Goal: Transaction & Acquisition: Purchase product/service

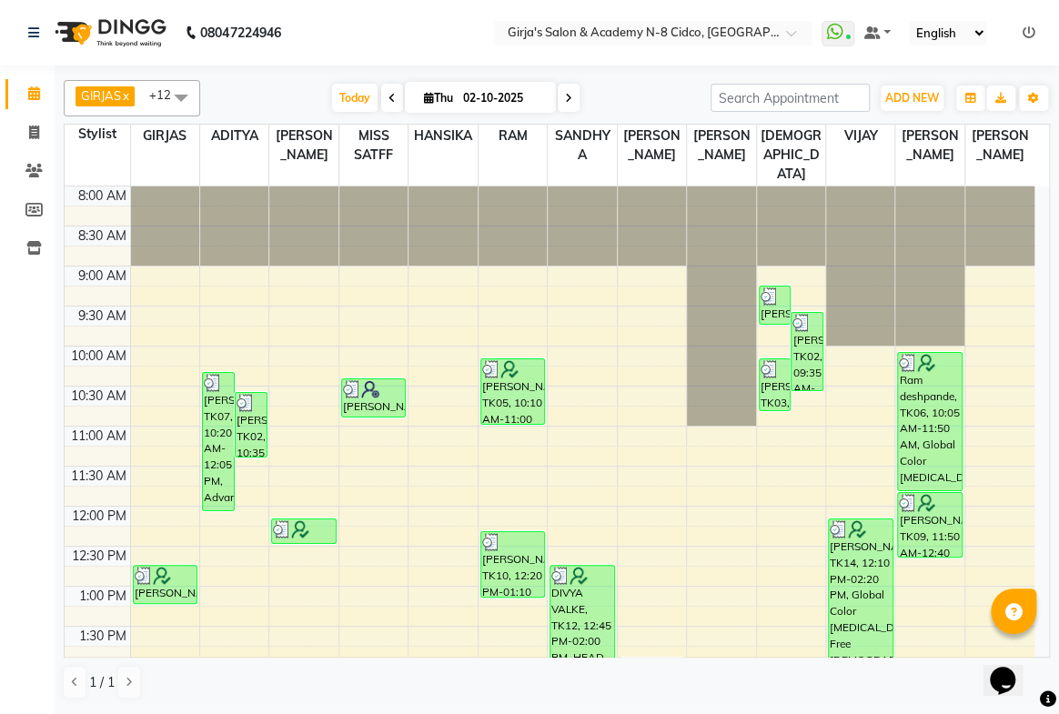
scroll to position [291, 0]
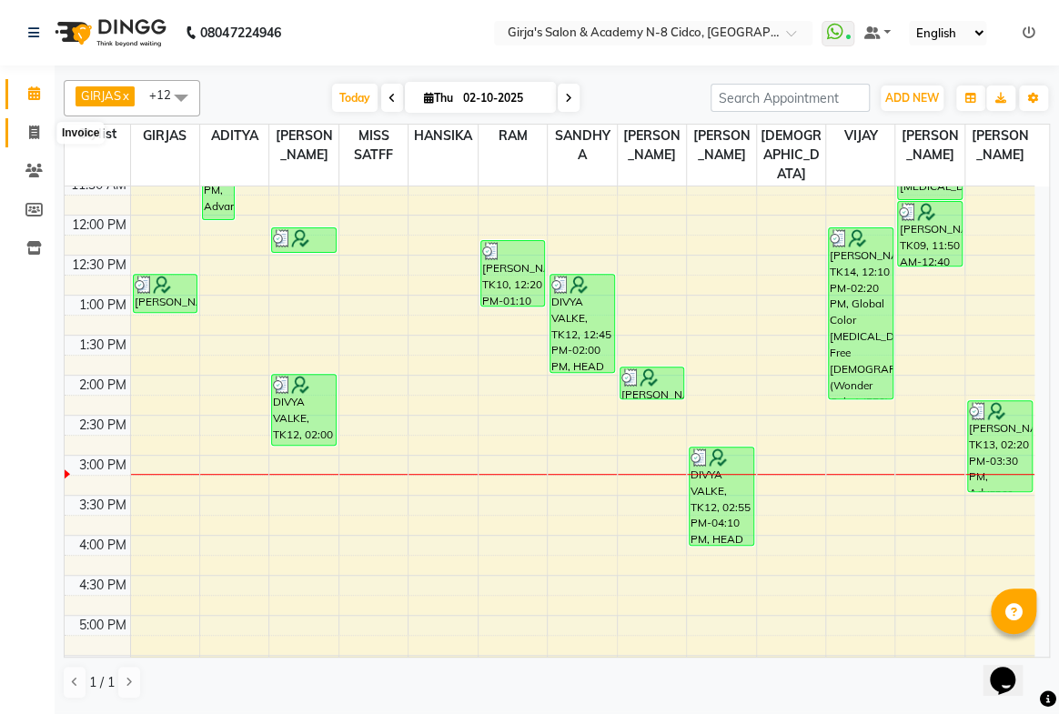
click at [29, 126] on icon at bounding box center [34, 133] width 10 height 14
select select "66"
select select "service"
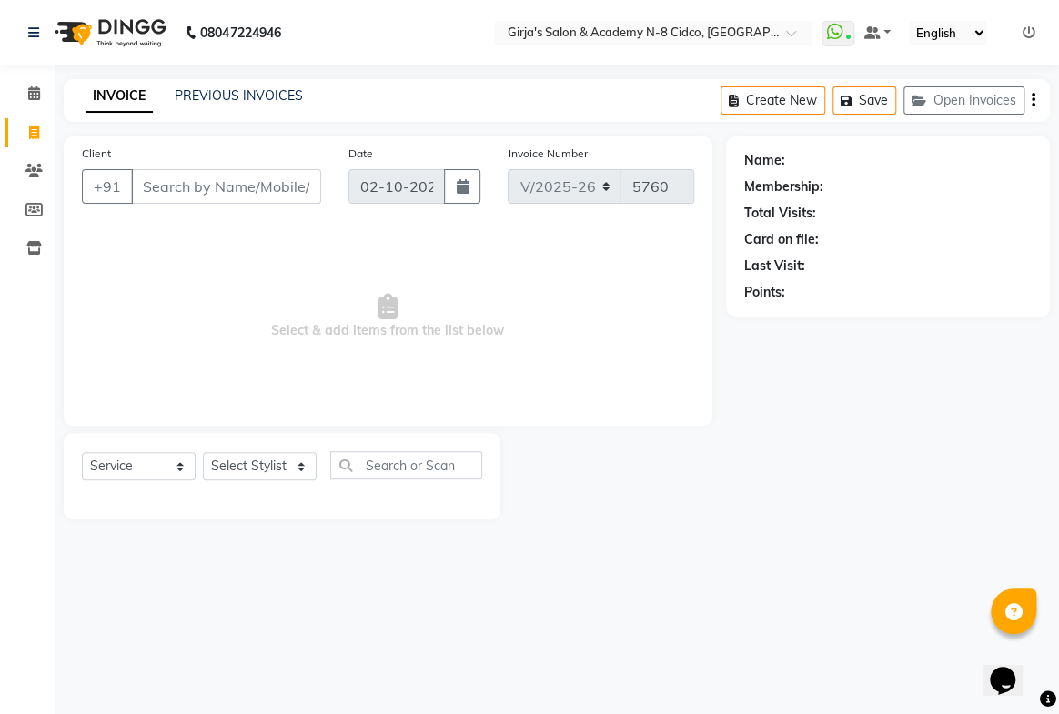
click at [258, 193] on input "Client" at bounding box center [226, 186] width 190 height 35
select select "66554"
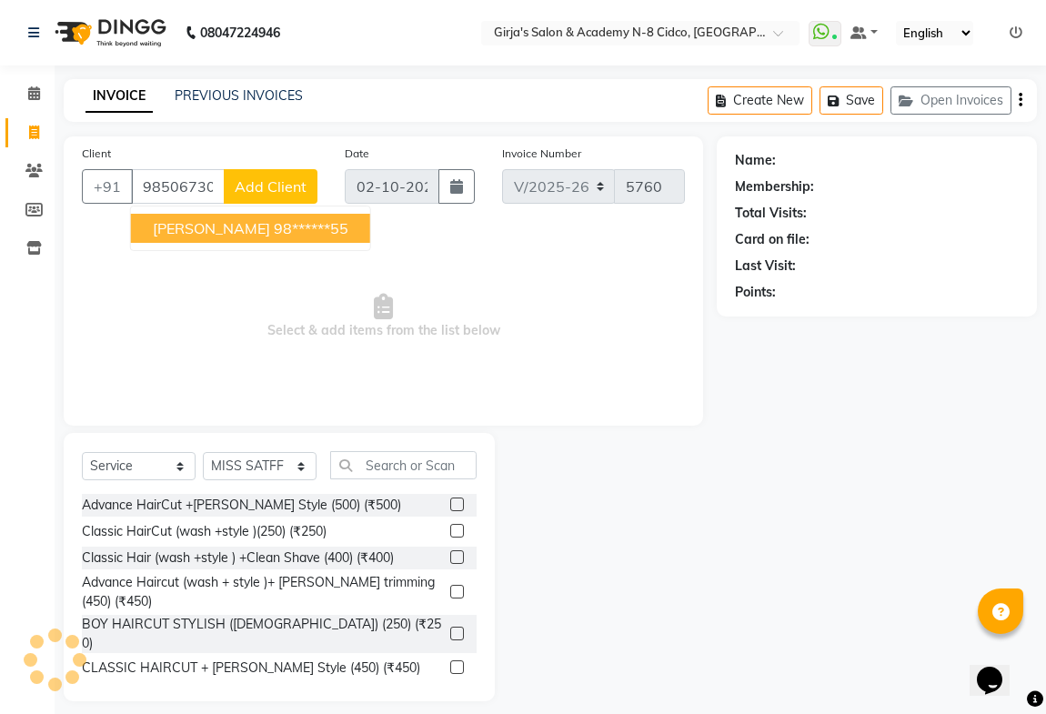
type input "9850673055"
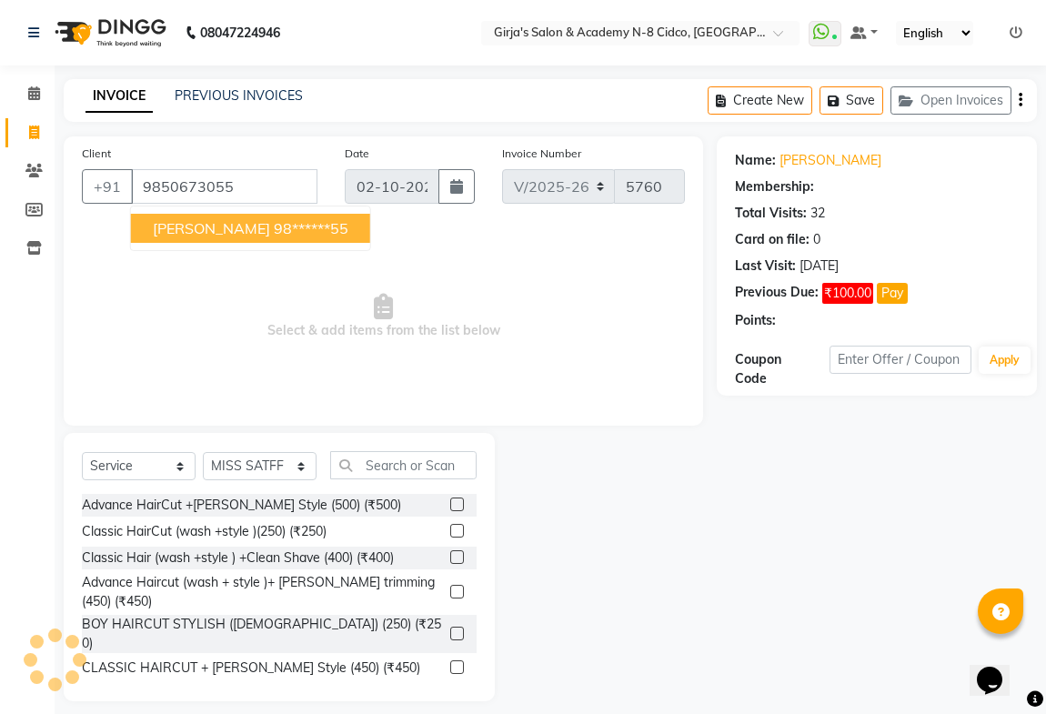
select select "1: Object"
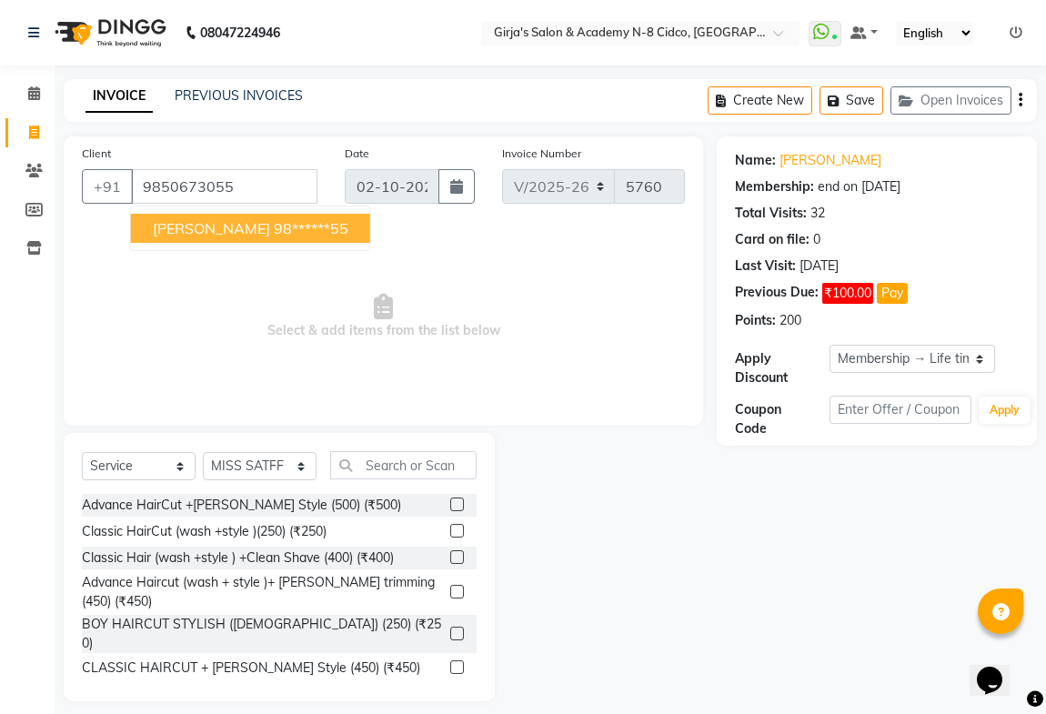
click at [274, 234] on ngb-highlight "98******55" at bounding box center [311, 228] width 75 height 18
type input "98******55"
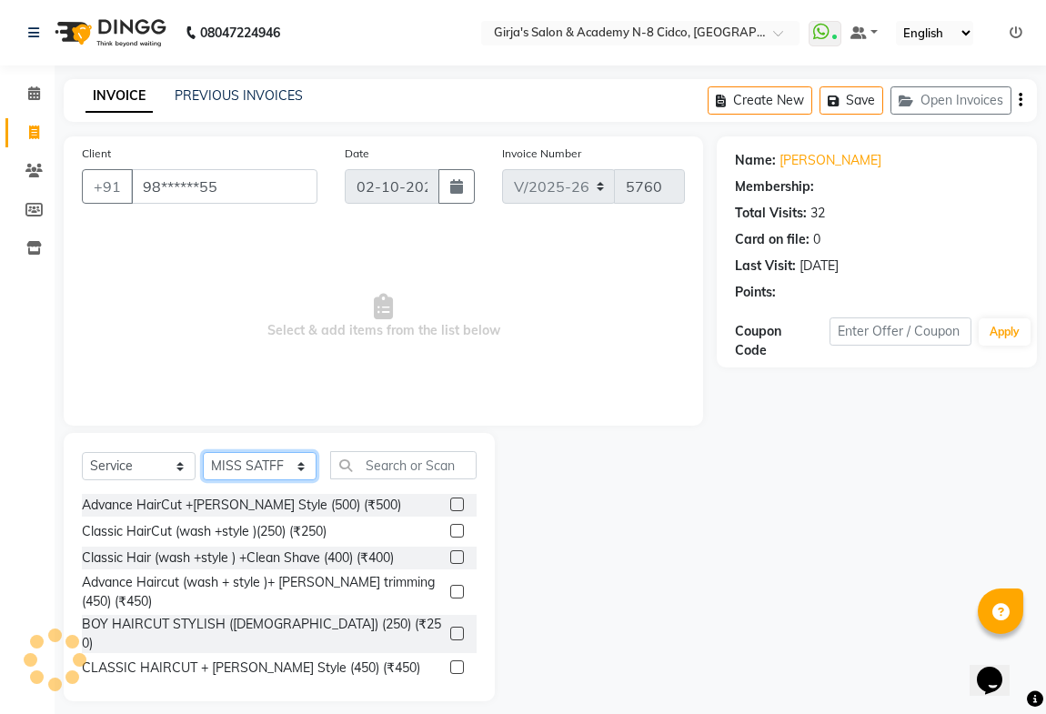
select select "1: Object"
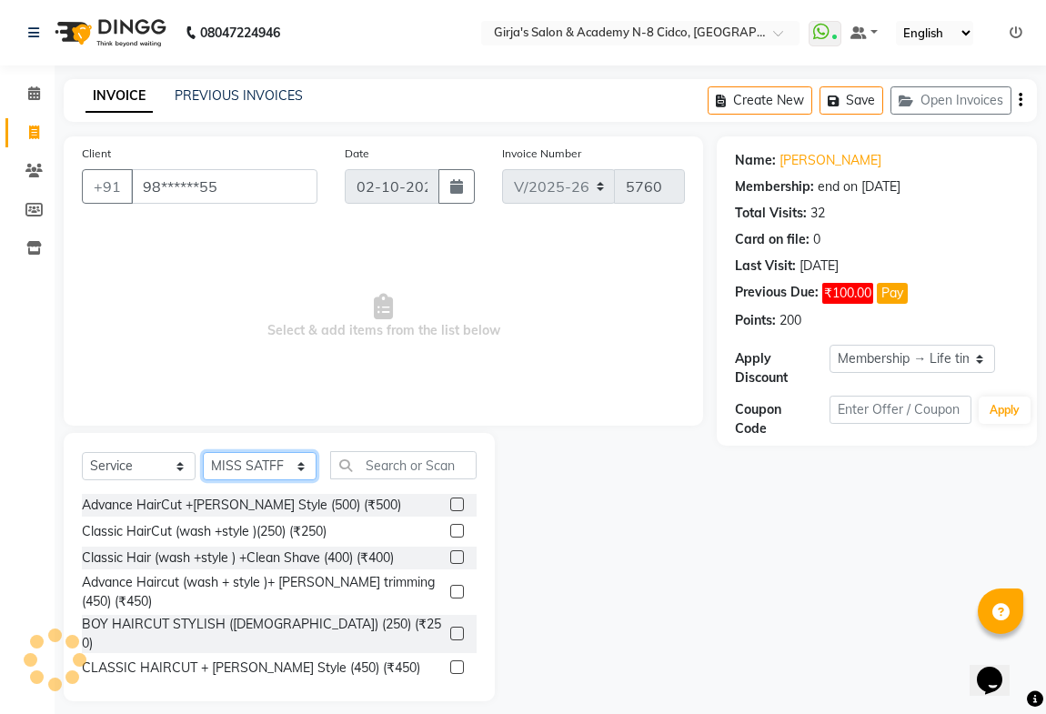
click at [250, 470] on select "Select Stylist ADITYA [PERSON_NAME] BEAUTY M GIRJAS [PERSON_NAME] MISS [PERSON_…" at bounding box center [260, 466] width 114 height 28
select select "8502"
click at [203, 452] on select "Select Stylist ADITYA [PERSON_NAME] BEAUTY M GIRJAS [PERSON_NAME] MISS [PERSON_…" at bounding box center [260, 466] width 114 height 28
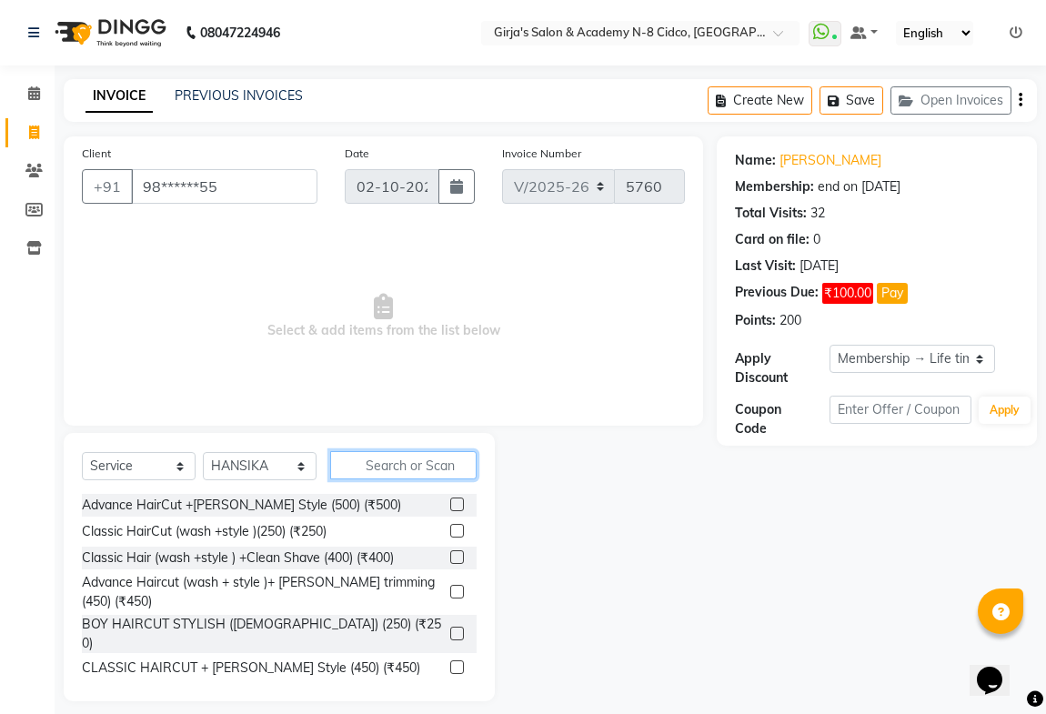
click at [410, 475] on input "text" at bounding box center [403, 465] width 146 height 28
click at [895, 299] on button "Pay" at bounding box center [892, 293] width 31 height 21
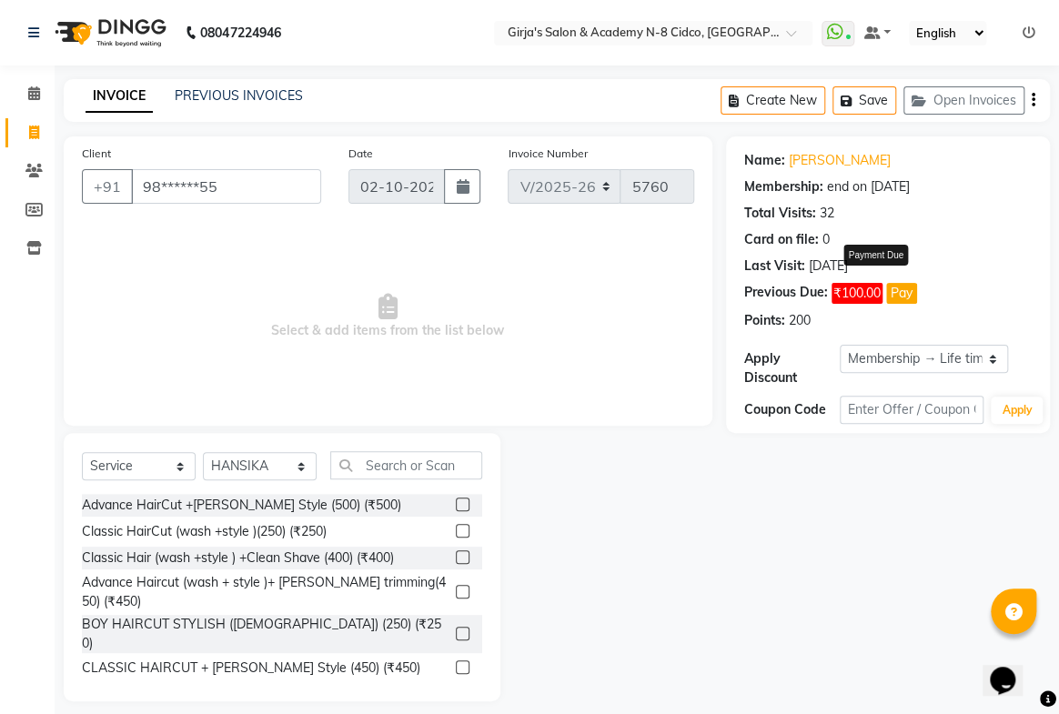
select select "1"
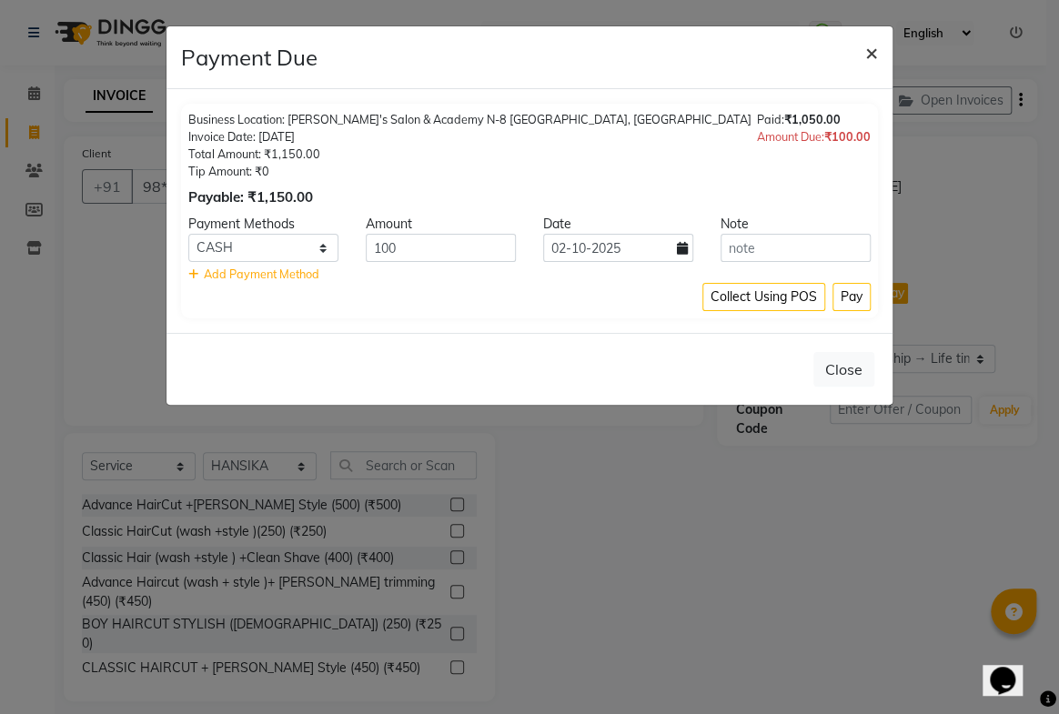
click at [874, 51] on span "×" at bounding box center [871, 51] width 13 height 27
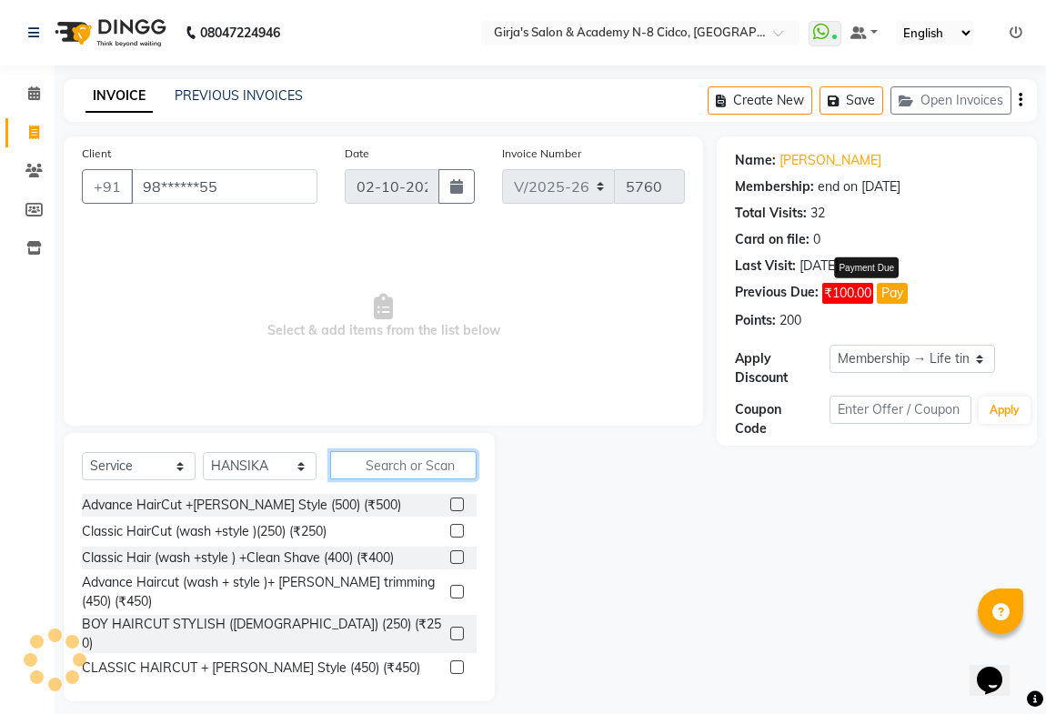
drag, startPoint x: 373, startPoint y: 470, endPoint x: 351, endPoint y: 471, distance: 21.9
click at [370, 470] on input "text" at bounding box center [403, 465] width 146 height 28
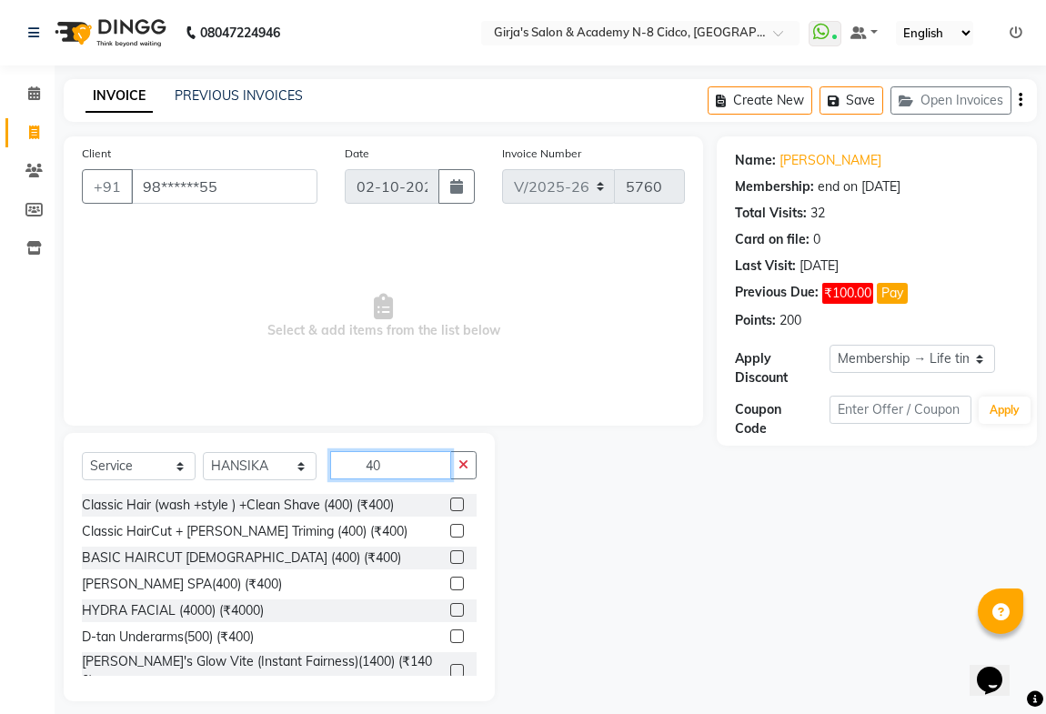
type input "4"
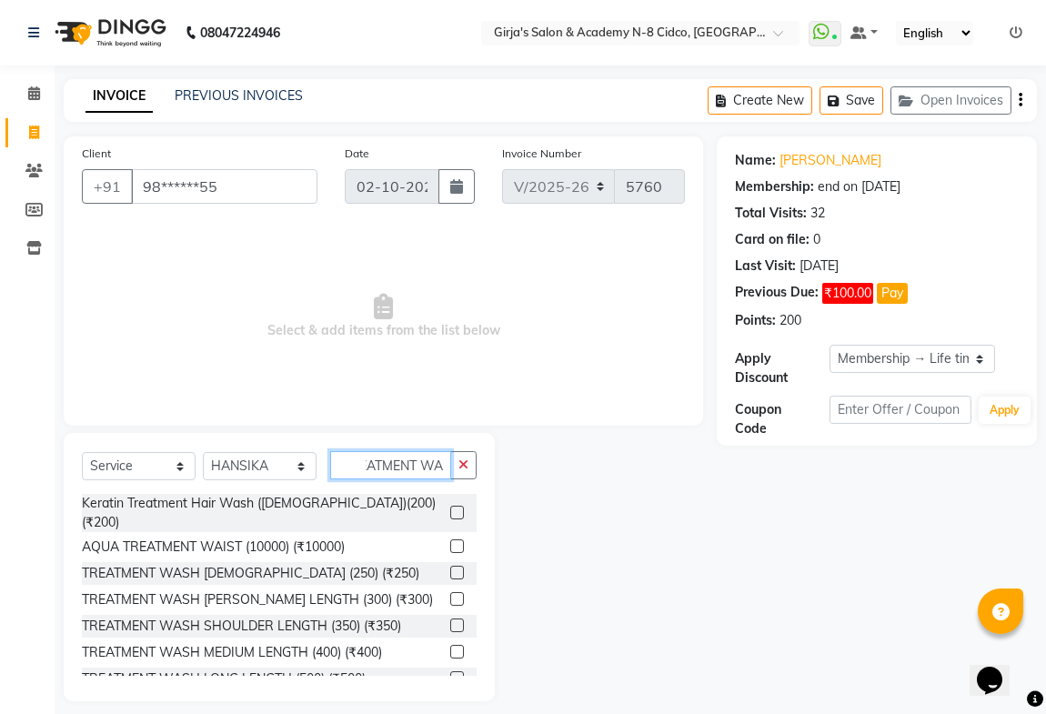
scroll to position [0, 31]
type input "TREATMENT WAS"
click at [450, 619] on label at bounding box center [457, 626] width 14 height 14
click at [450, 621] on input "checkbox" at bounding box center [456, 627] width 12 height 12
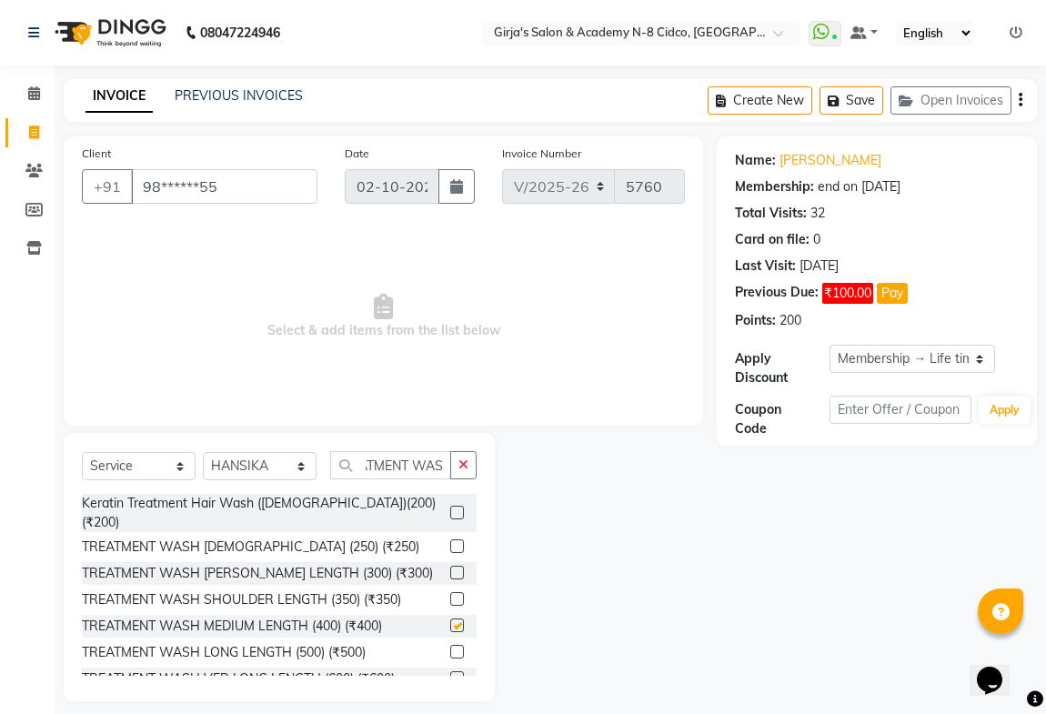
scroll to position [0, 0]
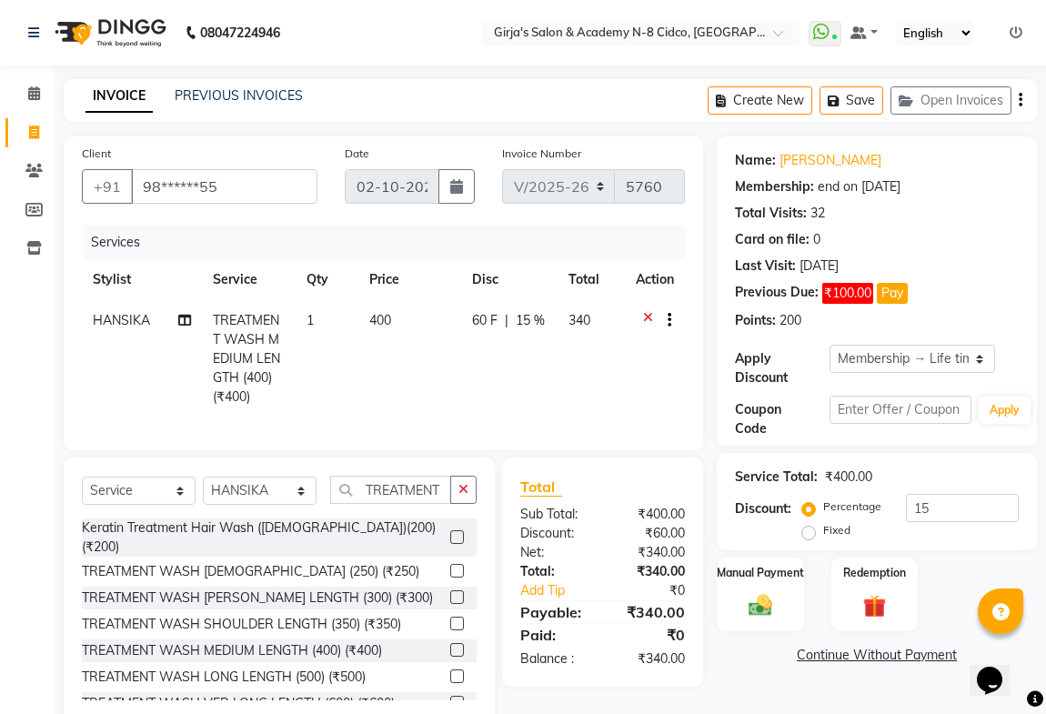
checkbox input "false"
click at [444, 504] on input "TREATMENT WAS" at bounding box center [390, 490] width 121 height 28
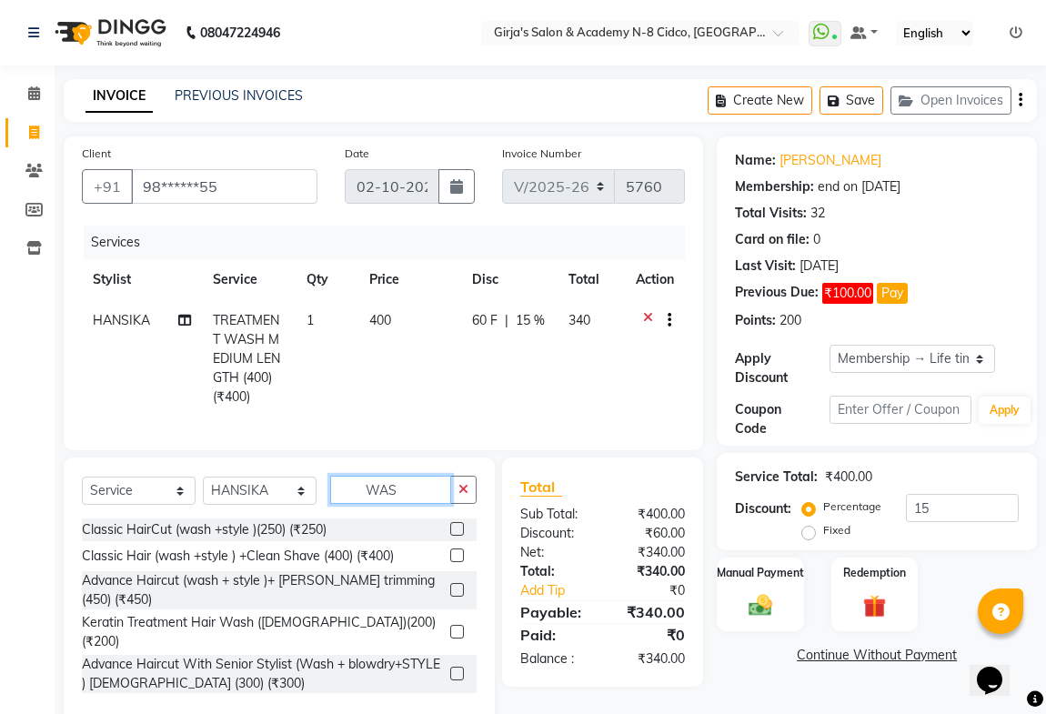
click at [425, 504] on input "WAS" at bounding box center [390, 490] width 121 height 28
type input "W"
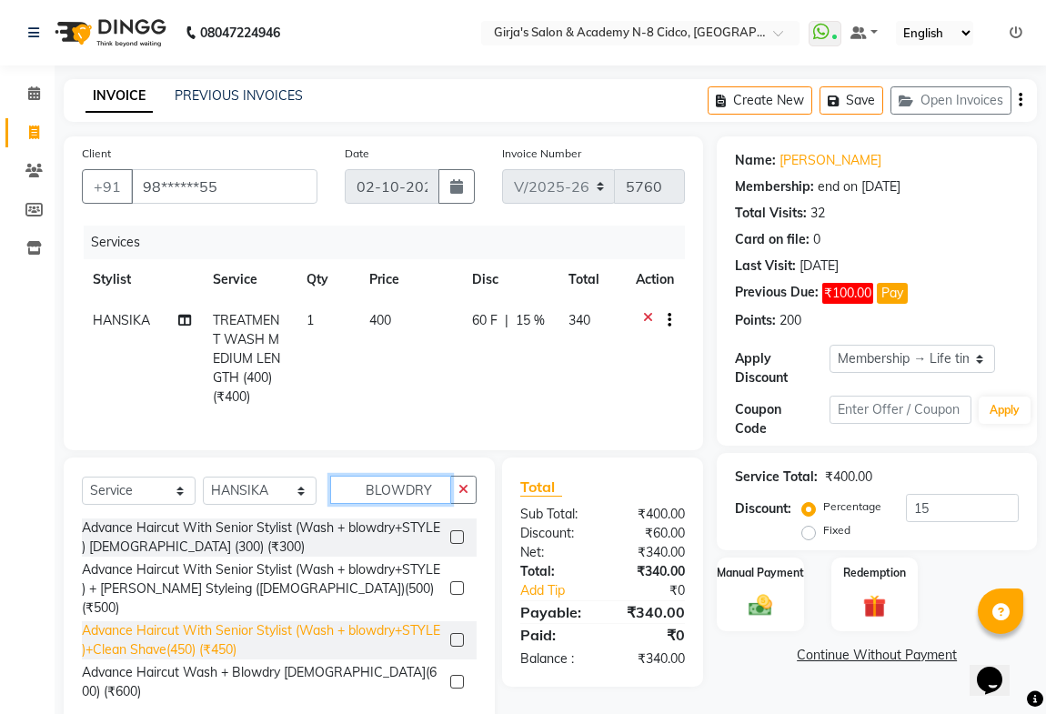
scroll to position [48, 0]
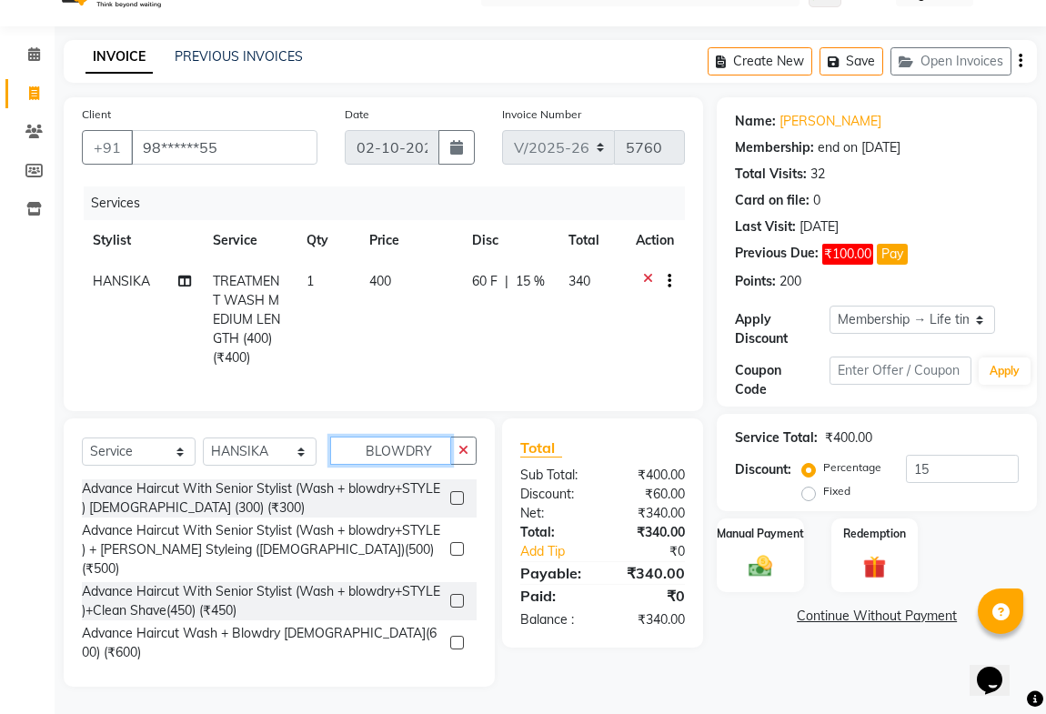
click at [427, 457] on input "BLOWDRY" at bounding box center [390, 451] width 121 height 28
type input "B"
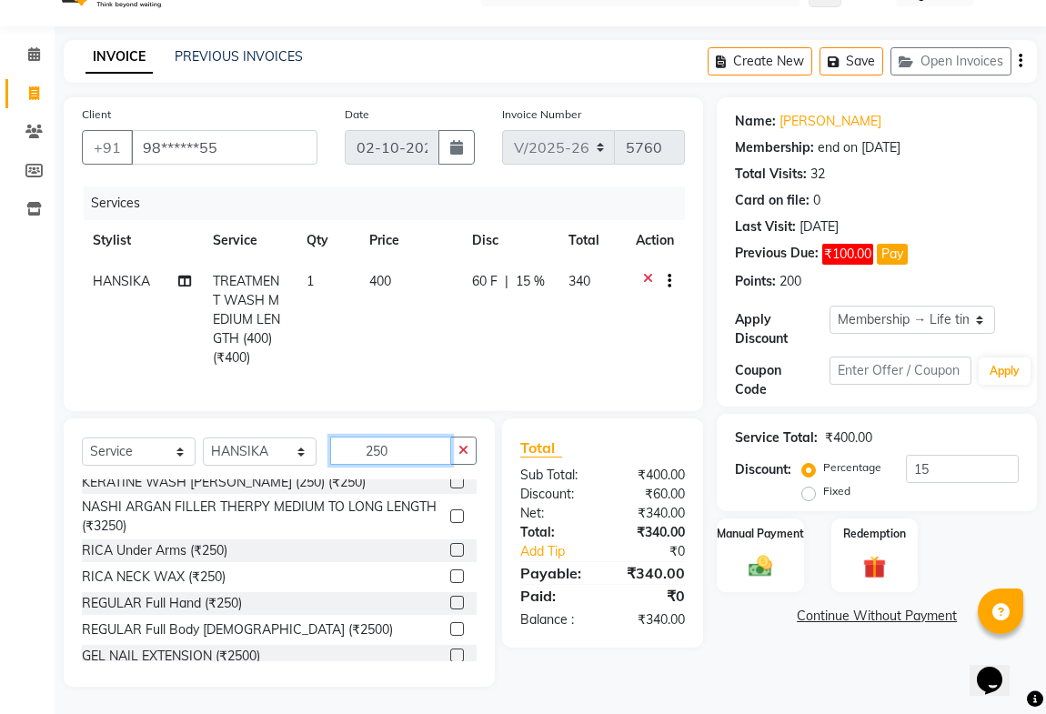
scroll to position [52, 0]
click at [415, 454] on input "250" at bounding box center [390, 451] width 121 height 28
type input "2"
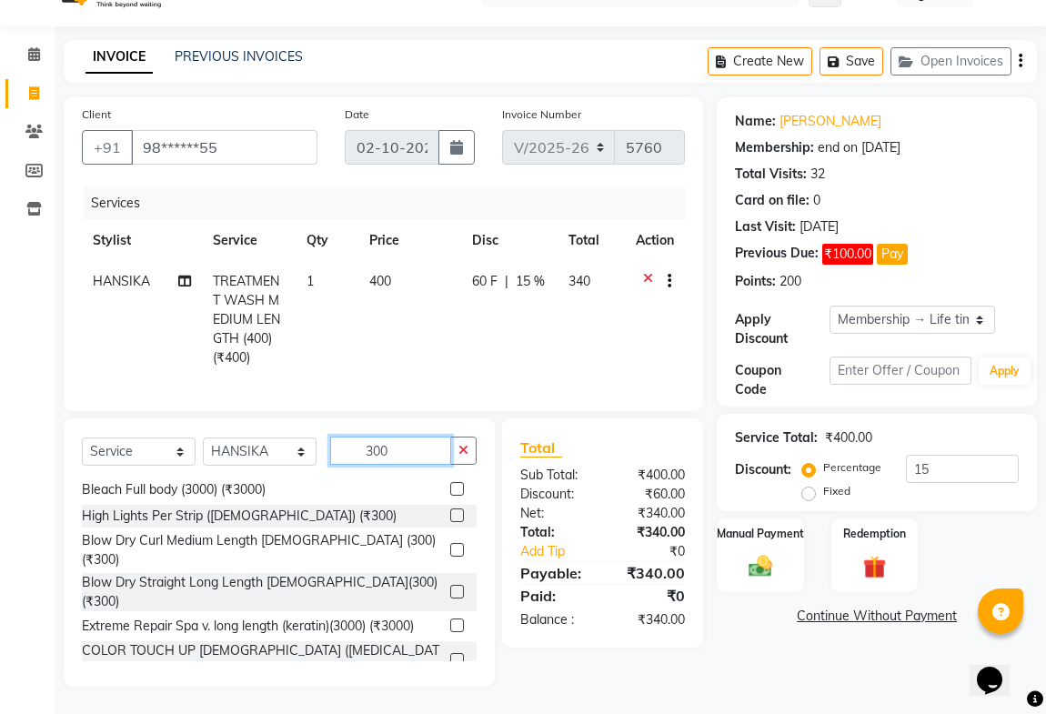
scroll to position [165, 0]
type input "300"
click at [450, 542] on label at bounding box center [457, 549] width 14 height 14
click at [450, 544] on input "checkbox" at bounding box center [456, 550] width 12 height 12
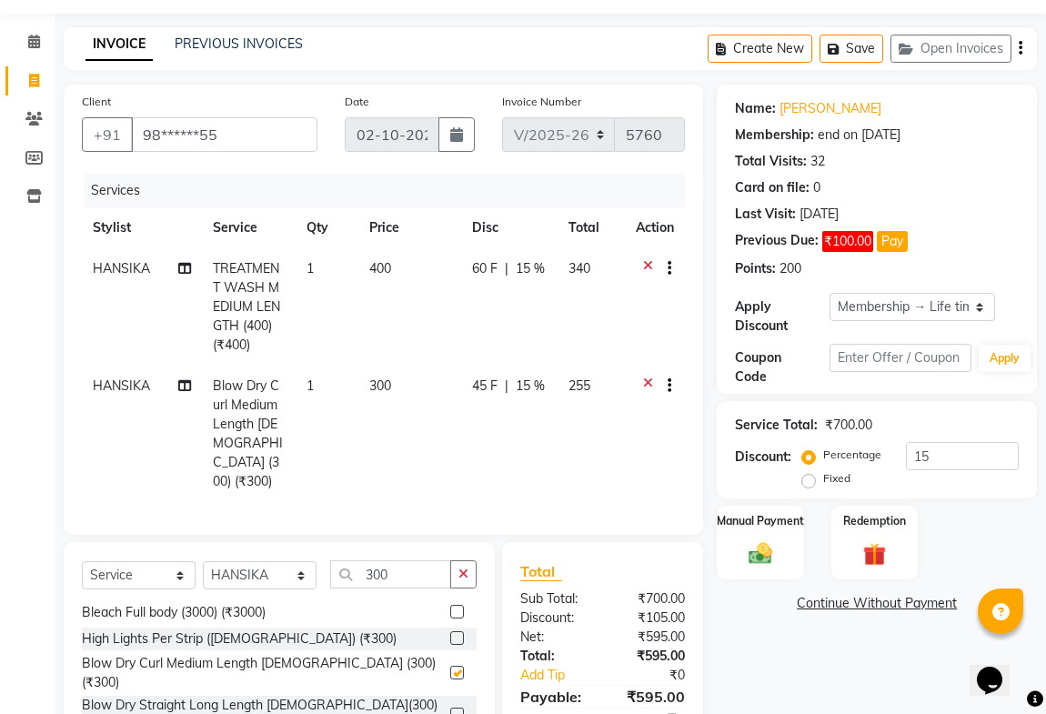
checkbox input "false"
click at [399, 561] on input "300" at bounding box center [390, 575] width 121 height 28
type input "3"
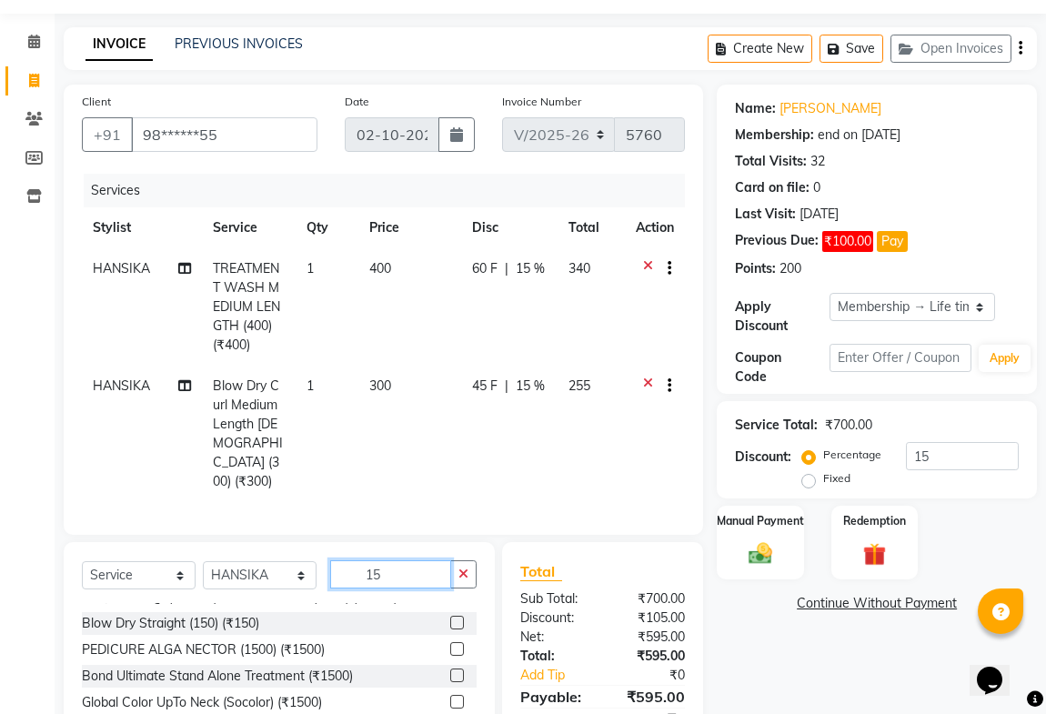
type input "1"
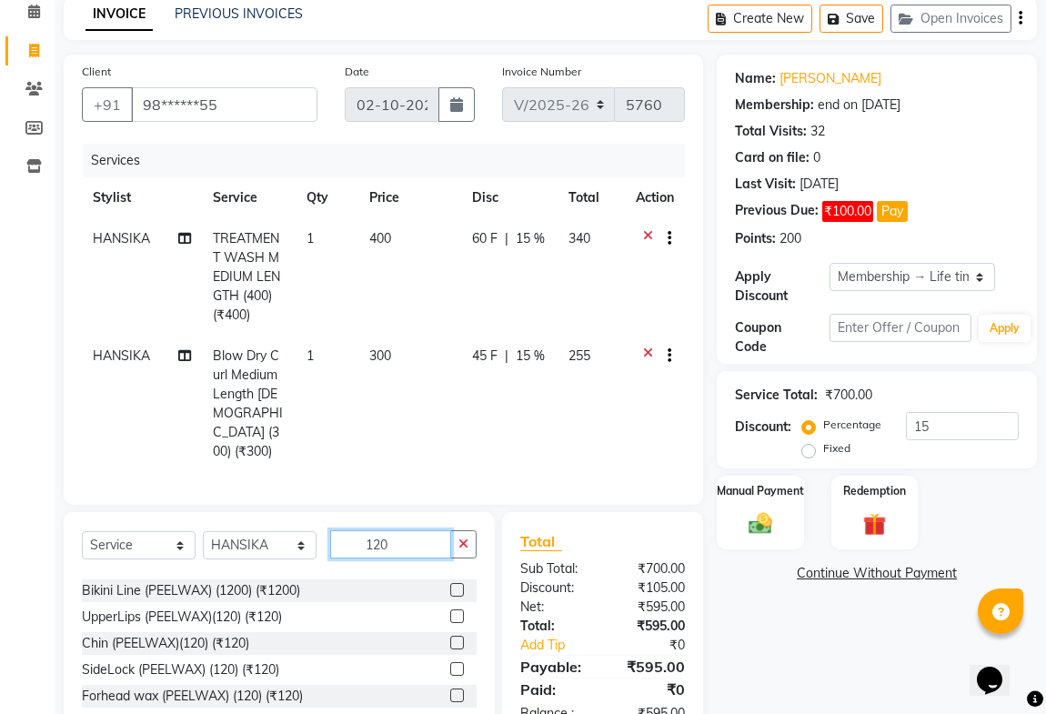
scroll to position [312, 0]
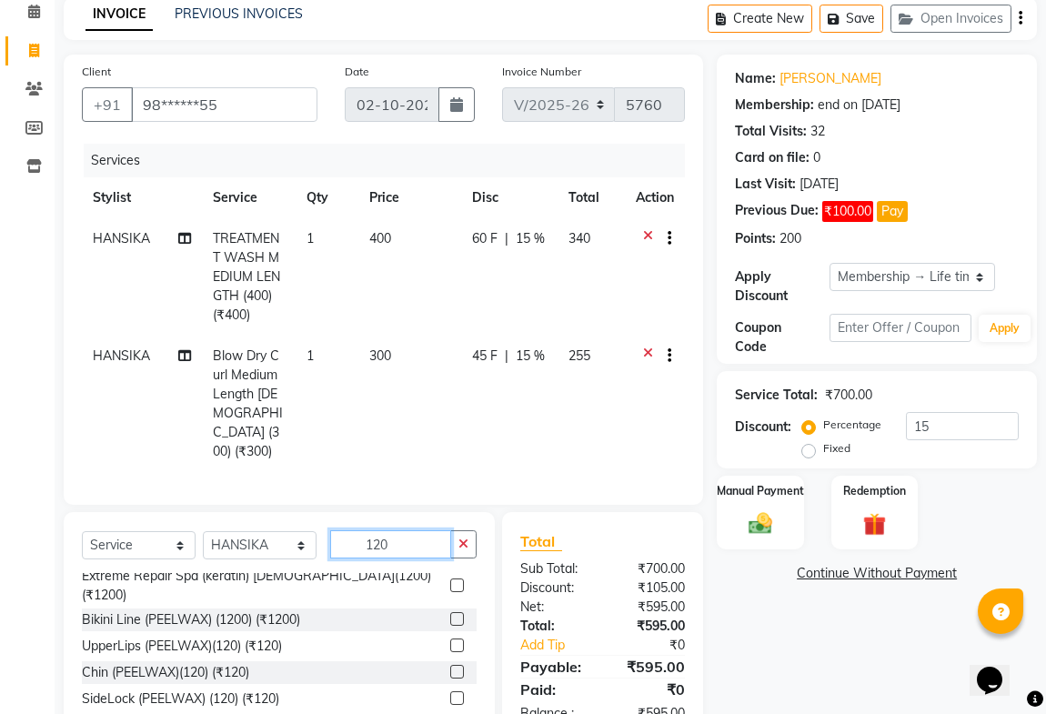
type input "120"
drag, startPoint x: 445, startPoint y: 607, endPoint x: 399, endPoint y: 610, distance: 45.6
click at [450, 639] on label at bounding box center [457, 646] width 14 height 14
click at [450, 641] on input "checkbox" at bounding box center [456, 647] width 12 height 12
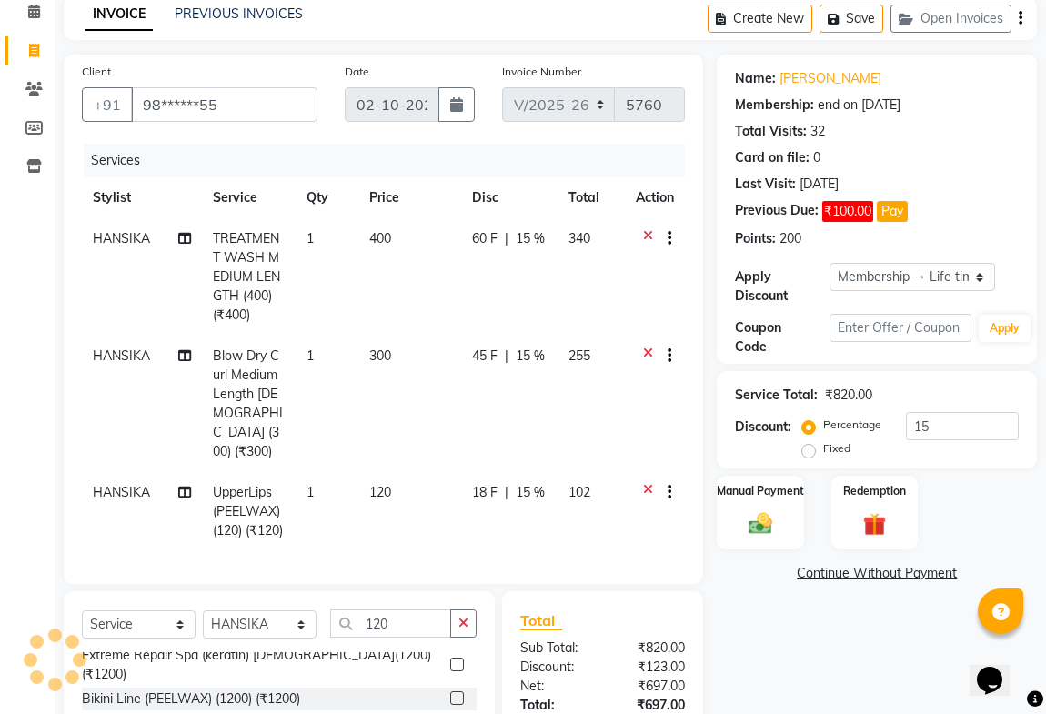
checkbox input "false"
click at [399, 625] on input "120" at bounding box center [390, 624] width 121 height 28
type input "1"
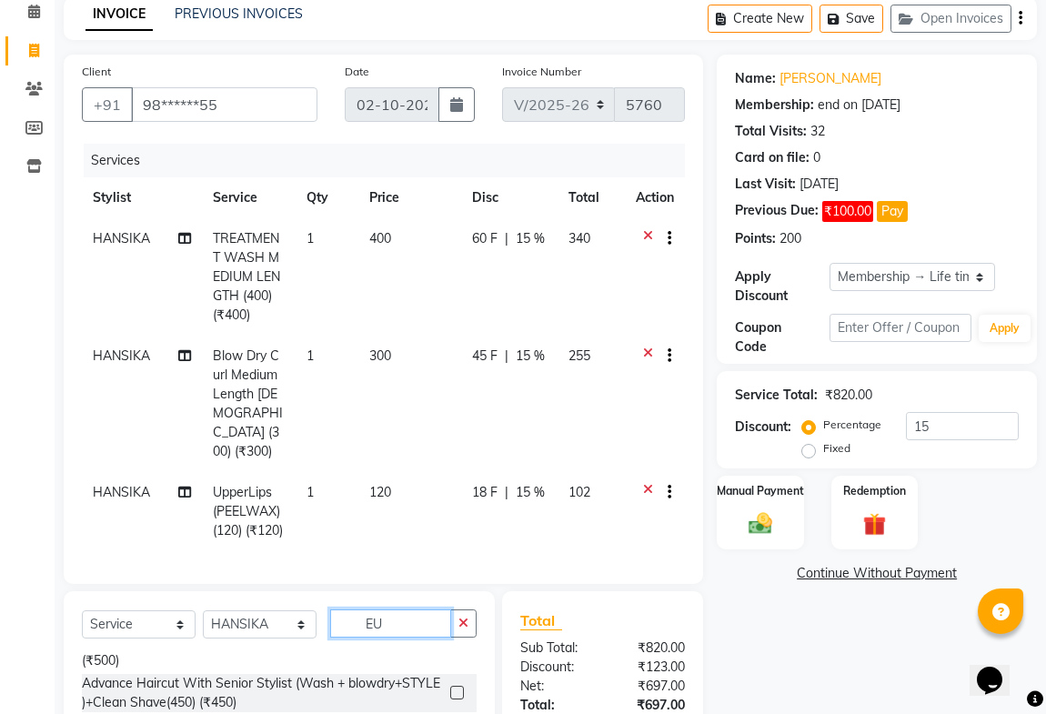
scroll to position [0, 0]
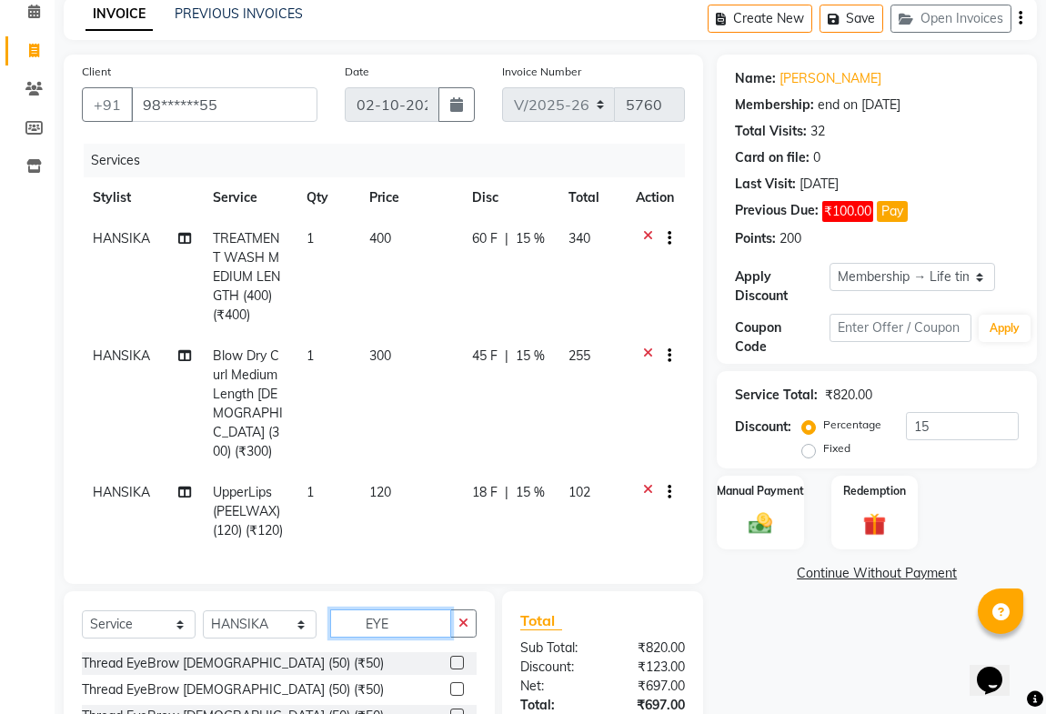
type input "EYE"
click at [454, 670] on label at bounding box center [457, 663] width 14 height 14
click at [454, 670] on input "checkbox" at bounding box center [456, 664] width 12 height 12
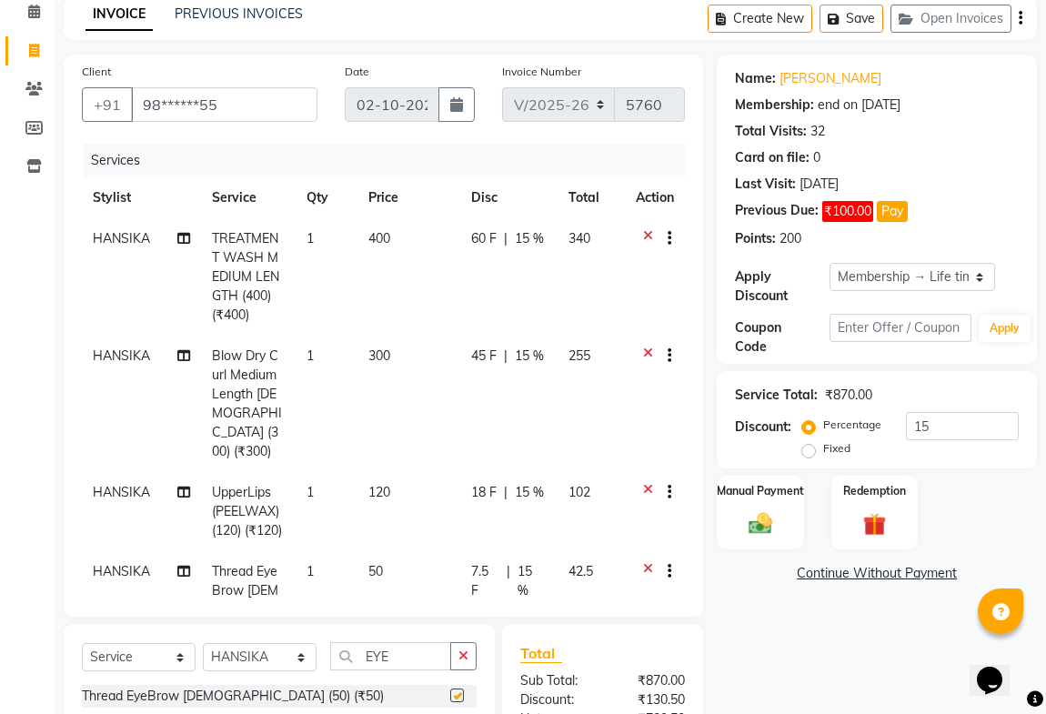
checkbox input "false"
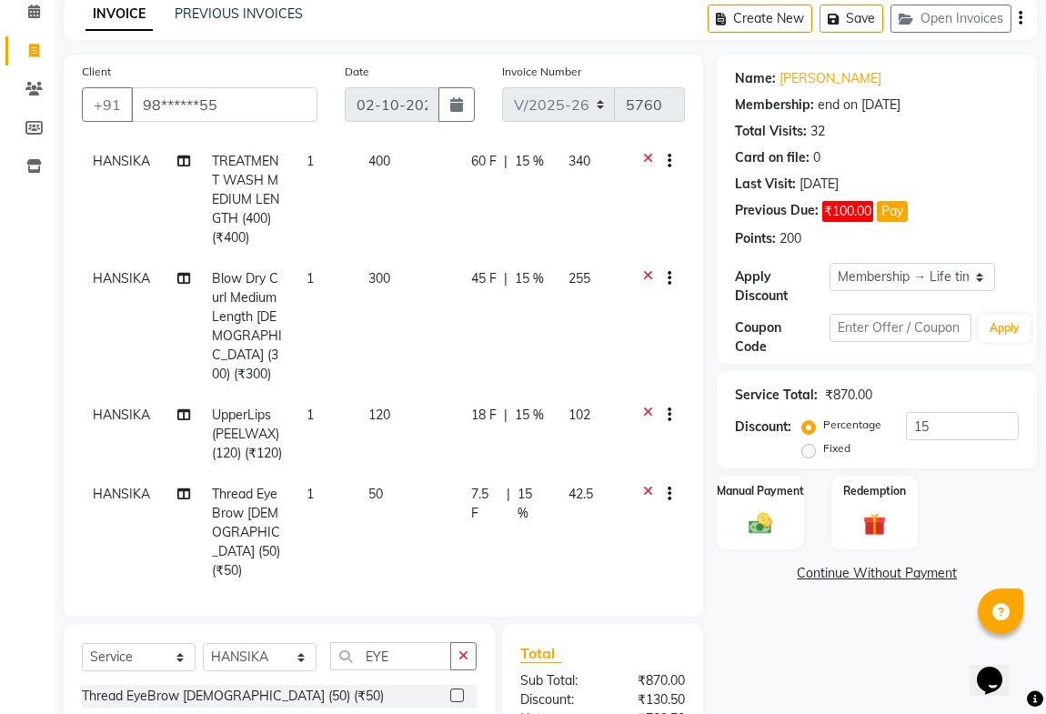
scroll to position [248, 0]
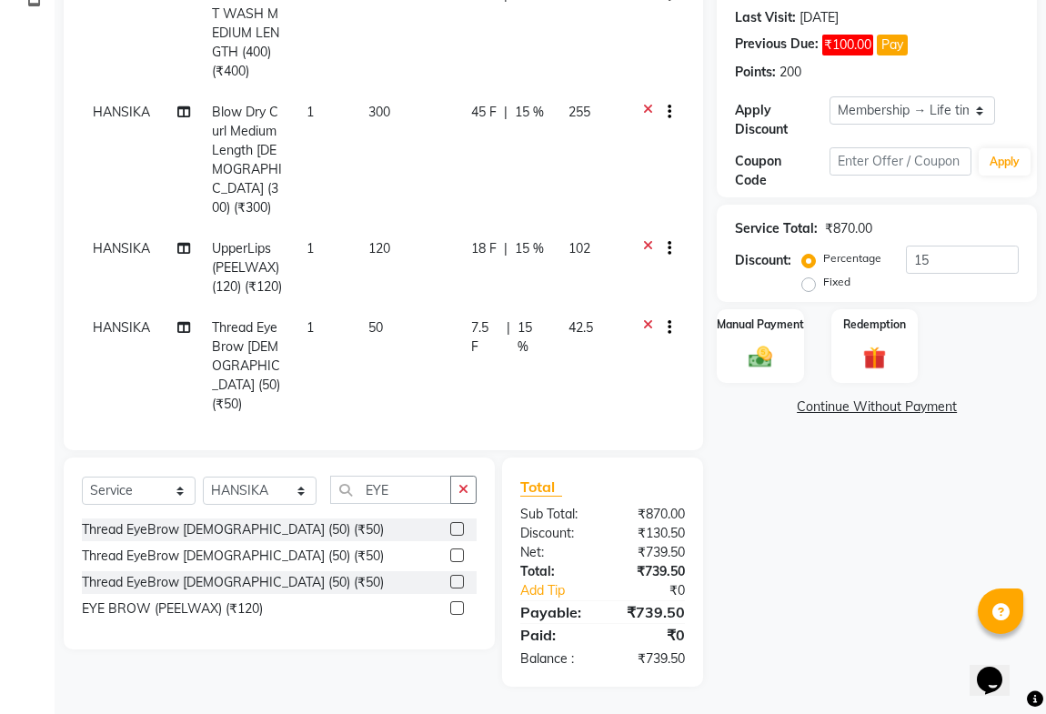
click at [120, 335] on span "HANSIKA" at bounding box center [121, 327] width 57 height 16
select select "8502"
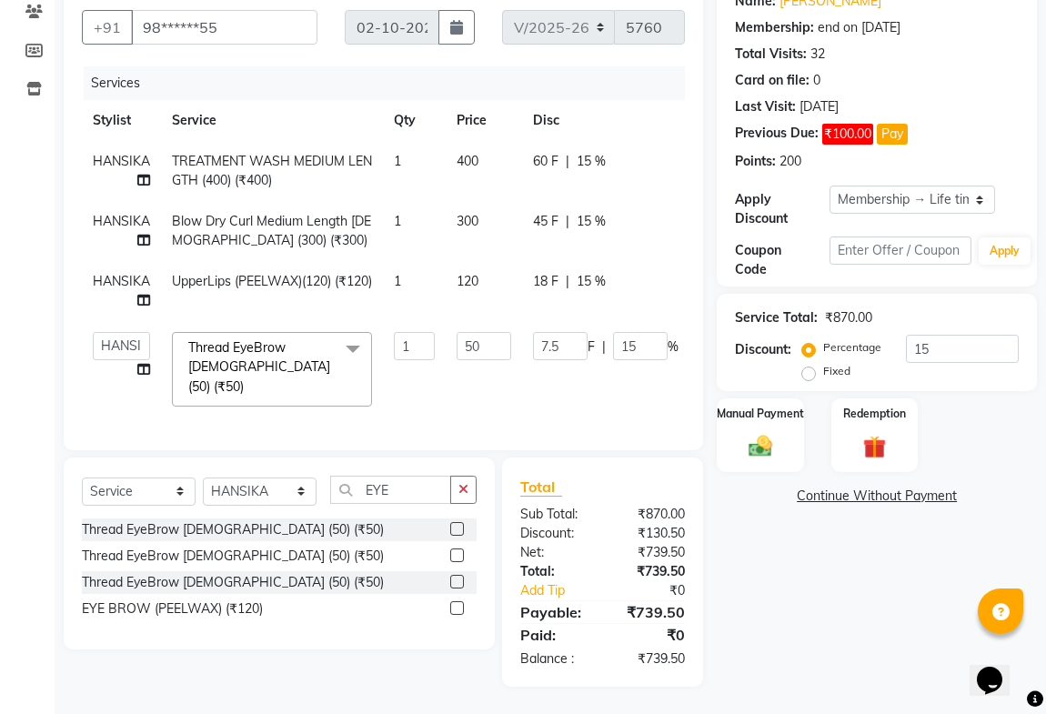
scroll to position [0, 0]
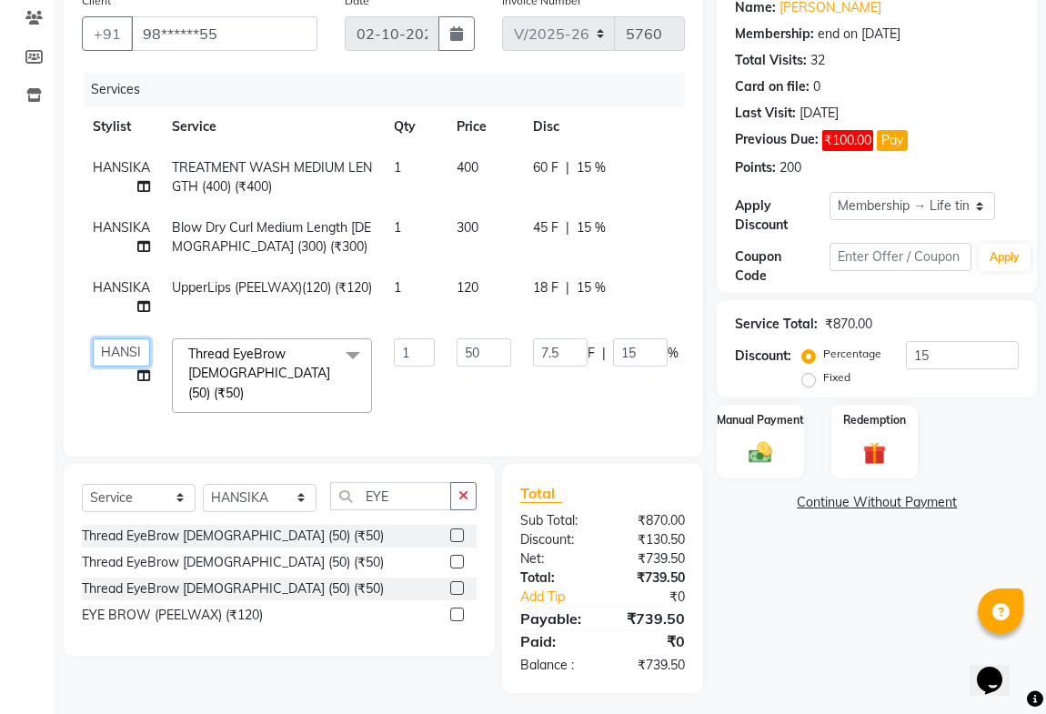
click at [113, 360] on select "ADITYA ANIKET BEAUTY M GIRJAS HANSIKA KOMAL MISS SATFF MONA PATYARK RAM SAHIL S…" at bounding box center [121, 352] width 57 height 28
select select "42871"
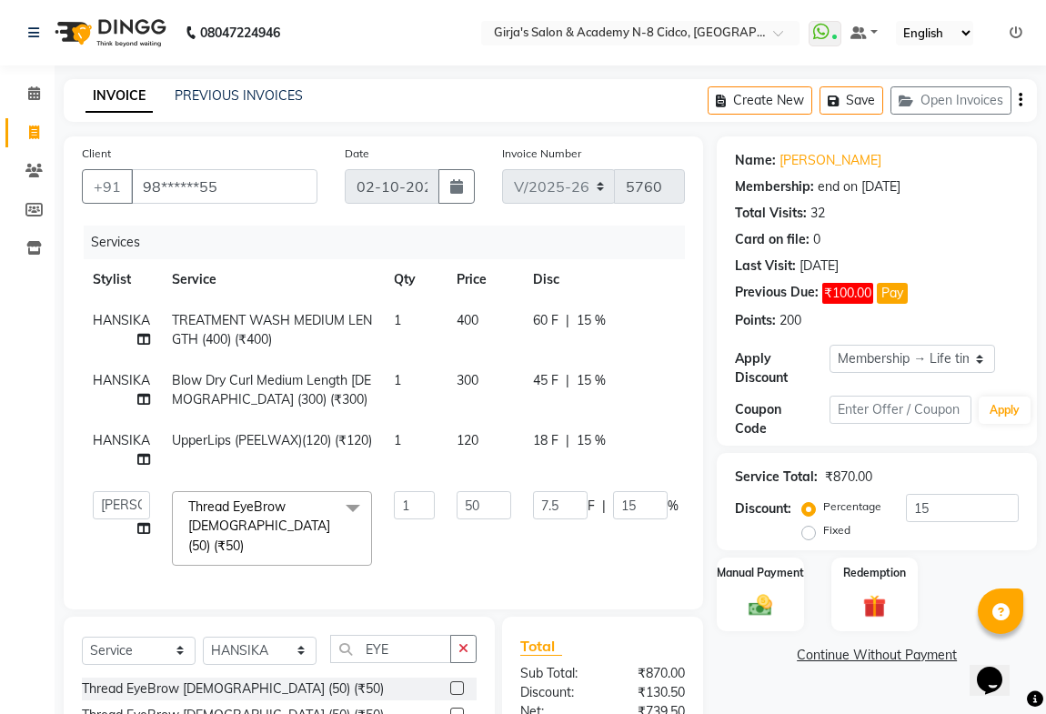
scroll to position [153, 0]
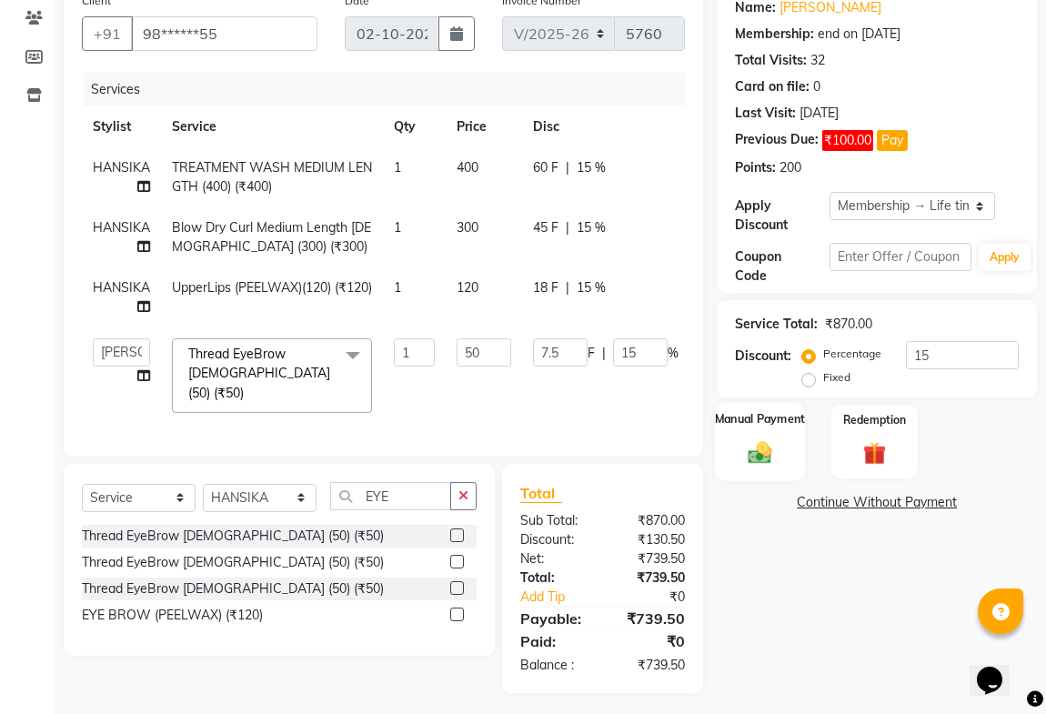
click at [744, 443] on img at bounding box center [760, 453] width 39 height 28
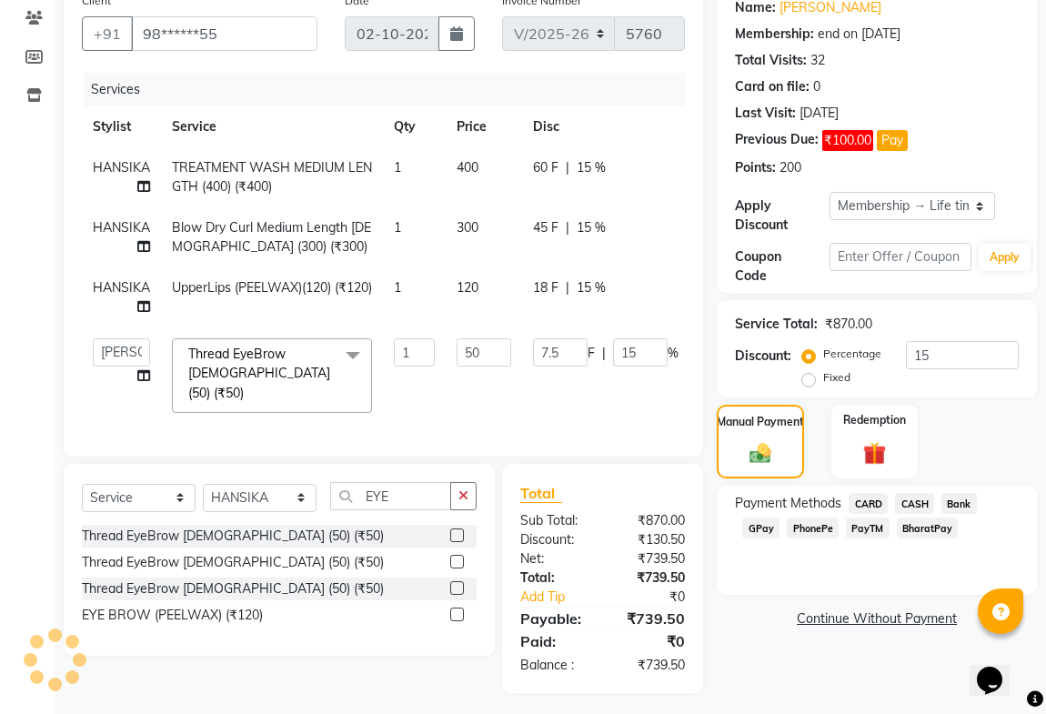
click at [766, 530] on span "GPay" at bounding box center [761, 528] width 37 height 21
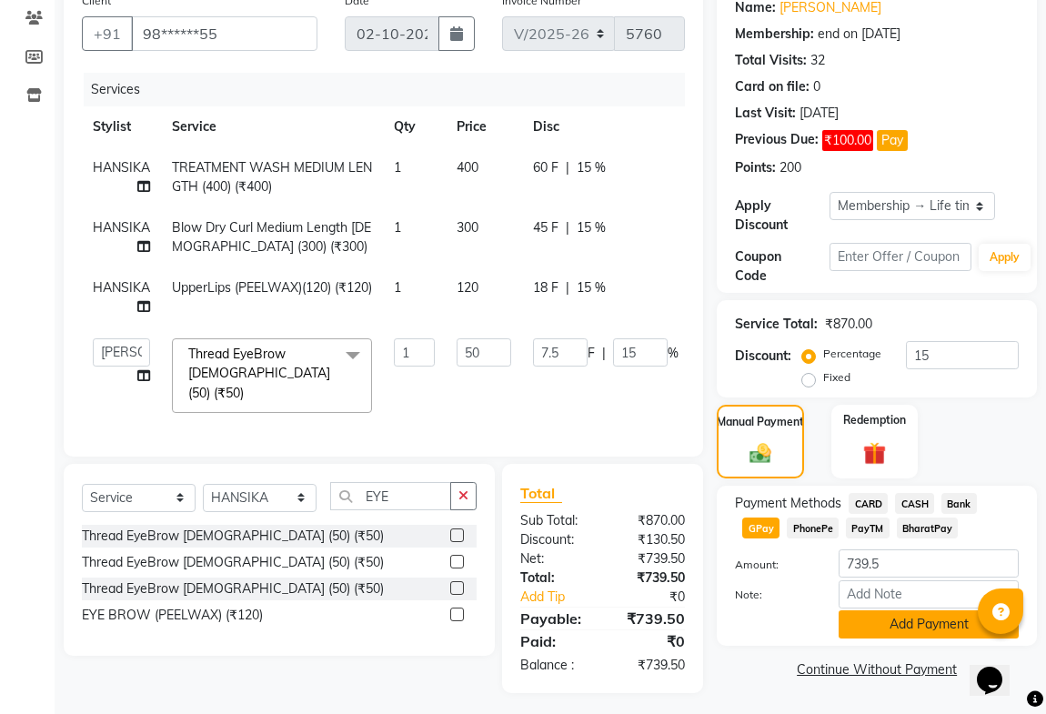
click at [864, 623] on button "Add Payment" at bounding box center [929, 625] width 180 height 28
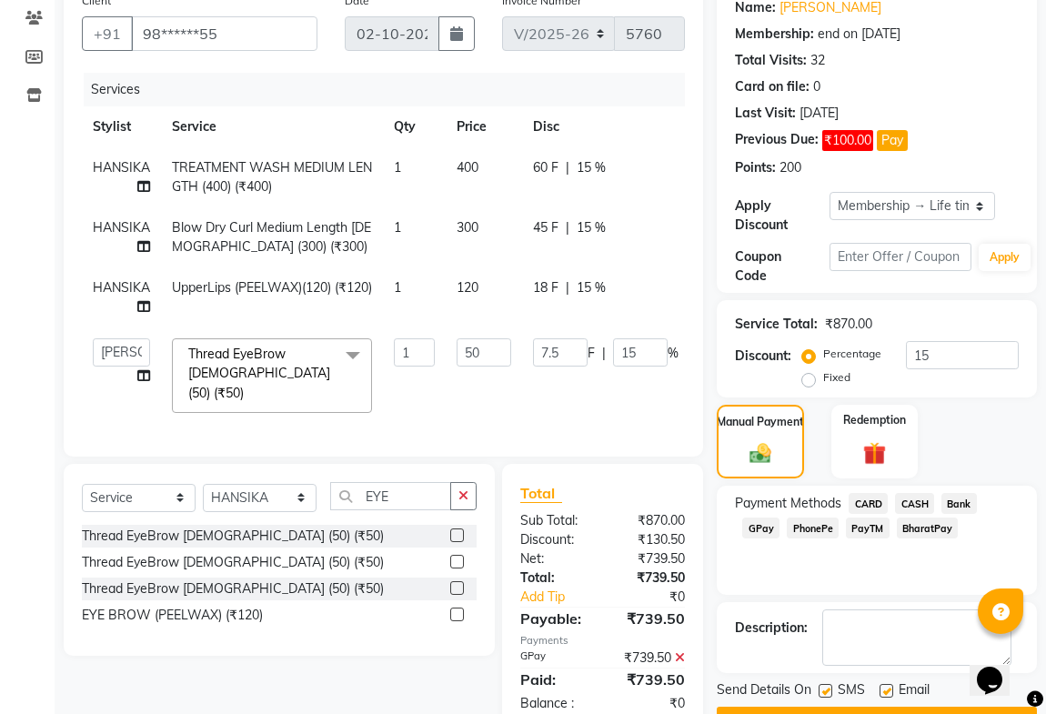
scroll to position [337, 0]
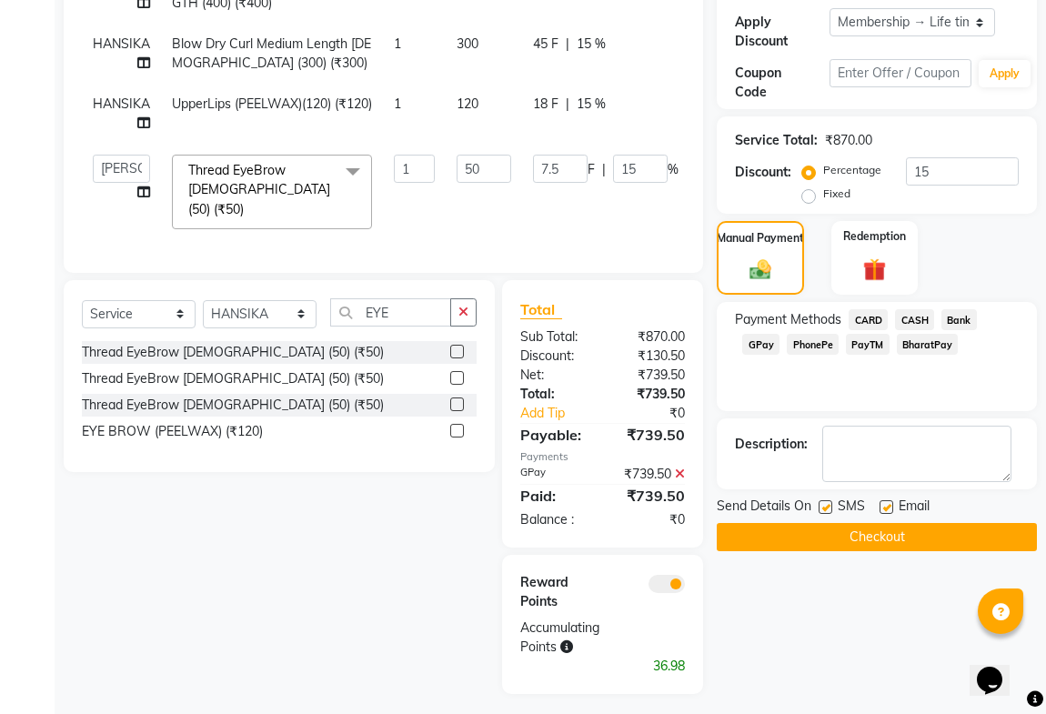
click at [783, 539] on button "Checkout" at bounding box center [877, 537] width 320 height 28
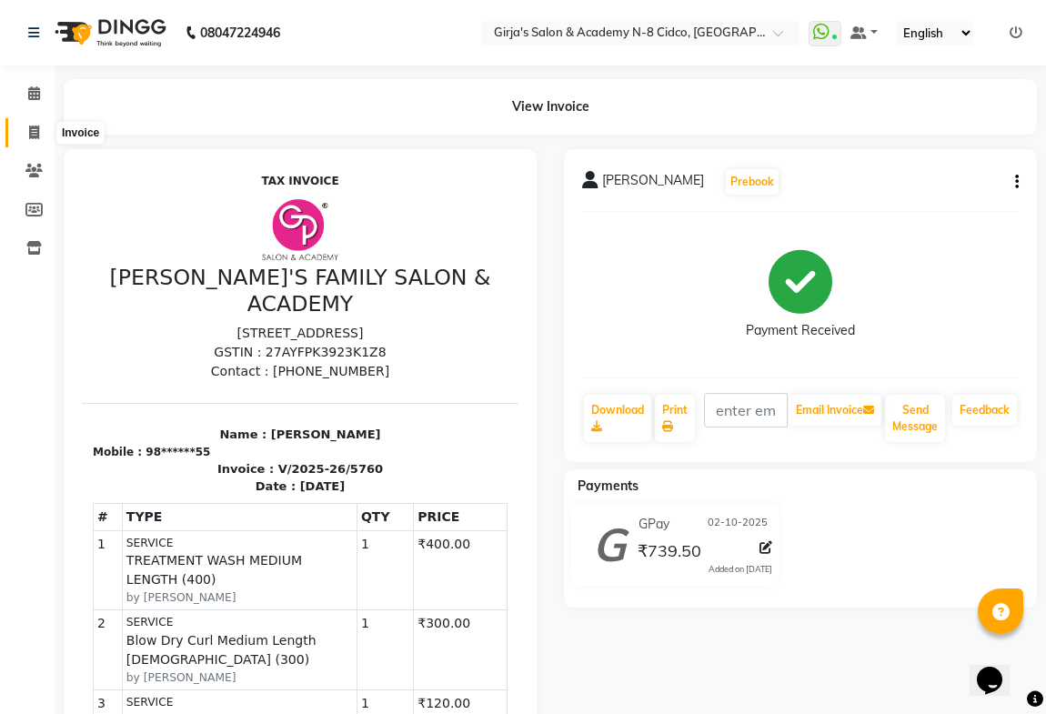
click at [31, 133] on icon at bounding box center [34, 133] width 10 height 14
select select "66"
select select "service"
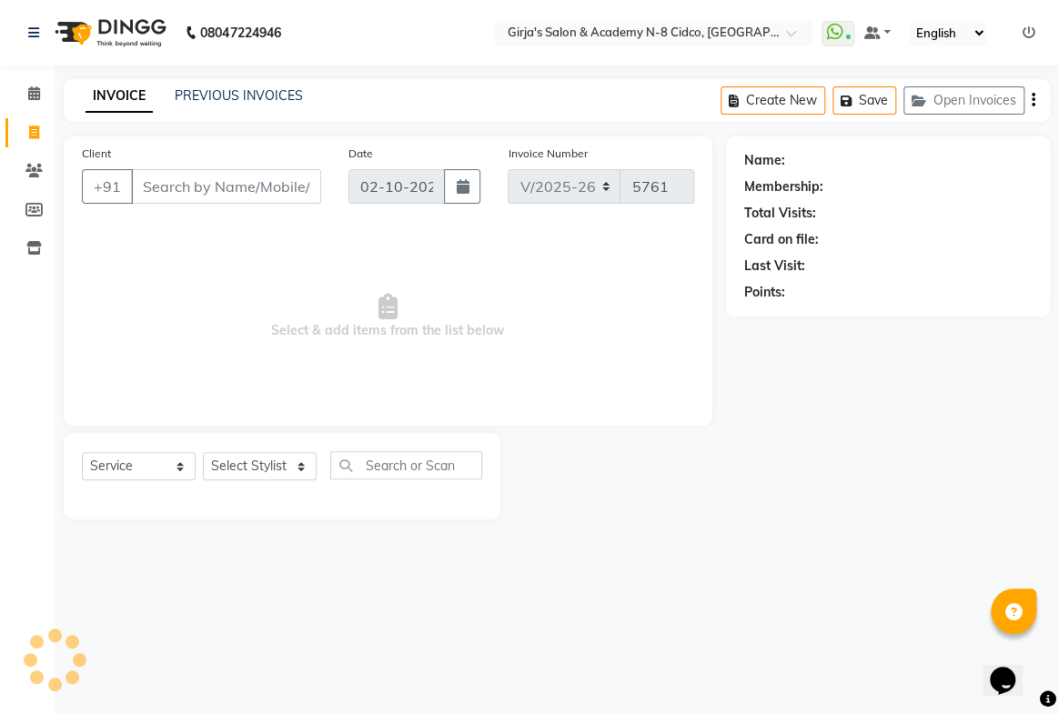
select select "66554"
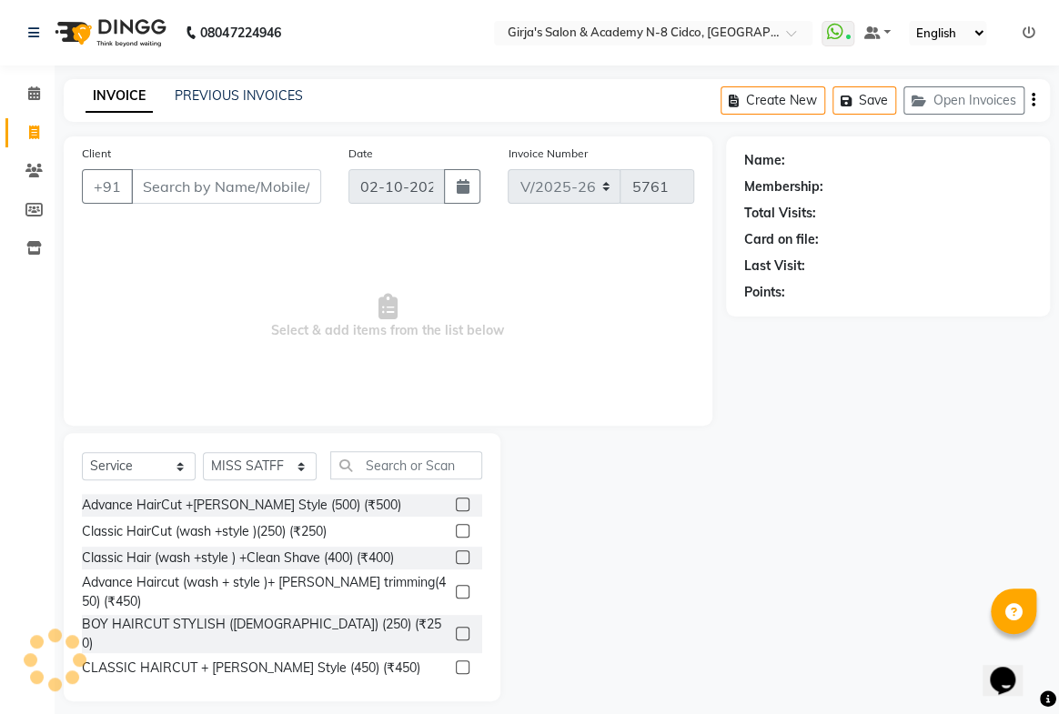
click at [244, 202] on input "Client" at bounding box center [226, 186] width 190 height 35
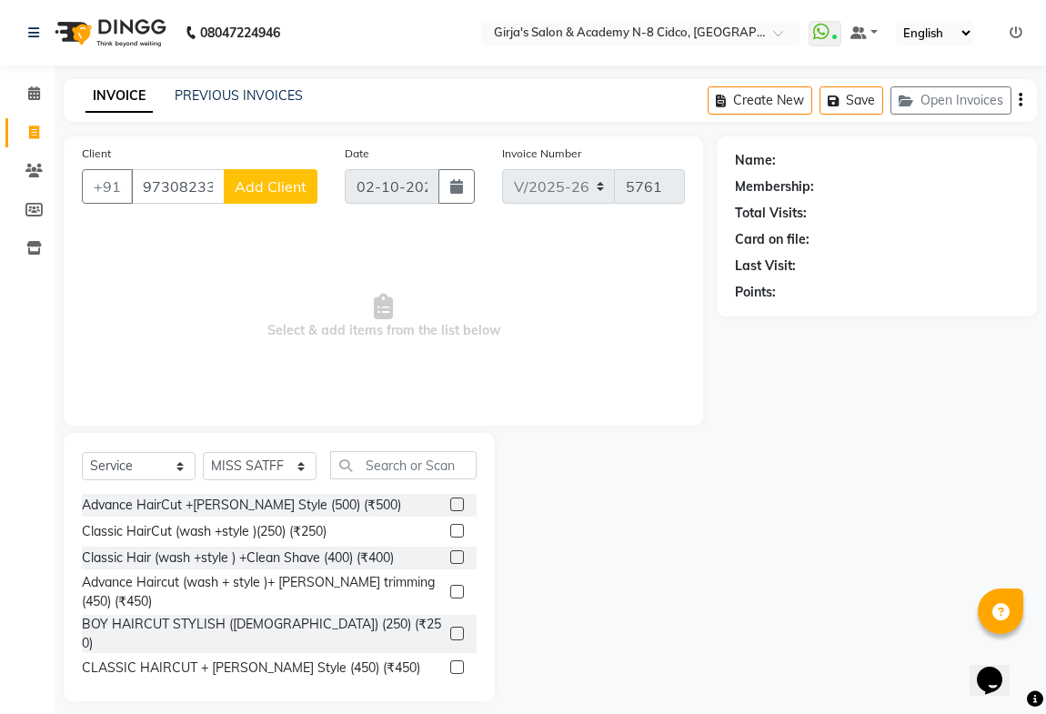
type input "9730823355"
click at [259, 195] on span "Add Client" at bounding box center [271, 186] width 72 height 18
select select "22"
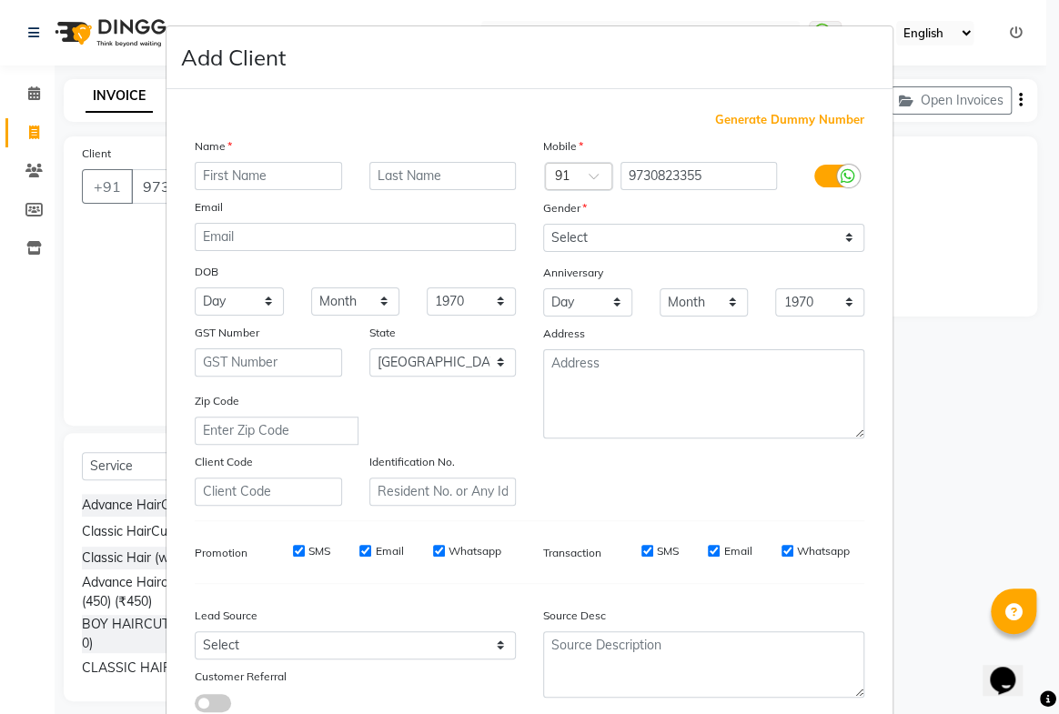
click at [304, 179] on input "text" at bounding box center [268, 176] width 147 height 28
type input "DIKASHA"
click at [427, 185] on input "text" at bounding box center [442, 176] width 147 height 28
type input "PAGADE"
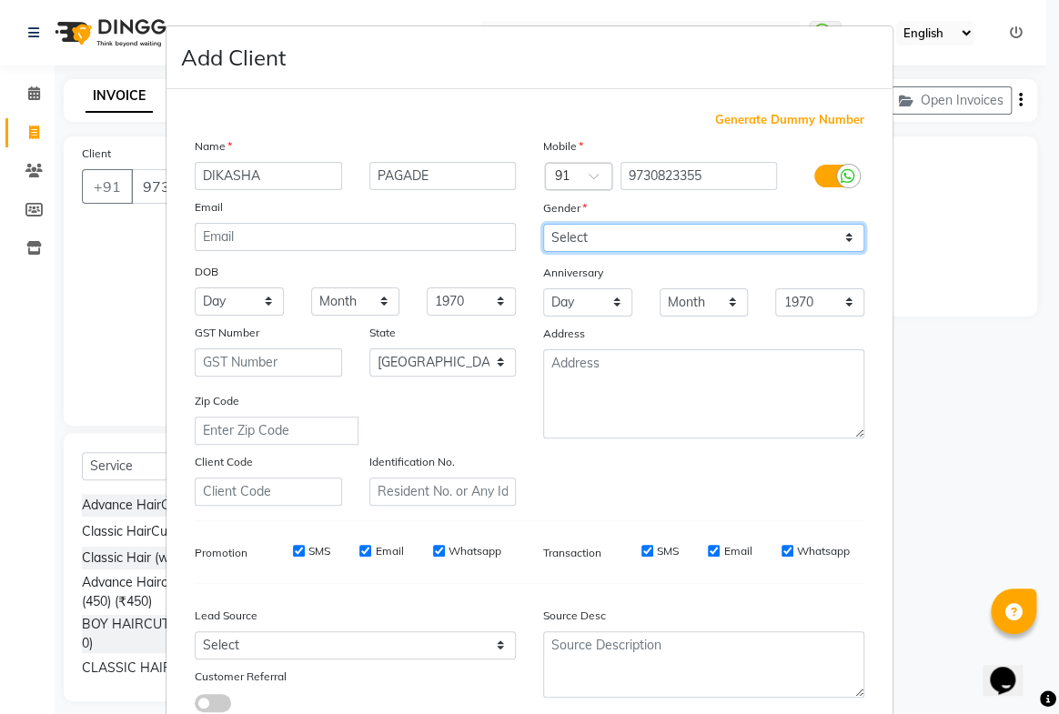
click at [561, 230] on select "Select Male Female Other Prefer Not To Say" at bounding box center [703, 238] width 321 height 28
select select "[DEMOGRAPHIC_DATA]"
click at [543, 224] on select "Select Male Female Other Prefer Not To Say" at bounding box center [703, 238] width 321 height 28
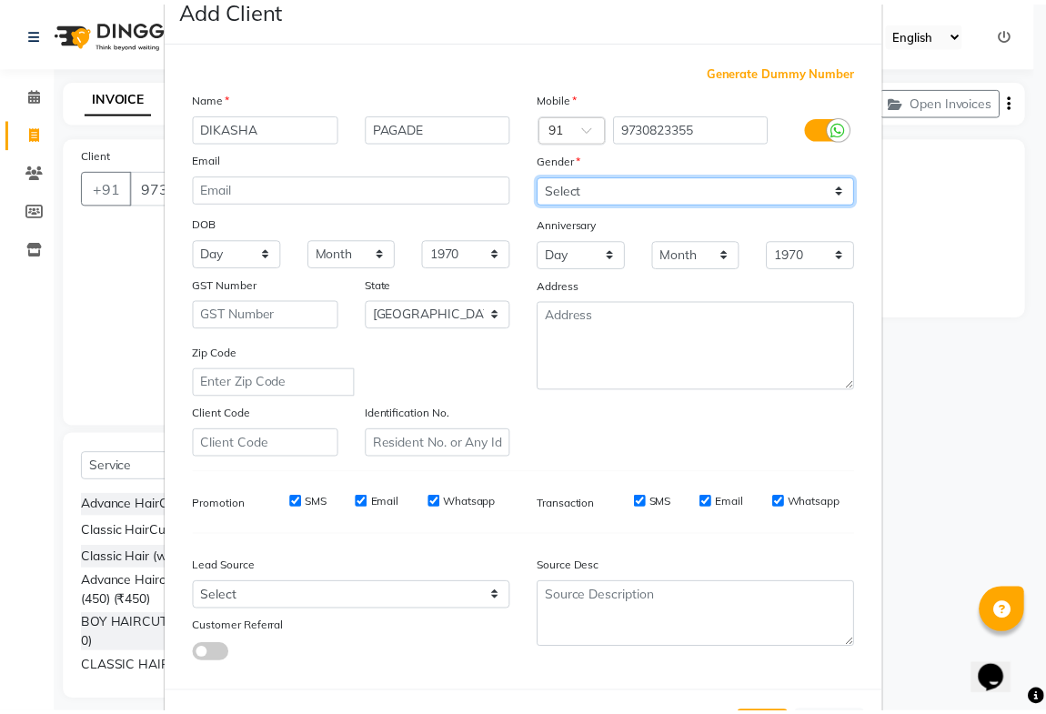
scroll to position [131, 0]
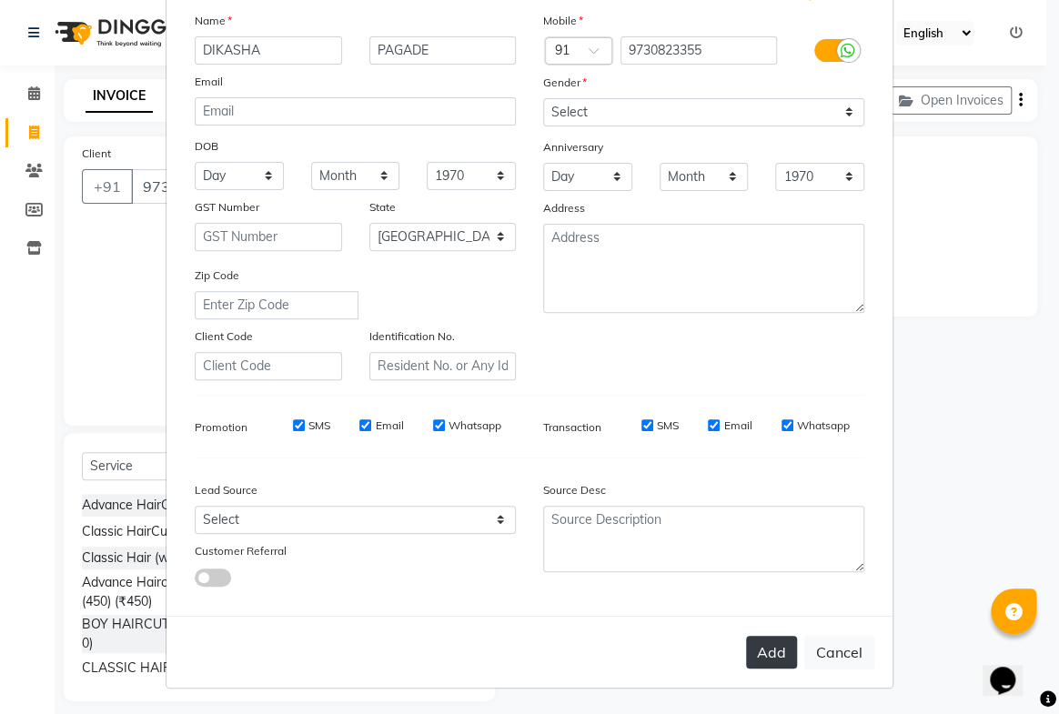
drag, startPoint x: 750, startPoint y: 643, endPoint x: 582, endPoint y: 595, distance: 174.2
click at [750, 644] on button "Add" at bounding box center [771, 652] width 51 height 33
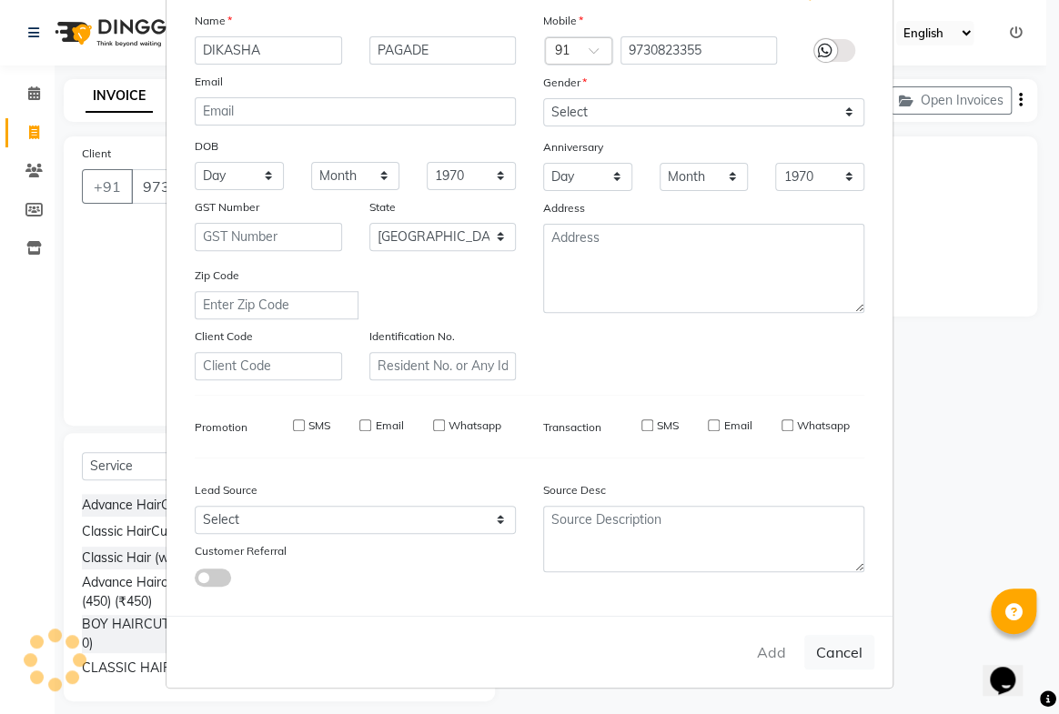
type input "97******55"
select select
select select "null"
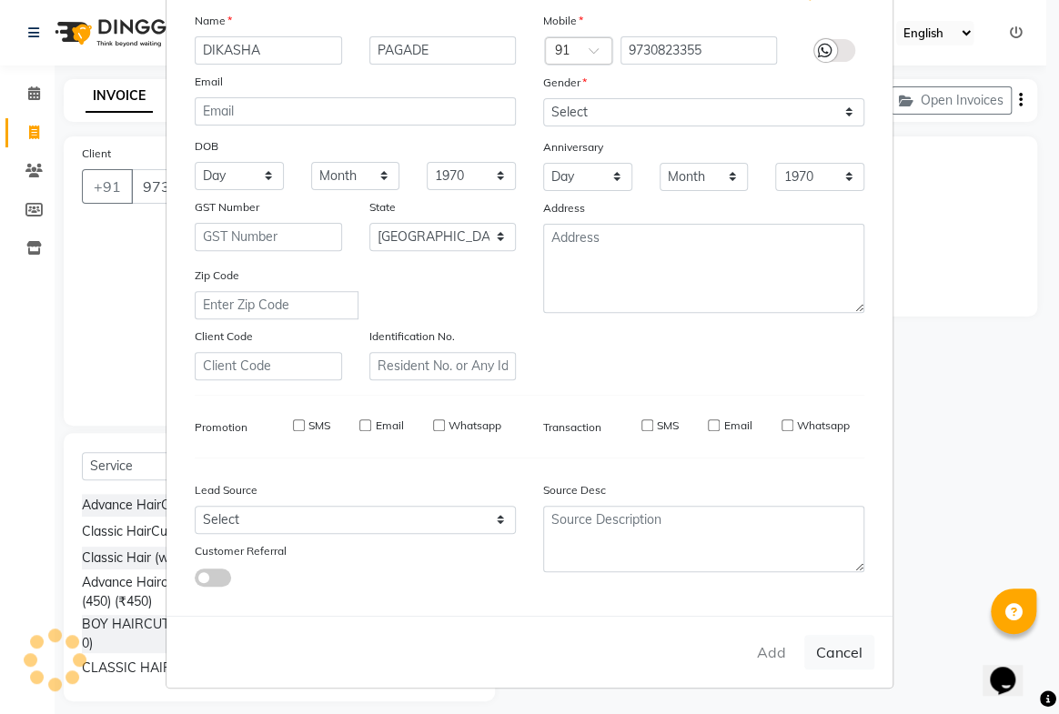
select select
checkbox input "false"
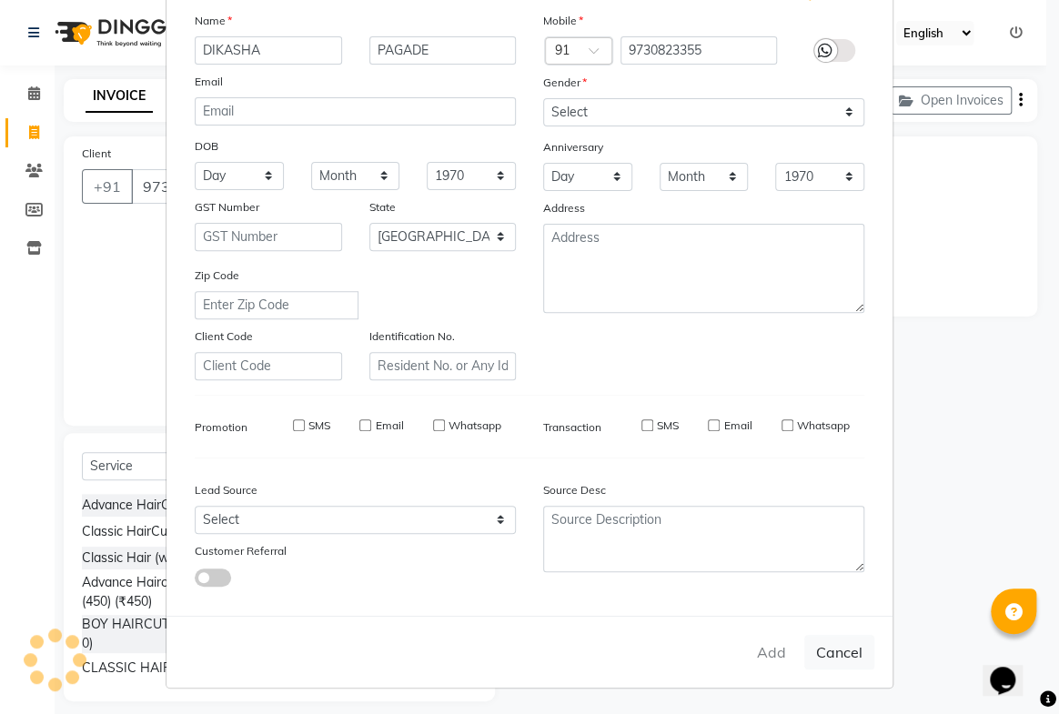
checkbox input "false"
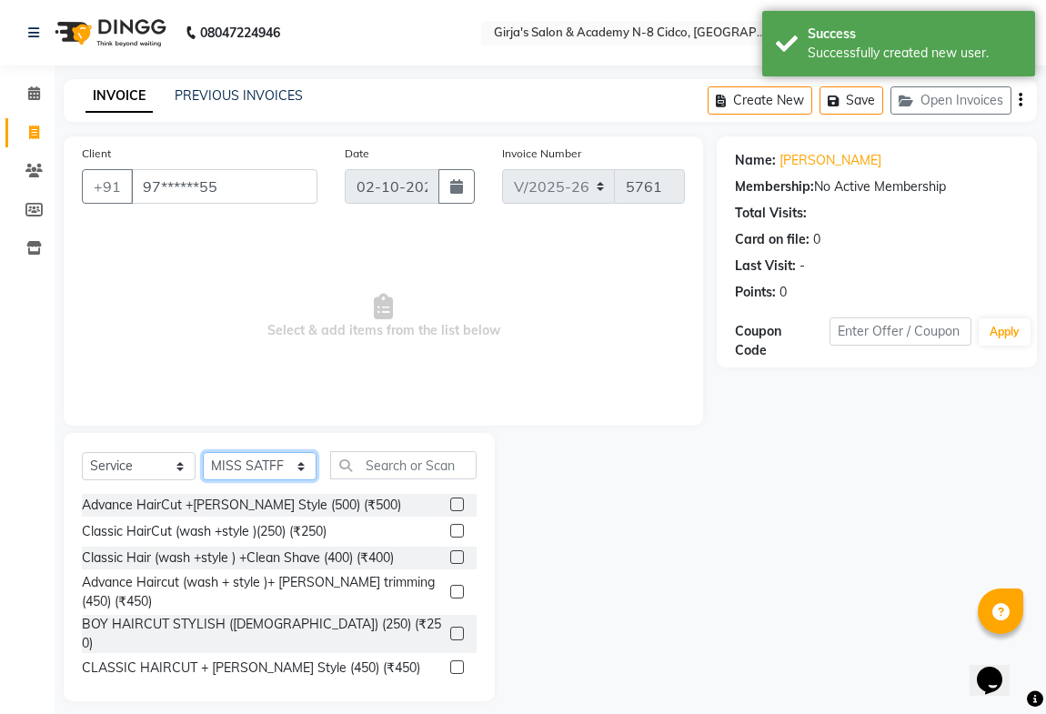
click at [255, 470] on select "Select Stylist ADITYA [PERSON_NAME] BEAUTY M GIRJAS [PERSON_NAME] MISS [PERSON_…" at bounding box center [260, 466] width 114 height 28
select select "6470"
click at [203, 452] on select "Select Stylist ADITYA [PERSON_NAME] BEAUTY M GIRJAS [PERSON_NAME] MISS [PERSON_…" at bounding box center [260, 466] width 114 height 28
click at [380, 460] on input "text" at bounding box center [403, 465] width 146 height 28
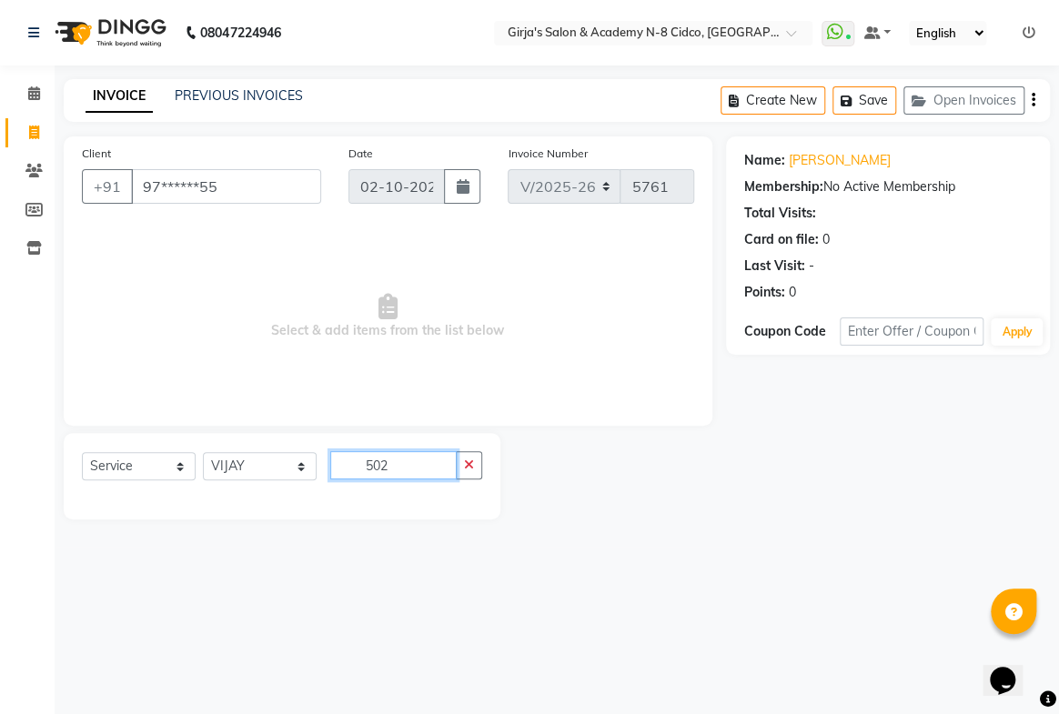
drag, startPoint x: 418, startPoint y: 455, endPoint x: 408, endPoint y: 462, distance: 12.4
click at [417, 455] on input "502" at bounding box center [393, 465] width 126 height 28
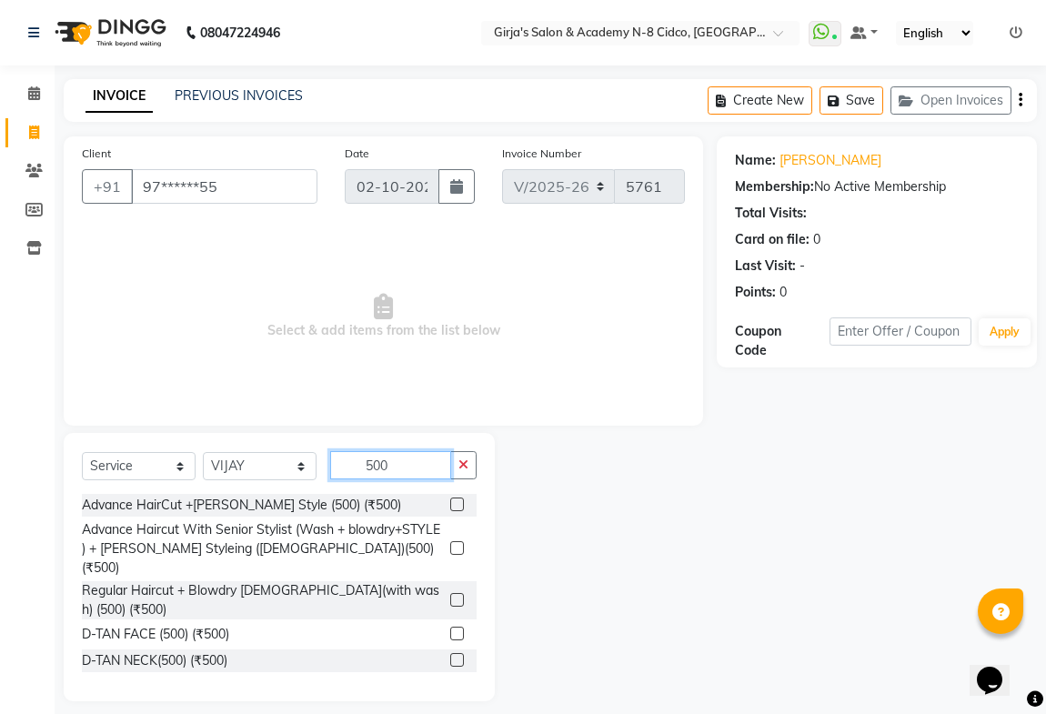
type input "500"
click at [450, 593] on label at bounding box center [457, 600] width 14 height 14
click at [450, 595] on input "checkbox" at bounding box center [456, 601] width 12 height 12
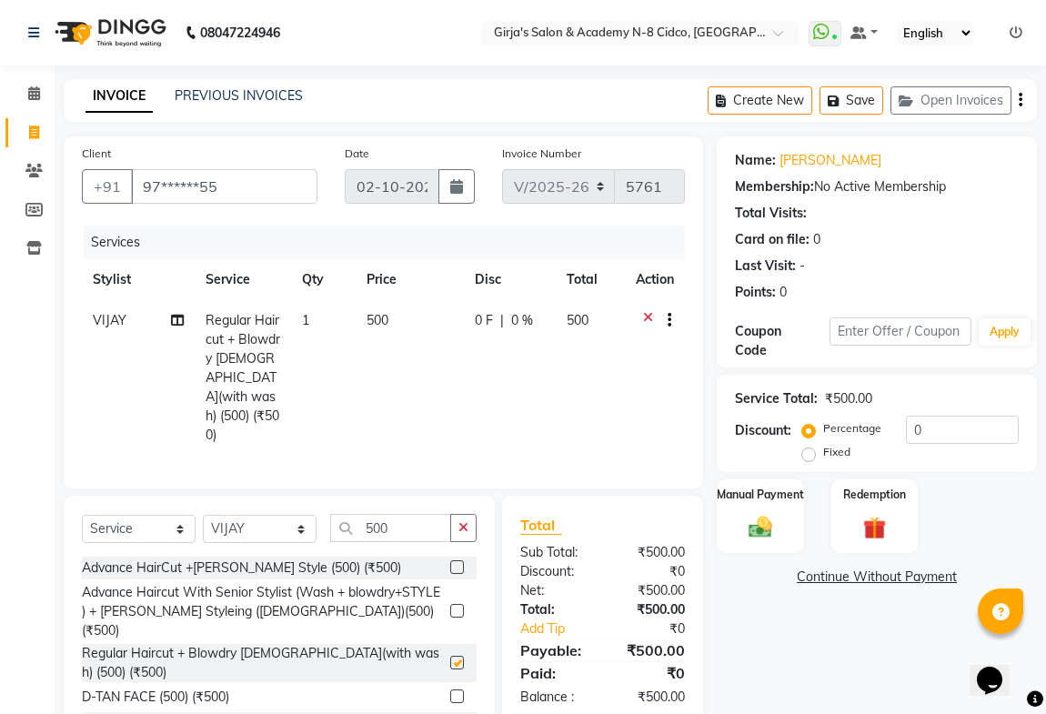
checkbox input "false"
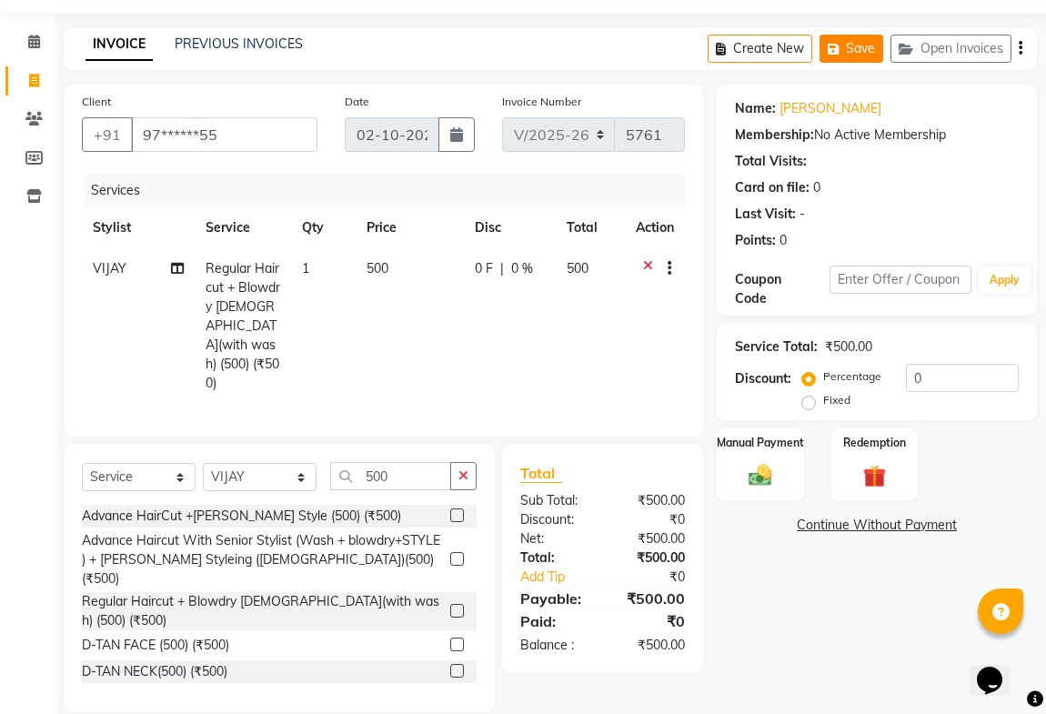
click at [864, 52] on button "Save" at bounding box center [852, 49] width 64 height 28
drag, startPoint x: 773, startPoint y: 489, endPoint x: 783, endPoint y: 482, distance: 11.9
click at [773, 487] on div "Manual Payment" at bounding box center [760, 464] width 90 height 77
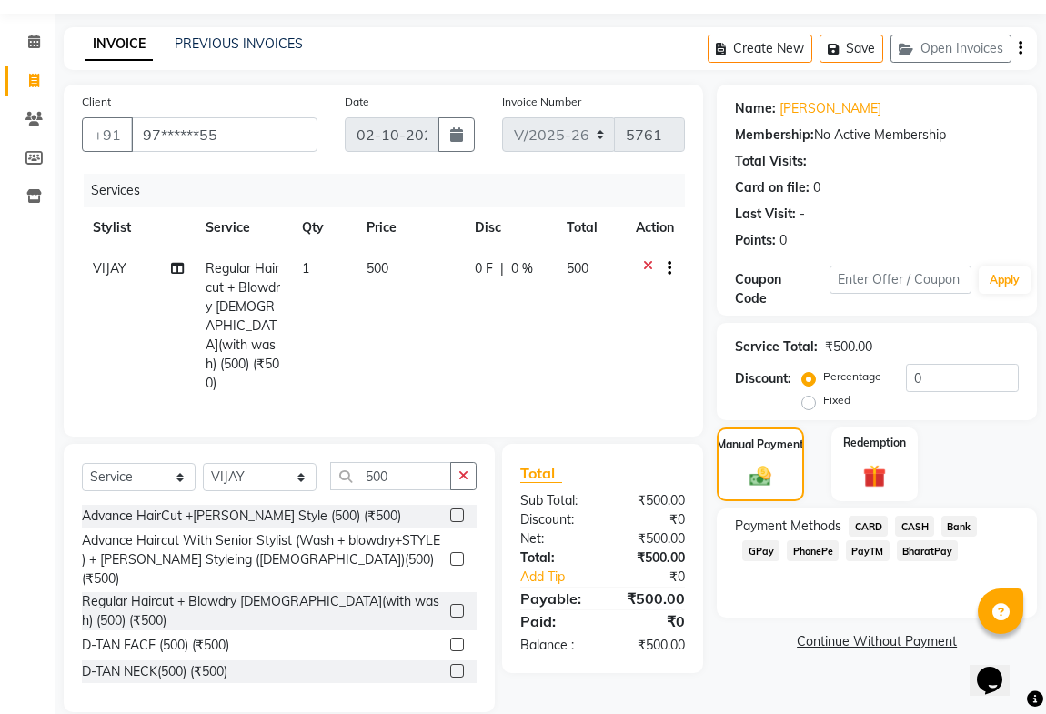
click at [756, 556] on span "GPay" at bounding box center [761, 551] width 37 height 21
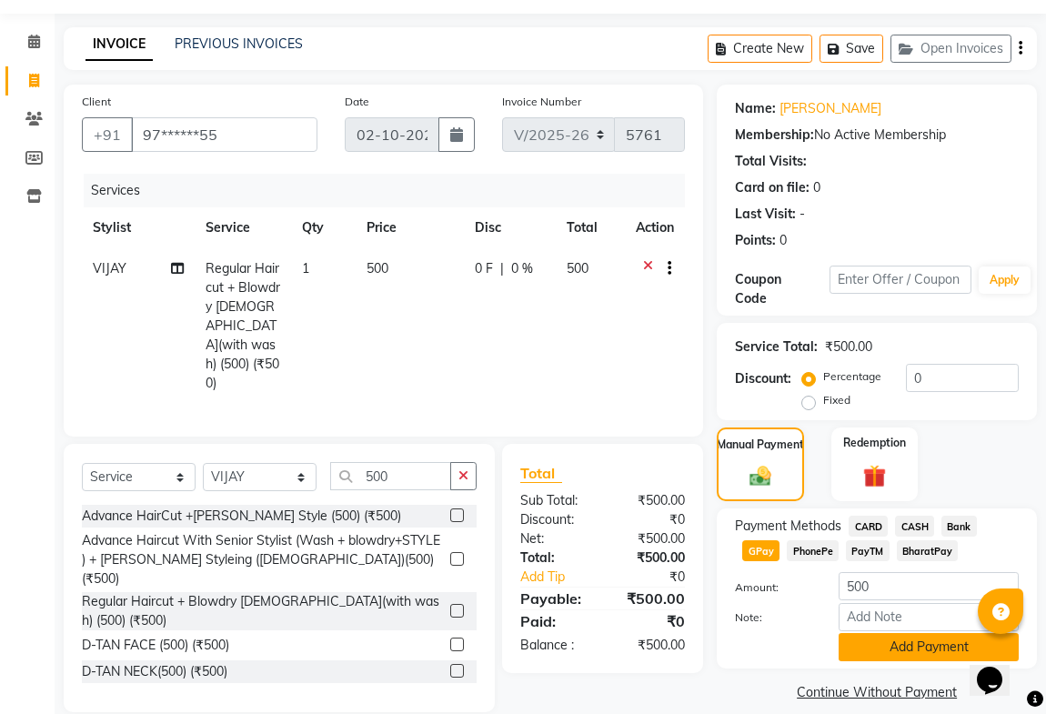
click at [873, 637] on button "Add Payment" at bounding box center [929, 647] width 180 height 28
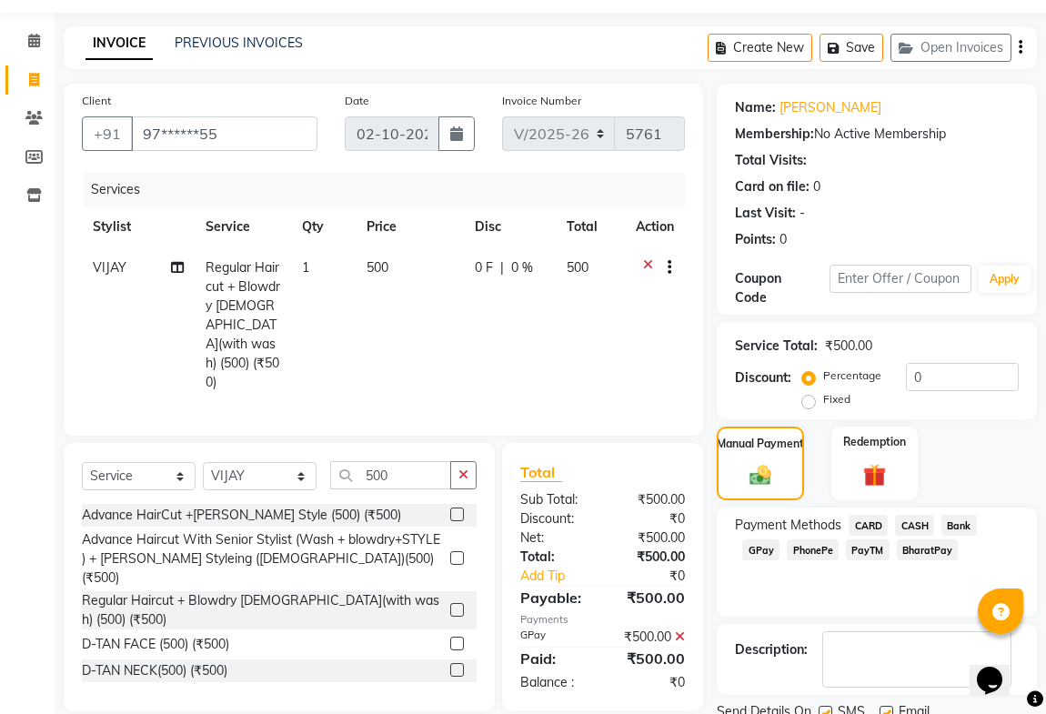
scroll to position [122, 0]
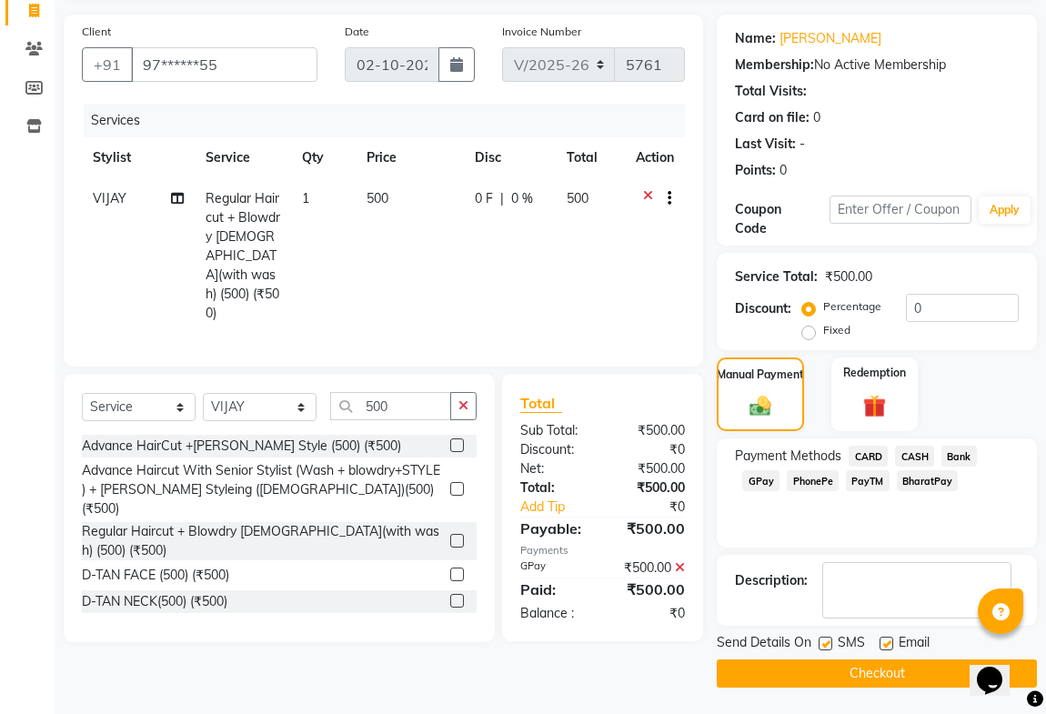
click at [805, 679] on button "Checkout" at bounding box center [877, 674] width 320 height 28
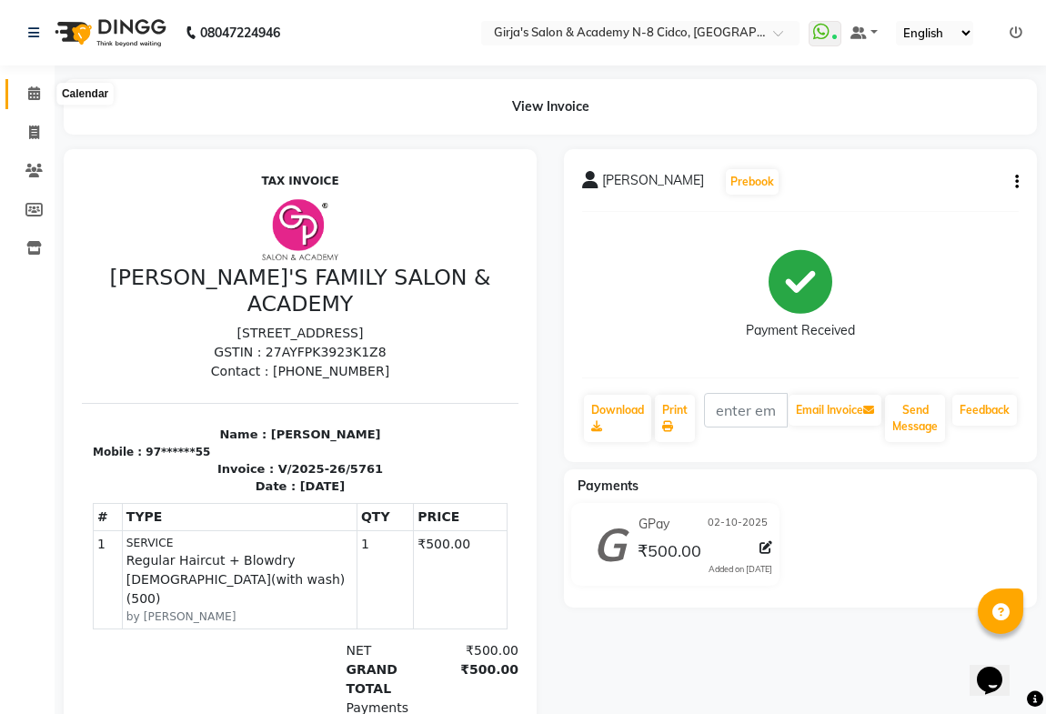
click at [37, 84] on span at bounding box center [34, 94] width 32 height 21
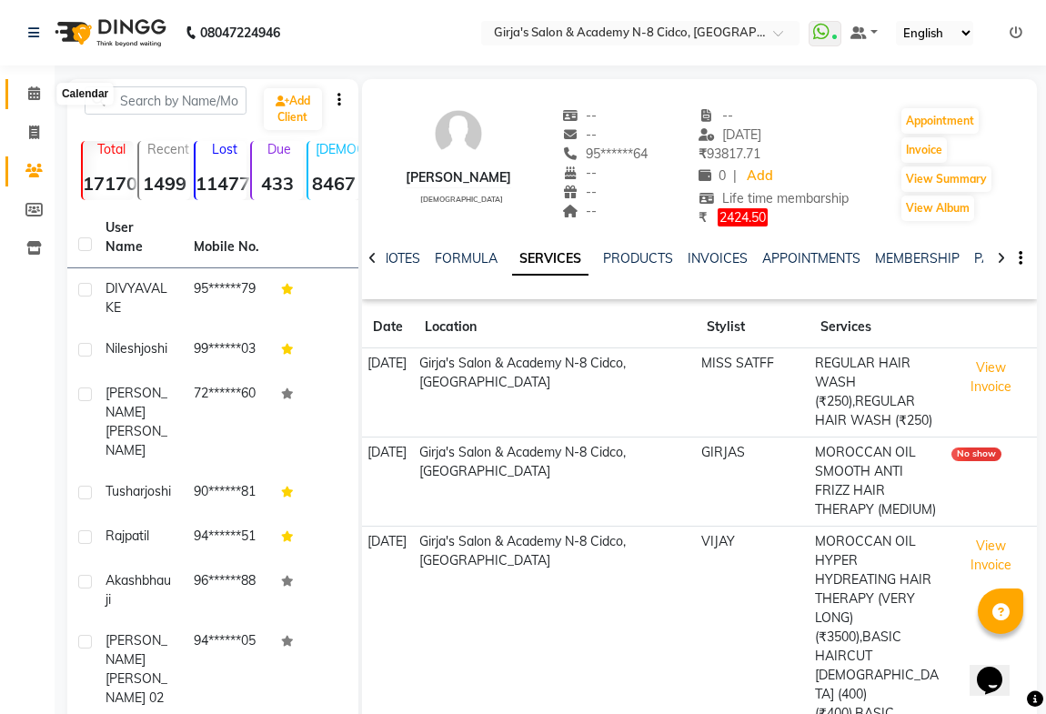
click at [24, 96] on span at bounding box center [34, 94] width 32 height 21
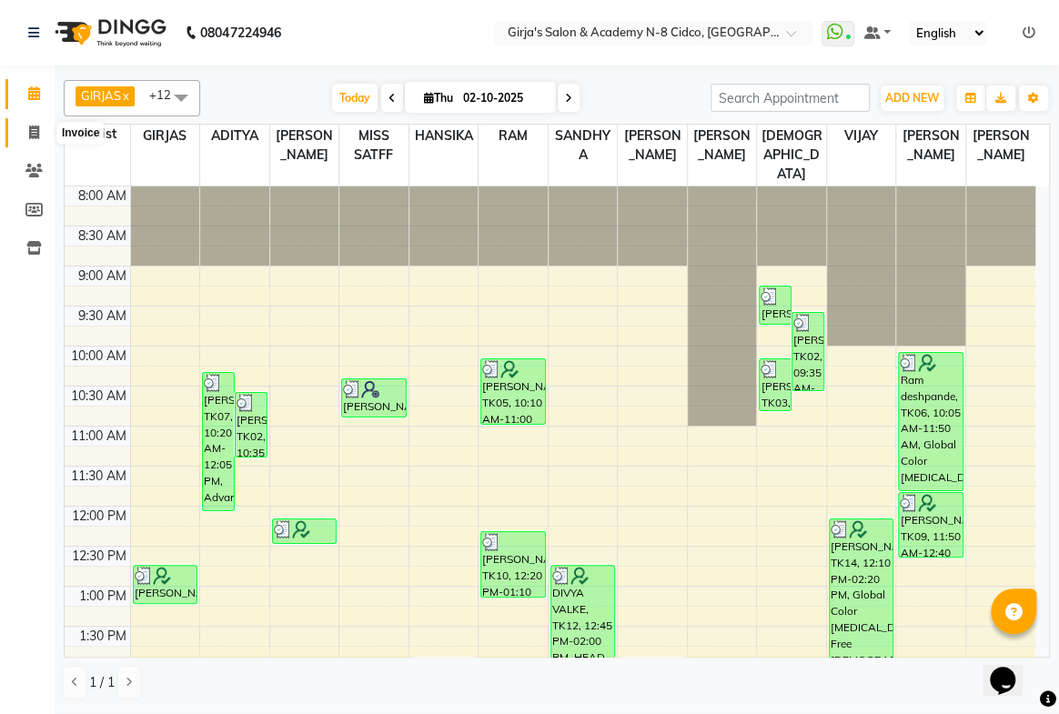
click at [29, 128] on icon at bounding box center [34, 133] width 10 height 14
select select "66"
select select "service"
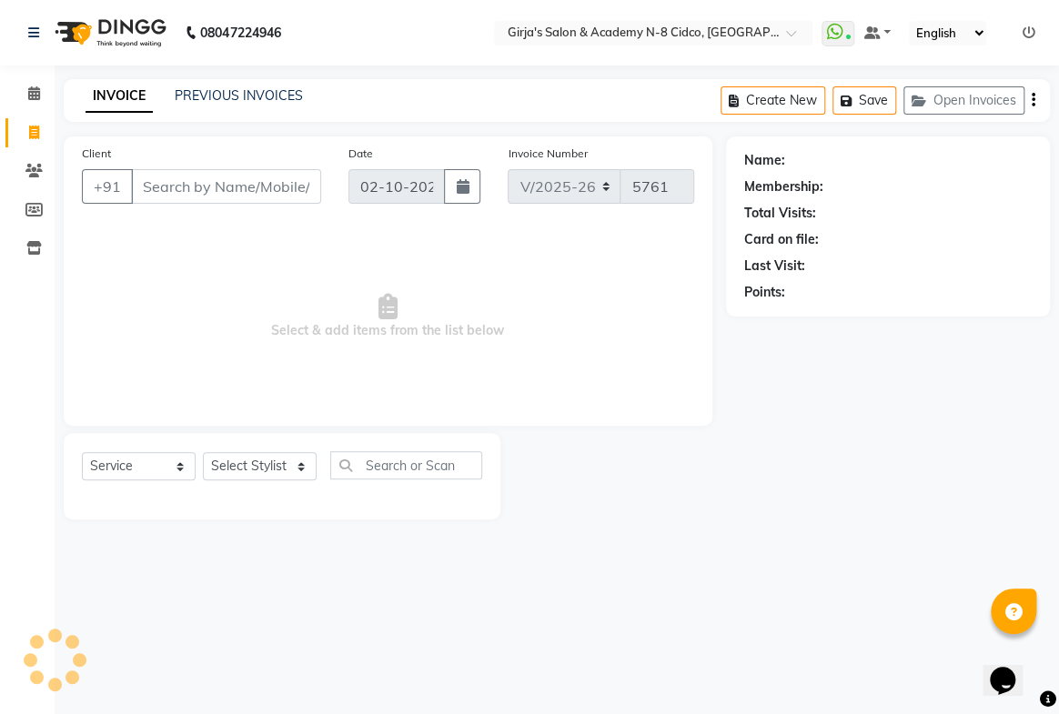
click at [226, 173] on input "Client" at bounding box center [226, 186] width 190 height 35
select select "66554"
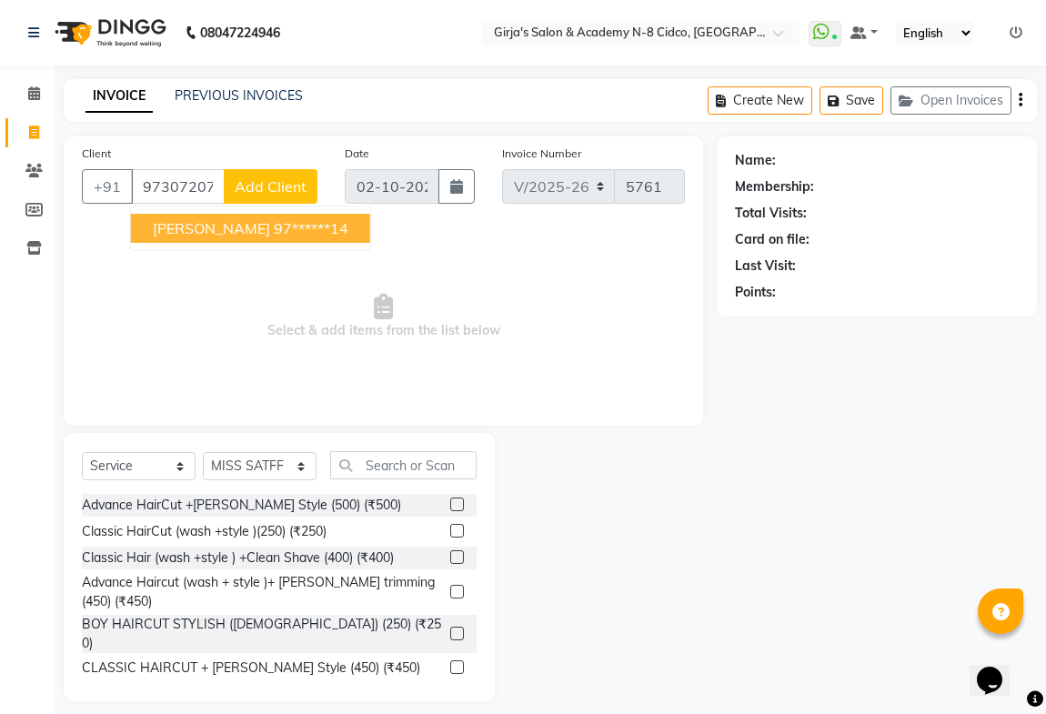
click at [174, 230] on span "diksha korde" at bounding box center [211, 228] width 117 height 18
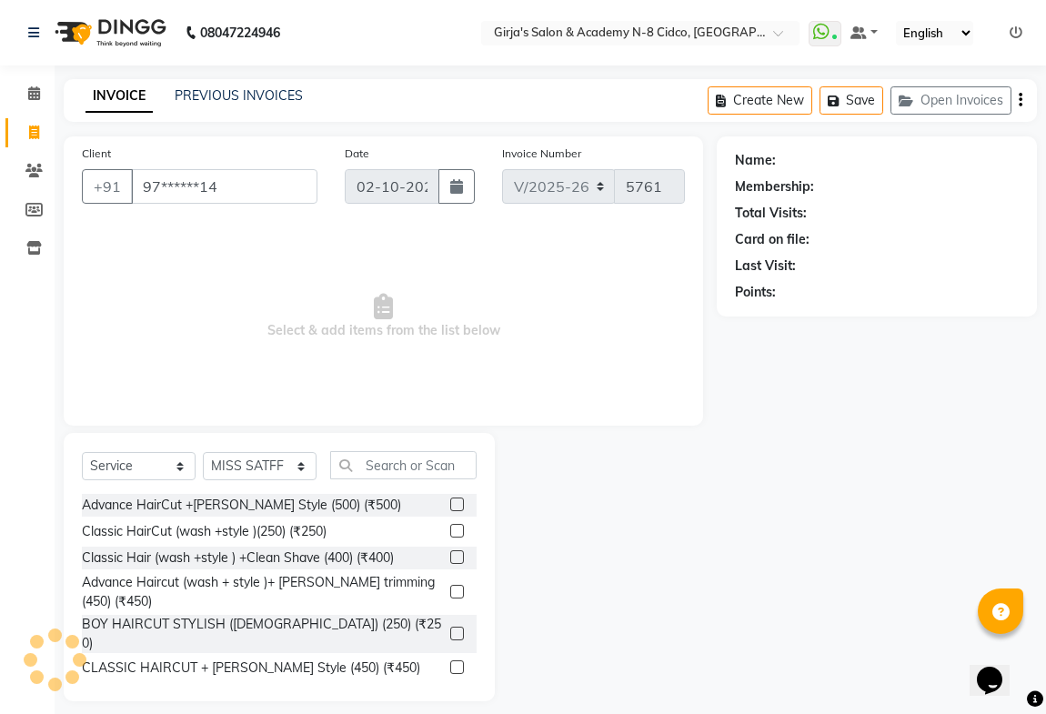
type input "97******14"
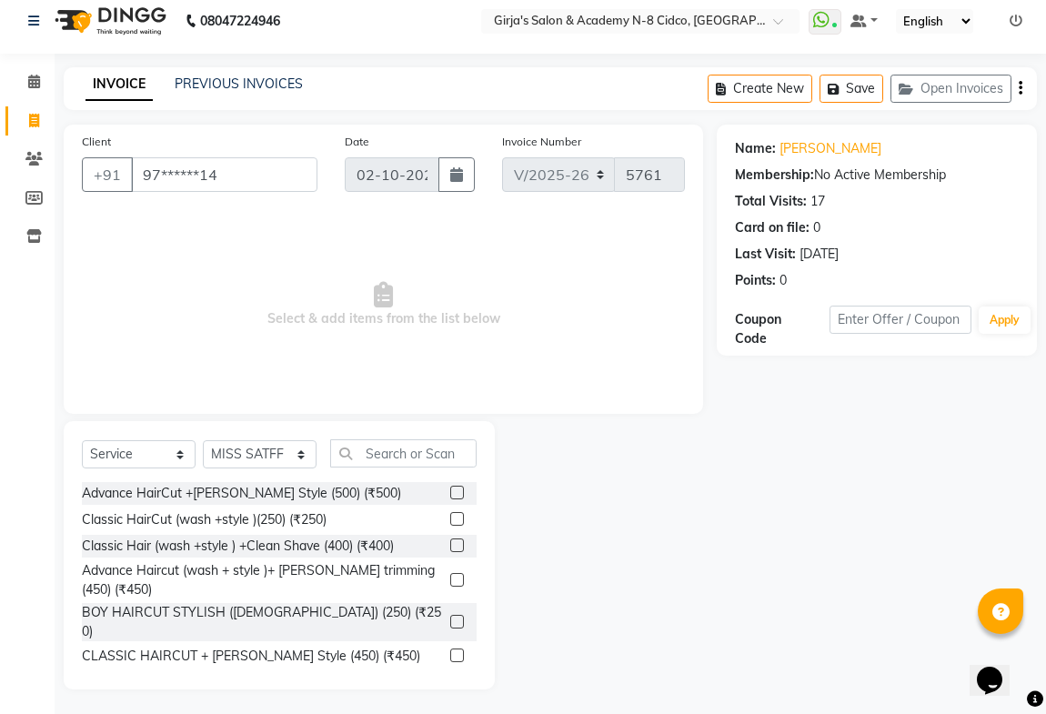
scroll to position [15, 0]
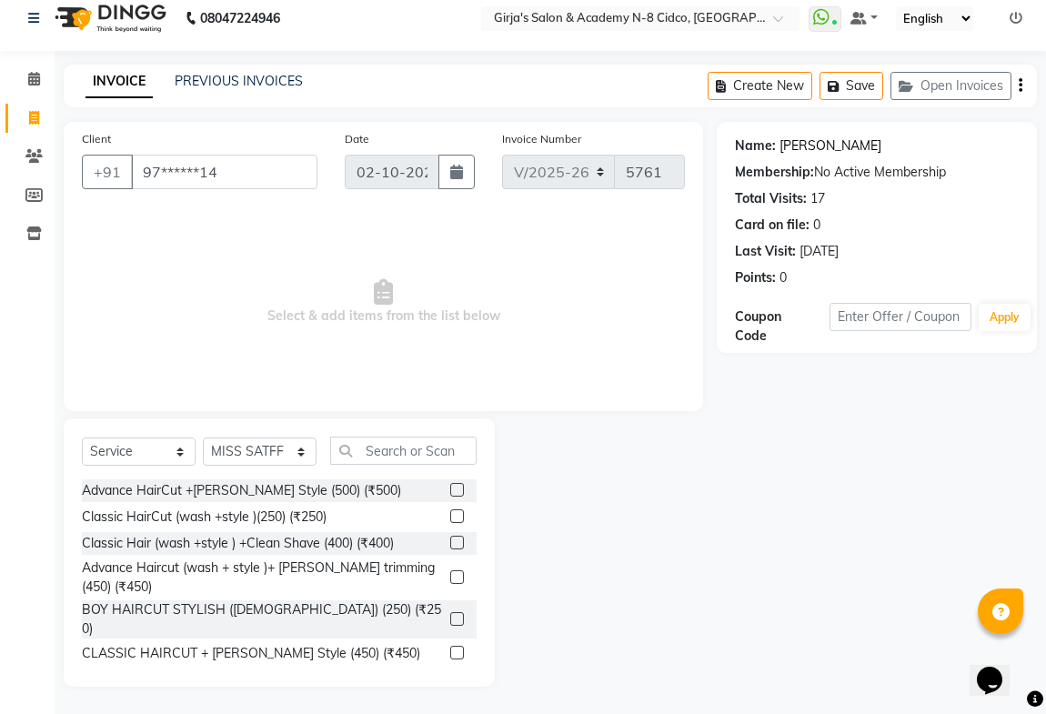
click at [824, 148] on link "Diksha Korde" at bounding box center [831, 145] width 102 height 19
click at [46, 78] on span at bounding box center [34, 79] width 32 height 21
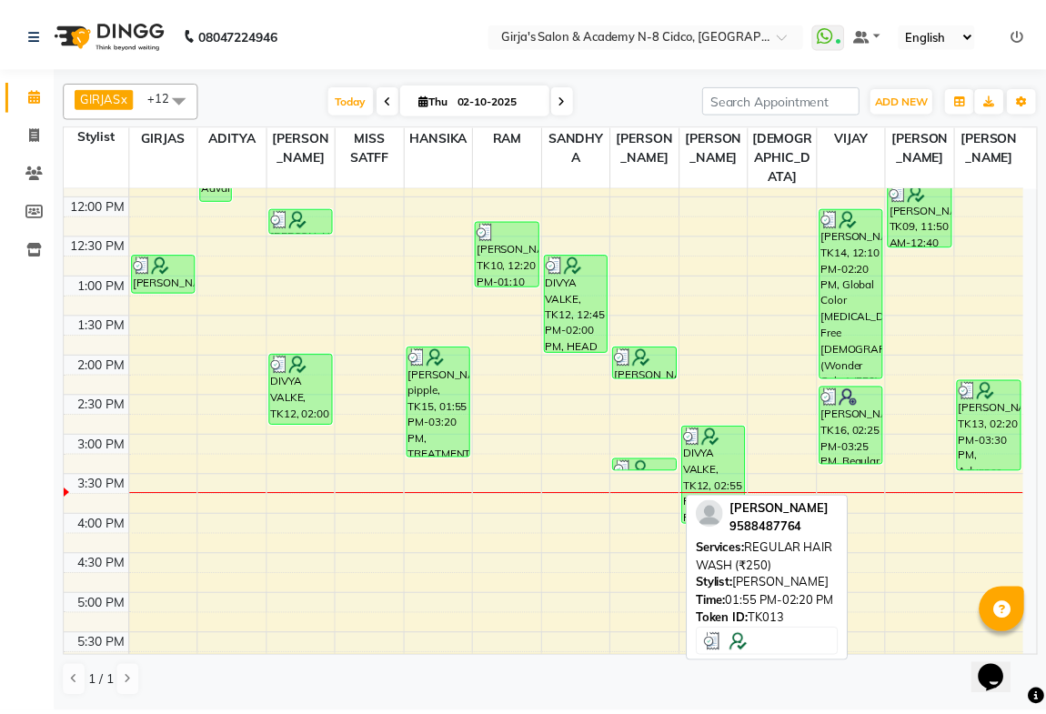
scroll to position [330, 0]
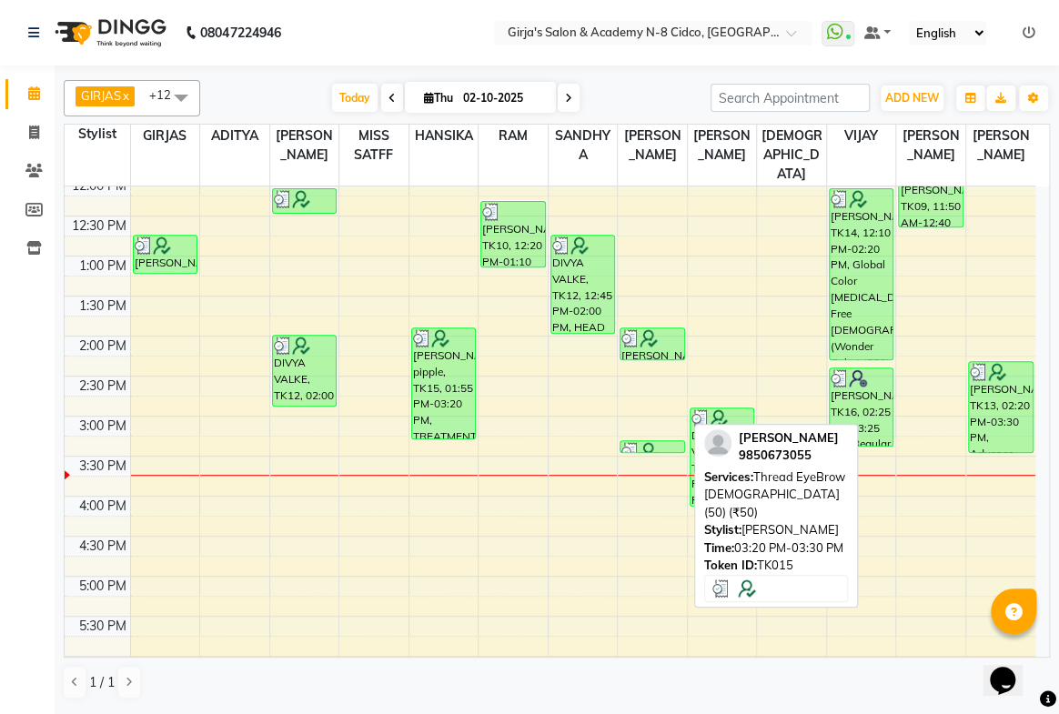
click at [647, 442] on img at bounding box center [649, 451] width 18 height 18
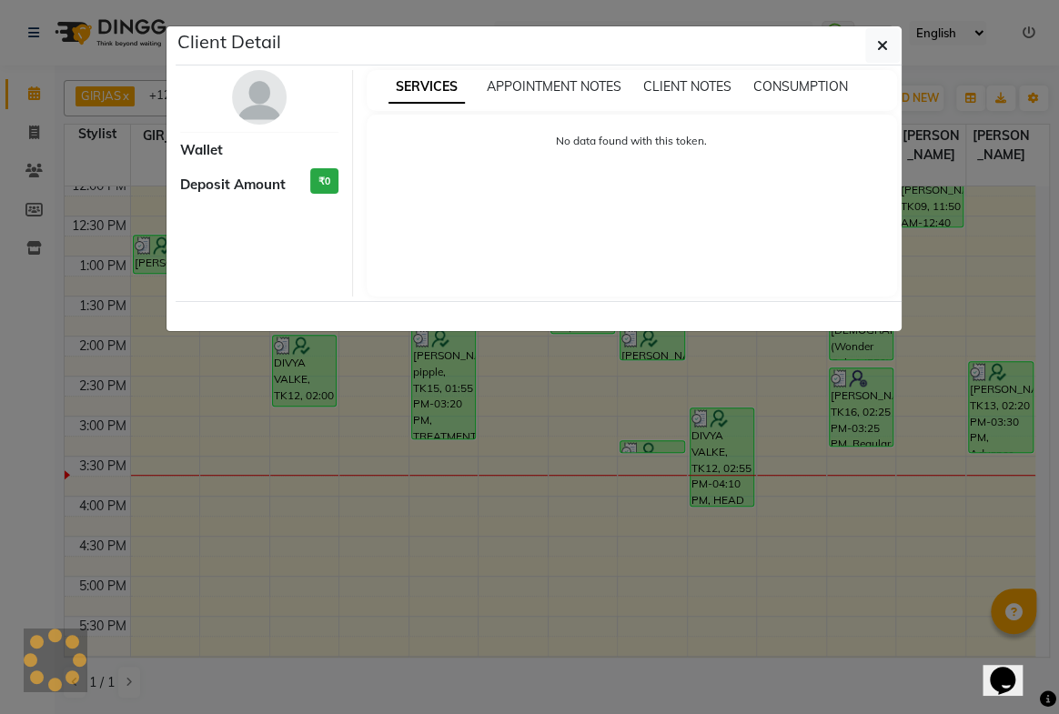
select select "3"
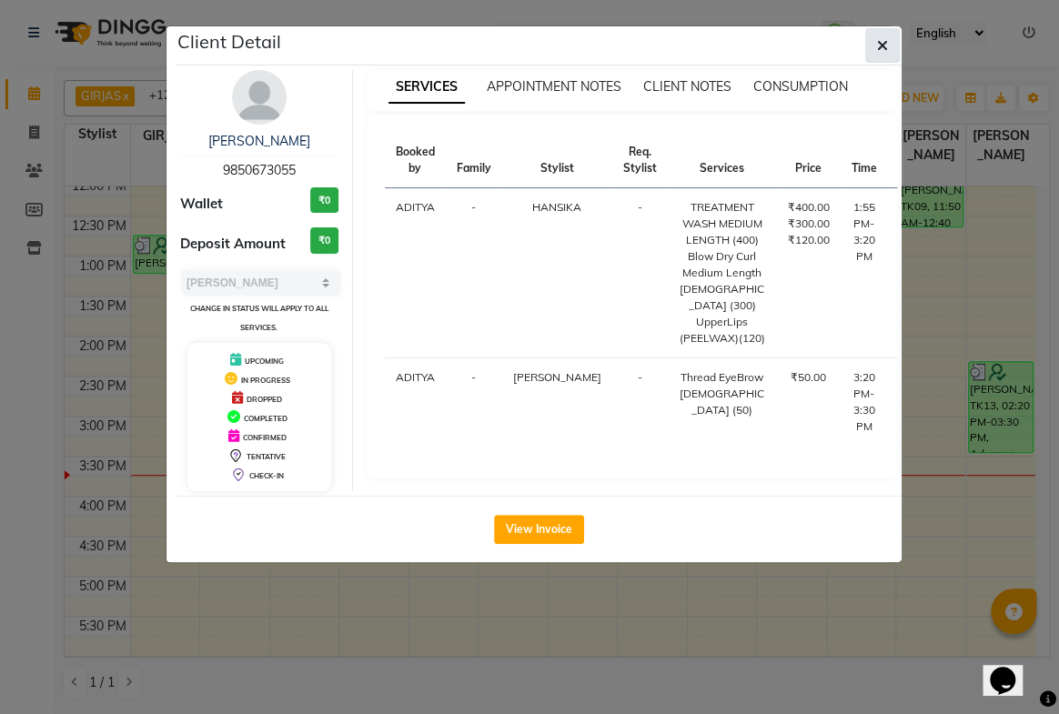
click at [886, 45] on icon "button" at bounding box center [882, 45] width 11 height 15
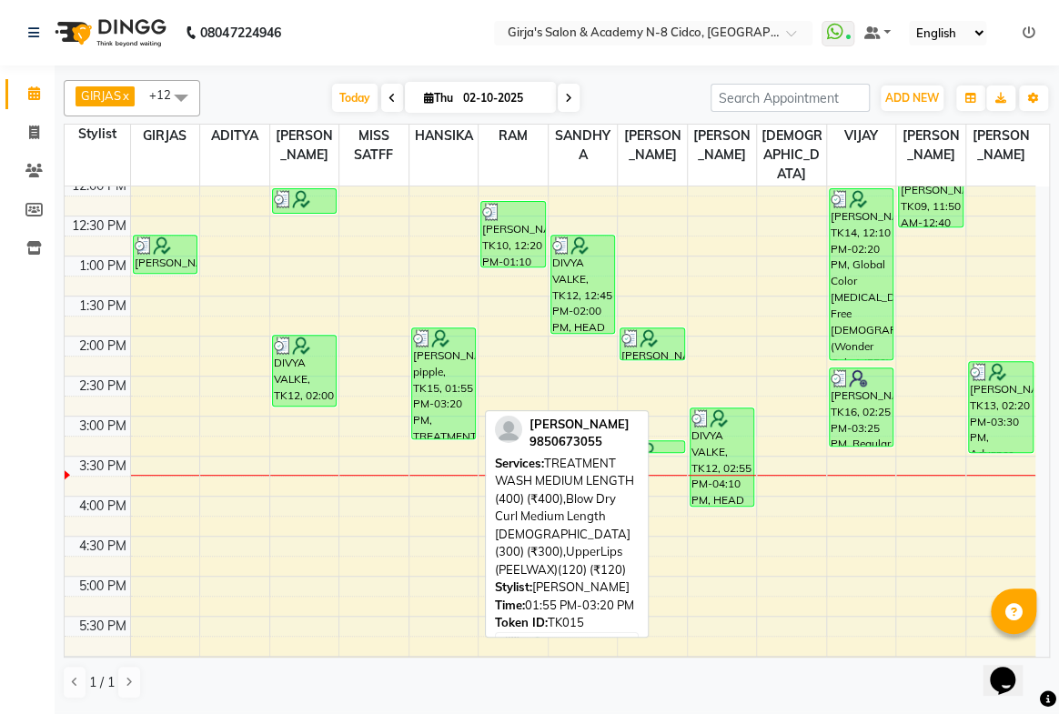
click at [432, 348] on div "[PERSON_NAME] pipple, TK15, 01:55 PM-03:20 PM, TREATMENT WASH MEDIUM LENGTH (40…" at bounding box center [444, 383] width 64 height 110
select select "3"
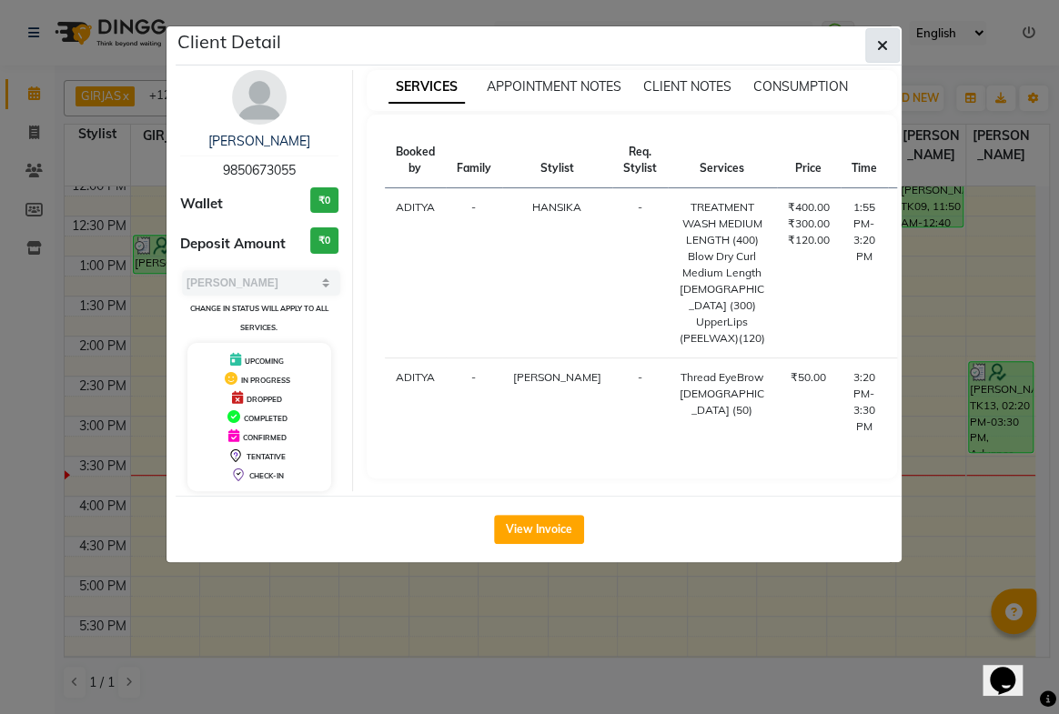
click at [878, 45] on icon "button" at bounding box center [882, 45] width 11 height 15
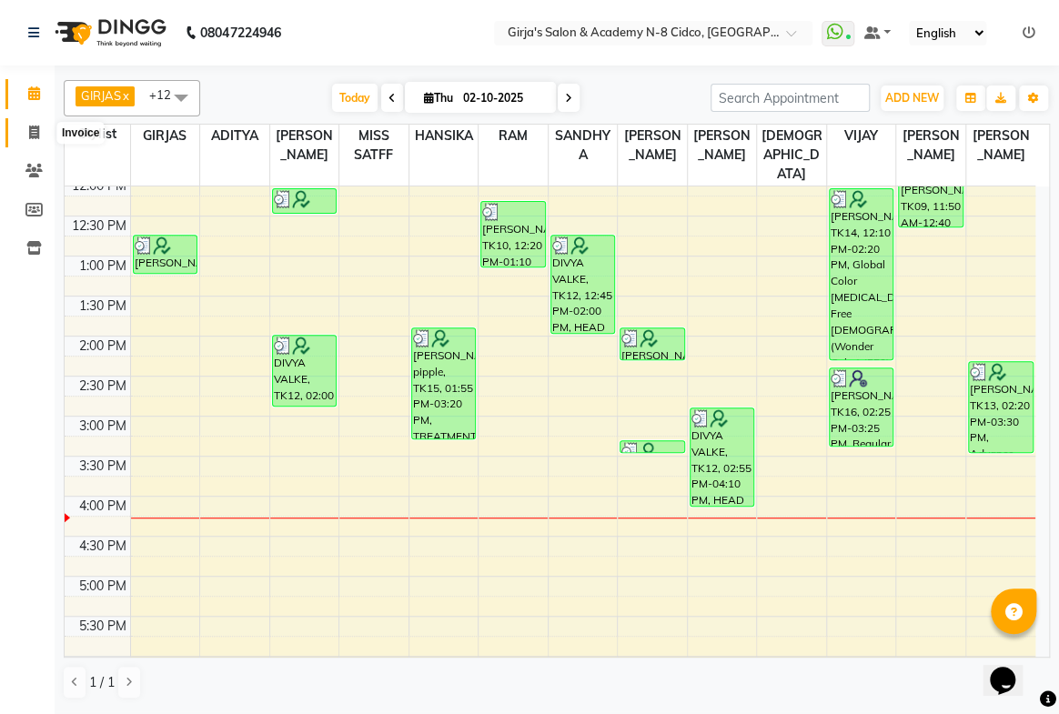
click at [32, 135] on icon at bounding box center [34, 133] width 10 height 14
select select "service"
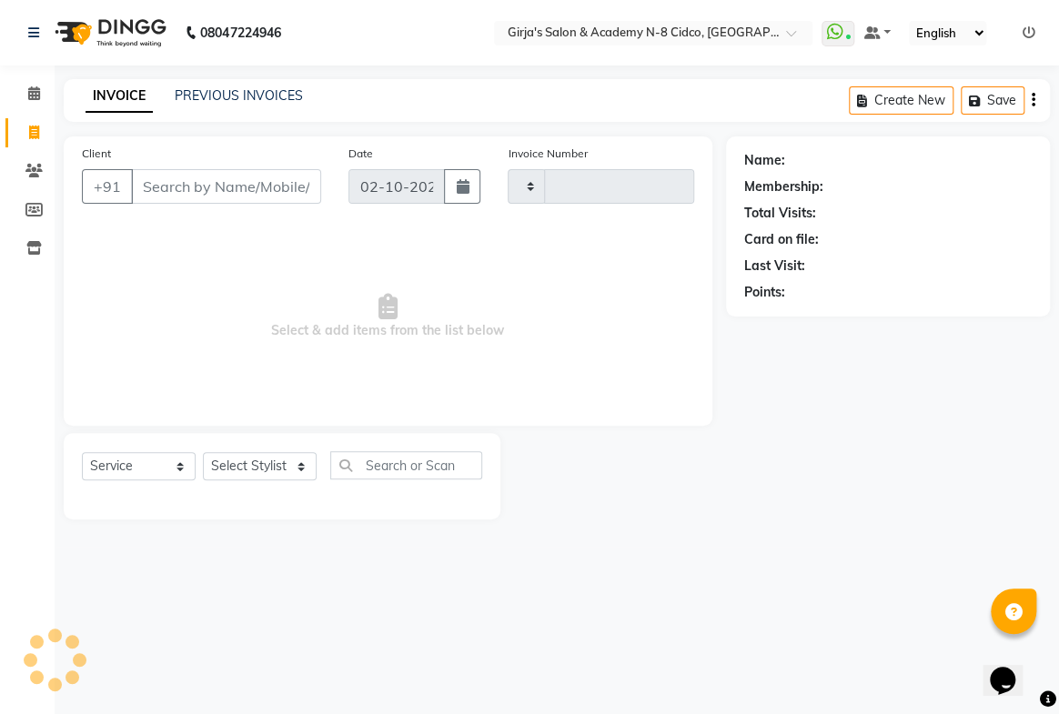
type input "5763"
select select "66"
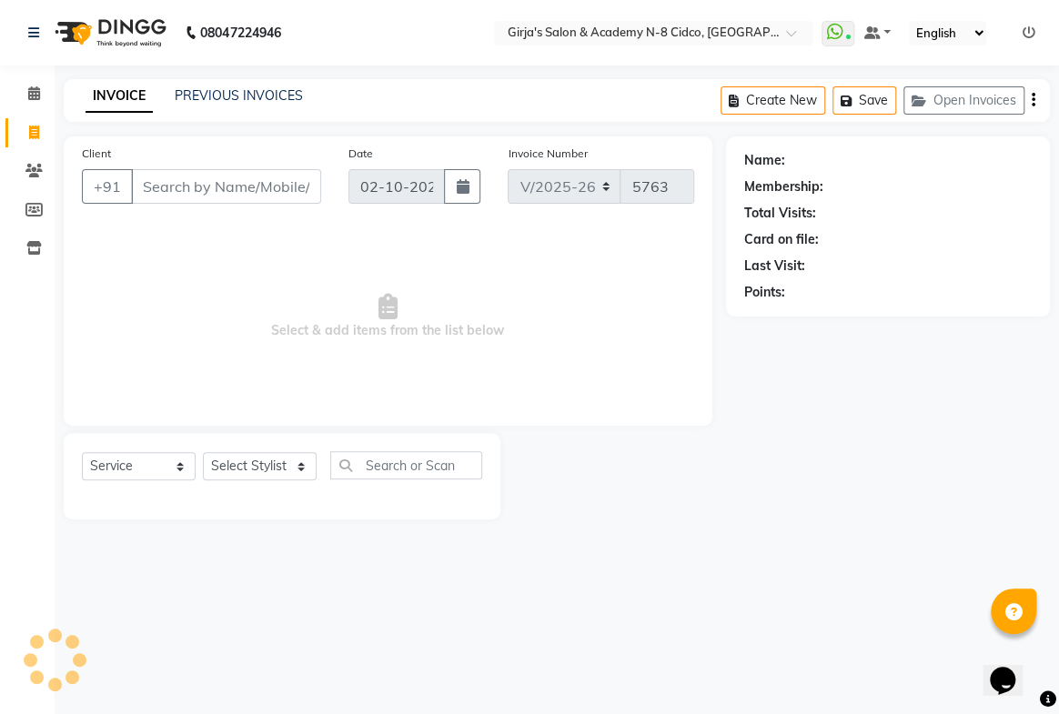
select select "66554"
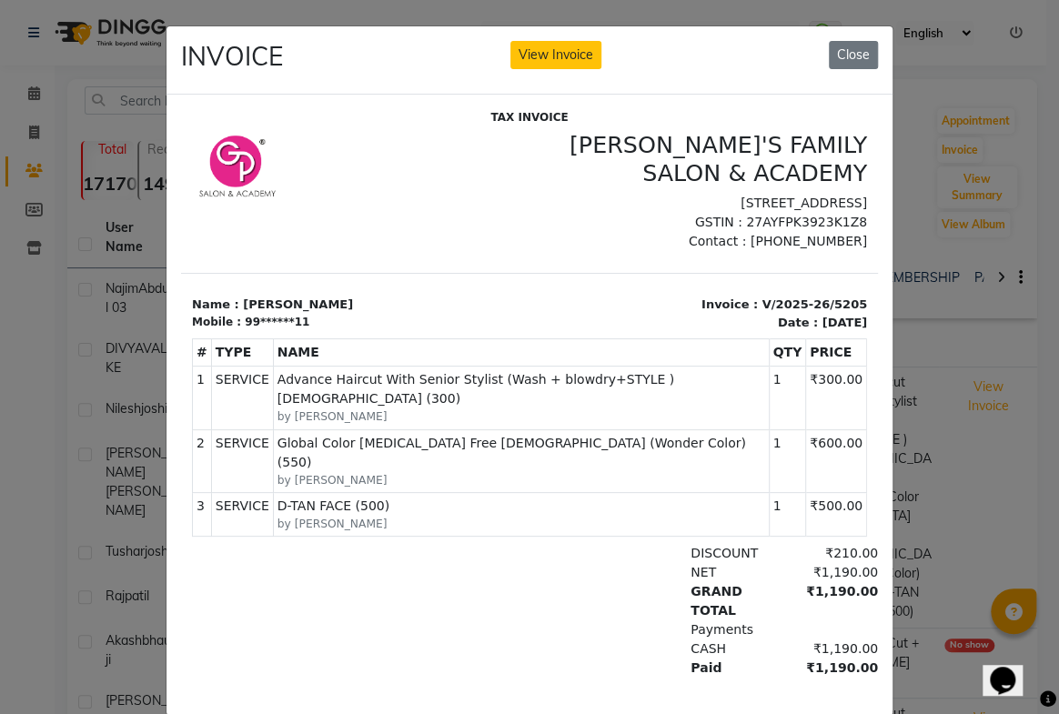
scroll to position [7, 0]
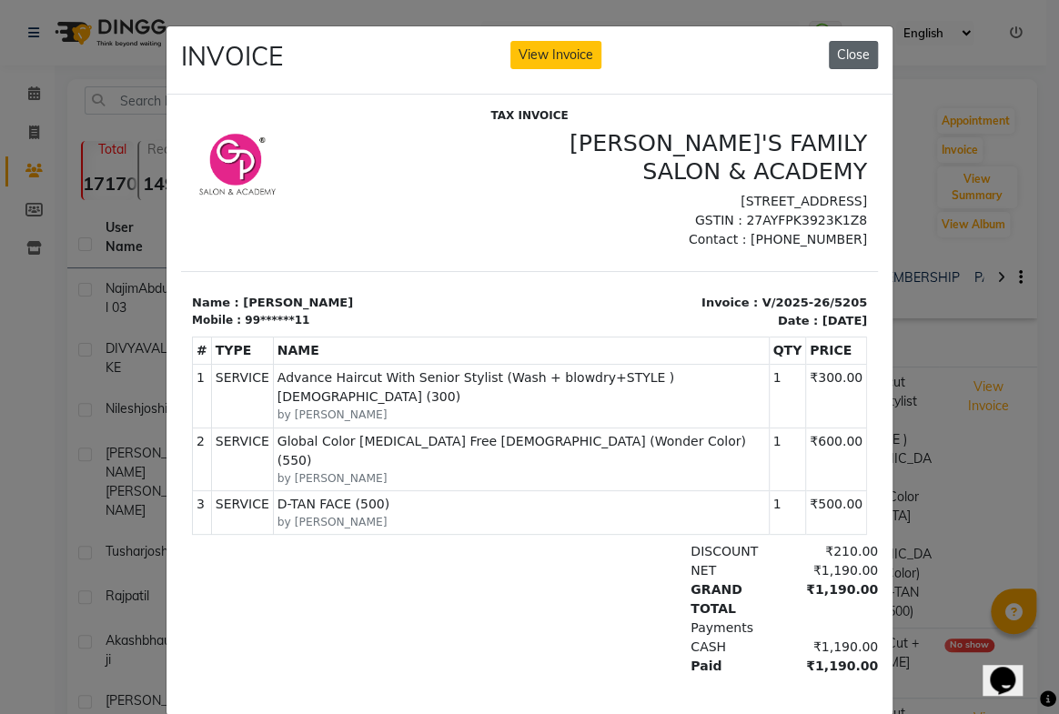
click at [852, 53] on button "Close" at bounding box center [853, 55] width 49 height 28
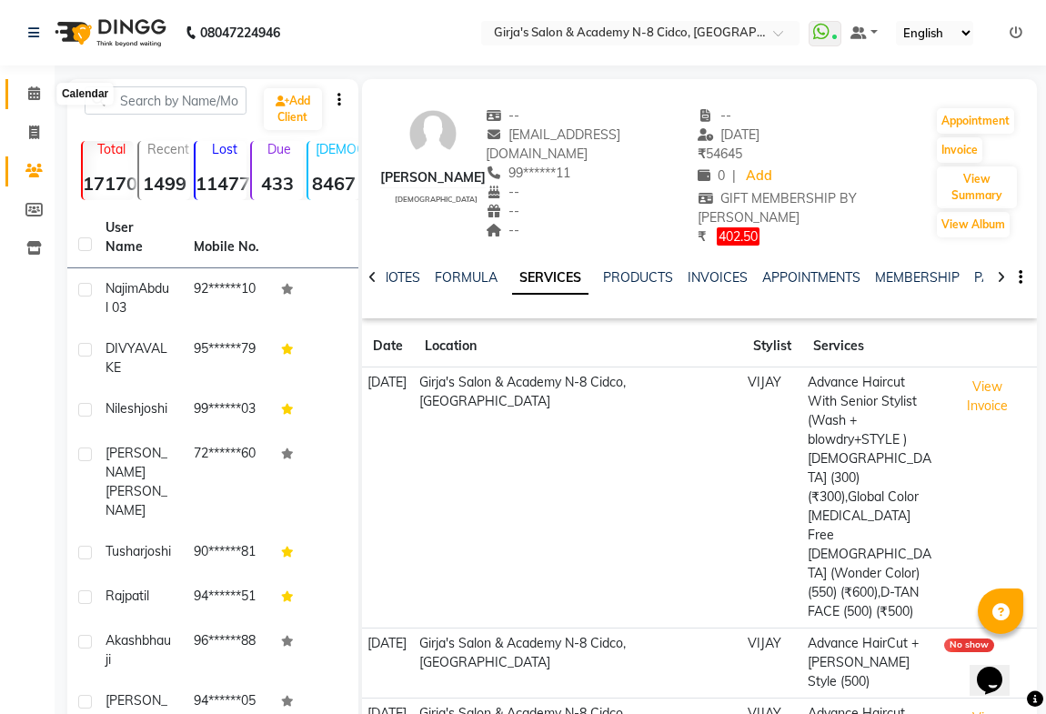
click at [37, 91] on icon at bounding box center [34, 93] width 12 height 14
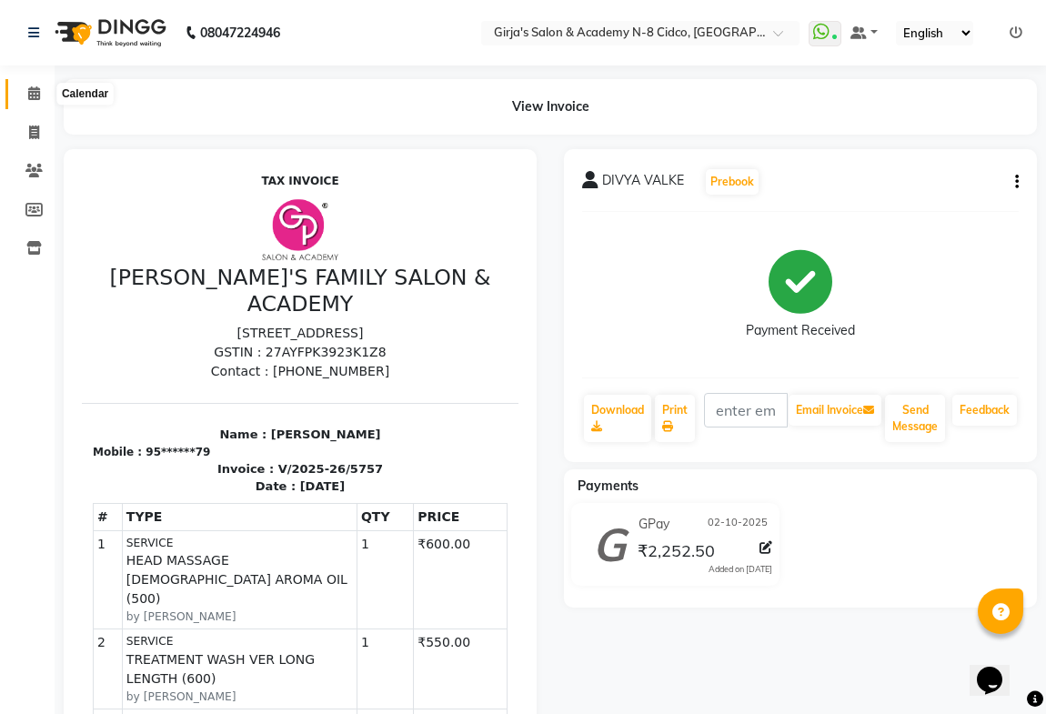
click at [29, 101] on span at bounding box center [34, 94] width 32 height 21
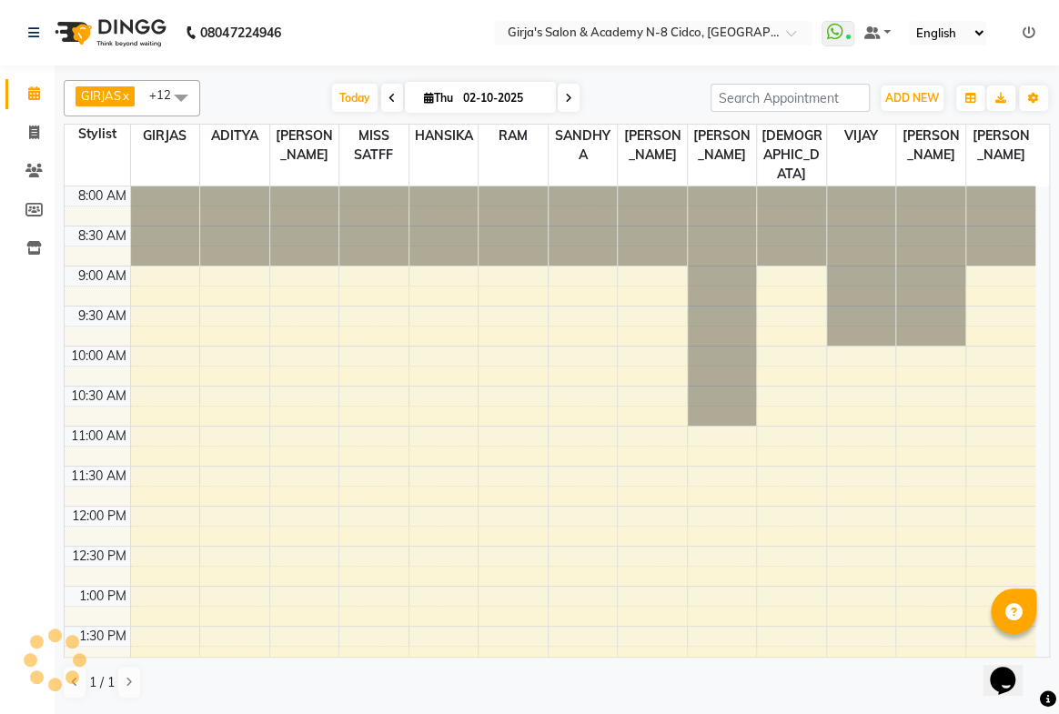
scroll to position [560, 0]
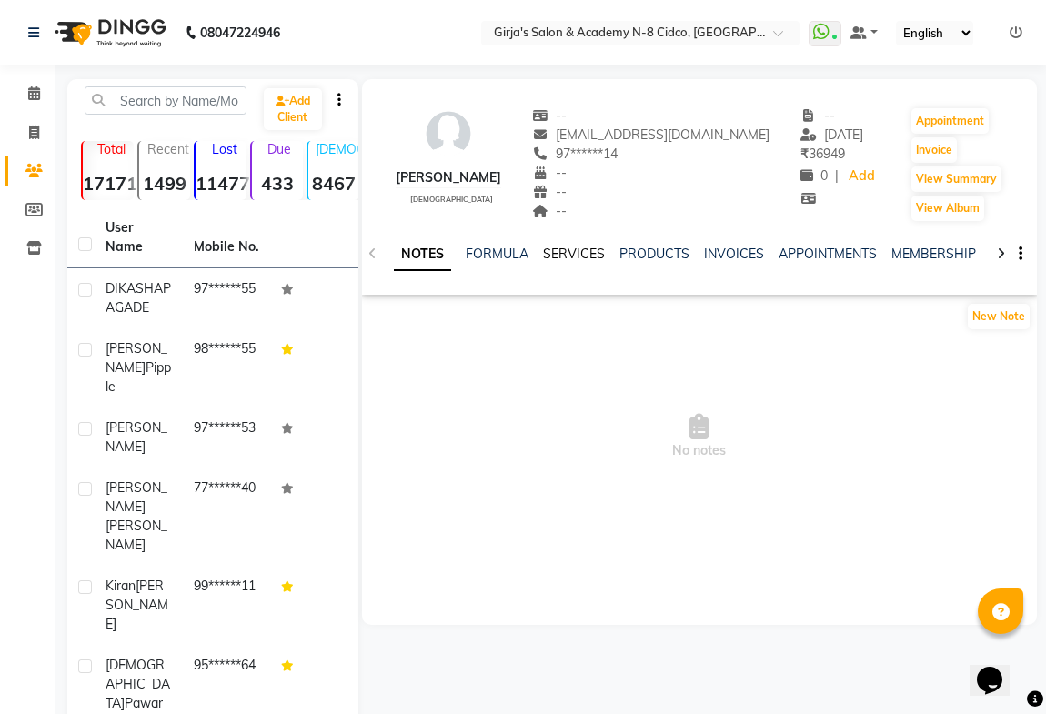
click at [565, 256] on link "SERVICES" at bounding box center [574, 254] width 62 height 16
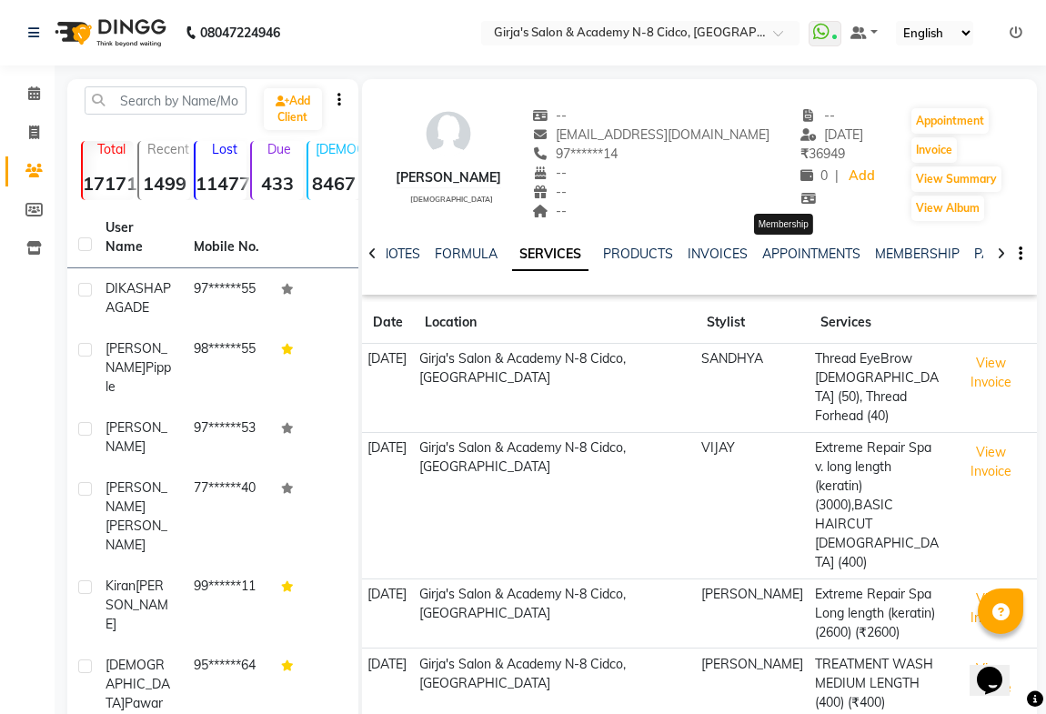
click at [801, 199] on icon at bounding box center [809, 198] width 16 height 13
click at [813, 164] on div "₹ 36949" at bounding box center [839, 154] width 77 height 19
click at [813, 161] on span "₹ 36949" at bounding box center [823, 154] width 45 height 16
click at [605, 196] on div "--" at bounding box center [650, 192] width 237 height 19
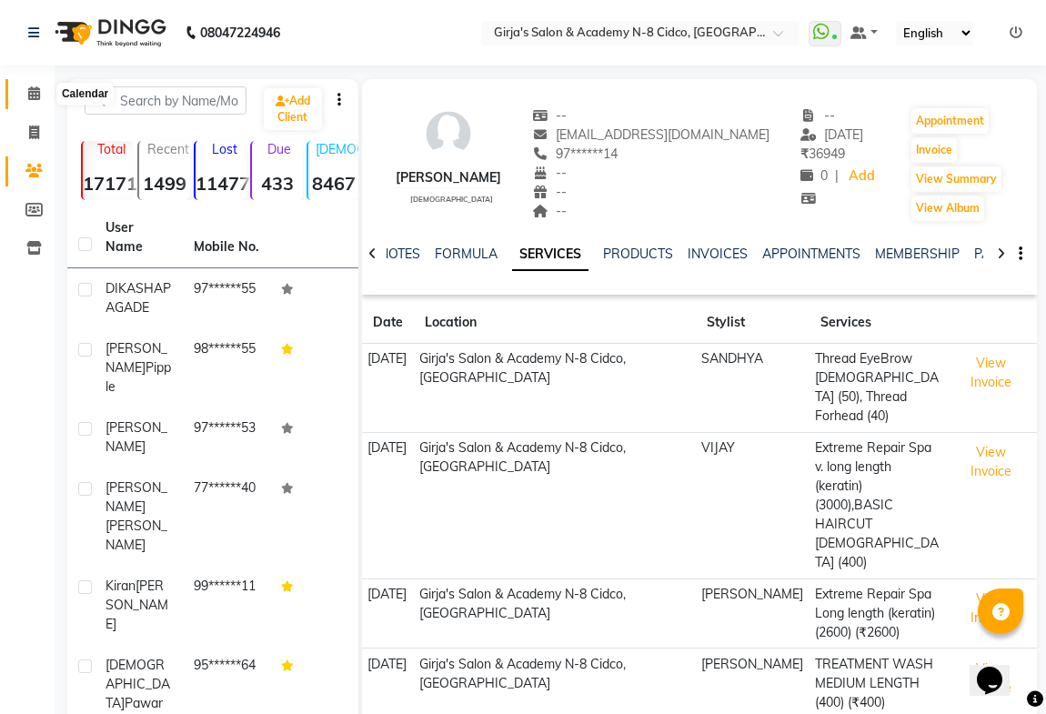
click at [36, 91] on icon at bounding box center [34, 93] width 12 height 14
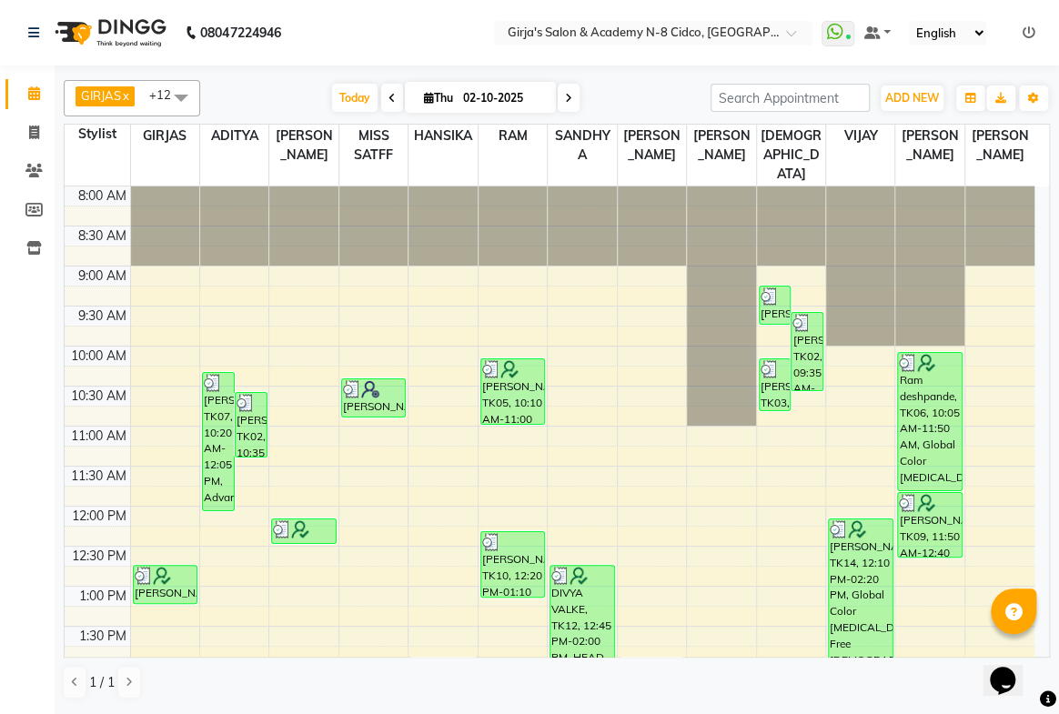
click at [1018, 227] on div at bounding box center [999, 226] width 69 height 79
click at [25, 130] on span at bounding box center [34, 133] width 32 height 21
select select "66"
select select "service"
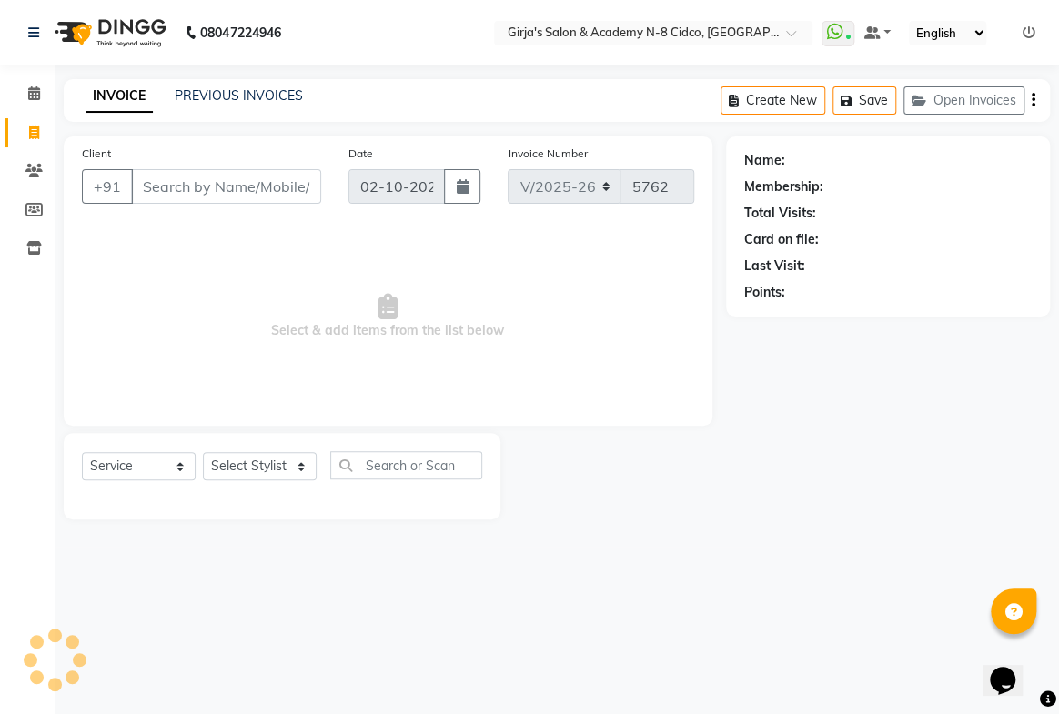
click at [274, 184] on input "Client" at bounding box center [226, 186] width 190 height 35
select select "66554"
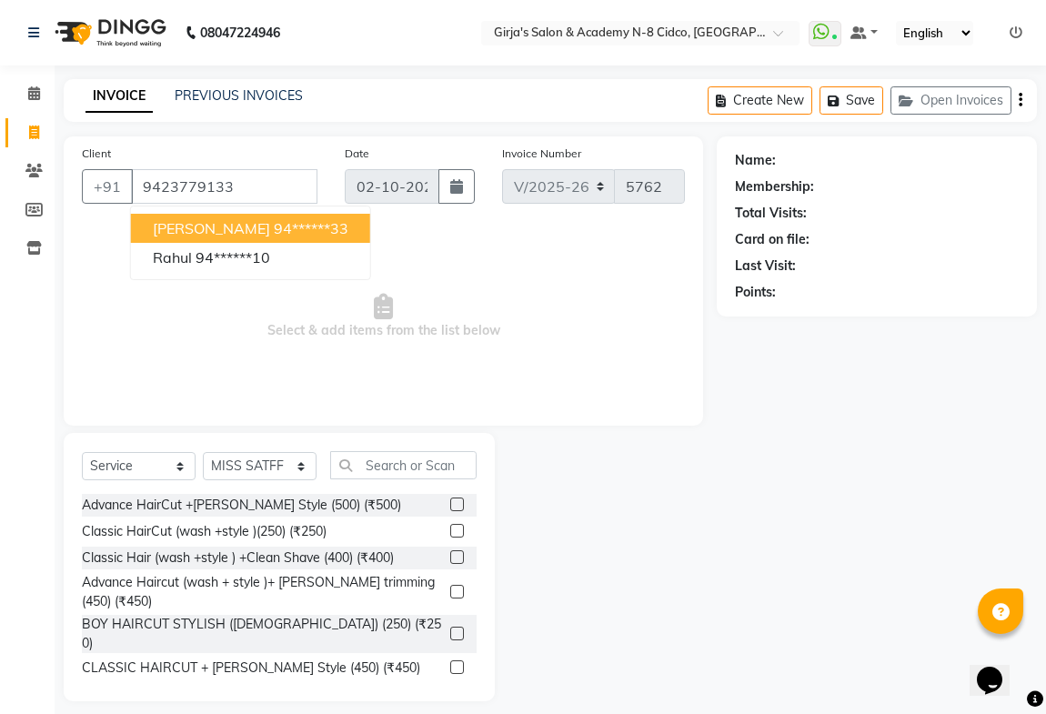
type input "9423779133"
select select "1: Object"
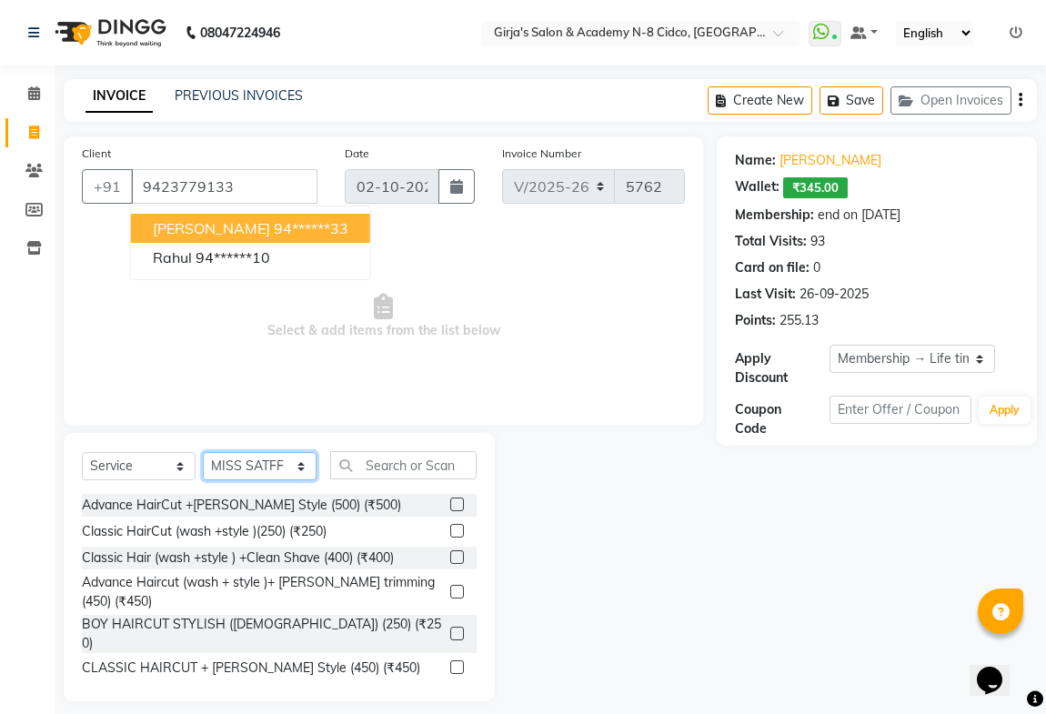
click at [255, 468] on select "Select Stylist ADITYA ANIKET BEAUTY M GIRJAS HANSIKA KOMAL MISS SATFF MONA PATY…" at bounding box center [260, 466] width 114 height 28
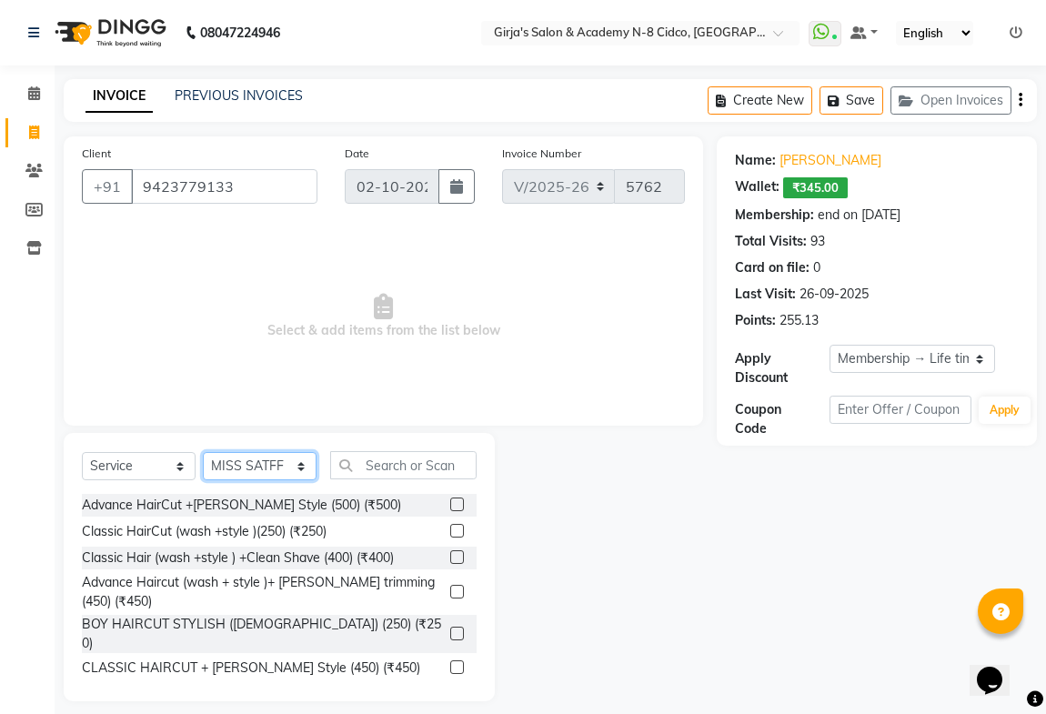
select select "25488"
click at [203, 452] on select "Select Stylist ADITYA ANIKET BEAUTY M GIRJAS HANSIKA KOMAL MISS SATFF MONA PATY…" at bounding box center [260, 466] width 114 height 28
click at [460, 466] on input "text" at bounding box center [403, 465] width 146 height 28
click at [445, 463] on input "text" at bounding box center [403, 465] width 146 height 28
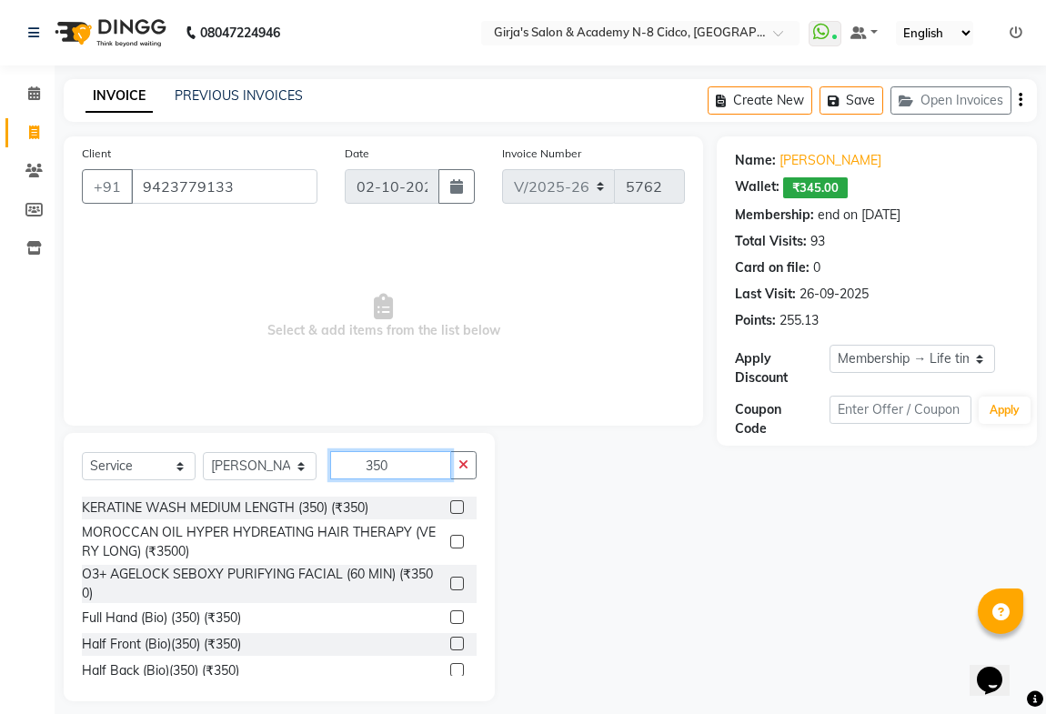
scroll to position [619, 0]
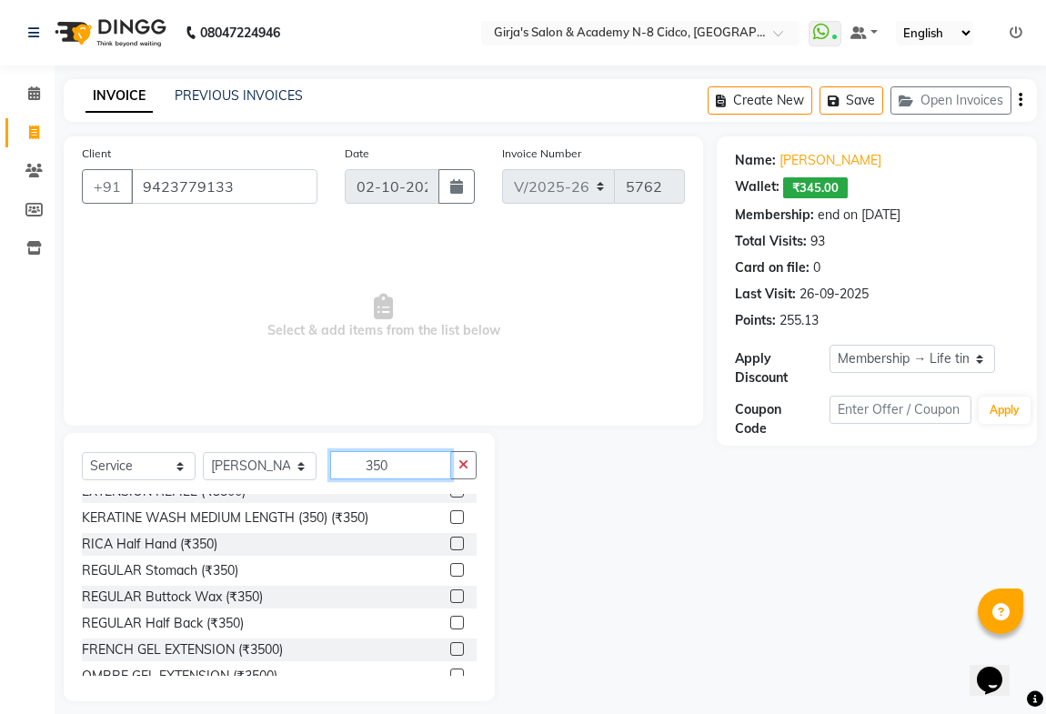
click at [422, 460] on input "350" at bounding box center [390, 465] width 121 height 28
type input "3"
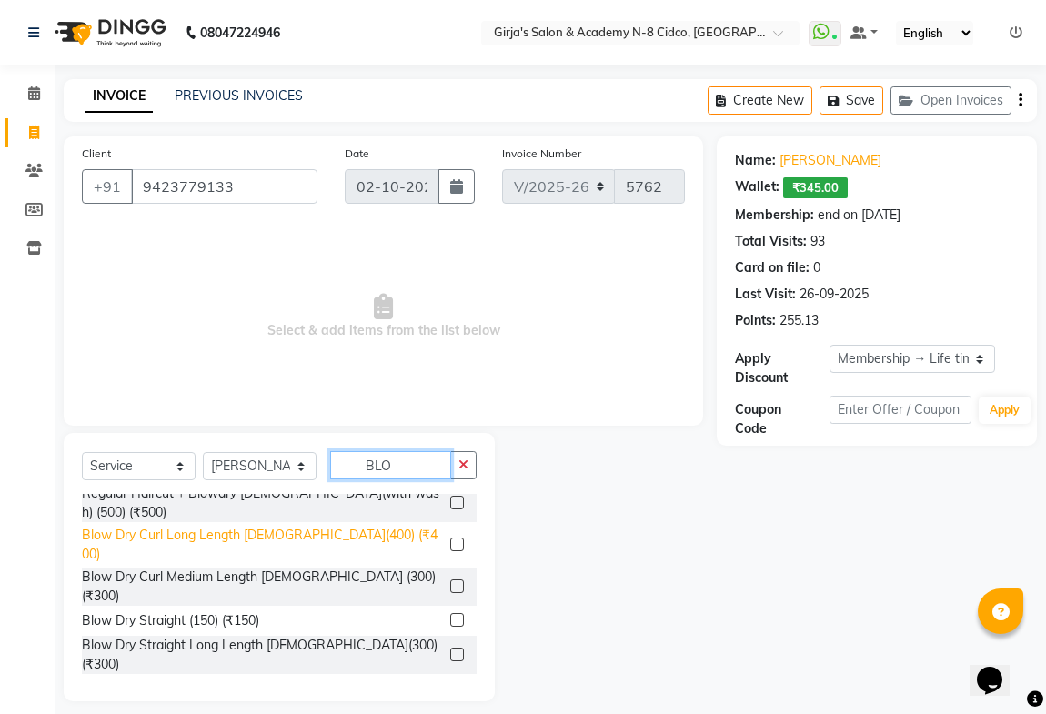
scroll to position [15, 0]
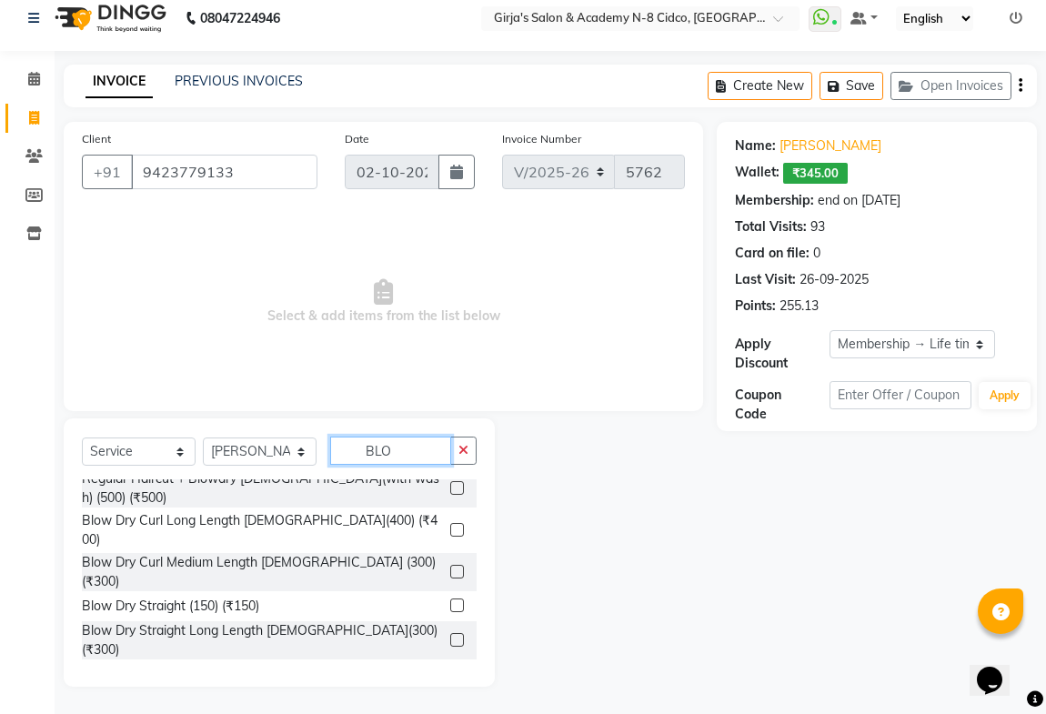
type input "BLO"
click at [450, 565] on label at bounding box center [457, 572] width 14 height 14
click at [450, 567] on input "checkbox" at bounding box center [456, 573] width 12 height 12
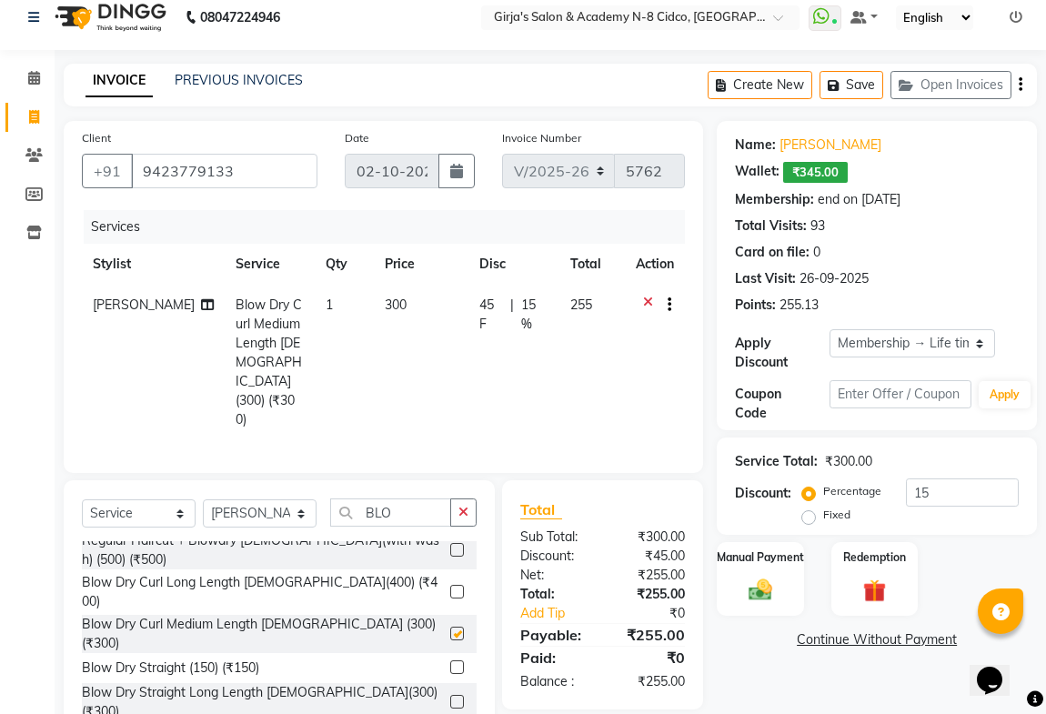
checkbox input "false"
click at [437, 297] on td "300" at bounding box center [421, 363] width 95 height 156
select select "25488"
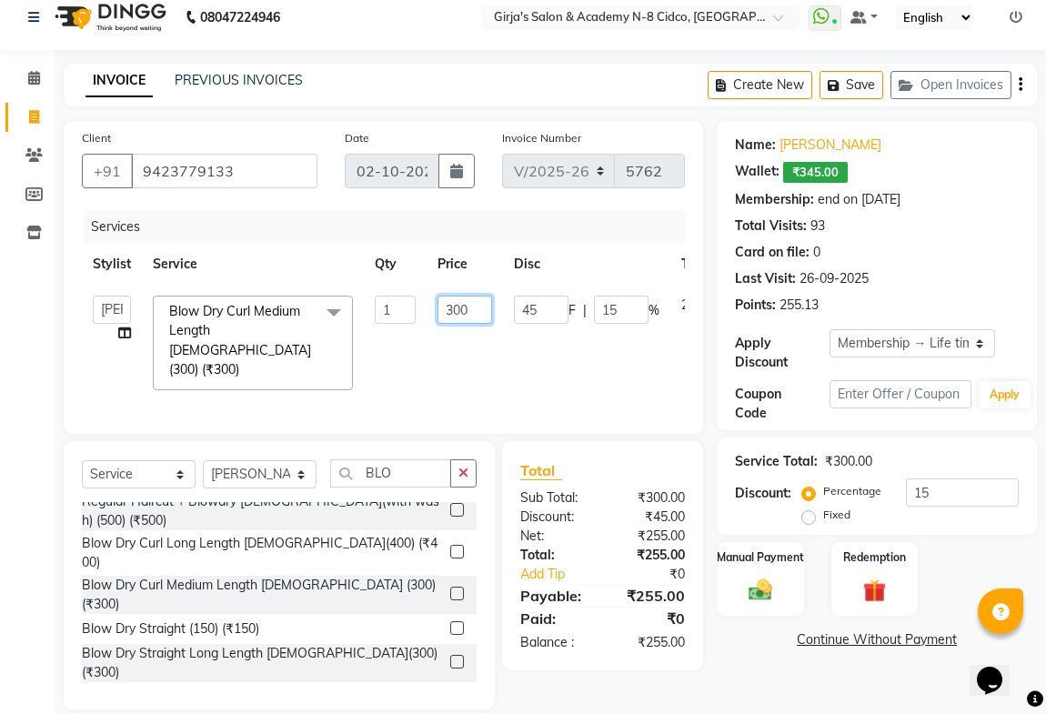
click at [490, 305] on input "300" at bounding box center [465, 310] width 55 height 28
type input "350"
click at [438, 373] on td "350" at bounding box center [465, 343] width 76 height 116
select select "25488"
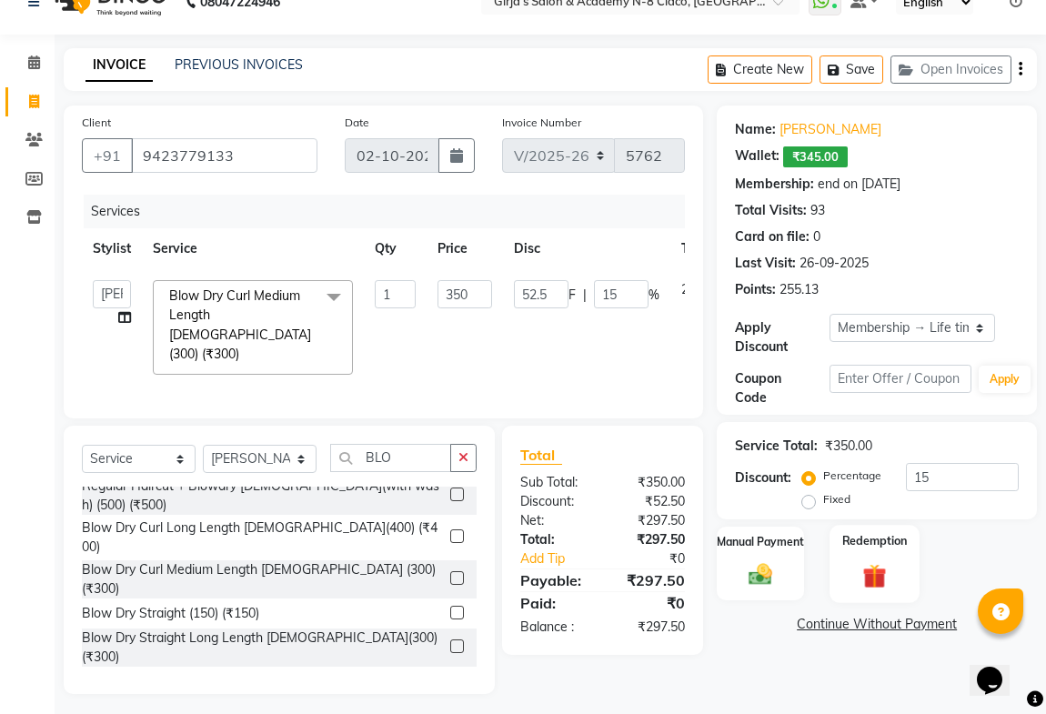
click at [847, 553] on div "Redemption" at bounding box center [875, 563] width 90 height 77
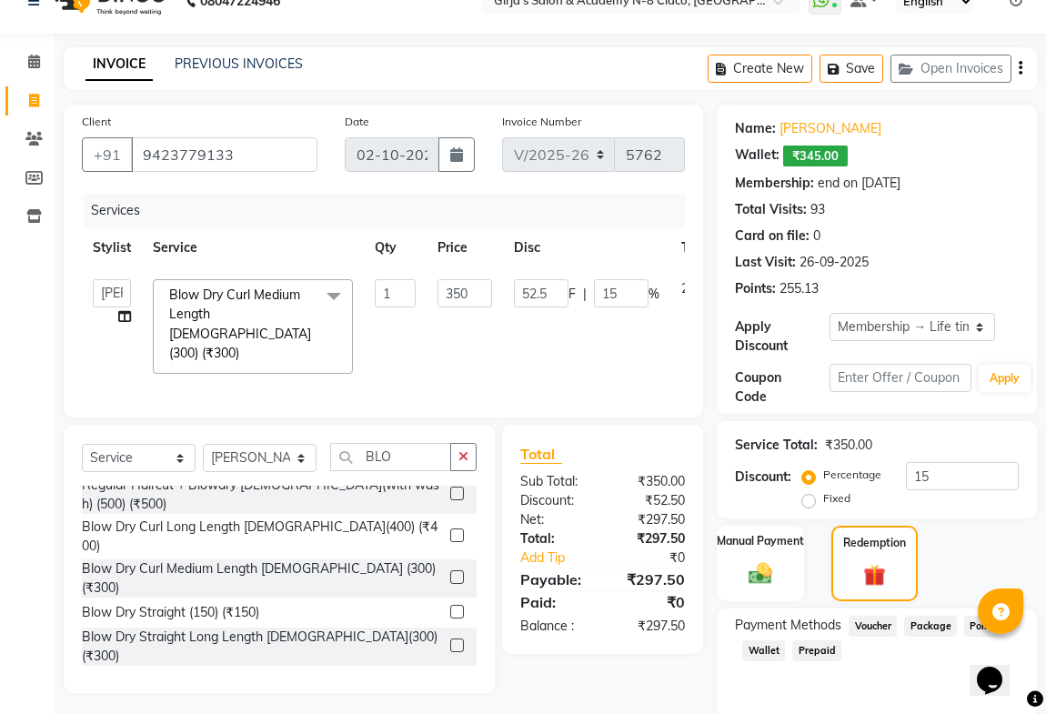
scroll to position [99, 0]
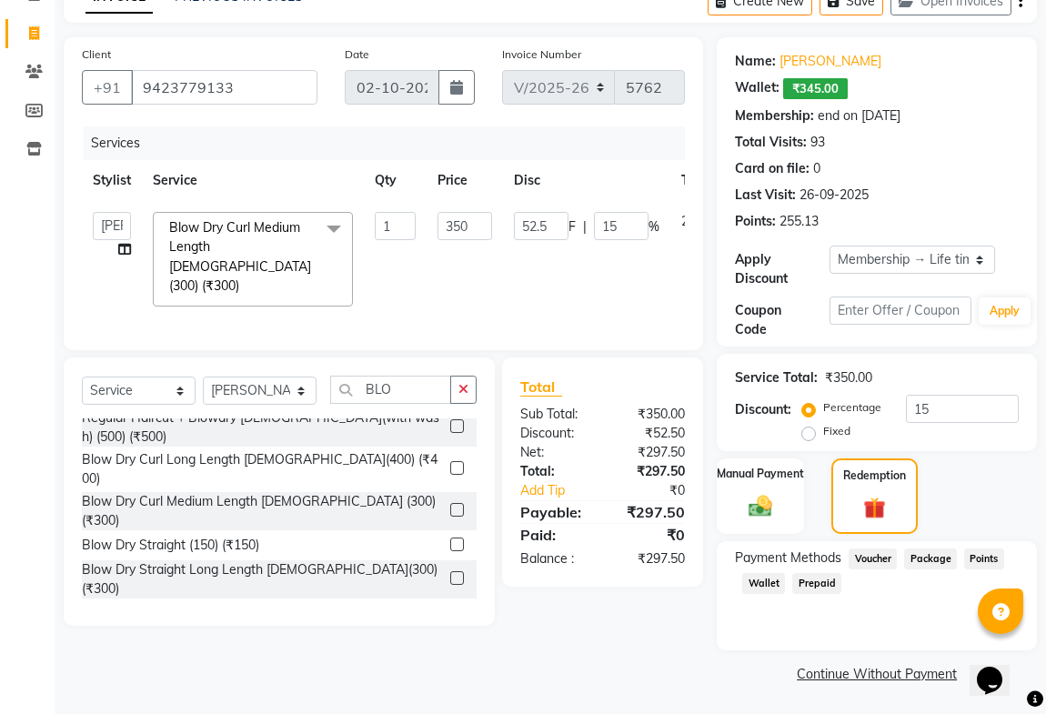
click at [763, 585] on span "Wallet" at bounding box center [764, 583] width 43 height 21
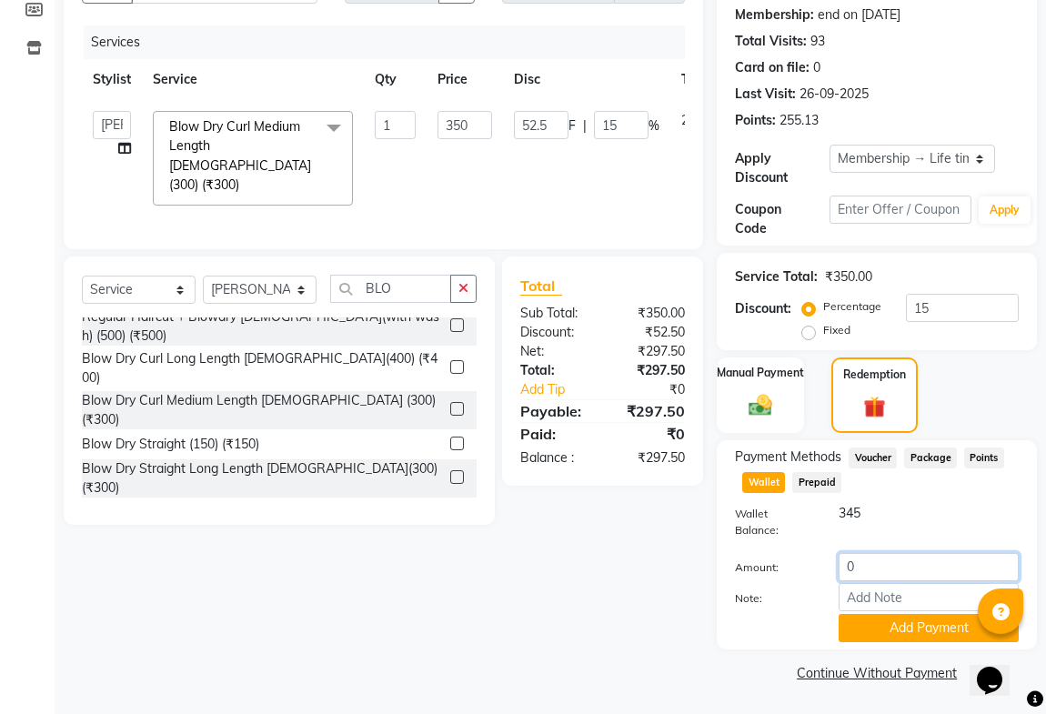
click at [864, 570] on input "0" at bounding box center [929, 567] width 180 height 28
type input "297"
click at [862, 627] on button "Add Payment" at bounding box center [929, 628] width 180 height 28
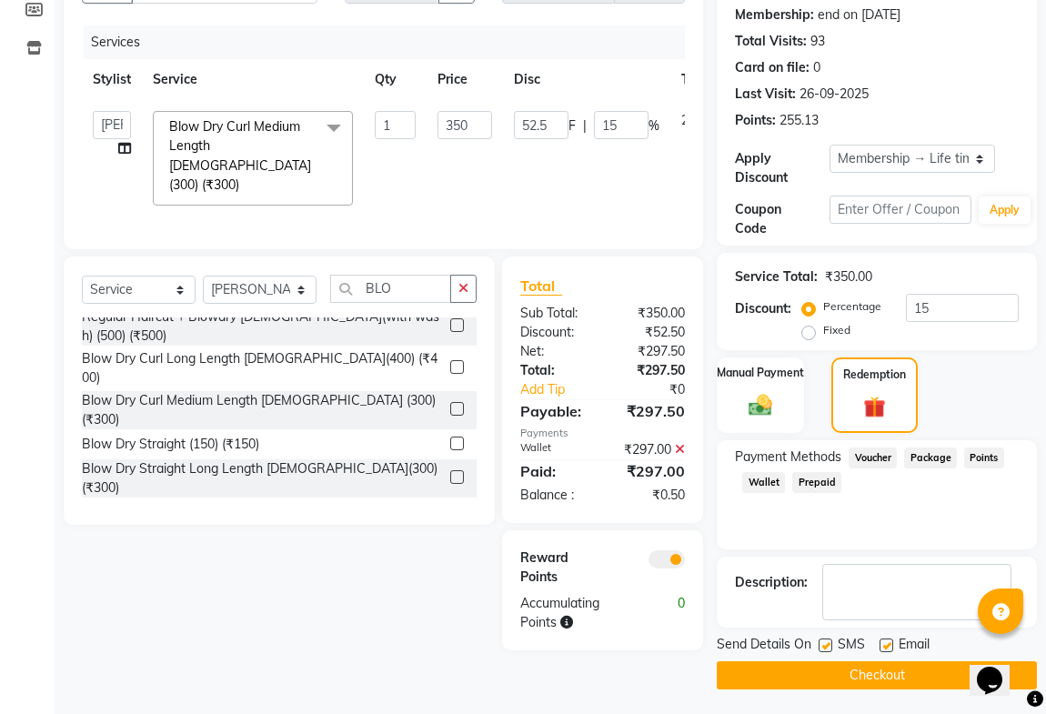
scroll to position [201, 0]
click at [746, 668] on button "Checkout" at bounding box center [877, 675] width 320 height 28
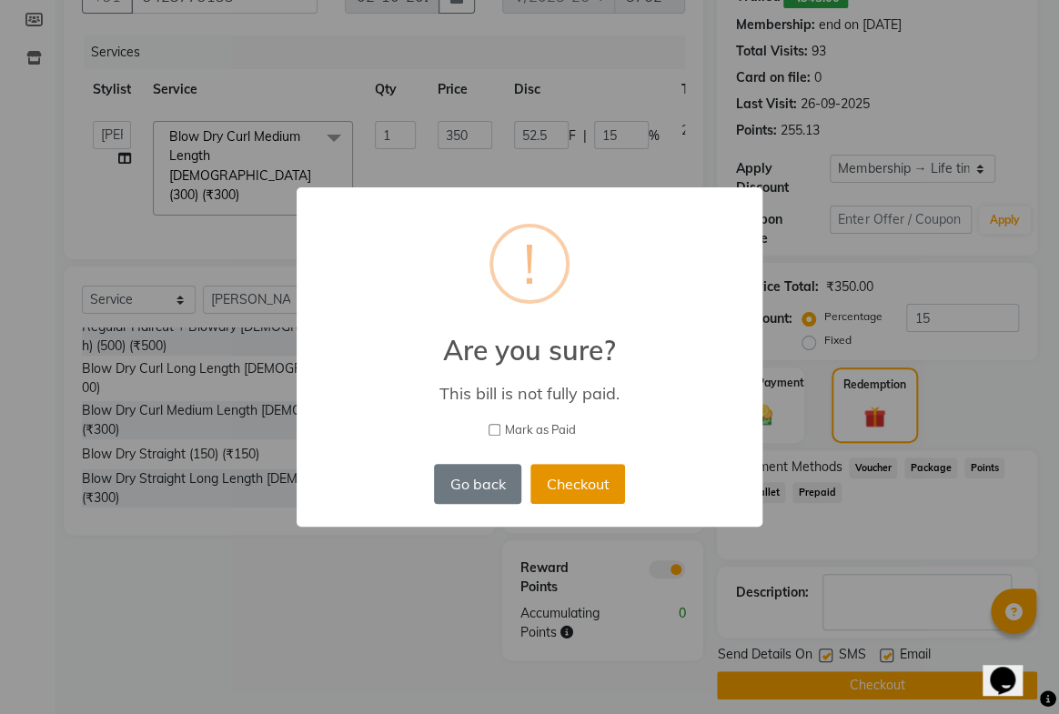
click at [589, 476] on button "Checkout" at bounding box center [577, 484] width 95 height 40
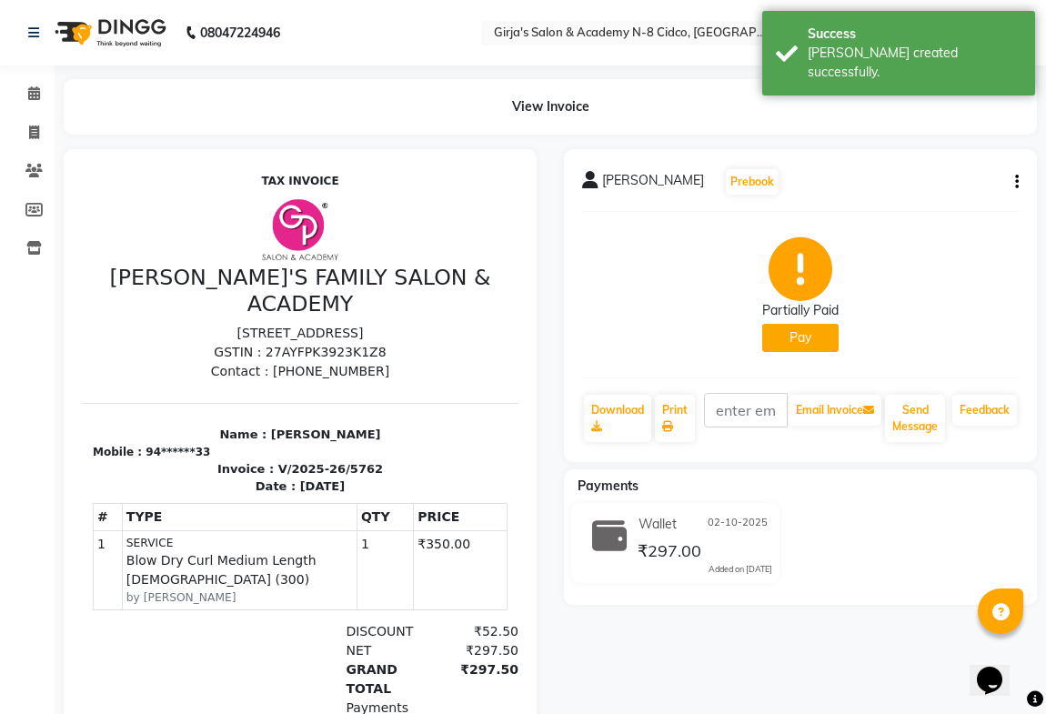
click at [805, 331] on button "Pay" at bounding box center [801, 338] width 76 height 28
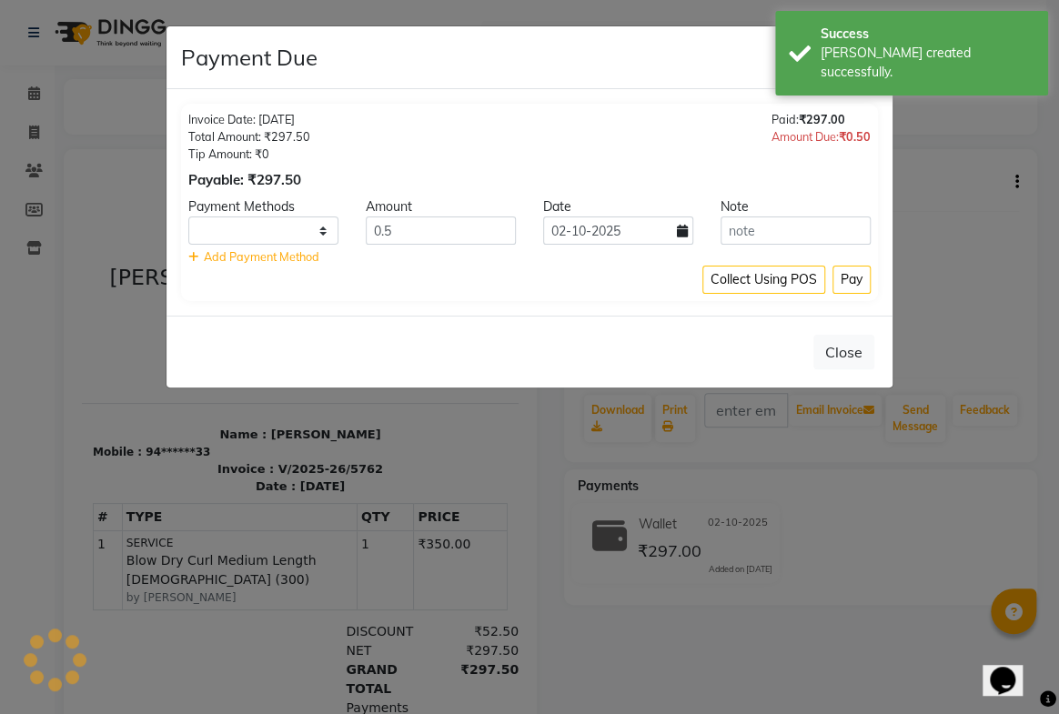
select select "1"
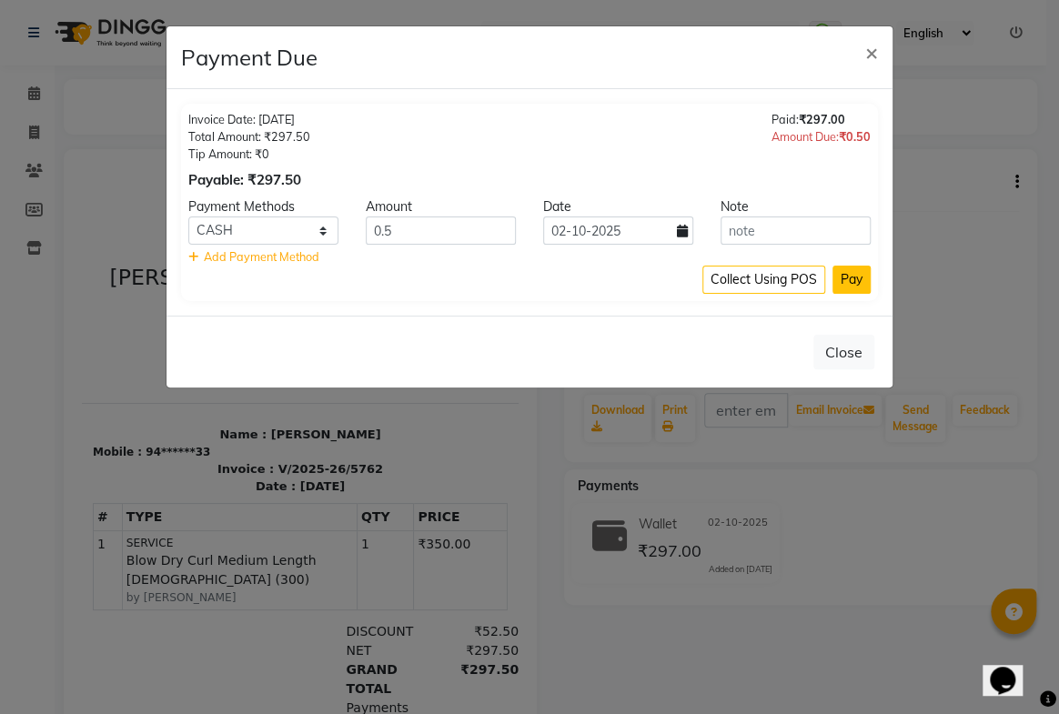
click at [850, 274] on button "Pay" at bounding box center [852, 280] width 38 height 28
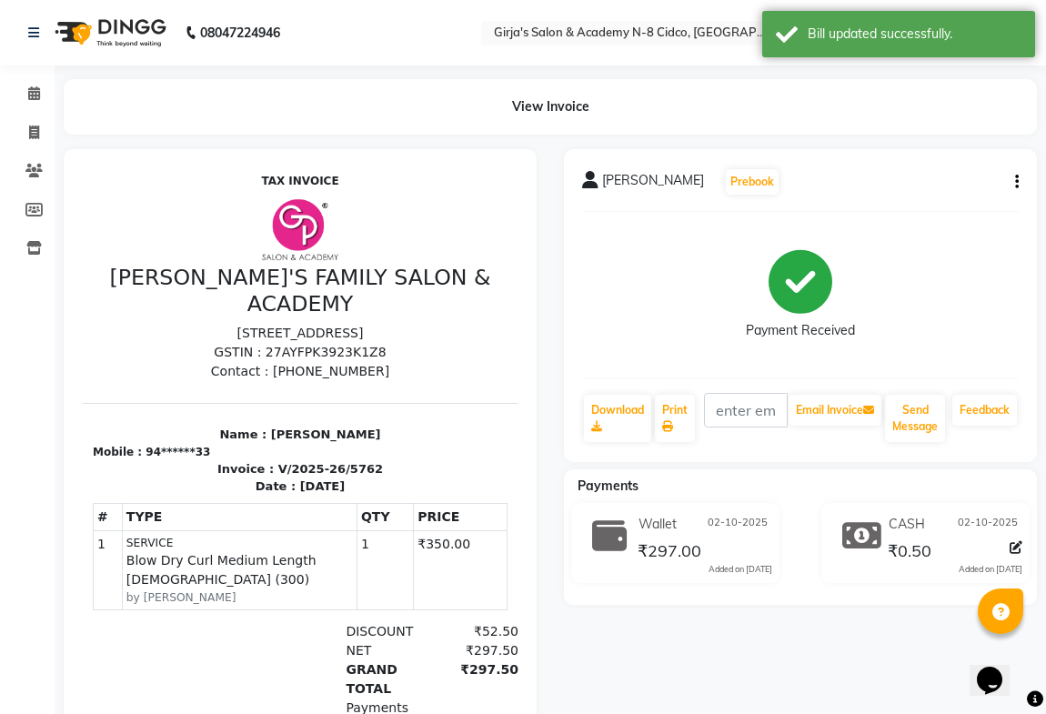
click at [1018, 182] on icon "button" at bounding box center [1017, 182] width 4 height 1
click at [870, 314] on div "Payment Received" at bounding box center [800, 295] width 437 height 136
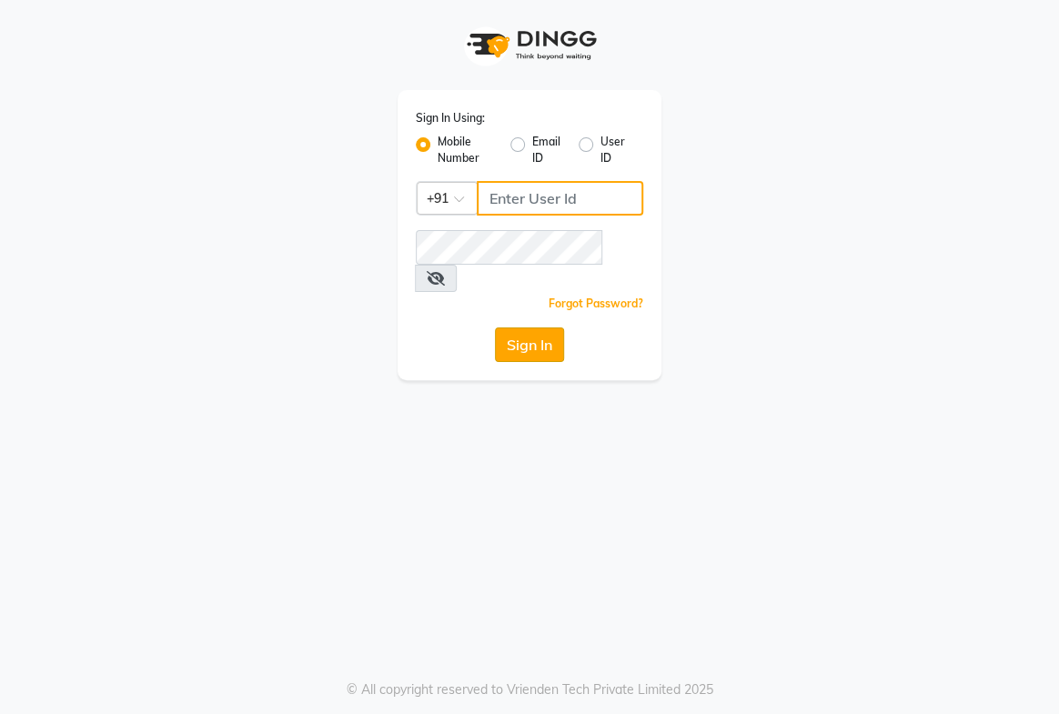
type input "8767730198"
click at [523, 328] on button "Sign In" at bounding box center [529, 345] width 69 height 35
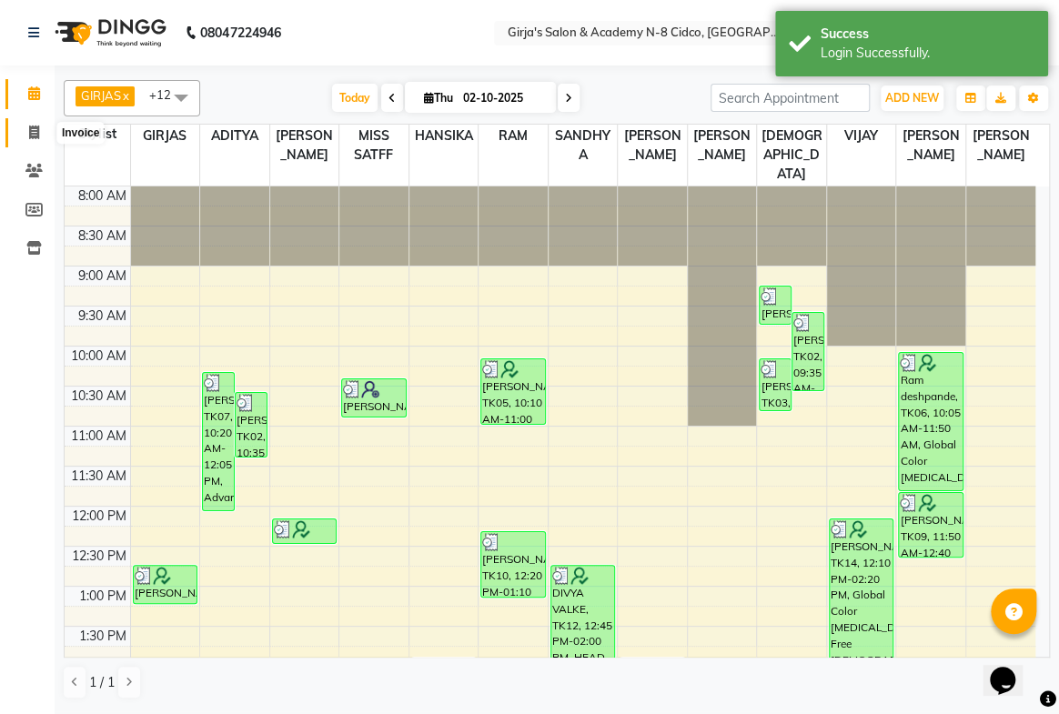
drag, startPoint x: 22, startPoint y: 132, endPoint x: 16, endPoint y: 144, distance: 13.0
click at [23, 132] on span at bounding box center [34, 133] width 32 height 21
select select "66"
select select "service"
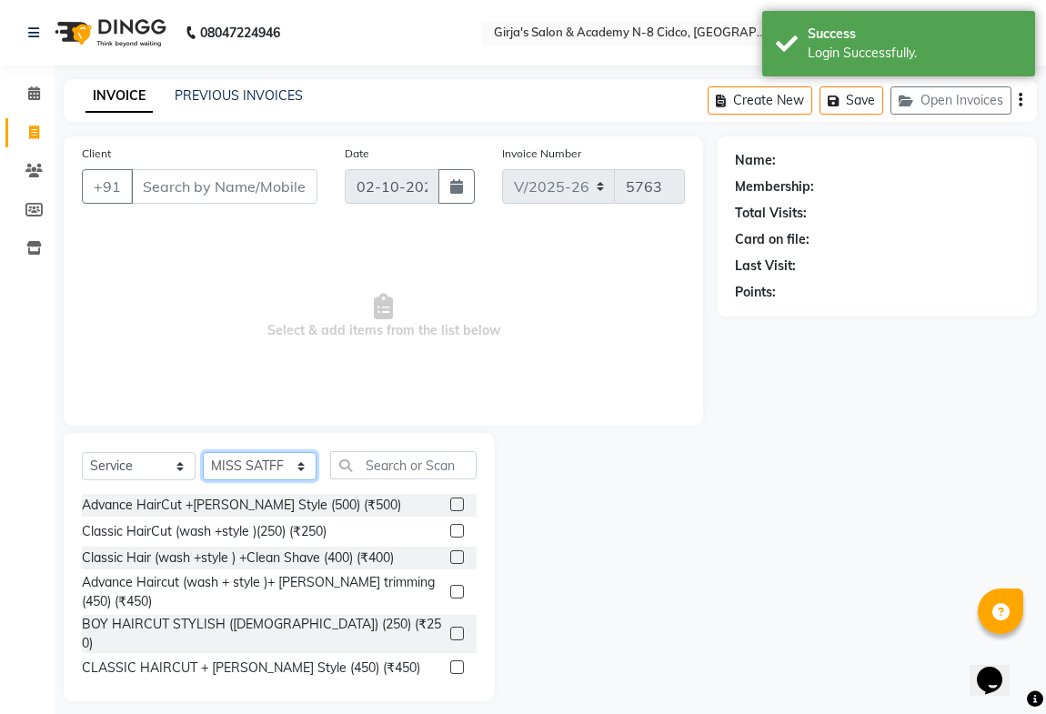
click at [242, 457] on select "Select Stylist ADITYA [PERSON_NAME] BEAUTY M GIRJAS [PERSON_NAME] MISS [PERSON_…" at bounding box center [260, 466] width 114 height 28
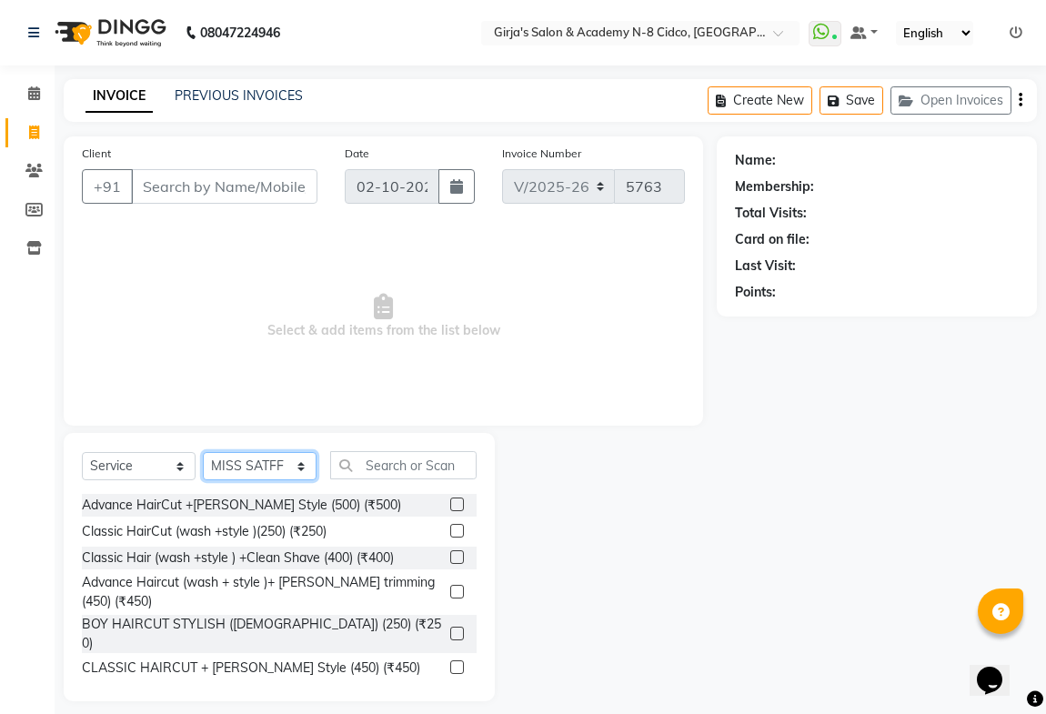
select select "42871"
click at [203, 452] on select "Select Stylist ADITYA [PERSON_NAME] BEAUTY M GIRJAS [PERSON_NAME] MISS [PERSON_…" at bounding box center [260, 466] width 114 height 28
click at [373, 468] on input "text" at bounding box center [403, 465] width 146 height 28
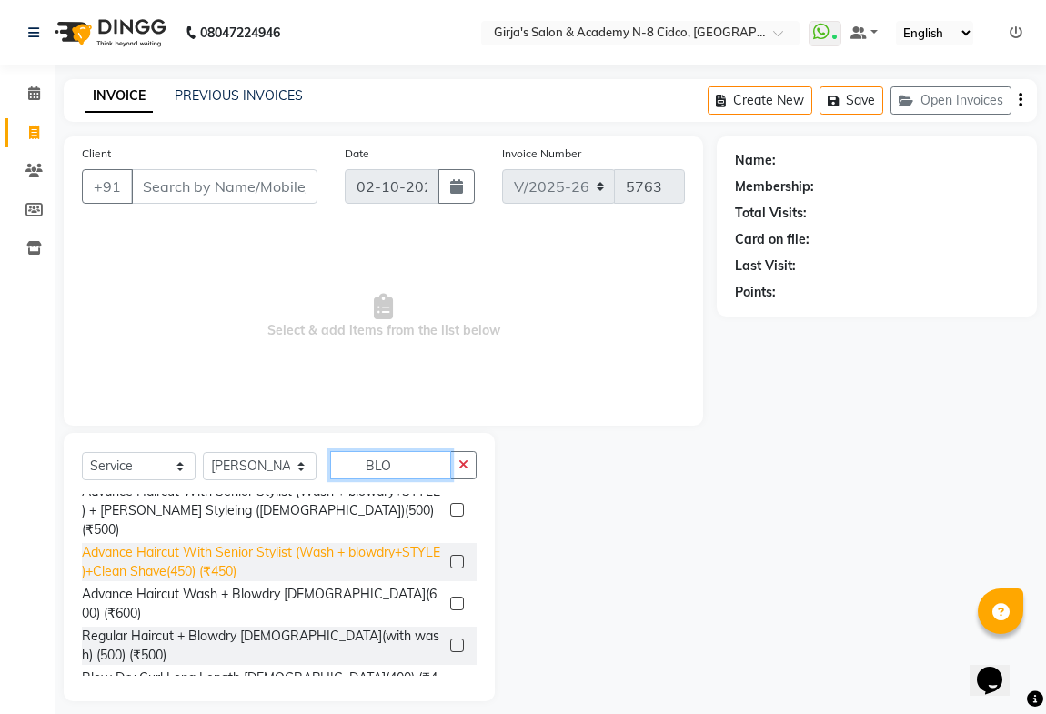
scroll to position [165, 0]
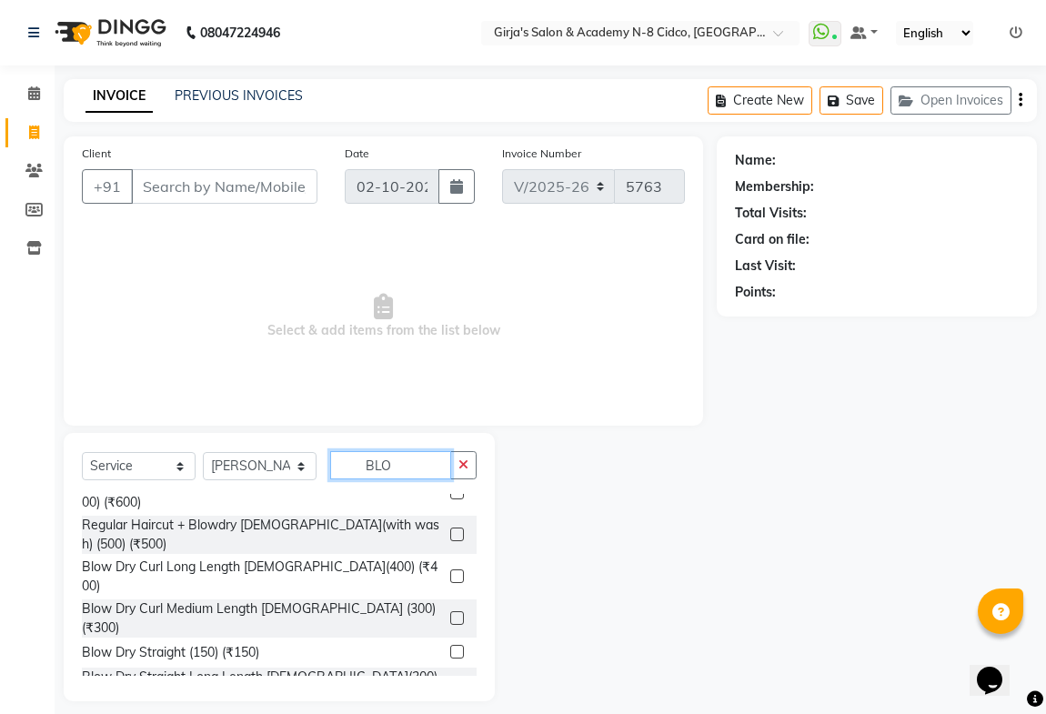
type input "BLO"
click at [432, 710] on div "BLOW DRY CURL LONG LENGTH (500) (₹500)" at bounding box center [279, 721] width 395 height 23
click at [450, 713] on label at bounding box center [457, 720] width 14 height 14
click at [450, 713] on input "checkbox" at bounding box center [456, 721] width 12 height 12
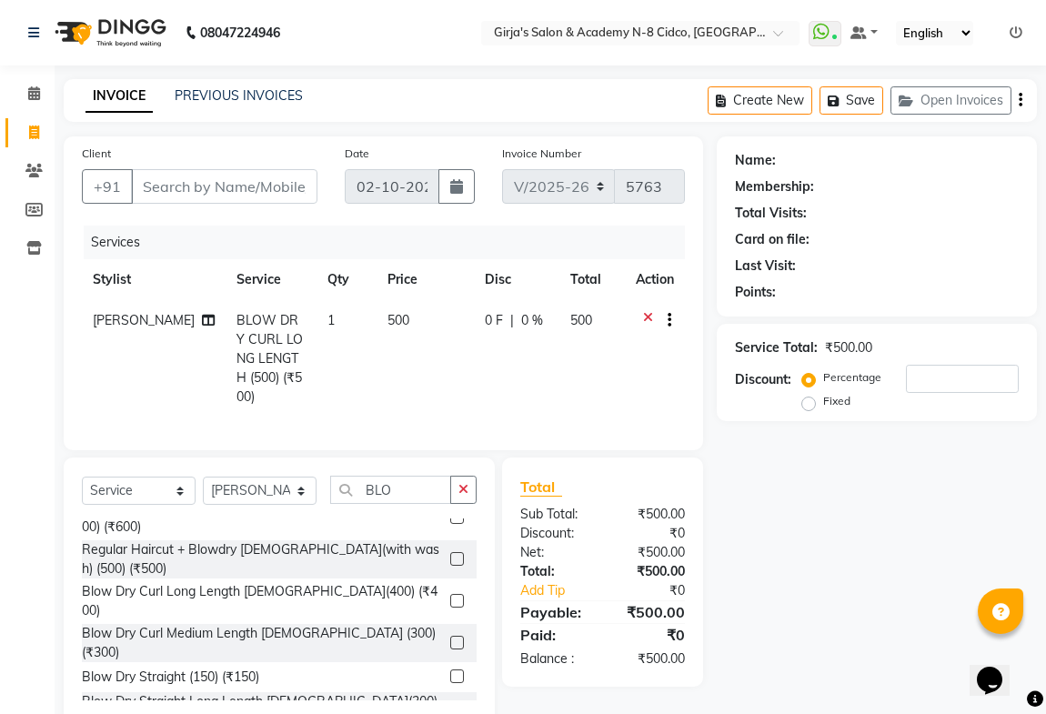
checkbox input "false"
click at [467, 483] on icon "button" at bounding box center [464, 489] width 10 height 13
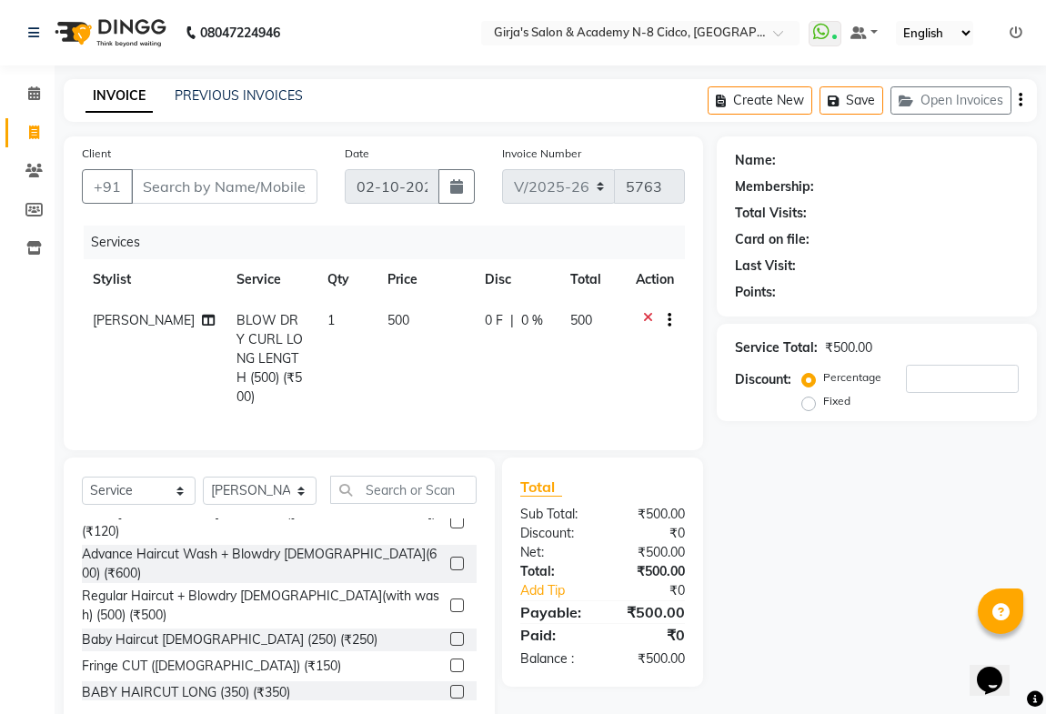
click at [388, 322] on span "500" at bounding box center [399, 320] width 22 height 16
select select "42871"
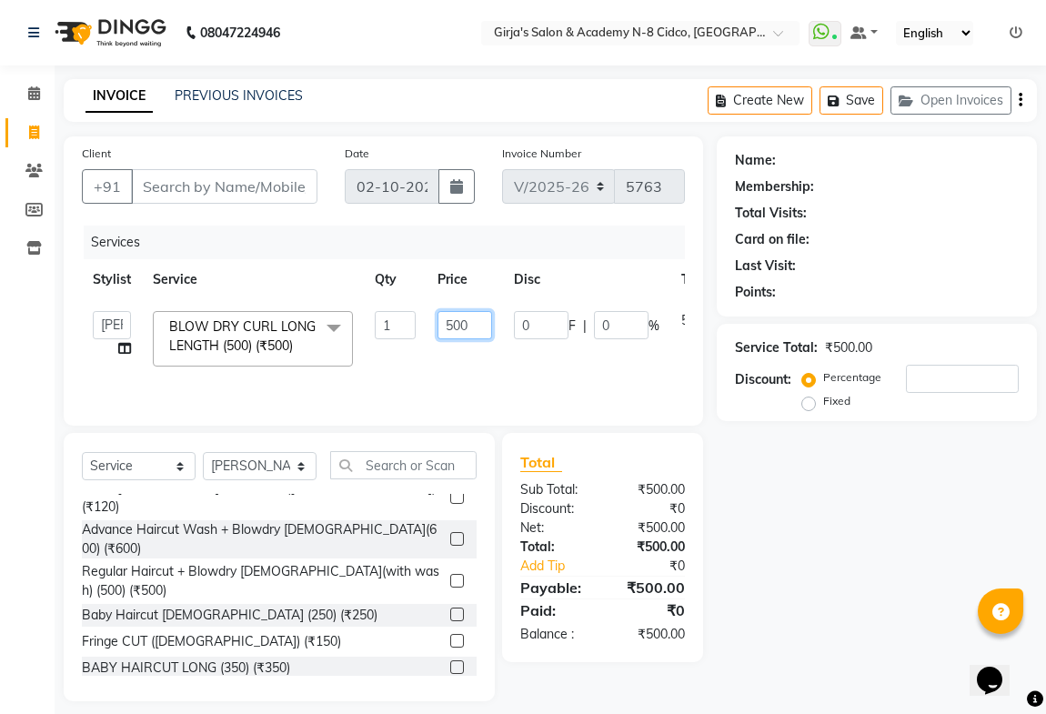
click at [450, 328] on input "500" at bounding box center [465, 325] width 55 height 28
type input "400"
click at [144, 167] on div "Client +91" at bounding box center [199, 181] width 263 height 75
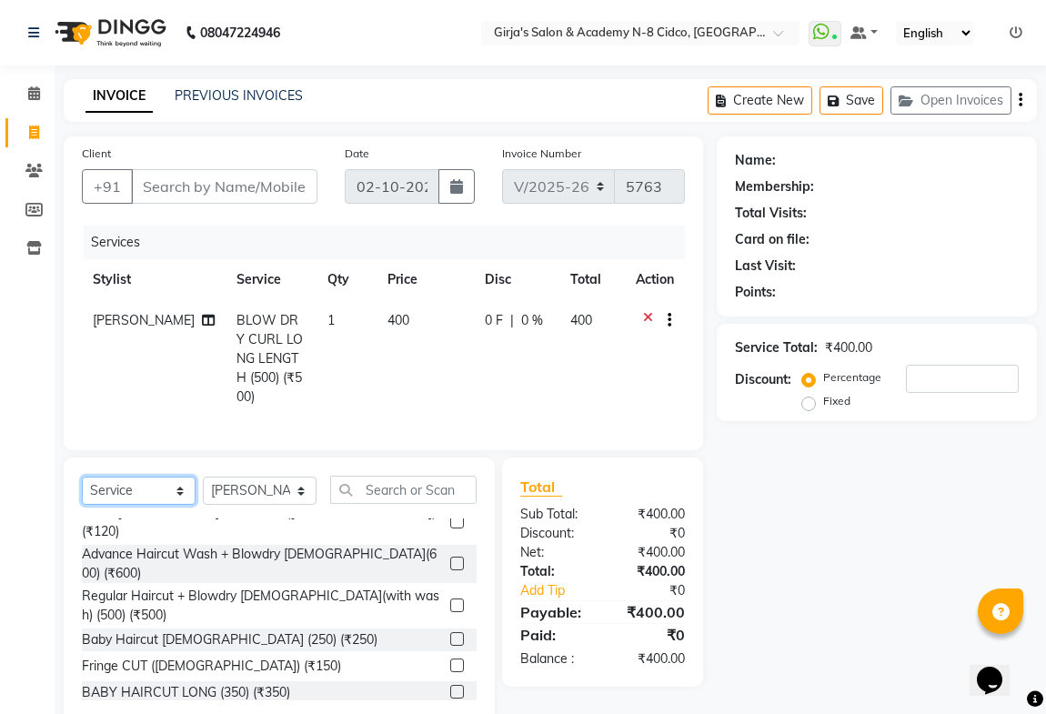
click at [126, 485] on select "Select Service Product Membership Package Voucher Prepaid Gift Card" at bounding box center [139, 491] width 114 height 28
select select "product"
click at [82, 477] on select "Select Service Product Membership Package Voucher Prepaid Gift Card" at bounding box center [139, 491] width 114 height 28
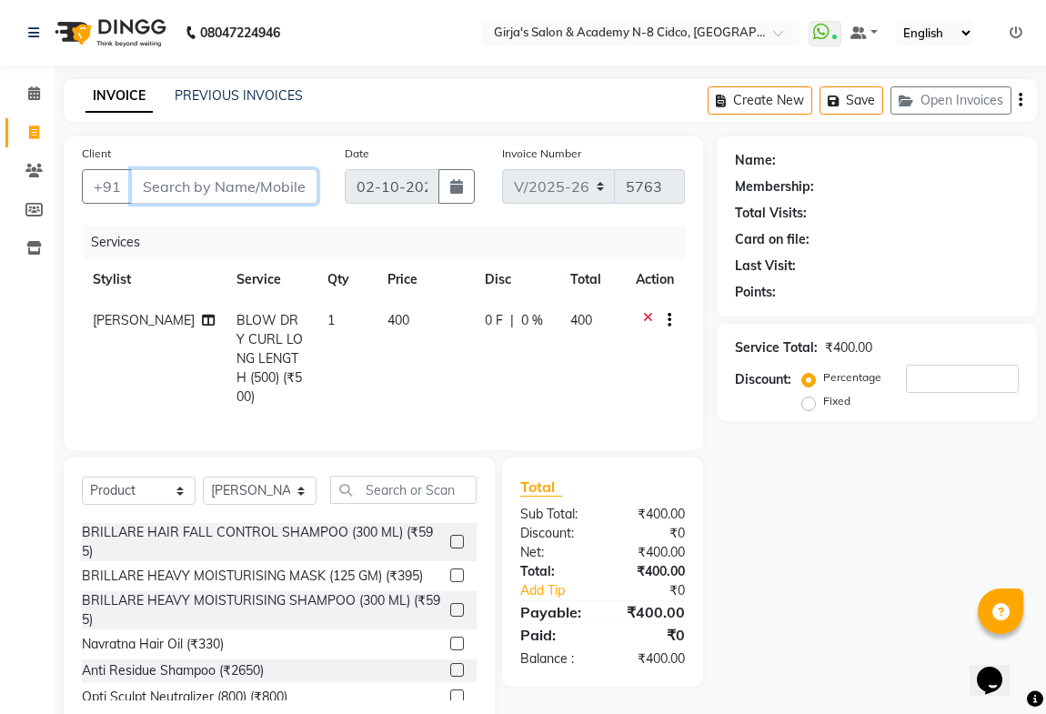
click at [157, 187] on input "Client" at bounding box center [224, 186] width 187 height 35
type input "9"
type input "0"
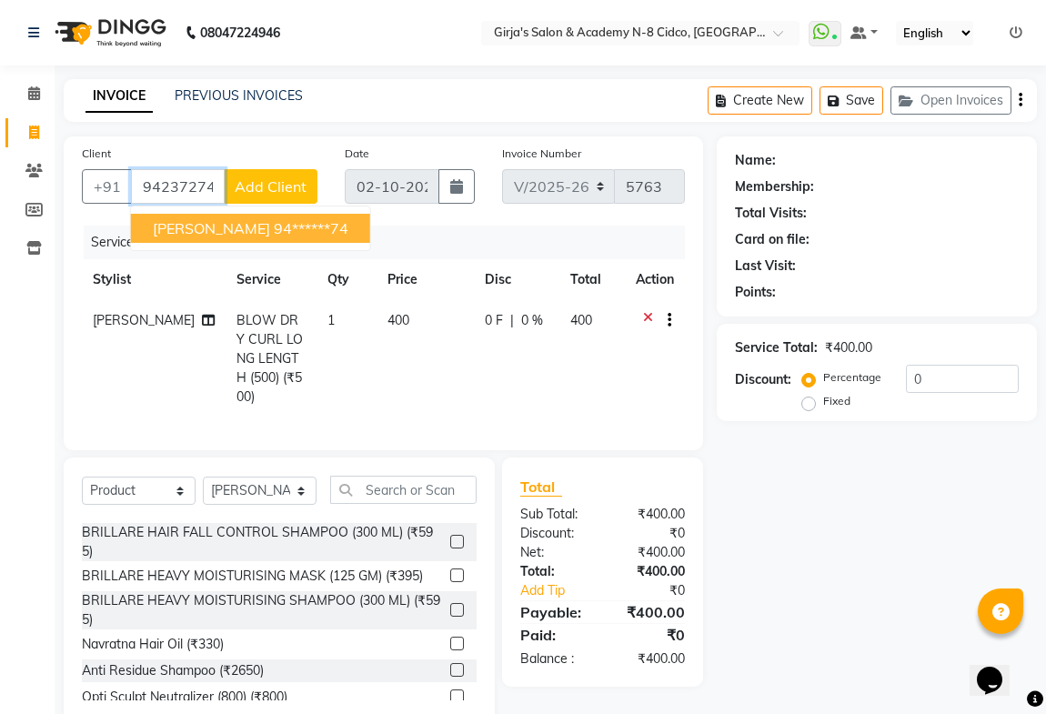
click at [221, 224] on span "[PERSON_NAME]" at bounding box center [211, 228] width 117 height 18
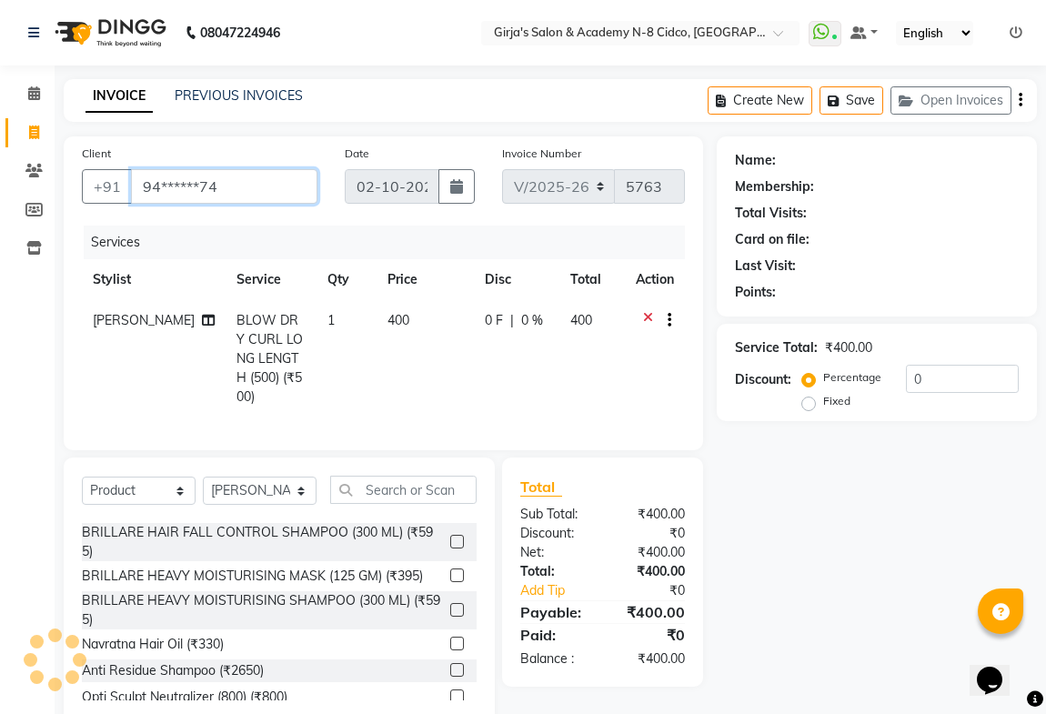
type input "94******74"
select select "1: Object"
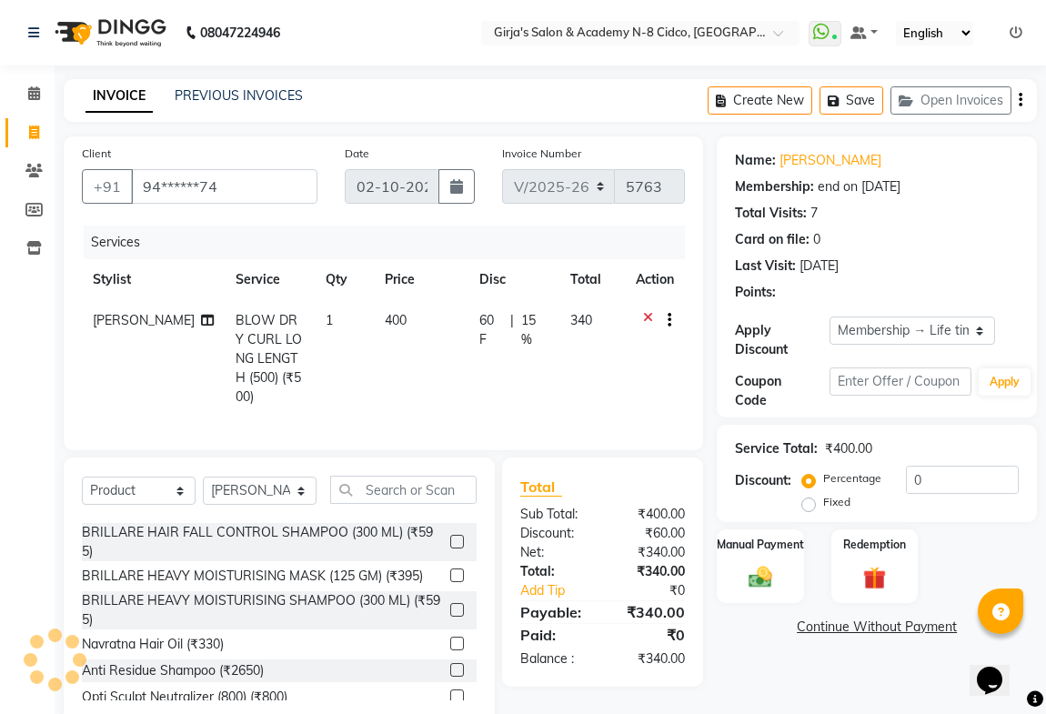
type input "15"
click at [357, 483] on input "text" at bounding box center [403, 490] width 146 height 28
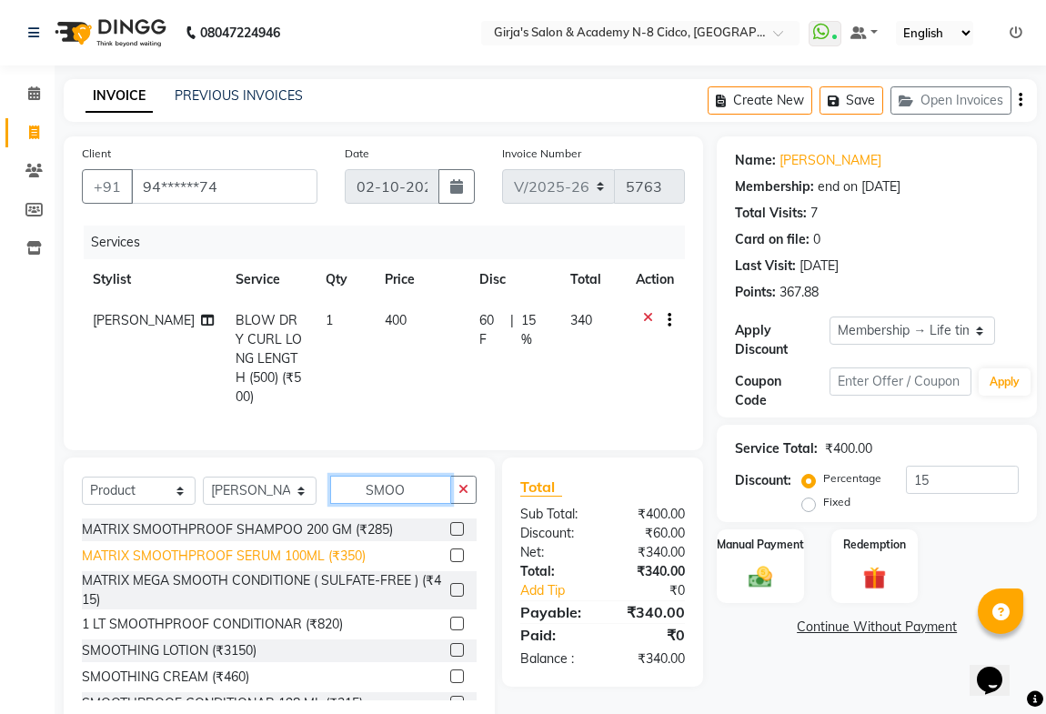
scroll to position [0, 0]
type input "SMOO"
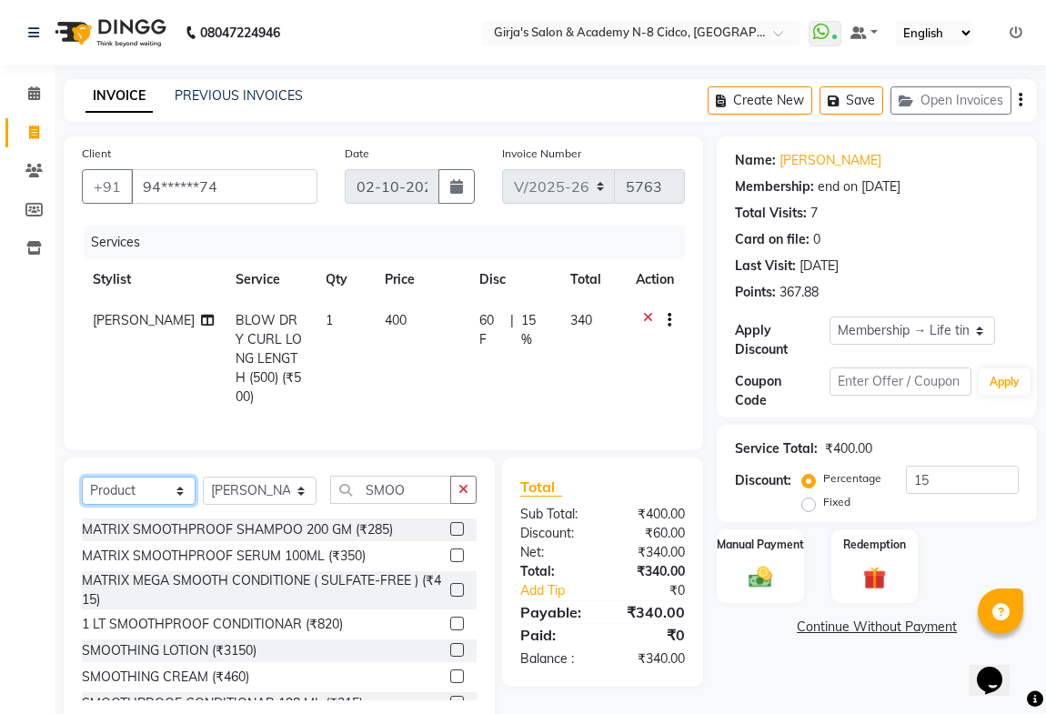
click at [146, 477] on select "Select Service Product Membership Package Voucher Prepaid Gift Card" at bounding box center [139, 491] width 114 height 28
click at [82, 477] on select "Select Service Product Membership Package Voucher Prepaid Gift Card" at bounding box center [139, 491] width 114 height 28
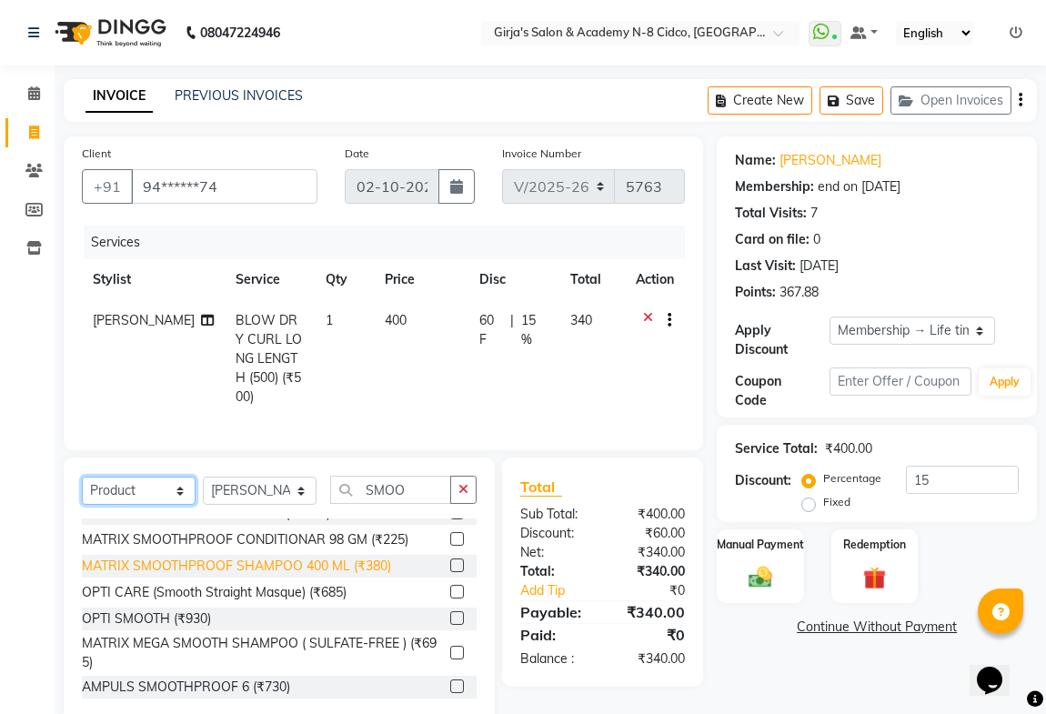
scroll to position [376, 0]
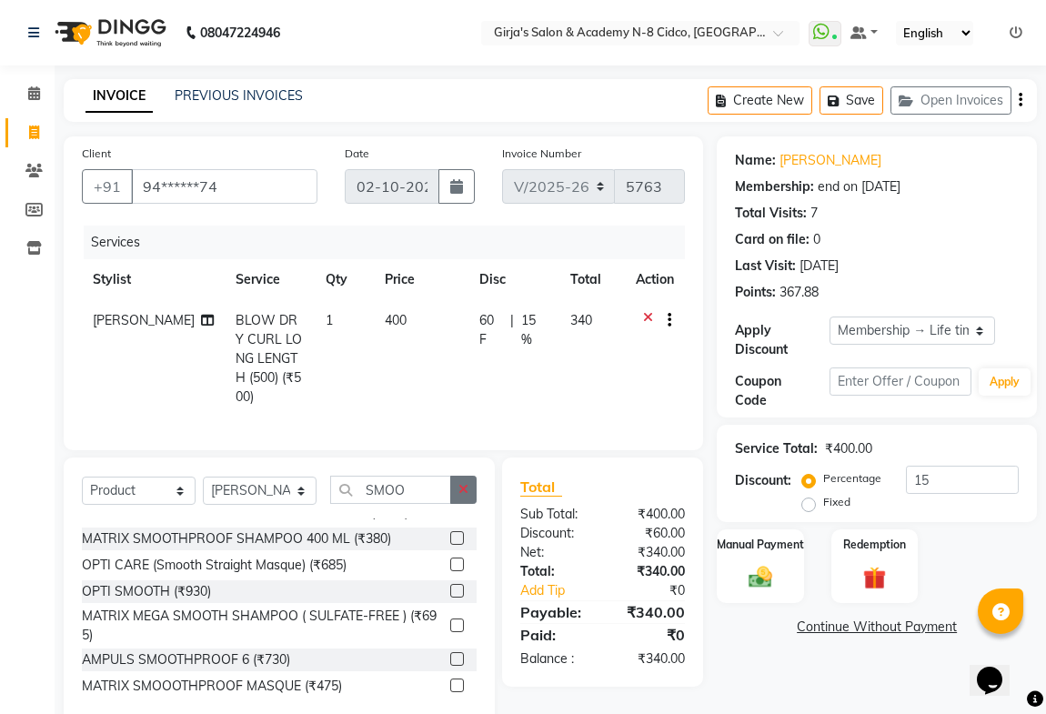
click at [466, 483] on icon "button" at bounding box center [464, 489] width 10 height 13
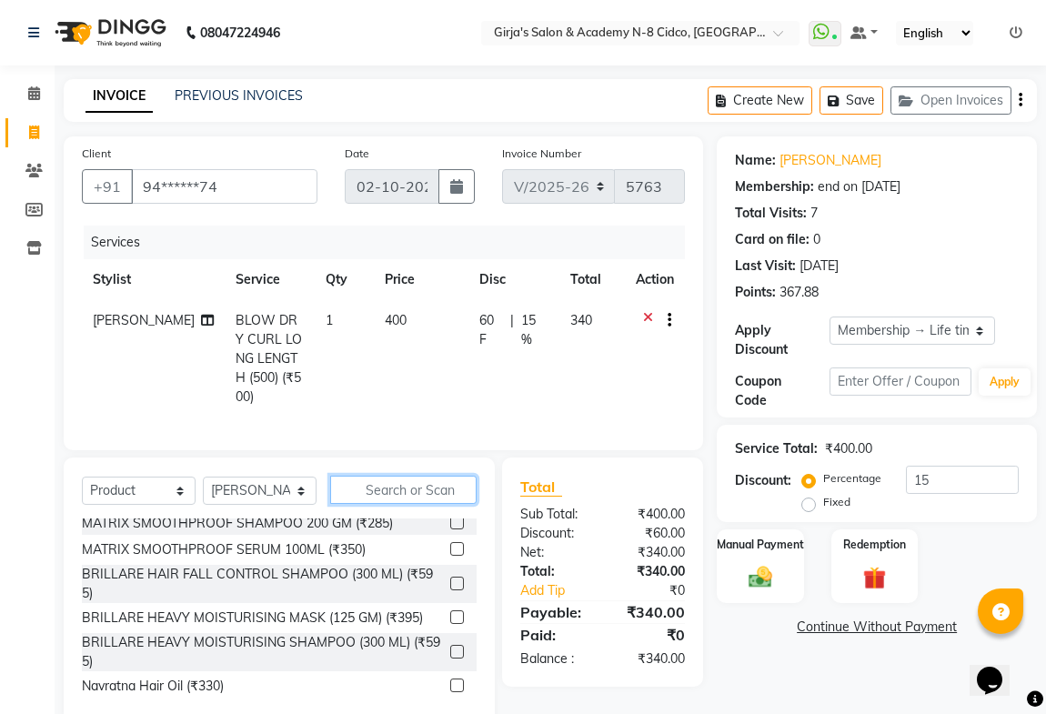
click at [441, 480] on input "text" at bounding box center [403, 490] width 146 height 28
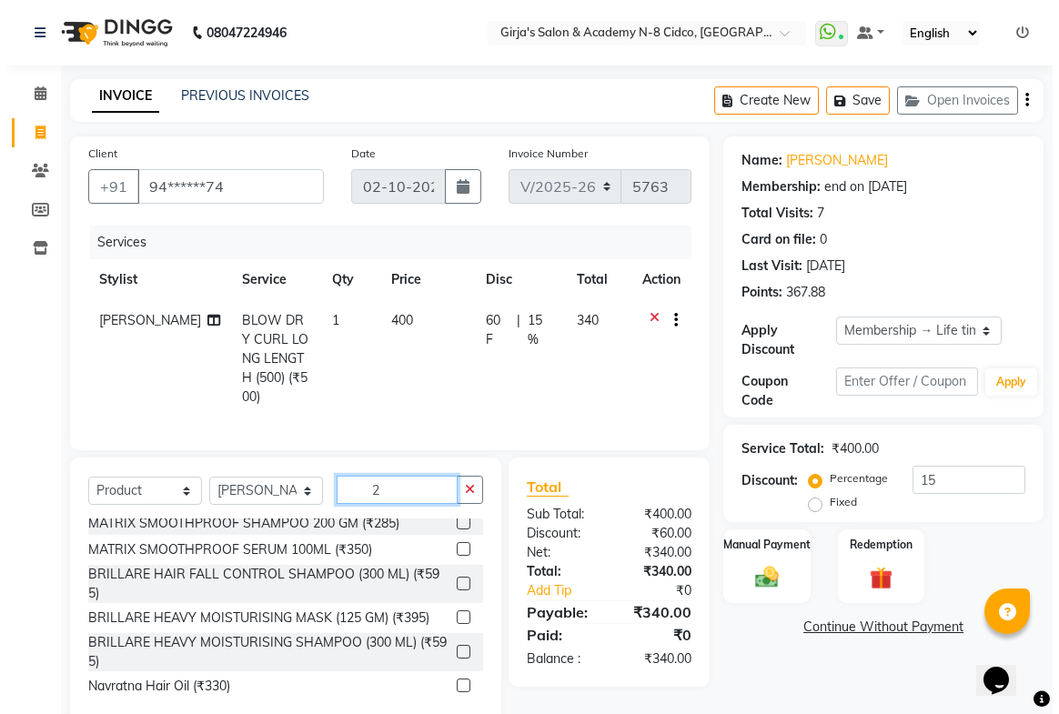
scroll to position [165, 0]
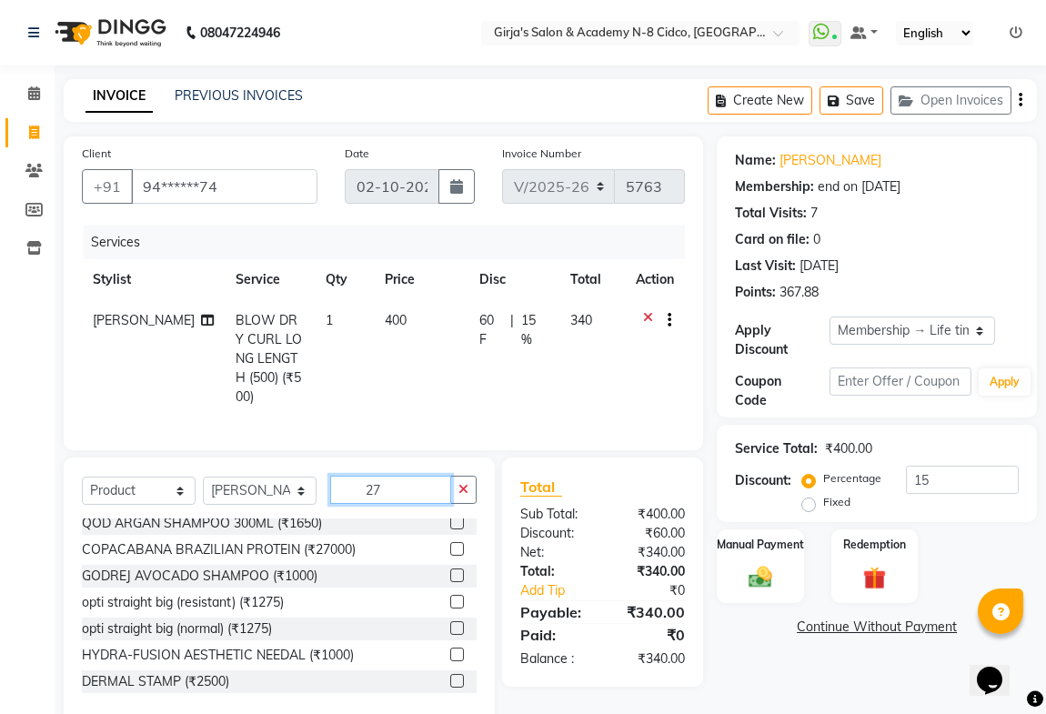
type input "270"
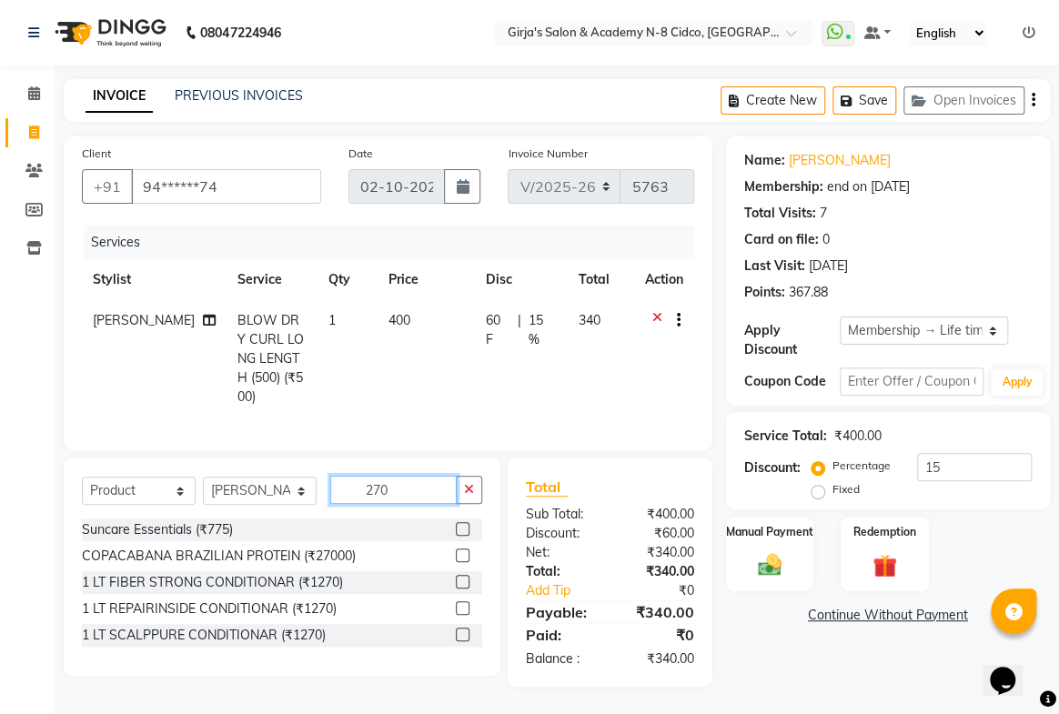
click at [419, 482] on input "270" at bounding box center [393, 490] width 126 height 28
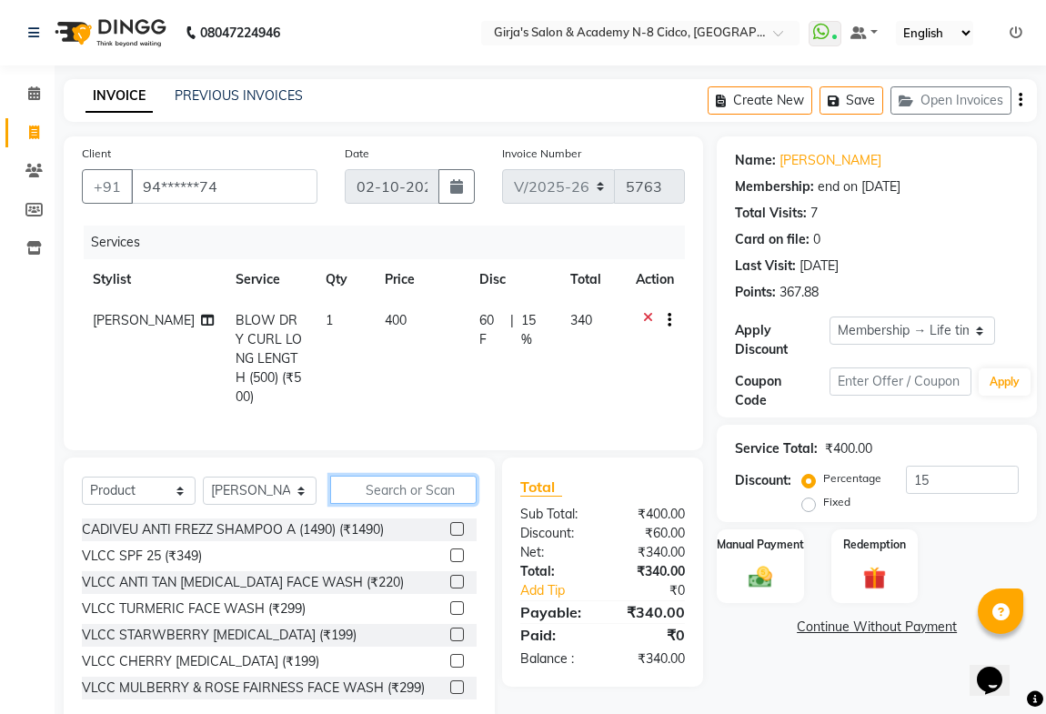
click at [431, 482] on input "text" at bounding box center [403, 490] width 146 height 28
click at [783, 568] on div "Manual Payment" at bounding box center [760, 566] width 90 height 77
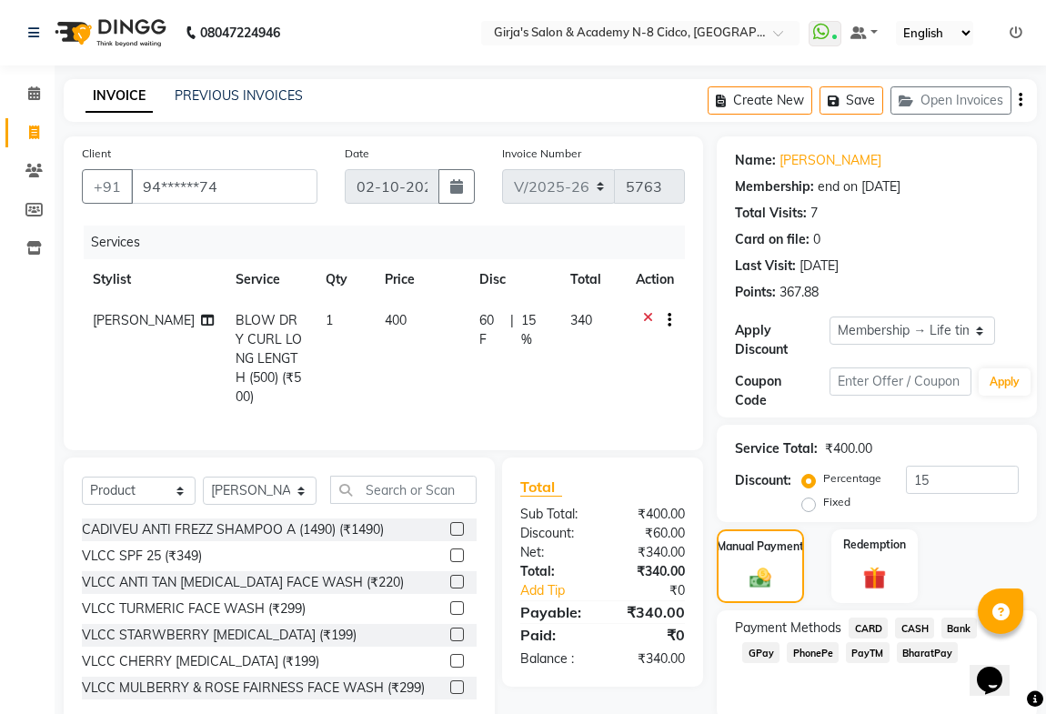
click at [400, 467] on div "Select Service Product Membership Package Voucher Prepaid Gift Card Select Styl…" at bounding box center [279, 592] width 431 height 268
click at [387, 497] on input "text" at bounding box center [403, 490] width 146 height 28
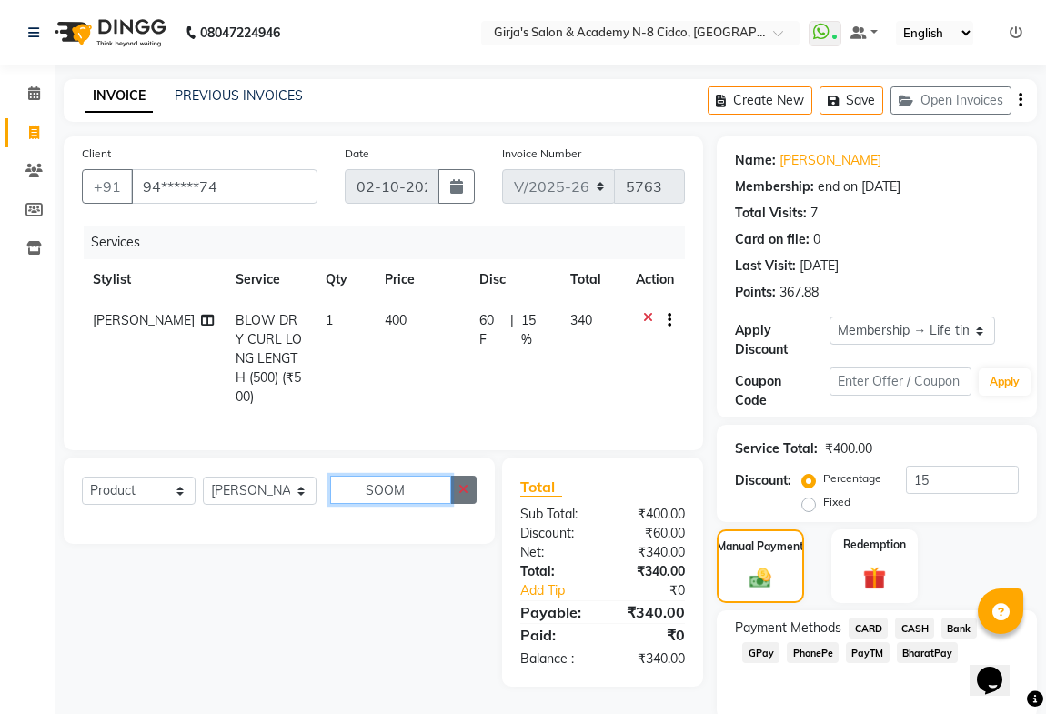
type input "SOOM"
click at [465, 483] on icon "button" at bounding box center [464, 489] width 10 height 13
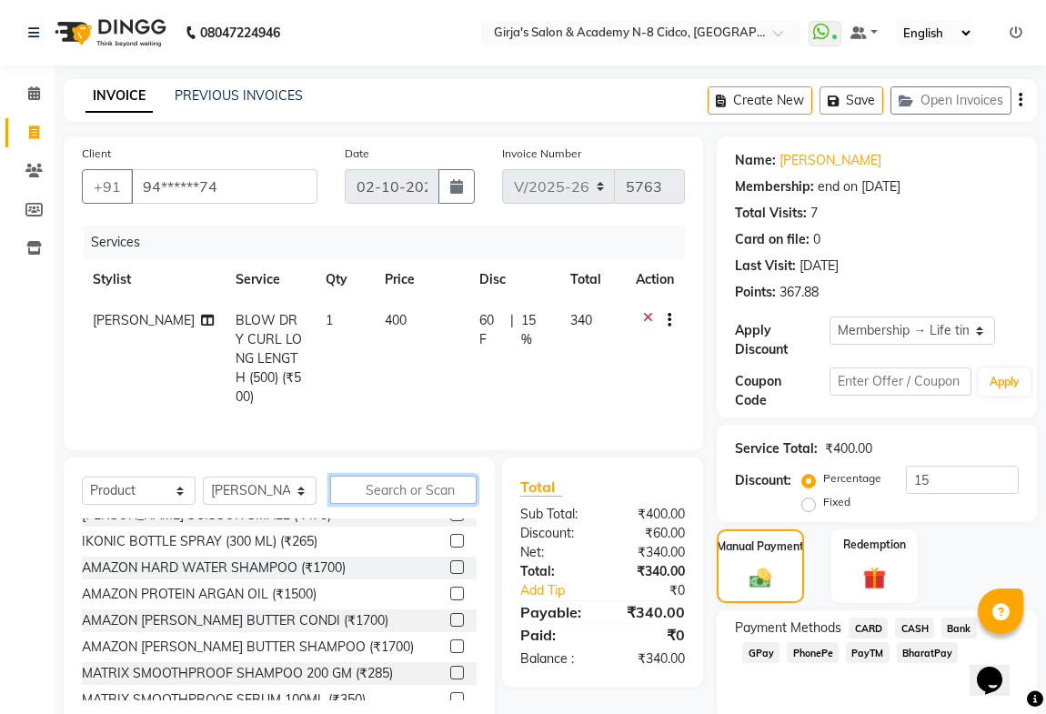
scroll to position [248, 0]
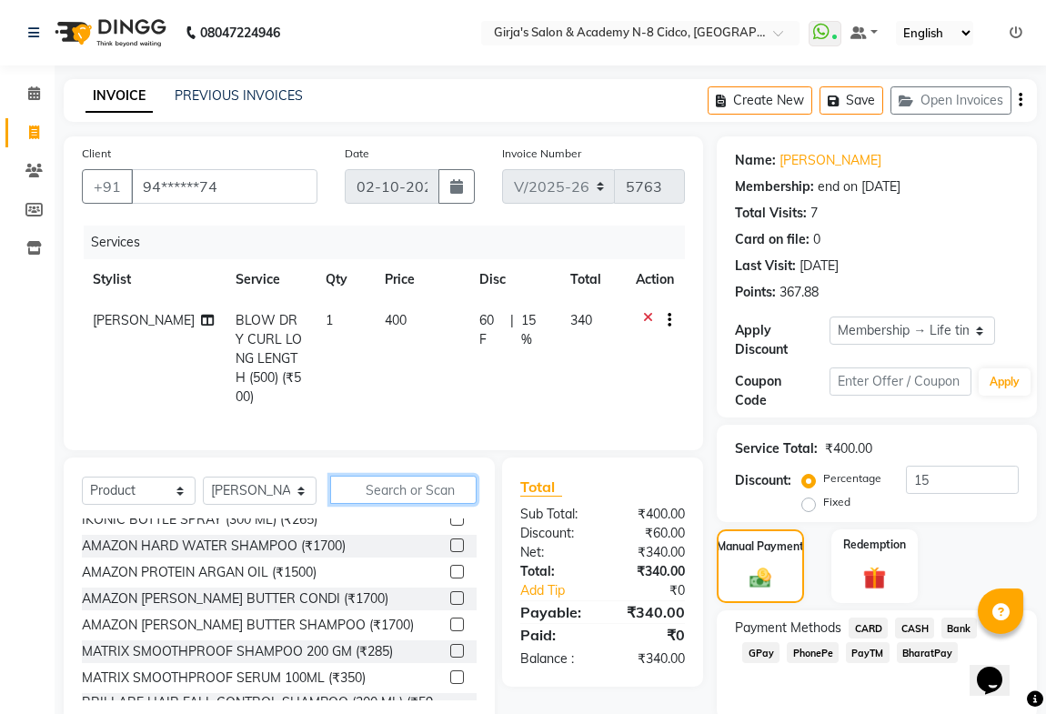
click at [427, 482] on input "text" at bounding box center [403, 490] width 146 height 28
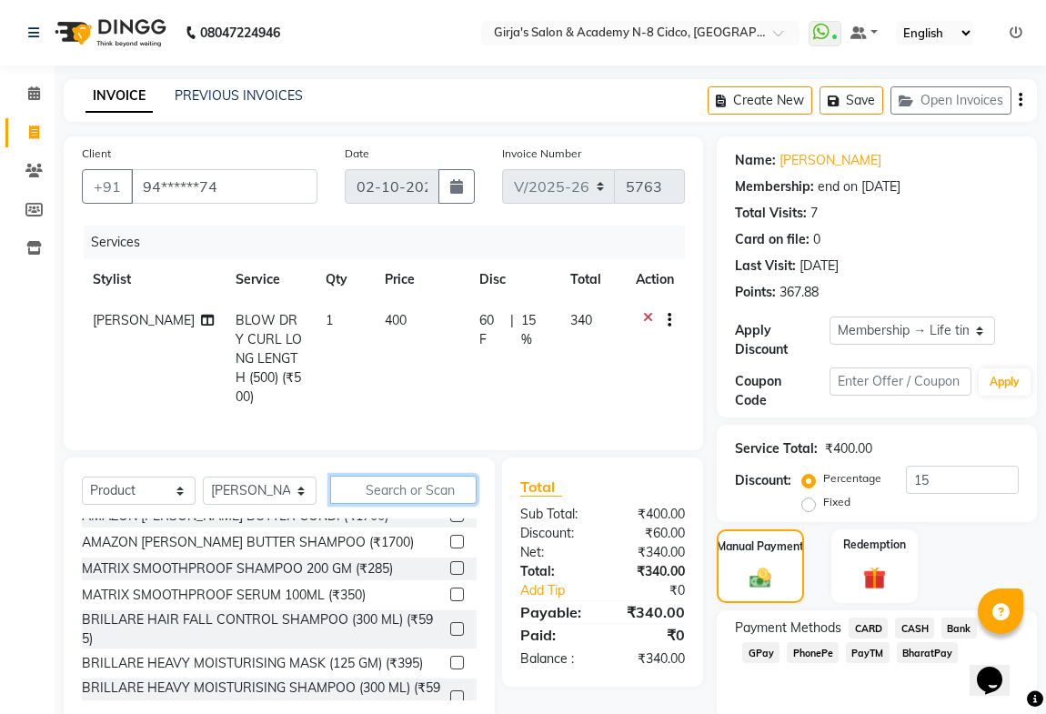
scroll to position [413, 0]
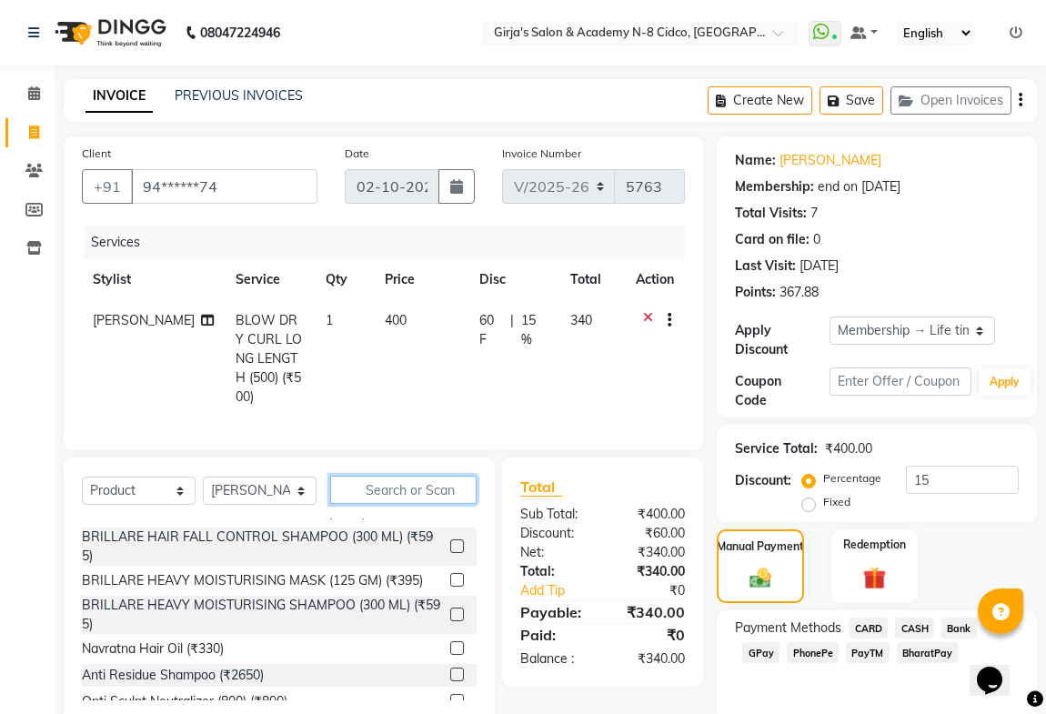
click at [379, 490] on input "text" at bounding box center [403, 490] width 146 height 28
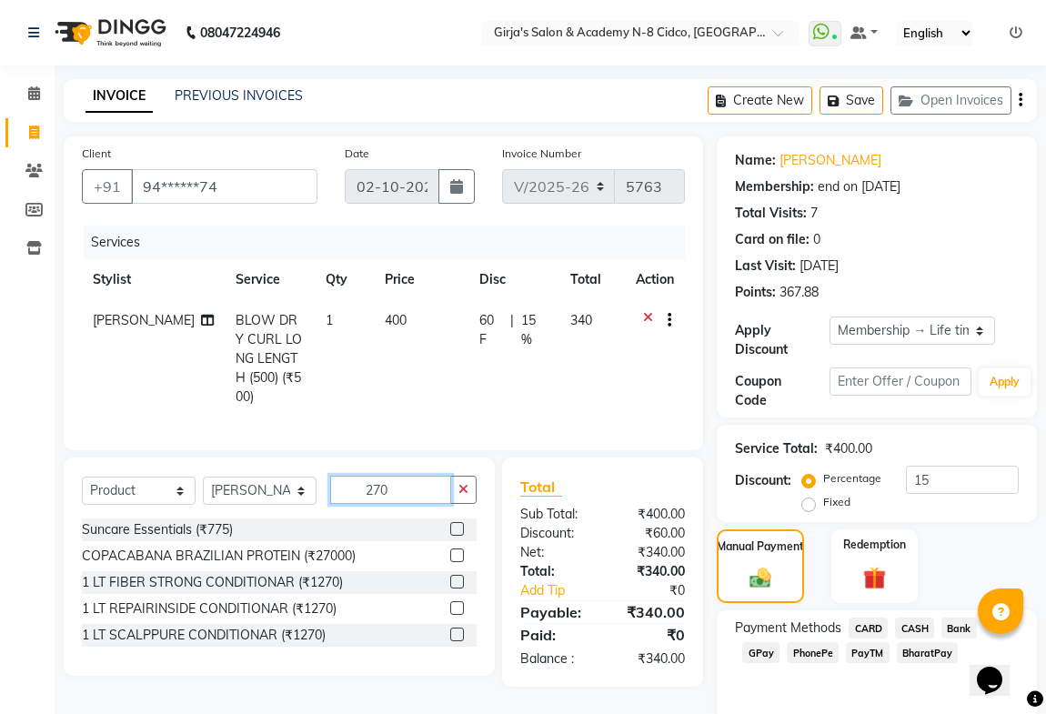
scroll to position [0, 0]
click at [406, 484] on input "270" at bounding box center [390, 490] width 121 height 28
type input "2"
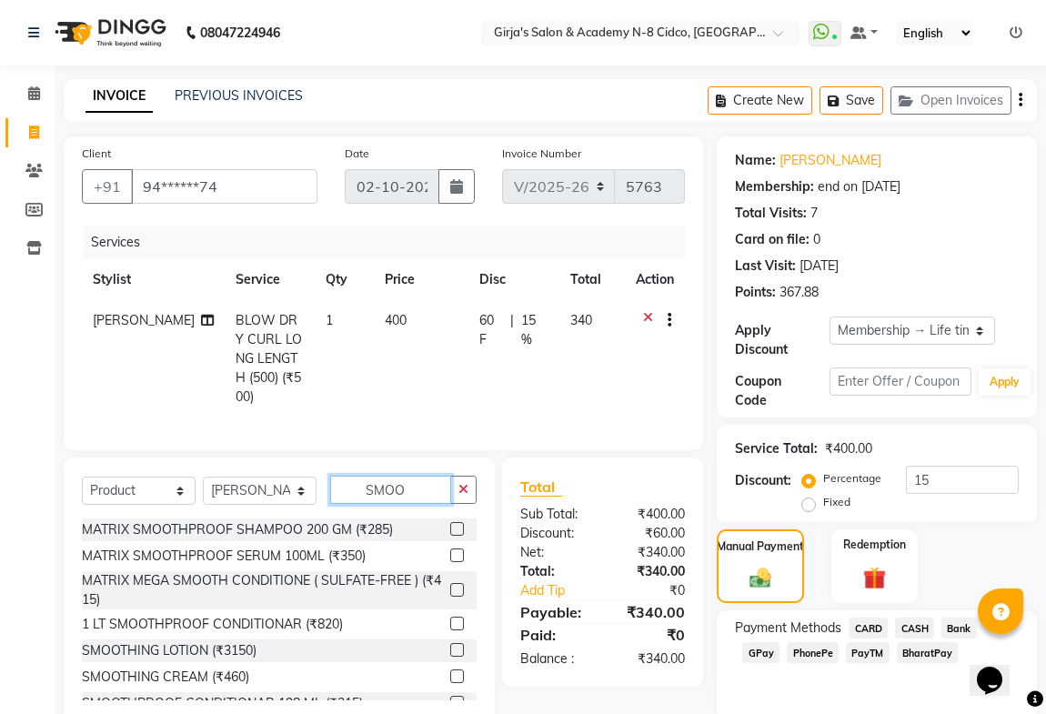
type input "SMOO"
click at [450, 522] on label at bounding box center [457, 529] width 14 height 14
click at [450, 524] on input "checkbox" at bounding box center [456, 530] width 12 height 12
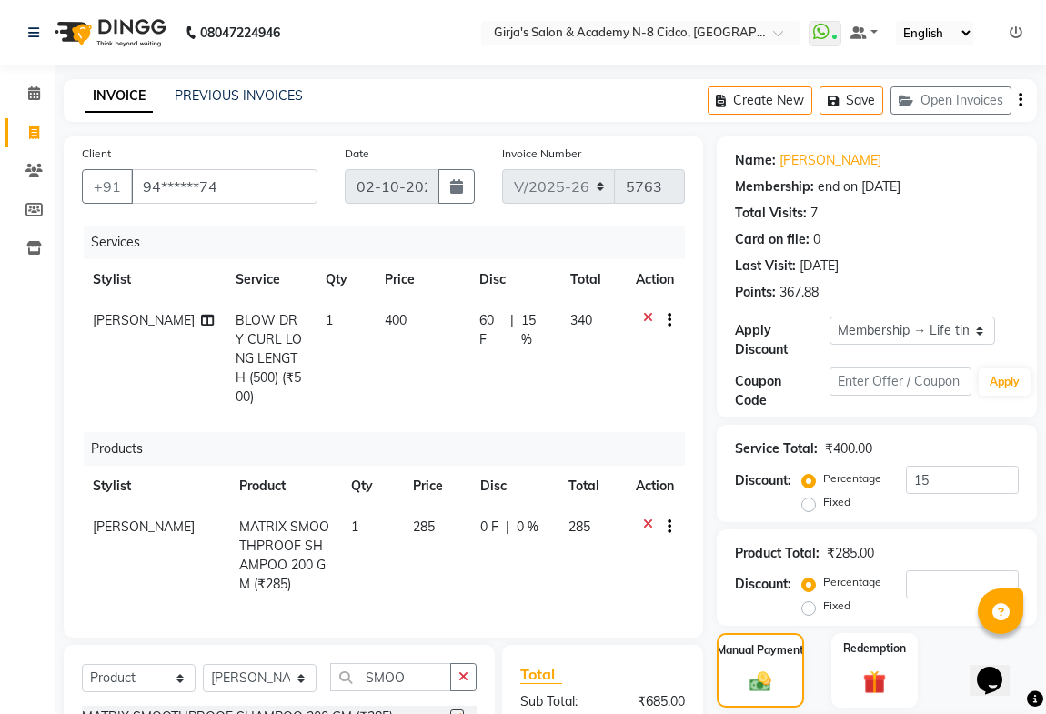
checkbox input "false"
click at [436, 507] on td "285" at bounding box center [435, 556] width 67 height 98
select select "42871"
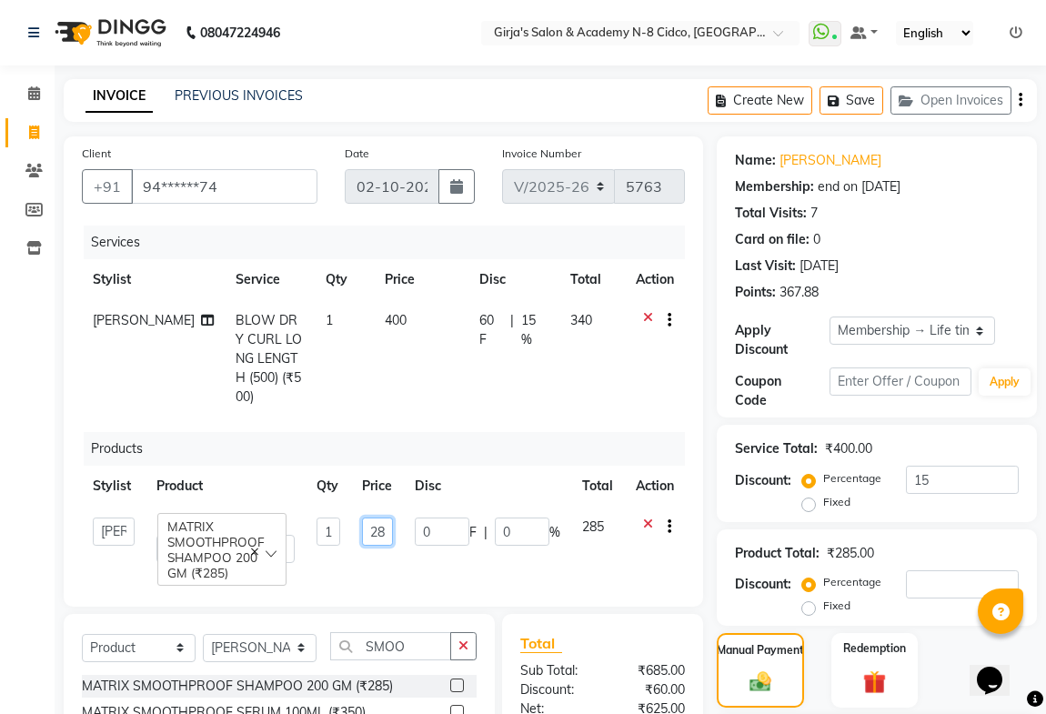
click at [389, 518] on input "285" at bounding box center [377, 532] width 31 height 28
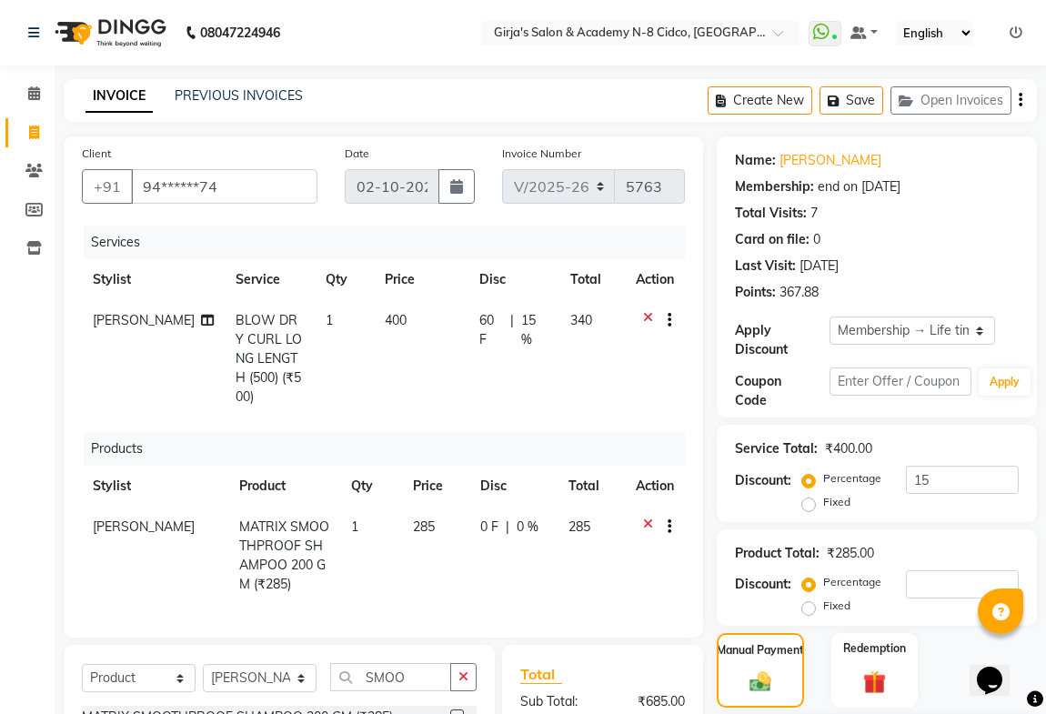
click at [402, 540] on td "285" at bounding box center [435, 556] width 67 height 98
select select "42871"
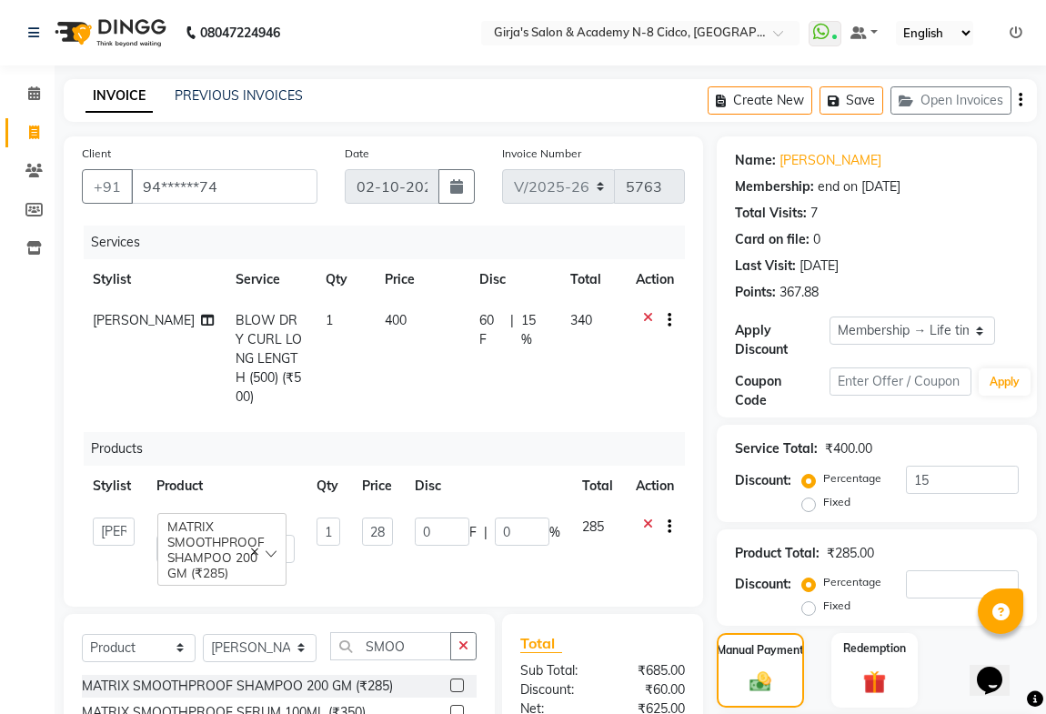
click at [618, 507] on td "285" at bounding box center [598, 540] width 54 height 67
click at [596, 519] on span "285" at bounding box center [593, 527] width 22 height 16
click at [595, 519] on span "285" at bounding box center [593, 527] width 22 height 16
click at [386, 518] on input "285" at bounding box center [377, 532] width 31 height 28
type input "5"
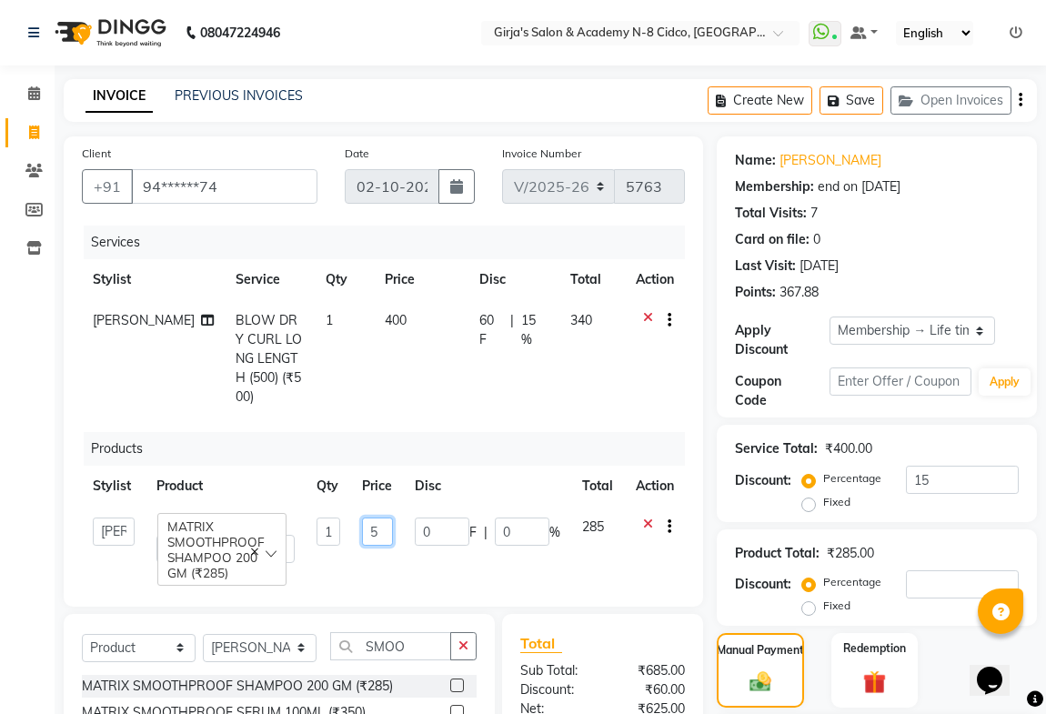
click at [386, 518] on input "5" at bounding box center [377, 532] width 31 height 28
type input "270"
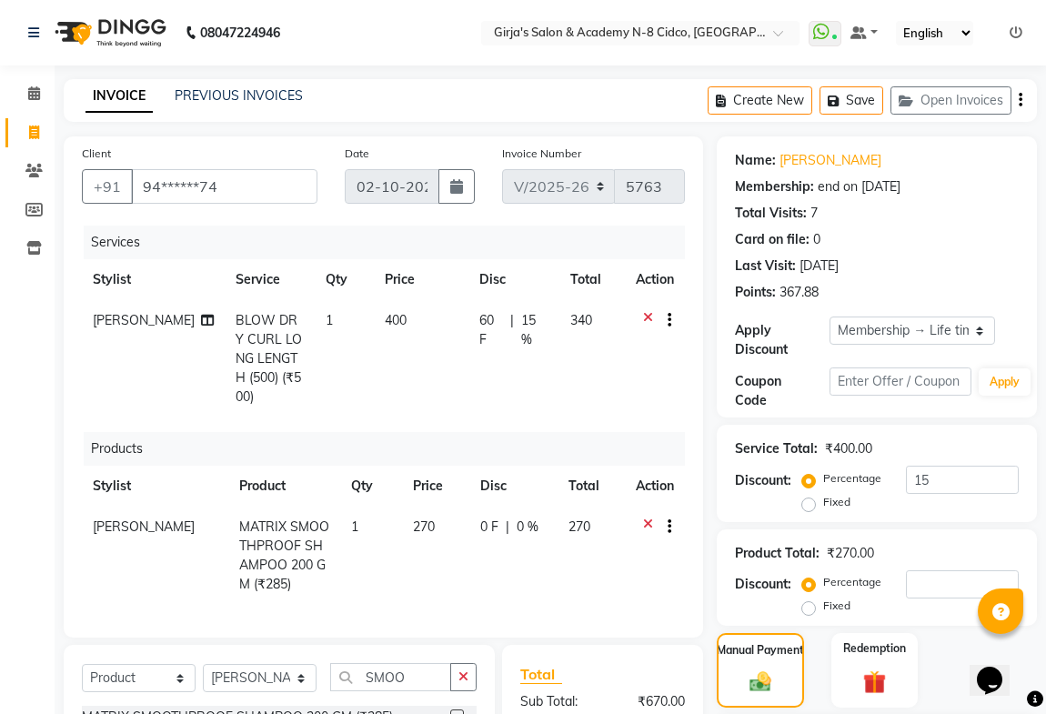
click at [402, 535] on td "270" at bounding box center [435, 556] width 67 height 98
select select "42871"
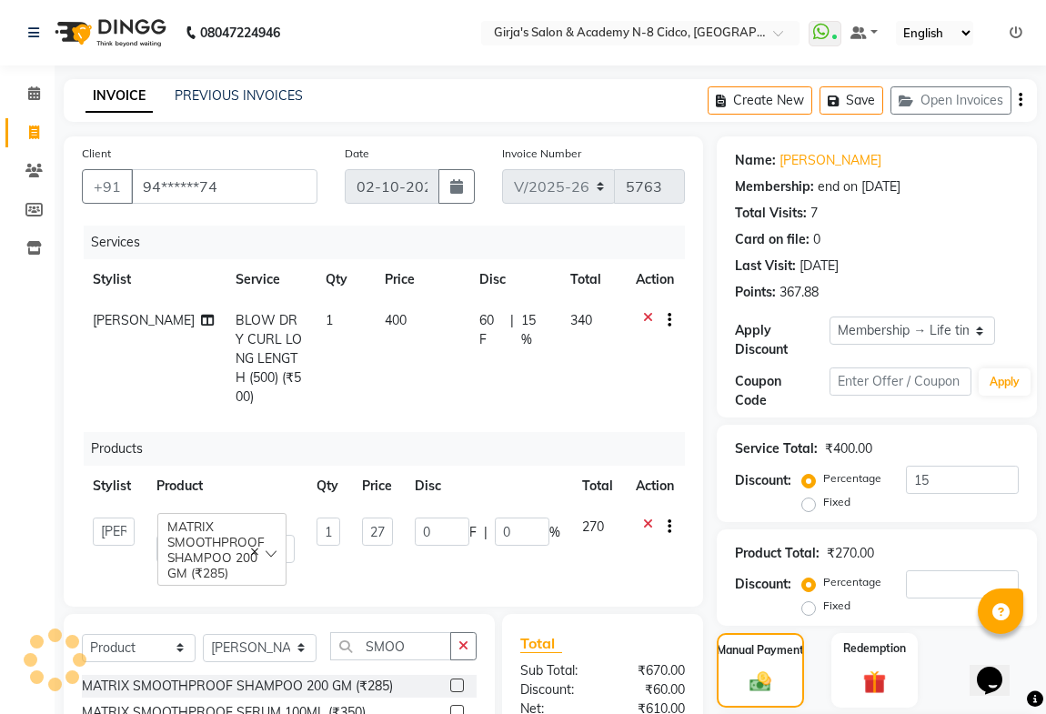
click at [585, 546] on td "270" at bounding box center [598, 540] width 54 height 67
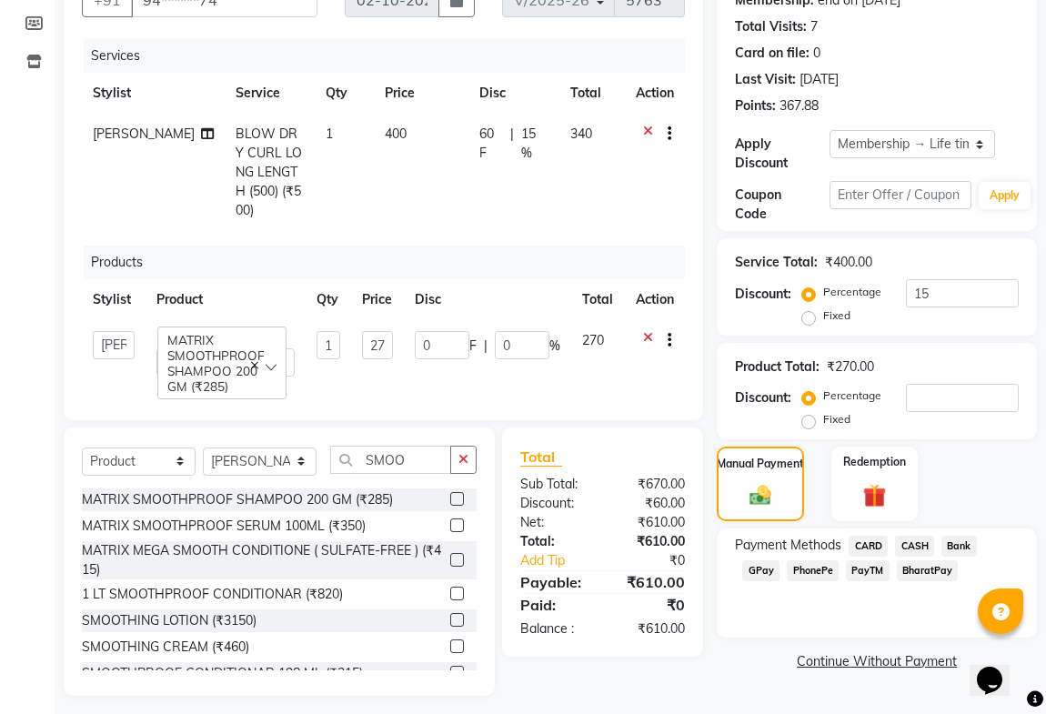
scroll to position [191, 0]
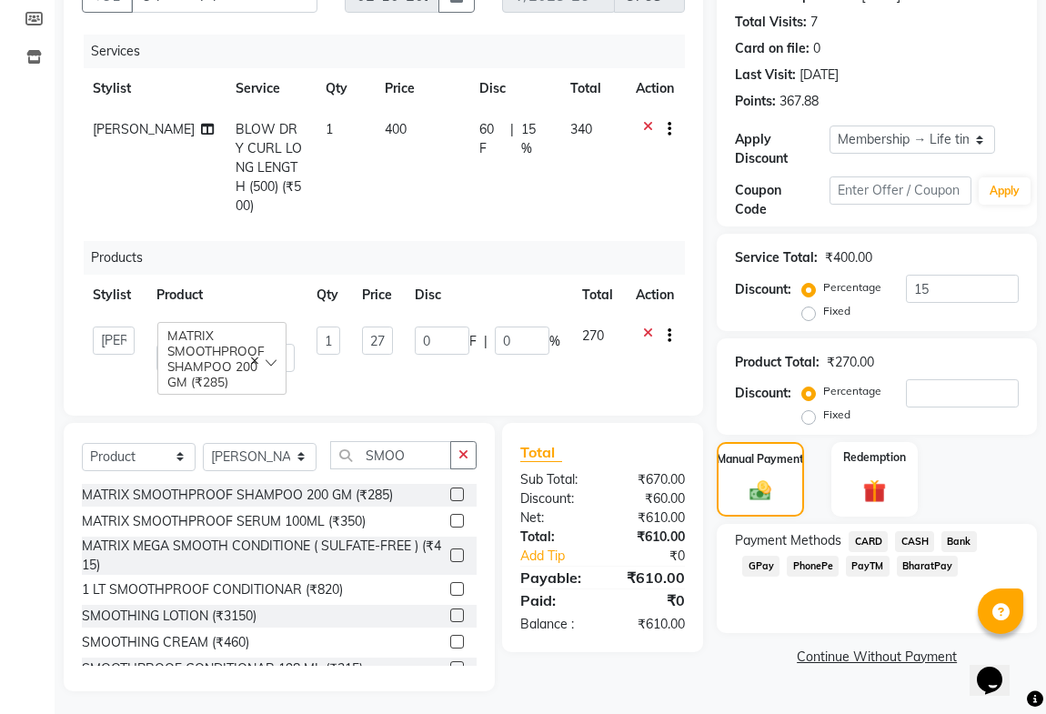
click at [760, 567] on span "GPay" at bounding box center [761, 566] width 37 height 21
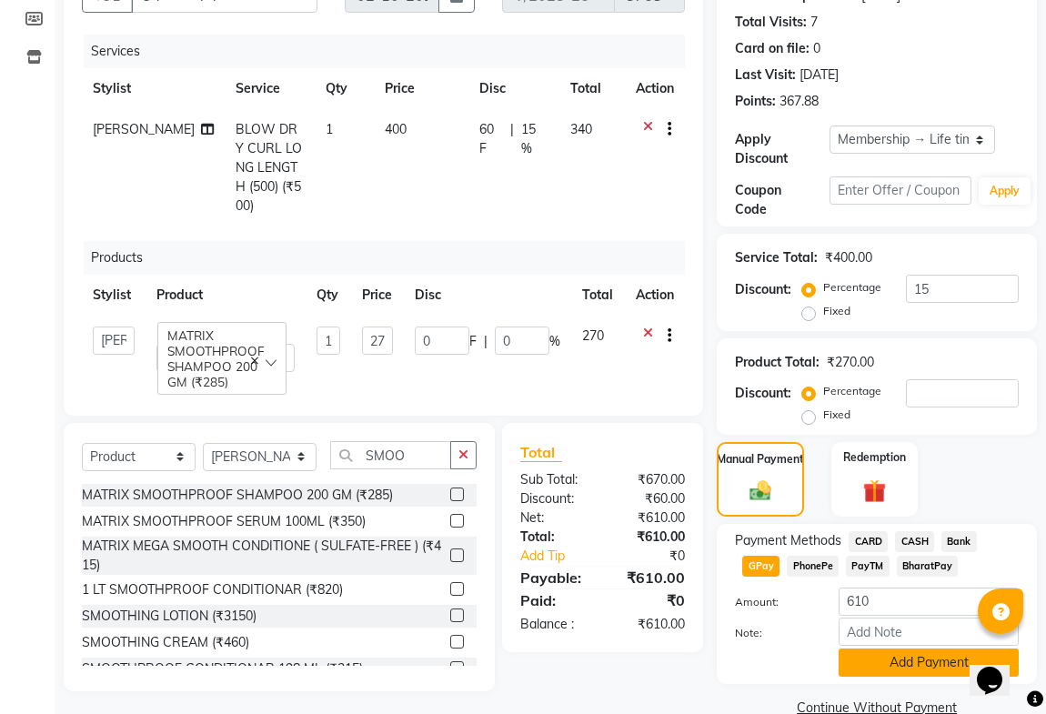
click at [883, 662] on button "Add Payment" at bounding box center [929, 663] width 180 height 28
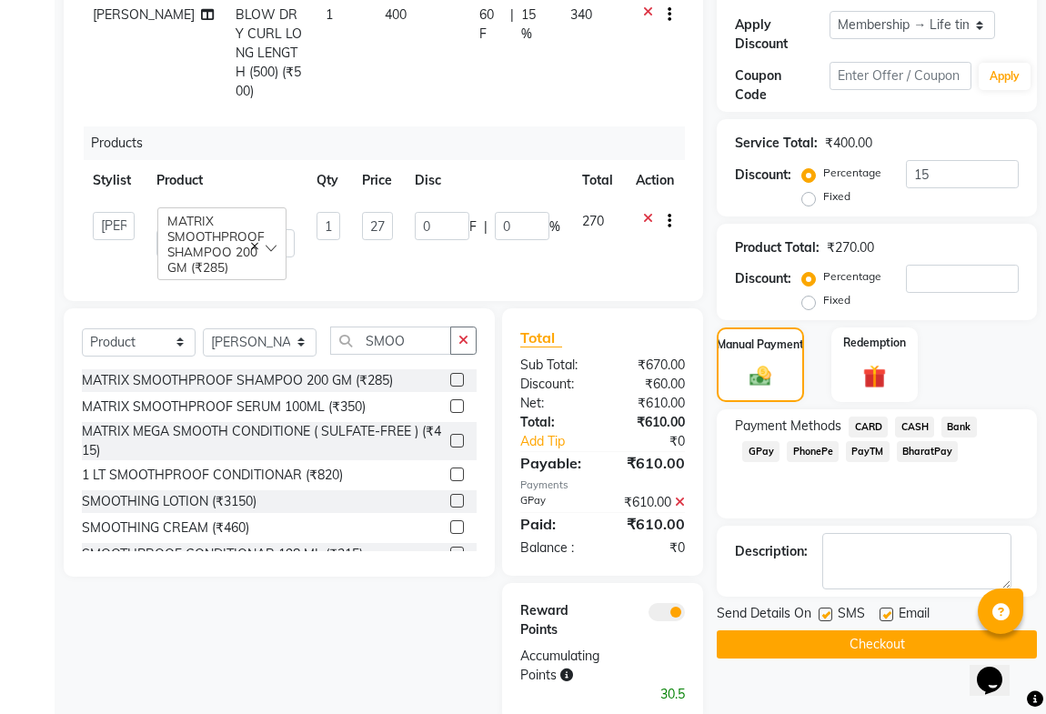
scroll to position [337, 0]
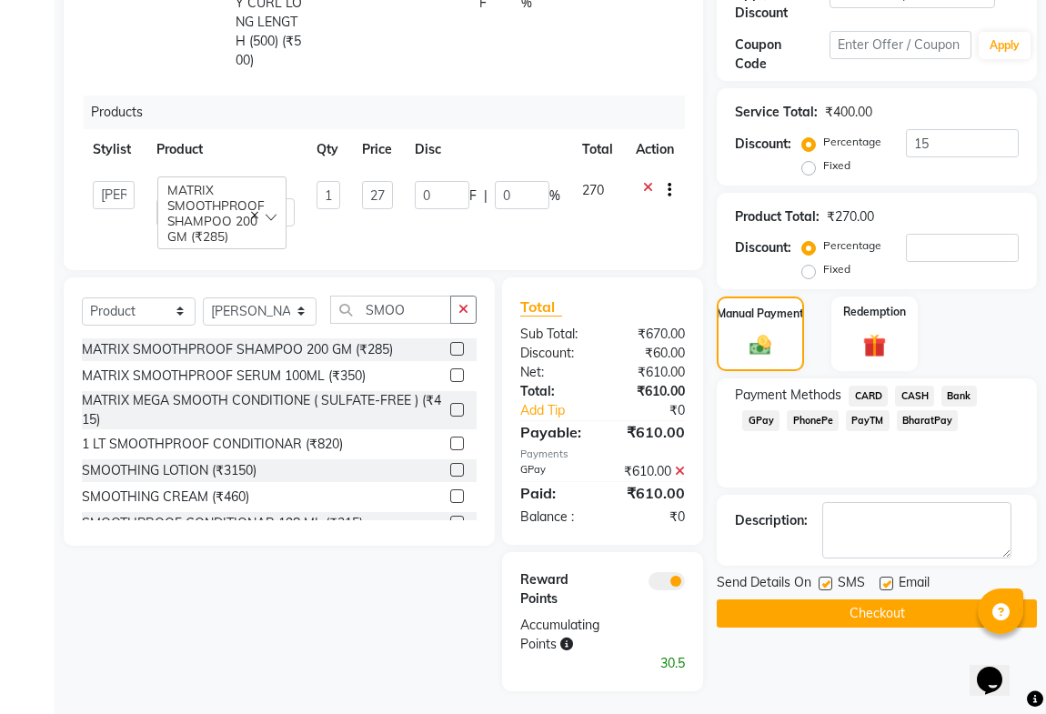
click at [793, 603] on button "Checkout" at bounding box center [877, 614] width 320 height 28
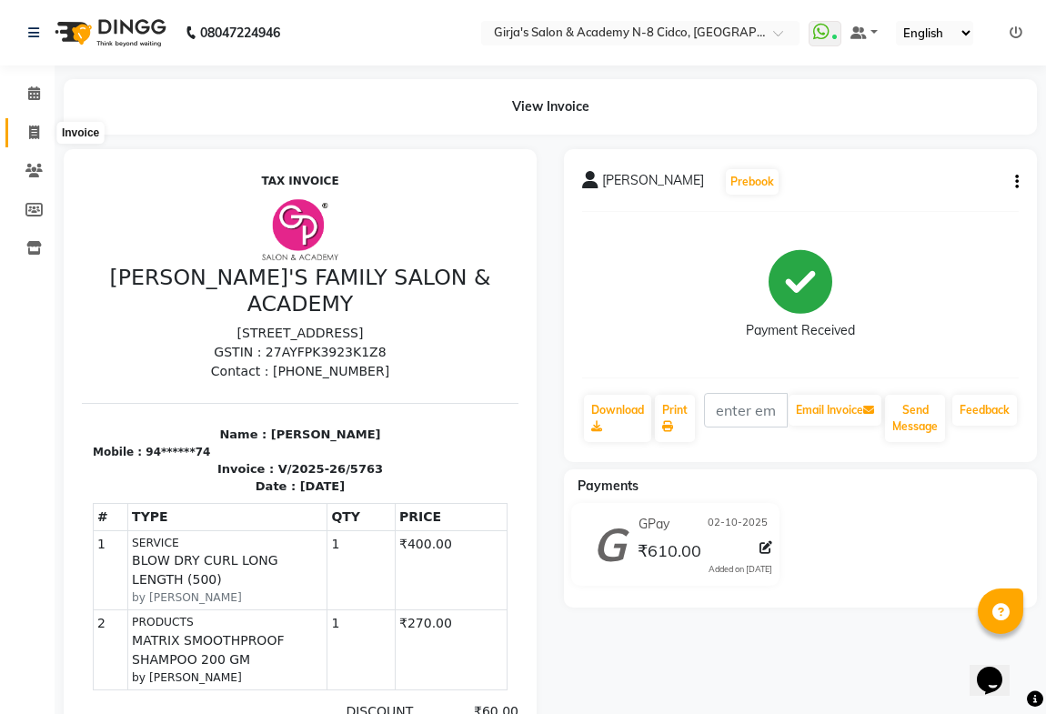
click at [32, 128] on icon at bounding box center [34, 133] width 10 height 14
select select "66"
select select "service"
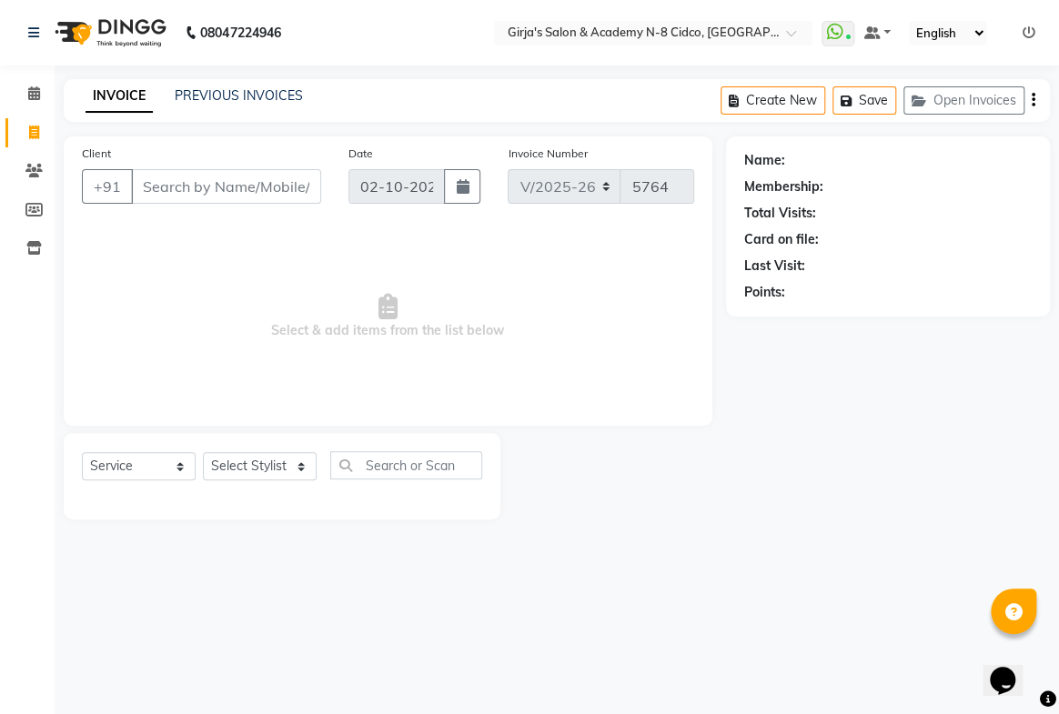
select select "66554"
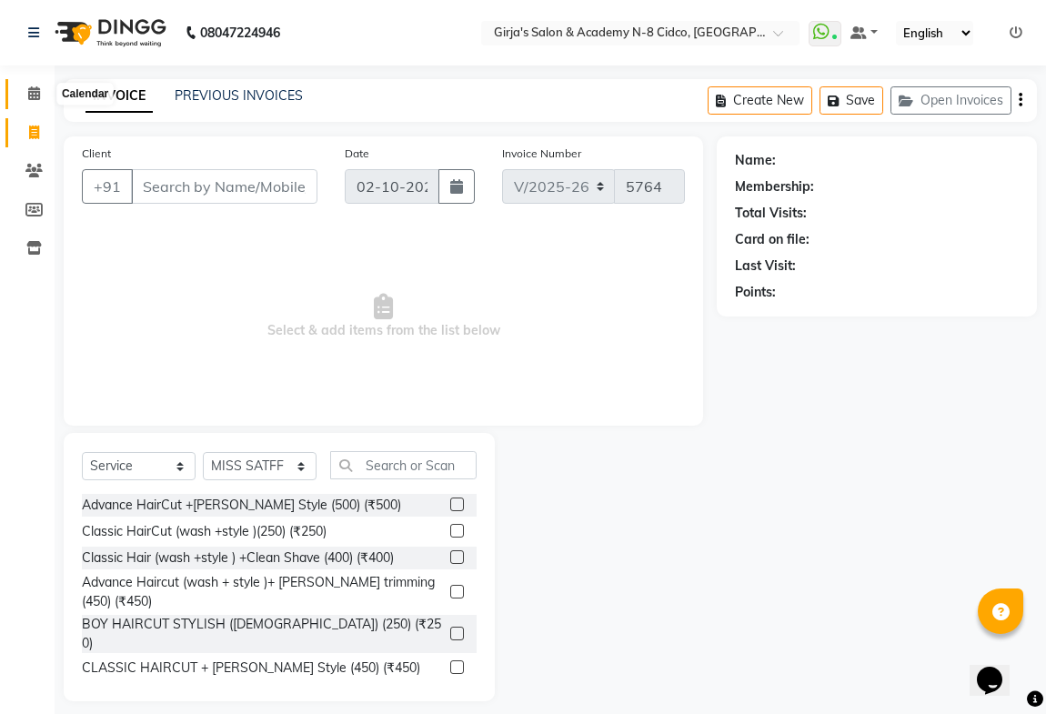
click at [28, 88] on icon at bounding box center [34, 93] width 12 height 14
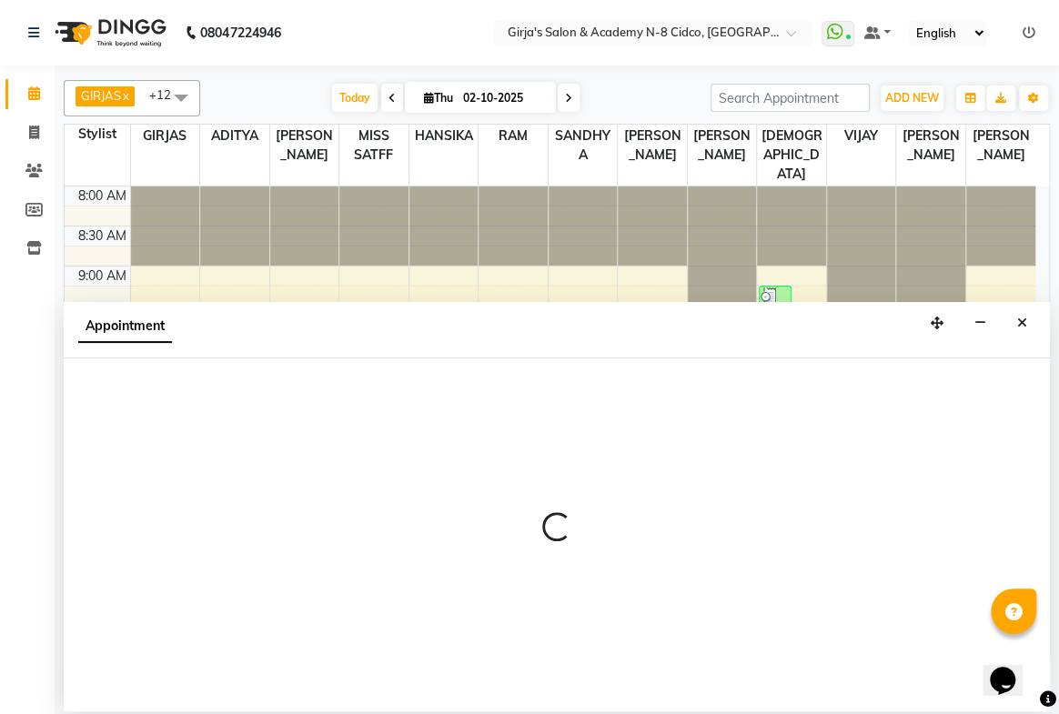
select select "6470"
select select "tentative"
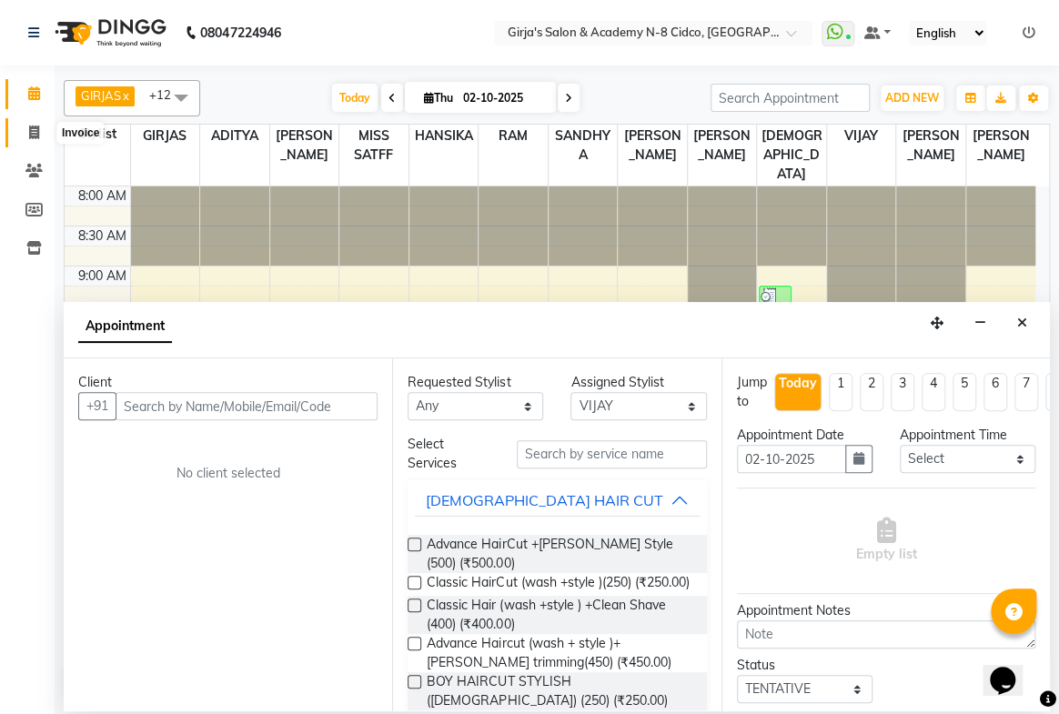
click at [27, 131] on span at bounding box center [34, 133] width 32 height 21
select select "service"
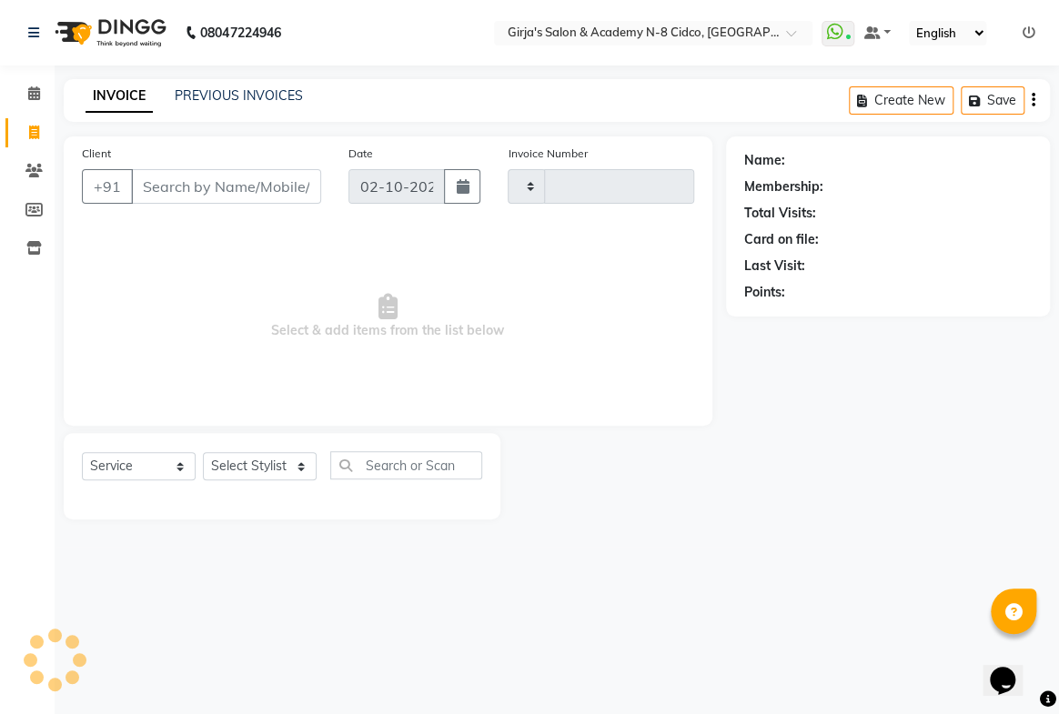
type input "5764"
select select "66"
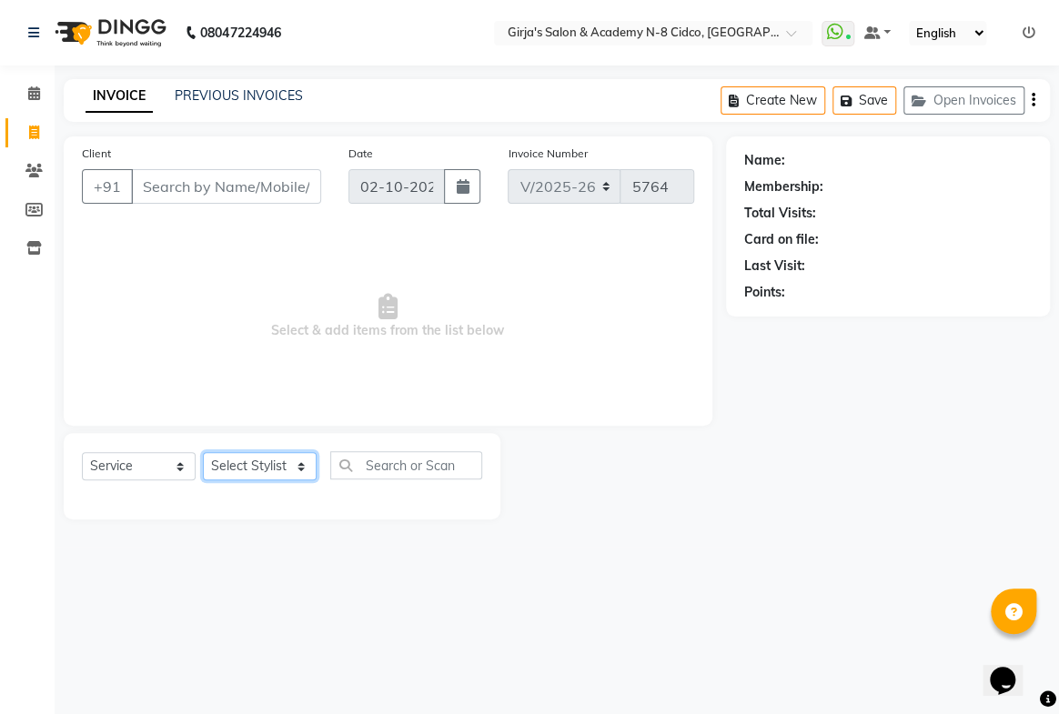
click at [272, 470] on select "Select Stylist" at bounding box center [260, 466] width 114 height 28
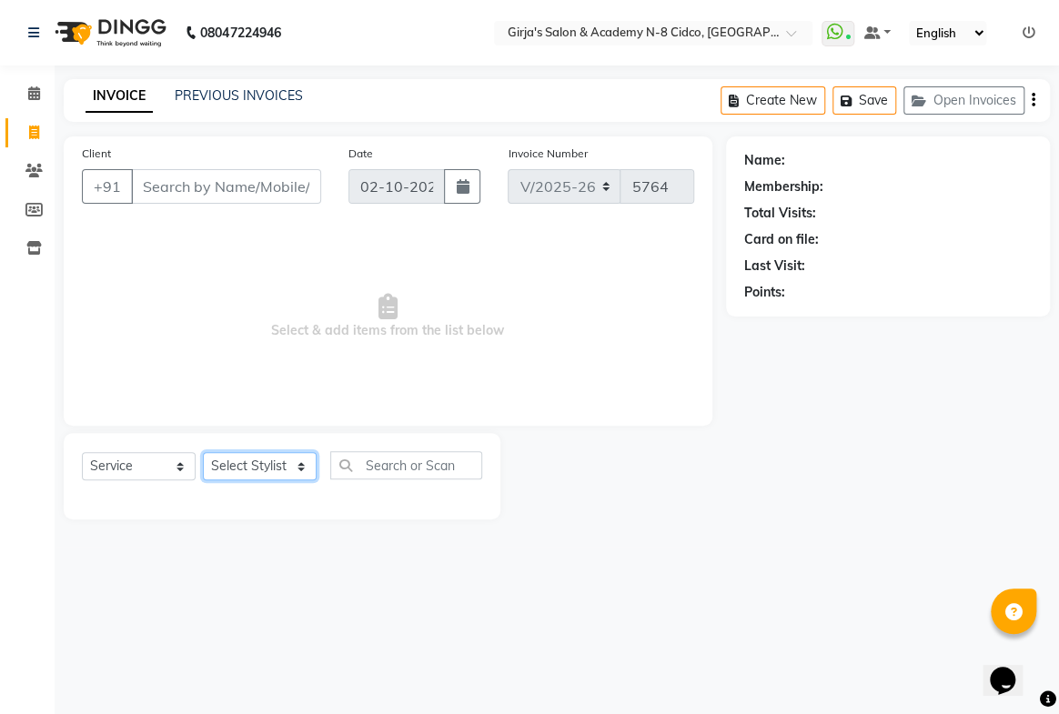
click at [272, 470] on select "Select Stylist" at bounding box center [260, 466] width 114 height 28
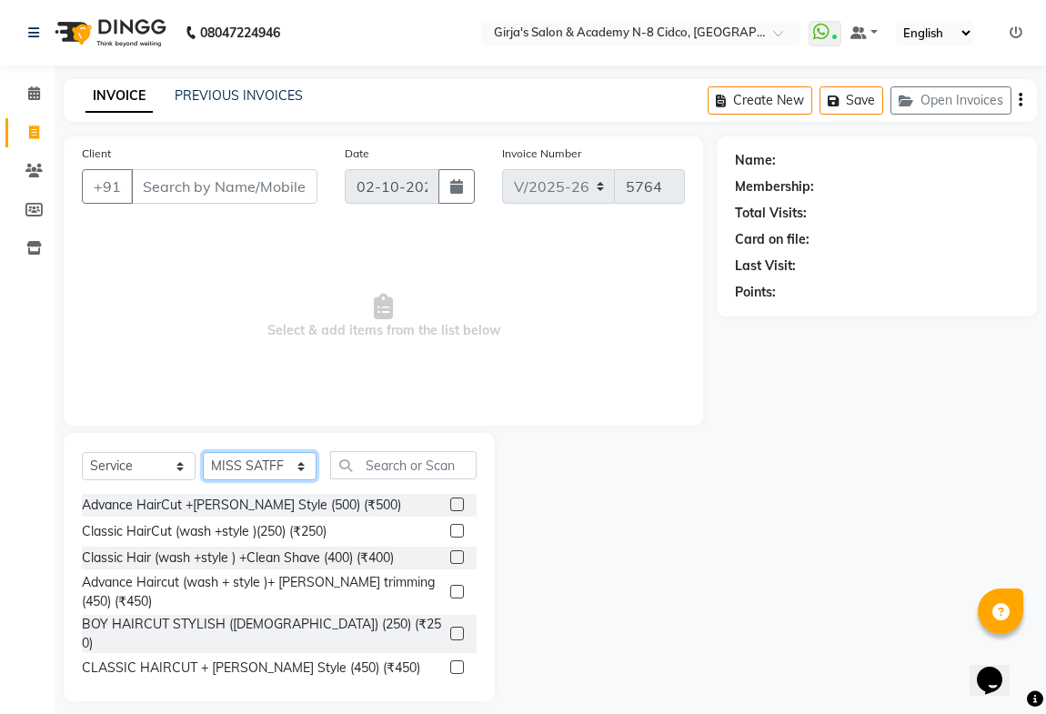
click at [272, 470] on select "Select Stylist ADITYA [PERSON_NAME] BEAUTY M GIRJAS [PERSON_NAME] MISS [PERSON_…" at bounding box center [260, 466] width 114 height 28
select select "34069"
click at [203, 452] on select "Select Stylist ADITYA [PERSON_NAME] BEAUTY M GIRJAS [PERSON_NAME] MISS [PERSON_…" at bounding box center [260, 466] width 114 height 28
click at [406, 464] on input "text" at bounding box center [403, 465] width 146 height 28
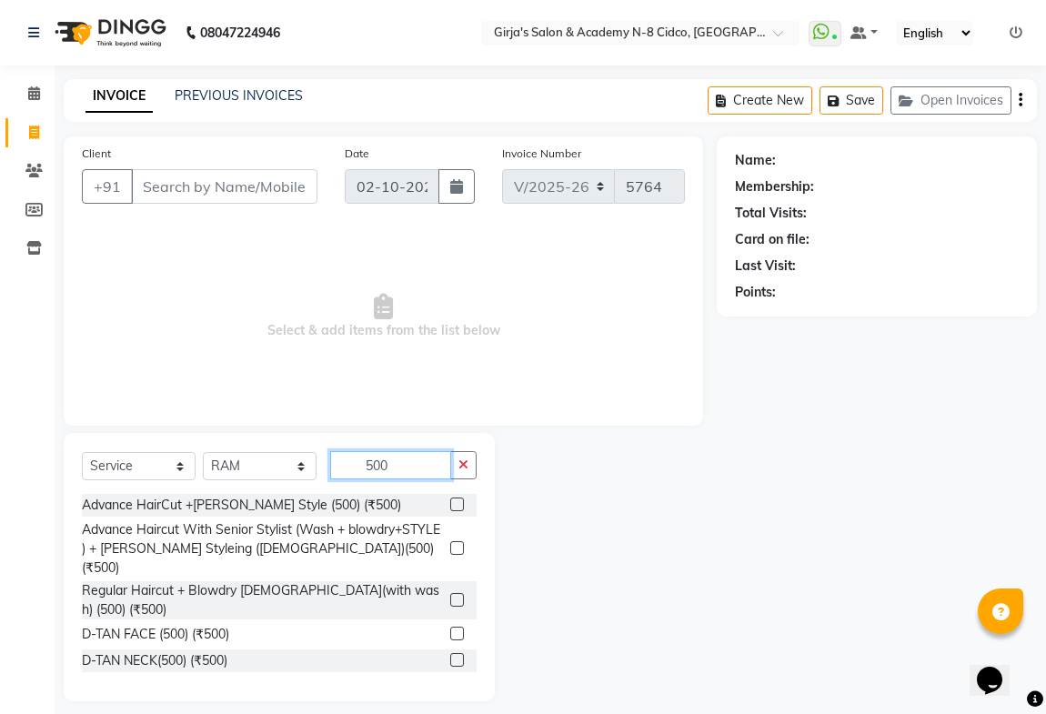
type input "500"
click at [450, 506] on label at bounding box center [457, 505] width 14 height 14
click at [450, 506] on input "checkbox" at bounding box center [456, 506] width 12 height 12
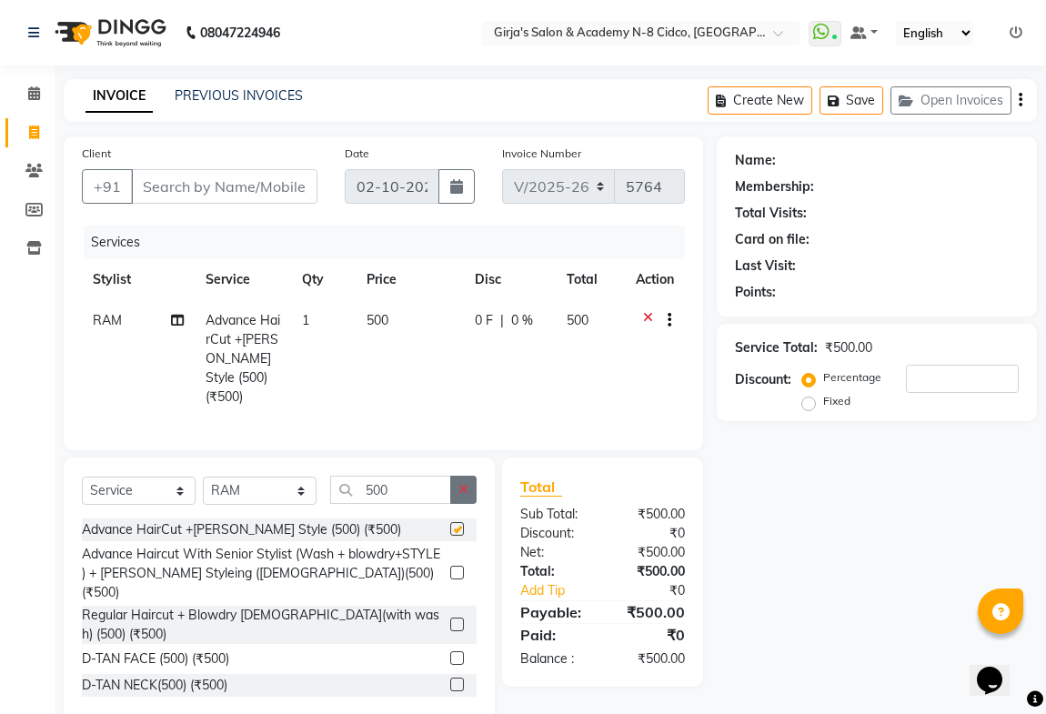
checkbox input "false"
click at [470, 491] on button "button" at bounding box center [463, 490] width 26 height 28
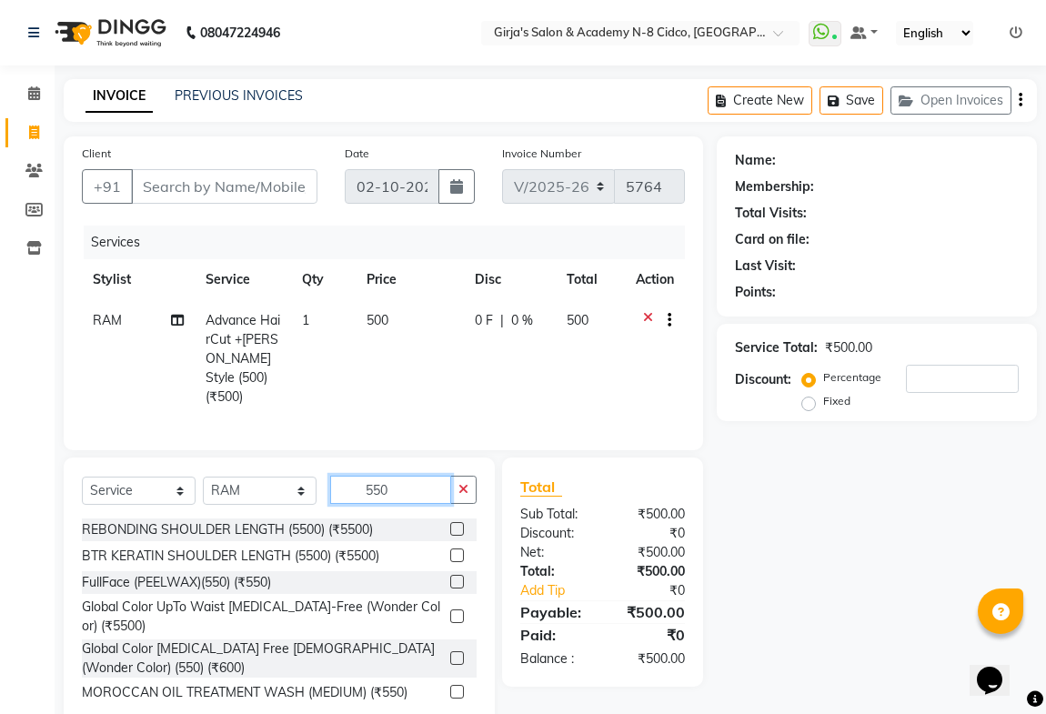
type input "550"
click at [450, 652] on label at bounding box center [457, 659] width 14 height 14
click at [450, 653] on input "checkbox" at bounding box center [456, 659] width 12 height 12
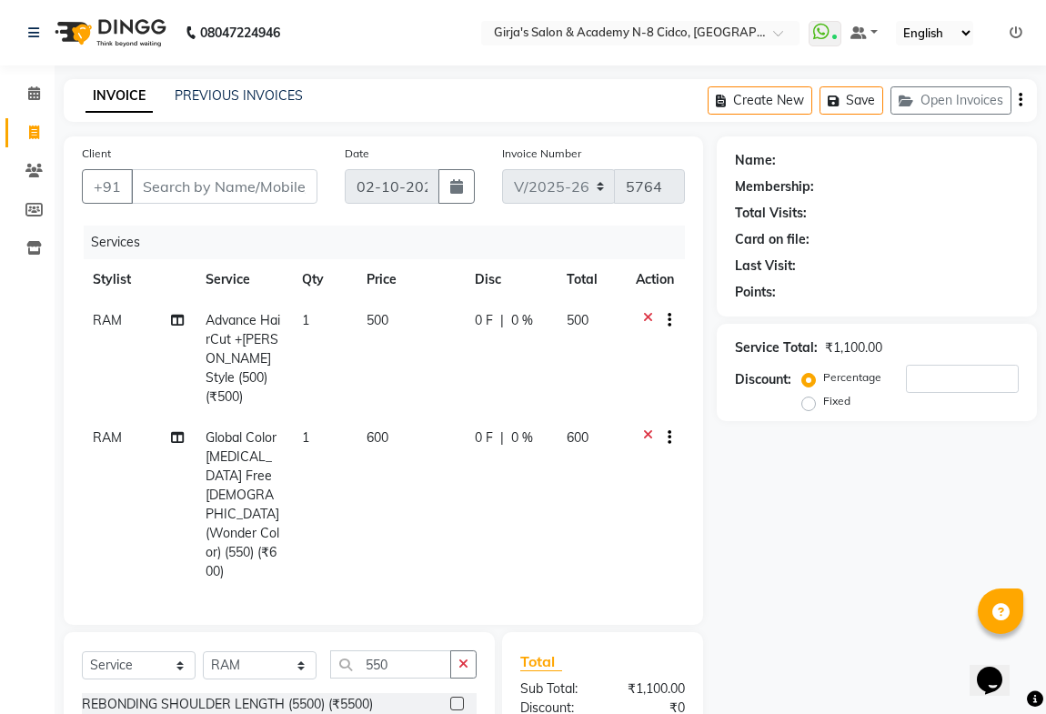
checkbox input "false"
click at [213, 189] on input "Client" at bounding box center [224, 186] width 187 height 35
type input "9"
type input "0"
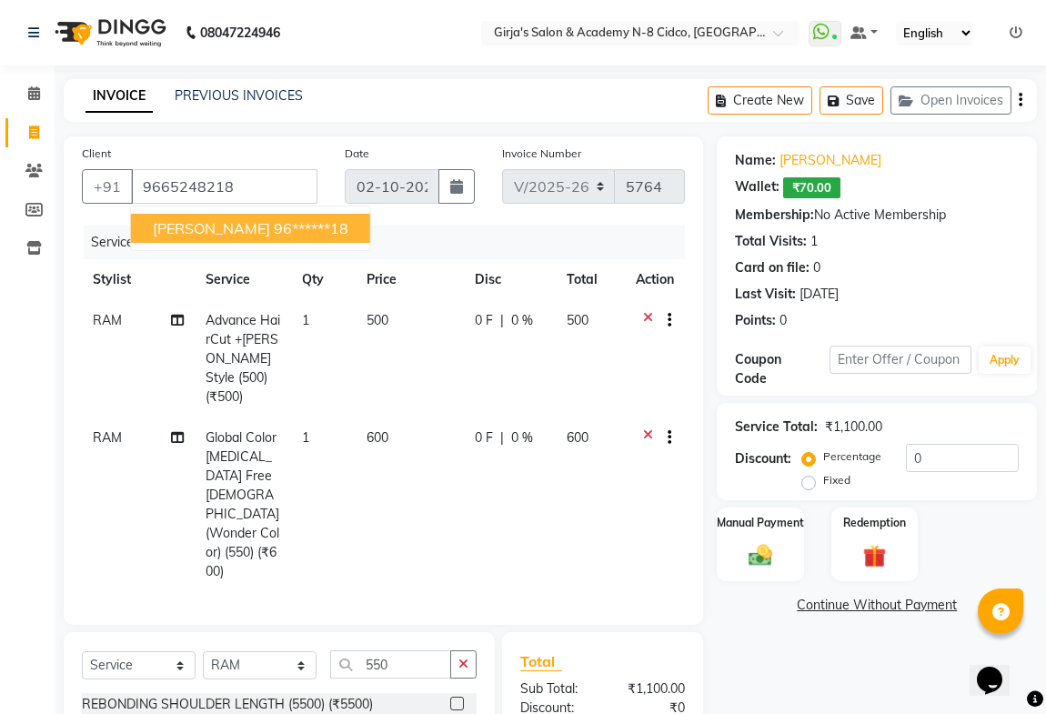
click at [247, 227] on span "VAIBHAV JAGDALE" at bounding box center [211, 228] width 117 height 18
type input "96******18"
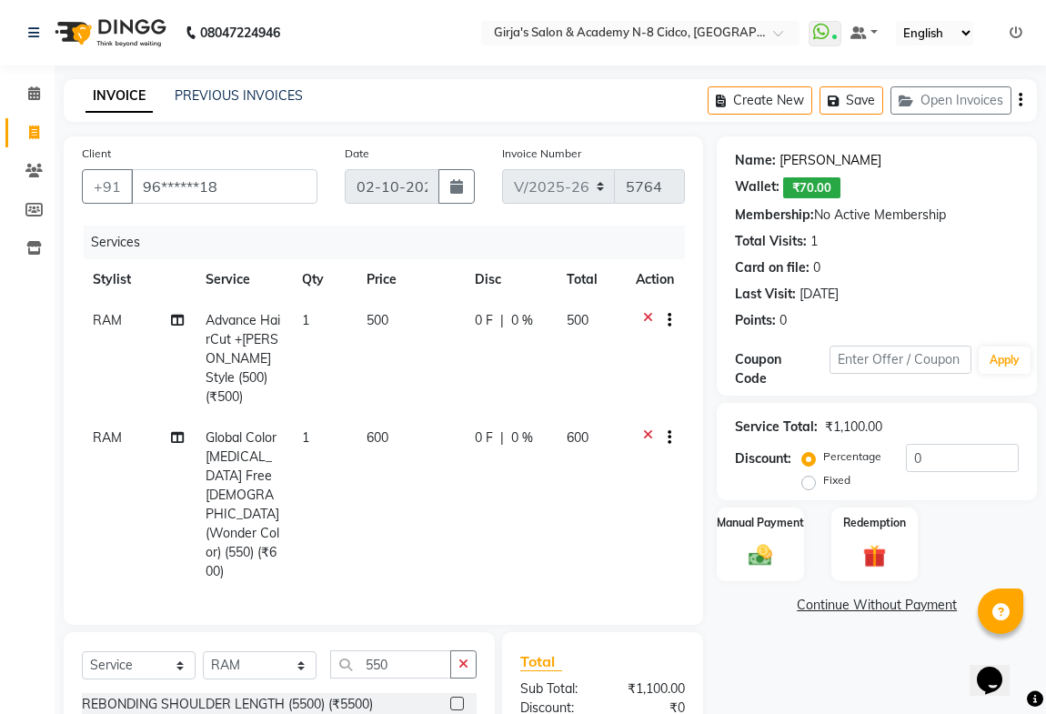
click at [820, 156] on link "Vaibhav Jagdale" at bounding box center [831, 160] width 102 height 19
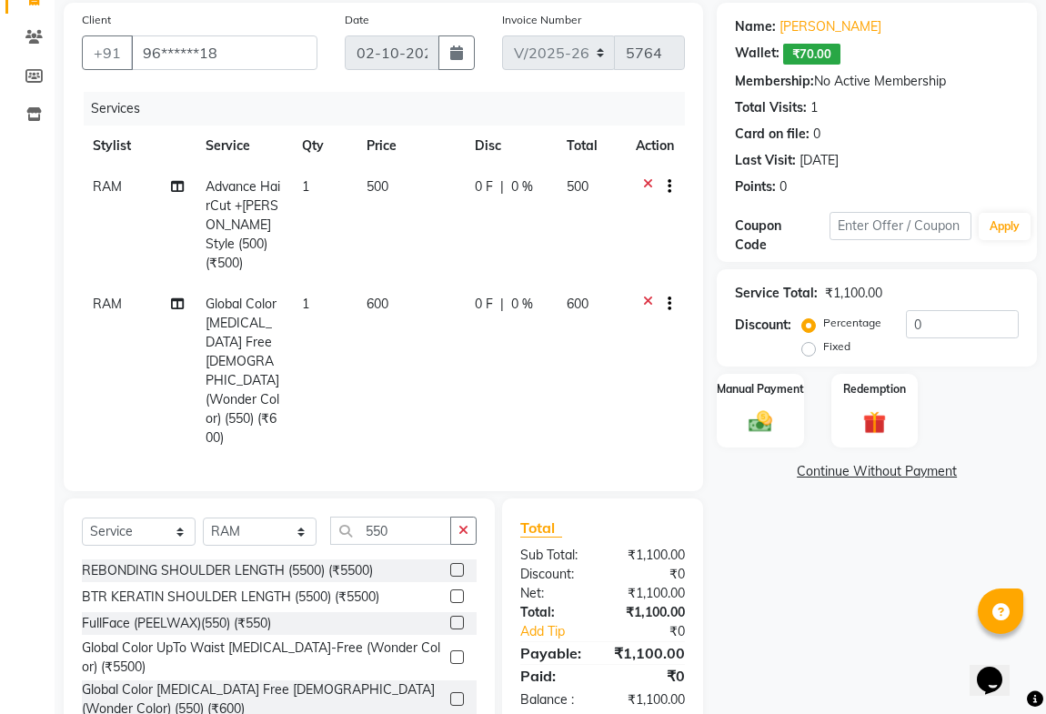
scroll to position [150, 0]
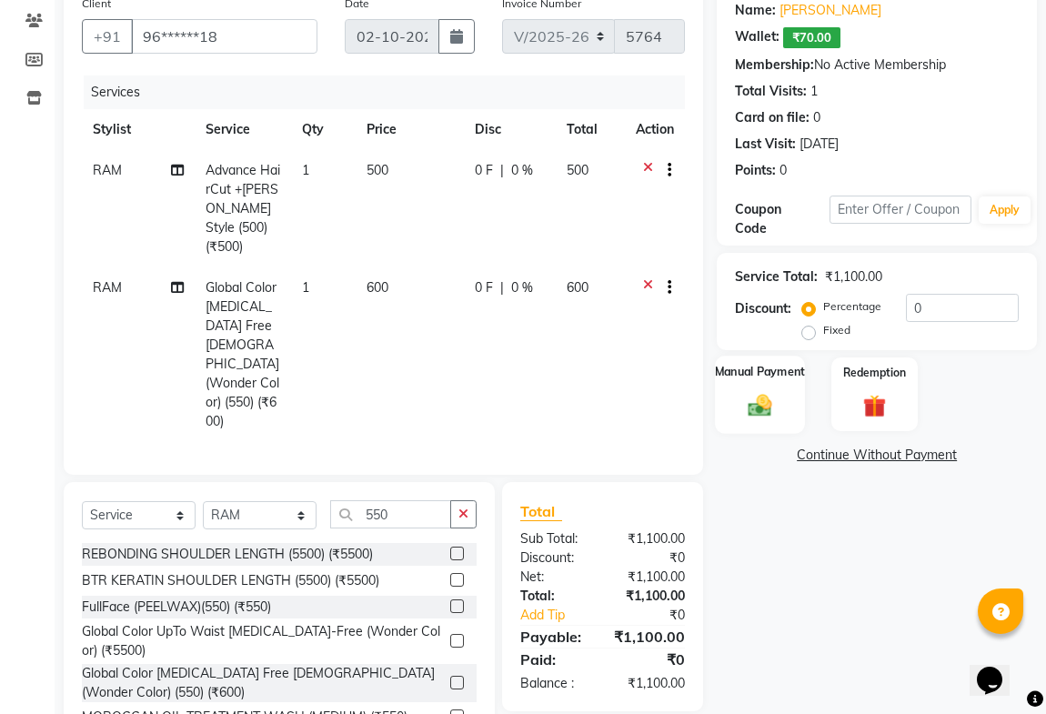
click at [746, 401] on img at bounding box center [760, 405] width 39 height 28
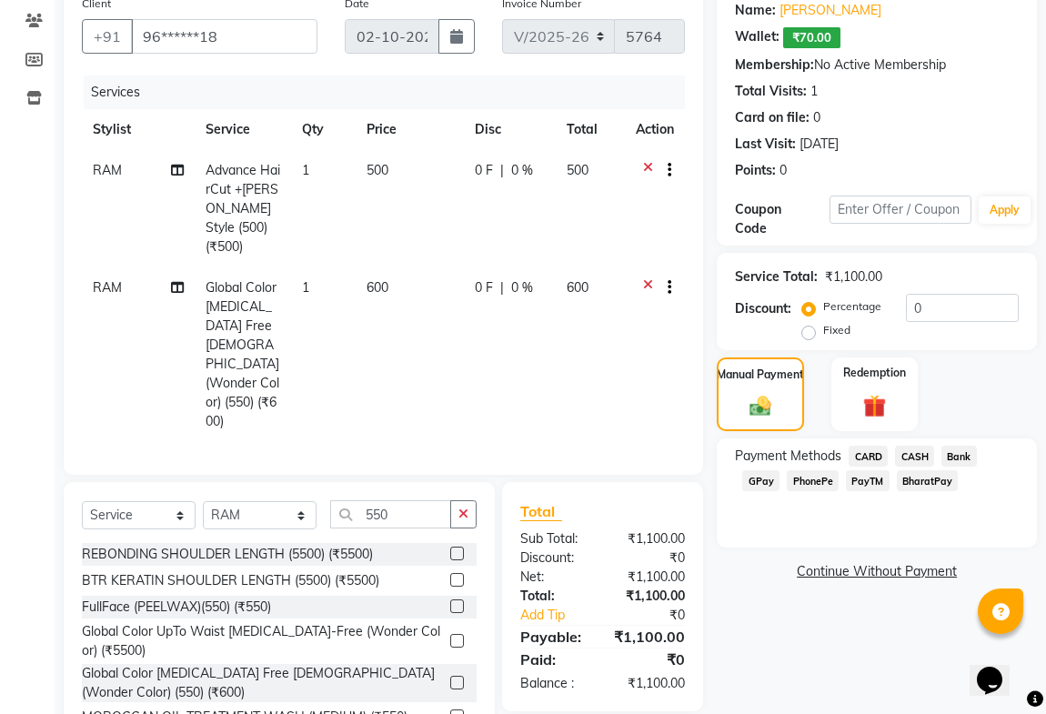
click at [920, 454] on span "CASH" at bounding box center [914, 456] width 39 height 21
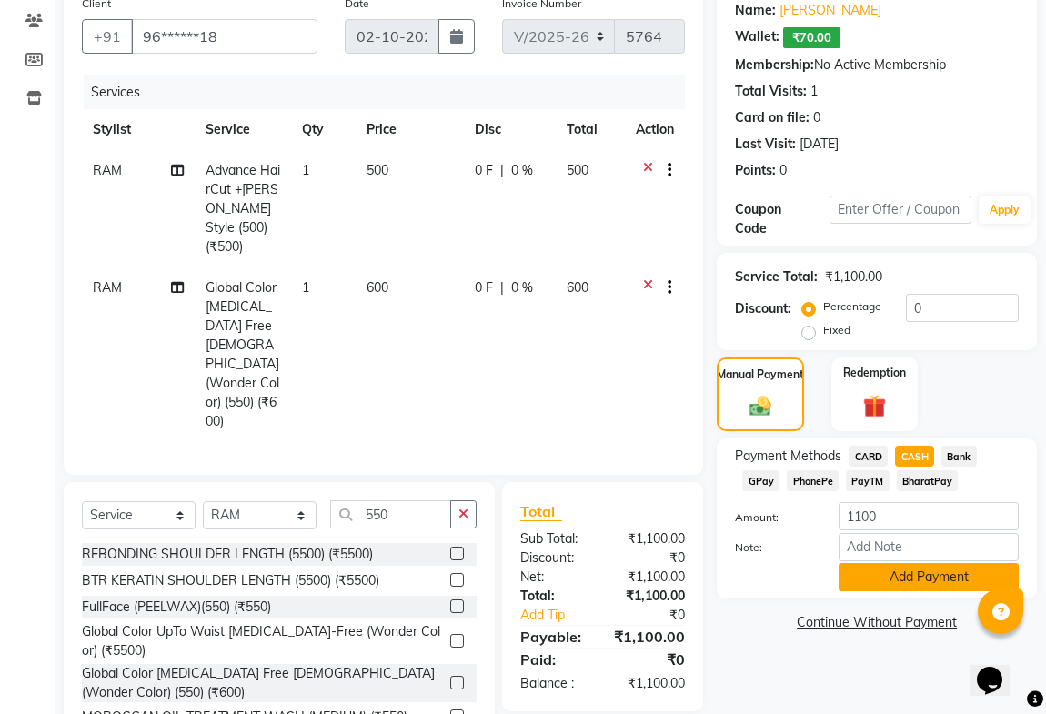
click at [922, 582] on button "Add Payment" at bounding box center [929, 577] width 180 height 28
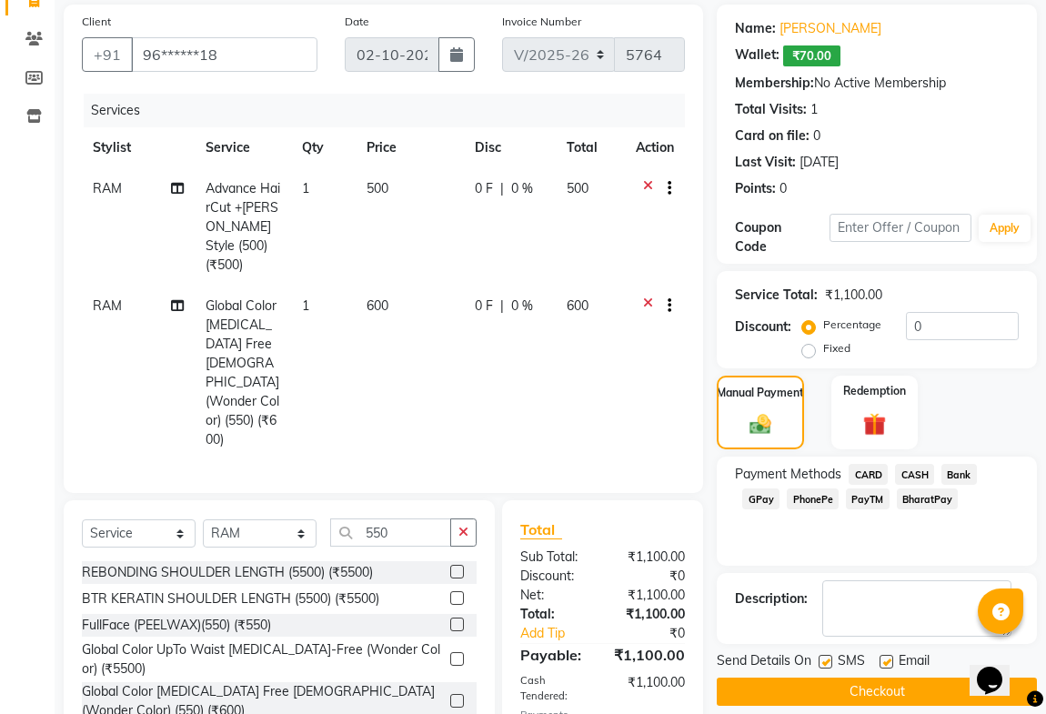
scroll to position [123, 0]
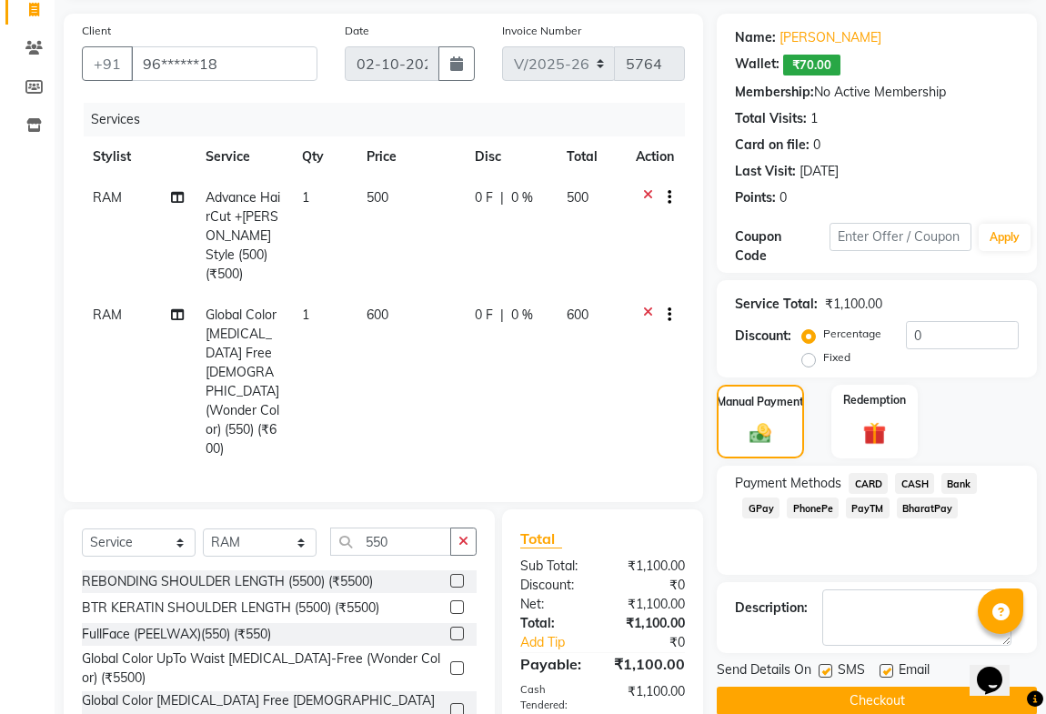
click at [851, 690] on button "Checkout" at bounding box center [877, 701] width 320 height 28
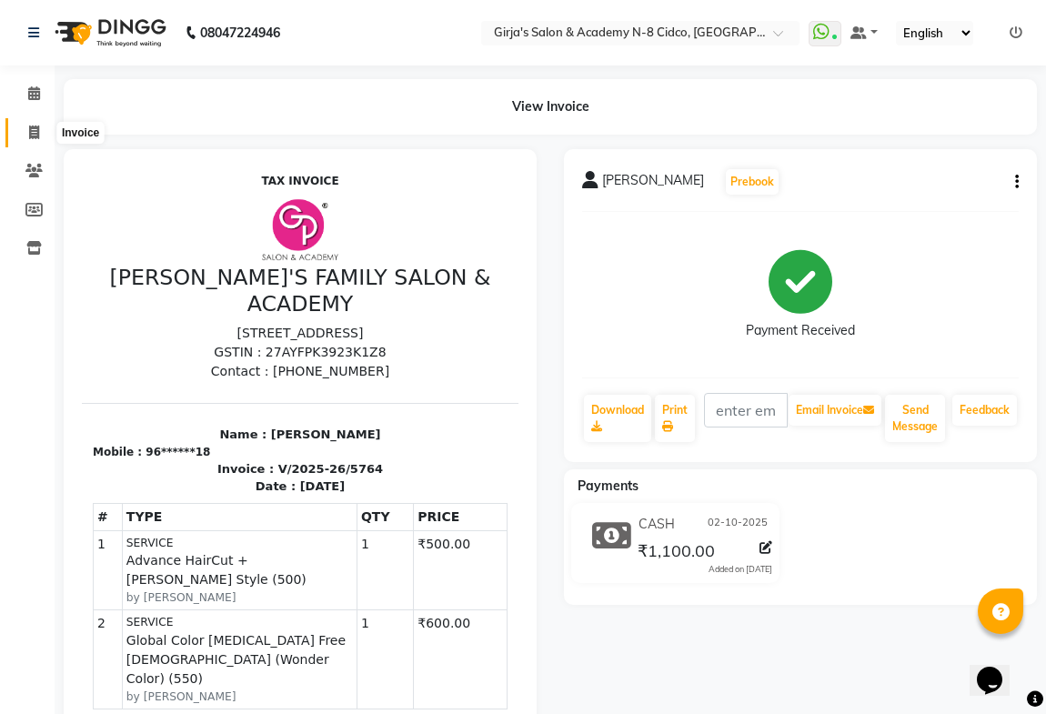
click at [26, 130] on span at bounding box center [34, 133] width 32 height 21
select select "66"
select select "service"
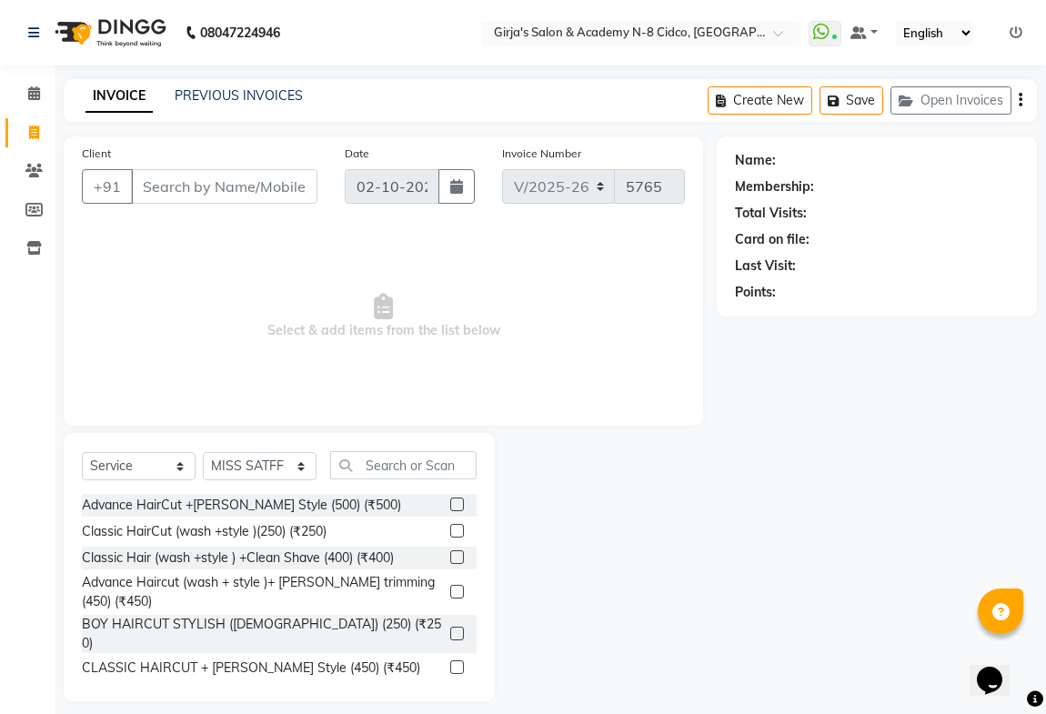
click at [136, 188] on input "Client" at bounding box center [224, 186] width 187 height 35
click at [283, 463] on select "Select Stylist ADITYA [PERSON_NAME] BEAUTY M GIRJAS [PERSON_NAME] MISS [PERSON_…" at bounding box center [260, 466] width 114 height 28
select select "85117"
click at [203, 452] on select "Select Stylist ADITYA [PERSON_NAME] BEAUTY M GIRJAS [PERSON_NAME] MISS [PERSON_…" at bounding box center [260, 466] width 114 height 28
click at [409, 466] on input "text" at bounding box center [403, 465] width 146 height 28
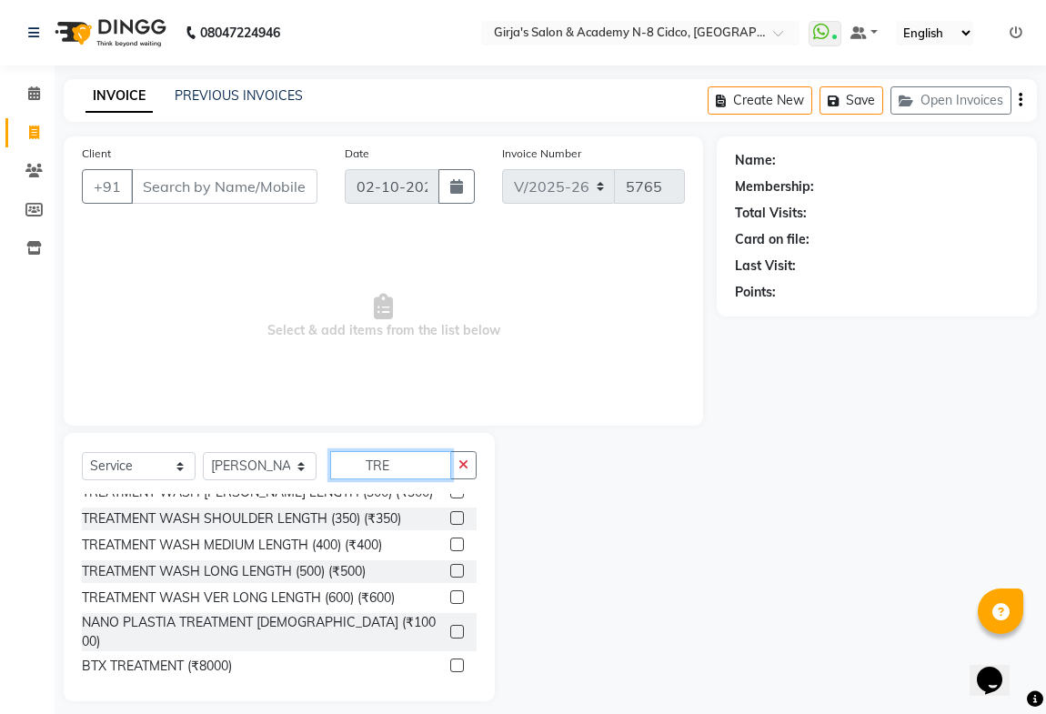
scroll to position [744, 0]
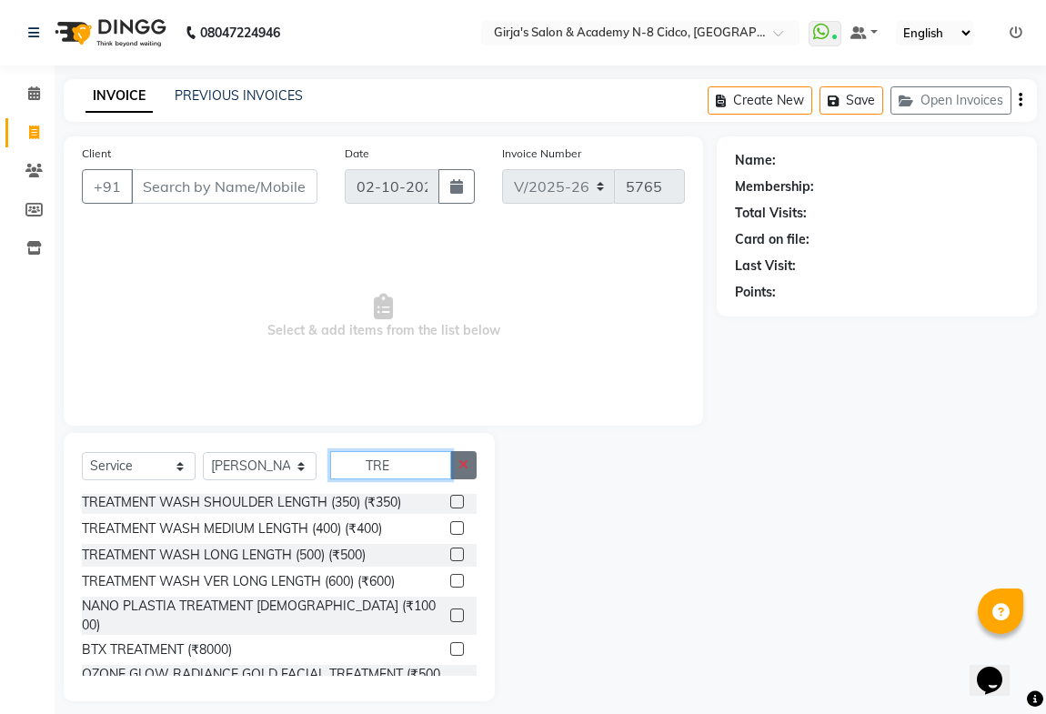
type input "TRE"
click at [468, 460] on icon "button" at bounding box center [464, 465] width 10 height 13
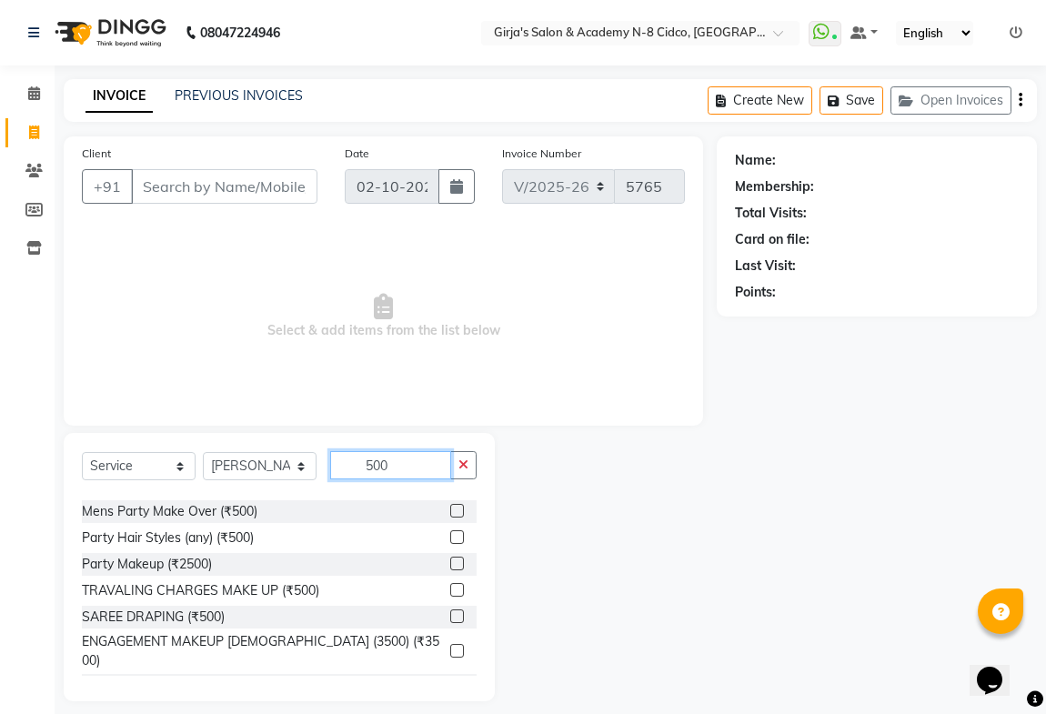
scroll to position [821, 0]
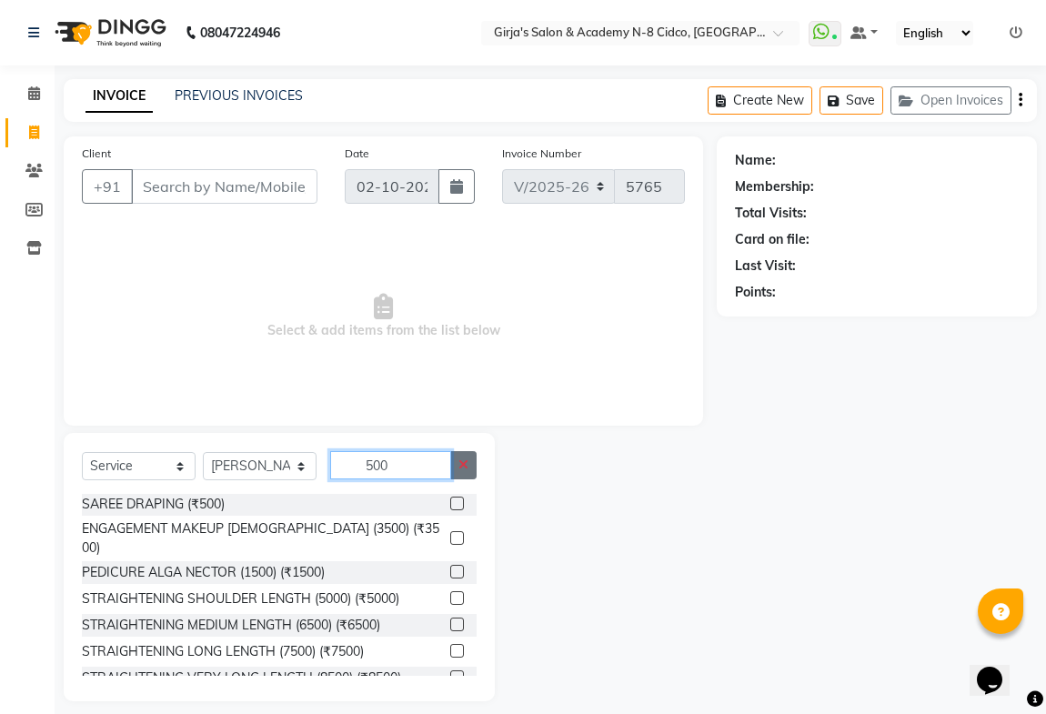
type input "500"
click at [470, 460] on button "button" at bounding box center [463, 465] width 26 height 28
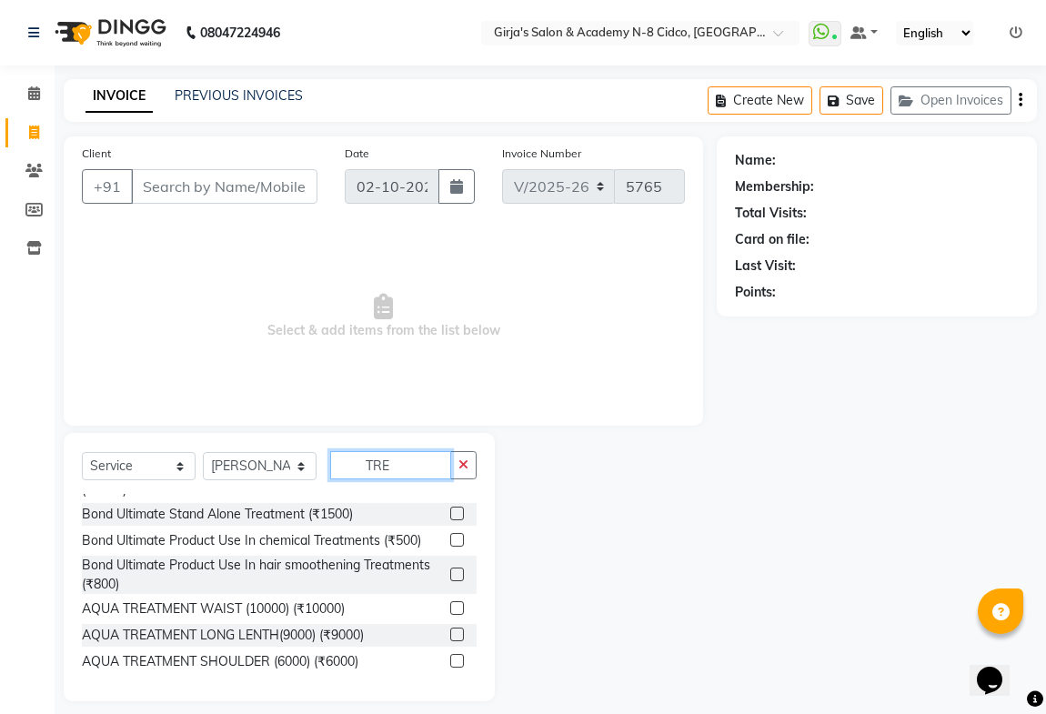
scroll to position [389, 0]
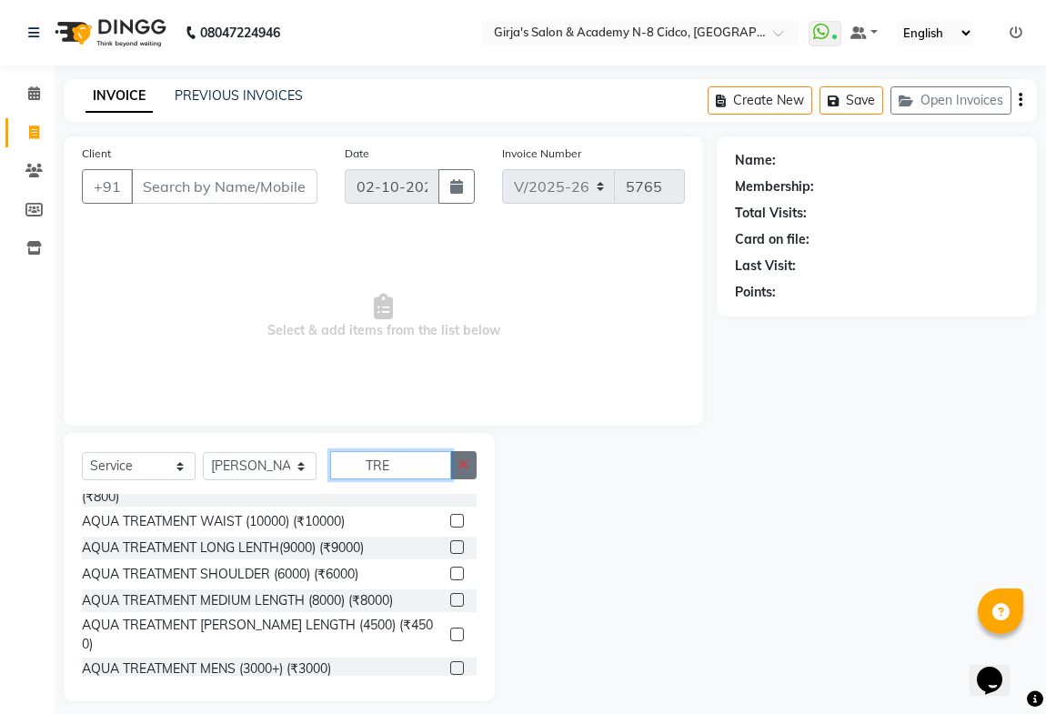
type input "TRE"
click at [460, 465] on icon "button" at bounding box center [464, 465] width 10 height 13
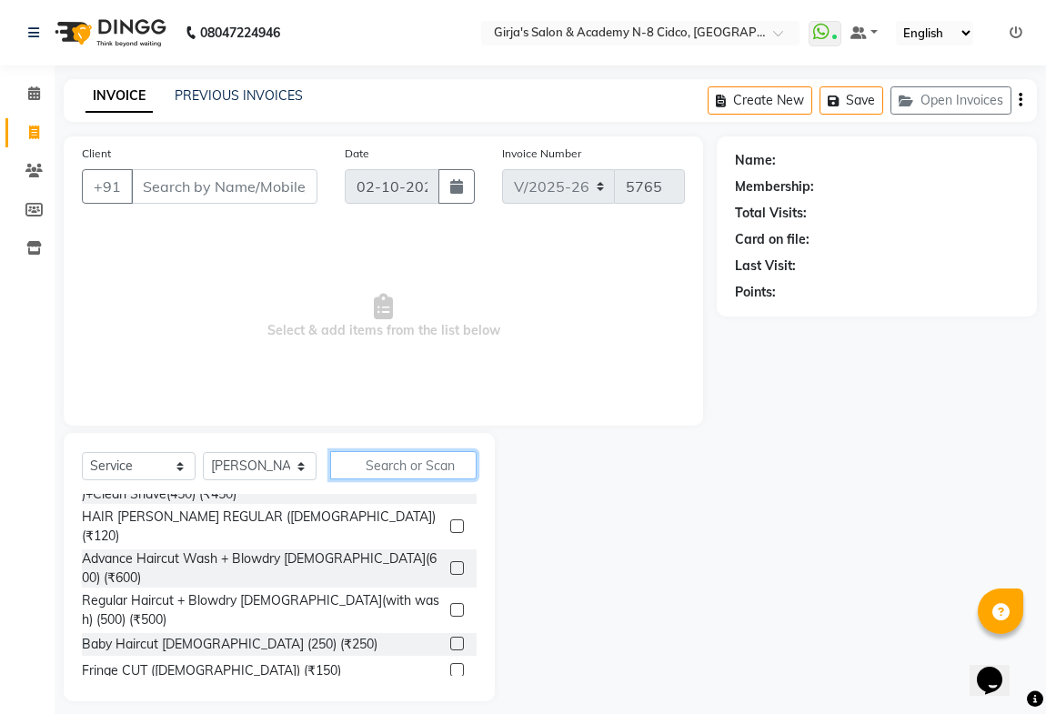
click at [357, 459] on input "text" at bounding box center [403, 465] width 146 height 28
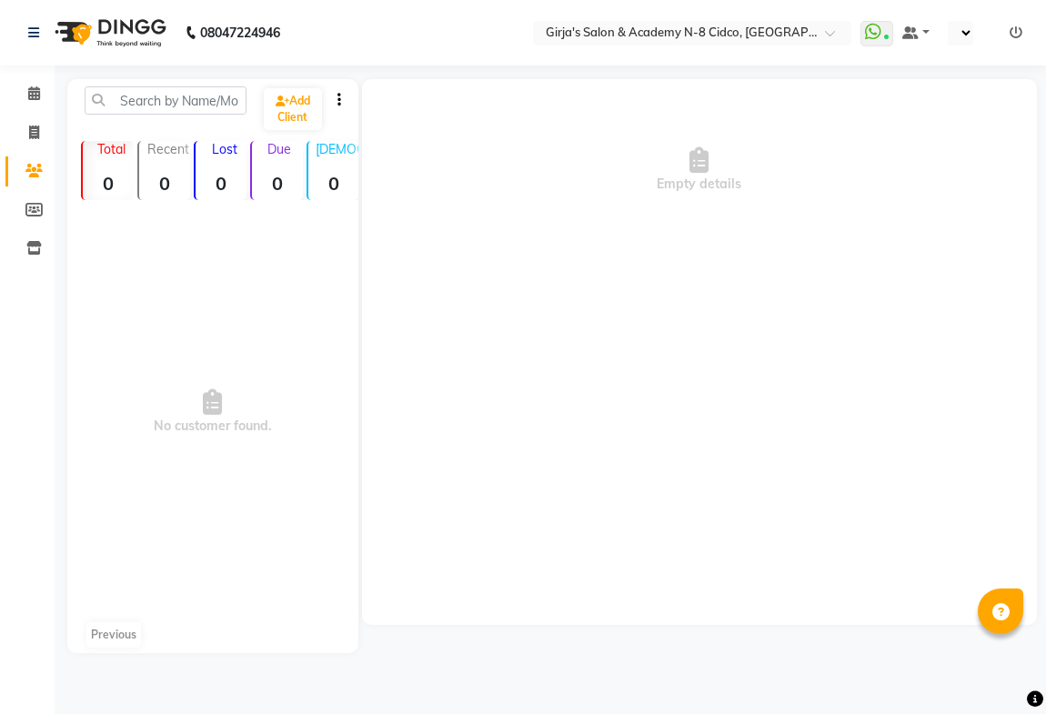
select select "en"
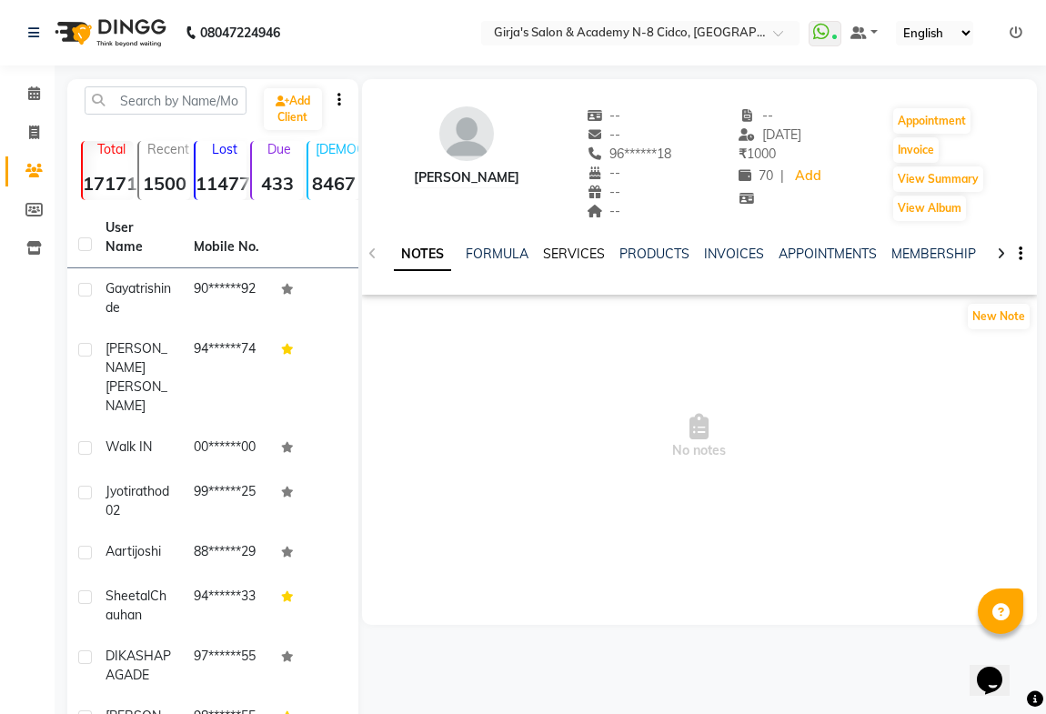
click at [579, 247] on link "SERVICES" at bounding box center [574, 254] width 62 height 16
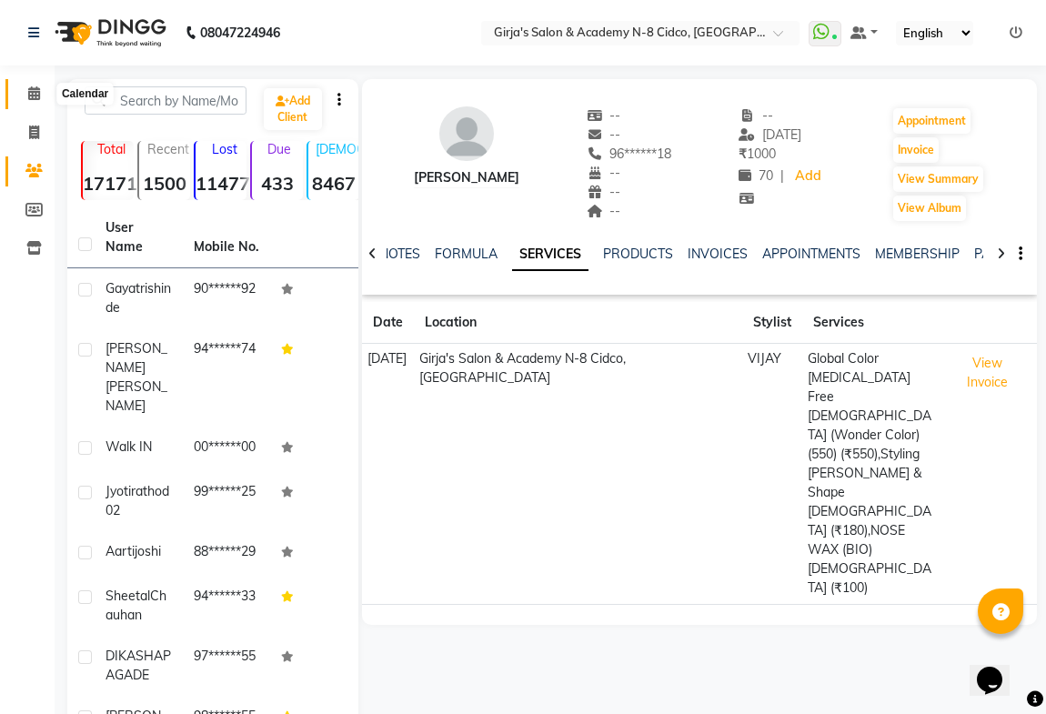
drag, startPoint x: 39, startPoint y: 95, endPoint x: 131, endPoint y: 31, distance: 111.8
click at [42, 95] on span at bounding box center [34, 94] width 32 height 21
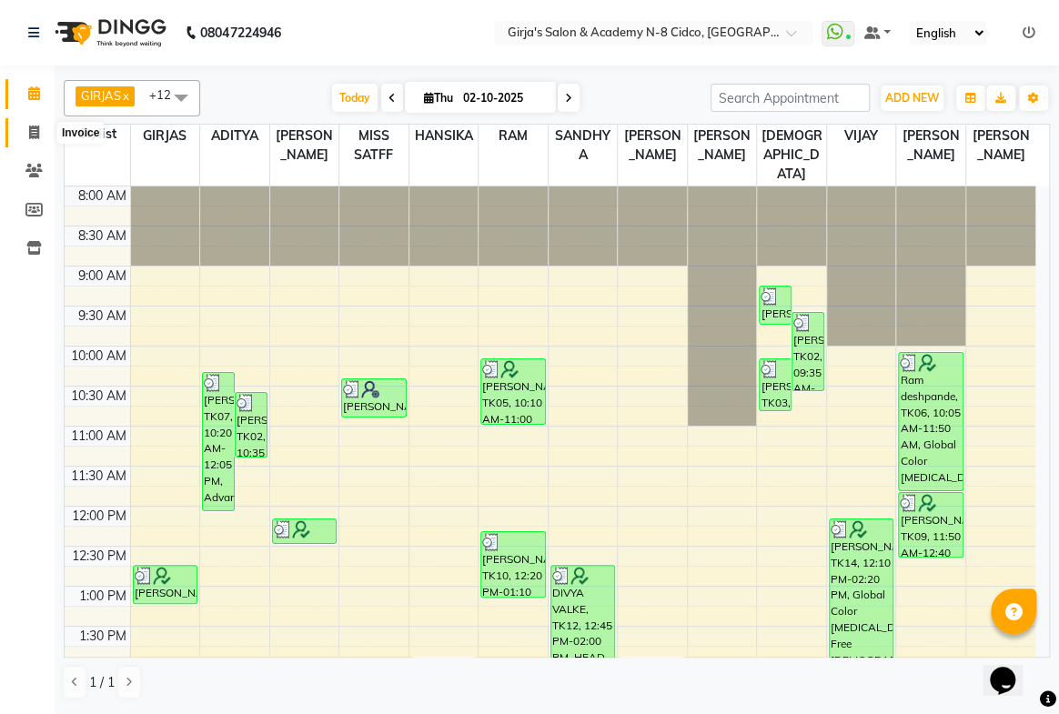
click at [31, 127] on icon at bounding box center [34, 133] width 10 height 14
select select "66"
select select "service"
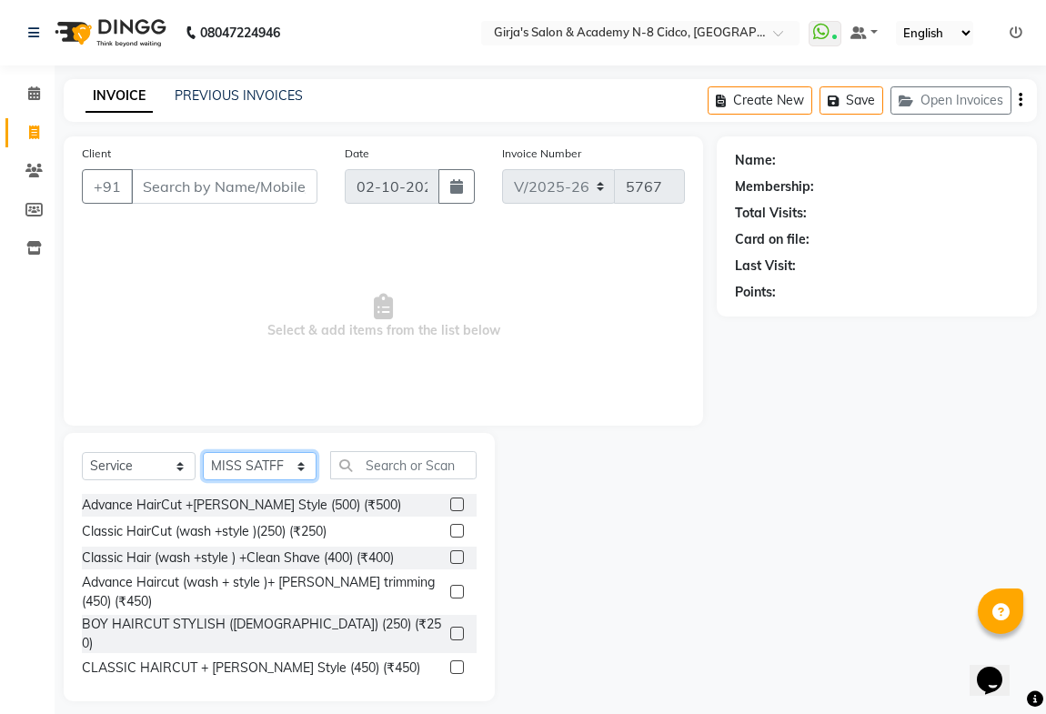
click at [246, 462] on select "Select Stylist ADITYA [PERSON_NAME] BEAUTY M GIRJAS [PERSON_NAME] MISS [PERSON_…" at bounding box center [260, 466] width 114 height 28
select select "65230"
click at [203, 452] on select "Select Stylist ADITYA [PERSON_NAME] BEAUTY M GIRJAS [PERSON_NAME] MISS [PERSON_…" at bounding box center [260, 466] width 114 height 28
click at [436, 464] on input "text" at bounding box center [403, 465] width 146 height 28
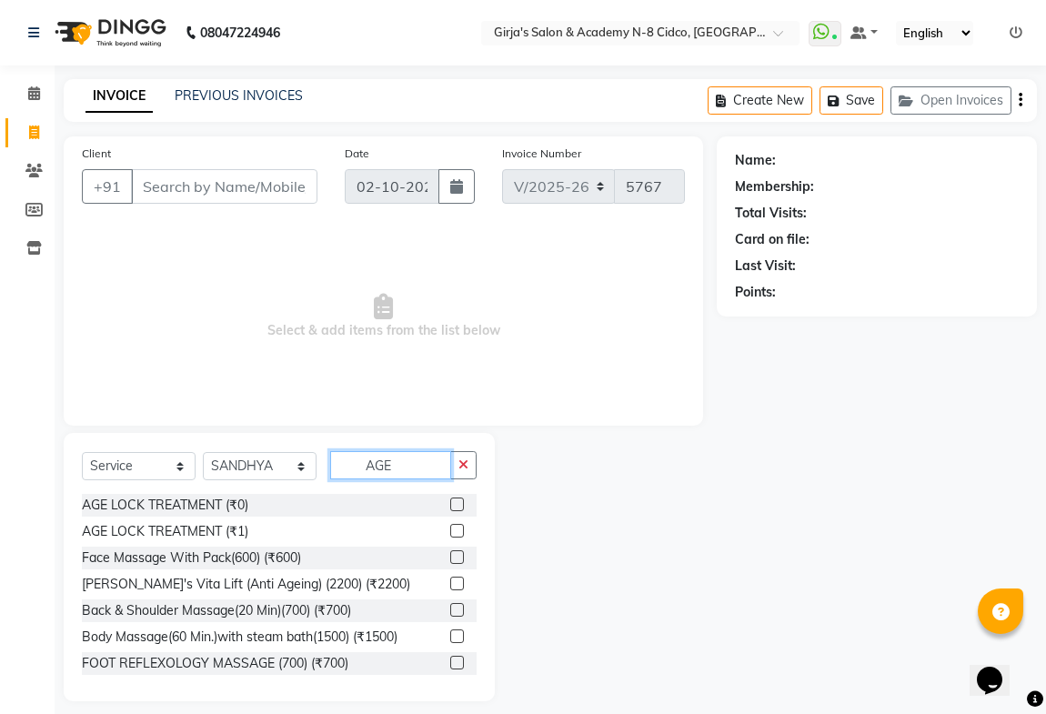
type input "AGE"
click at [450, 502] on label at bounding box center [457, 505] width 14 height 14
click at [450, 502] on input "checkbox" at bounding box center [456, 506] width 12 height 12
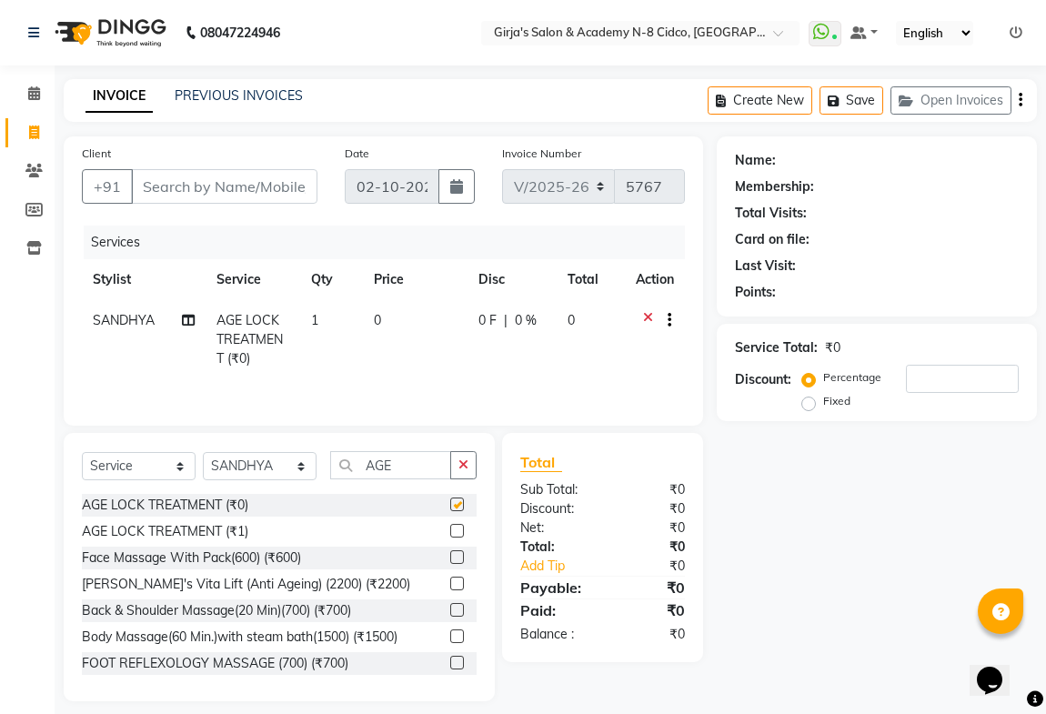
checkbox input "false"
click at [412, 318] on td "0" at bounding box center [415, 339] width 105 height 79
select select "65230"
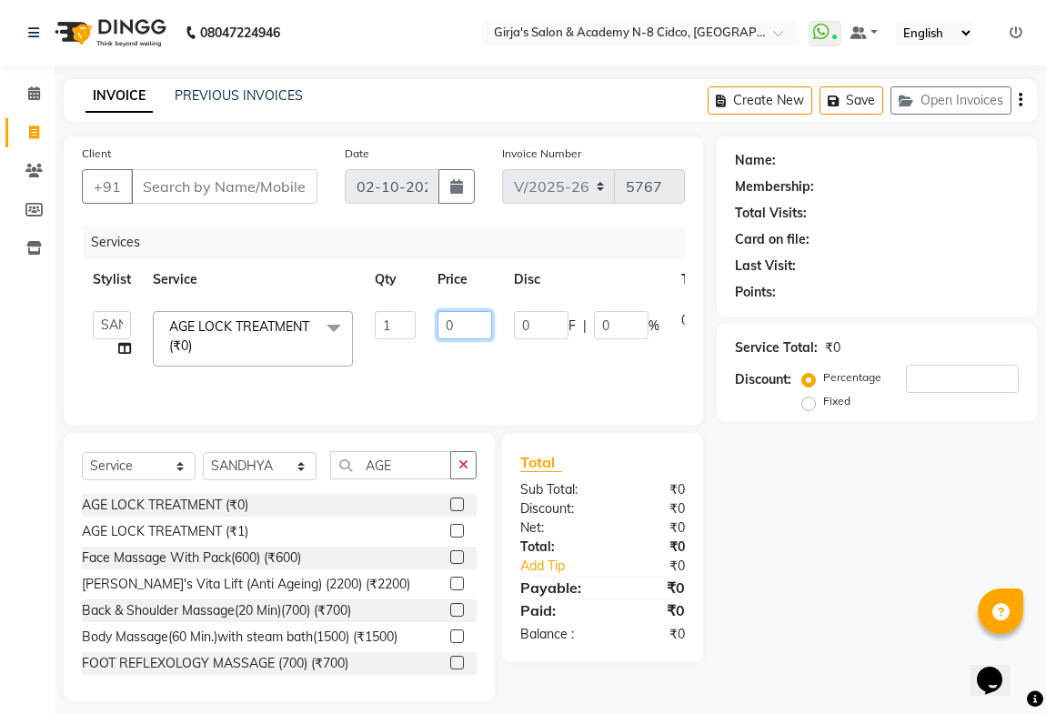
click at [460, 326] on input "0" at bounding box center [465, 325] width 55 height 28
type input "4500"
click at [458, 353] on td "4500" at bounding box center [465, 338] width 76 height 77
select select "65230"
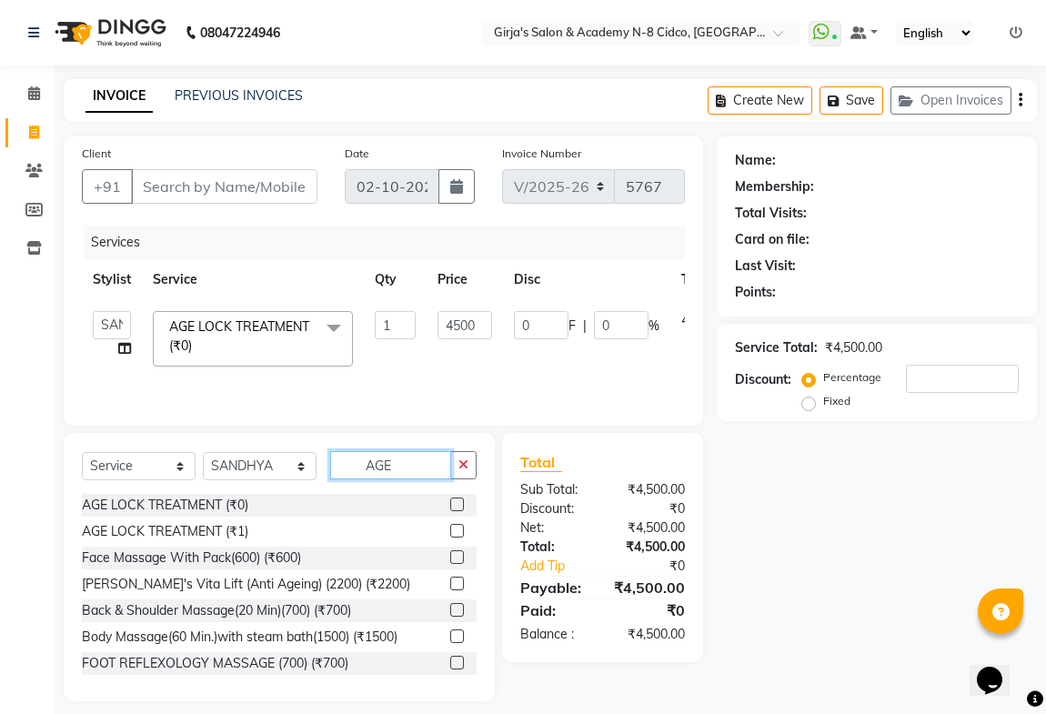
click at [412, 467] on input "AGE" at bounding box center [390, 465] width 121 height 28
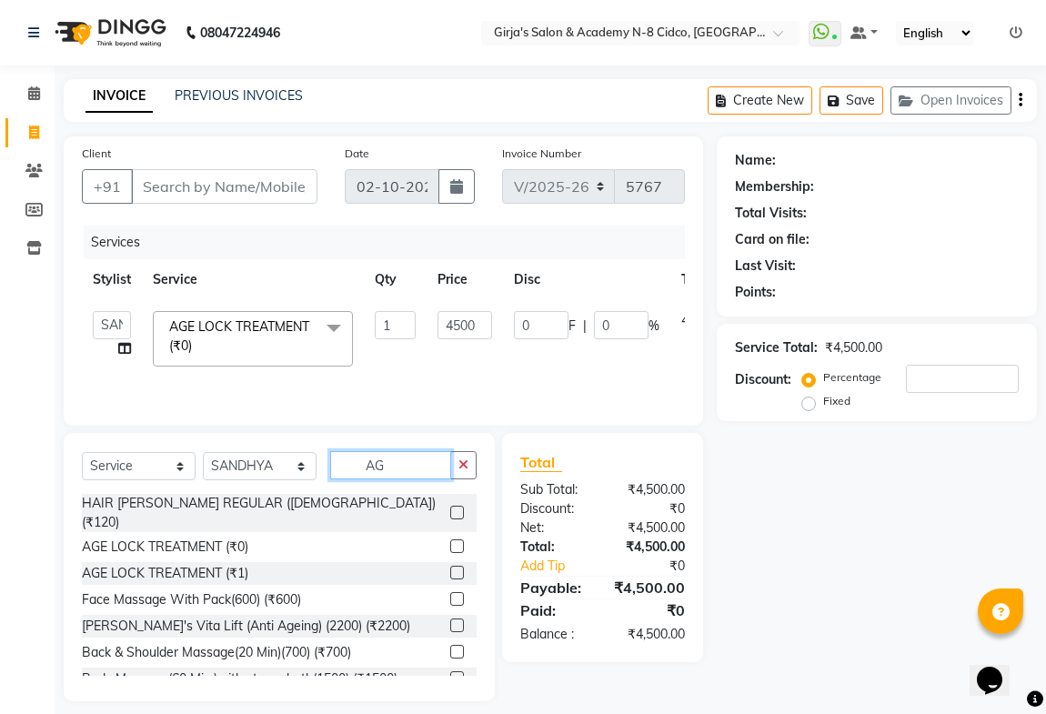
type input "A"
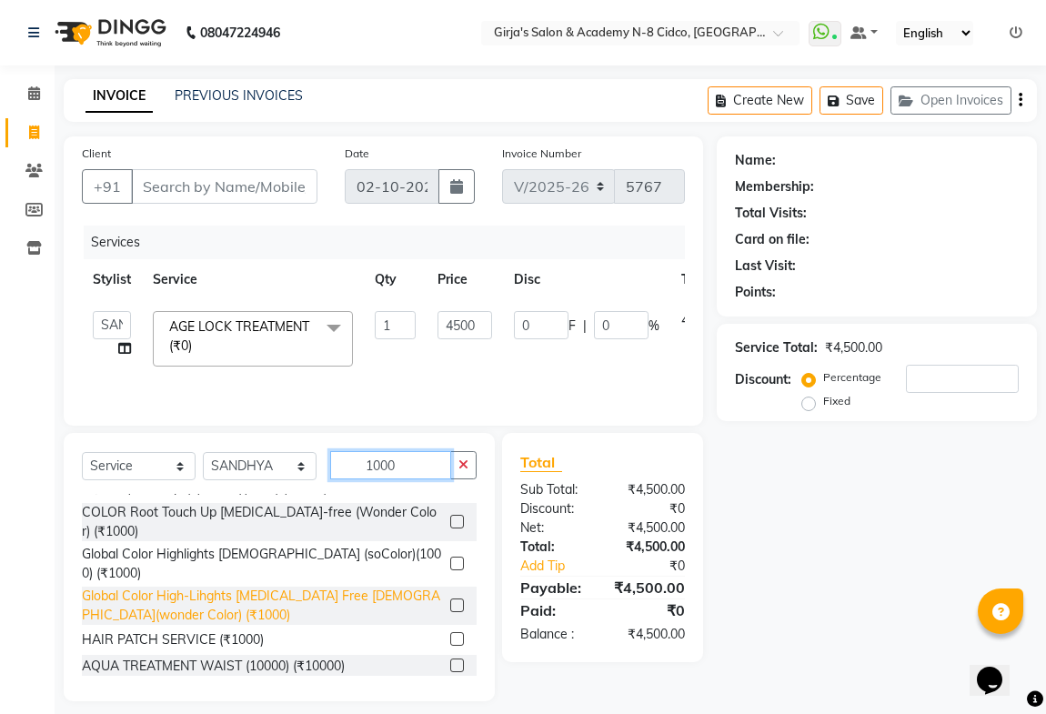
scroll to position [579, 0]
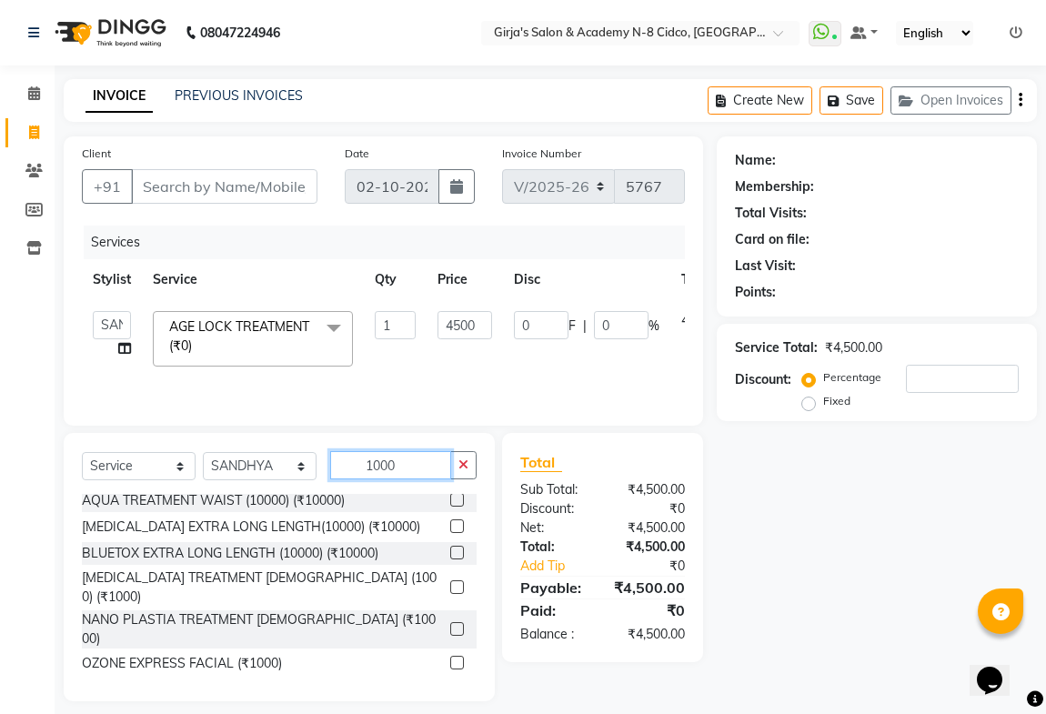
type input "1000"
drag, startPoint x: 442, startPoint y: 589, endPoint x: 448, endPoint y: 576, distance: 13.9
click at [450, 622] on label at bounding box center [457, 629] width 14 height 14
click at [450, 624] on input "checkbox" at bounding box center [456, 630] width 12 height 12
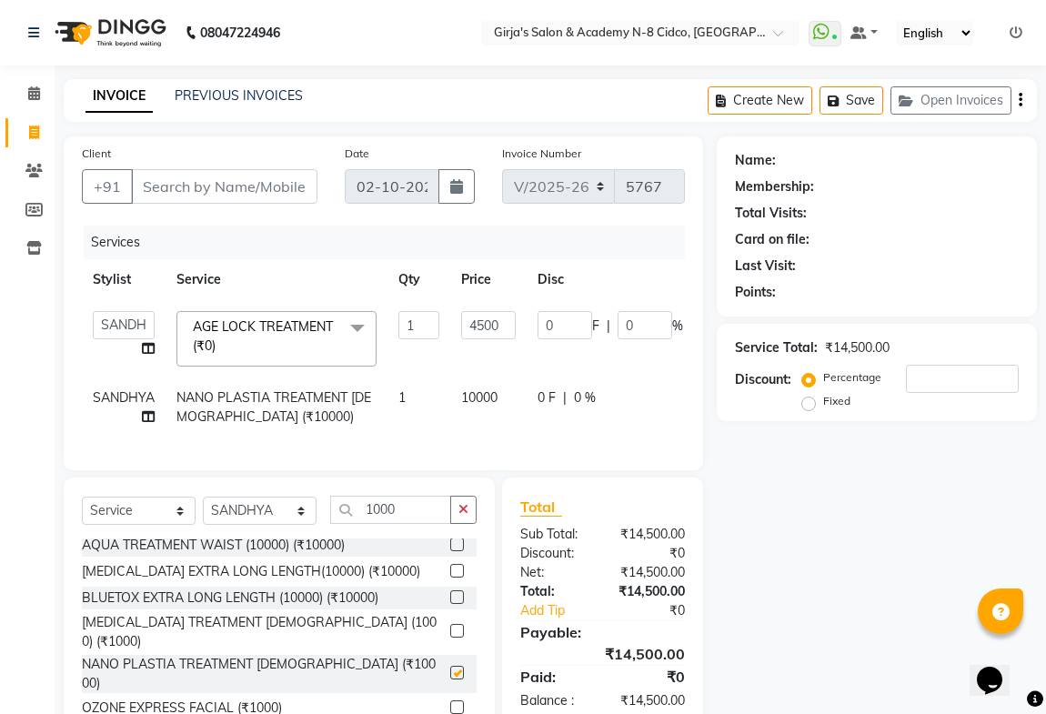
checkbox input "false"
click at [433, 518] on input "1000" at bounding box center [390, 510] width 121 height 28
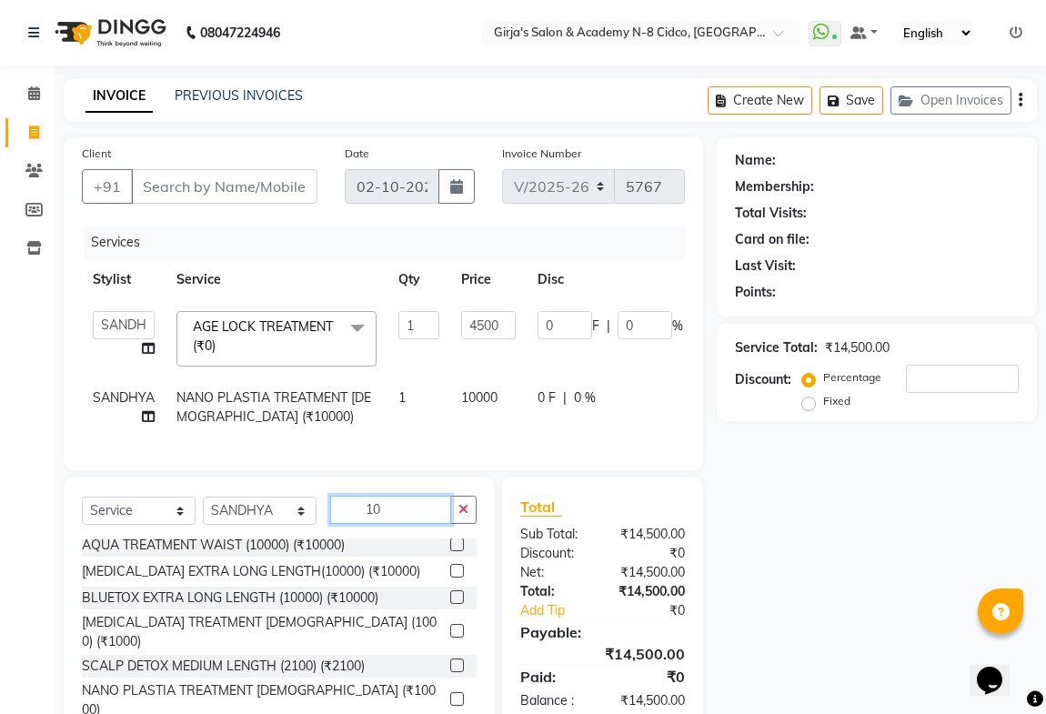
type input "1"
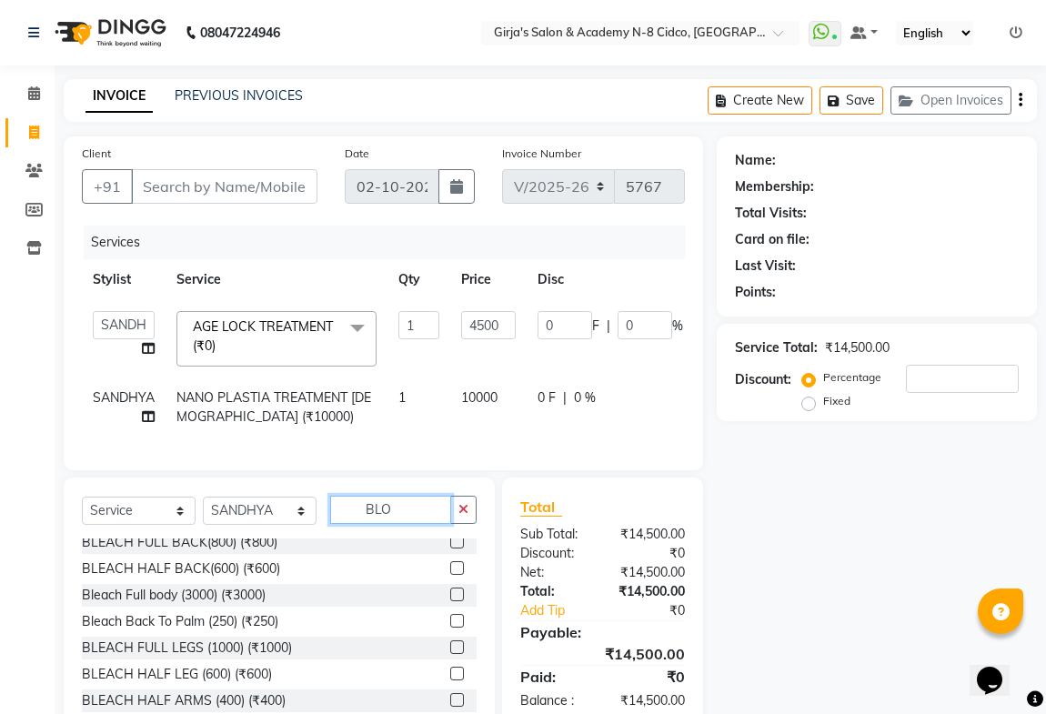
scroll to position [25, 0]
type input "B"
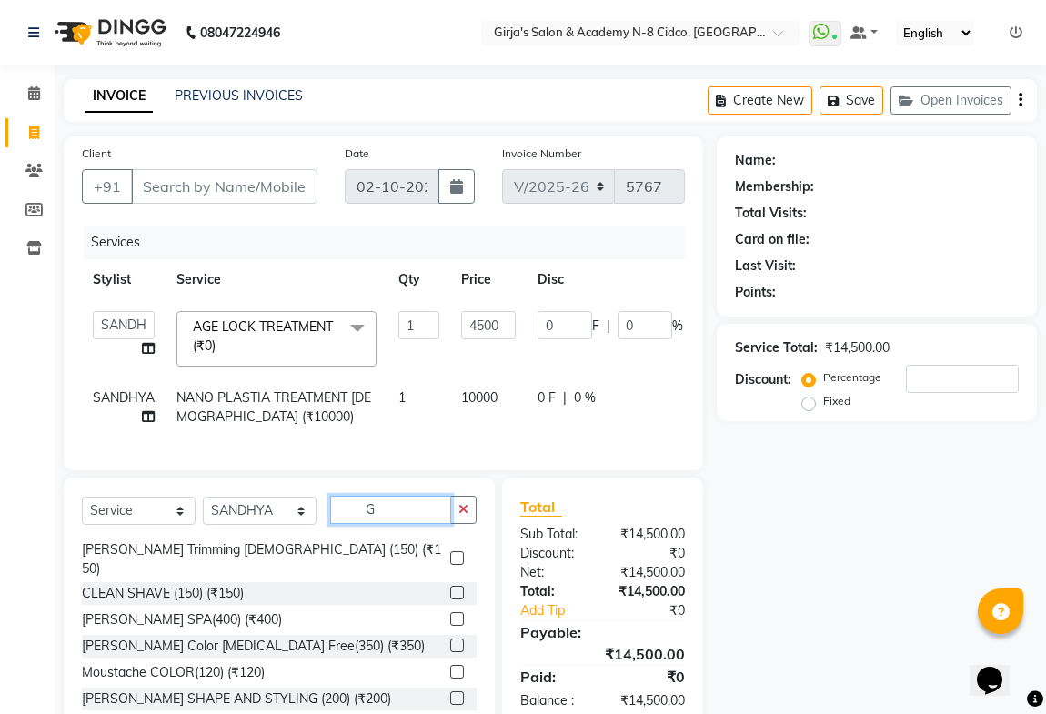
scroll to position [205, 0]
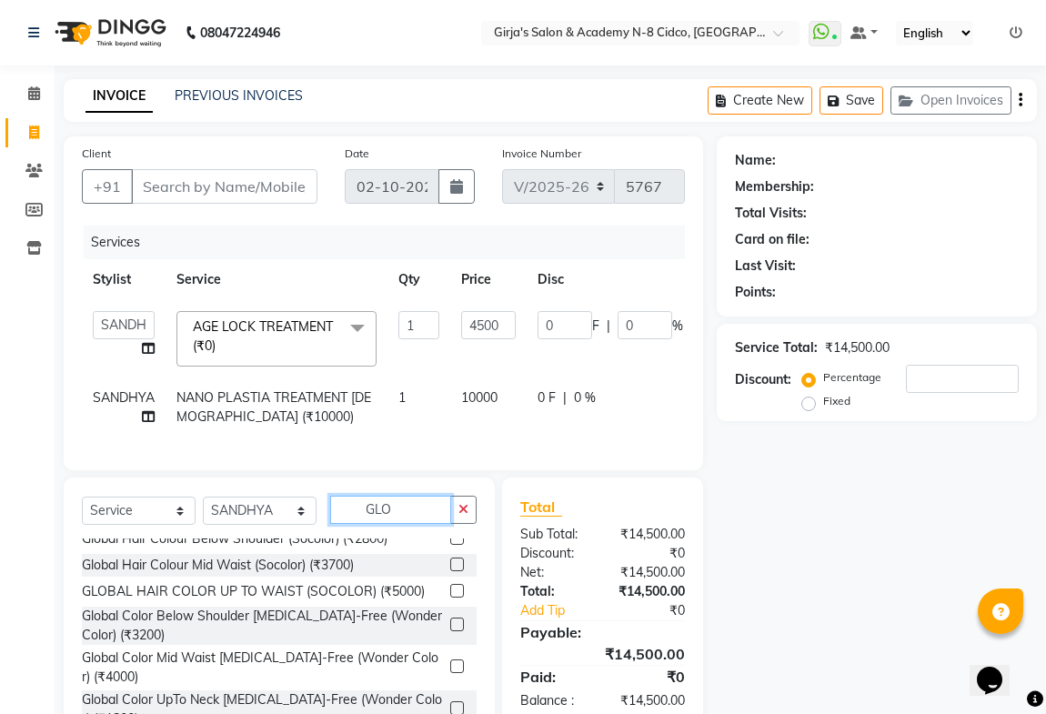
type input "GLO"
click at [450, 702] on label at bounding box center [457, 709] width 14 height 14
click at [450, 703] on input "checkbox" at bounding box center [456, 709] width 12 height 12
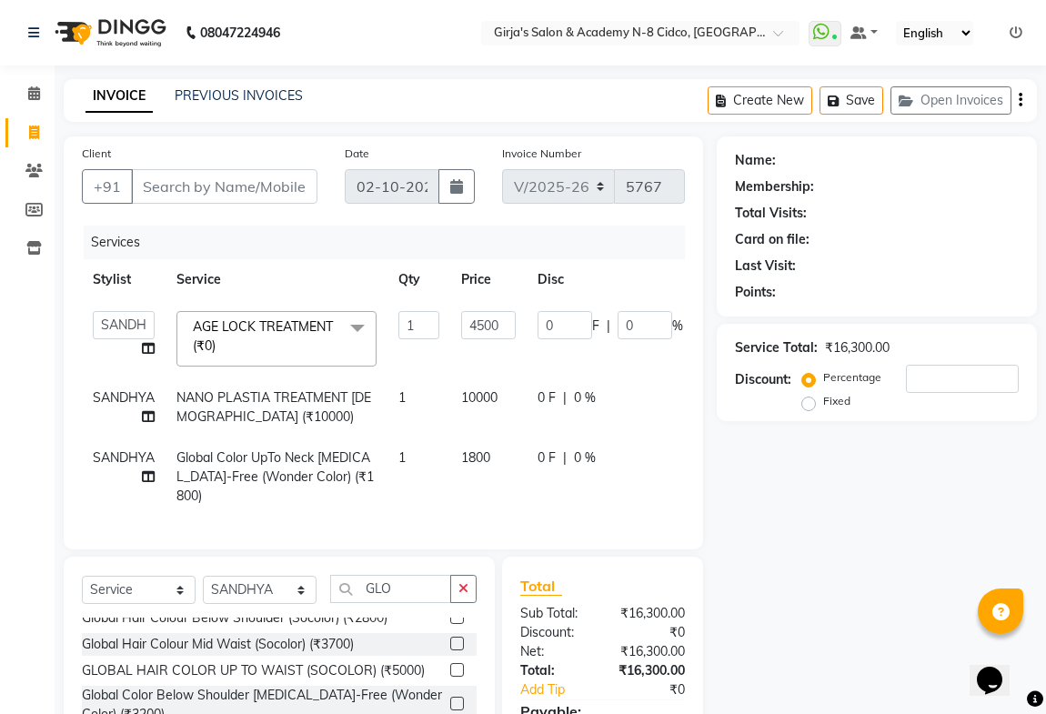
checkbox input "false"
click at [512, 453] on td "1800" at bounding box center [488, 477] width 76 height 79
select select "65230"
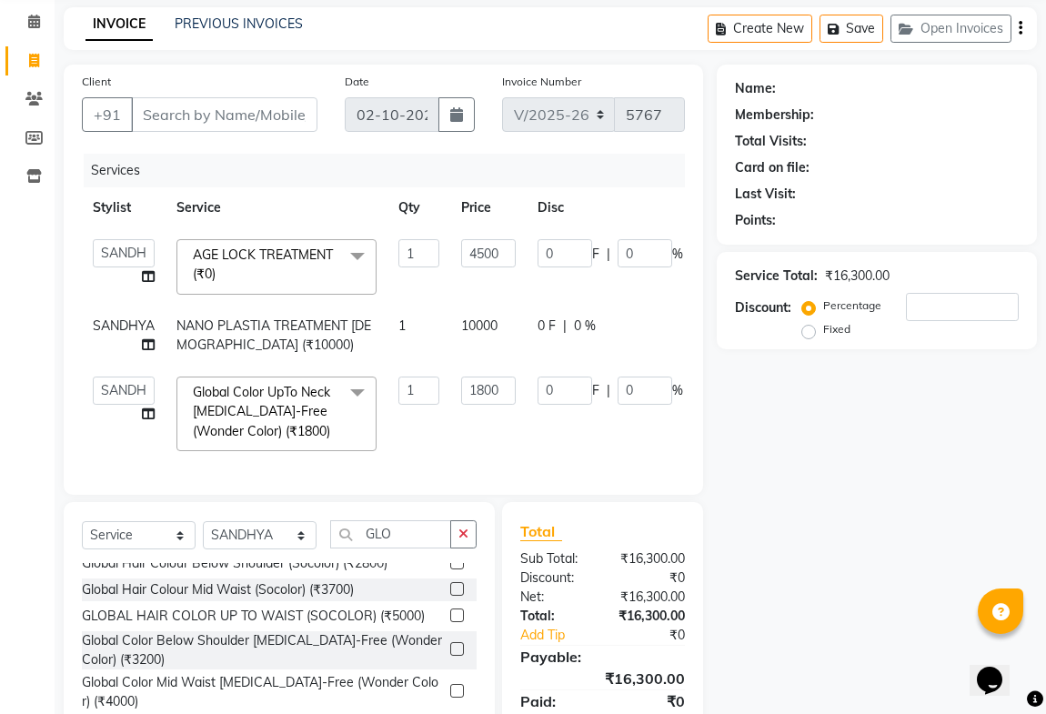
scroll to position [165, 0]
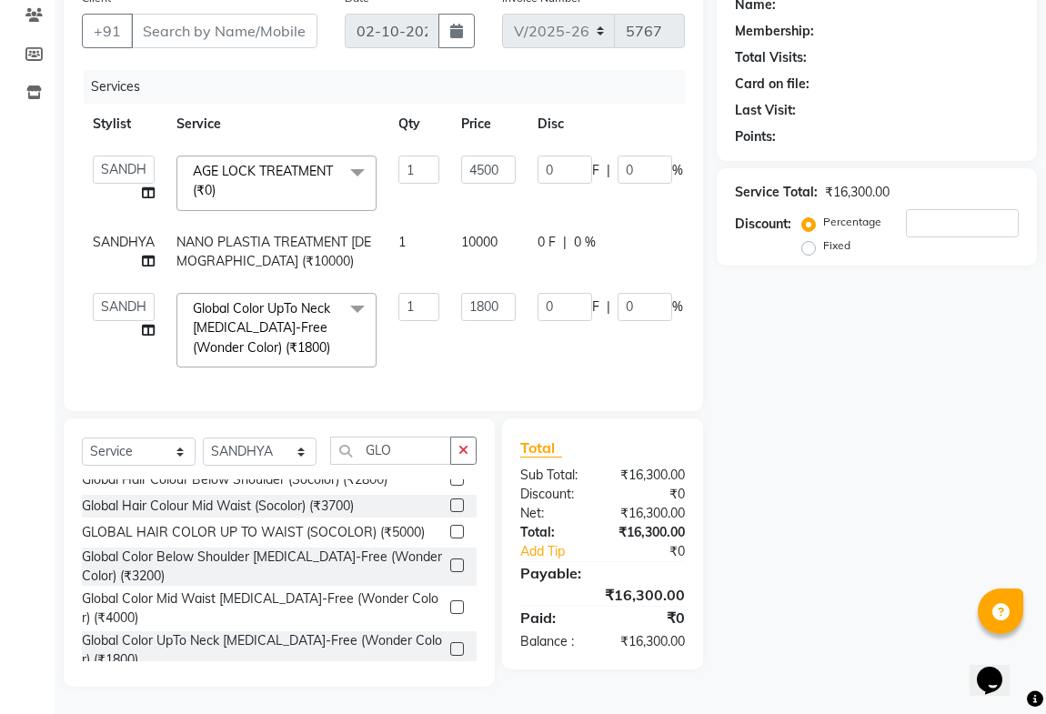
click at [450, 601] on label at bounding box center [457, 608] width 14 height 14
click at [450, 602] on input "checkbox" at bounding box center [456, 608] width 12 height 12
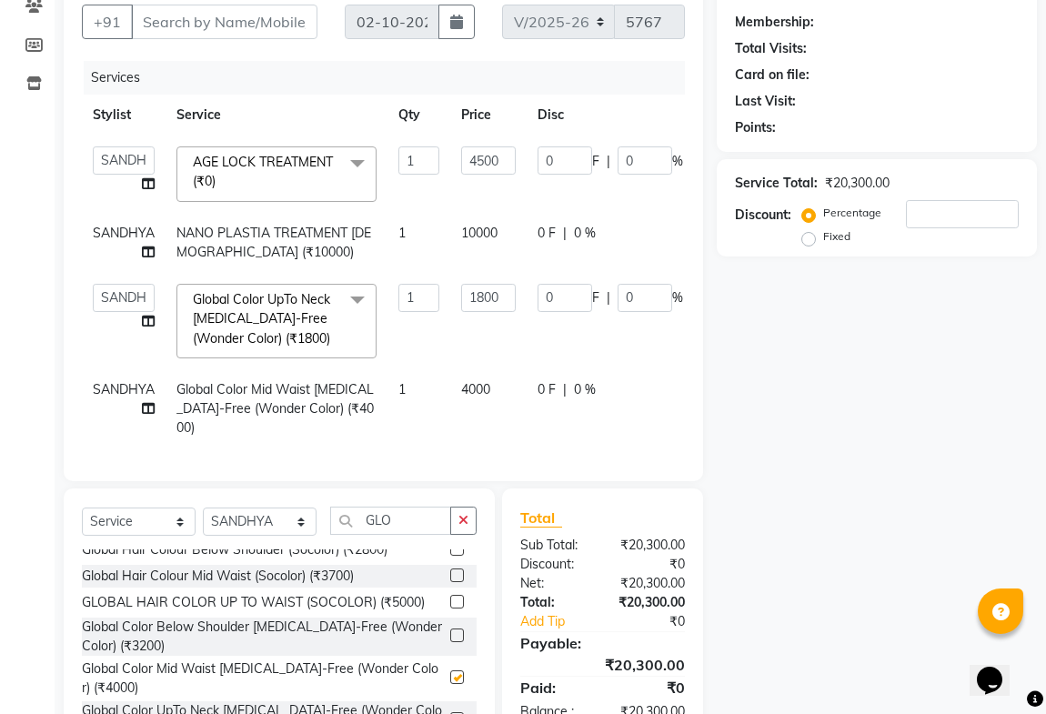
checkbox input "false"
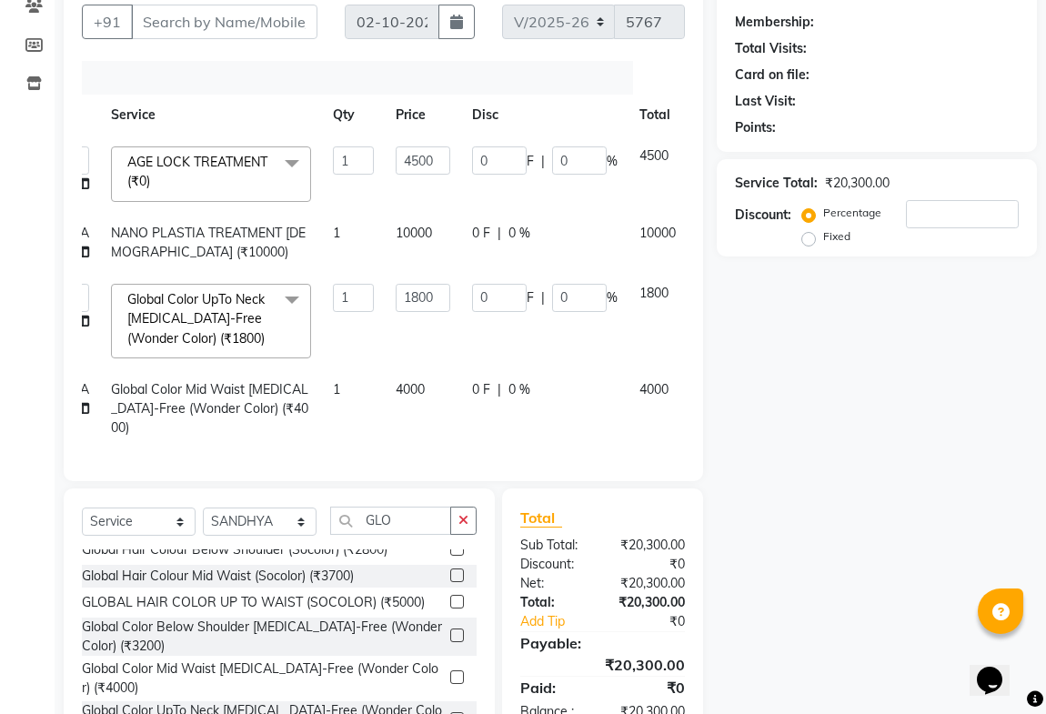
scroll to position [0, 99]
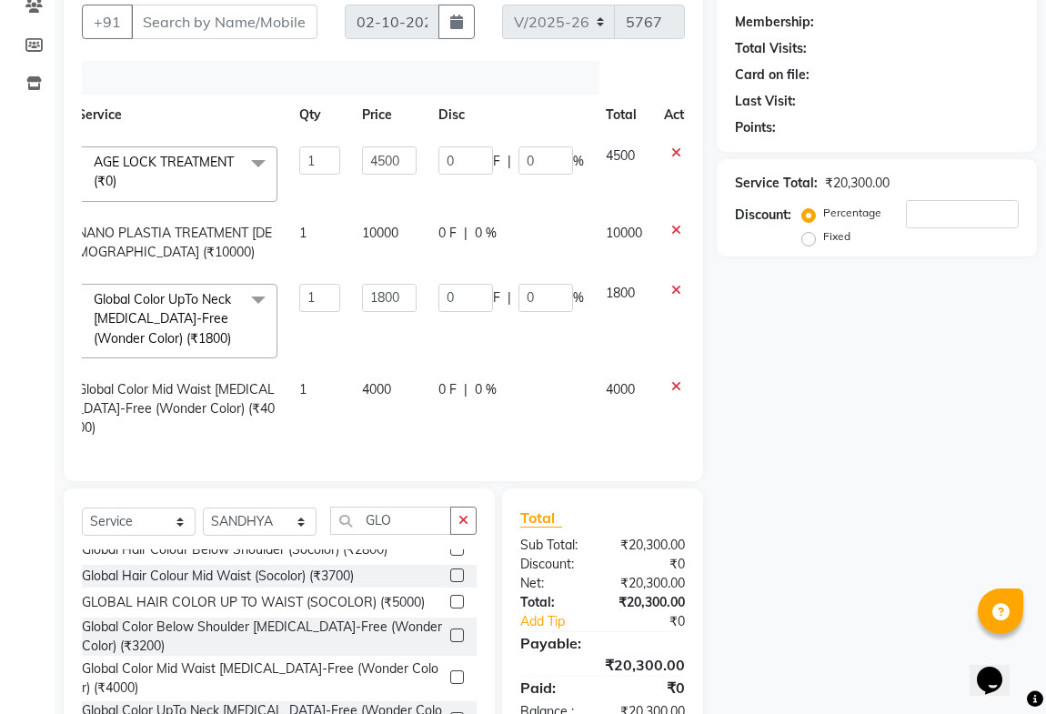
drag, startPoint x: 681, startPoint y: 284, endPoint x: 654, endPoint y: 347, distance: 68.1
click at [680, 284] on icon at bounding box center [677, 295] width 10 height 23
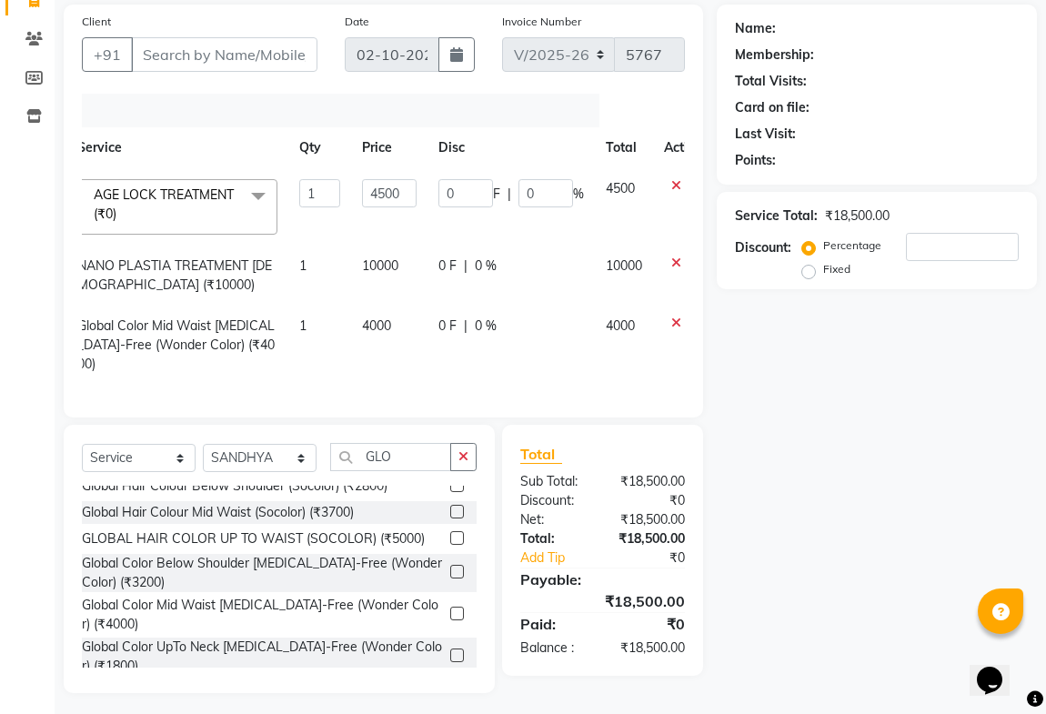
drag, startPoint x: 409, startPoint y: 316, endPoint x: 419, endPoint y: 318, distance: 11.3
click at [410, 316] on td "4000" at bounding box center [389, 345] width 76 height 79
select select "65230"
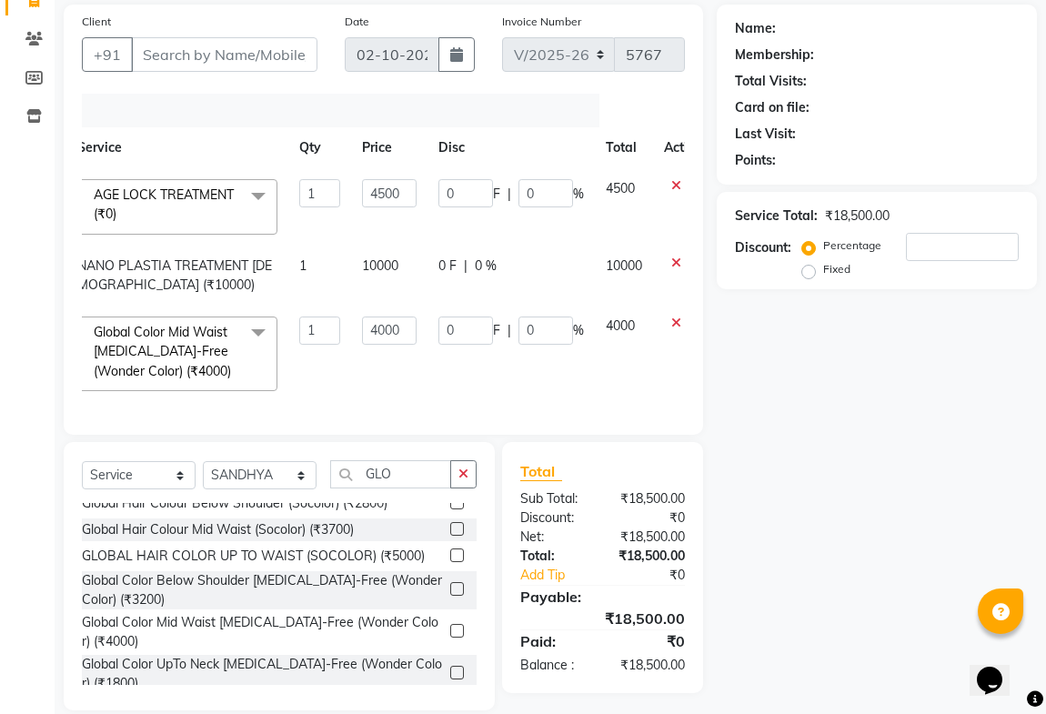
scroll to position [165, 0]
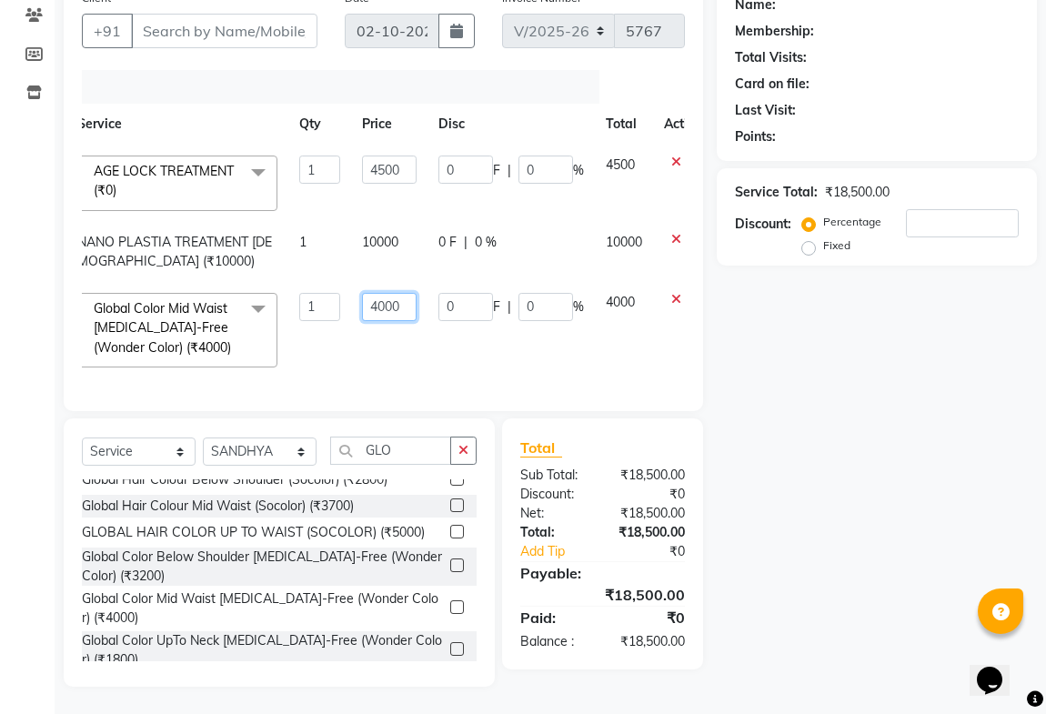
click at [406, 296] on input "4000" at bounding box center [389, 307] width 55 height 28
type input "4500"
click at [390, 357] on td "4500" at bounding box center [389, 330] width 76 height 96
select select "65230"
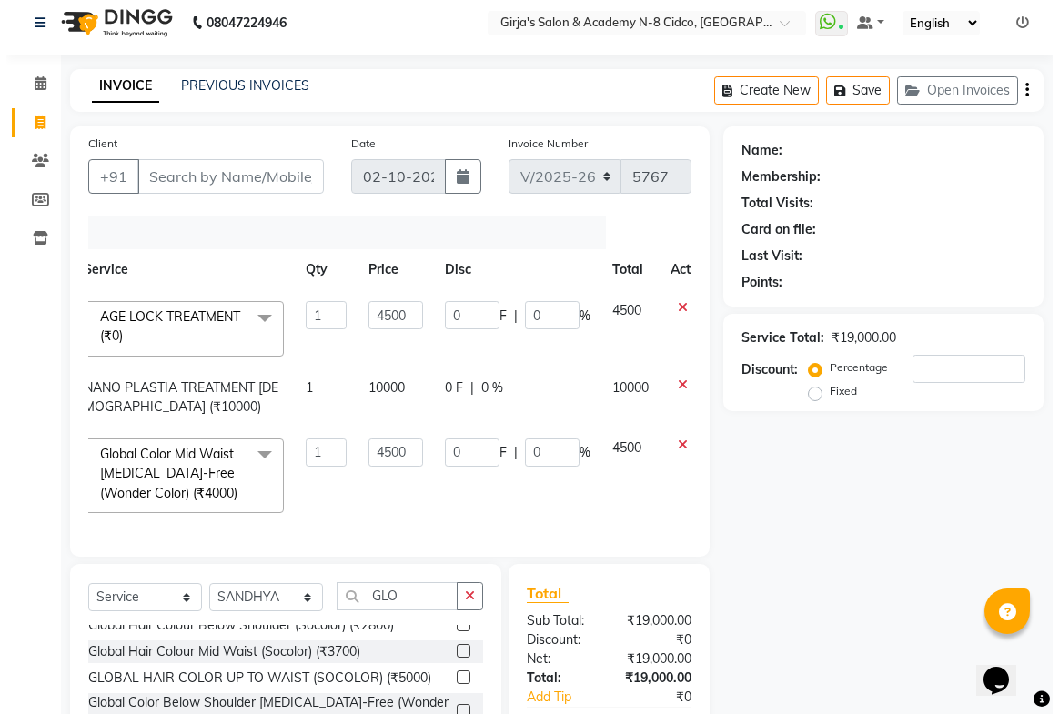
scroll to position [3, 0]
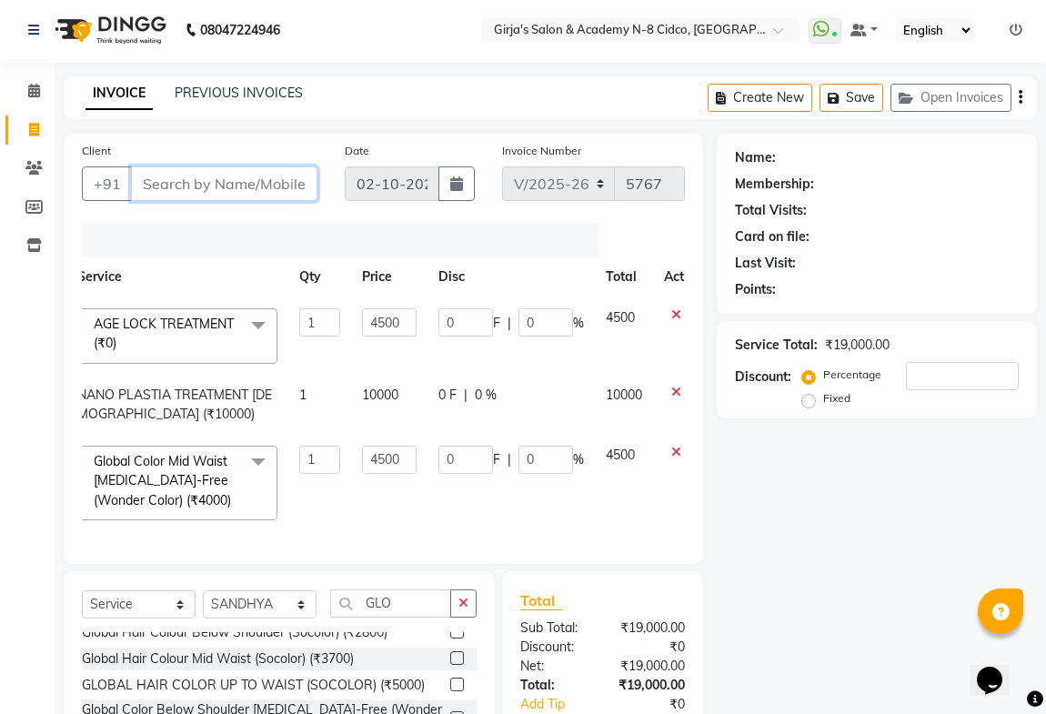
click at [297, 178] on input "Client" at bounding box center [224, 184] width 187 height 35
type input "8"
type input "0"
type input "8446254684"
click at [297, 181] on span "Add Client" at bounding box center [271, 184] width 72 height 18
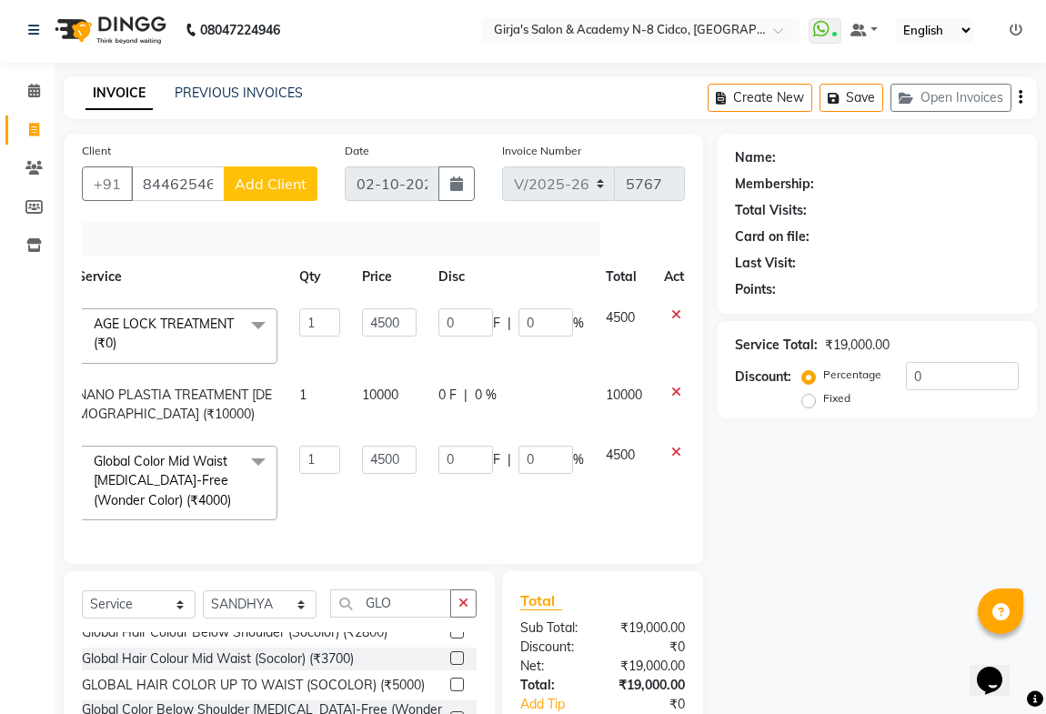
select select "22"
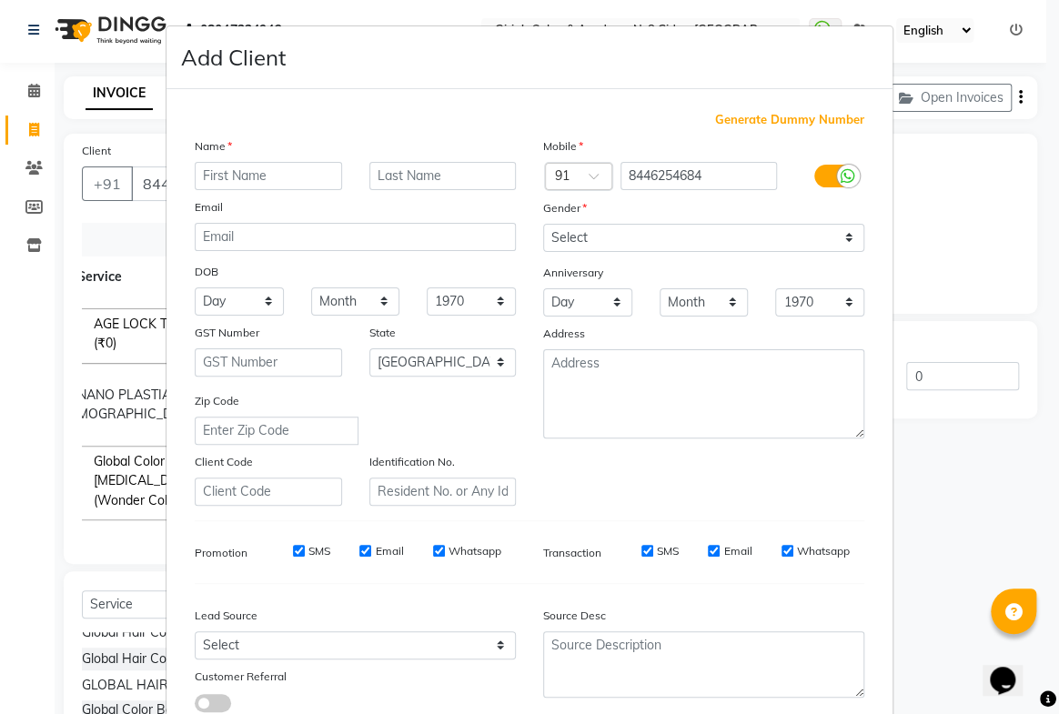
click at [313, 164] on input "text" at bounding box center [268, 176] width 147 height 28
type input "[PERSON_NAME]"
click at [456, 173] on input "text" at bounding box center [442, 176] width 147 height 28
type input "MAM"
drag, startPoint x: 573, startPoint y: 218, endPoint x: 586, endPoint y: 274, distance: 56.9
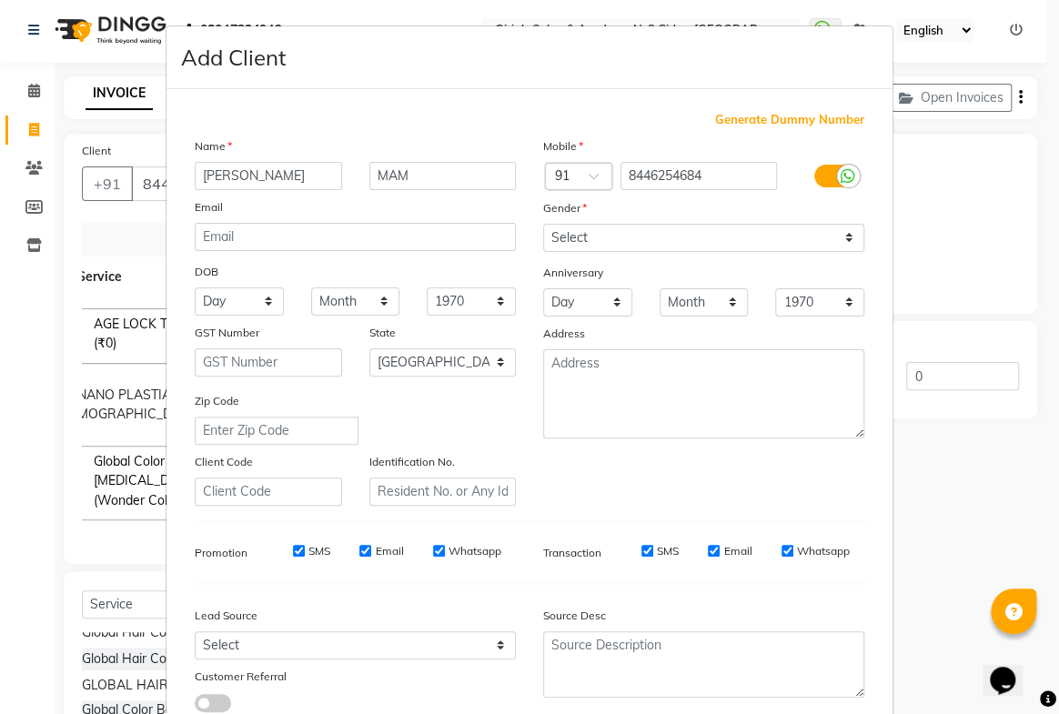
click at [575, 228] on div "Mobile Country Code × 91 8446254684 Gender Select Male Female Other Prefer Not …" at bounding box center [704, 320] width 349 height 369
drag, startPoint x: 591, startPoint y: 235, endPoint x: 598, endPoint y: 248, distance: 15.1
click at [591, 234] on select "Select [DEMOGRAPHIC_DATA] [DEMOGRAPHIC_DATA] Other Prefer Not To Say" at bounding box center [703, 238] width 321 height 28
select select "[DEMOGRAPHIC_DATA]"
click at [543, 224] on select "Select [DEMOGRAPHIC_DATA] [DEMOGRAPHIC_DATA] Other Prefer Not To Say" at bounding box center [703, 238] width 321 height 28
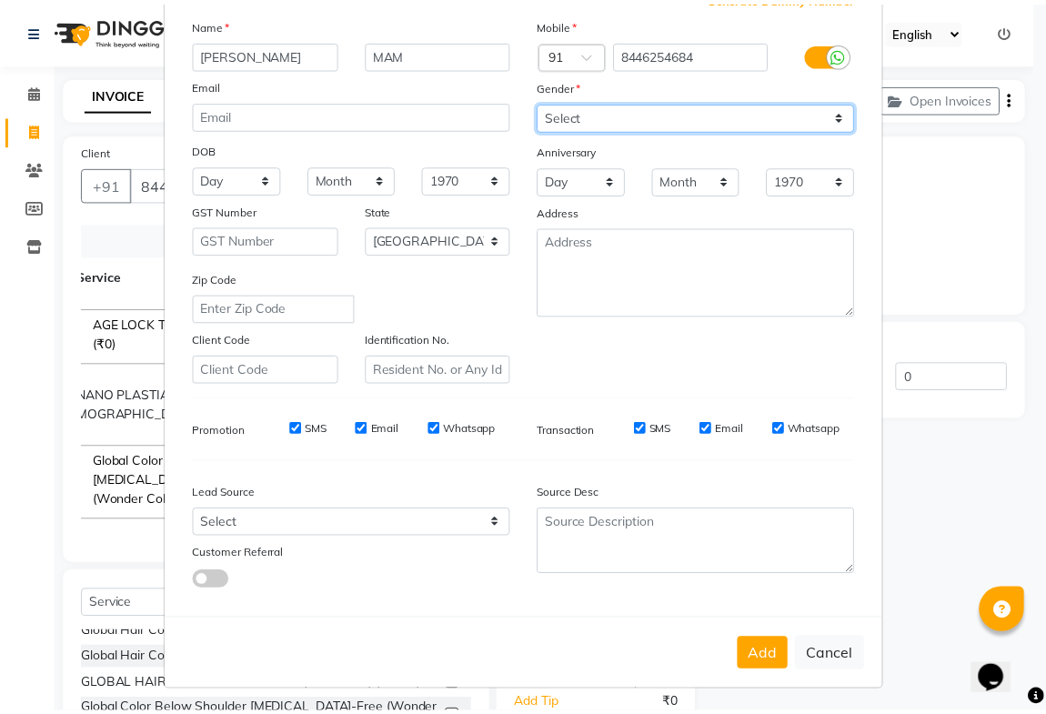
scroll to position [131, 0]
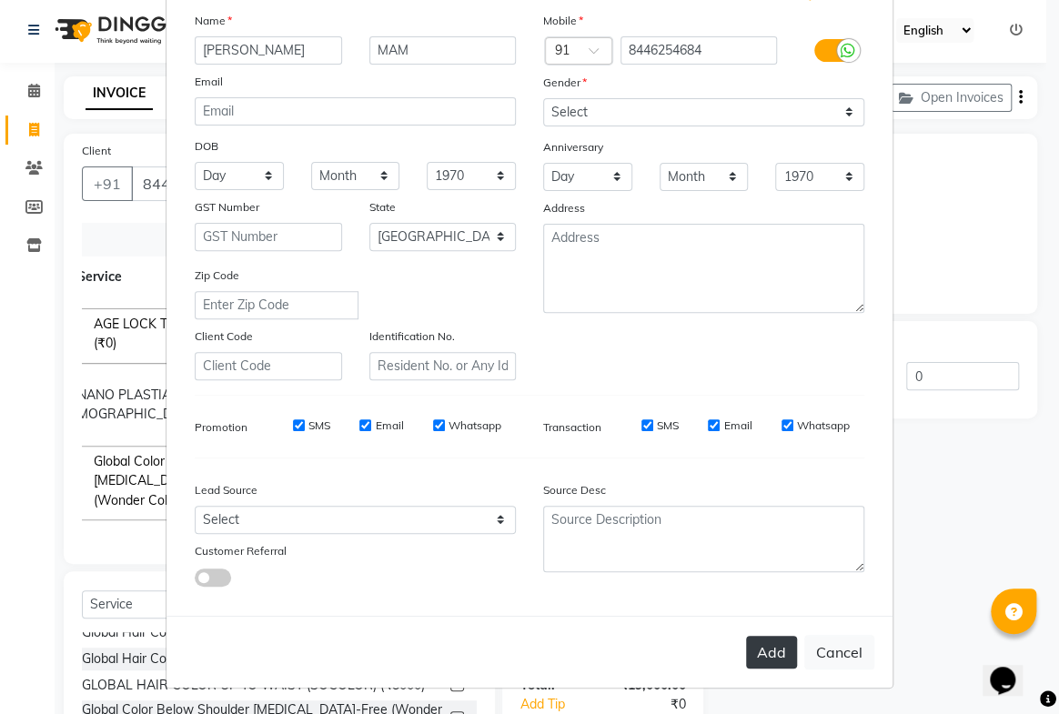
click at [755, 646] on button "Add" at bounding box center [771, 652] width 51 height 33
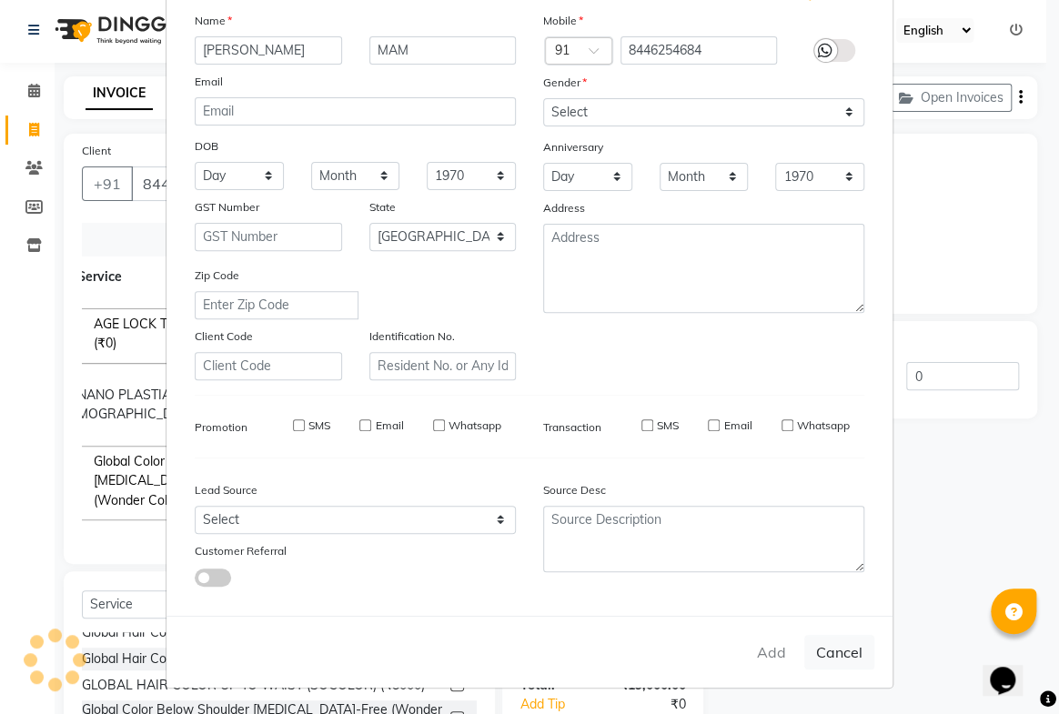
type input "84******84"
select select
select select "null"
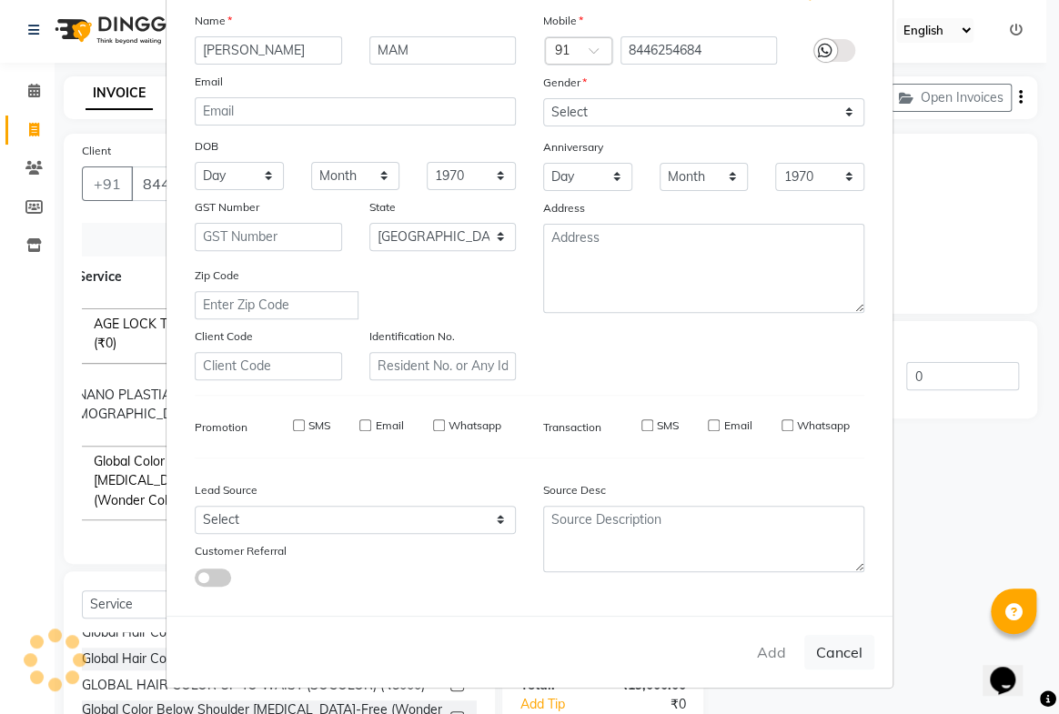
select select
checkbox input "false"
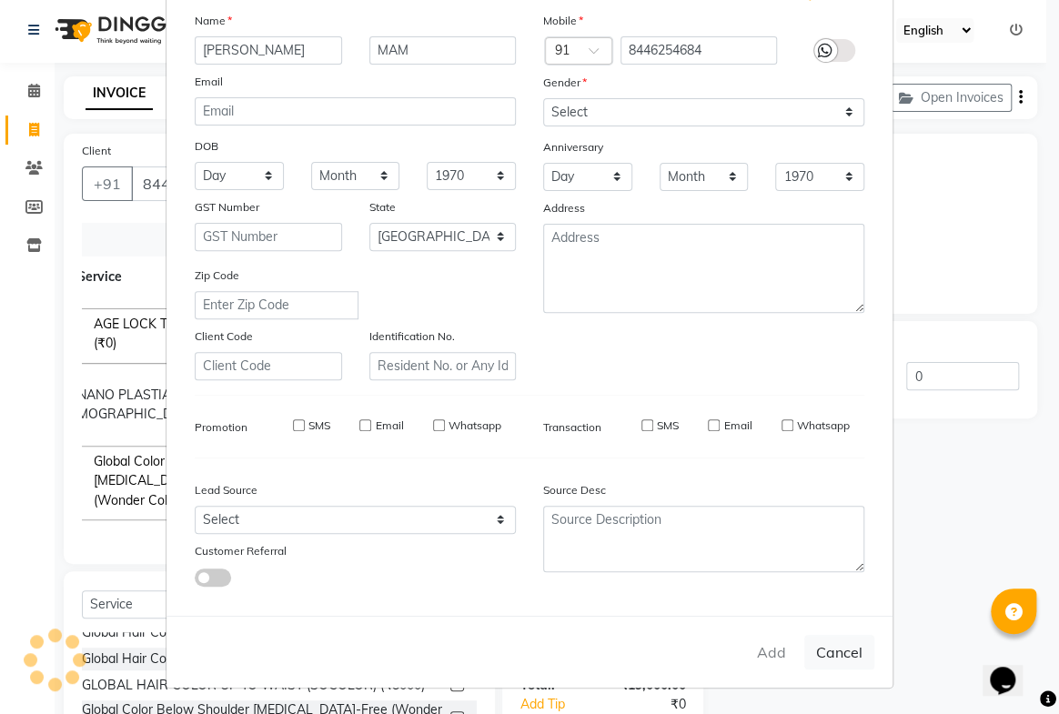
checkbox input "false"
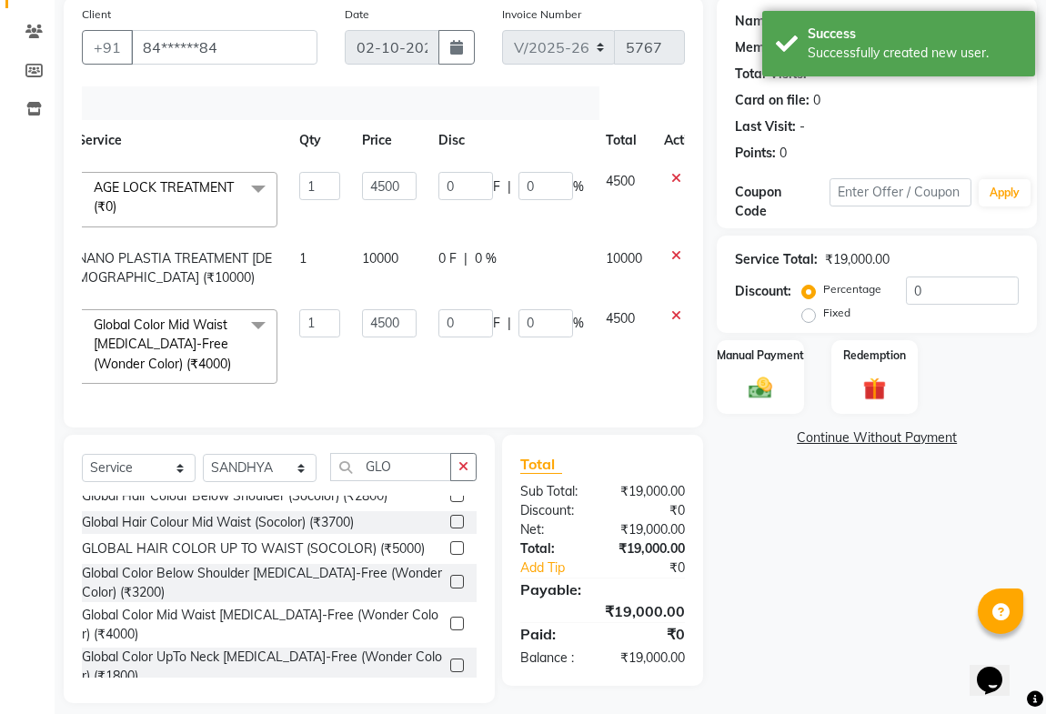
scroll to position [168, 0]
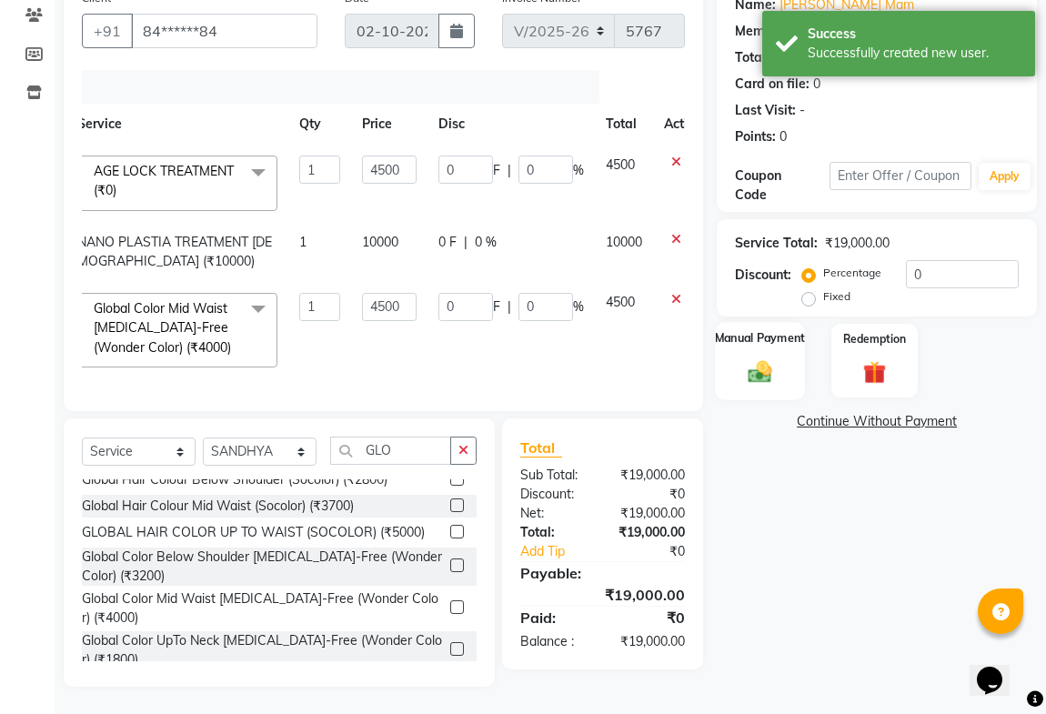
click at [764, 358] on img at bounding box center [760, 372] width 39 height 28
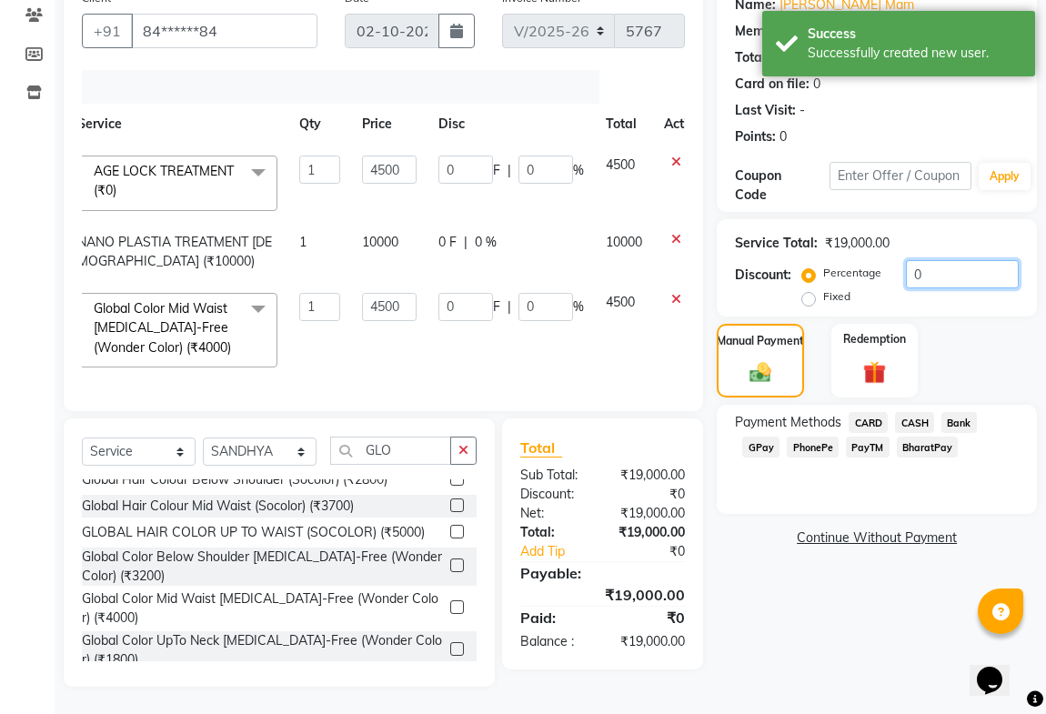
click at [948, 260] on input "0" at bounding box center [962, 274] width 113 height 28
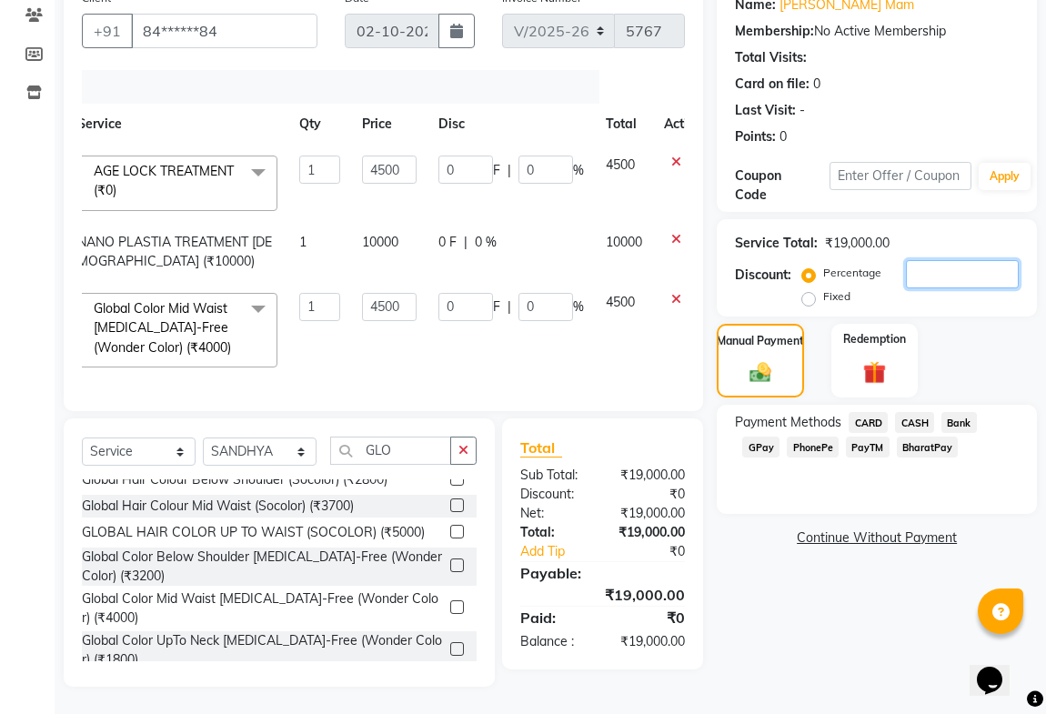
type input "4"
type input "180"
type input "4"
type input "180"
type input "4"
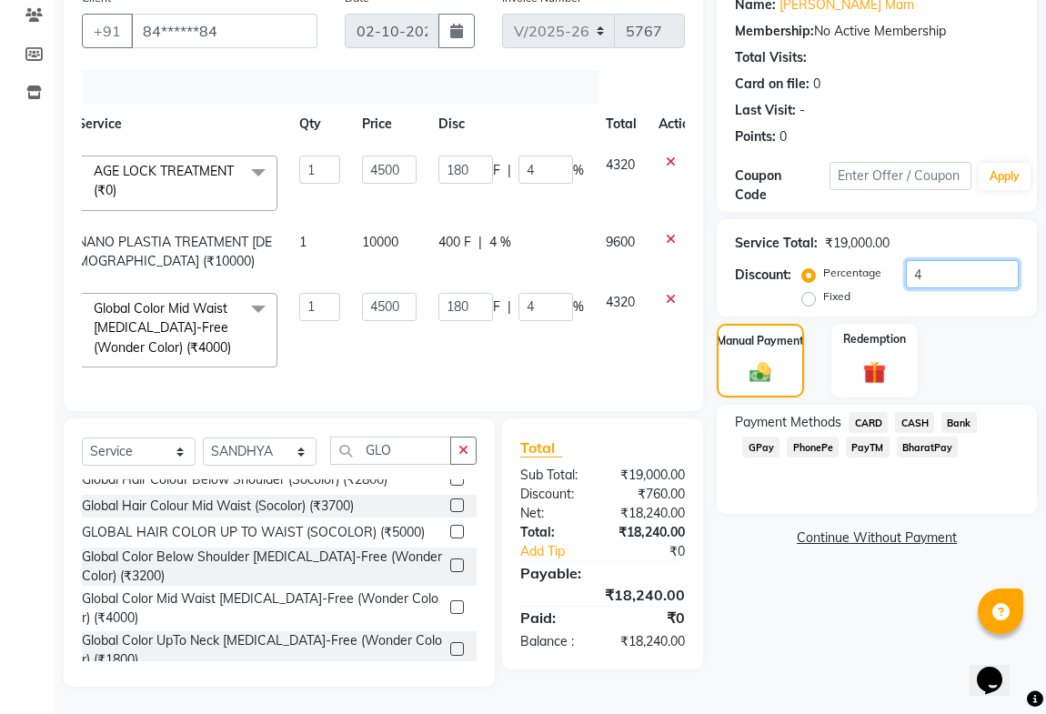
type input "40"
type input "1800"
type input "40"
type input "1800"
type input "40"
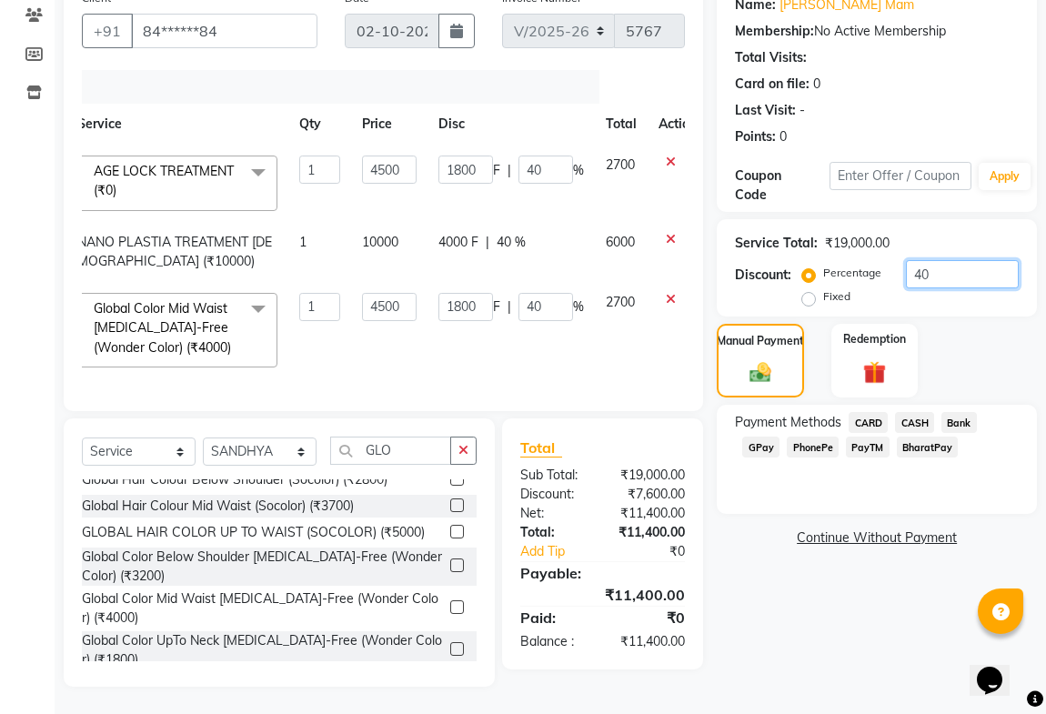
type input "100"
type input "4500"
type input "100"
type input "4500"
type input "100"
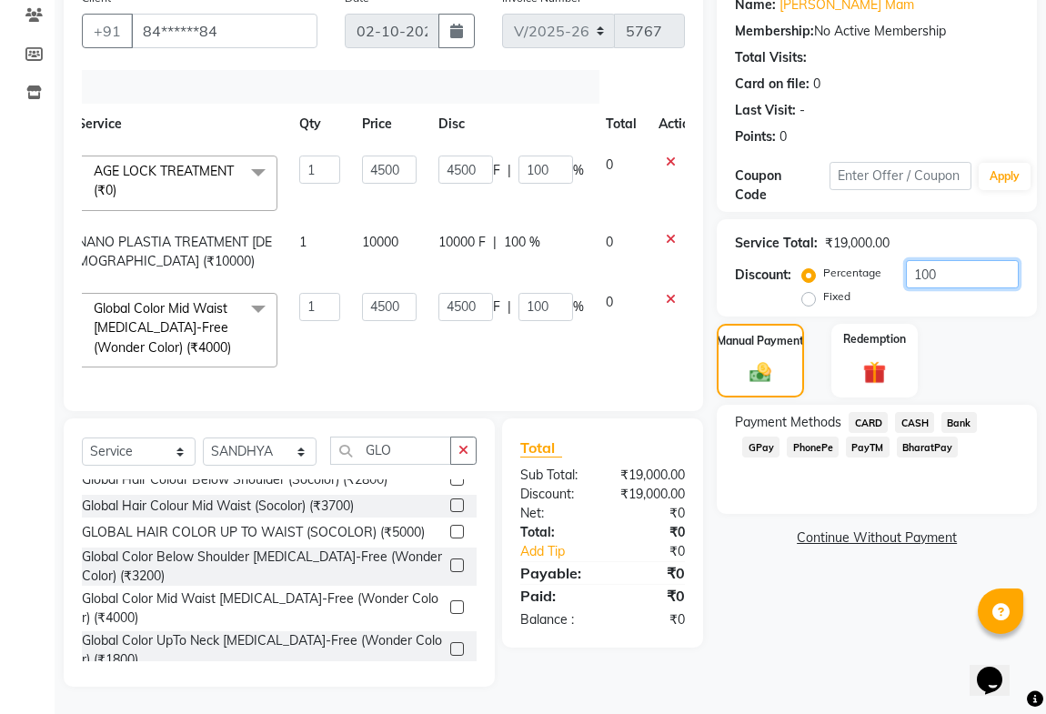
type input "10"
type input "450"
type input "10"
type input "450"
type input "10"
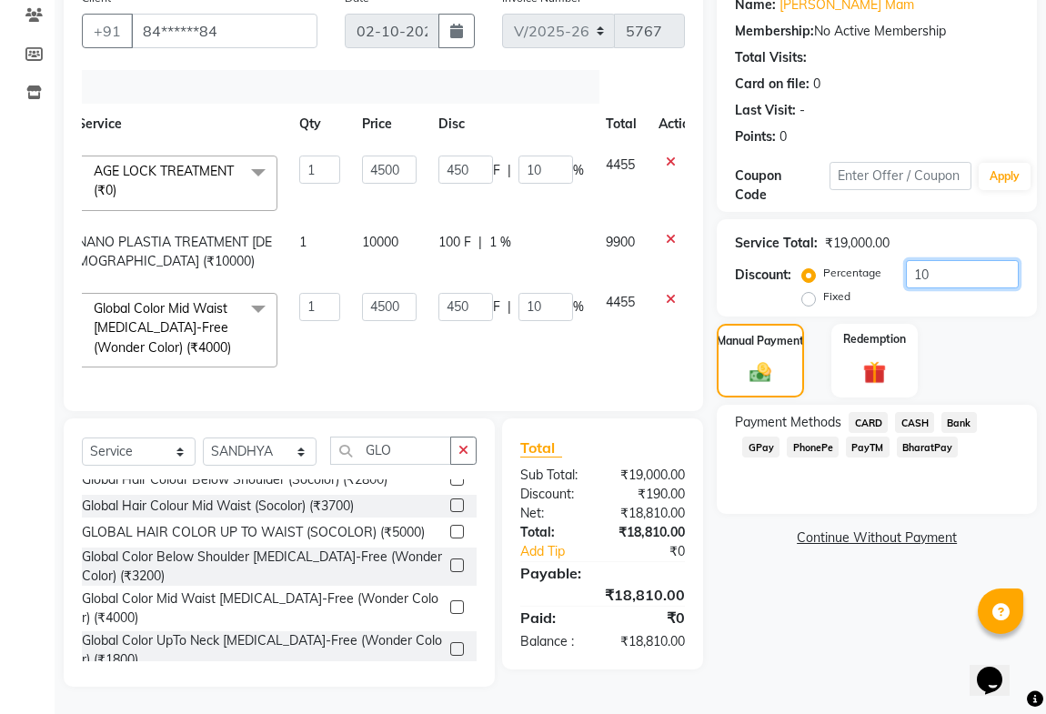
type input "1"
type input "45"
type input "1"
type input "45"
type input "1"
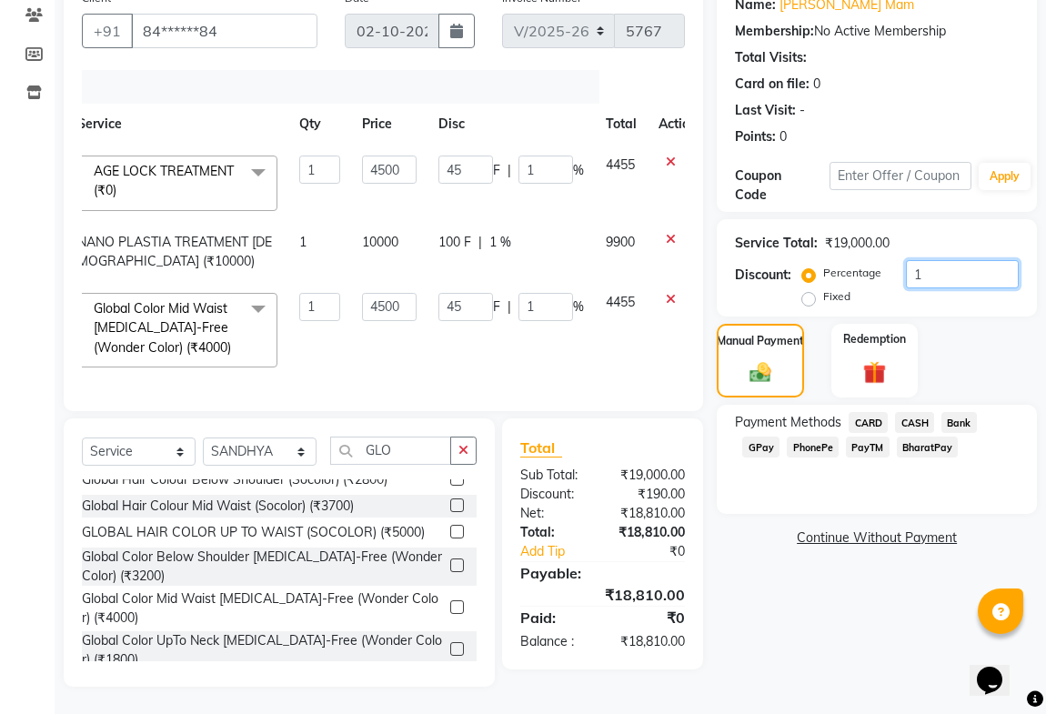
type input "0"
click at [823, 288] on label "Fixed" at bounding box center [836, 296] width 27 height 16
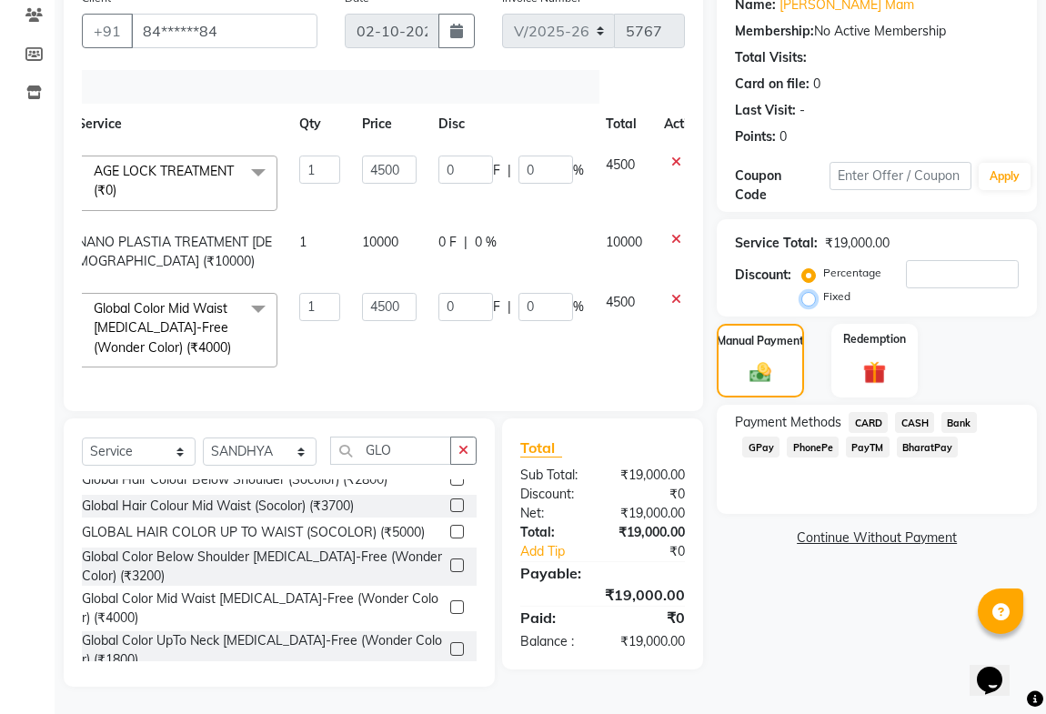
click at [812, 290] on input "Fixed" at bounding box center [812, 296] width 13 height 13
radio input "true"
click at [948, 260] on input "number" at bounding box center [962, 274] width 113 height 28
type input "4"
type input "0.95"
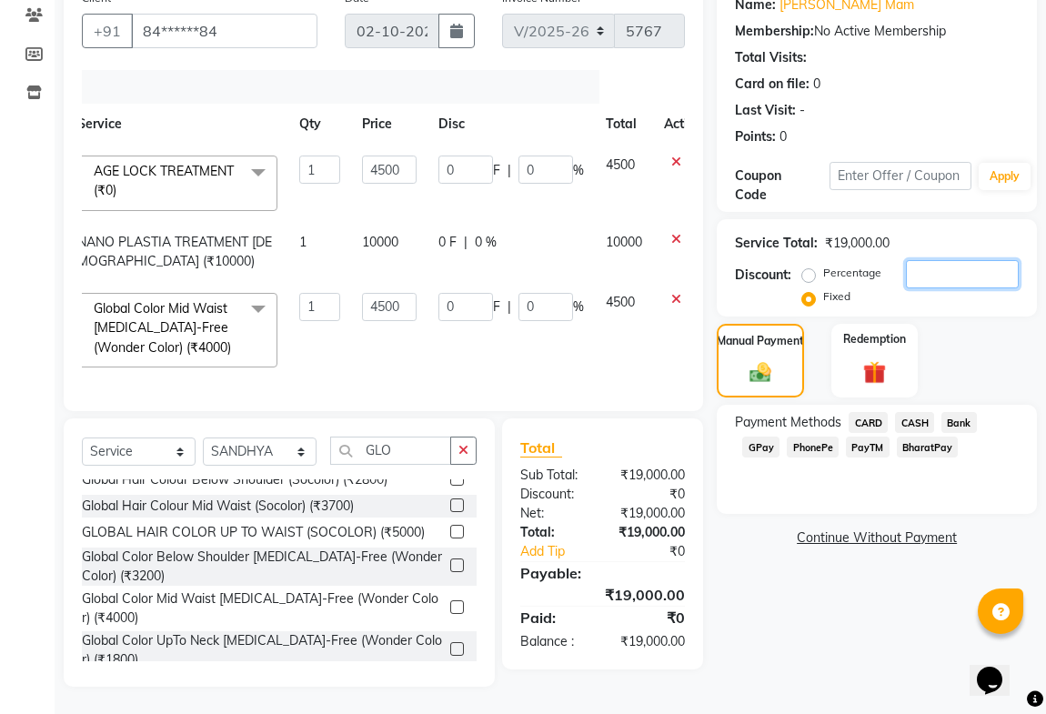
type input "0.02"
type input "0.95"
type input "0.02"
type input "40"
type input "9.47"
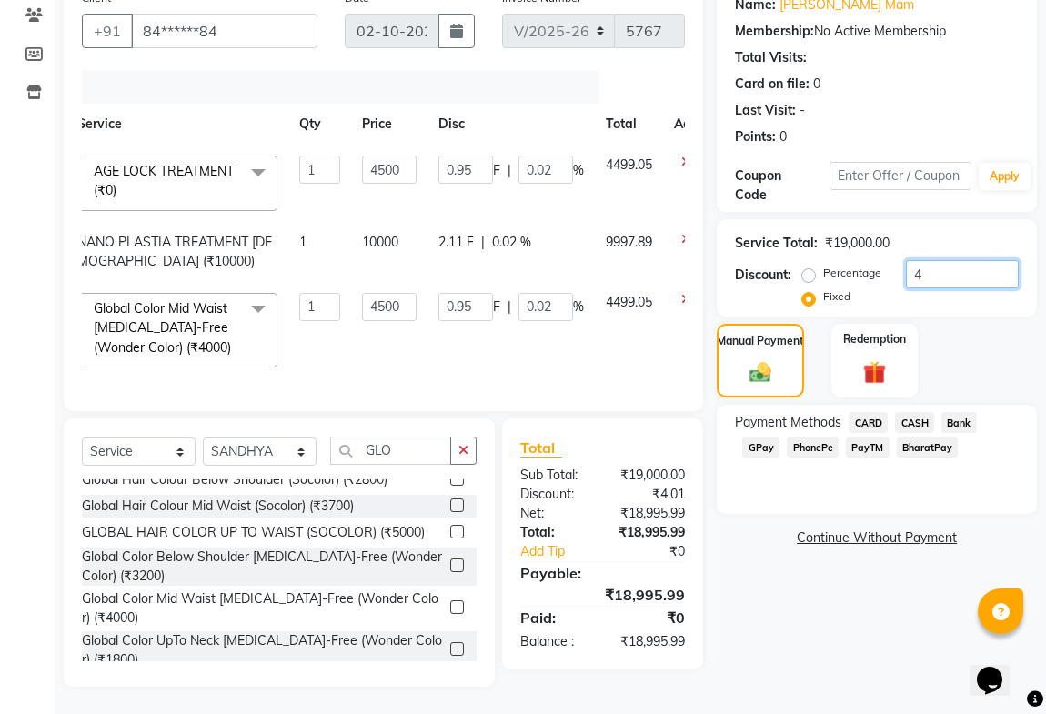
type input "0.21"
type input "9.47"
type input "0.21"
type input "400"
type input "94.74"
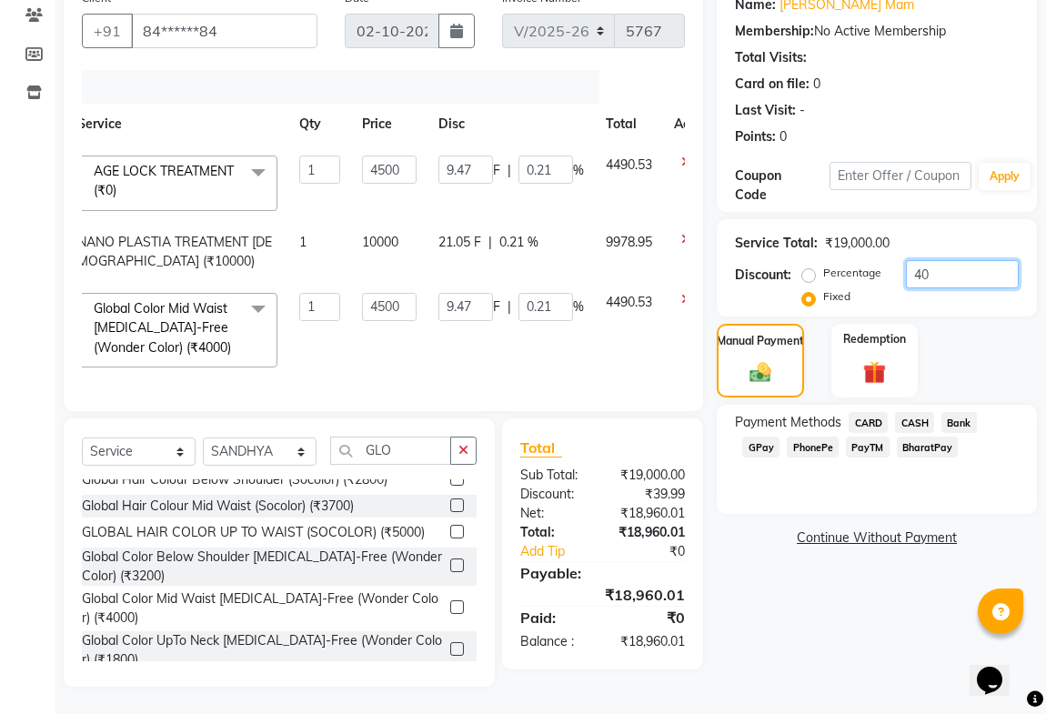
type input "2.11"
type input "94.74"
type input "2.11"
type input "4000"
type input "947.37"
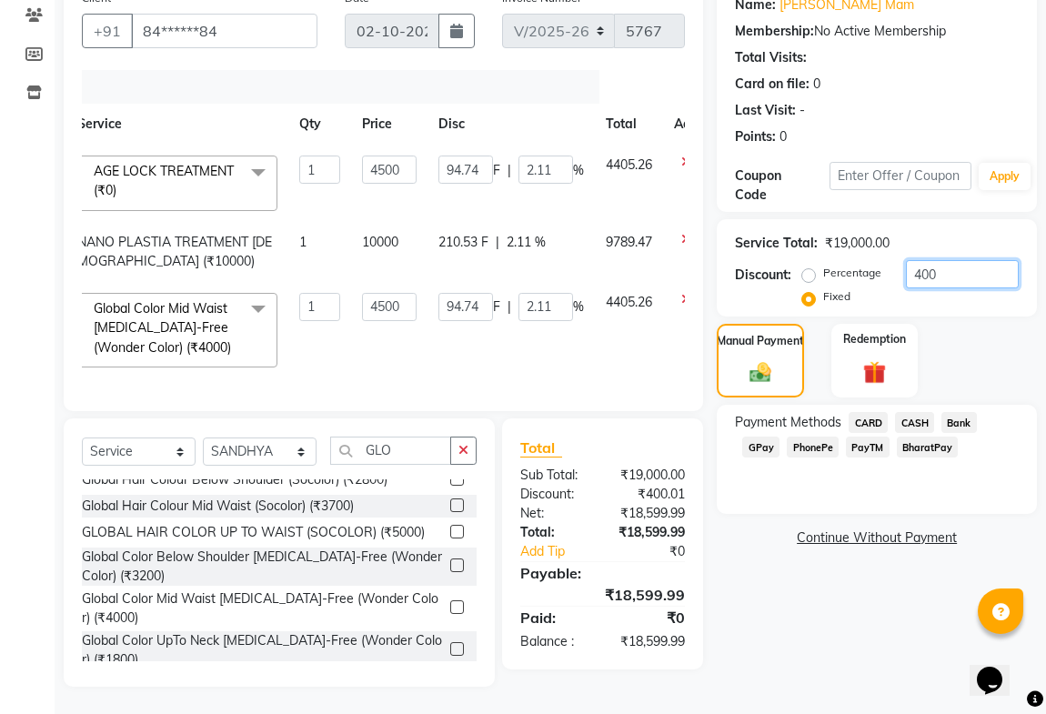
type input "21.05"
type input "947.37"
type input "21.05"
type input "4000"
click at [918, 412] on span "CASH" at bounding box center [914, 422] width 39 height 21
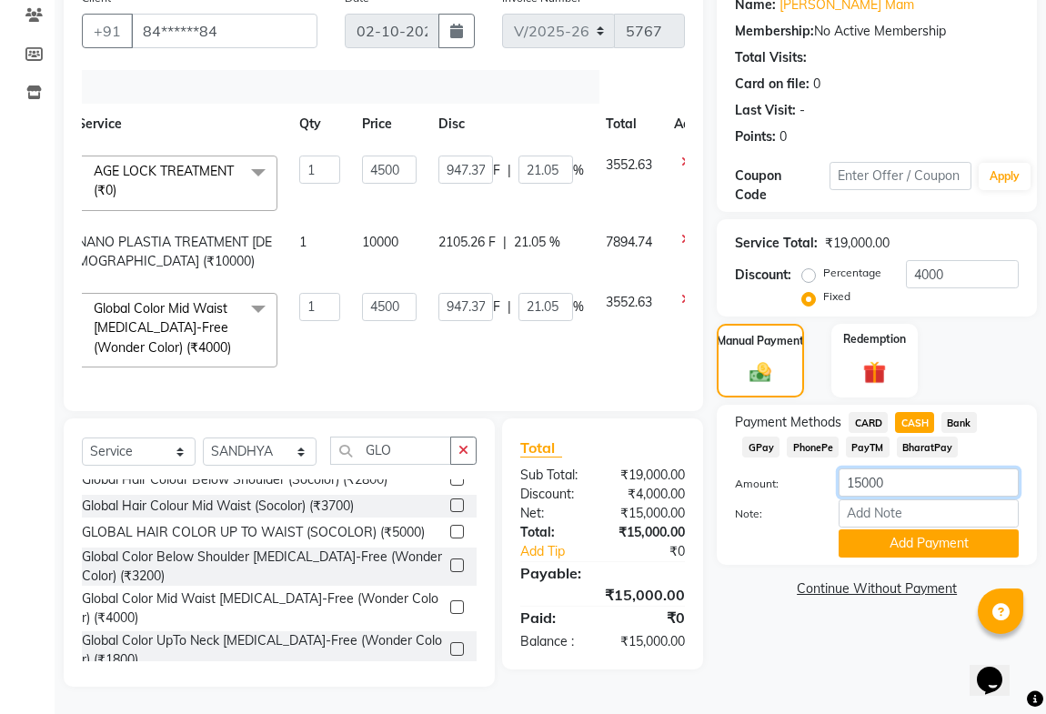
click at [910, 469] on input "15000" at bounding box center [929, 483] width 180 height 28
type input "10000"
click at [860, 544] on div "Payment Methods CARD CASH Bank GPay PhonePe PayTM BharatPay Amount: 10000 Note:…" at bounding box center [877, 485] width 320 height 160
click at [861, 530] on button "Add Payment" at bounding box center [929, 544] width 180 height 28
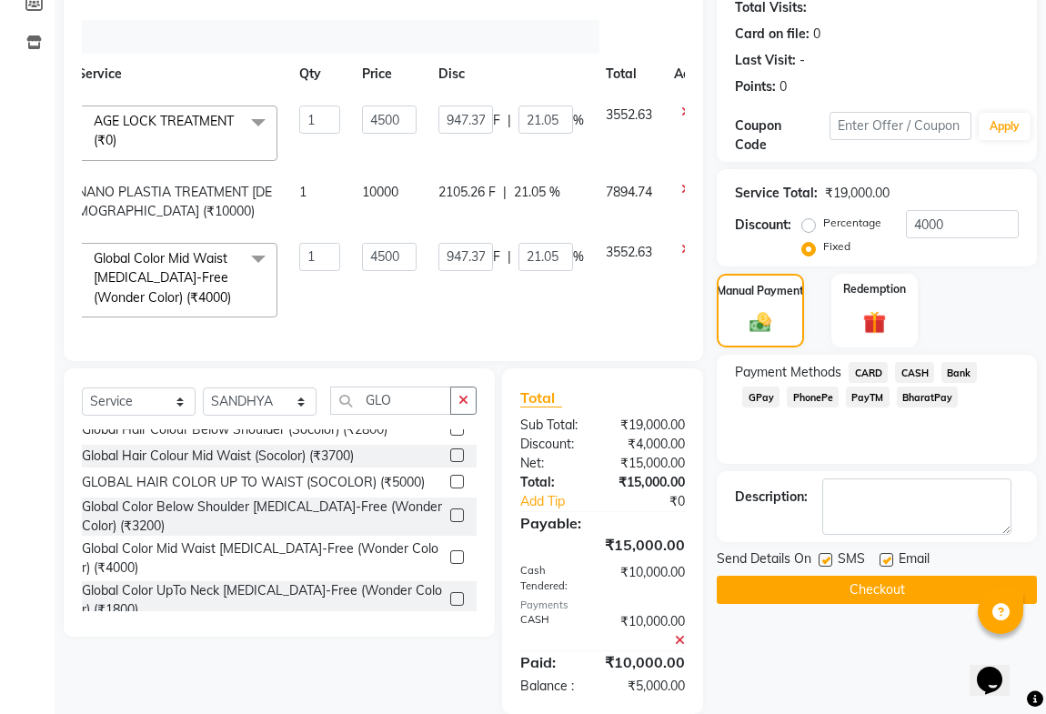
scroll to position [224, 0]
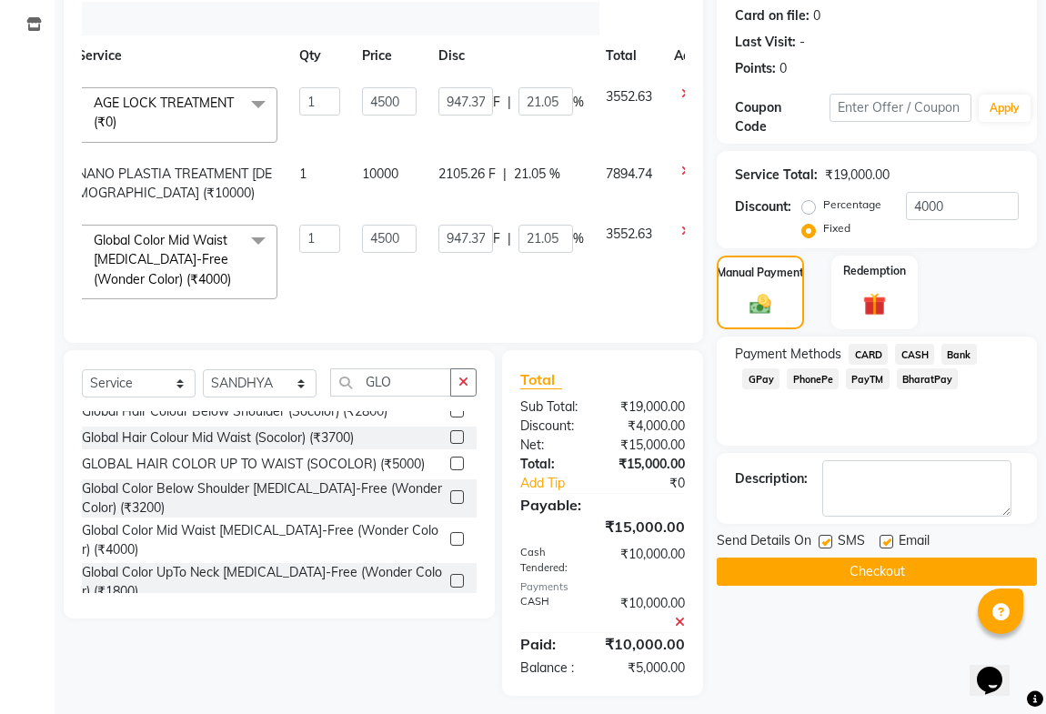
click at [823, 569] on button "Checkout" at bounding box center [877, 572] width 320 height 28
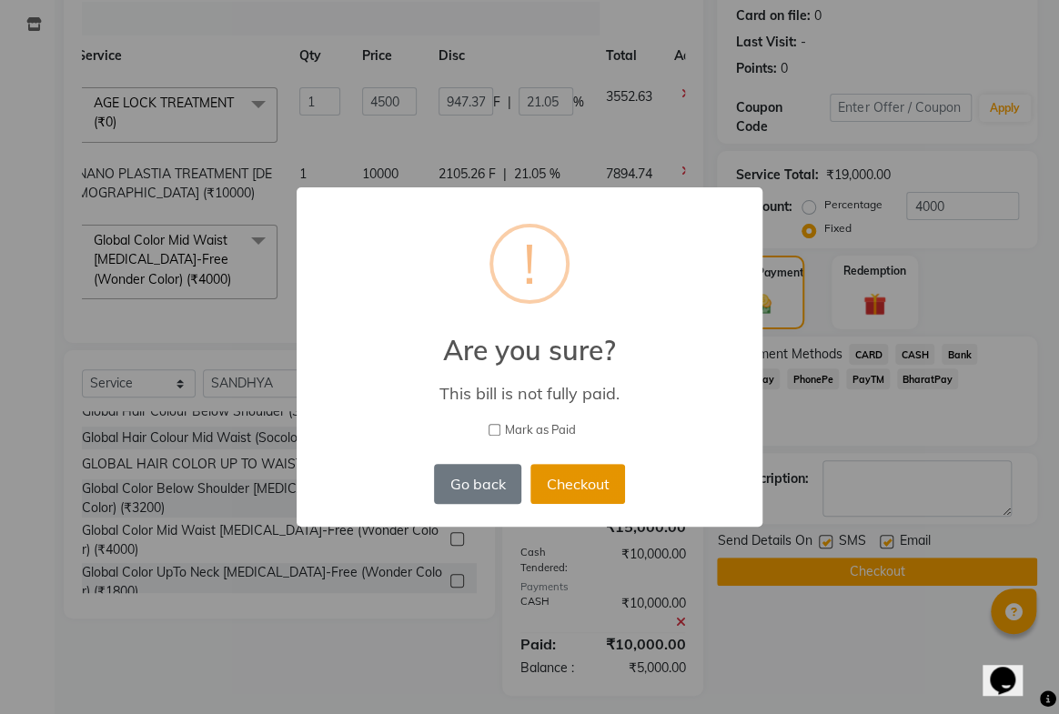
click at [561, 476] on button "Checkout" at bounding box center [577, 484] width 95 height 40
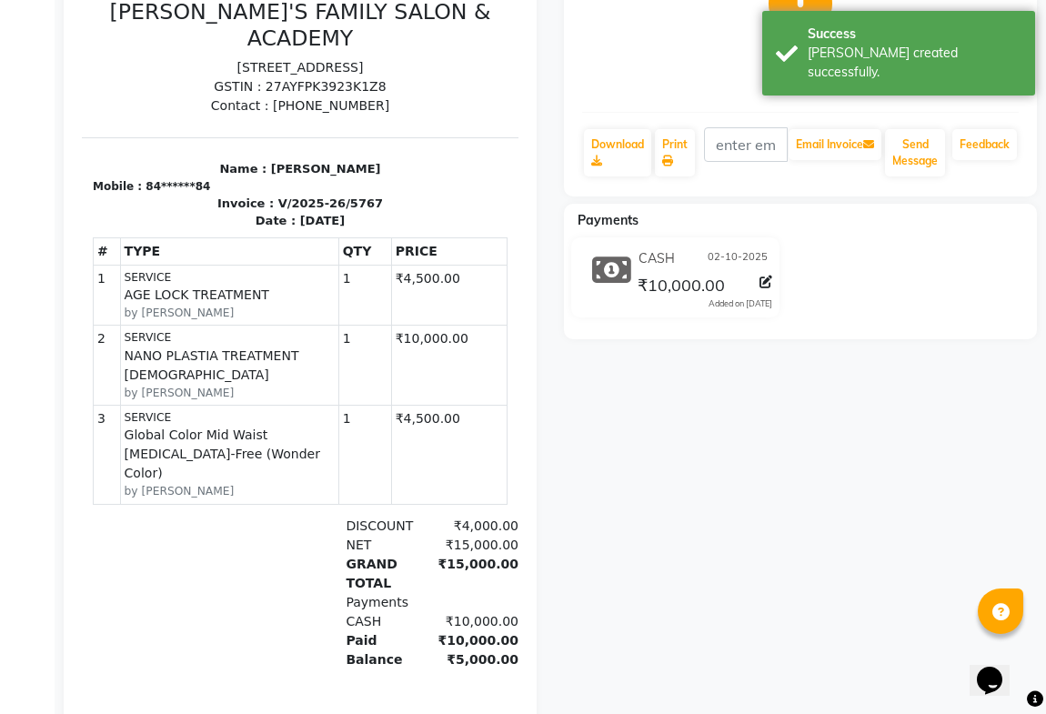
scroll to position [161, 0]
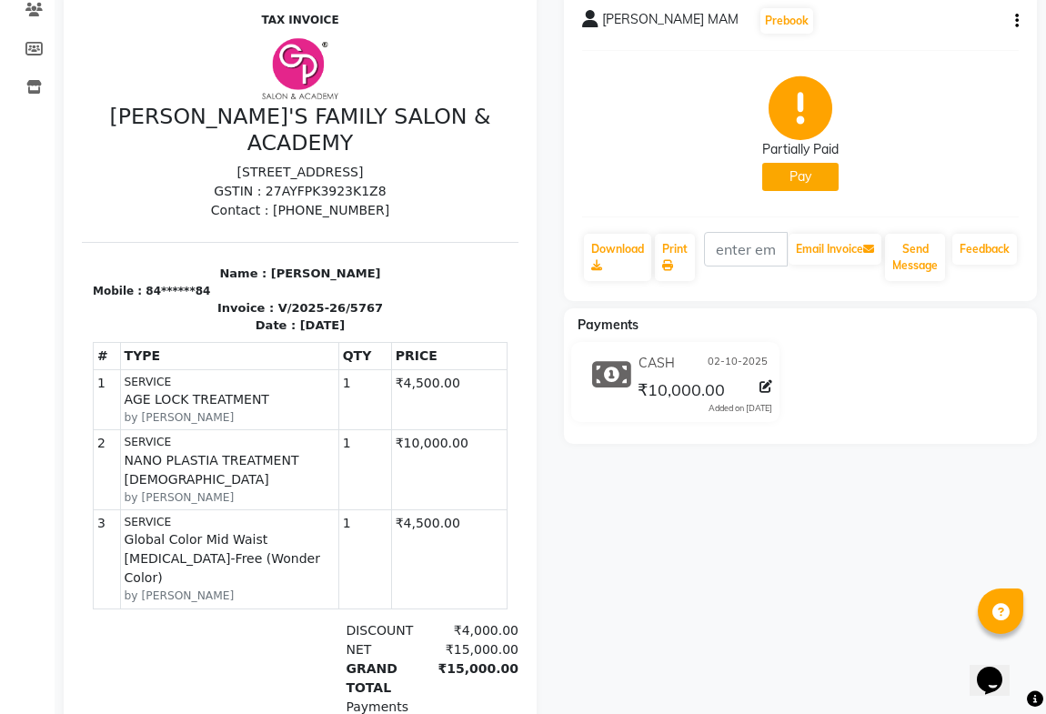
click at [1016, 21] on icon "button" at bounding box center [1017, 21] width 4 height 1
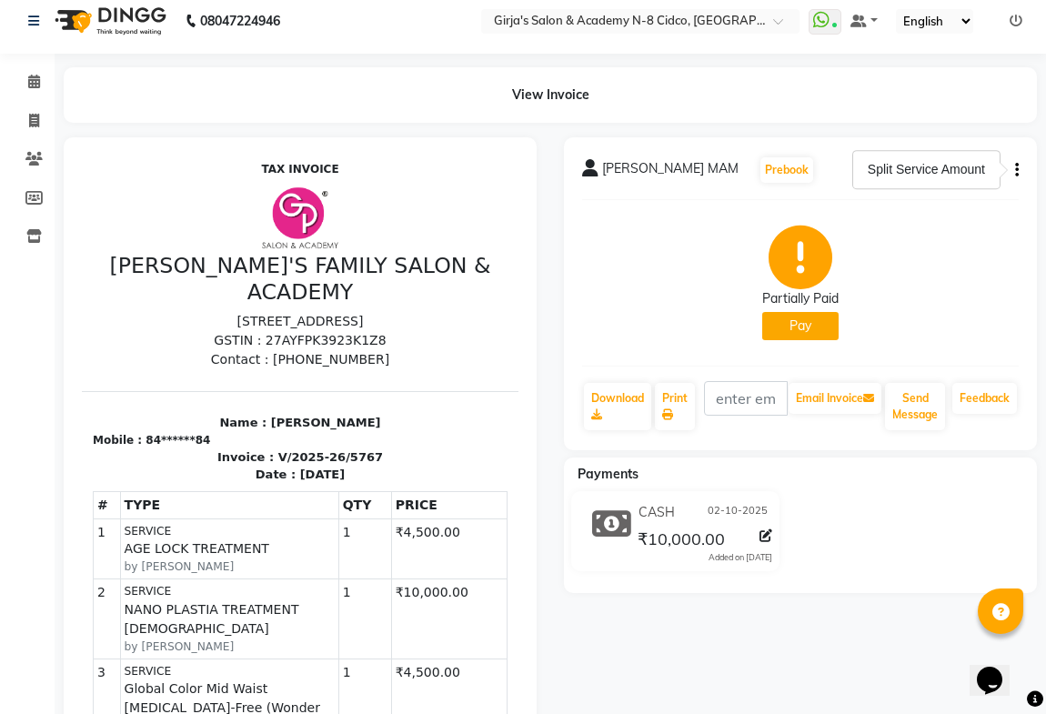
scroll to position [0, 0]
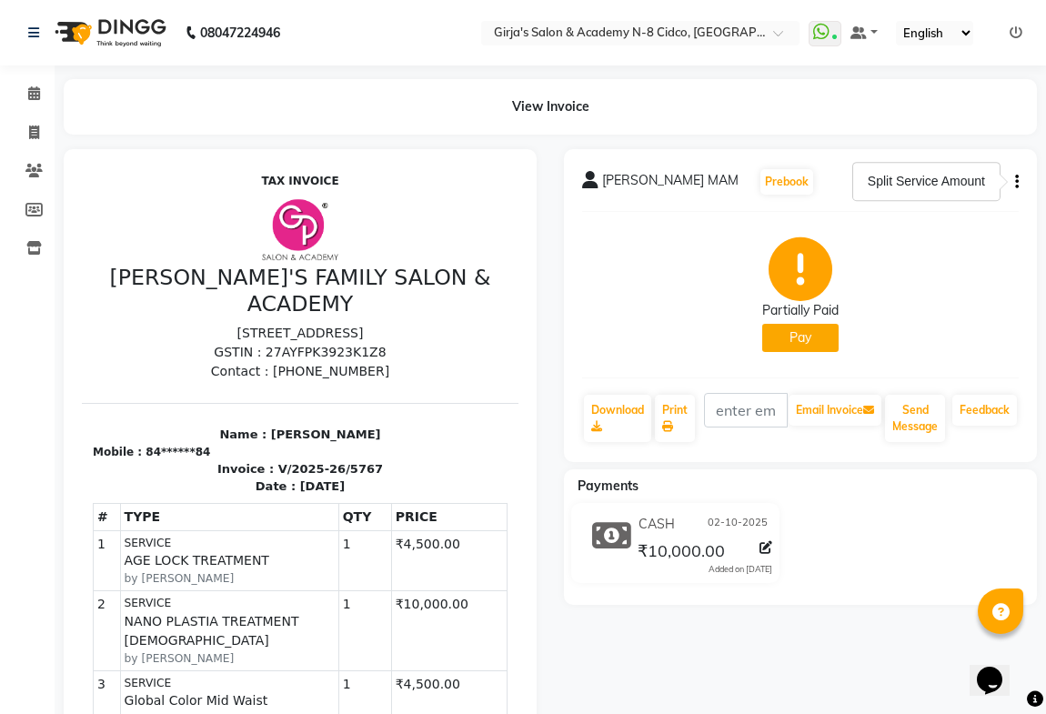
click at [1015, 182] on icon "button" at bounding box center [1017, 182] width 4 height 1
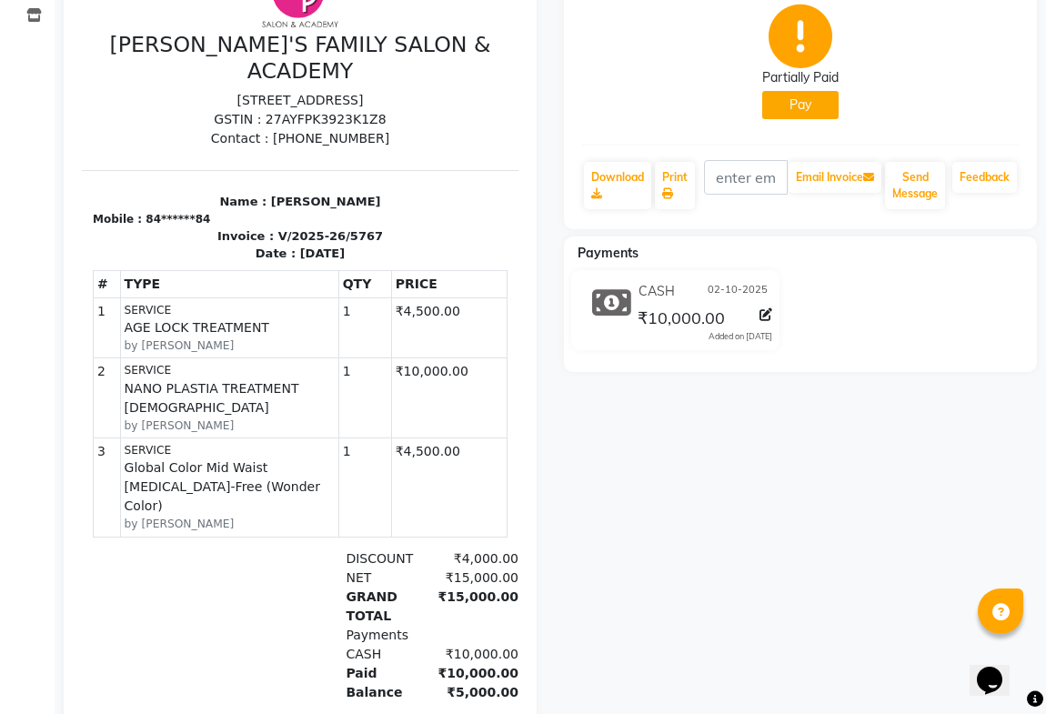
scroll to position [78, 0]
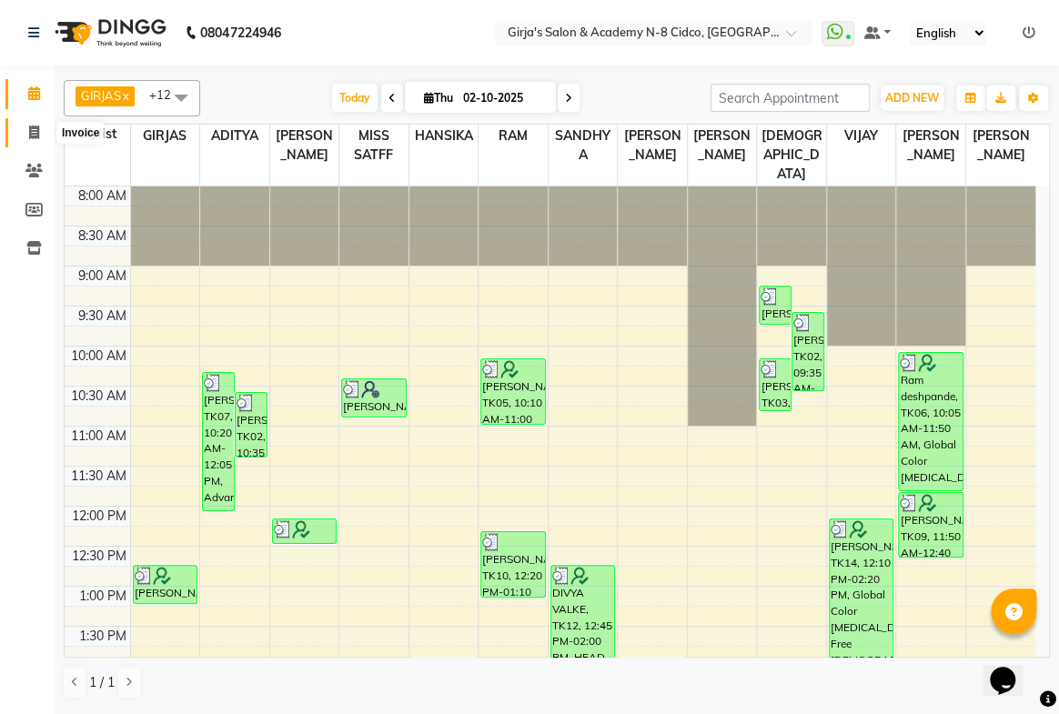
click at [33, 132] on icon at bounding box center [34, 133] width 10 height 14
select select "66"
select select "service"
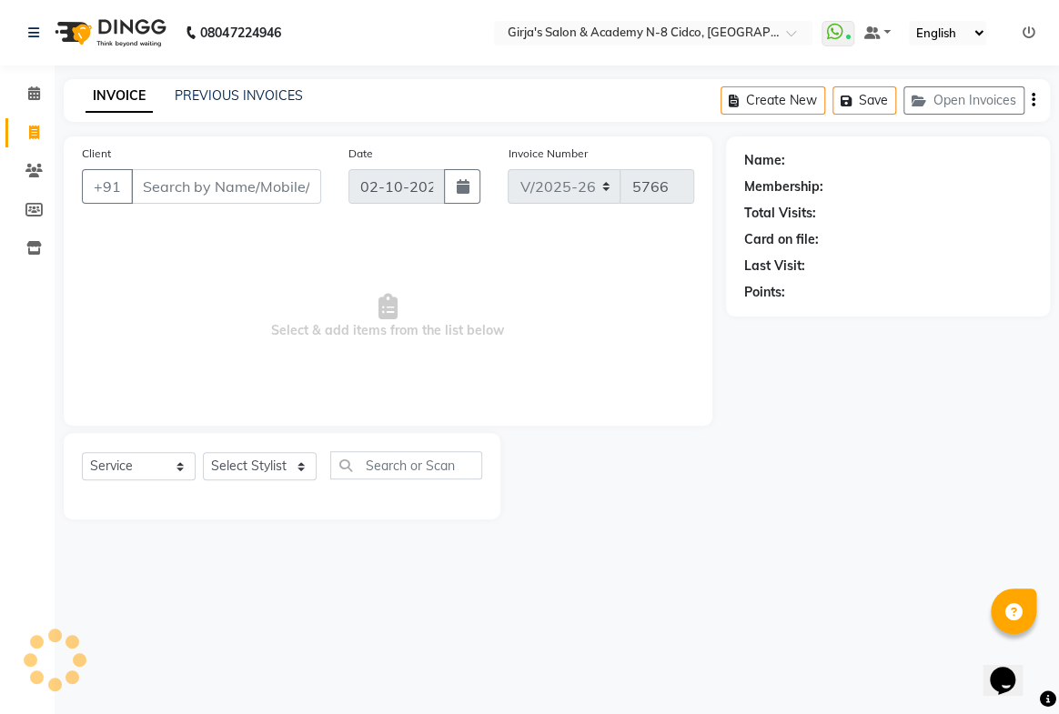
select select "66554"
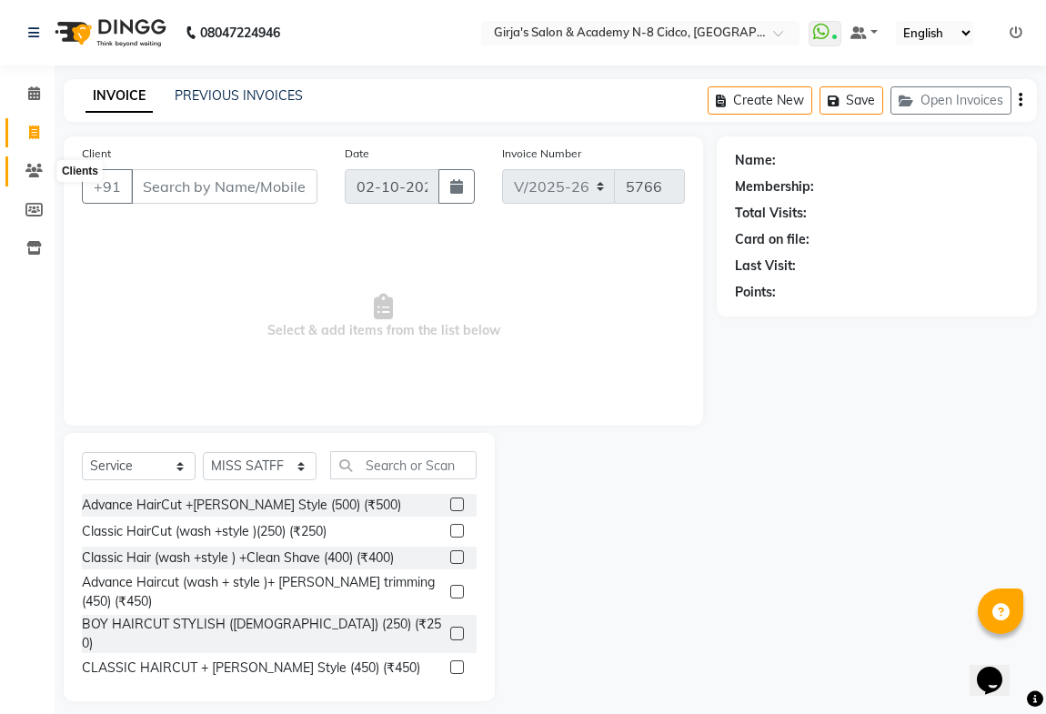
click at [31, 166] on icon at bounding box center [33, 171] width 17 height 14
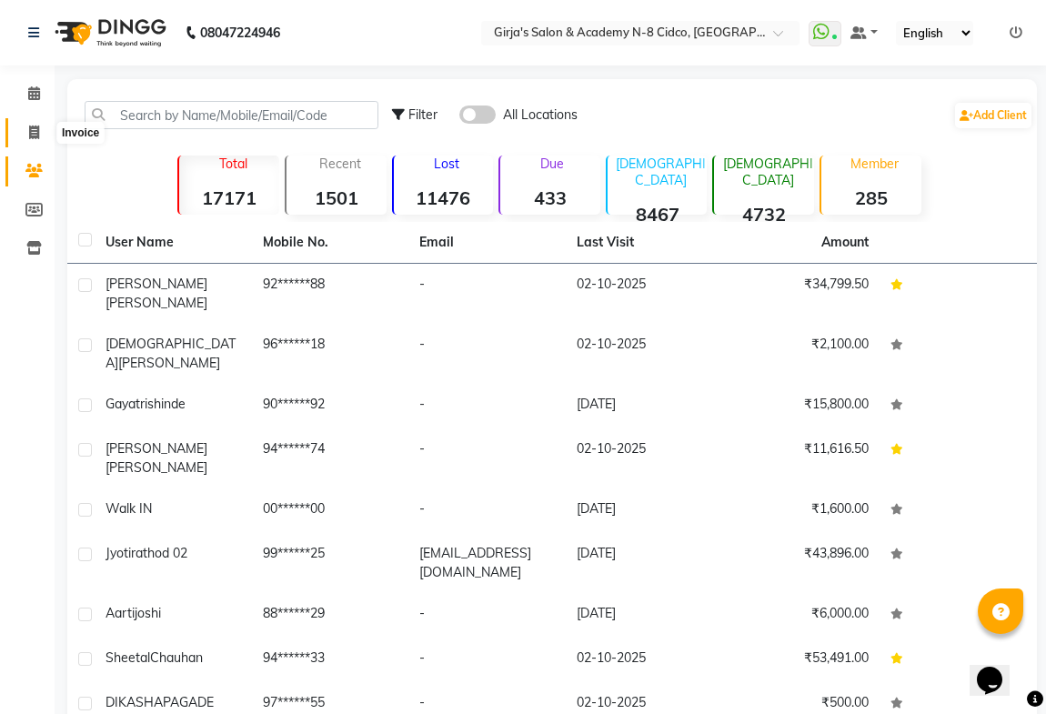
click at [36, 140] on span at bounding box center [34, 133] width 32 height 21
select select "service"
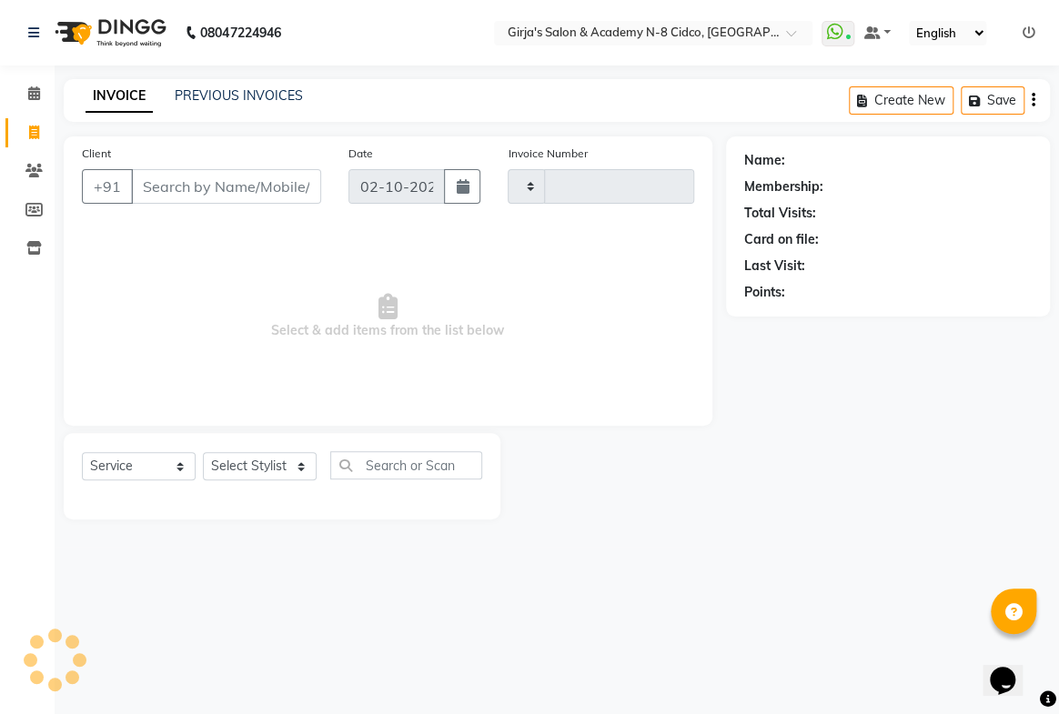
type input "5766"
select select "66"
select select "66554"
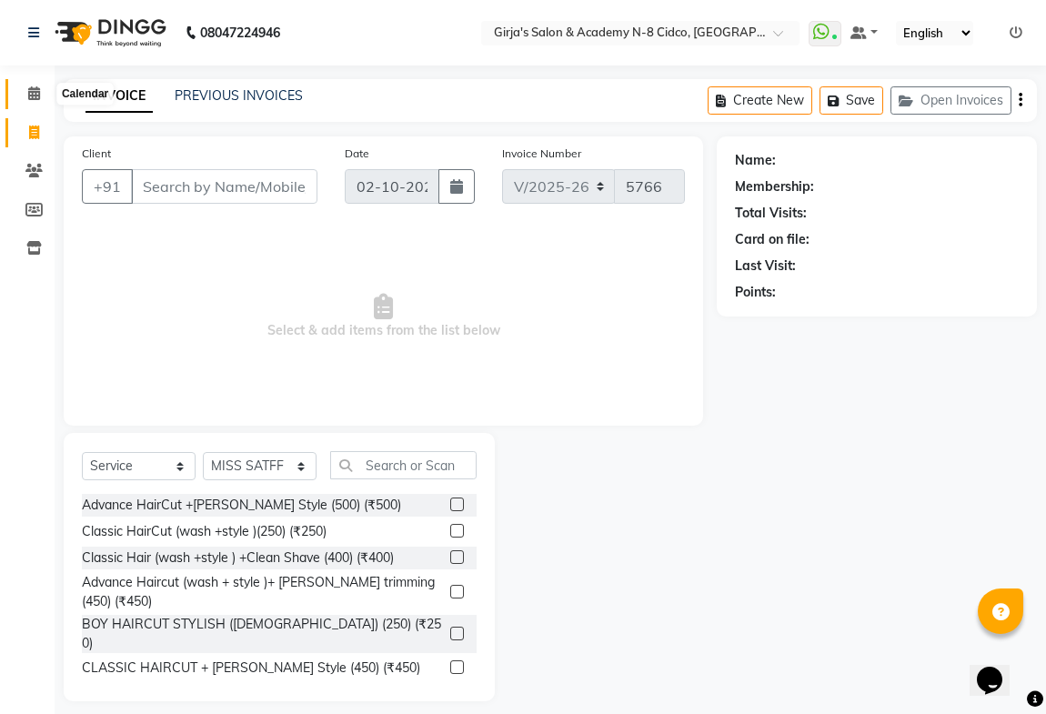
click at [42, 88] on span at bounding box center [34, 94] width 32 height 21
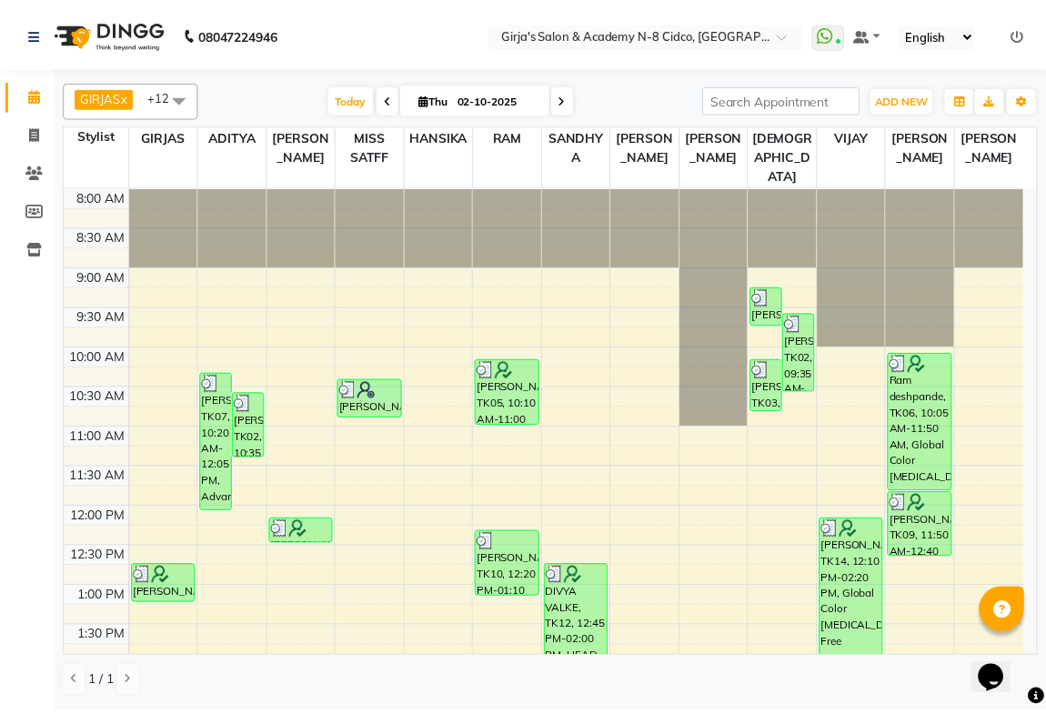
scroll to position [428, 0]
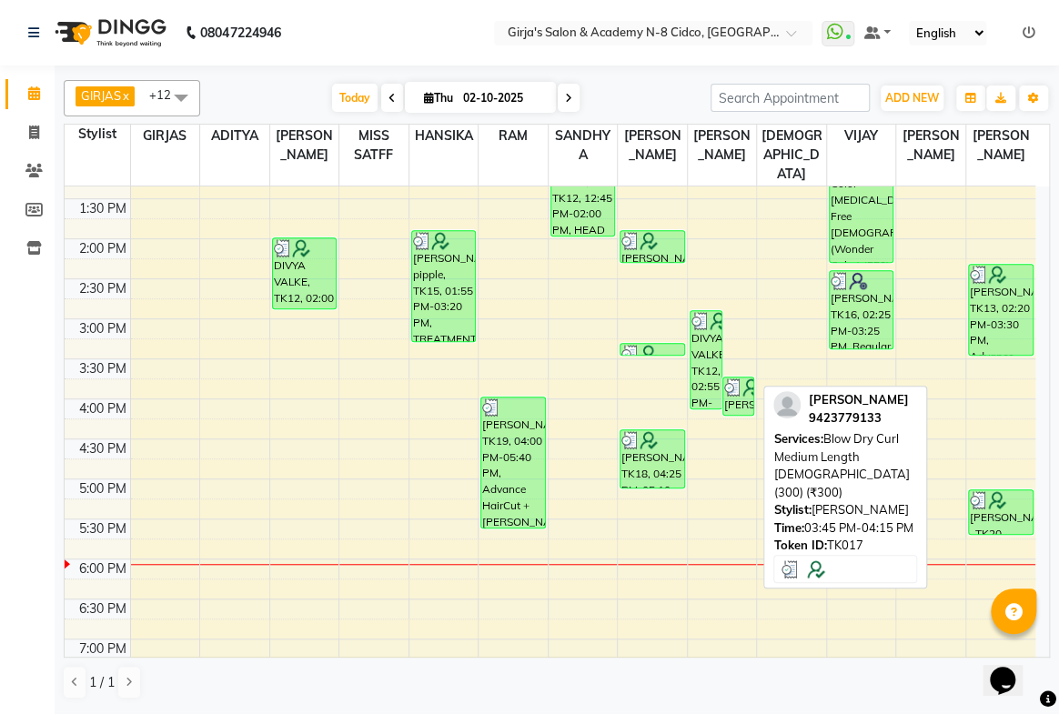
click at [753, 388] on div "[PERSON_NAME], TK17, 03:45 PM-04:15 PM, Blow Dry Curl Medium Length [DEMOGRAPHI…" at bounding box center [738, 396] width 31 height 37
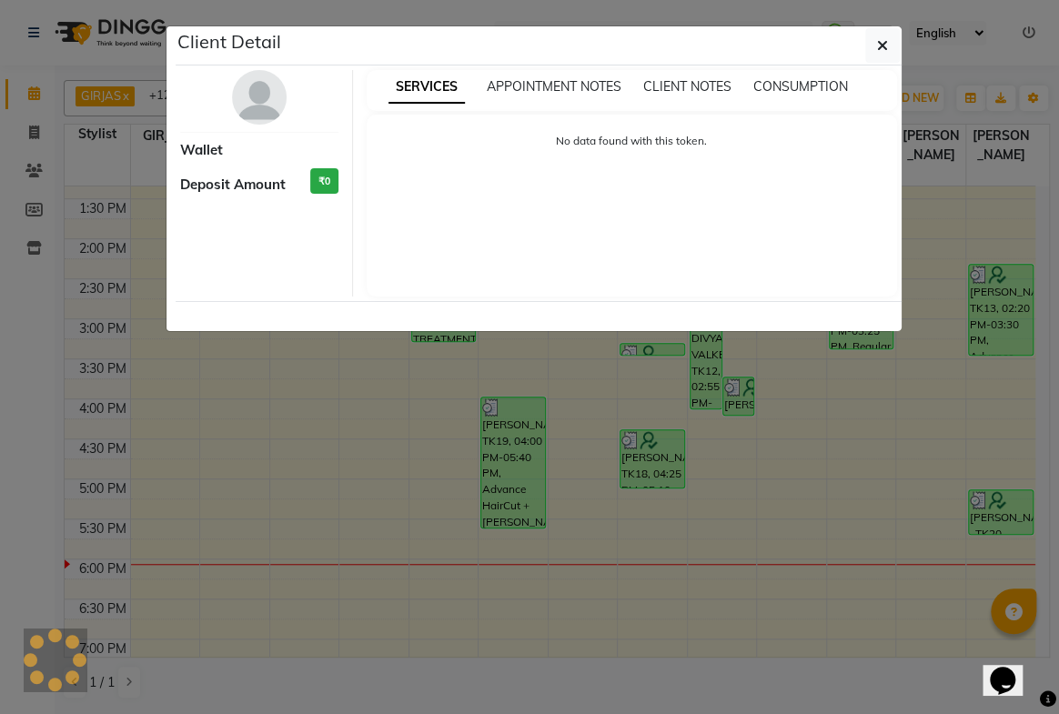
select select "3"
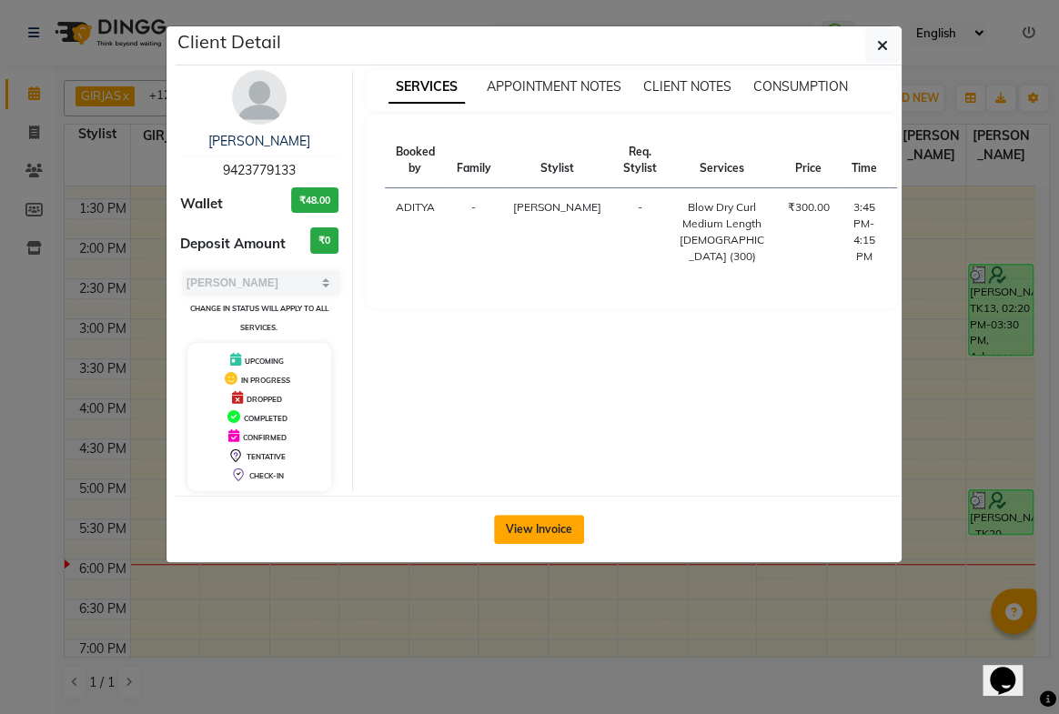
click at [537, 530] on button "View Invoice" at bounding box center [539, 529] width 90 height 29
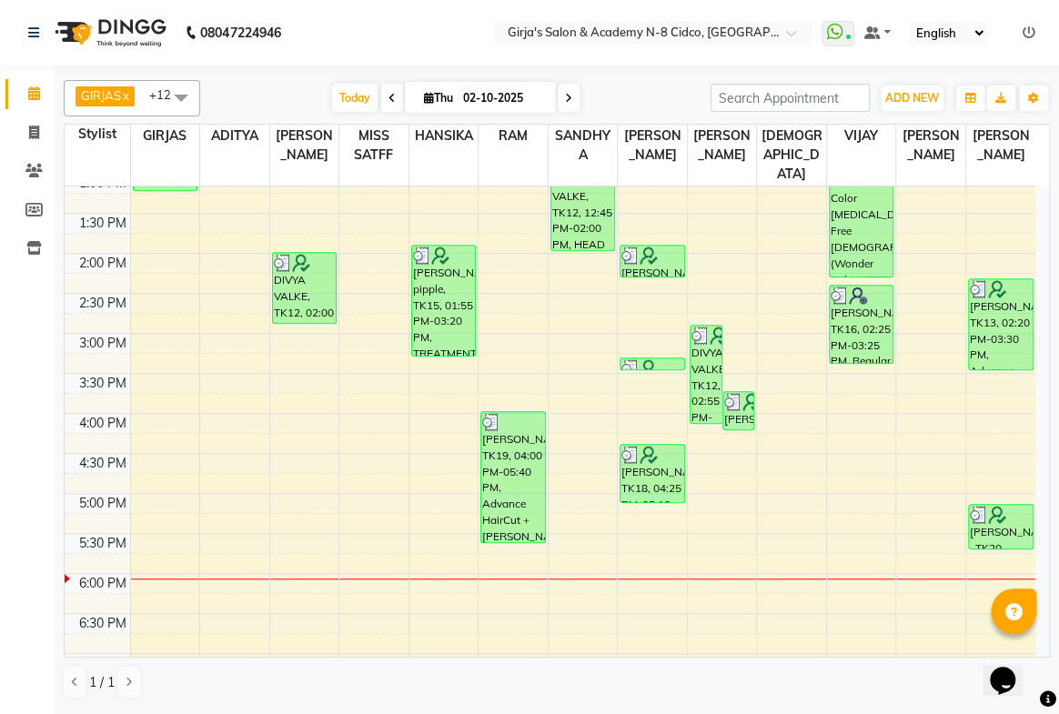
scroll to position [374, 0]
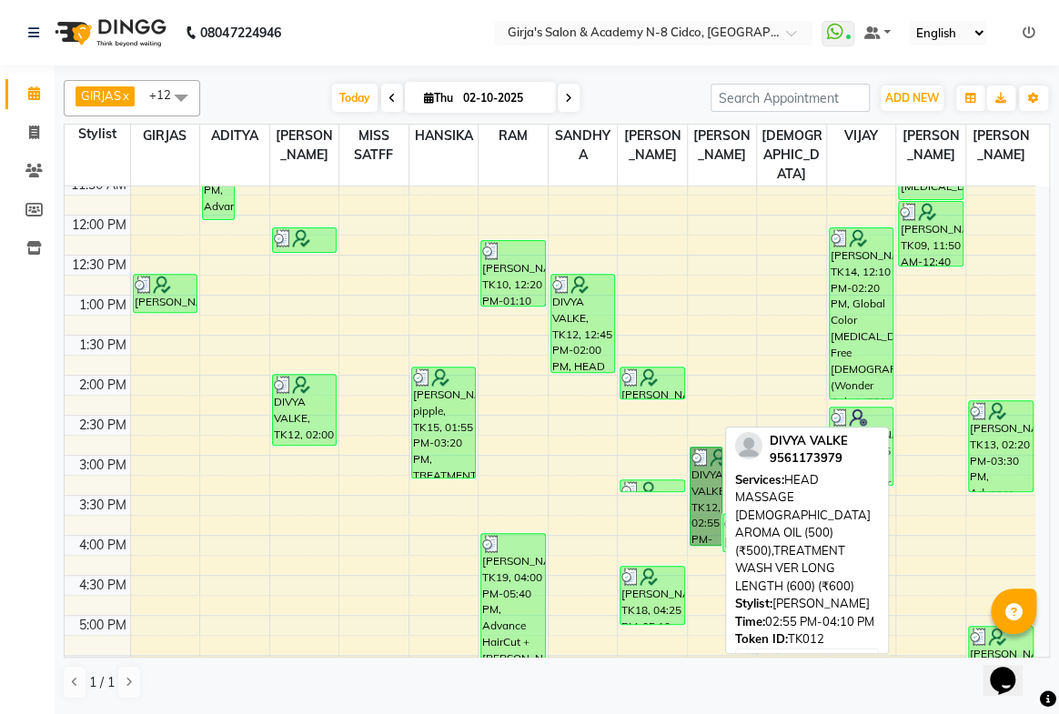
drag, startPoint x: 700, startPoint y: 500, endPoint x: 681, endPoint y: 510, distance: 21.6
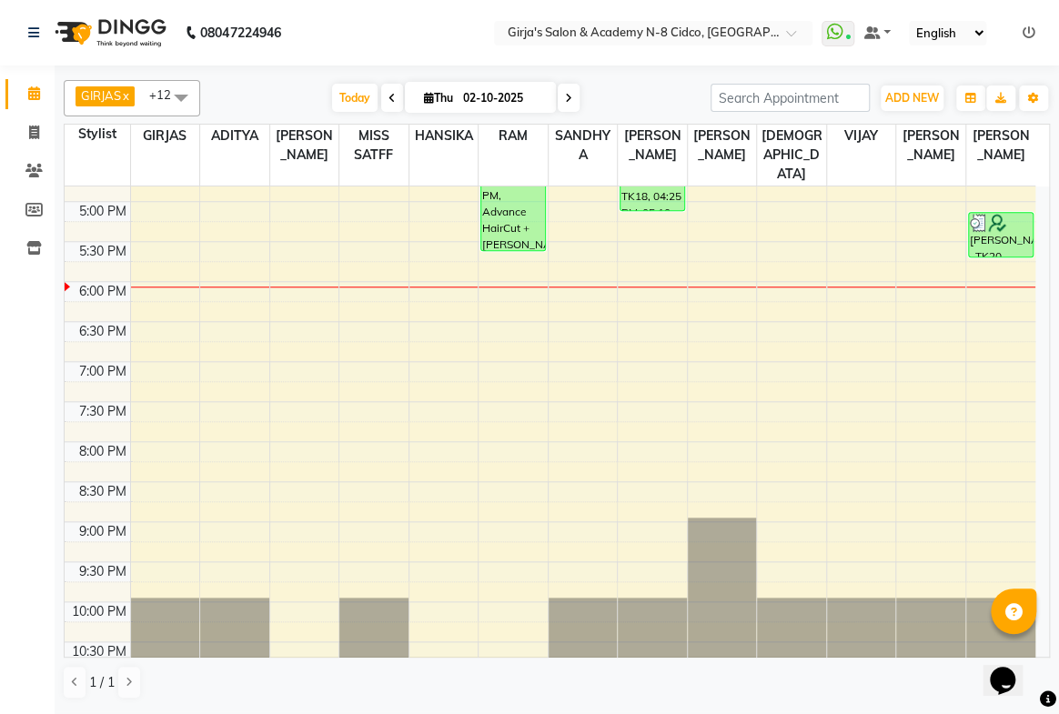
scroll to position [0, 0]
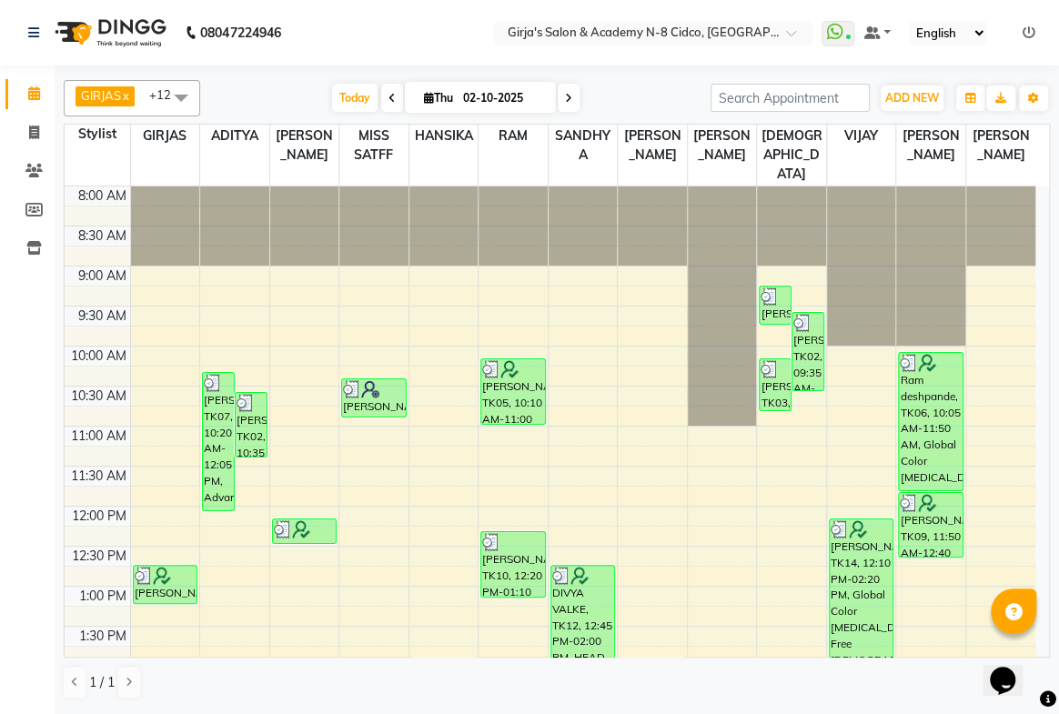
click at [442, 346] on td at bounding box center [582, 356] width 905 height 20
select select "66"
select select "service"
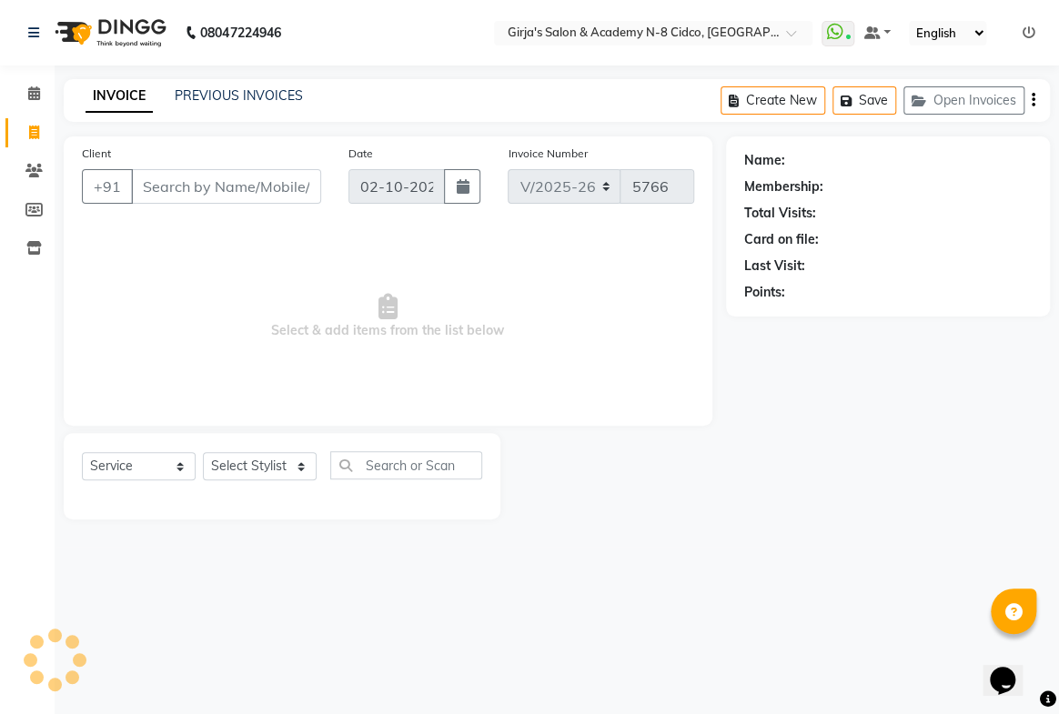
select select "66554"
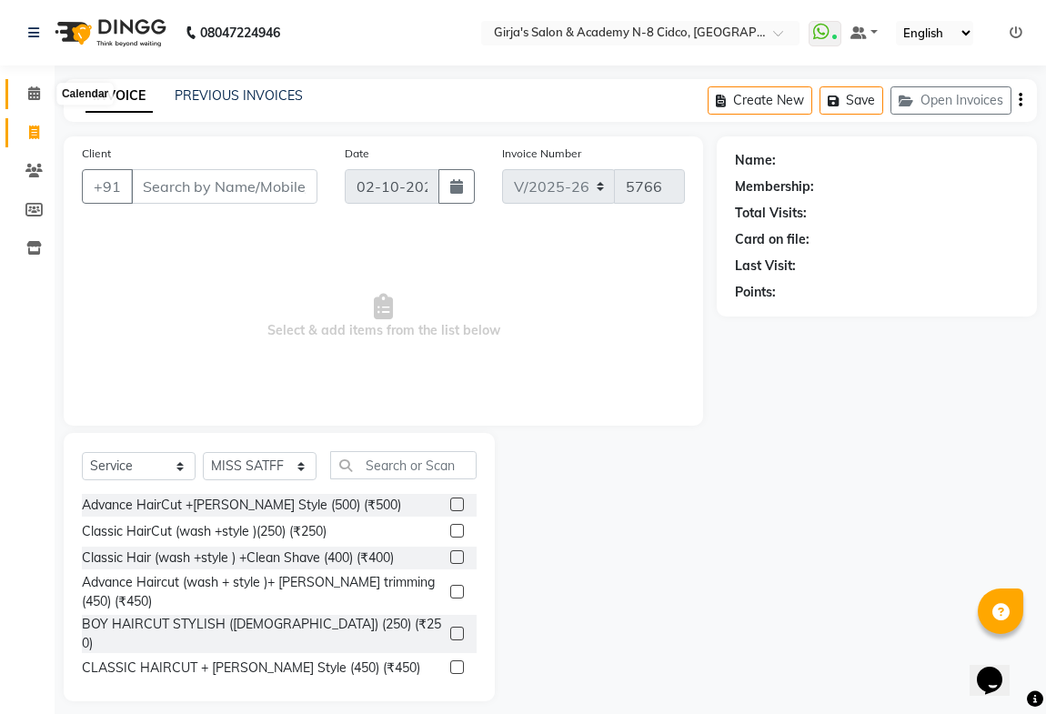
click at [23, 96] on span at bounding box center [34, 94] width 32 height 21
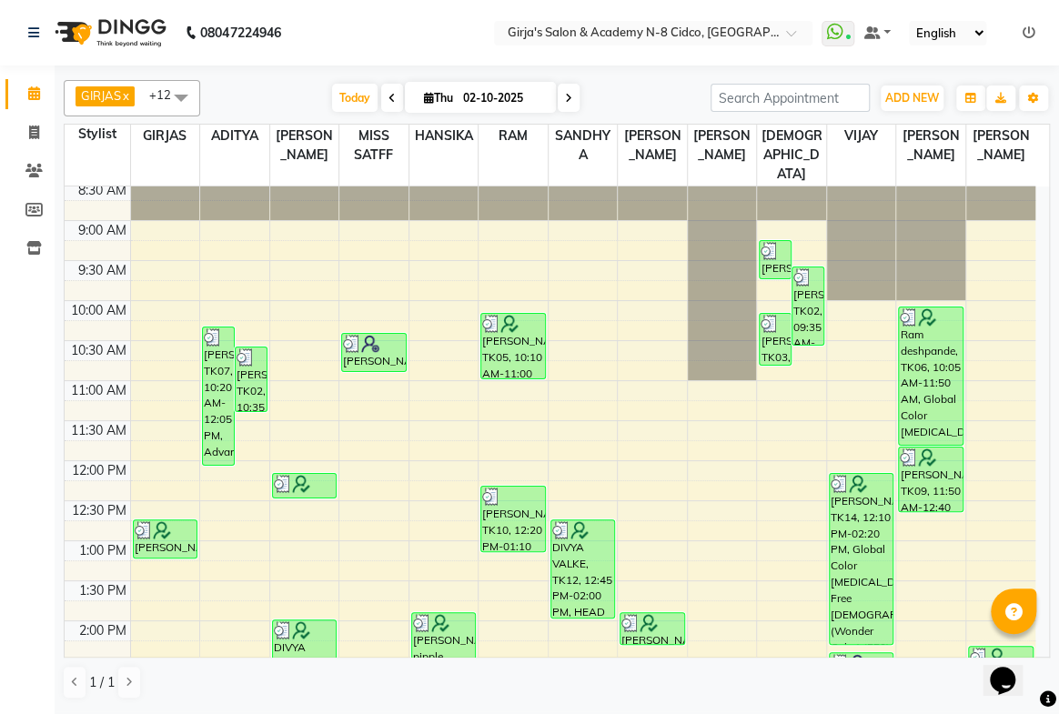
scroll to position [82, 0]
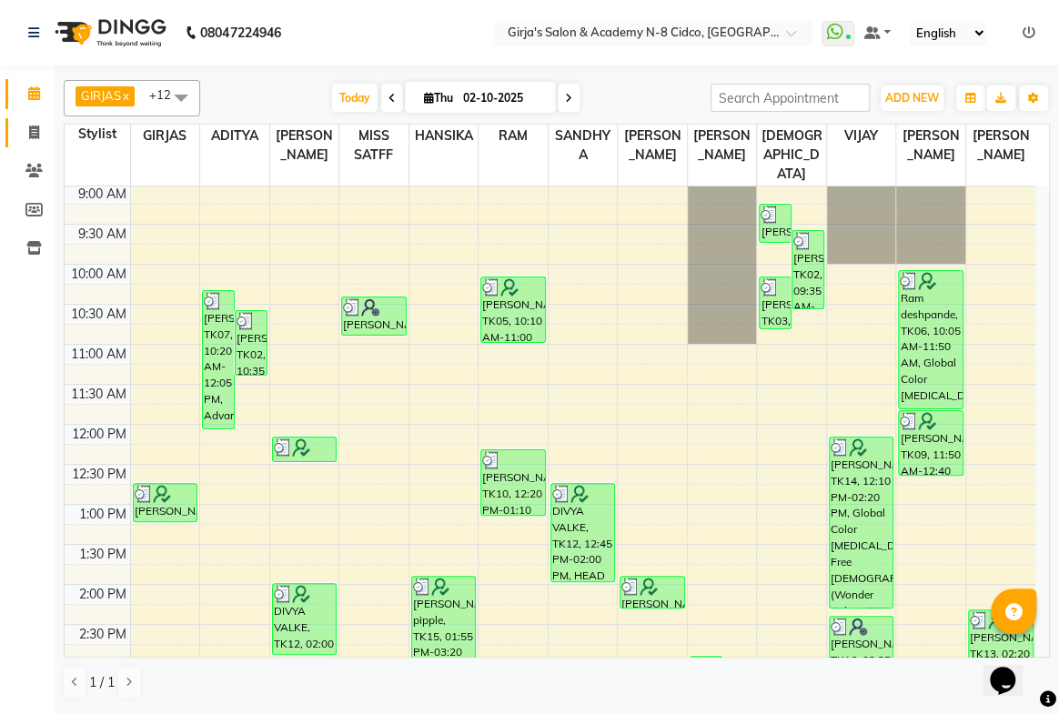
click at [18, 143] on link "Invoice" at bounding box center [27, 133] width 44 height 30
select select "66"
select select "service"
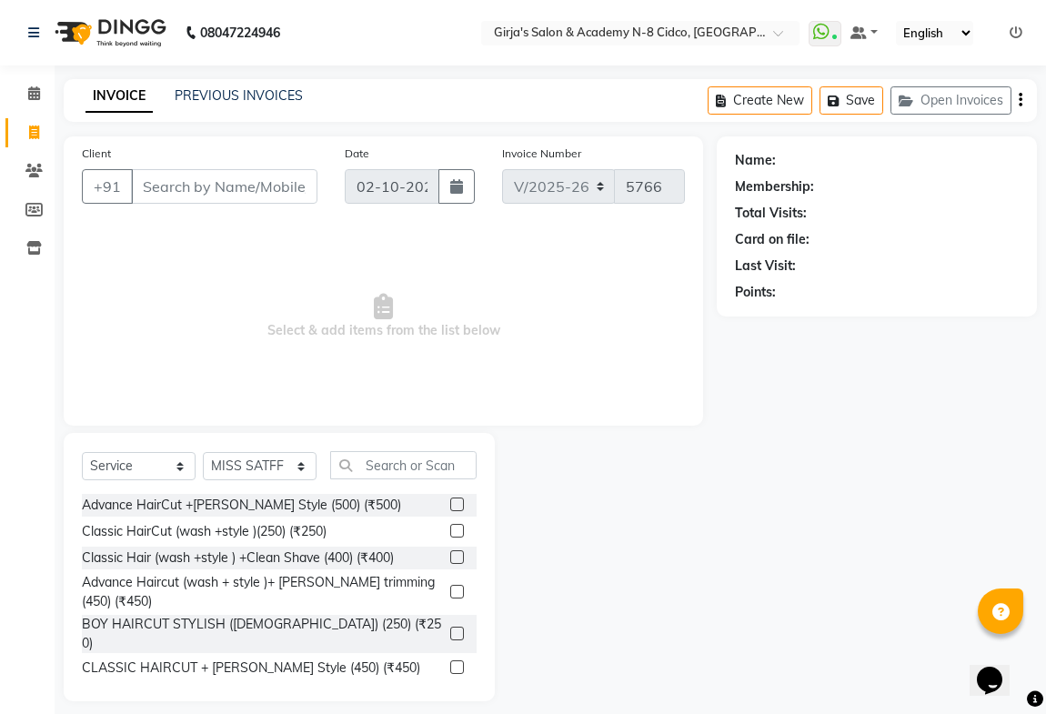
click at [217, 174] on input "Client" at bounding box center [224, 186] width 187 height 35
drag, startPoint x: 266, startPoint y: 476, endPoint x: 254, endPoint y: 456, distance: 23.3
click at [255, 457] on select "Select Stylist ADITYA [PERSON_NAME] BEAUTY M GIRJAS [PERSON_NAME] MISS [PERSON_…" at bounding box center [260, 466] width 114 height 28
select select "25488"
click at [203, 452] on select "Select Stylist ADITYA [PERSON_NAME] BEAUTY M GIRJAS [PERSON_NAME] MISS [PERSON_…" at bounding box center [260, 466] width 114 height 28
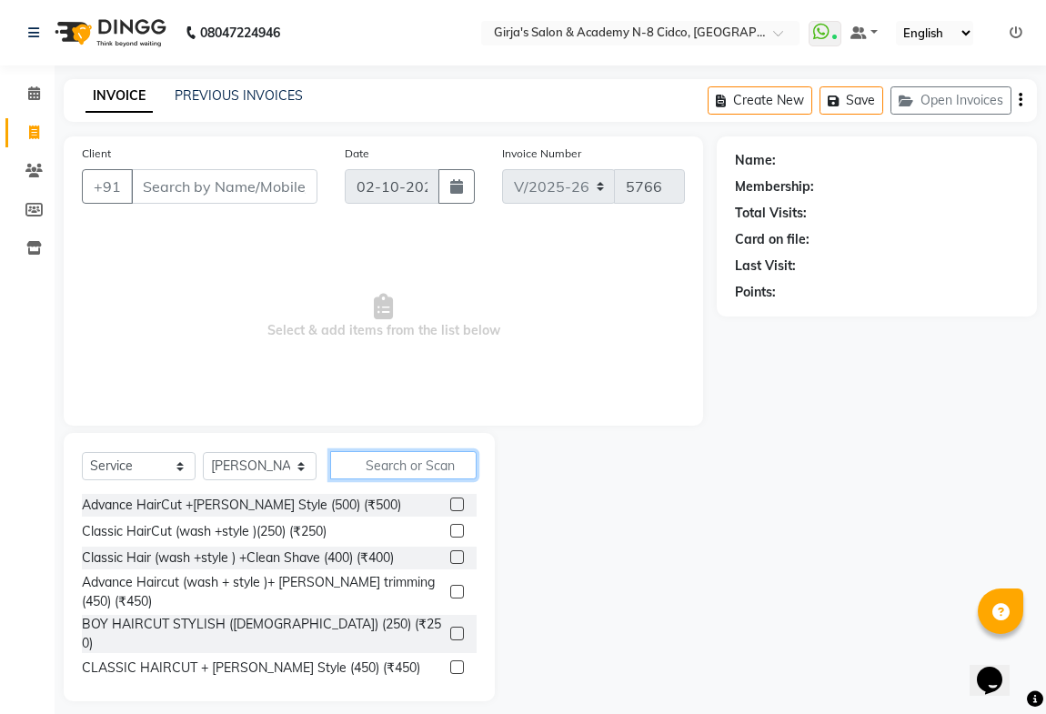
click at [376, 468] on input "text" at bounding box center [403, 465] width 146 height 28
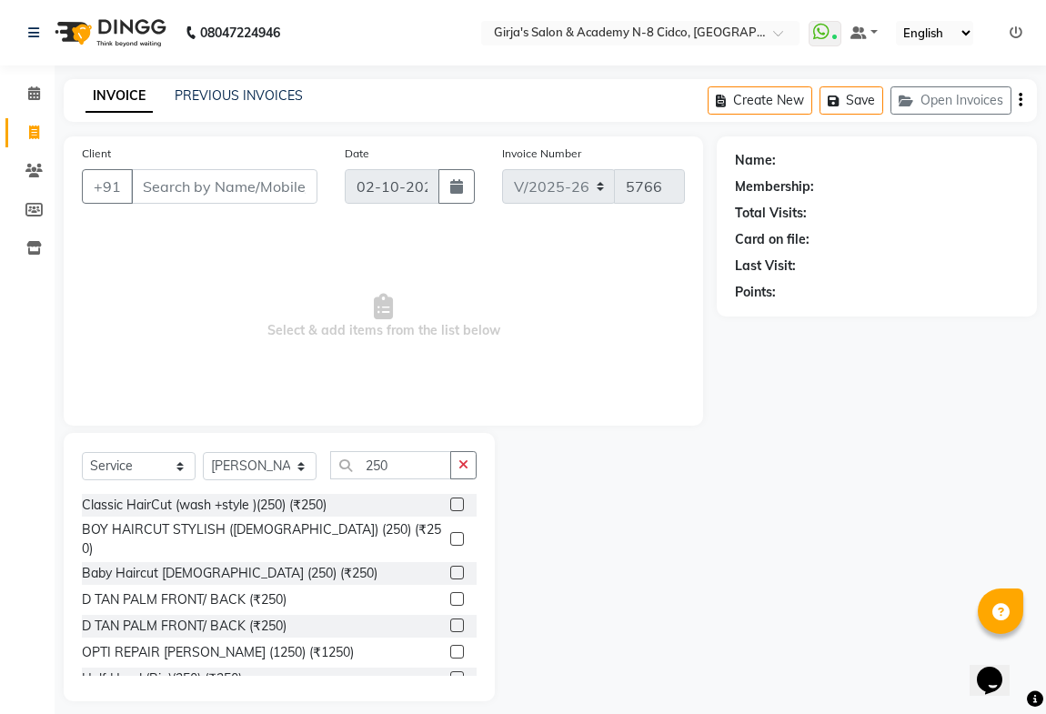
click at [382, 447] on div "Select Service Product Membership Package Voucher Prepaid Gift Card Select Styl…" at bounding box center [279, 567] width 431 height 268
click at [433, 465] on input "250" at bounding box center [390, 465] width 121 height 28
type input "2"
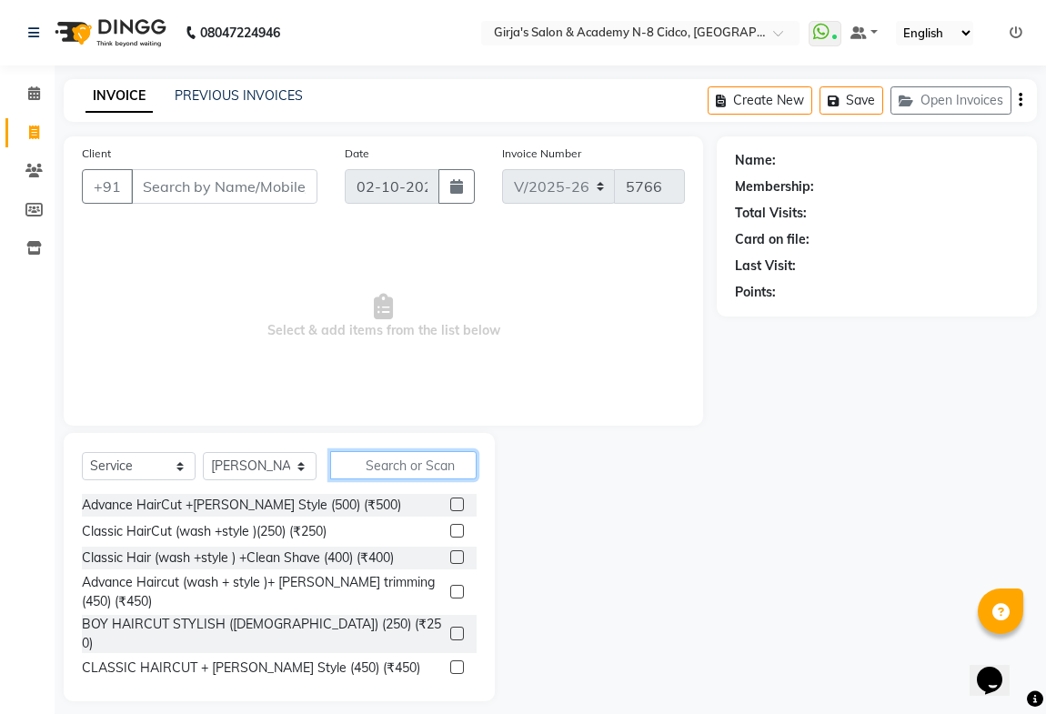
click at [429, 466] on input "text" at bounding box center [403, 465] width 146 height 28
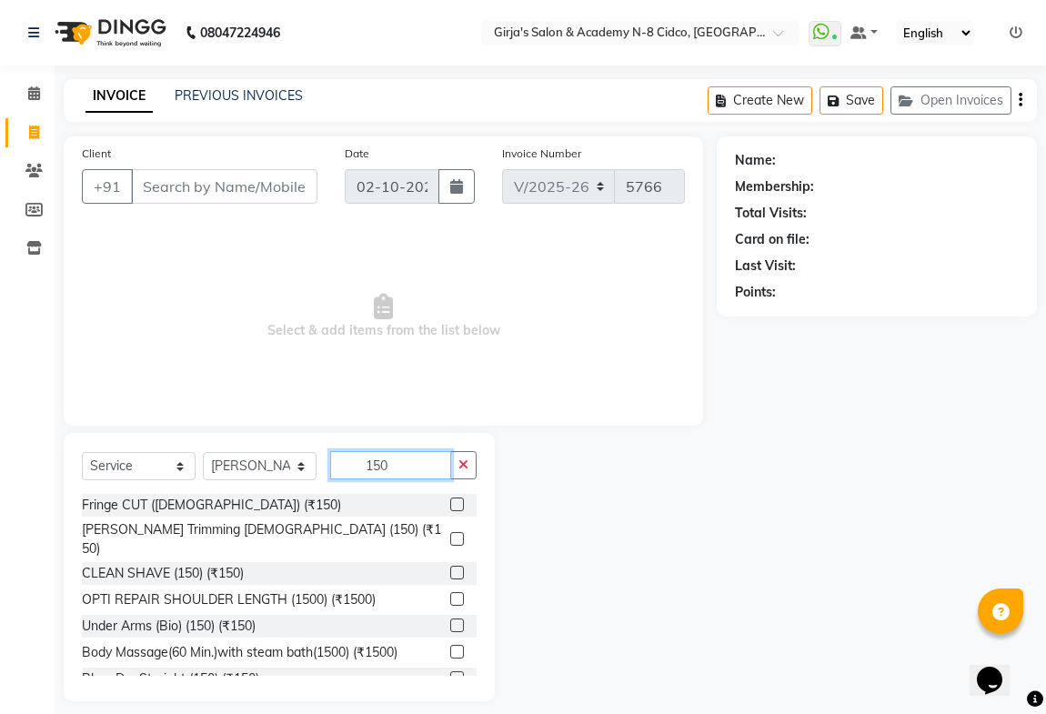
type input "150"
drag, startPoint x: 446, startPoint y: 509, endPoint x: 413, endPoint y: 447, distance: 70.0
click at [450, 508] on label at bounding box center [457, 505] width 14 height 14
click at [450, 508] on input "checkbox" at bounding box center [456, 506] width 12 height 12
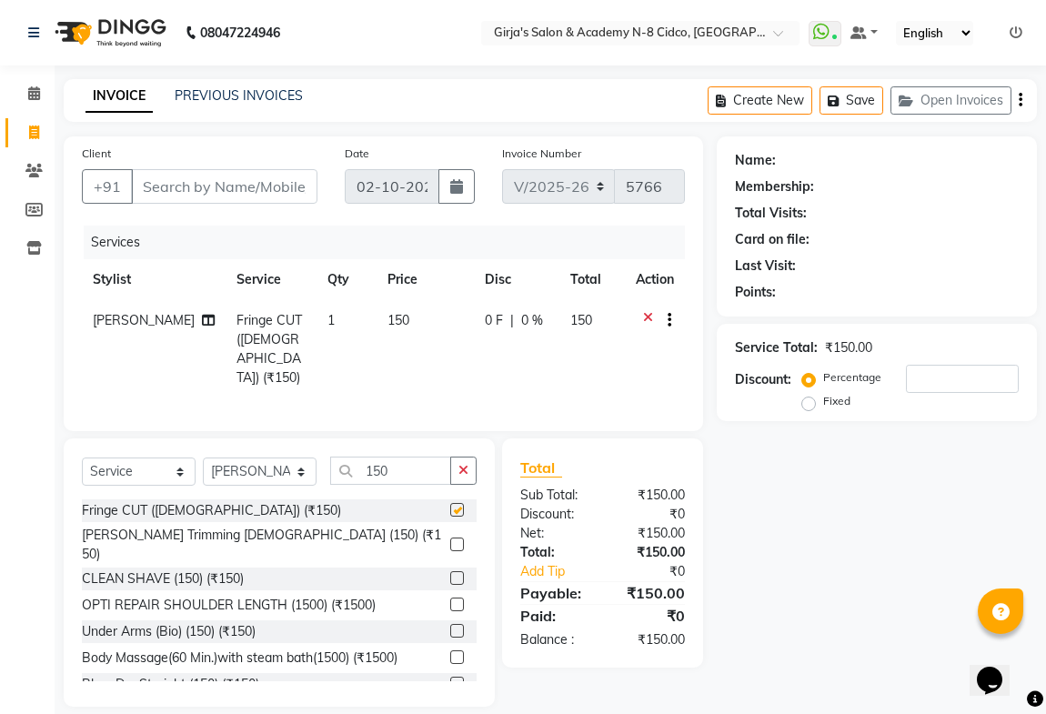
checkbox input "false"
click at [449, 324] on td "150" at bounding box center [425, 349] width 97 height 98
select select "25488"
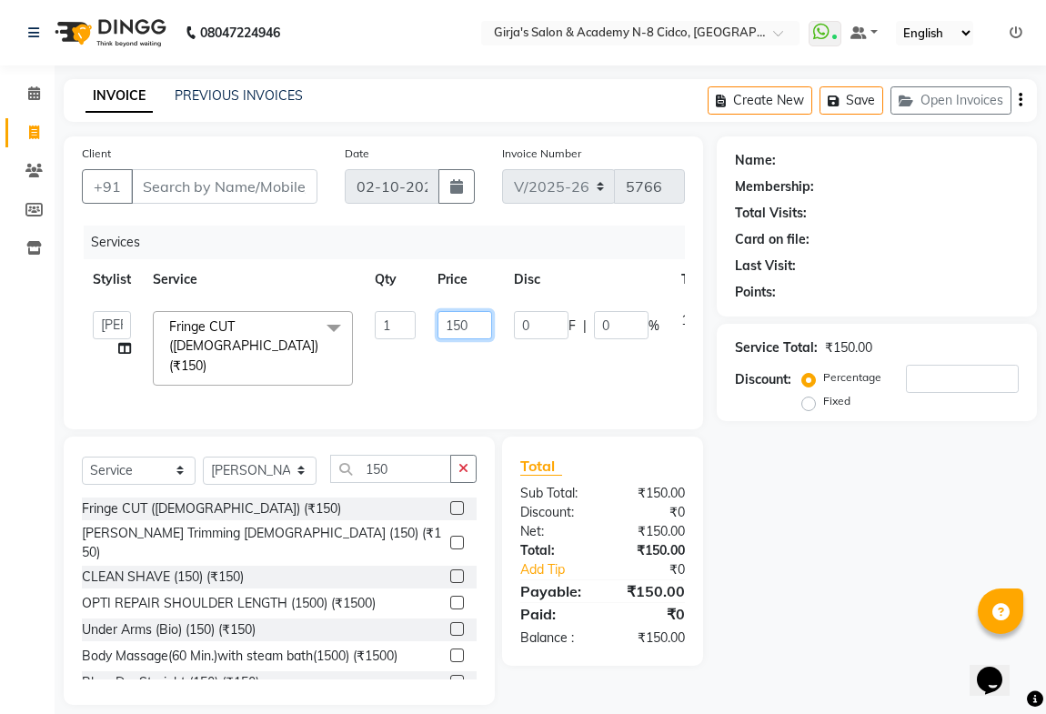
click at [481, 324] on input "150" at bounding box center [465, 325] width 55 height 28
type input "1"
type input "250"
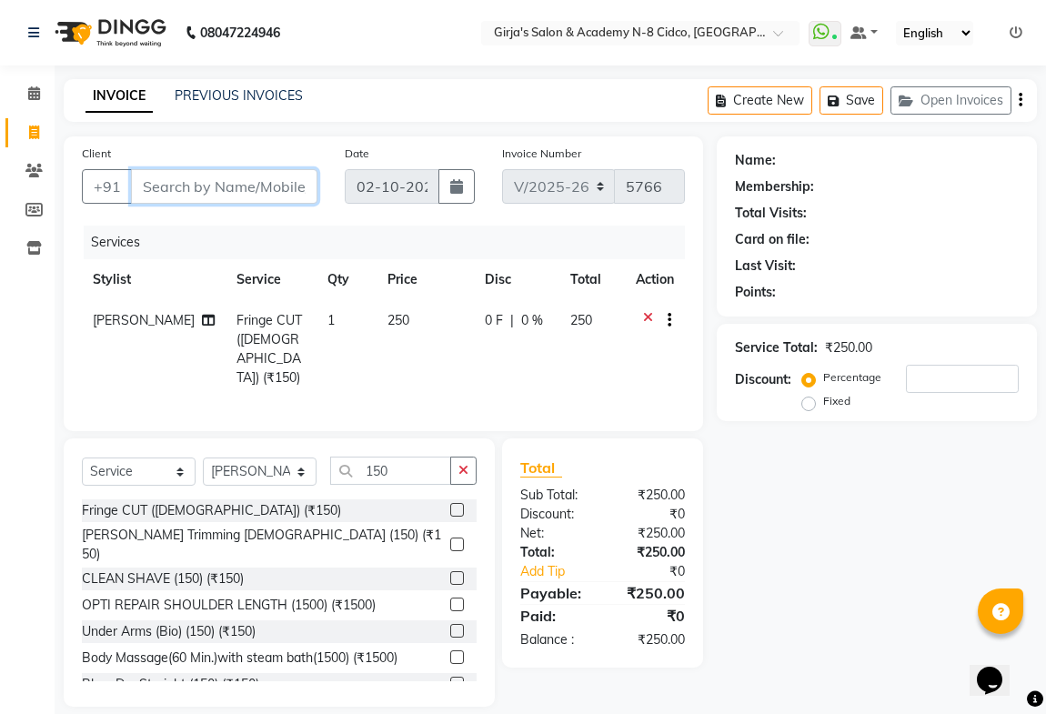
click at [182, 188] on input "Client" at bounding box center [224, 186] width 187 height 35
type input "0"
type input "8073178795"
click at [253, 189] on span "Add Client" at bounding box center [271, 186] width 72 height 18
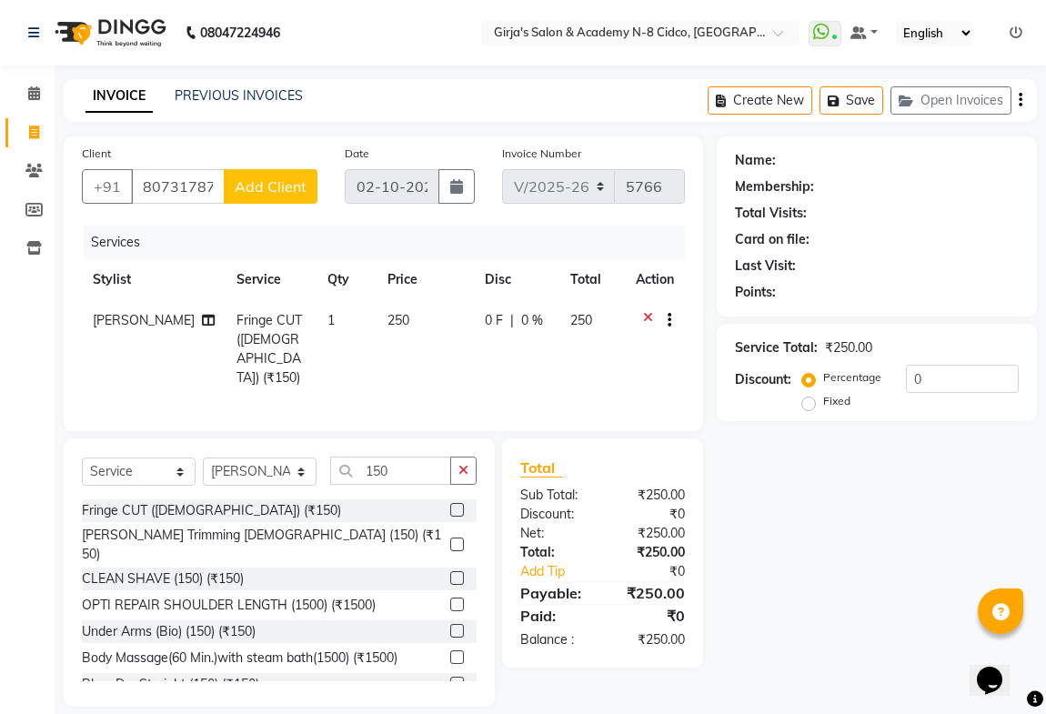
select select "22"
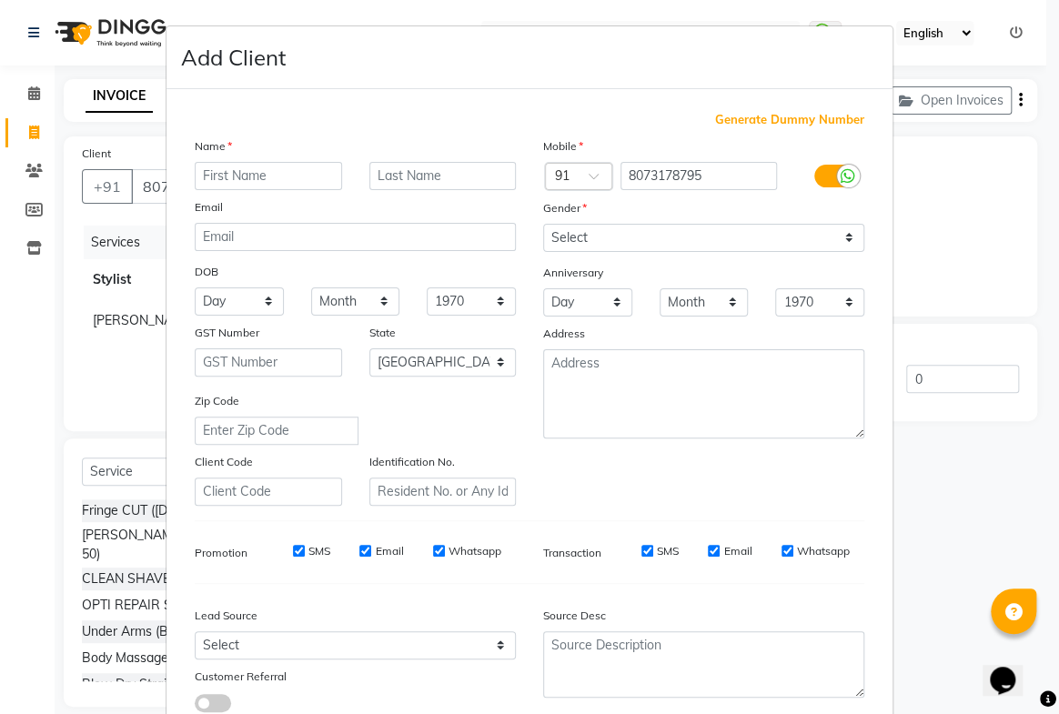
click at [248, 177] on input "text" at bounding box center [268, 176] width 147 height 28
type input "MOMATE"
click at [373, 168] on input "text" at bounding box center [442, 176] width 147 height 28
type input "MAM"
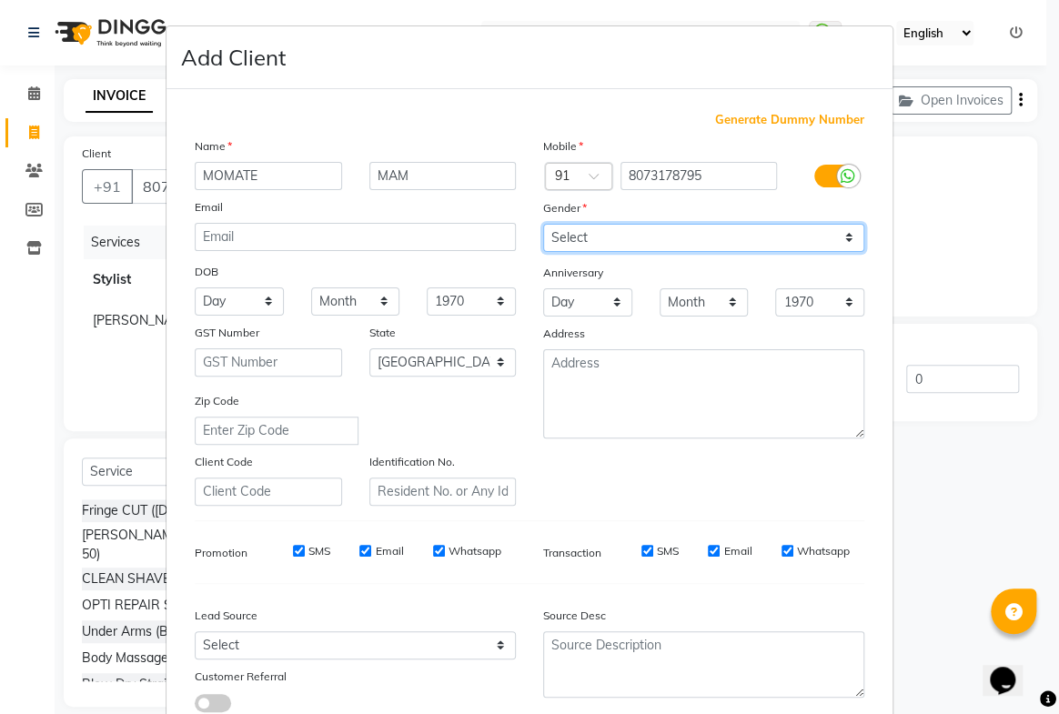
click at [685, 237] on select "Select [DEMOGRAPHIC_DATA] [DEMOGRAPHIC_DATA] Other Prefer Not To Say" at bounding box center [703, 238] width 321 height 28
select select "[DEMOGRAPHIC_DATA]"
click at [543, 224] on select "Select [DEMOGRAPHIC_DATA] [DEMOGRAPHIC_DATA] Other Prefer Not To Say" at bounding box center [703, 238] width 321 height 28
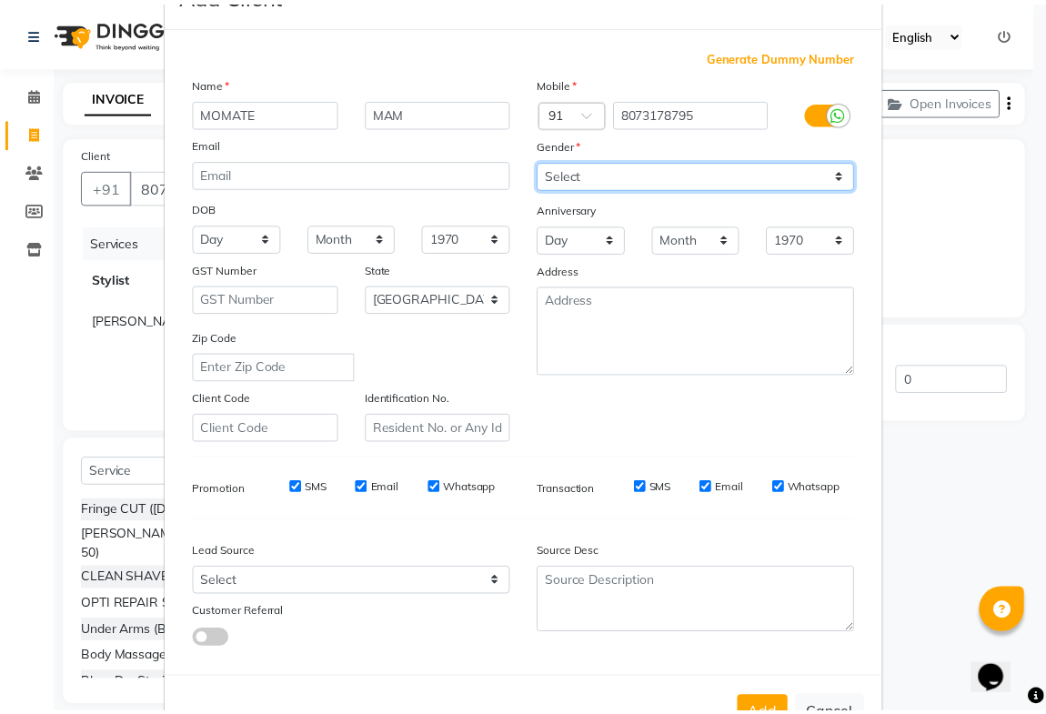
scroll to position [131, 0]
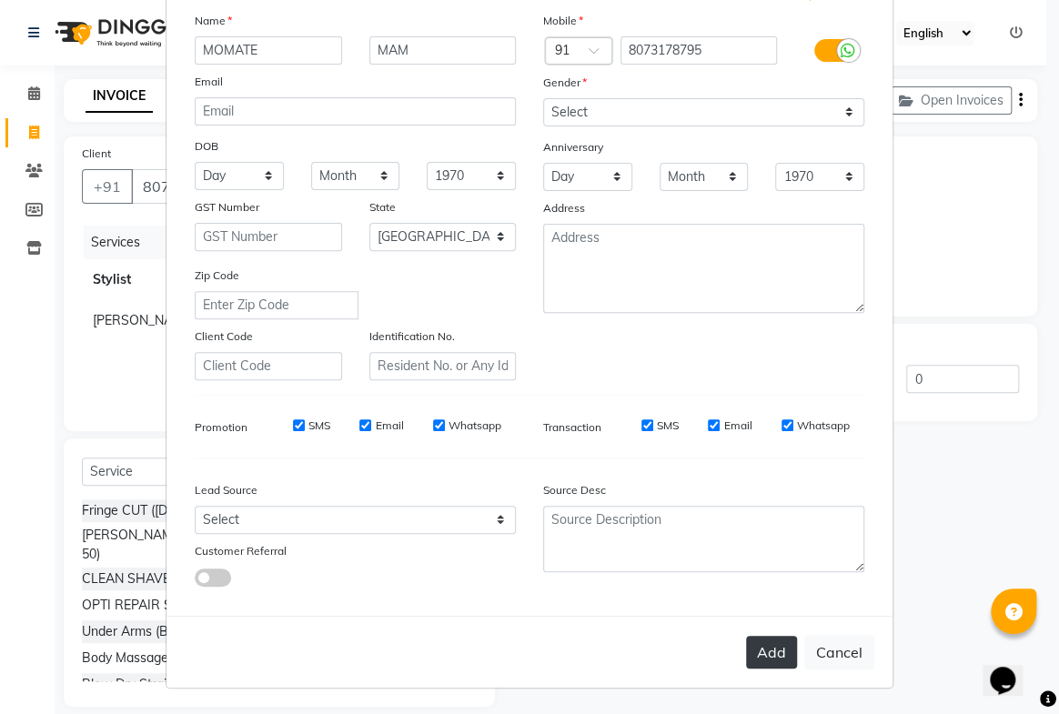
click at [767, 643] on button "Add" at bounding box center [771, 652] width 51 height 33
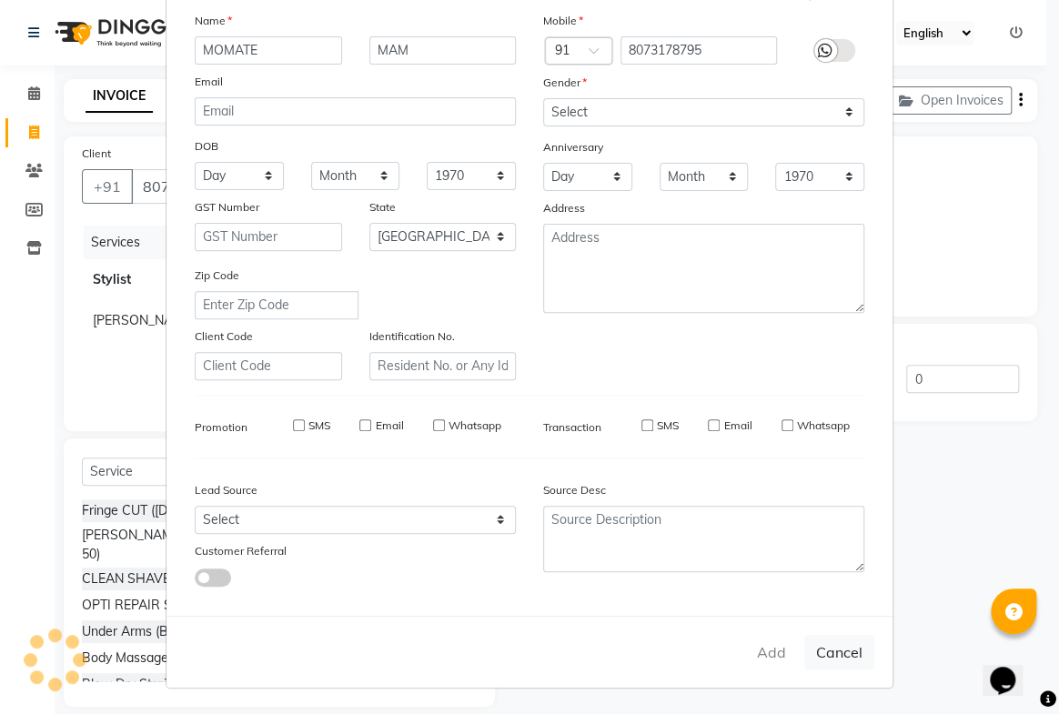
type input "80******95"
select select
select select "null"
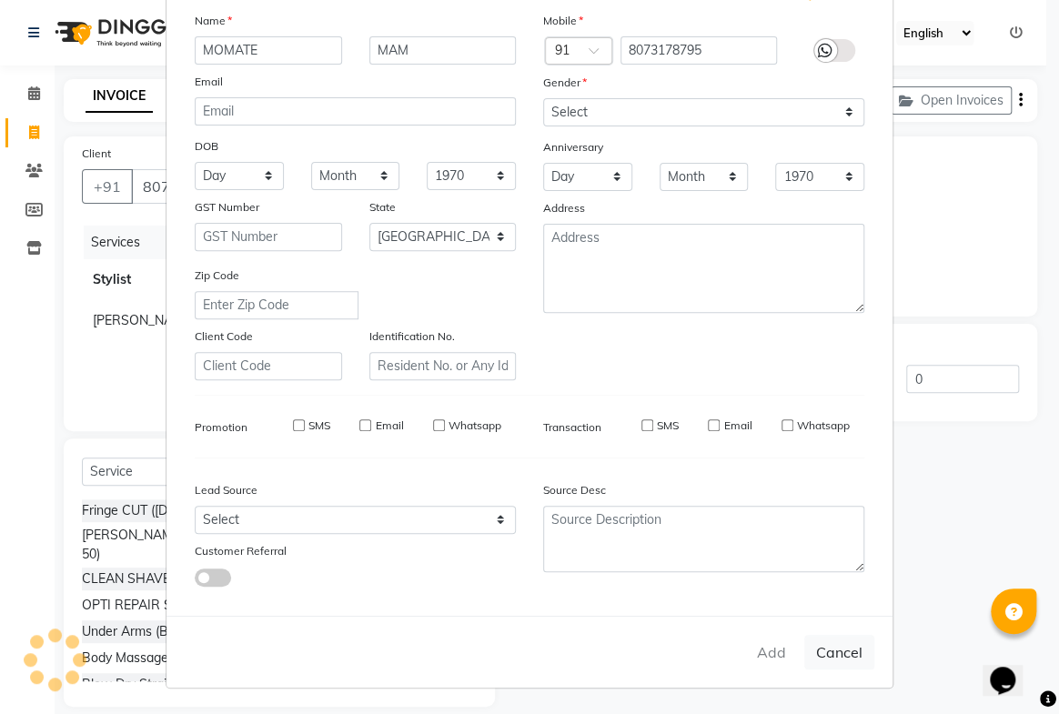
select select
checkbox input "false"
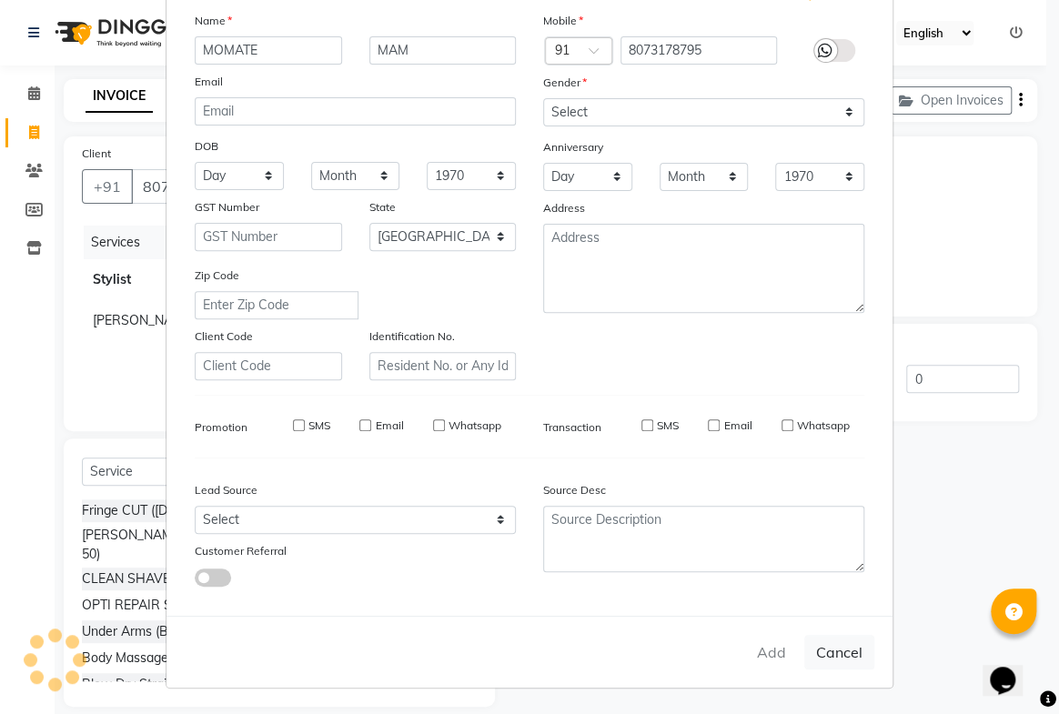
checkbox input "false"
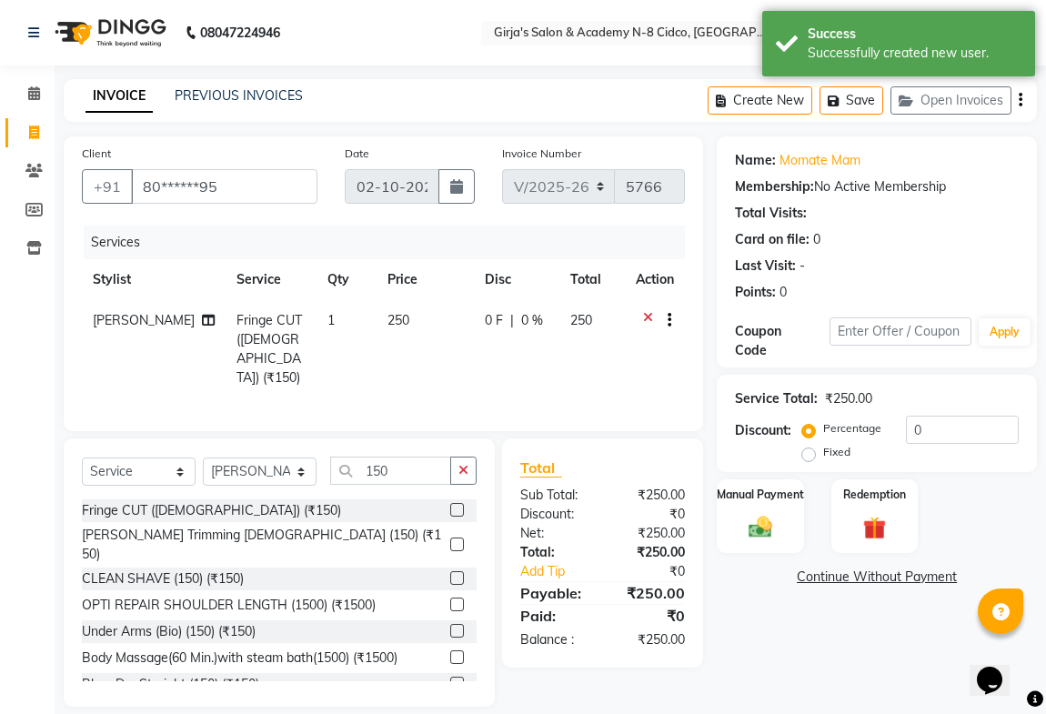
scroll to position [15, 0]
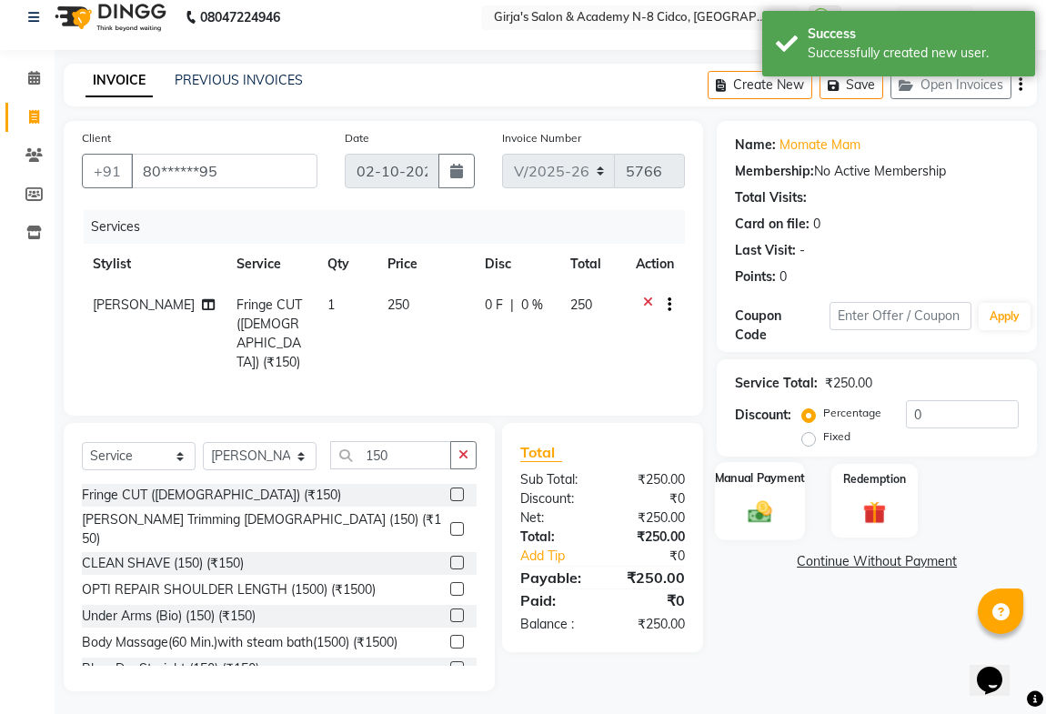
click at [757, 479] on label "Manual Payment" at bounding box center [760, 478] width 91 height 17
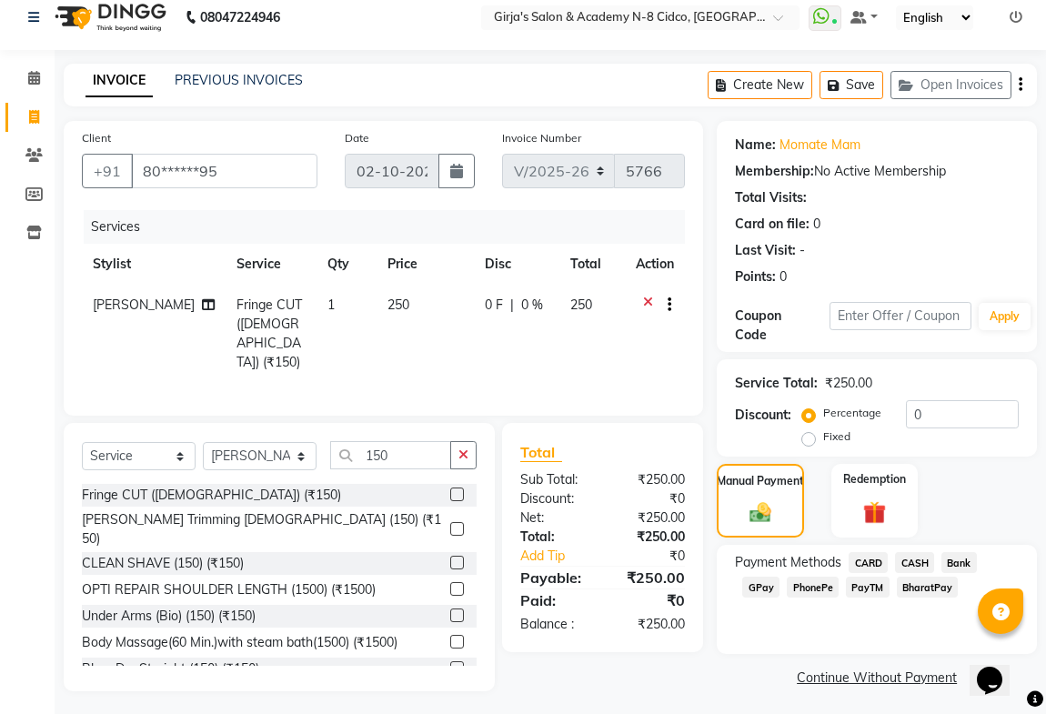
click at [770, 591] on span "GPay" at bounding box center [761, 587] width 37 height 21
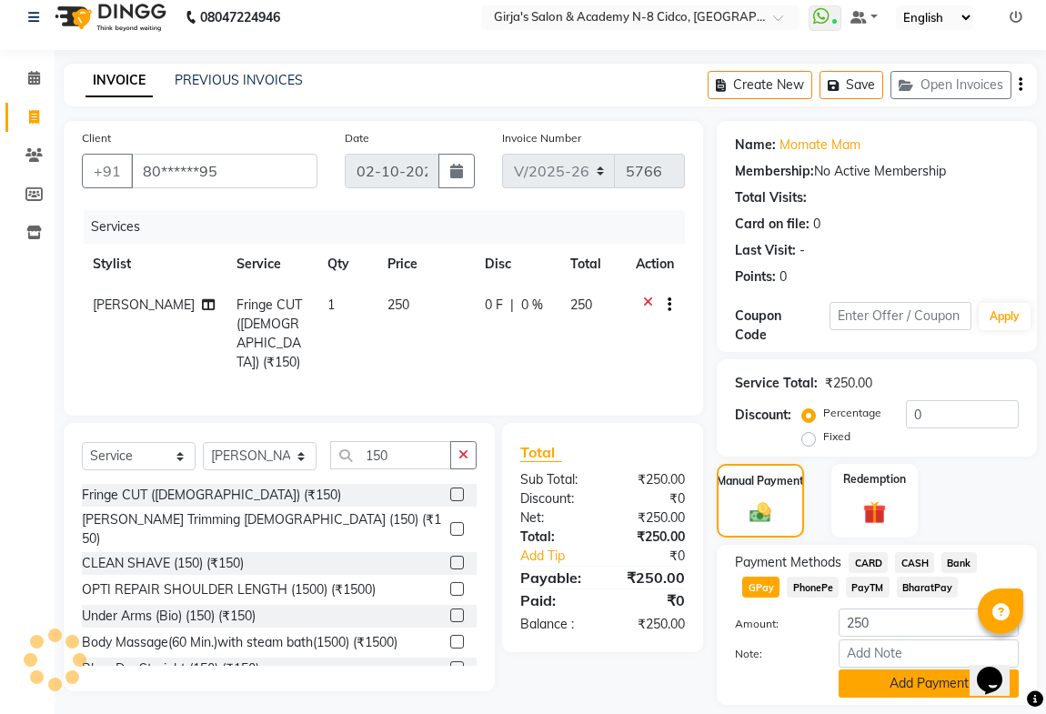
click at [913, 689] on button "Add Payment" at bounding box center [929, 684] width 180 height 28
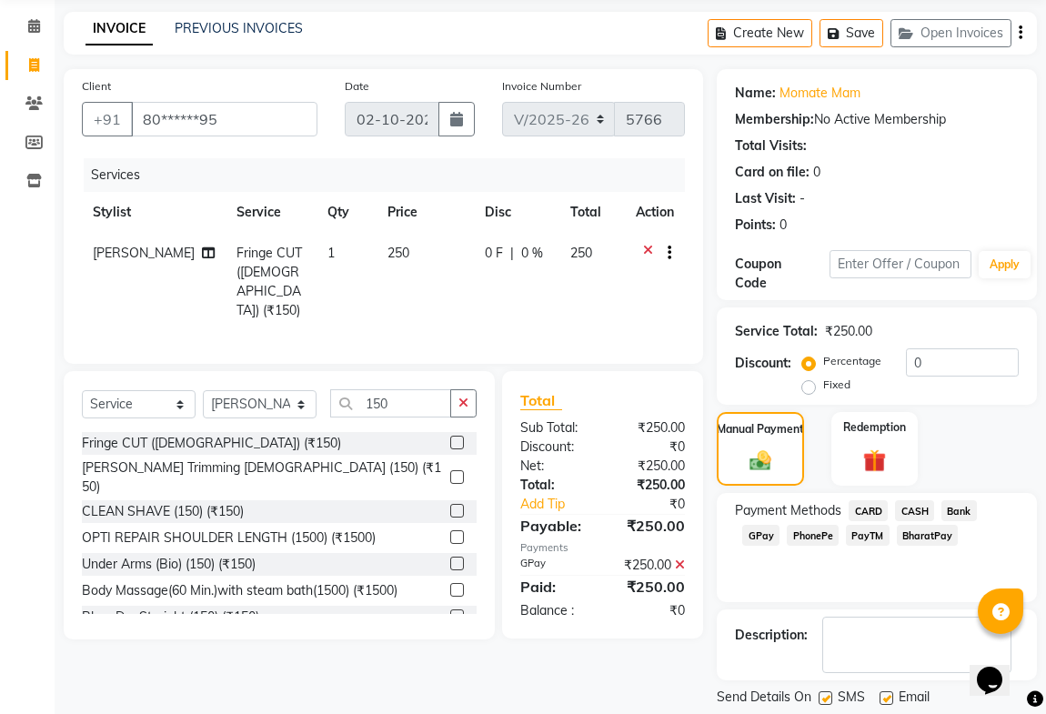
scroll to position [122, 0]
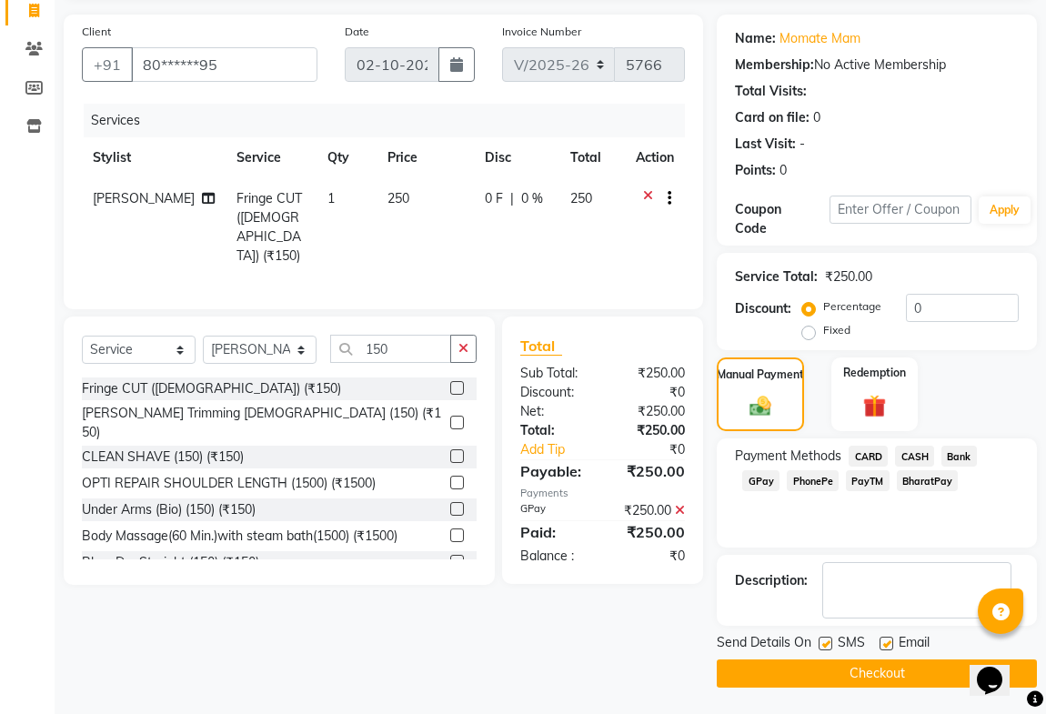
click at [884, 664] on button "Checkout" at bounding box center [877, 674] width 320 height 28
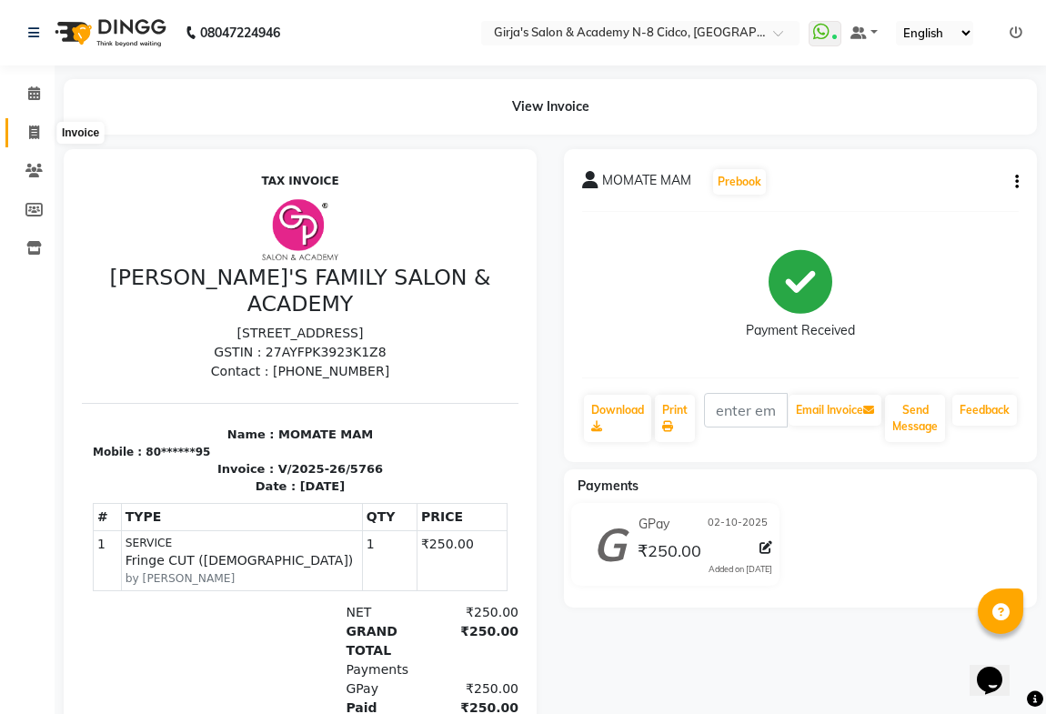
click at [25, 123] on span at bounding box center [34, 133] width 32 height 21
select select "66"
select select "service"
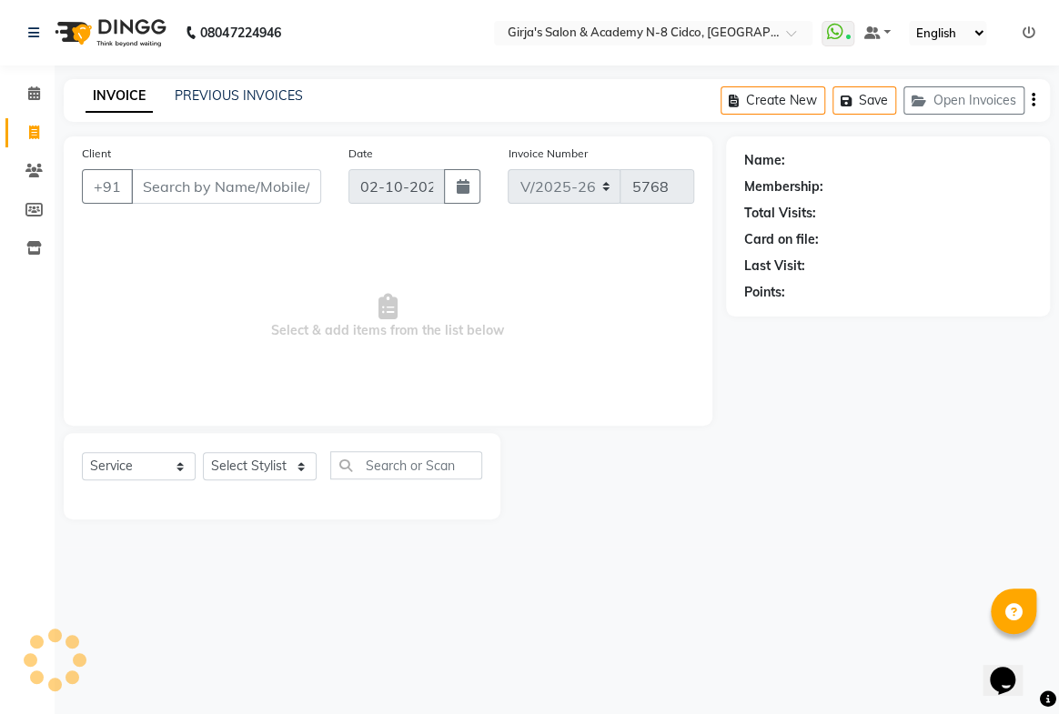
click at [237, 185] on input "Client" at bounding box center [226, 186] width 190 height 35
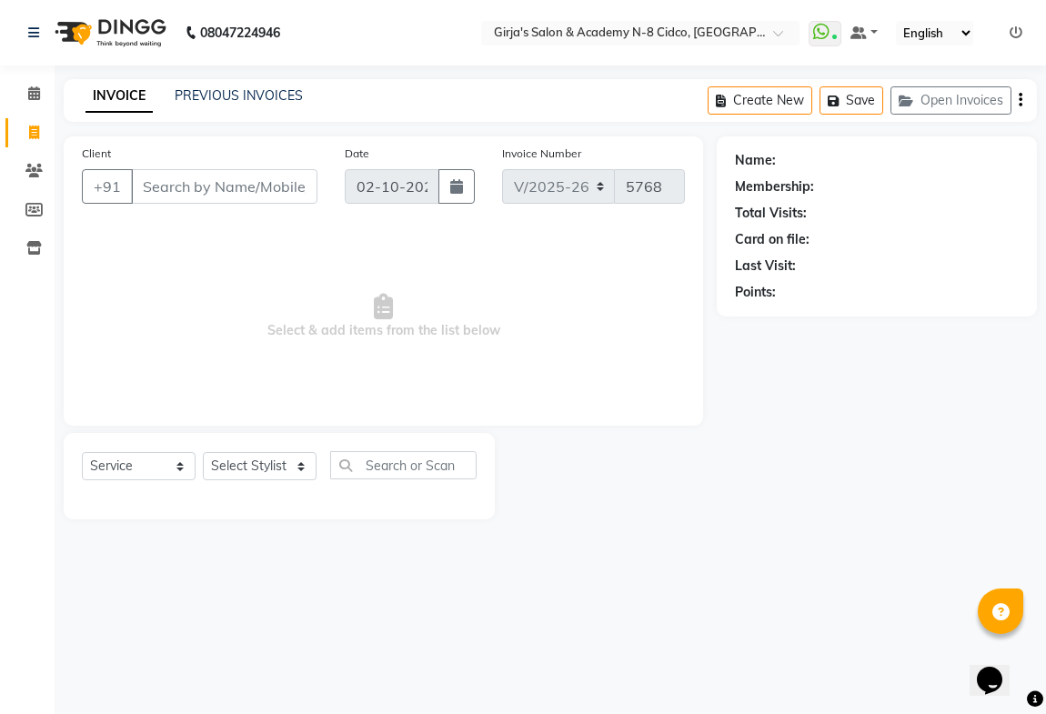
select select "66554"
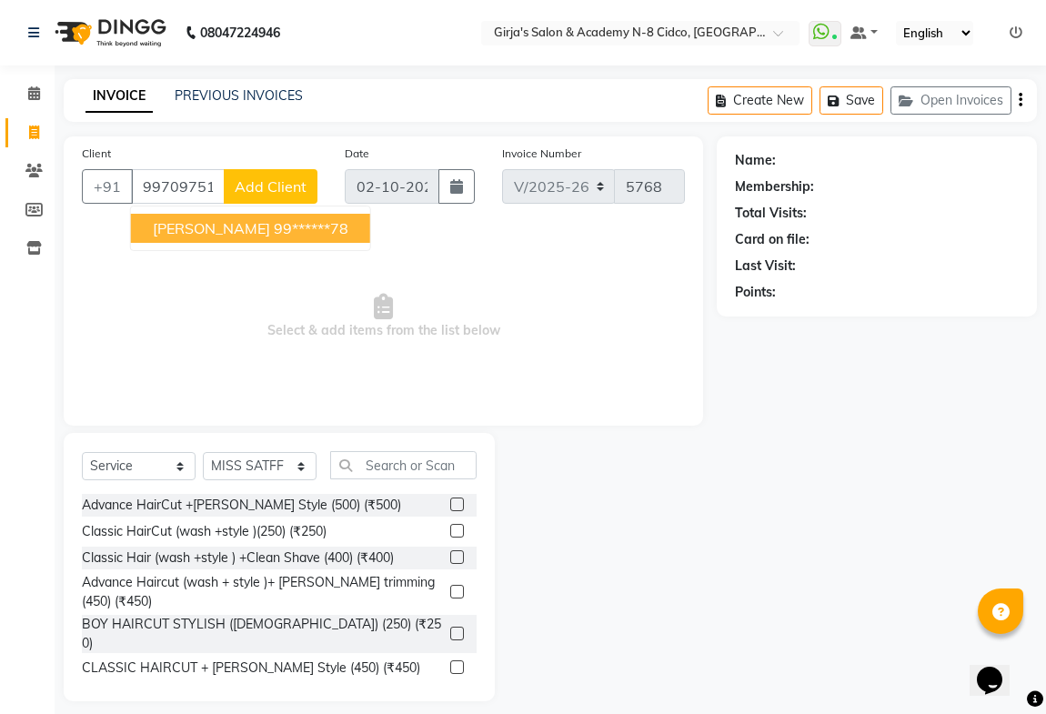
click at [187, 228] on span "[PERSON_NAME]" at bounding box center [211, 228] width 117 height 18
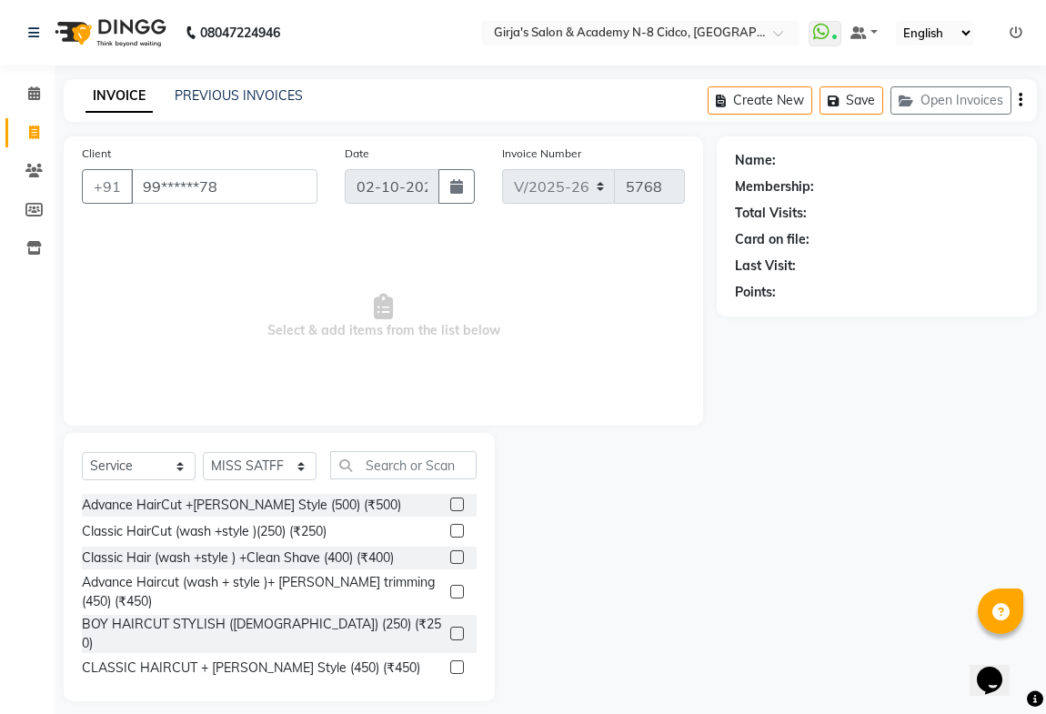
type input "99******78"
click at [780, 160] on link "Pooja Singh" at bounding box center [831, 160] width 102 height 19
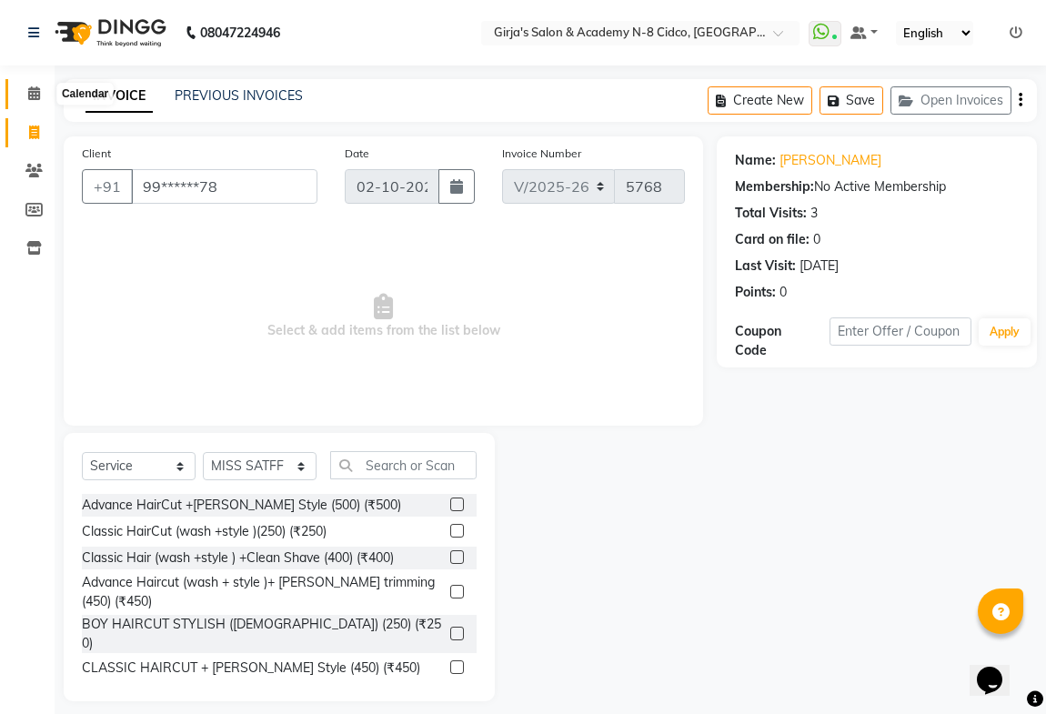
click at [33, 90] on icon at bounding box center [34, 93] width 12 height 14
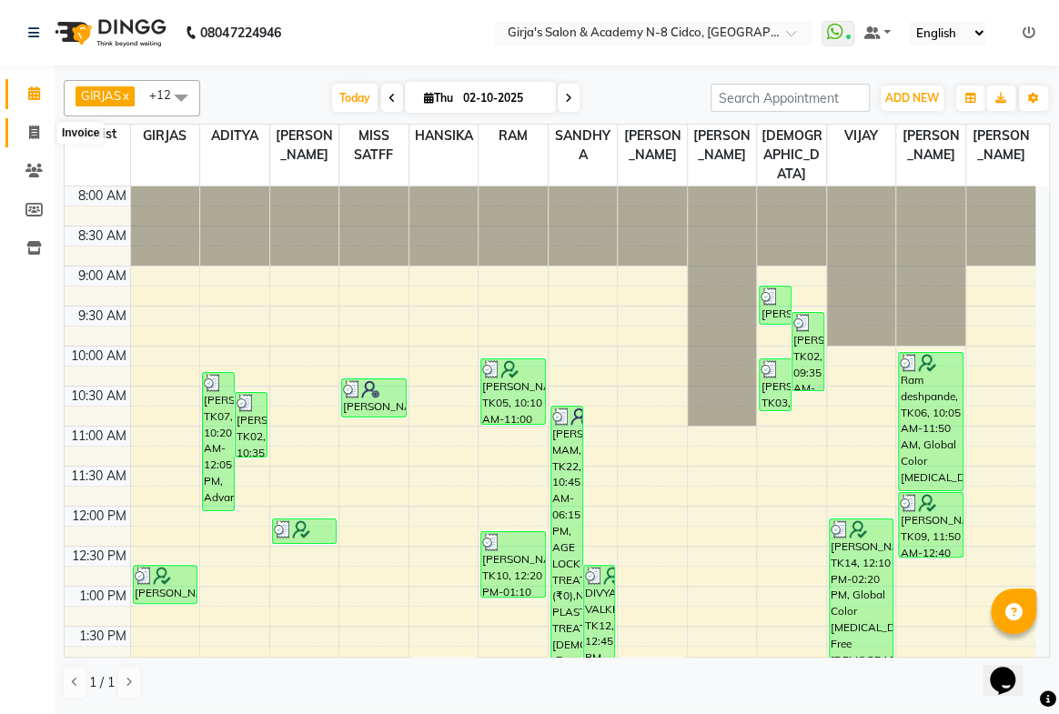
click at [36, 127] on icon at bounding box center [34, 133] width 10 height 14
select select "66"
select select "service"
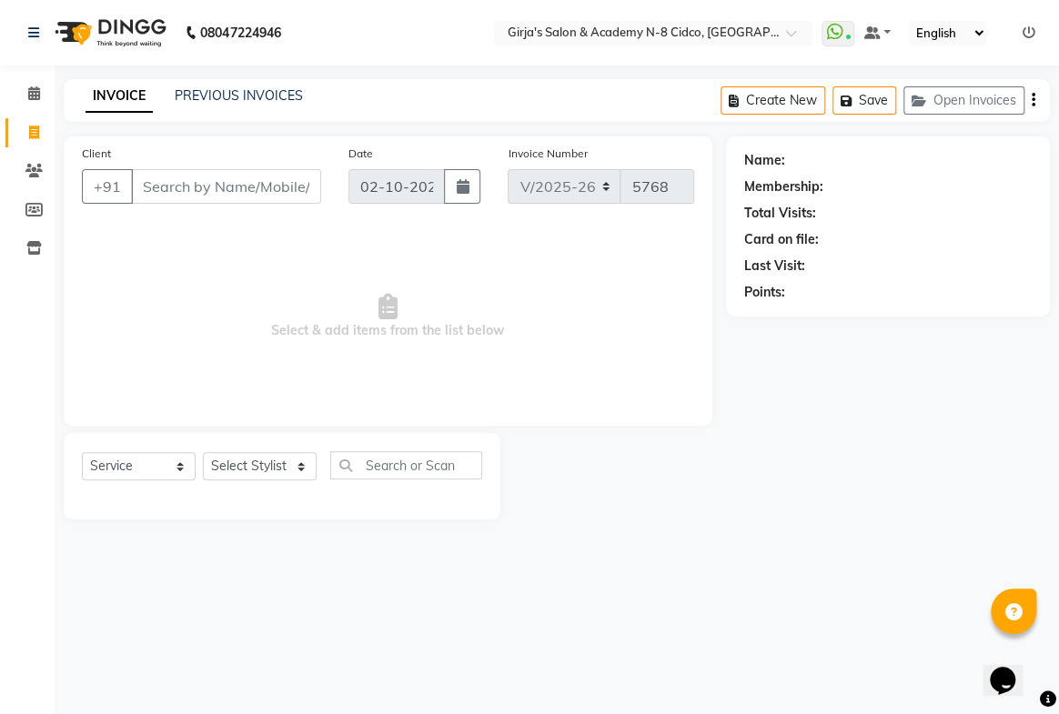
click at [191, 189] on input "Client" at bounding box center [226, 186] width 190 height 35
select select "66554"
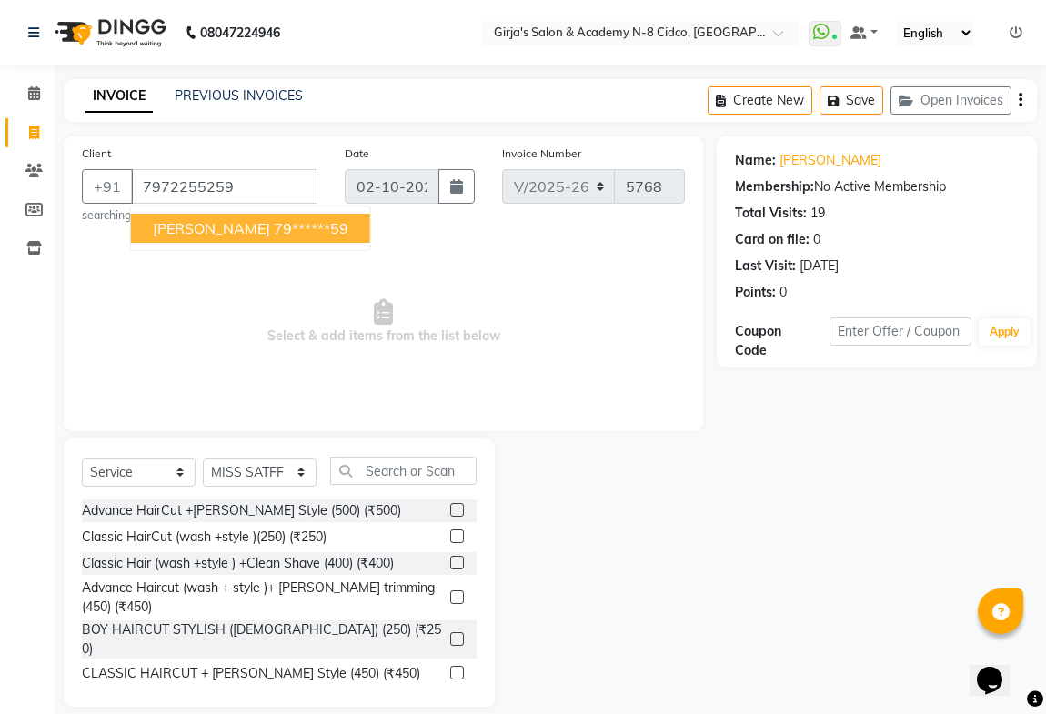
drag, startPoint x: 268, startPoint y: 210, endPoint x: 266, endPoint y: 246, distance: 35.5
click at [268, 212] on ngb-typeahead-window "kavita polas 79******59" at bounding box center [250, 228] width 241 height 45
click at [296, 224] on ngb-highlight "79******59" at bounding box center [311, 228] width 75 height 18
type input "79******59"
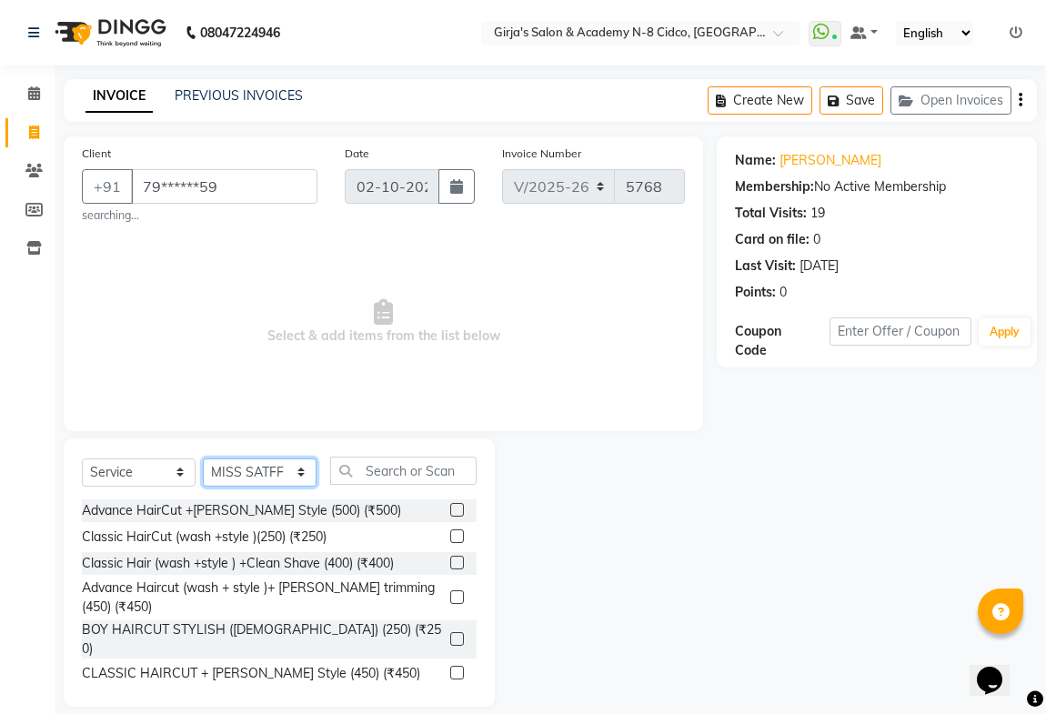
click at [258, 460] on select "Select Stylist ADITYA [PERSON_NAME] BEAUTY M GIRJAS [PERSON_NAME] MISS [PERSON_…" at bounding box center [260, 473] width 114 height 28
select select "42871"
click at [203, 459] on select "Select Stylist ADITYA [PERSON_NAME] BEAUTY M GIRJAS [PERSON_NAME] MISS [PERSON_…" at bounding box center [260, 473] width 114 height 28
click at [405, 463] on input "text" at bounding box center [403, 471] width 146 height 28
click at [404, 470] on input "text" at bounding box center [403, 471] width 146 height 28
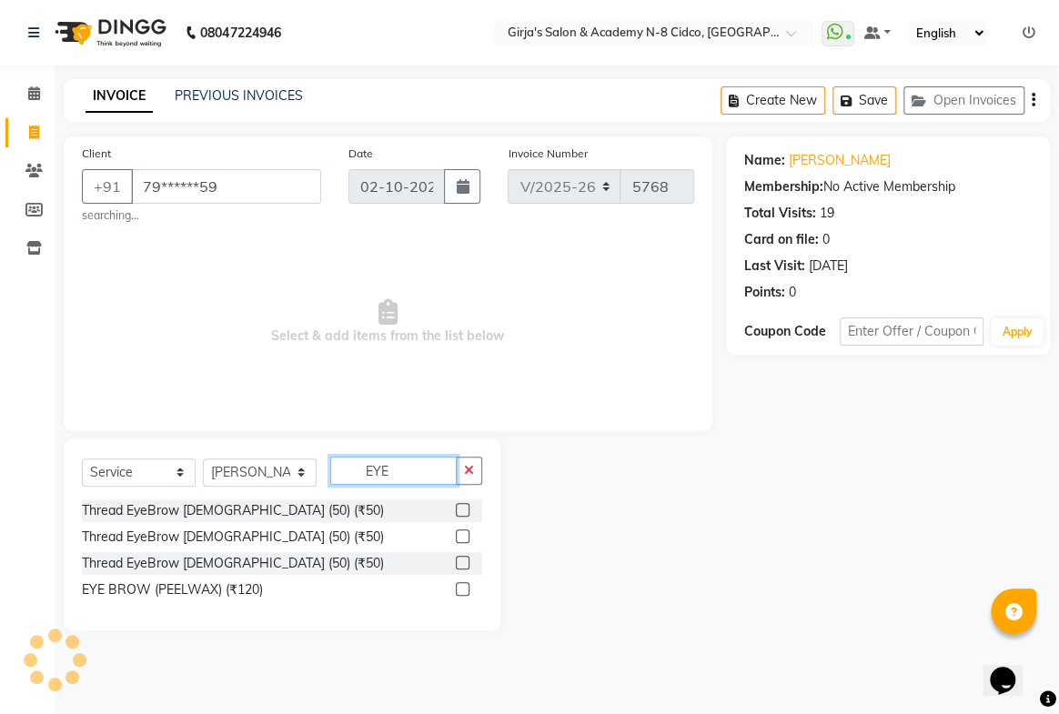
type input "EYE"
click at [463, 509] on label at bounding box center [463, 510] width 14 height 14
click at [463, 509] on input "checkbox" at bounding box center [462, 511] width 12 height 12
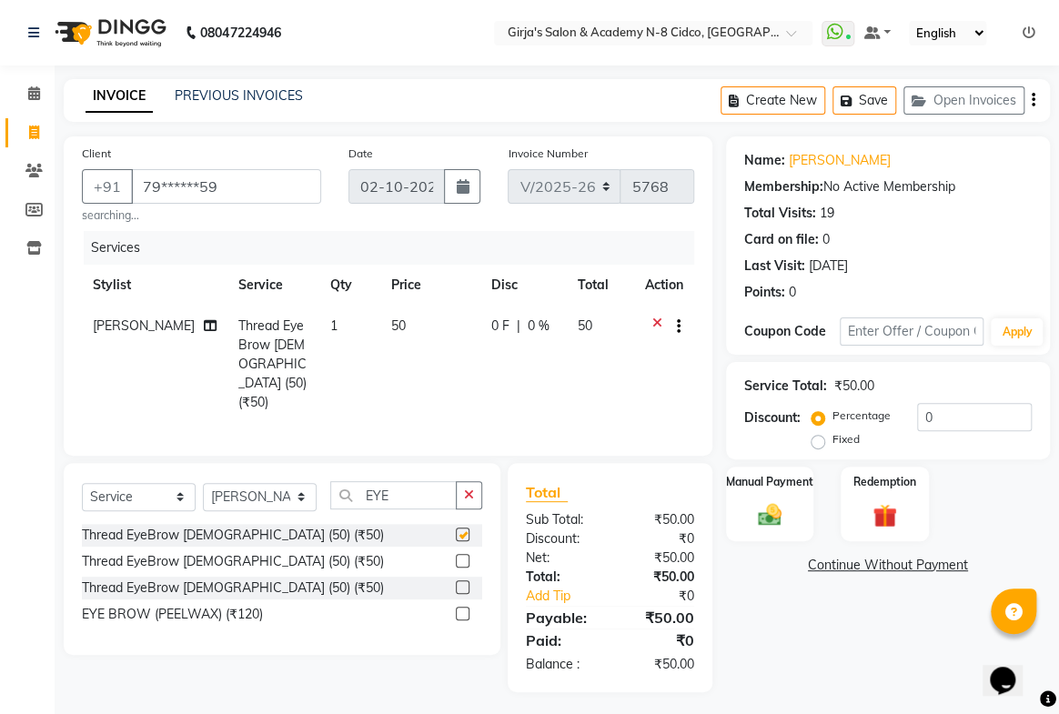
checkbox input "false"
click at [463, 481] on button "button" at bounding box center [469, 495] width 26 height 28
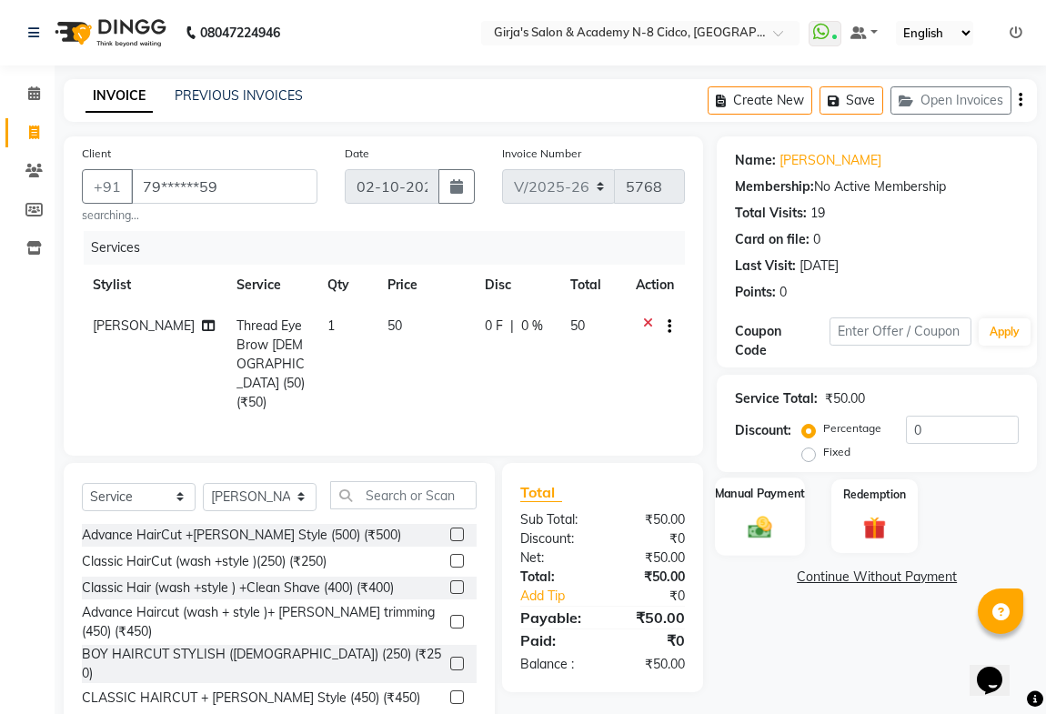
click at [763, 520] on img at bounding box center [760, 527] width 39 height 28
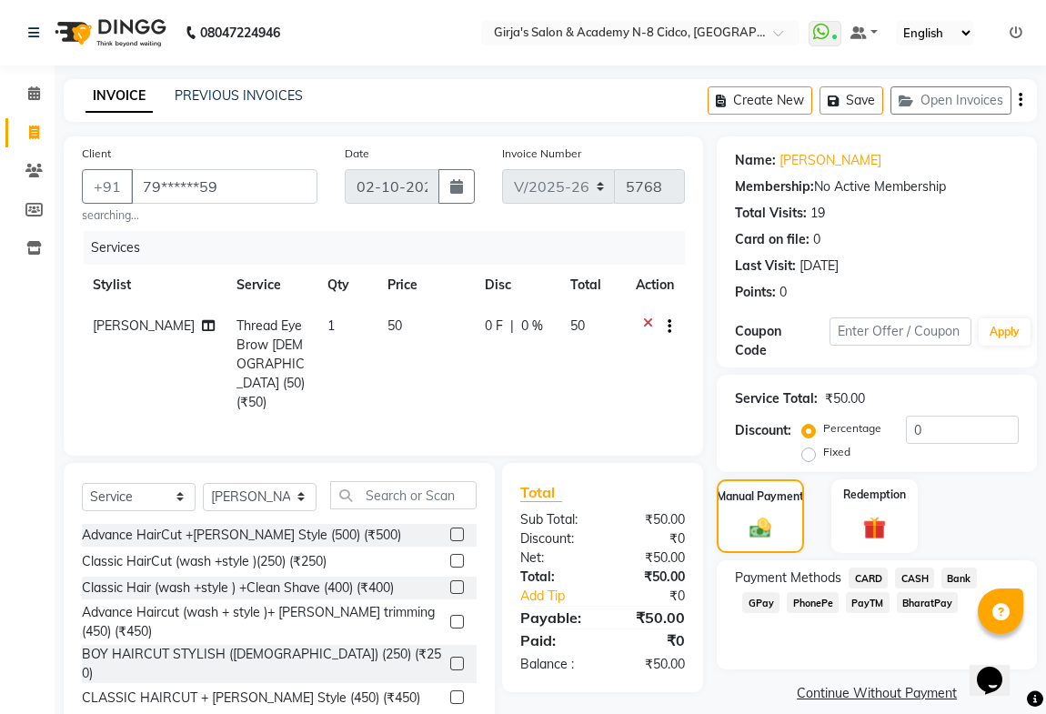
click at [916, 575] on span "CASH" at bounding box center [914, 578] width 39 height 21
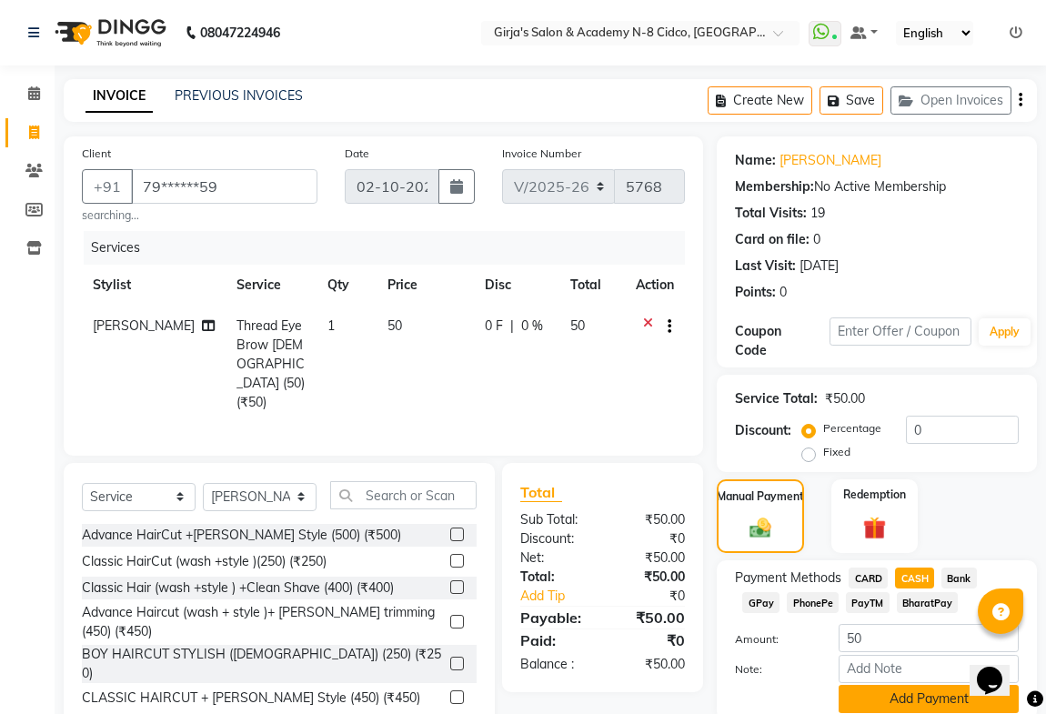
scroll to position [71, 0]
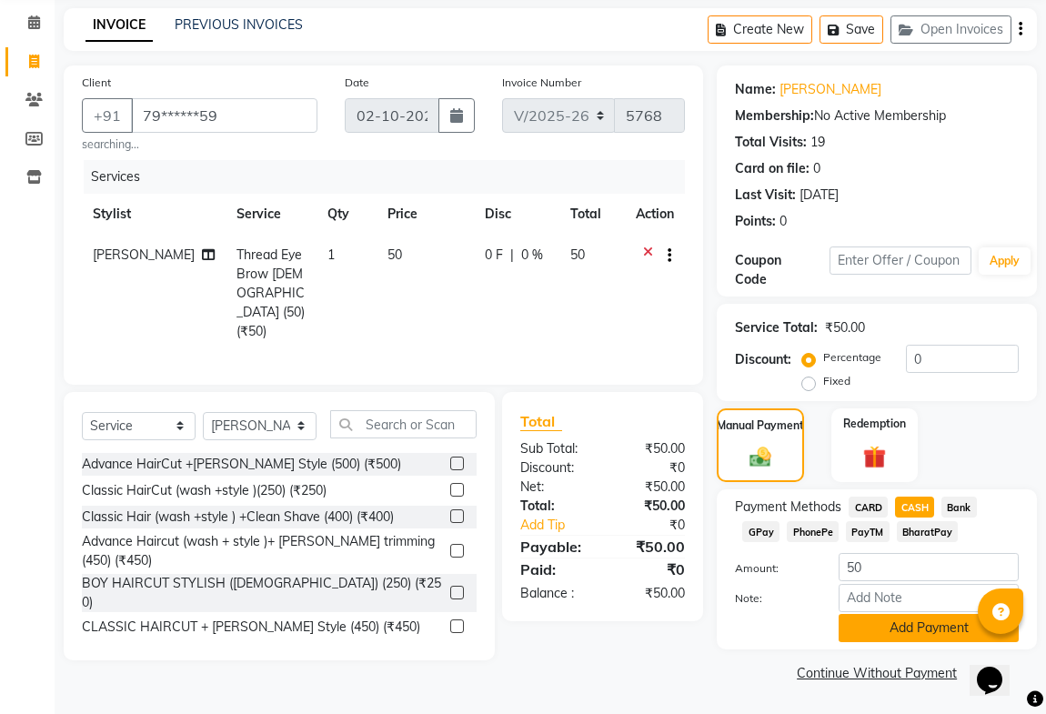
click at [891, 629] on button "Add Payment" at bounding box center [929, 628] width 180 height 28
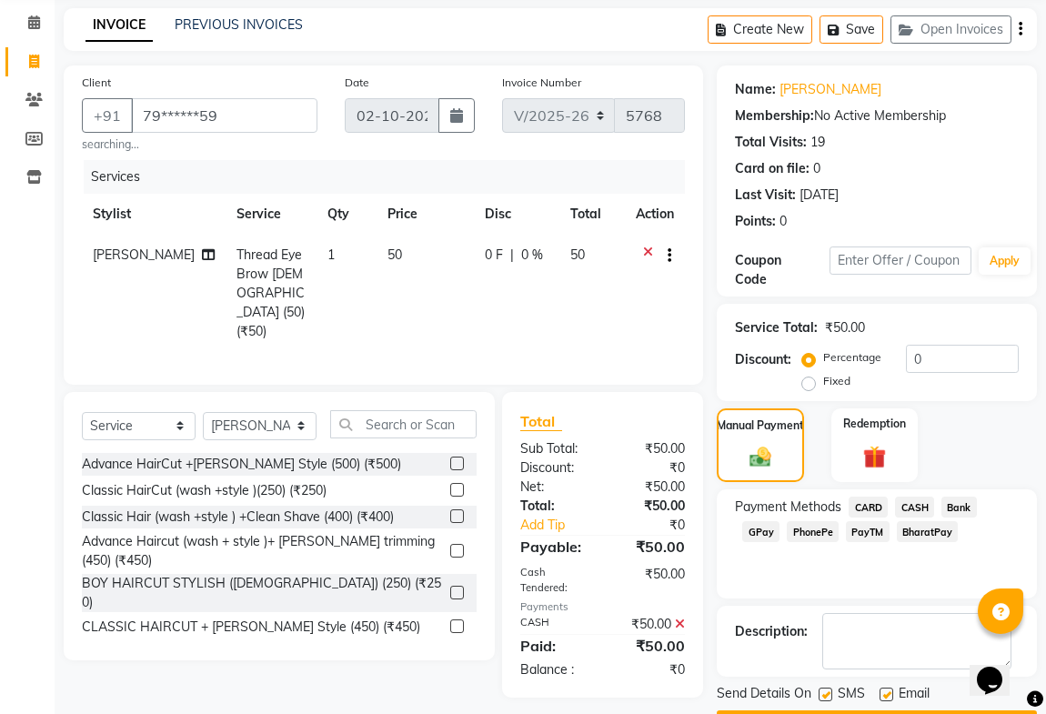
scroll to position [122, 0]
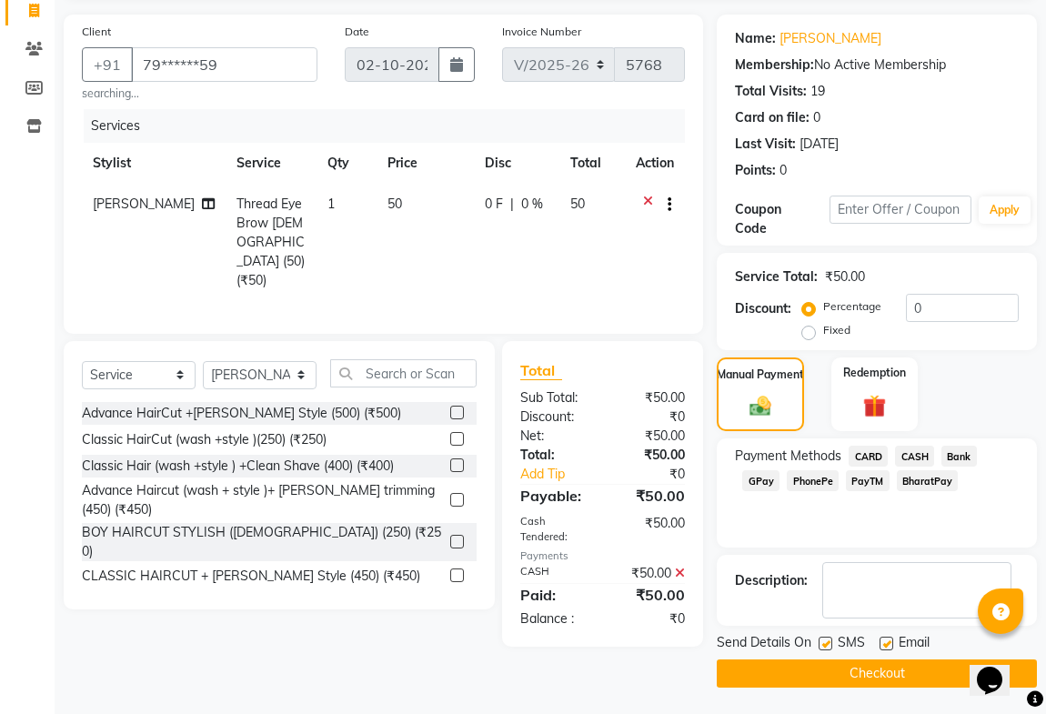
click at [869, 660] on button "Checkout" at bounding box center [877, 674] width 320 height 28
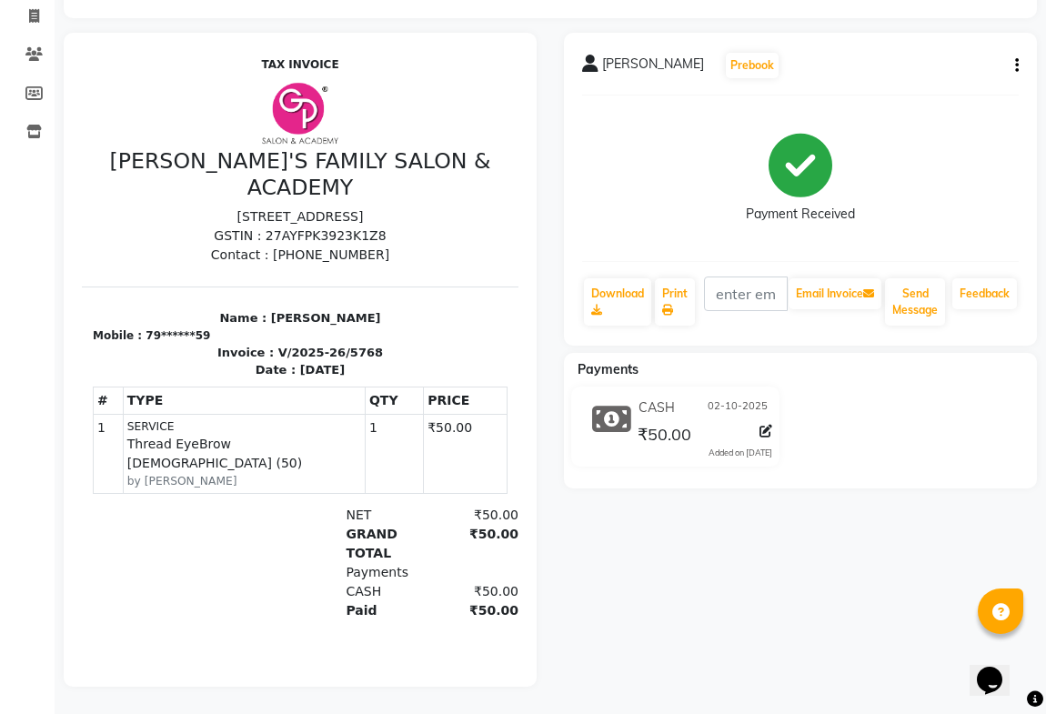
scroll to position [82, 0]
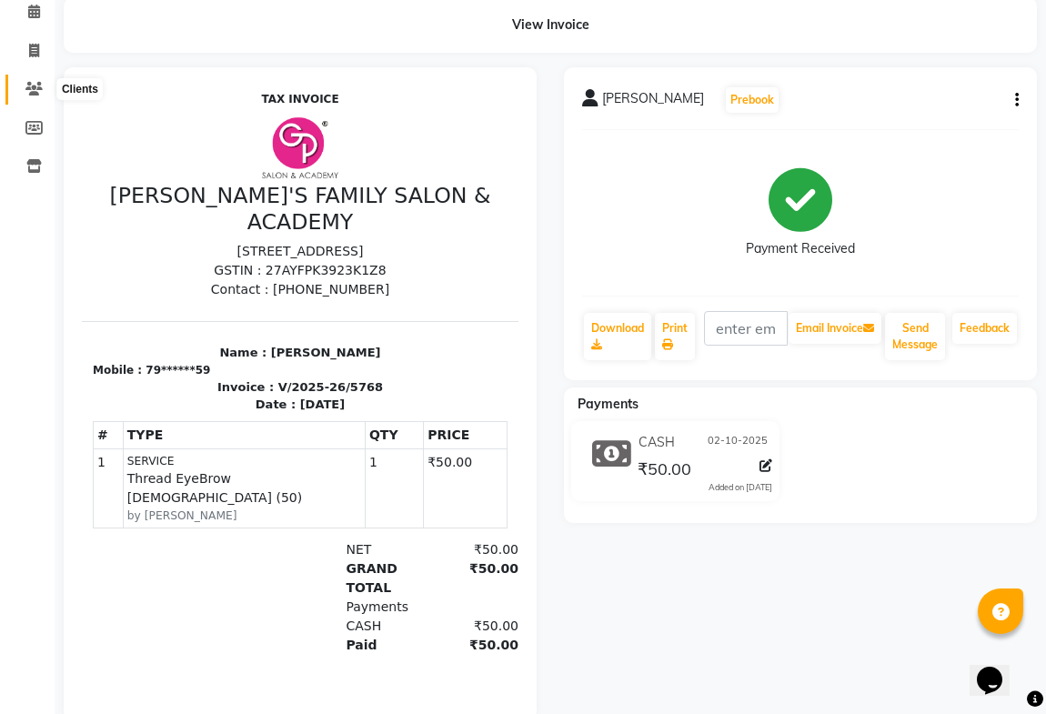
click at [36, 84] on icon at bounding box center [33, 89] width 17 height 14
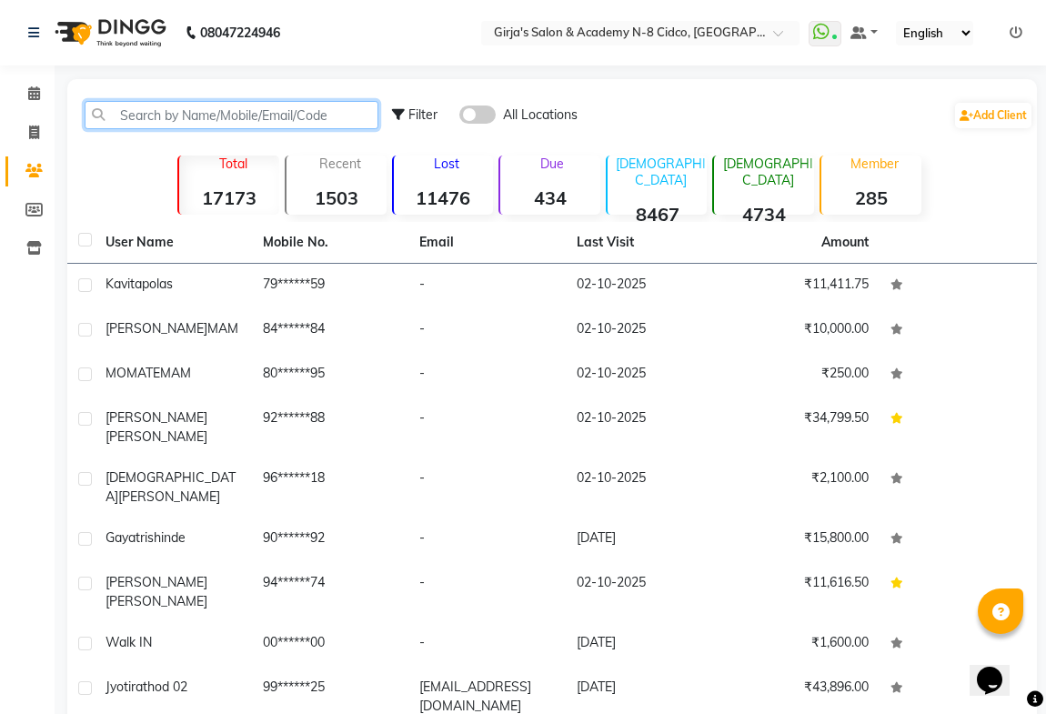
click at [328, 113] on input "text" at bounding box center [232, 115] width 294 height 28
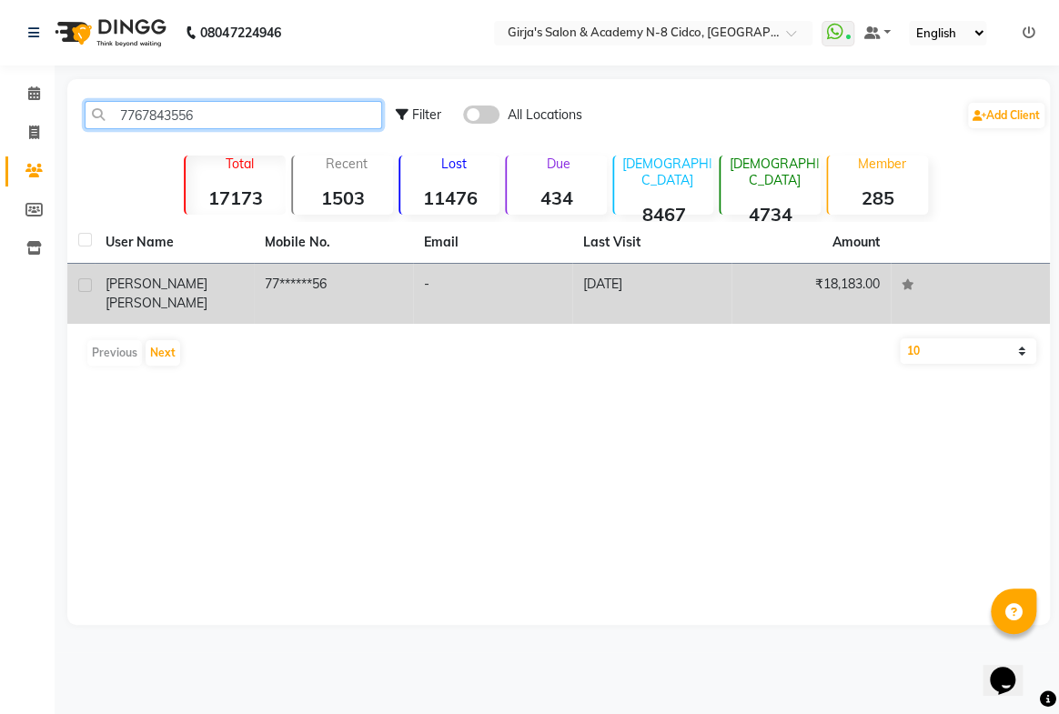
type input "7767843556"
click at [233, 278] on div "Balasaheb walhekar" at bounding box center [174, 294] width 137 height 38
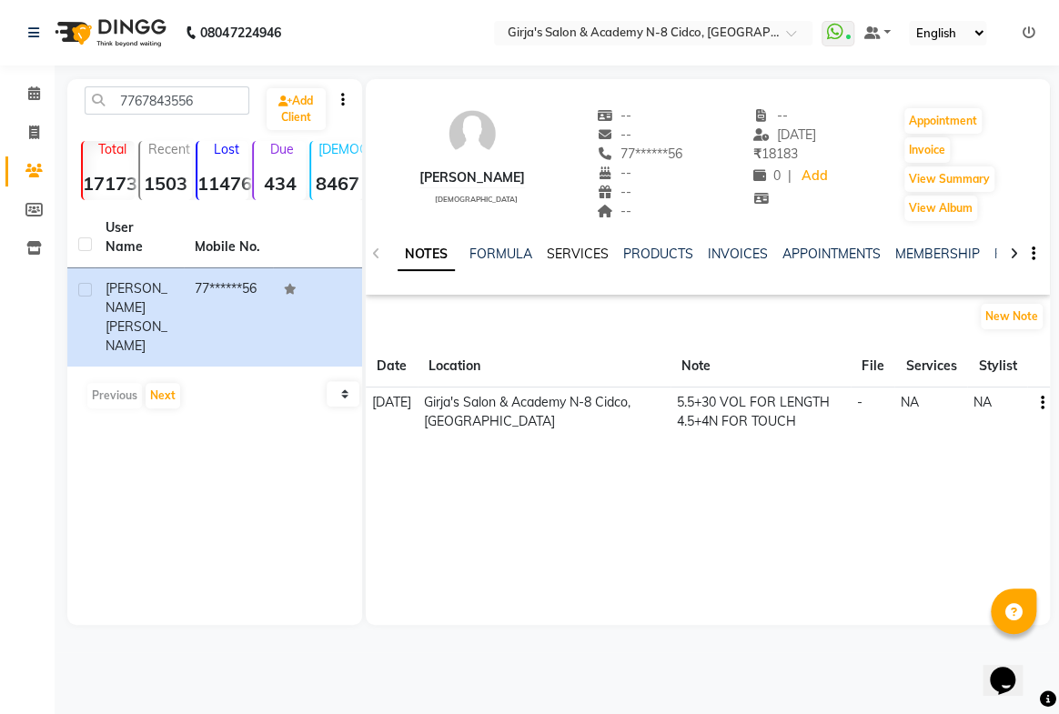
click at [580, 255] on link "SERVICES" at bounding box center [578, 254] width 62 height 16
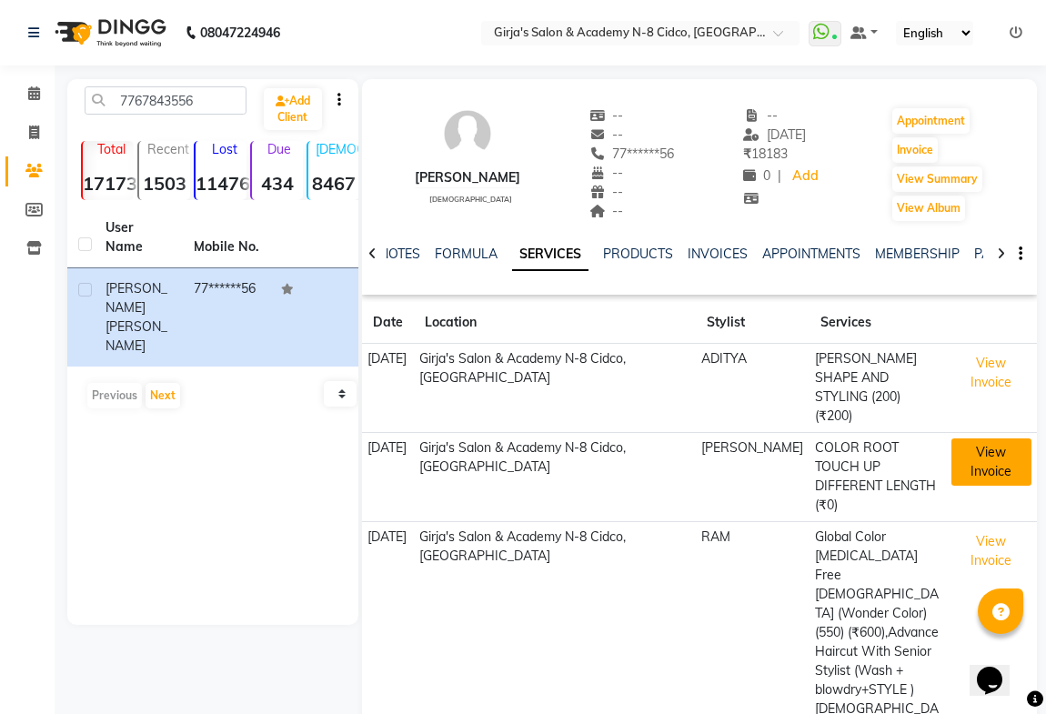
click at [981, 453] on button "View Invoice" at bounding box center [992, 462] width 80 height 47
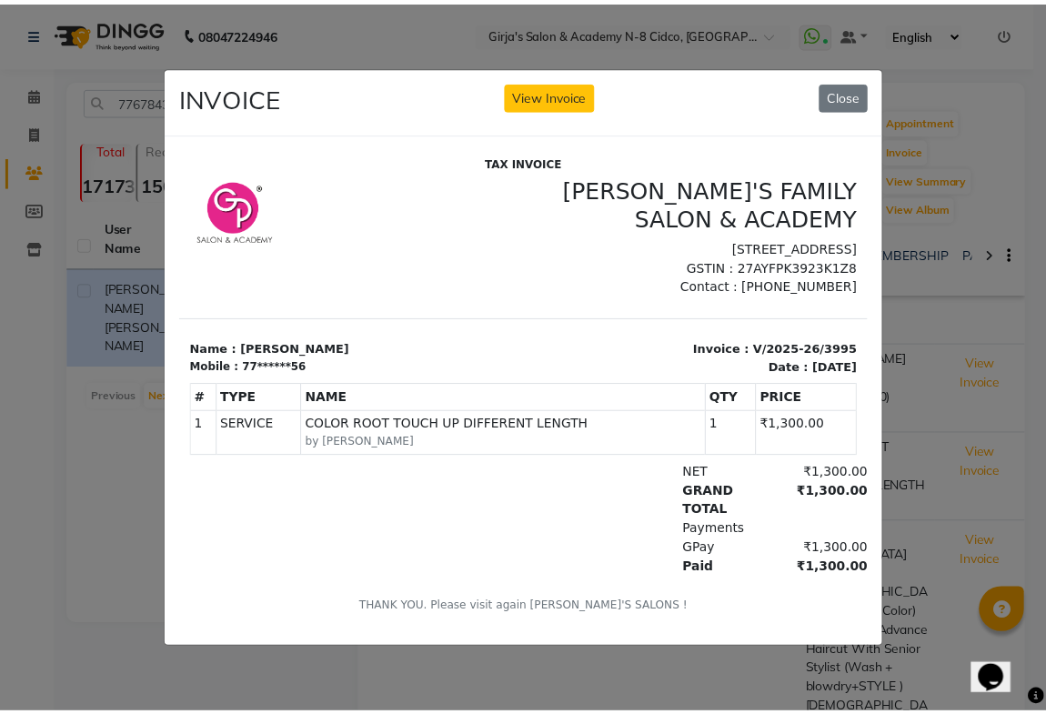
scroll to position [6, 0]
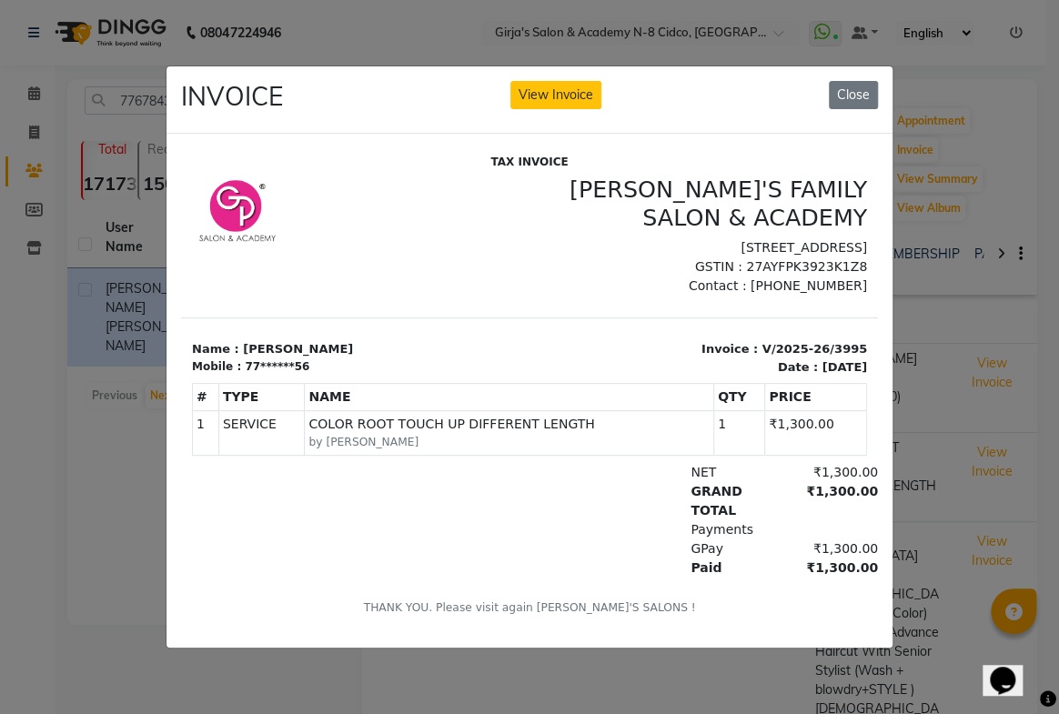
drag, startPoint x: 836, startPoint y: 78, endPoint x: 844, endPoint y: 117, distance: 40.0
click at [837, 81] on button "Close" at bounding box center [853, 95] width 49 height 28
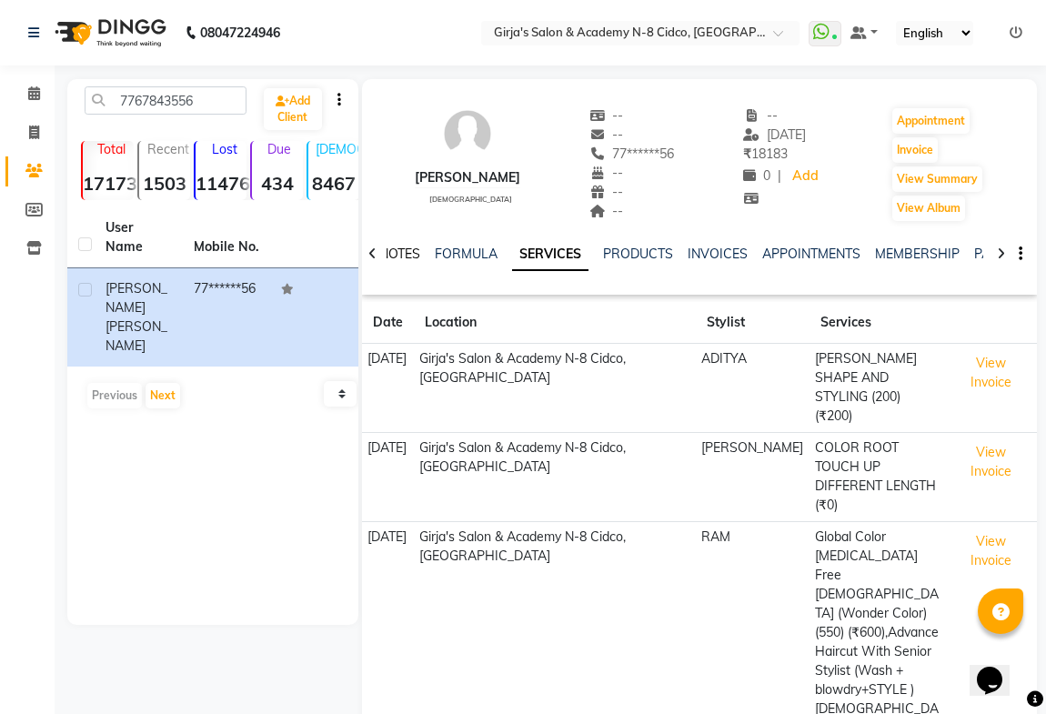
click at [409, 252] on link "NOTES" at bounding box center [399, 254] width 41 height 16
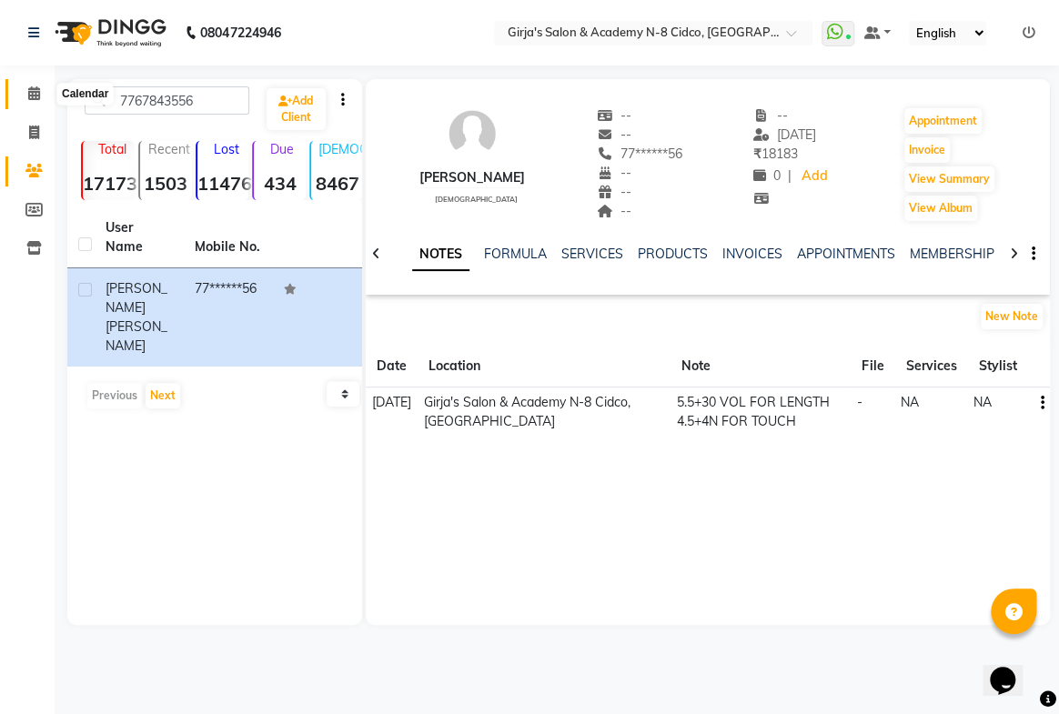
drag, startPoint x: 32, startPoint y: 89, endPoint x: 54, endPoint y: 45, distance: 49.6
click at [31, 89] on icon at bounding box center [34, 93] width 12 height 14
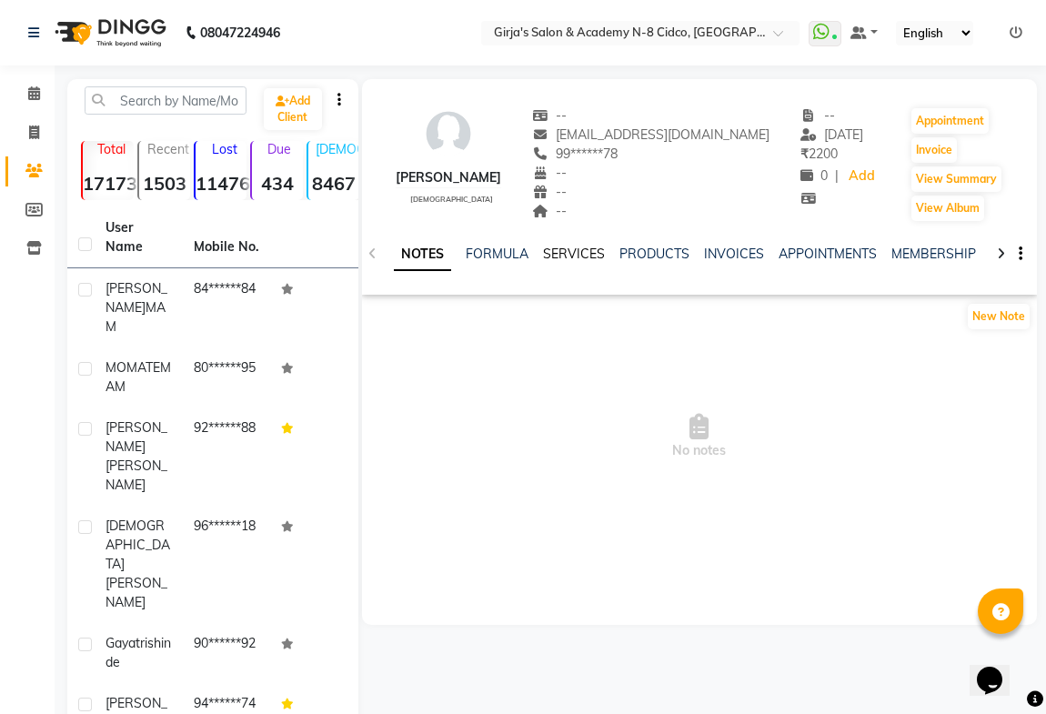
click at [564, 246] on link "SERVICES" at bounding box center [574, 254] width 62 height 16
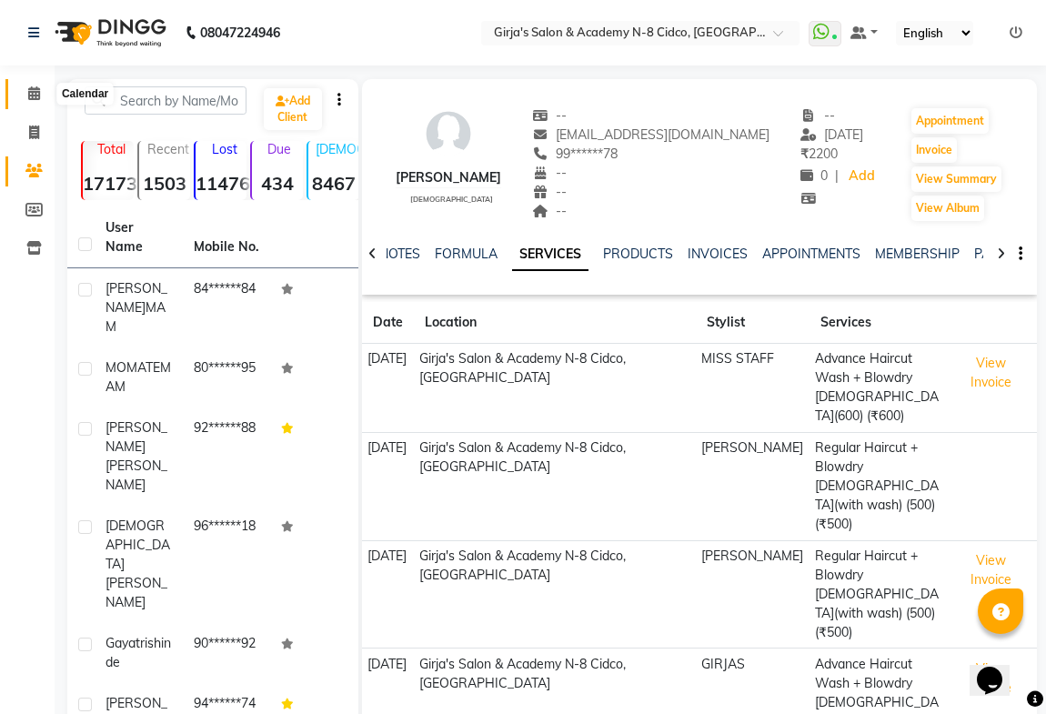
click at [32, 88] on icon at bounding box center [34, 93] width 12 height 14
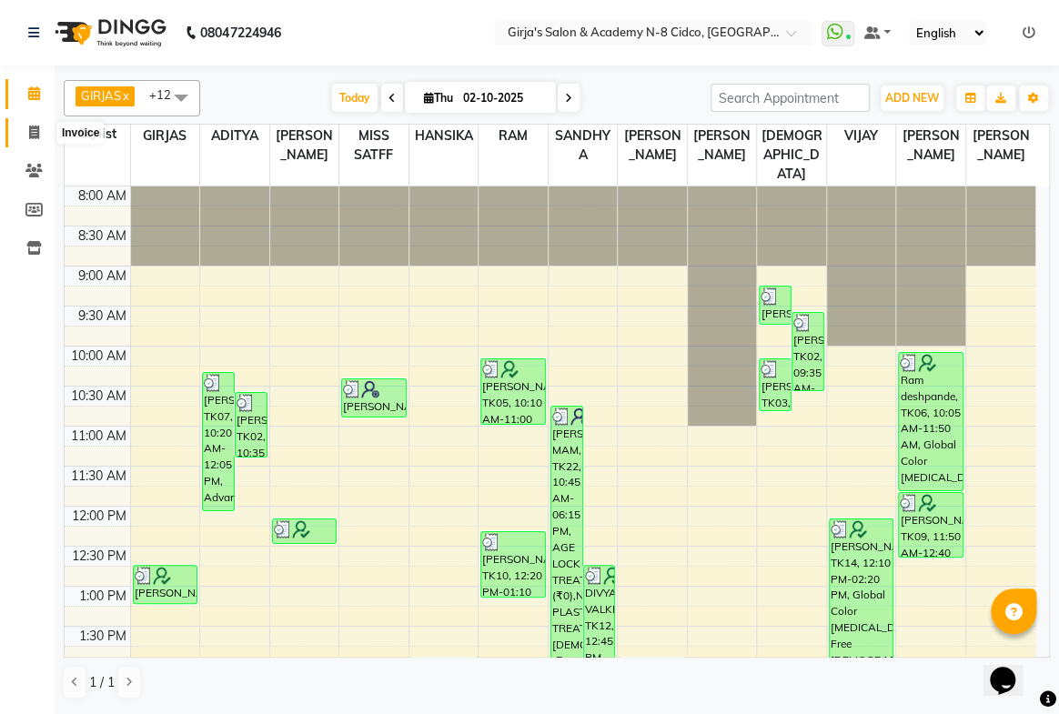
click at [36, 129] on icon at bounding box center [34, 133] width 10 height 14
select select "66"
select select "service"
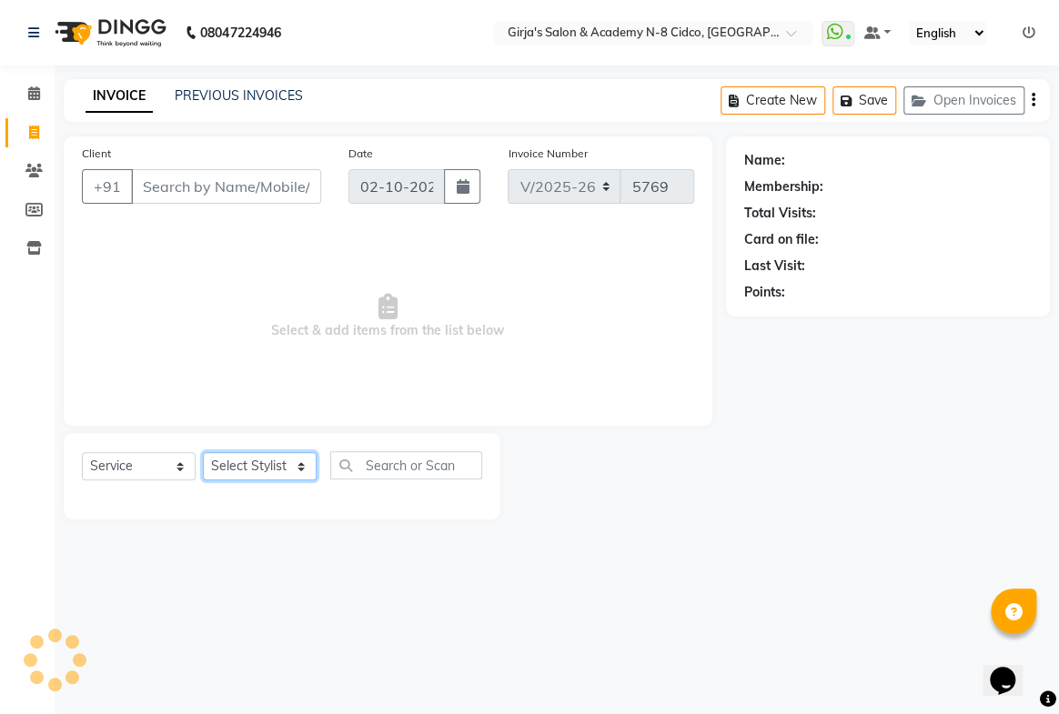
drag, startPoint x: 247, startPoint y: 468, endPoint x: 247, endPoint y: 454, distance: 13.6
click at [247, 466] on select "Select Stylist" at bounding box center [260, 466] width 114 height 28
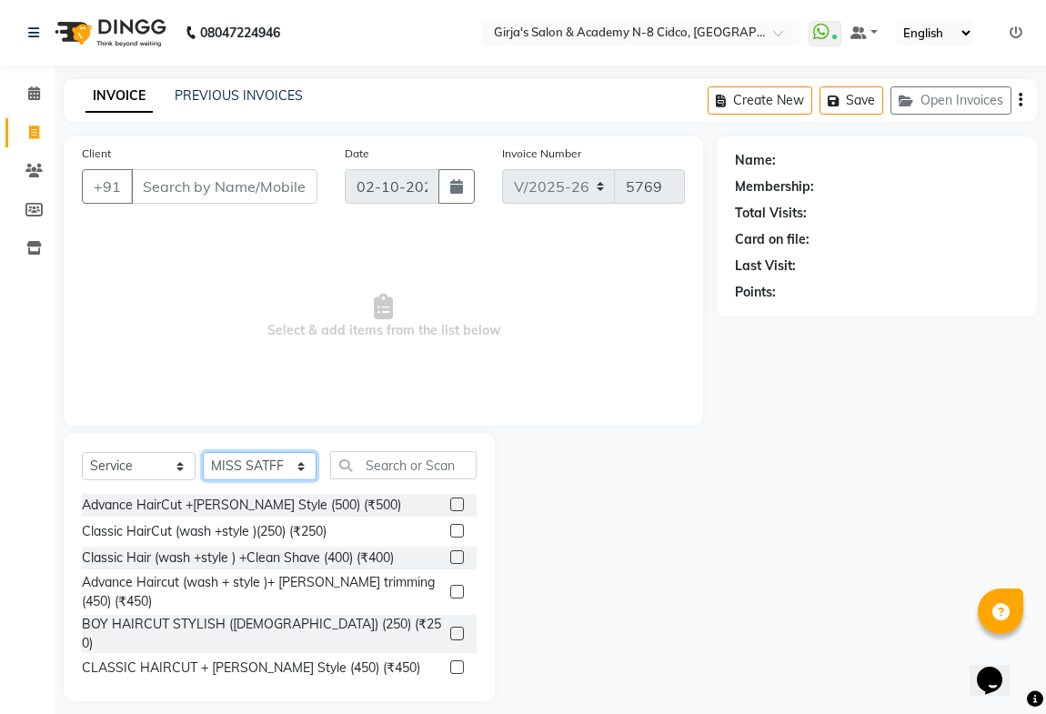
select select "40690"
click at [203, 452] on select "Select Stylist ADITYA [PERSON_NAME] BEAUTY M GIRJAS [PERSON_NAME] MISS [PERSON_…" at bounding box center [260, 466] width 114 height 28
click at [445, 463] on input "text" at bounding box center [403, 465] width 146 height 28
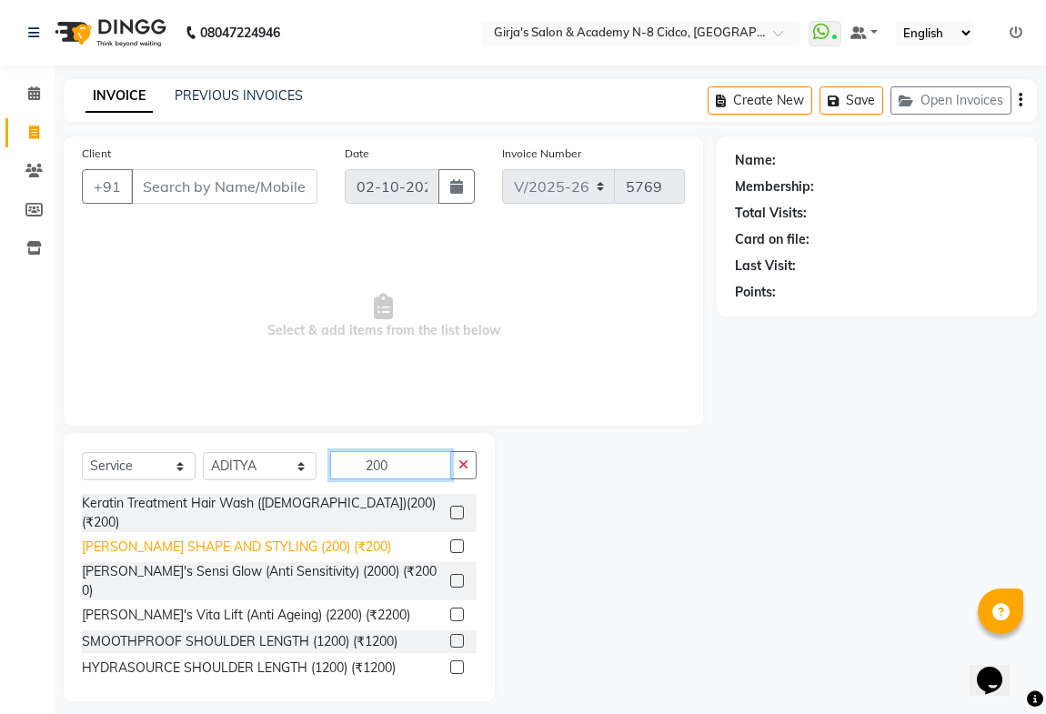
type input "200"
click at [298, 538] on div "[PERSON_NAME] SHAPE AND STYLING (200) (₹200)" at bounding box center [236, 547] width 309 height 19
checkbox input "false"
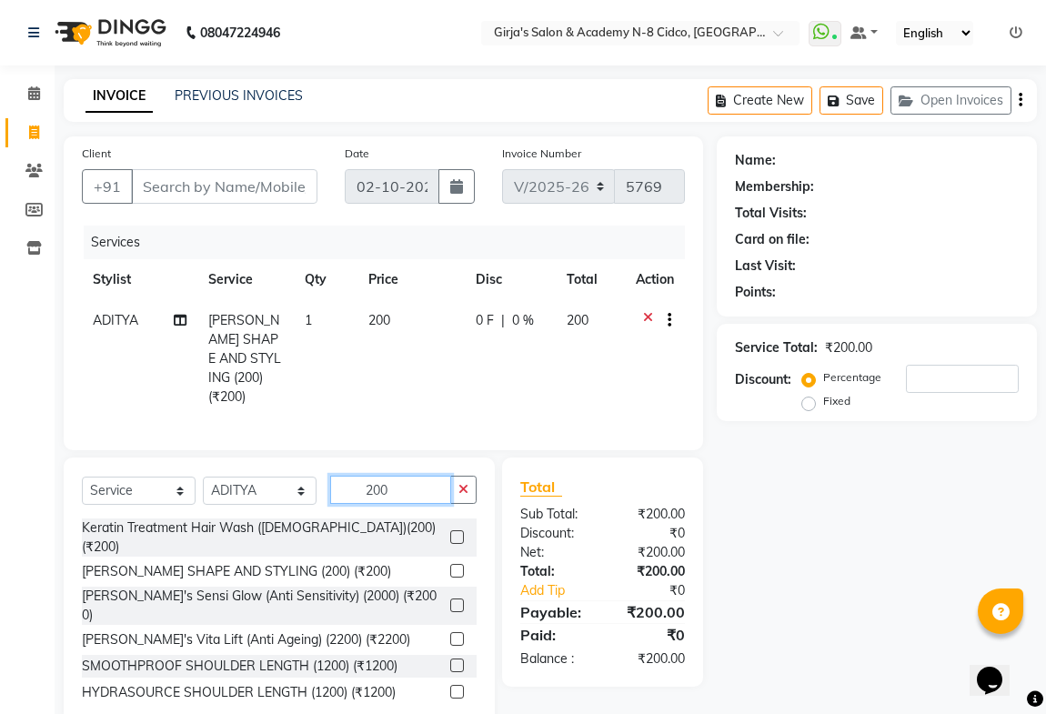
click at [401, 484] on input "200" at bounding box center [390, 490] width 121 height 28
click at [399, 477] on input "200" at bounding box center [390, 490] width 121 height 28
click at [399, 476] on input "200" at bounding box center [390, 490] width 121 height 28
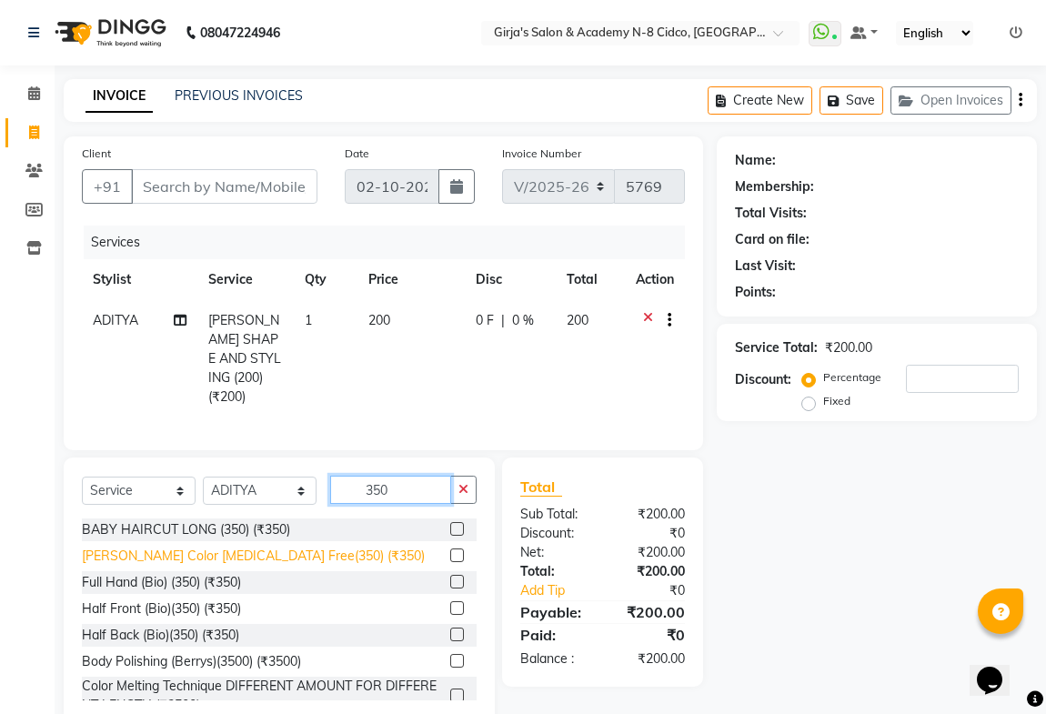
type input "350"
click at [252, 547] on div "[PERSON_NAME] Color [MEDICAL_DATA] Free(350) (₹350)" at bounding box center [253, 556] width 343 height 19
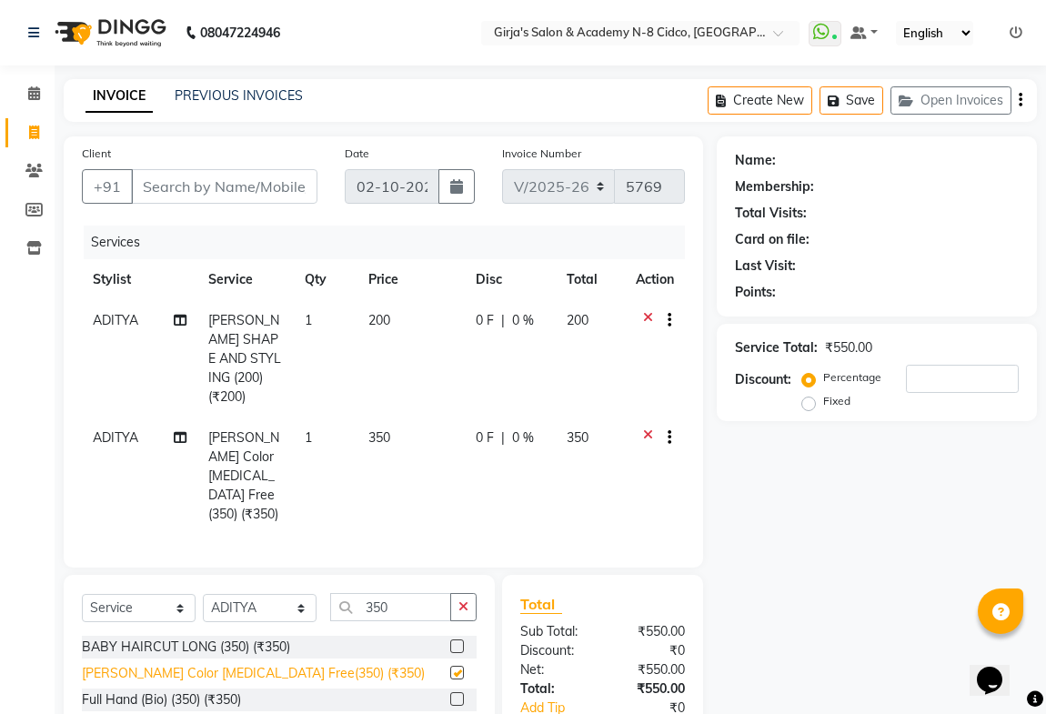
checkbox input "false"
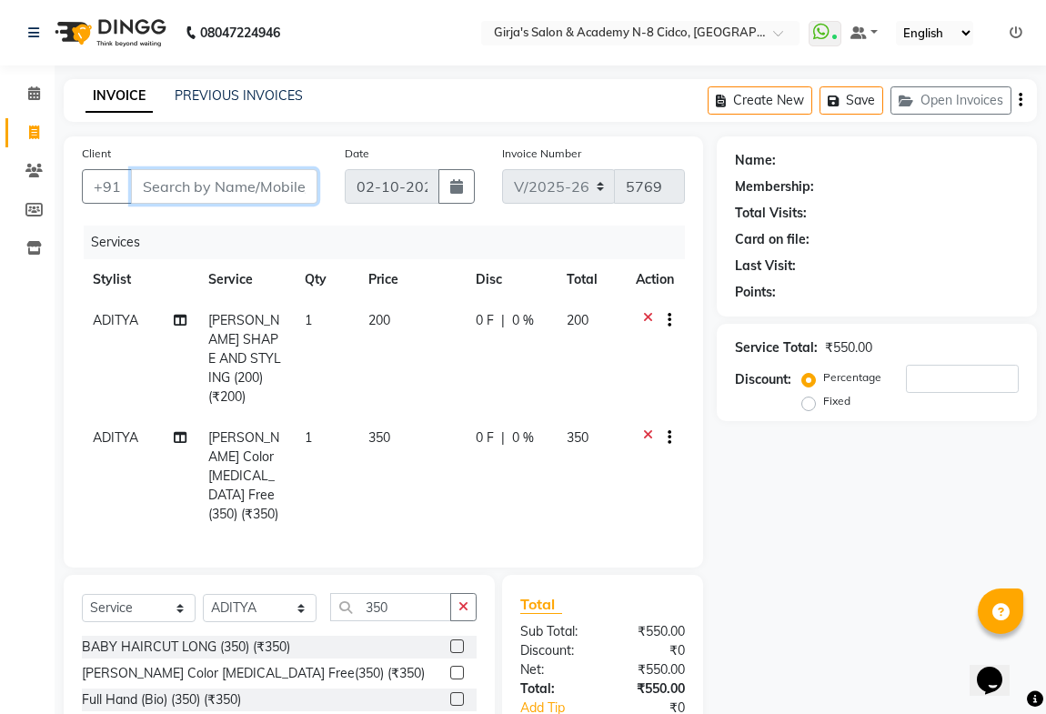
click at [219, 199] on input "Client" at bounding box center [224, 186] width 187 height 35
type input "7"
type input "0"
type input "7"
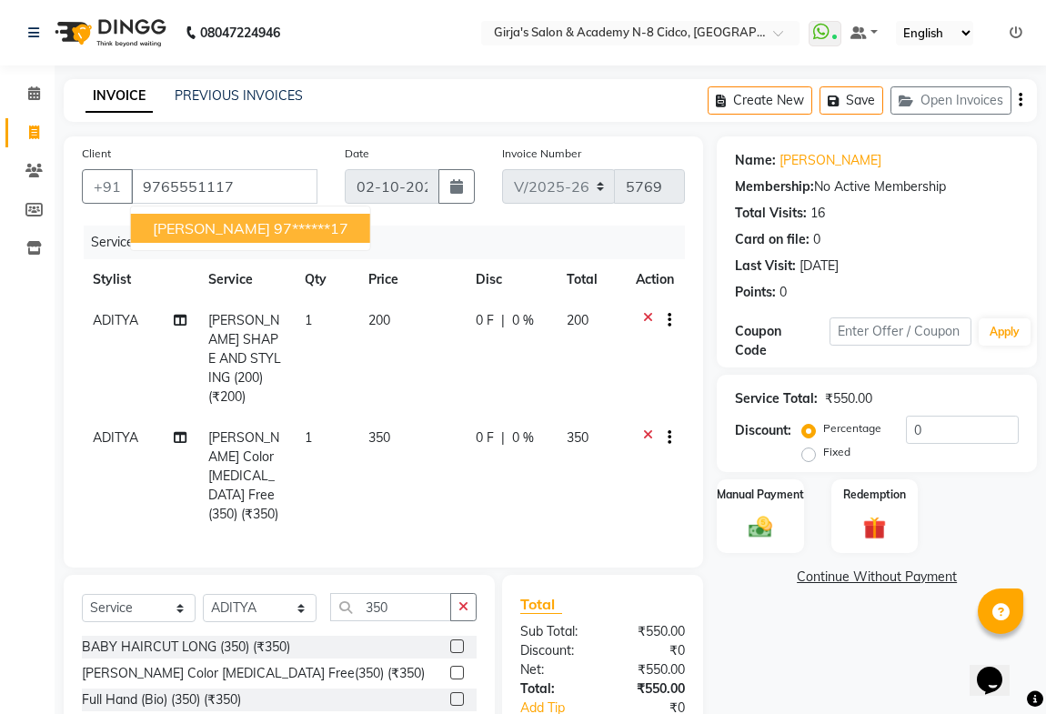
click at [278, 227] on ngb-highlight "97******17" at bounding box center [311, 228] width 75 height 18
type input "97******17"
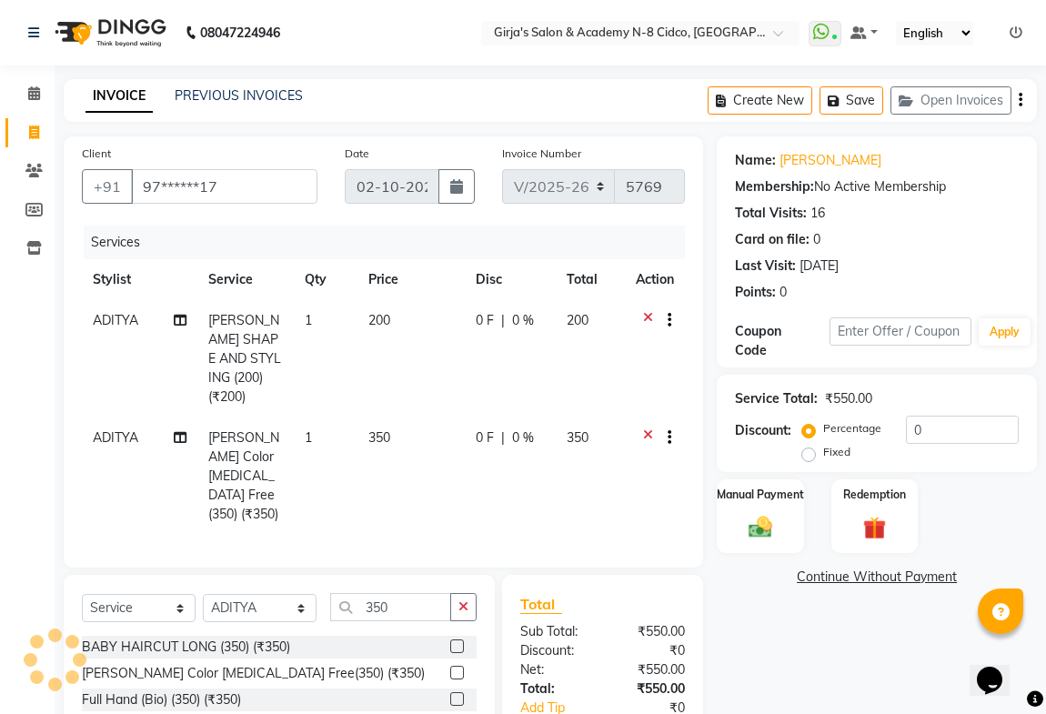
scroll to position [131, 0]
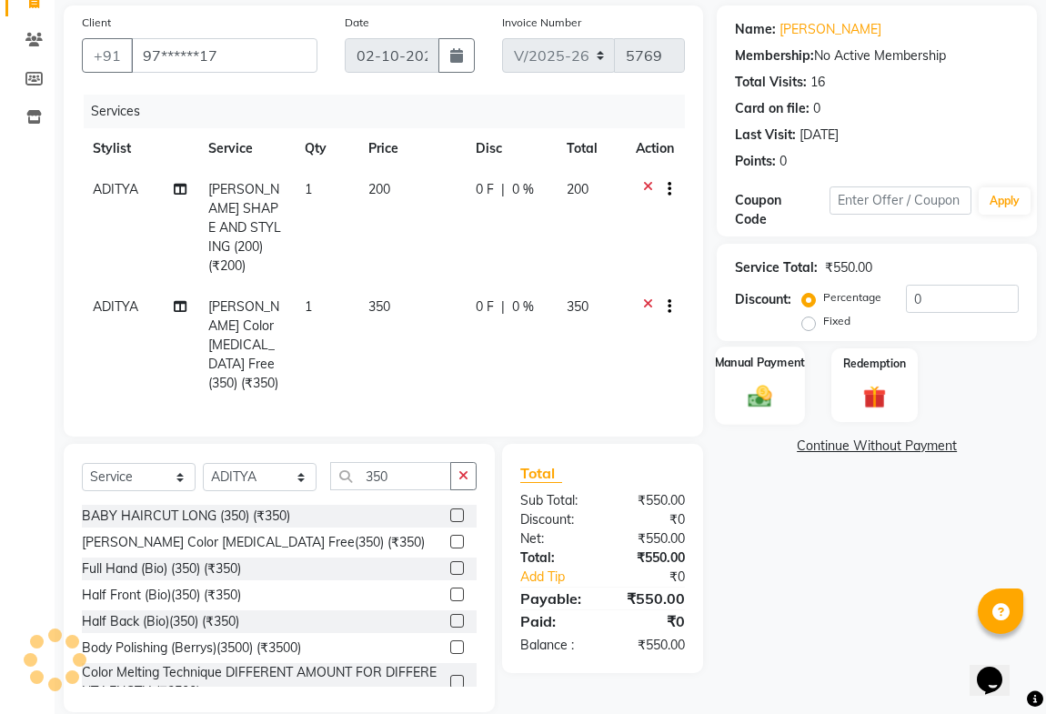
drag, startPoint x: 770, startPoint y: 390, endPoint x: 782, endPoint y: 417, distance: 28.9
click at [769, 389] on img at bounding box center [760, 396] width 39 height 28
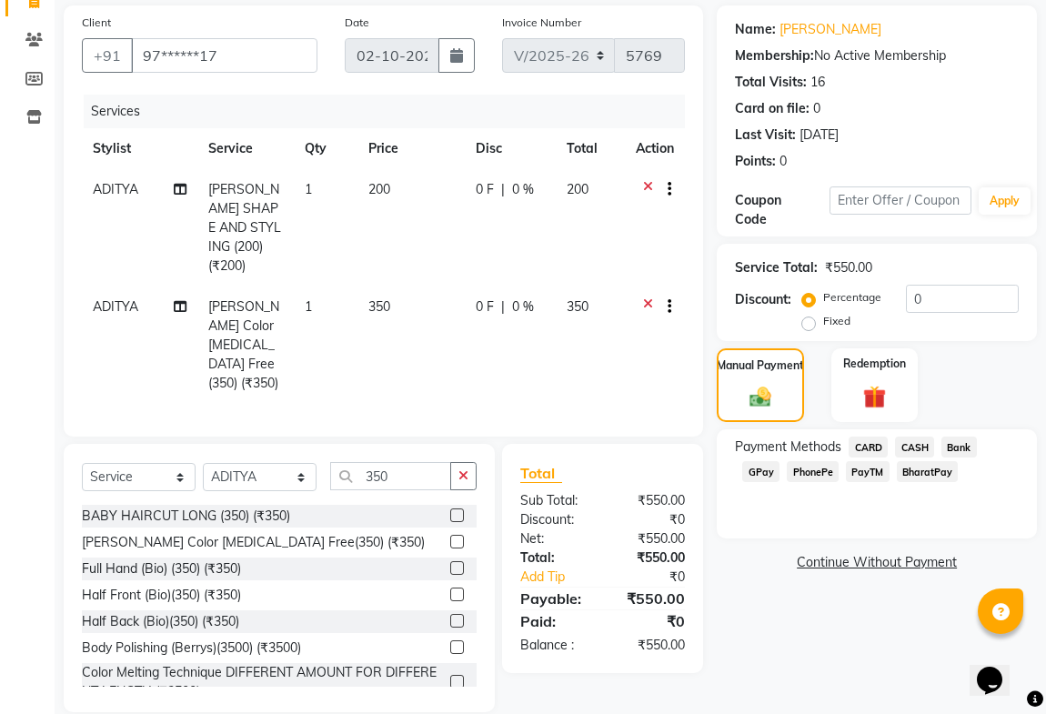
click at [763, 470] on span "GPay" at bounding box center [761, 471] width 37 height 21
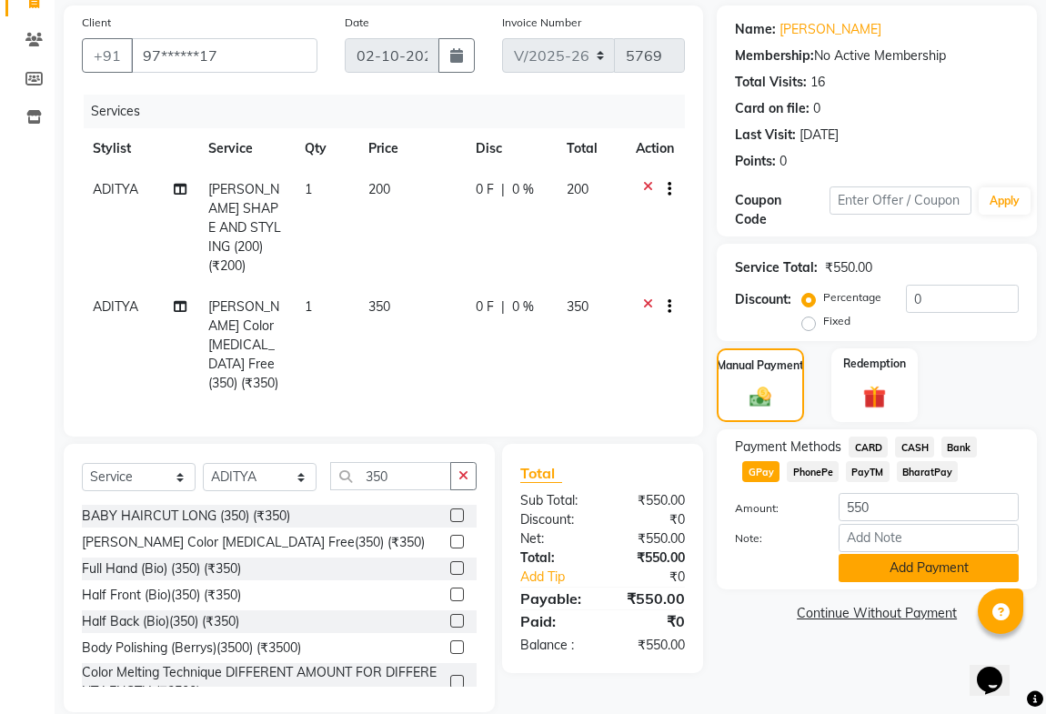
click at [882, 560] on button "Add Payment" at bounding box center [929, 568] width 180 height 28
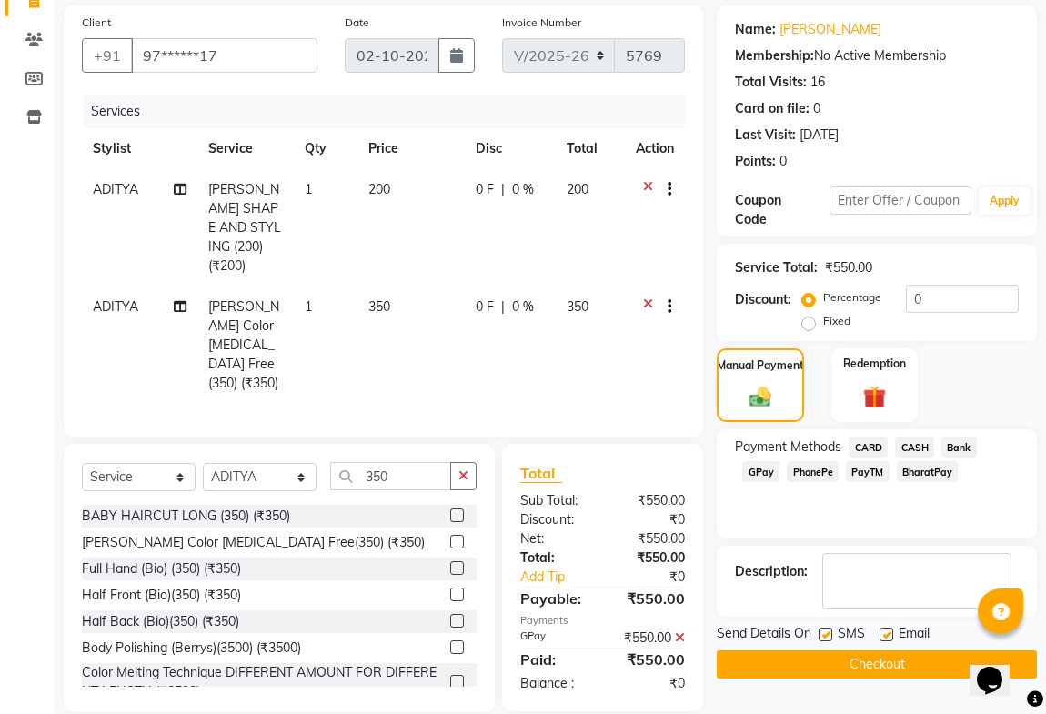
click at [884, 658] on button "Checkout" at bounding box center [877, 665] width 320 height 28
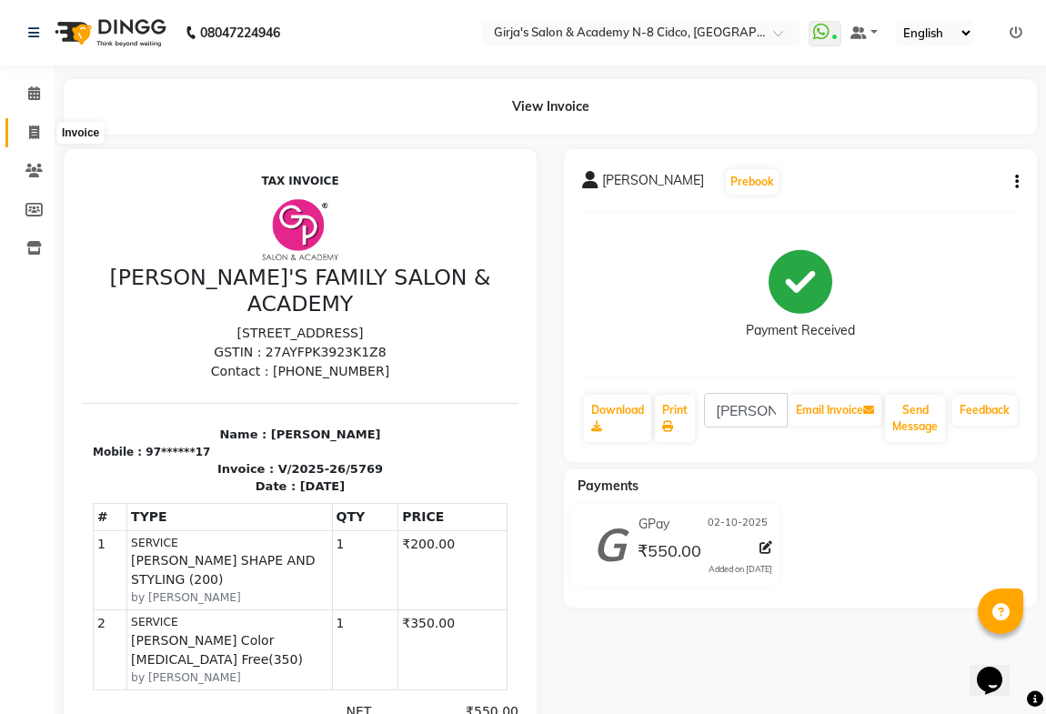
drag, startPoint x: 27, startPoint y: 131, endPoint x: 54, endPoint y: 127, distance: 26.6
click at [29, 131] on icon at bounding box center [34, 133] width 10 height 14
select select "service"
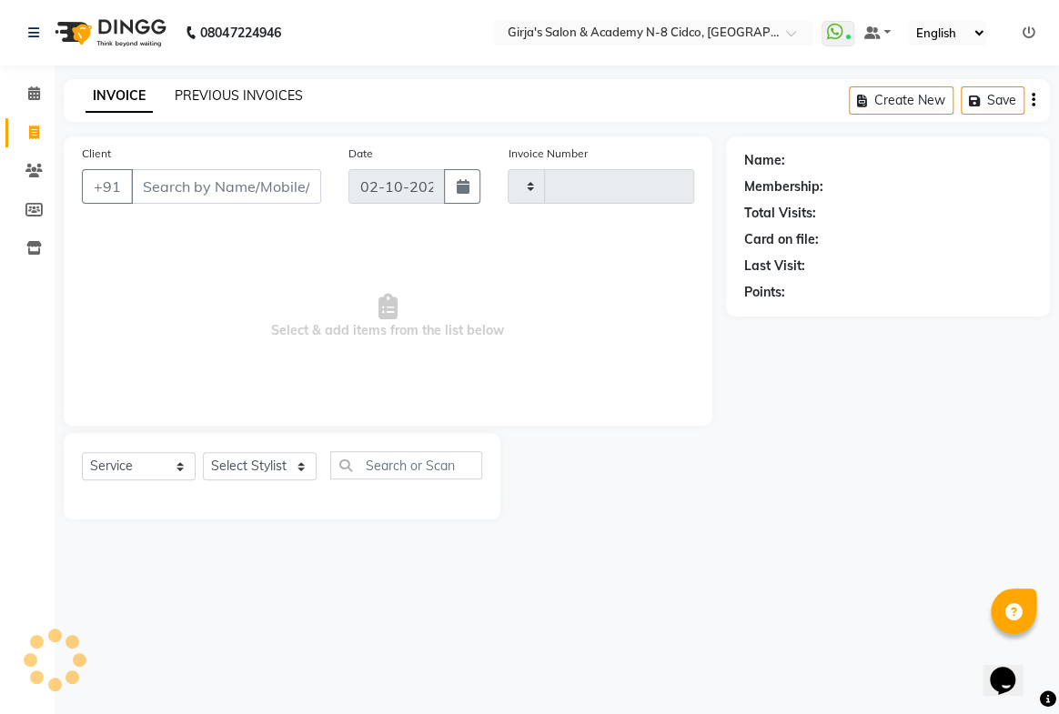
type input "5770"
select select "66"
click at [244, 96] on link "PREVIOUS INVOICES" at bounding box center [239, 95] width 128 height 16
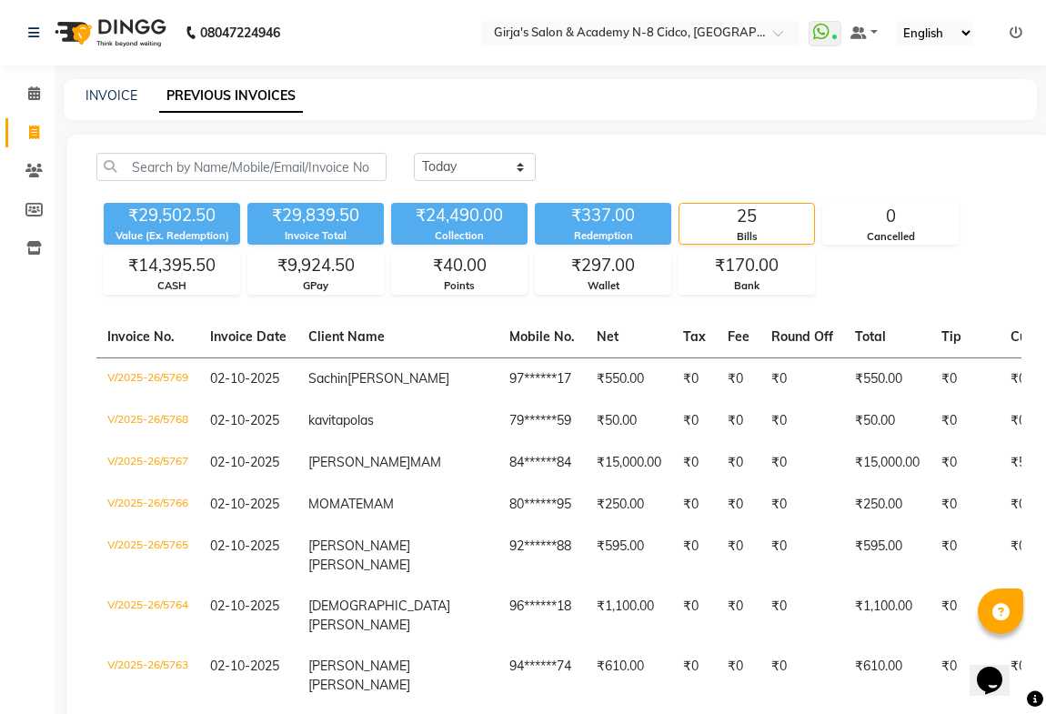
click at [96, 82] on div "INVOICE PREVIOUS INVOICES" at bounding box center [551, 99] width 974 height 41
click at [135, 95] on link "INVOICE" at bounding box center [112, 95] width 52 height 16
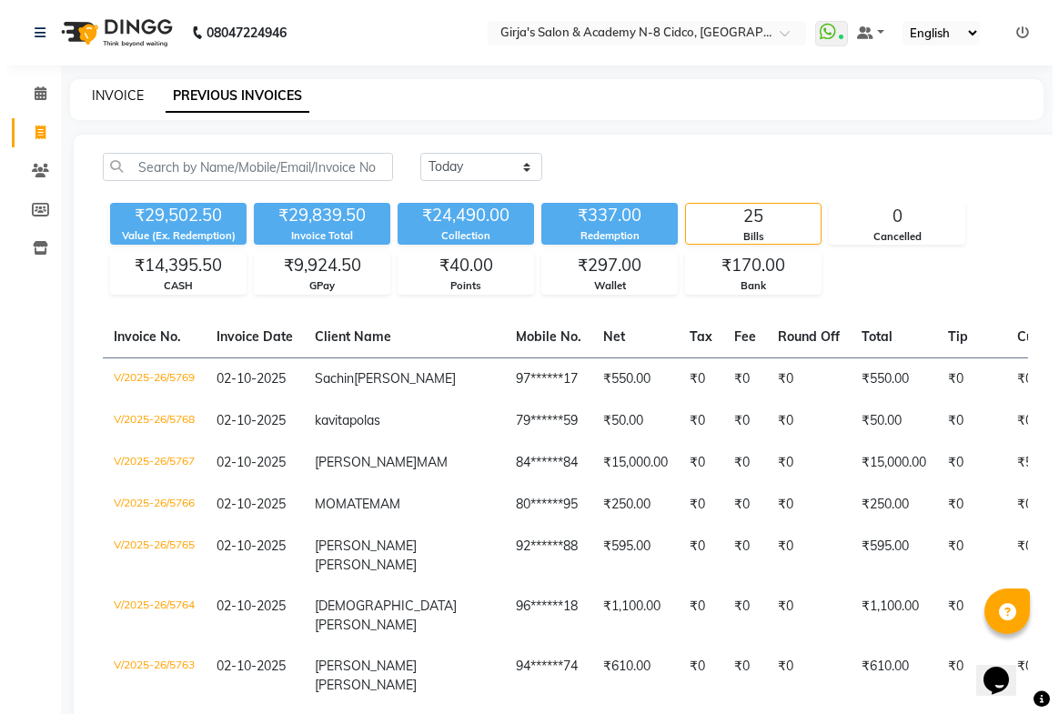
select select "66"
select select "service"
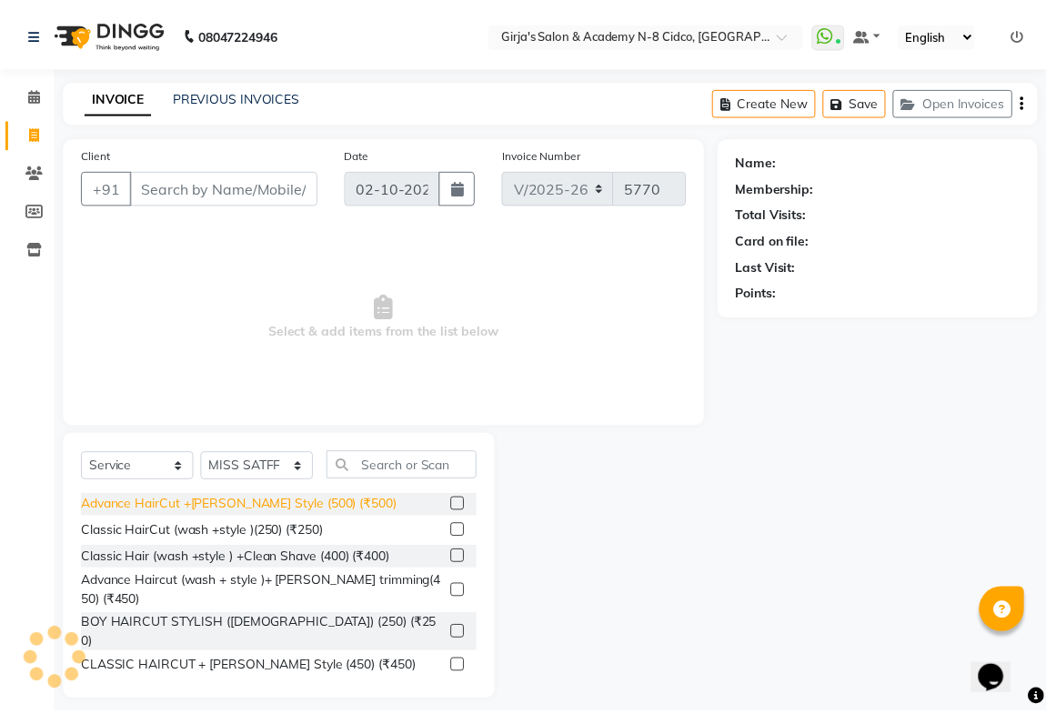
scroll to position [15, 0]
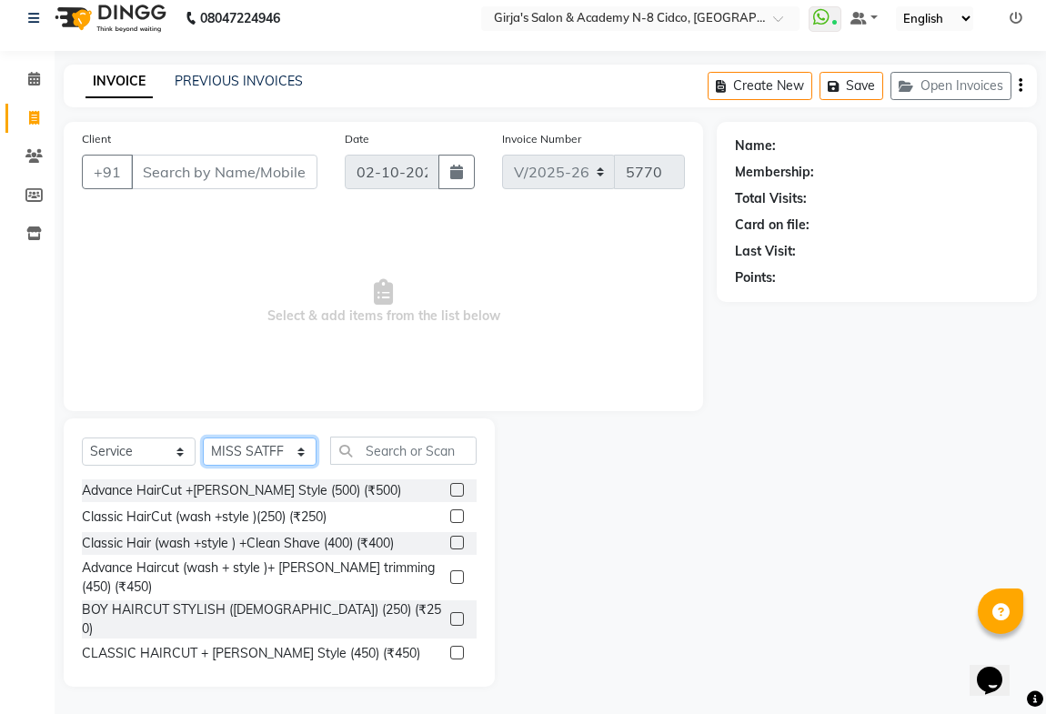
click at [253, 450] on select "Select Stylist ADITYA [PERSON_NAME] BEAUTY M GIRJAS [PERSON_NAME] MISS [PERSON_…" at bounding box center [260, 452] width 114 height 28
select select "66195"
click at [203, 438] on select "Select Stylist ADITYA [PERSON_NAME] BEAUTY M GIRJAS [PERSON_NAME] MISS [PERSON_…" at bounding box center [260, 452] width 114 height 28
click at [460, 442] on input "text" at bounding box center [403, 451] width 146 height 28
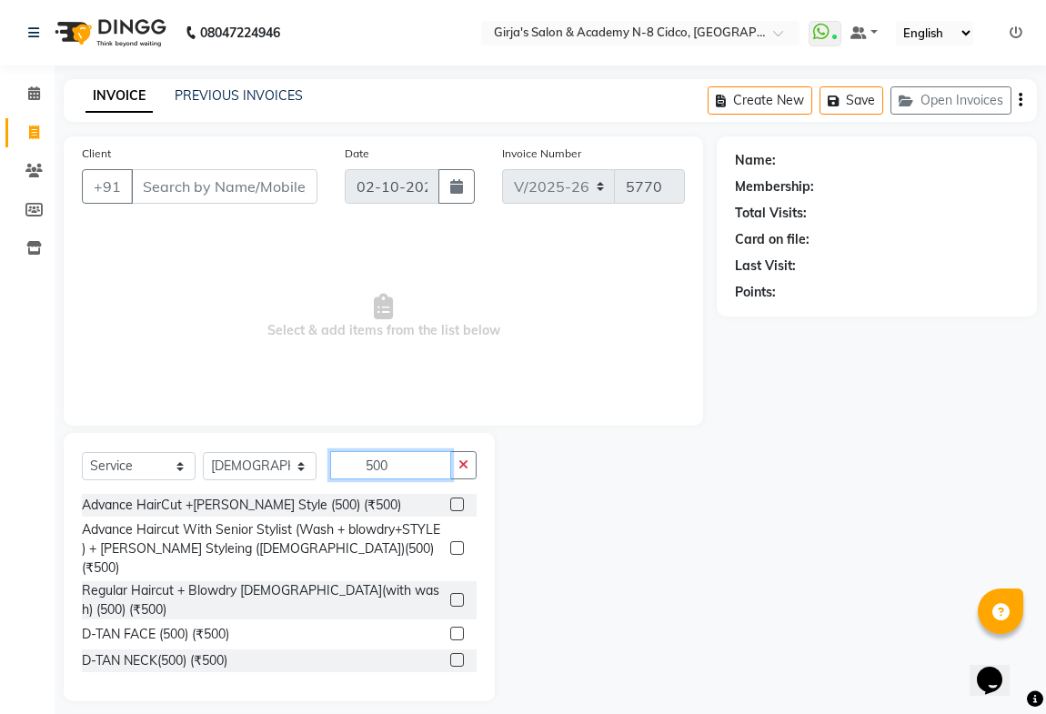
scroll to position [0, 0]
type input "500"
click at [450, 501] on label at bounding box center [457, 505] width 14 height 14
click at [450, 501] on input "checkbox" at bounding box center [456, 506] width 12 height 12
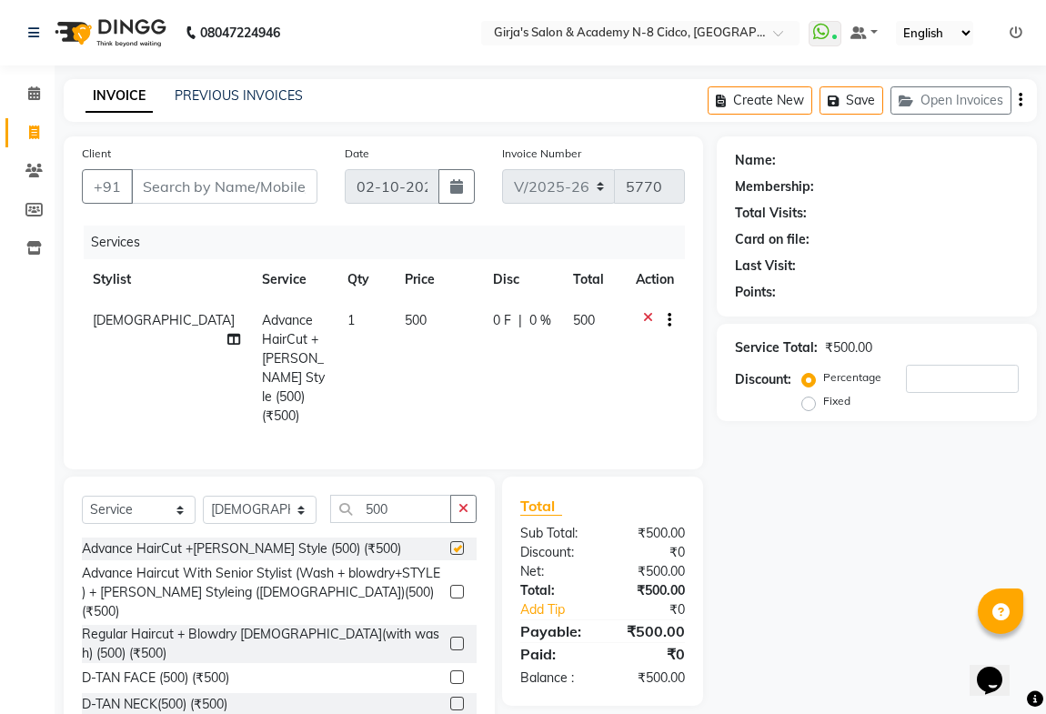
checkbox input "false"
click at [424, 495] on input "500" at bounding box center [390, 509] width 121 height 28
type input "5"
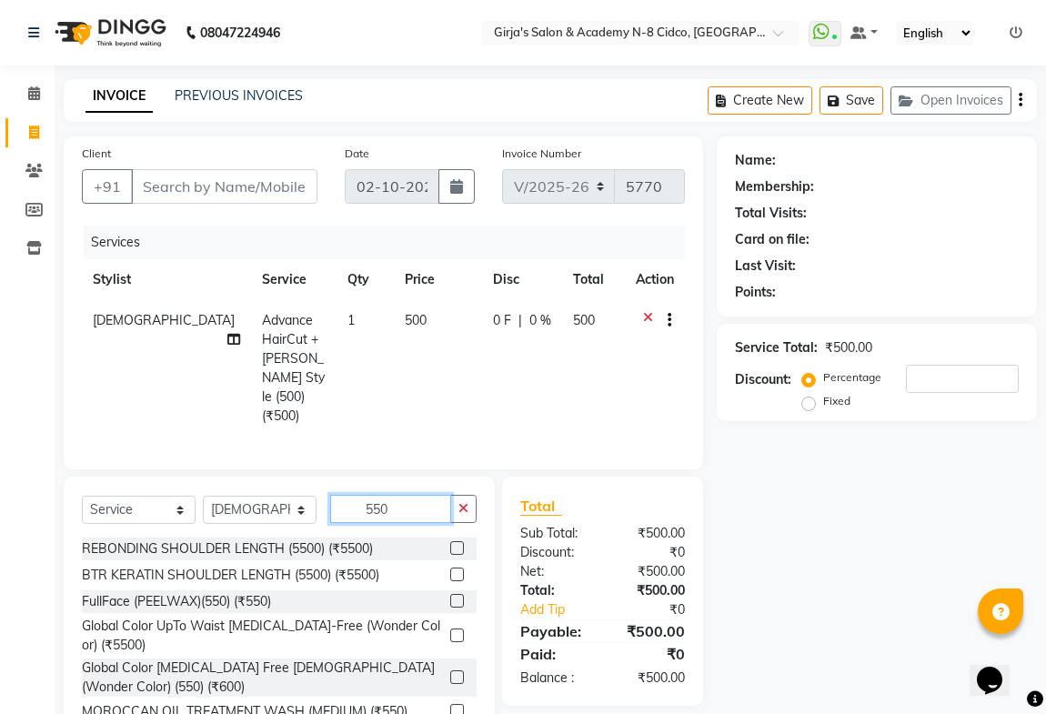
type input "550"
click at [450, 629] on label at bounding box center [457, 636] width 14 height 14
click at [450, 631] on input "checkbox" at bounding box center [456, 637] width 12 height 12
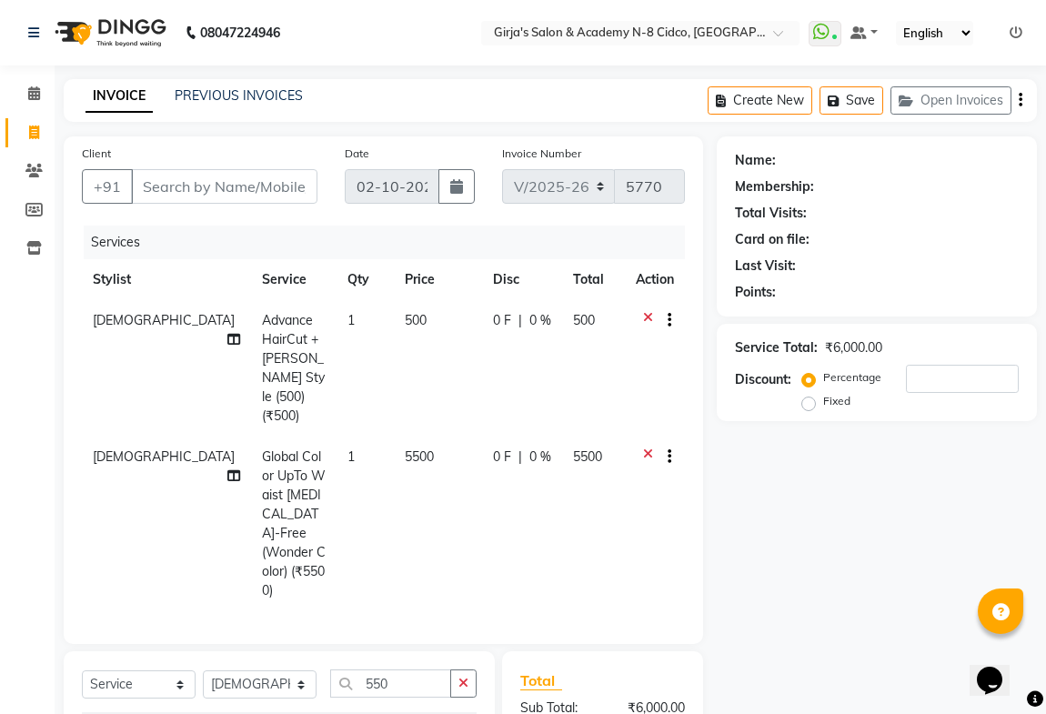
checkbox input "false"
click at [650, 448] on icon at bounding box center [648, 459] width 10 height 23
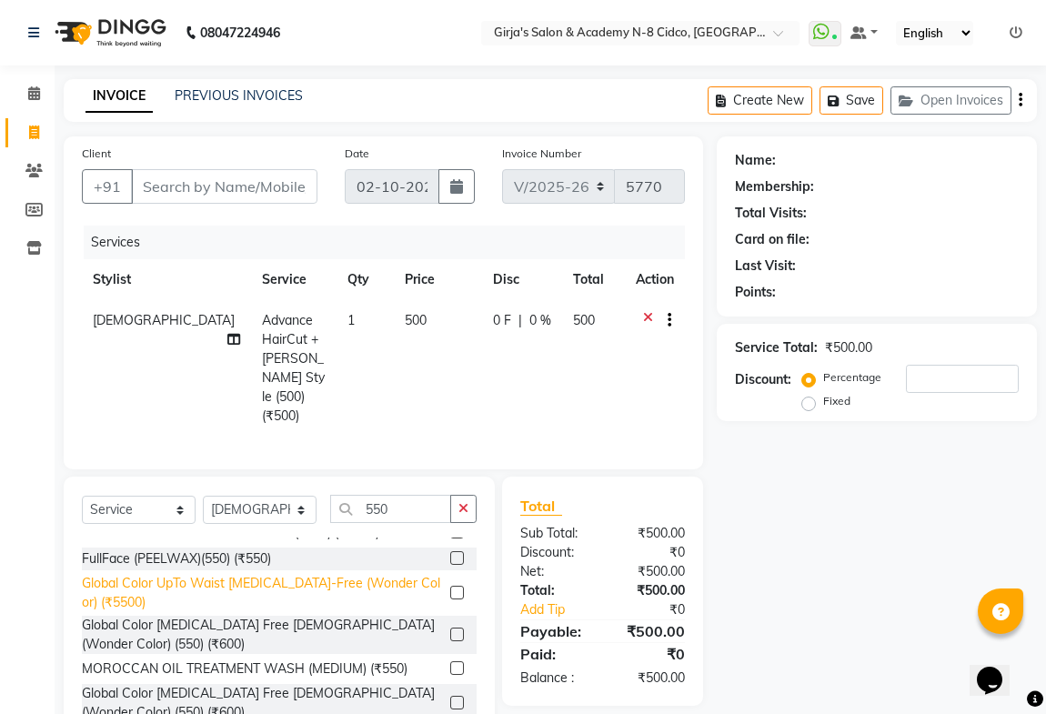
scroll to position [82, 0]
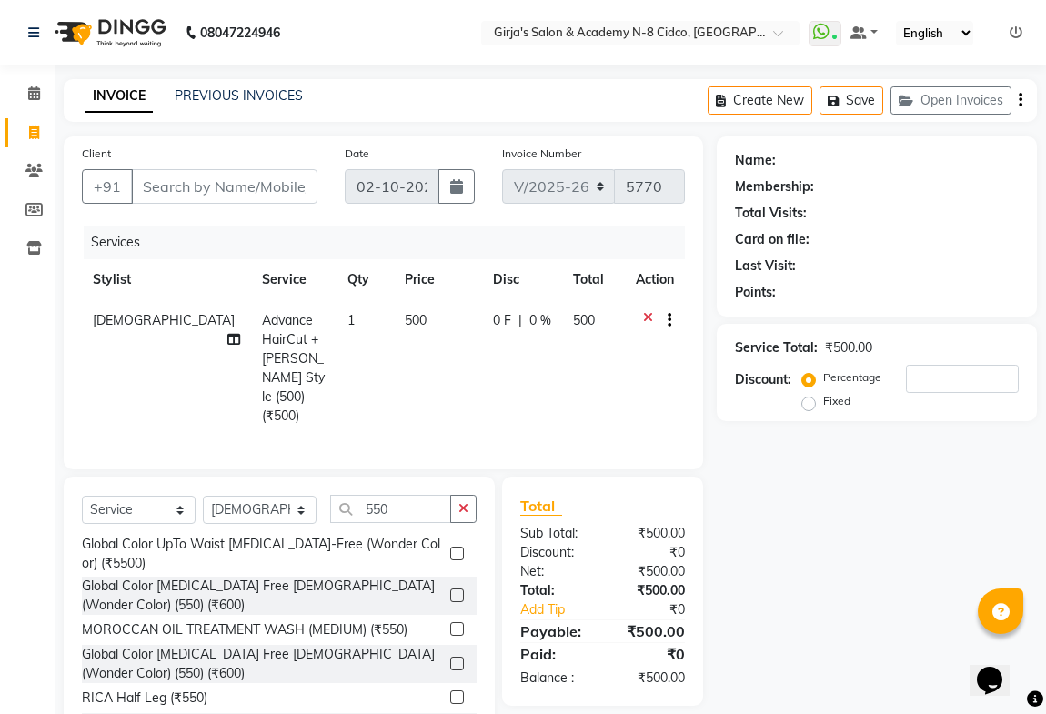
click at [450, 657] on label at bounding box center [457, 664] width 14 height 14
click at [450, 659] on input "checkbox" at bounding box center [456, 665] width 12 height 12
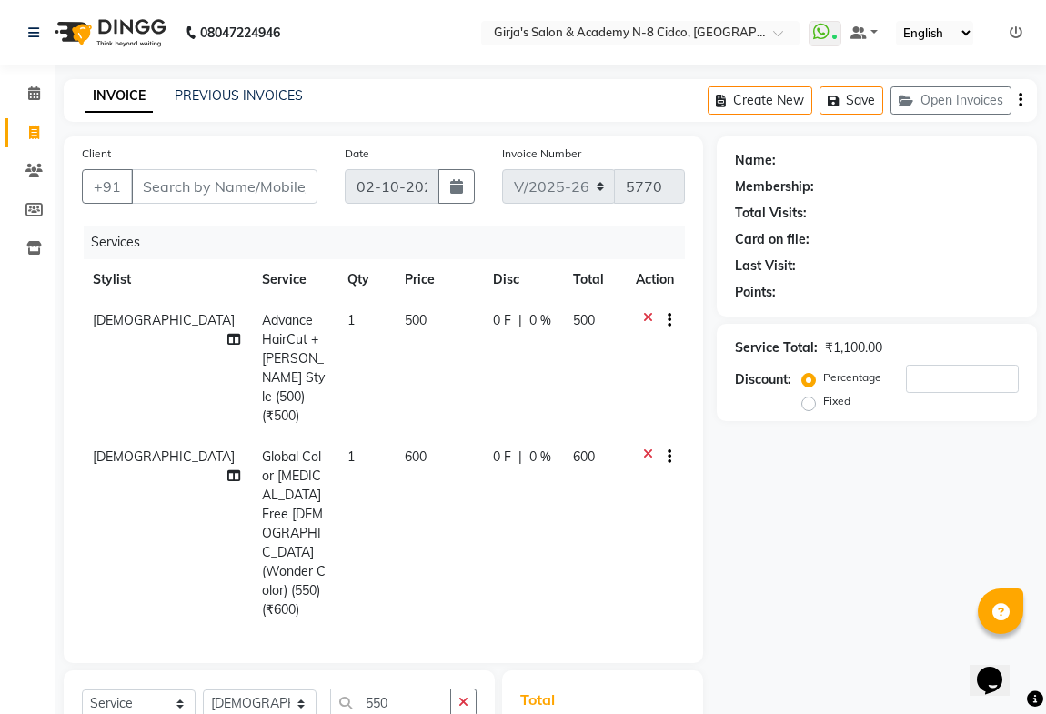
checkbox input "false"
click at [405, 689] on input "550" at bounding box center [390, 703] width 121 height 28
type input "5"
type input "350"
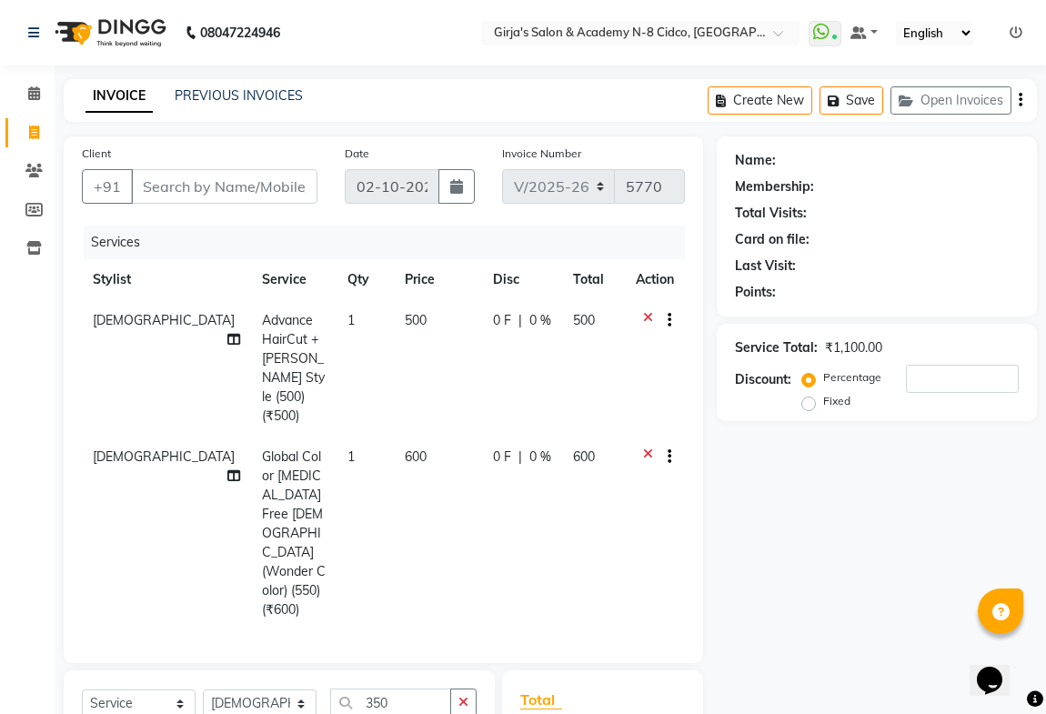
drag, startPoint x: 445, startPoint y: 665, endPoint x: 450, endPoint y: 655, distance: 11.4
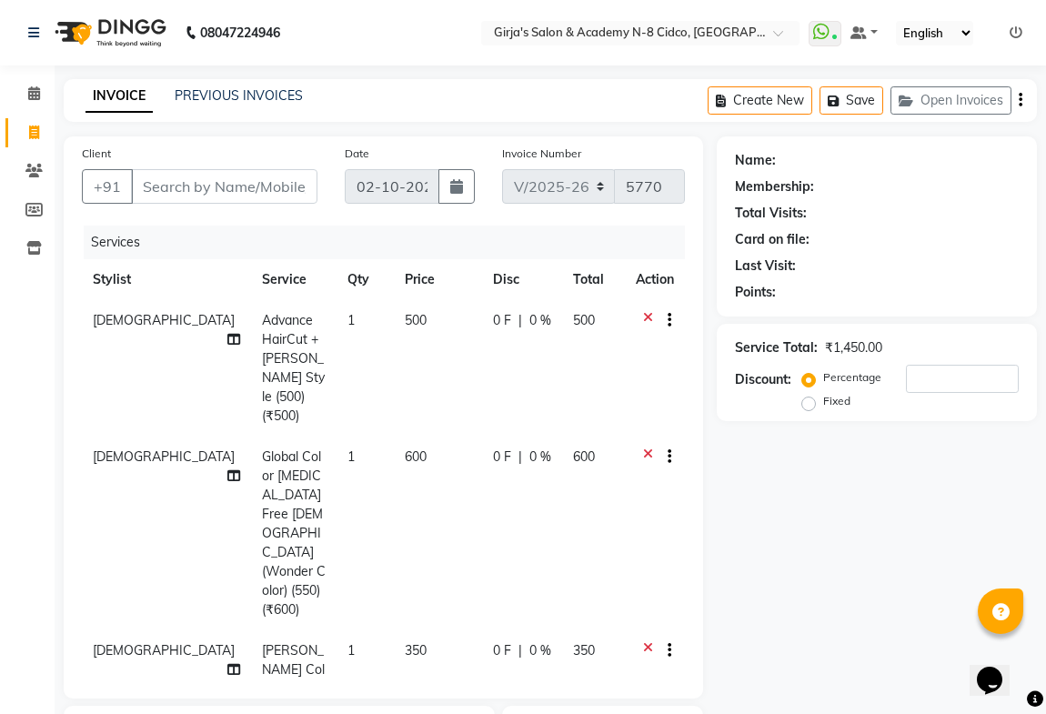
checkbox input "false"
click at [295, 187] on input "Client" at bounding box center [224, 186] width 187 height 35
type input "9"
type input "0"
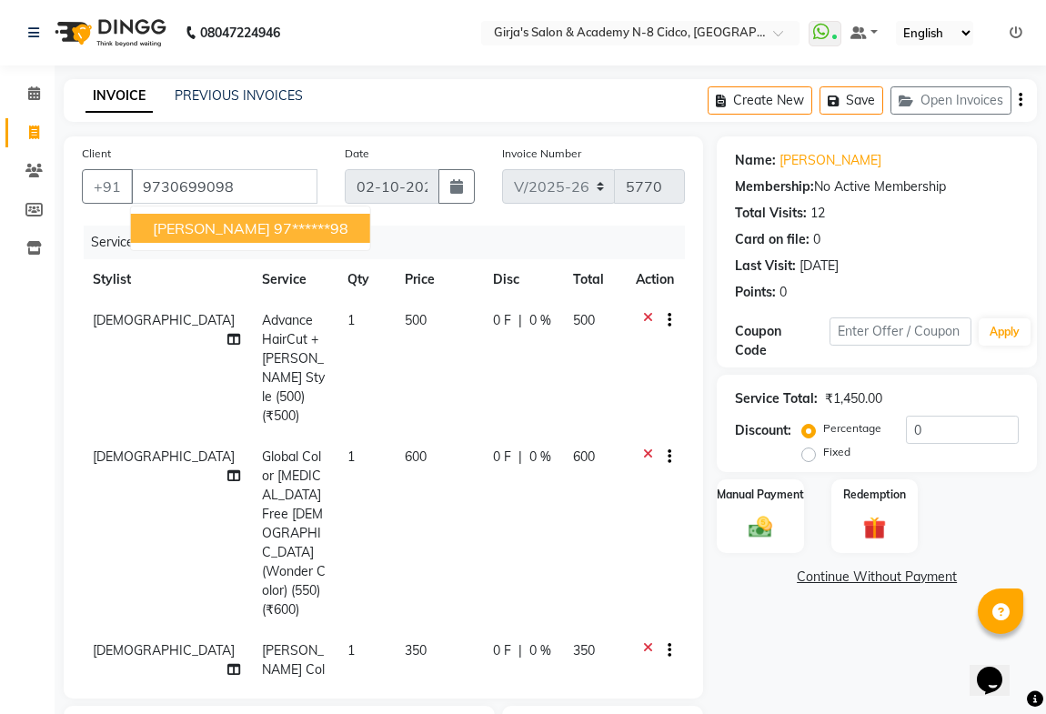
click at [274, 227] on ngb-highlight "97******98" at bounding box center [311, 228] width 75 height 18
type input "97******98"
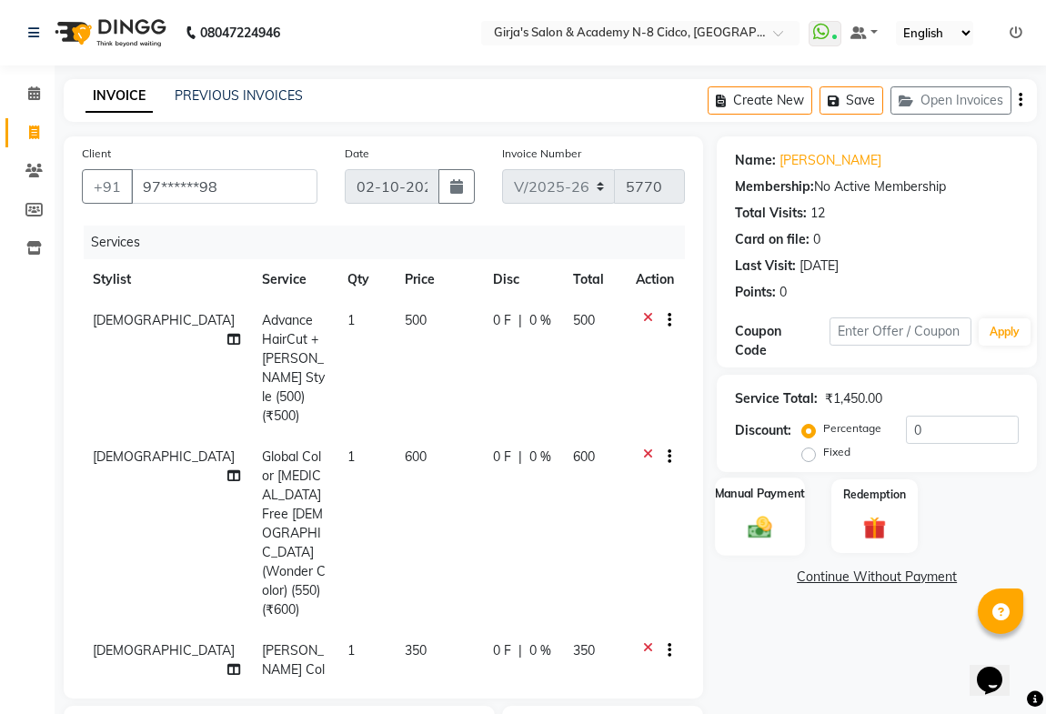
click at [788, 521] on div "Manual Payment" at bounding box center [760, 516] width 90 height 77
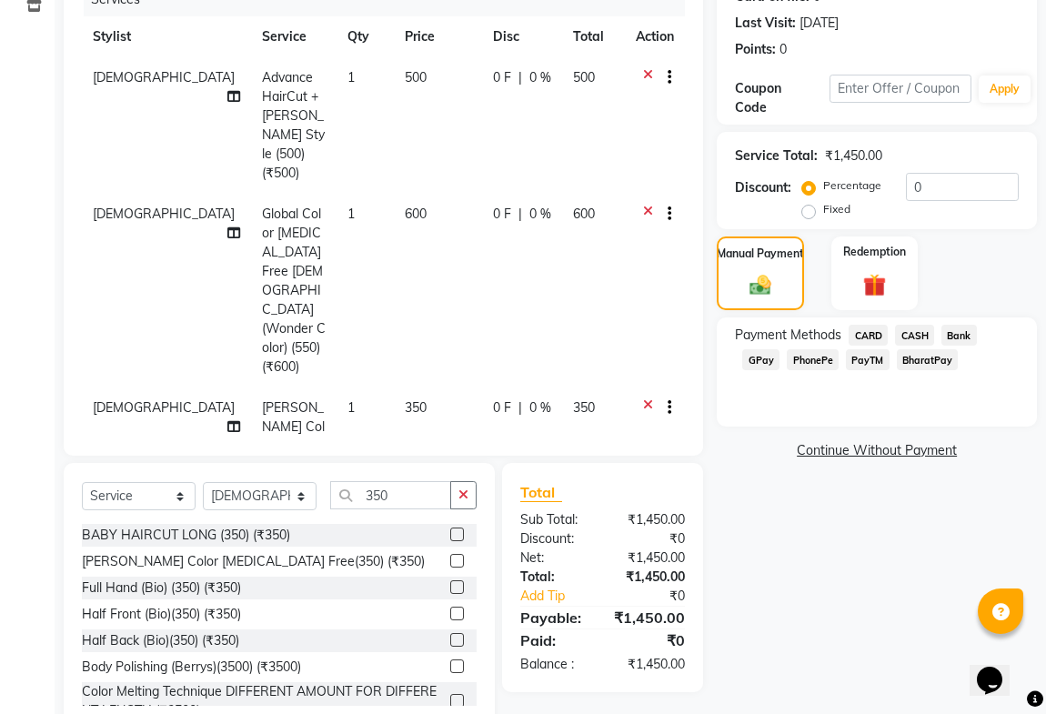
scroll to position [248, 0]
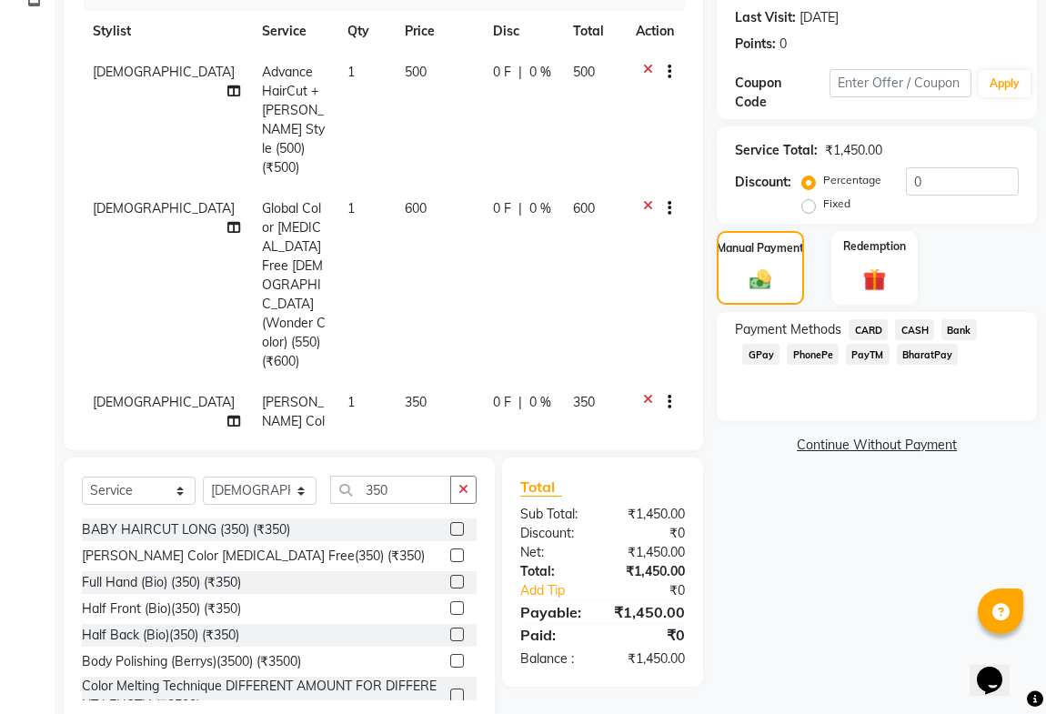
drag, startPoint x: 750, startPoint y: 353, endPoint x: 764, endPoint y: 363, distance: 17.7
click at [755, 355] on span "GPay" at bounding box center [761, 354] width 37 height 21
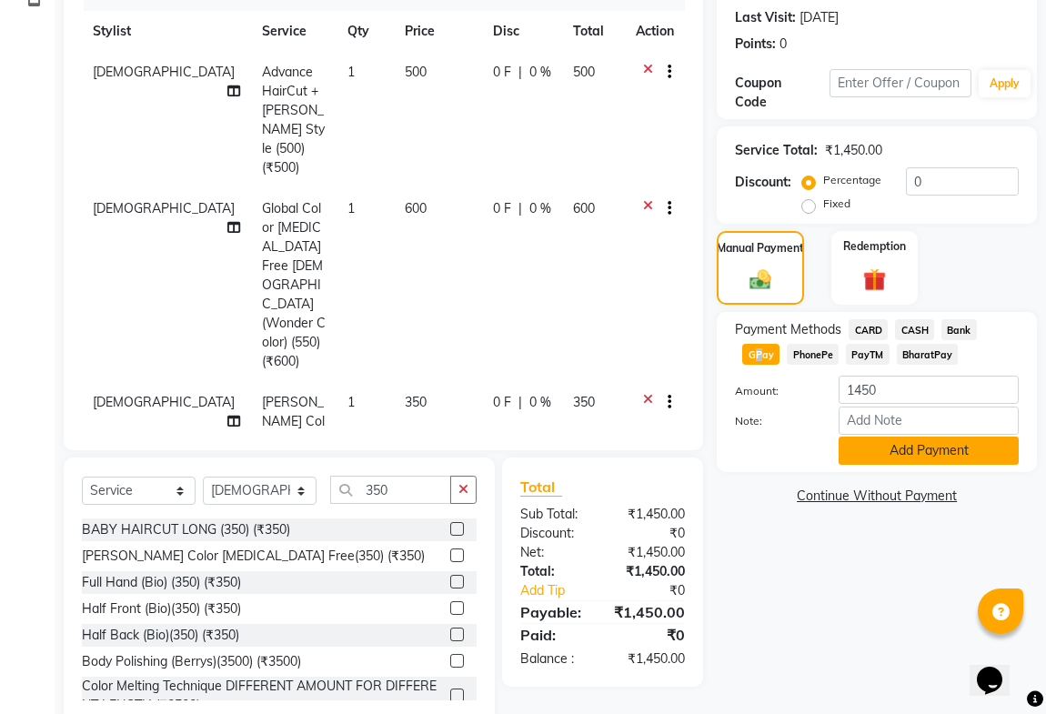
drag, startPoint x: 899, startPoint y: 449, endPoint x: 890, endPoint y: 500, distance: 52.7
click at [900, 450] on button "Add Payment" at bounding box center [929, 451] width 180 height 28
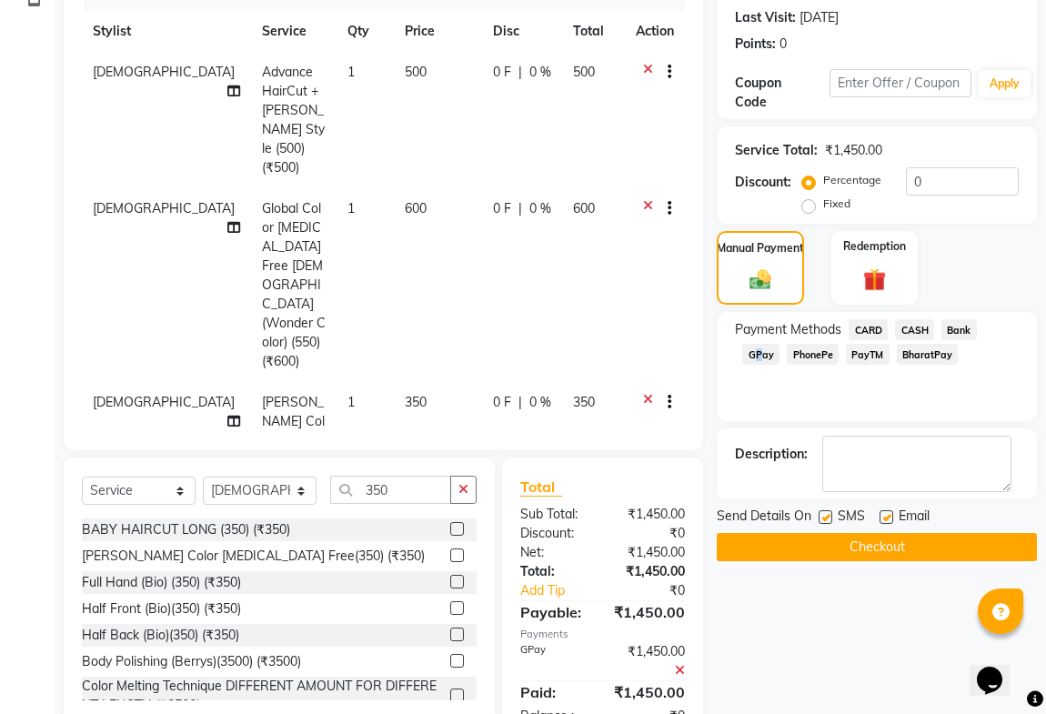
click at [844, 545] on button "Checkout" at bounding box center [877, 547] width 320 height 28
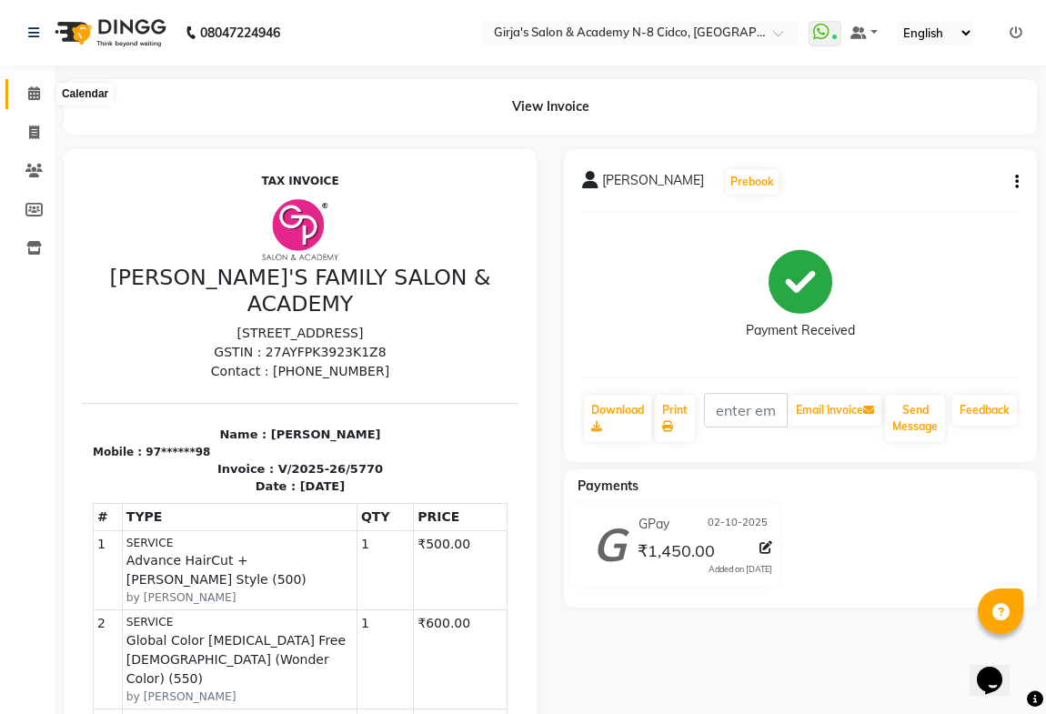
click at [35, 92] on icon at bounding box center [34, 93] width 12 height 14
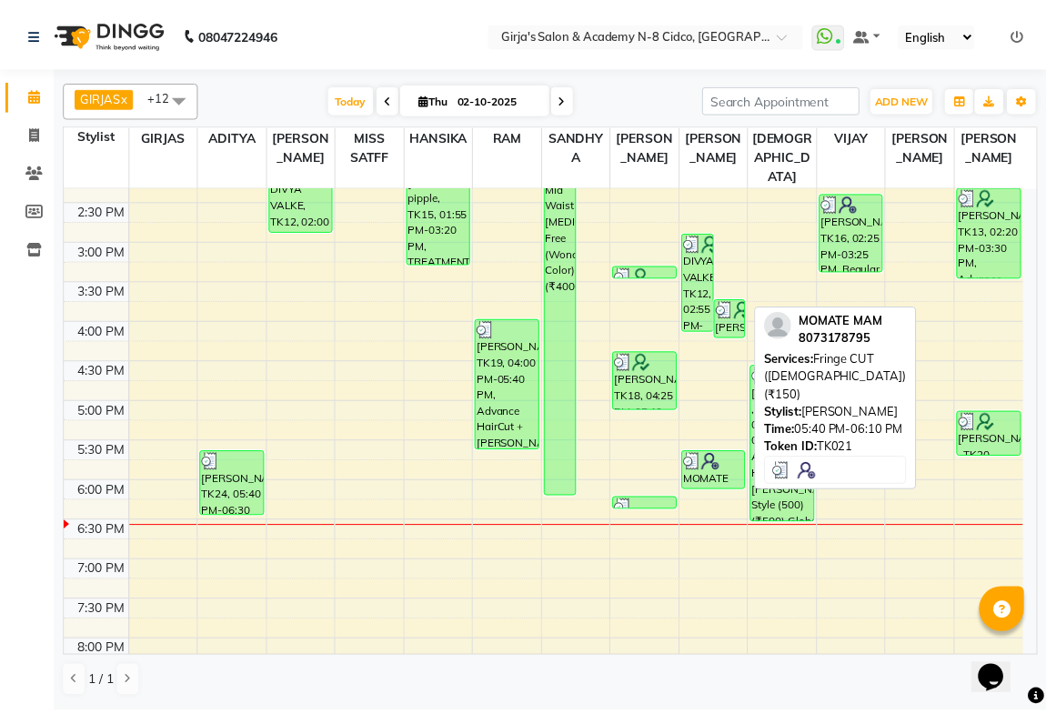
scroll to position [496, 0]
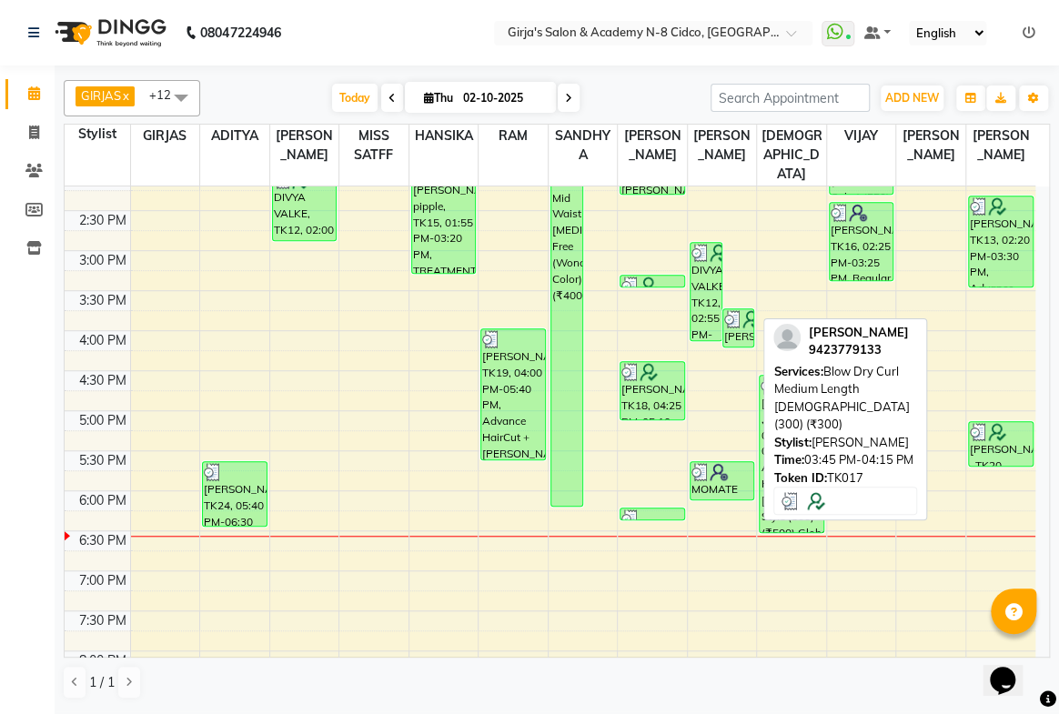
click at [746, 310] on img at bounding box center [752, 319] width 18 height 18
select select "3"
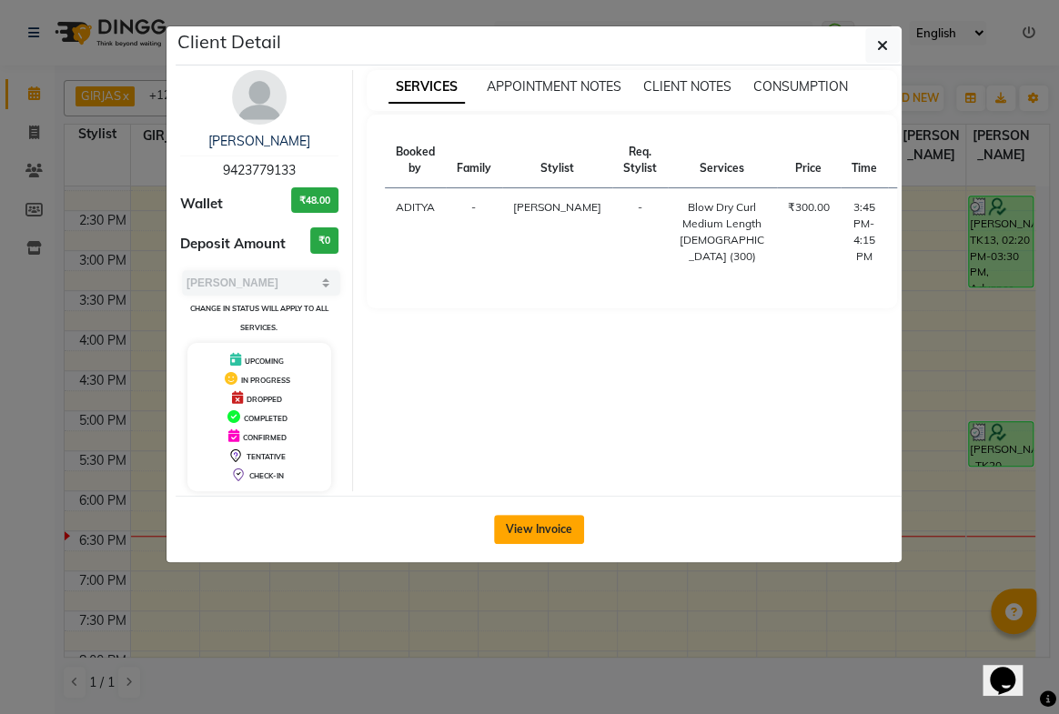
click at [551, 520] on button "View Invoice" at bounding box center [539, 529] width 90 height 29
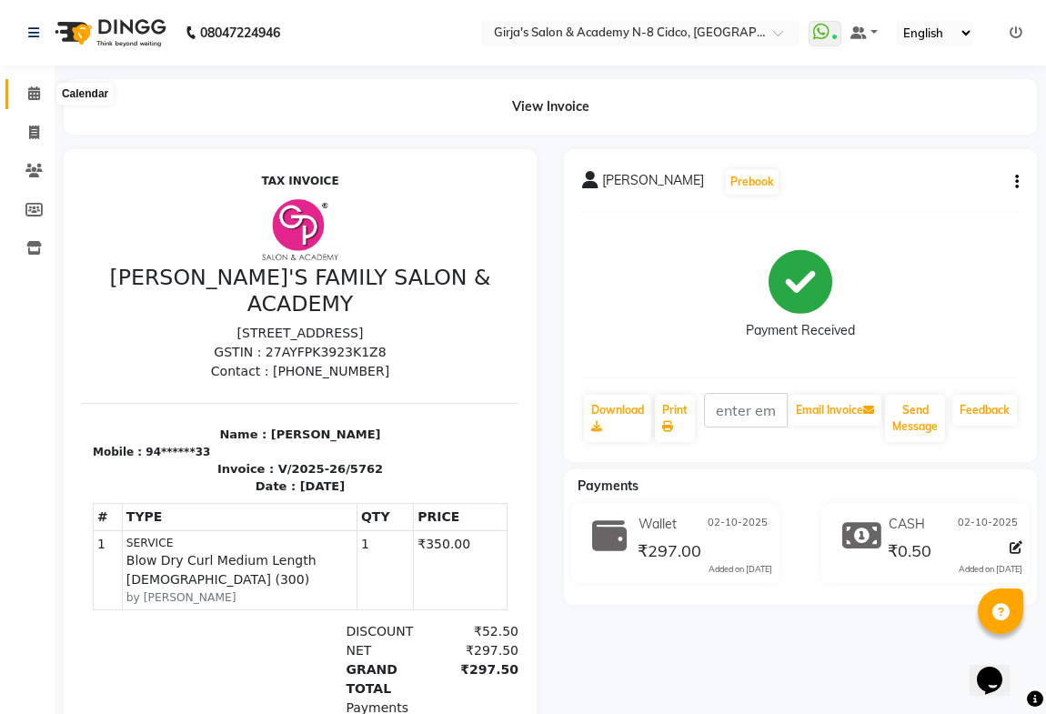
click at [26, 89] on span at bounding box center [34, 94] width 32 height 21
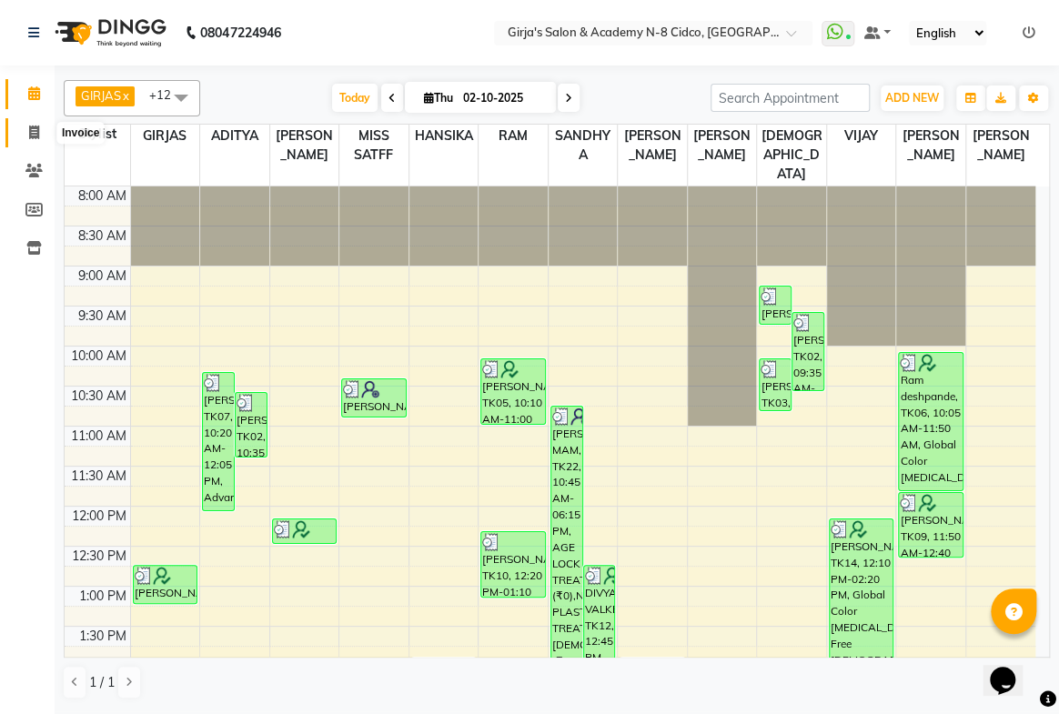
click at [36, 126] on icon at bounding box center [34, 133] width 10 height 14
select select "66"
select select "service"
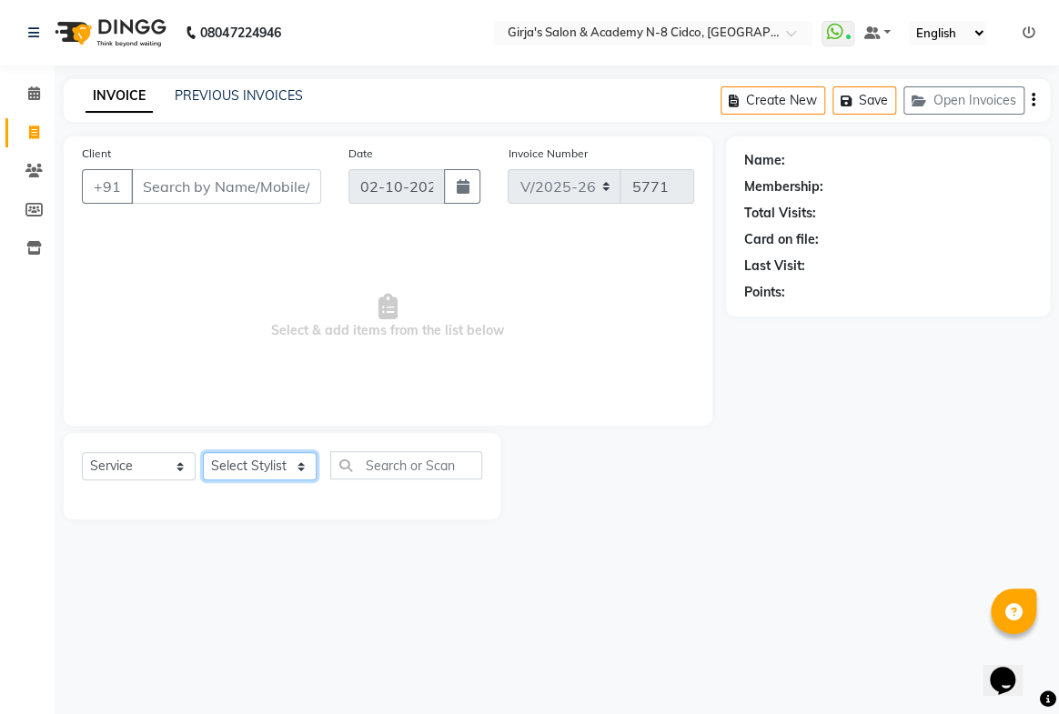
drag, startPoint x: 258, startPoint y: 480, endPoint x: 259, endPoint y: 466, distance: 13.8
click at [258, 474] on select "Select Stylist" at bounding box center [260, 466] width 114 height 28
click at [259, 454] on select "Select Stylist" at bounding box center [260, 466] width 114 height 28
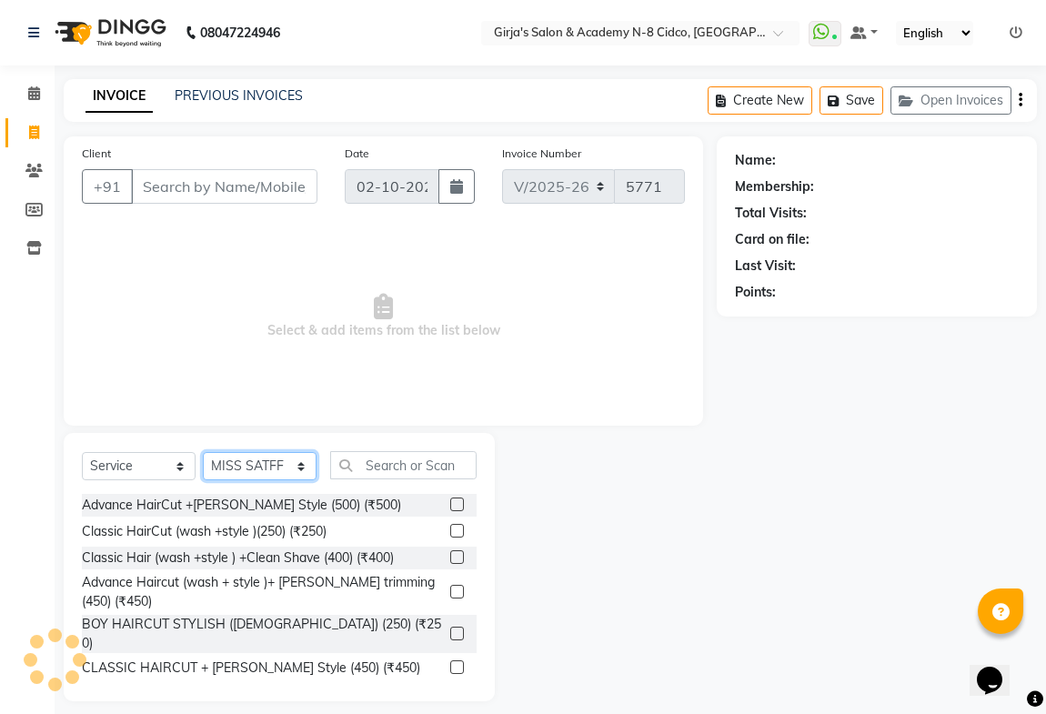
click at [259, 454] on select "Select Stylist ADITYA [PERSON_NAME] BEAUTY M GIRJAS [PERSON_NAME] MISS [PERSON_…" at bounding box center [260, 466] width 114 height 28
select select "6470"
click at [203, 452] on select "Select Stylist ADITYA [PERSON_NAME] BEAUTY M GIRJAS [PERSON_NAME] MISS [PERSON_…" at bounding box center [260, 466] width 114 height 28
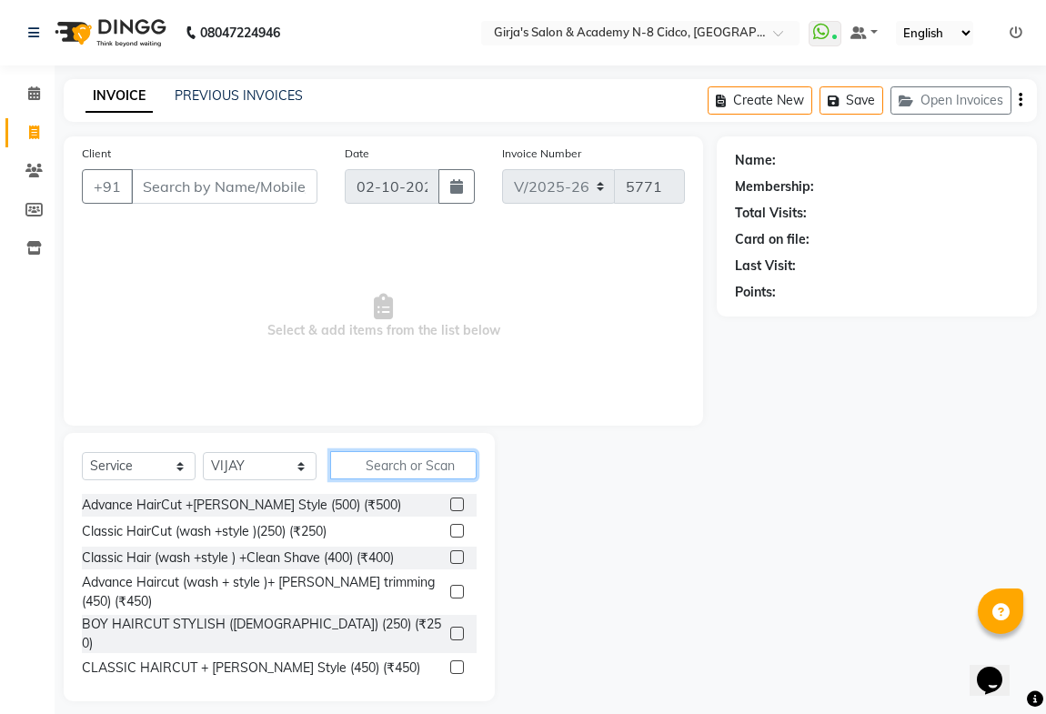
click at [419, 462] on input "text" at bounding box center [403, 465] width 146 height 28
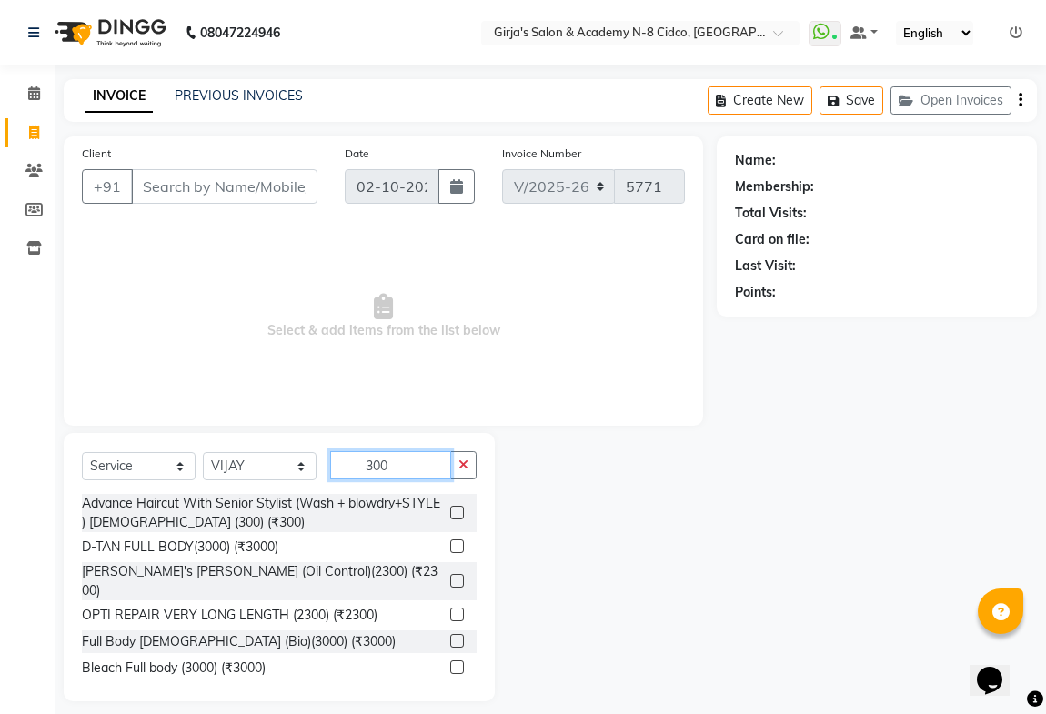
type input "300"
drag, startPoint x: 152, startPoint y: 172, endPoint x: 172, endPoint y: 181, distance: 22.0
click at [153, 172] on input "Client" at bounding box center [224, 186] width 187 height 35
click at [198, 192] on input "Client" at bounding box center [224, 186] width 187 height 35
click at [212, 189] on input "8208778484" at bounding box center [178, 186] width 94 height 35
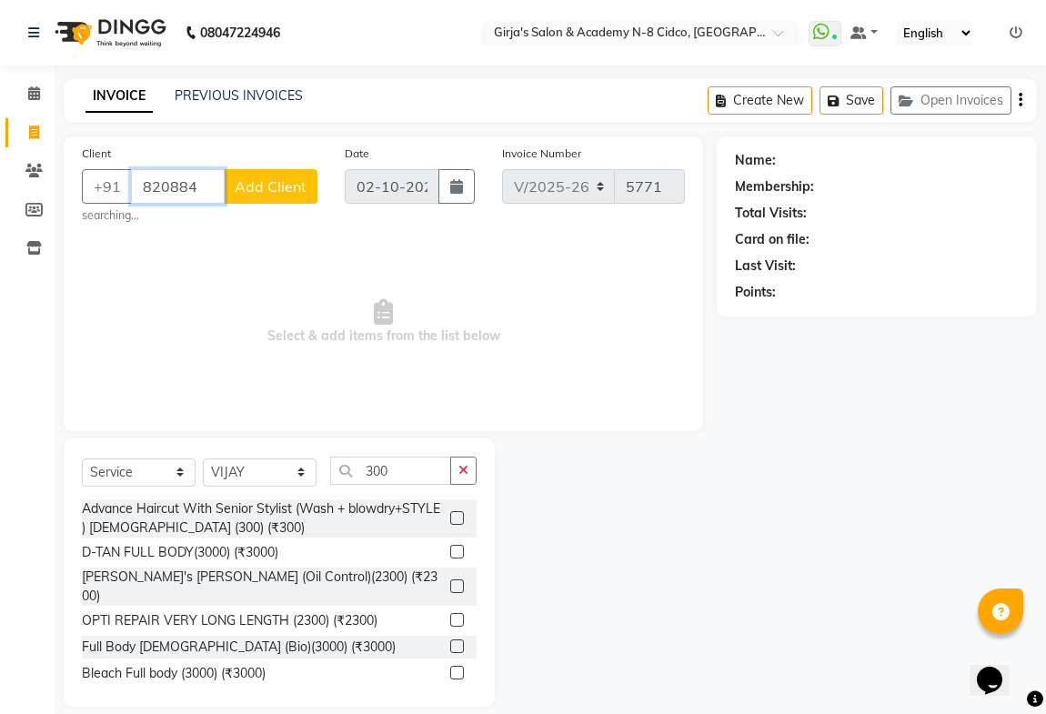
click at [203, 187] on input "820884" at bounding box center [178, 186] width 94 height 35
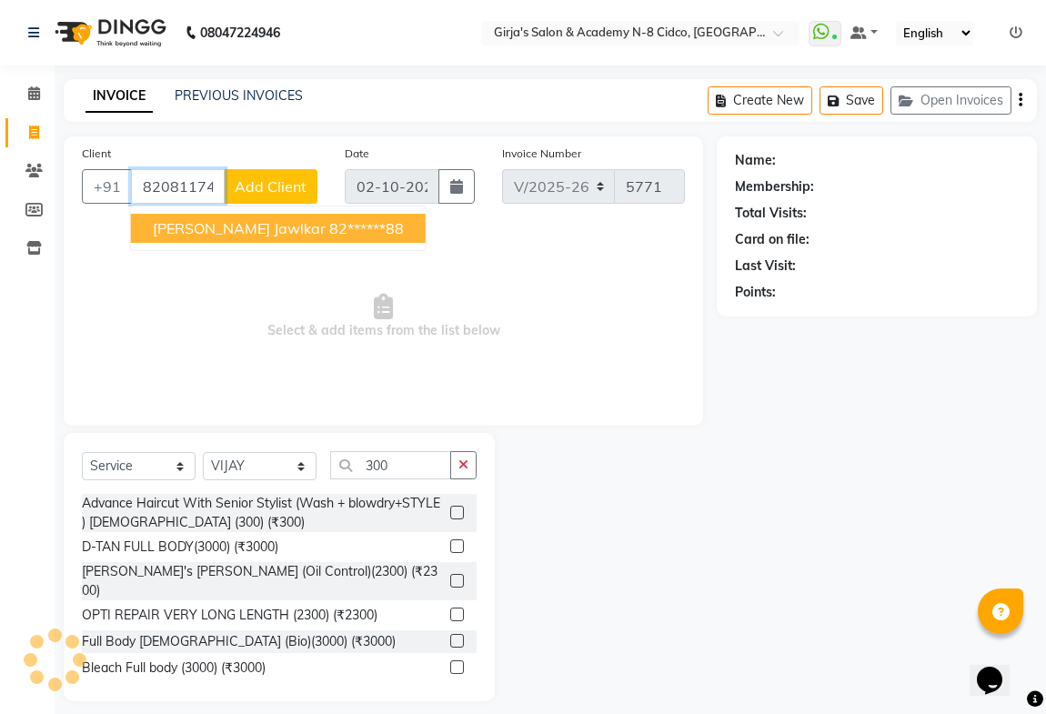
type input "8208117488"
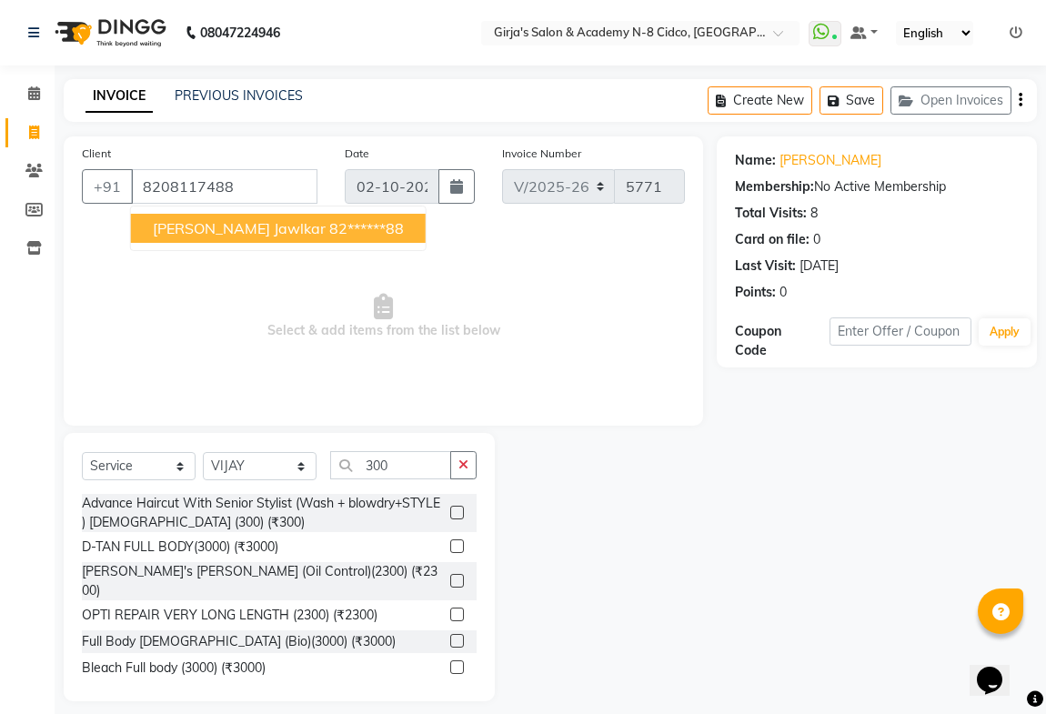
click at [450, 510] on label at bounding box center [457, 513] width 14 height 14
click at [450, 510] on input "checkbox" at bounding box center [456, 514] width 12 height 12
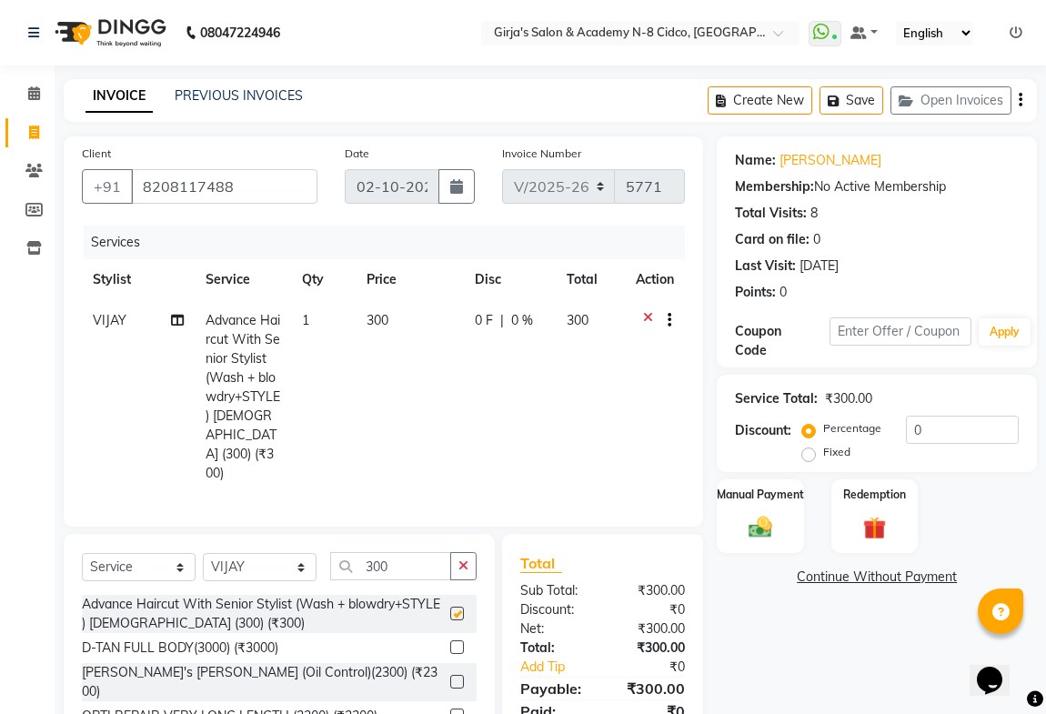
checkbox input "false"
drag, startPoint x: 731, startPoint y: 515, endPoint x: 743, endPoint y: 520, distance: 13.0
click at [732, 515] on div "Manual Payment" at bounding box center [760, 516] width 90 height 77
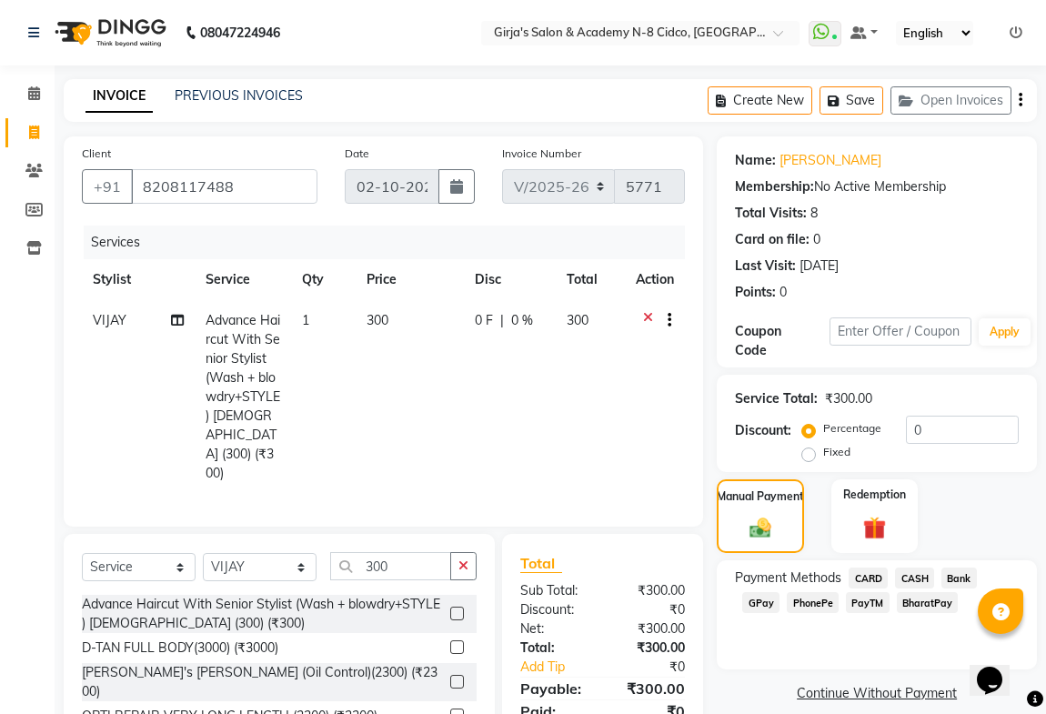
click at [755, 602] on span "GPay" at bounding box center [761, 602] width 37 height 21
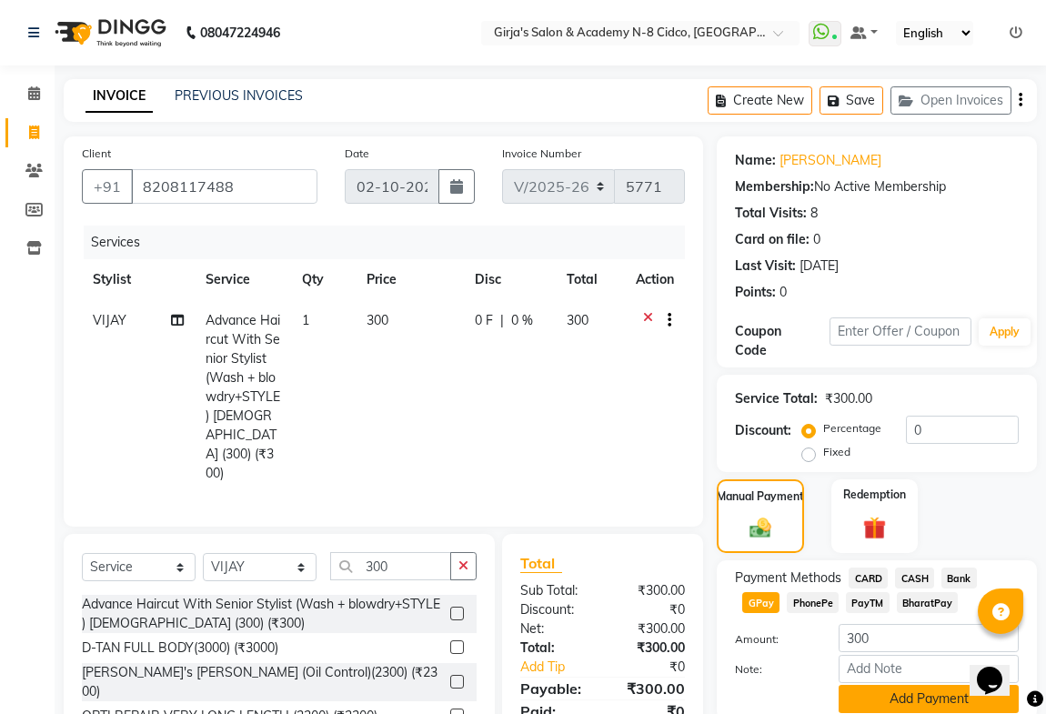
scroll to position [91, 0]
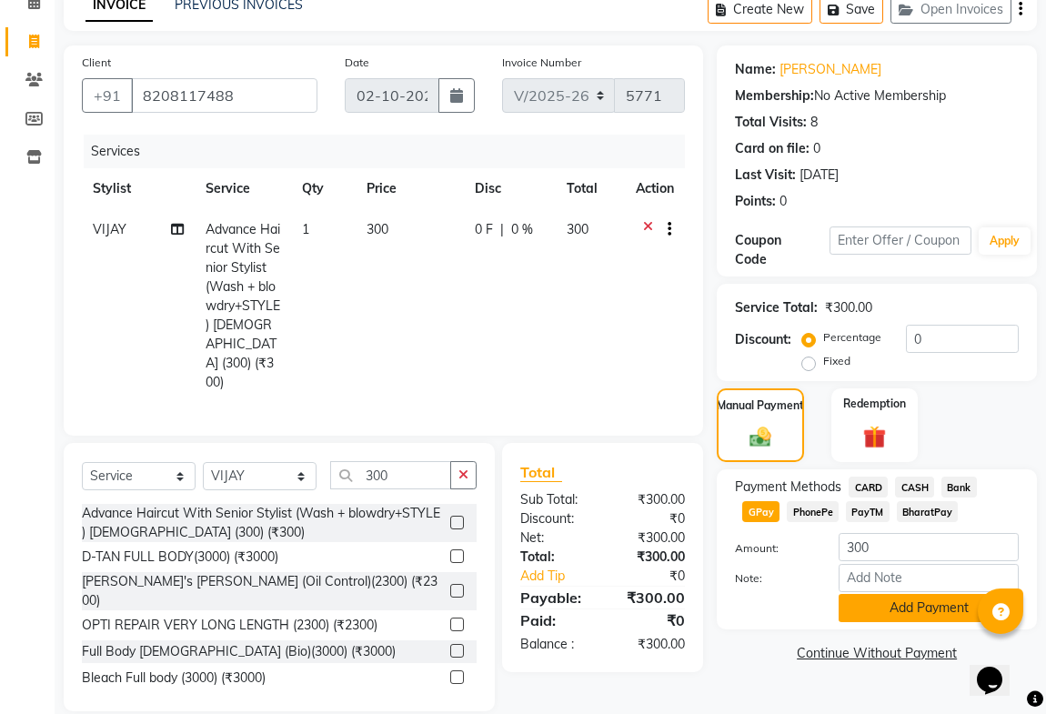
click at [894, 605] on button "Add Payment" at bounding box center [929, 608] width 180 height 28
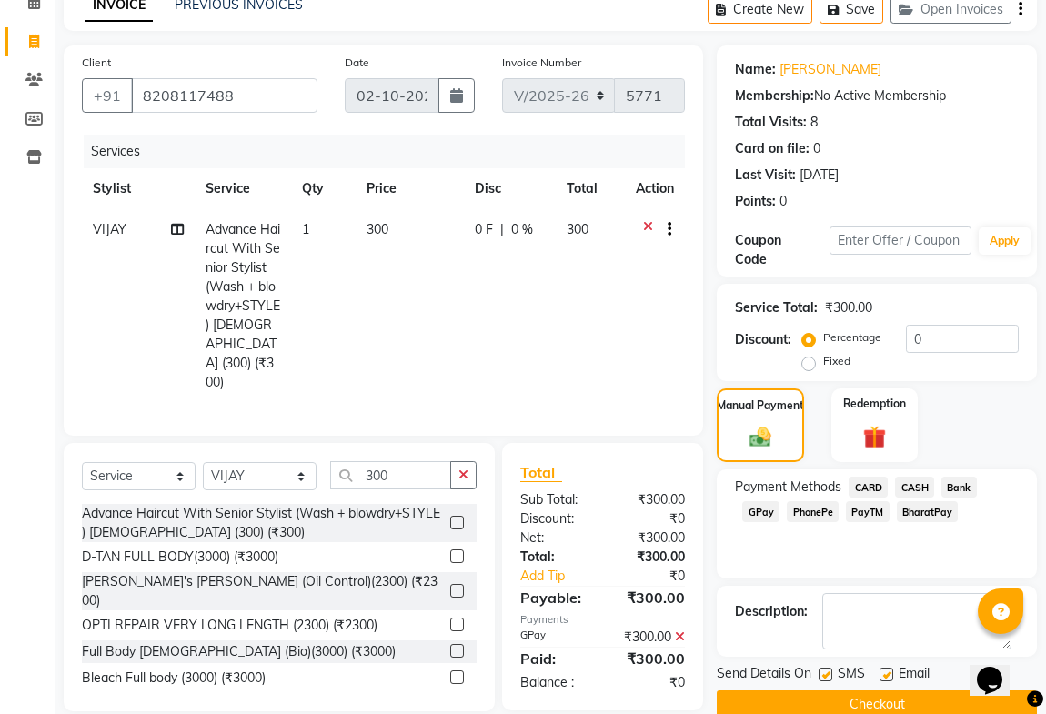
scroll to position [122, 0]
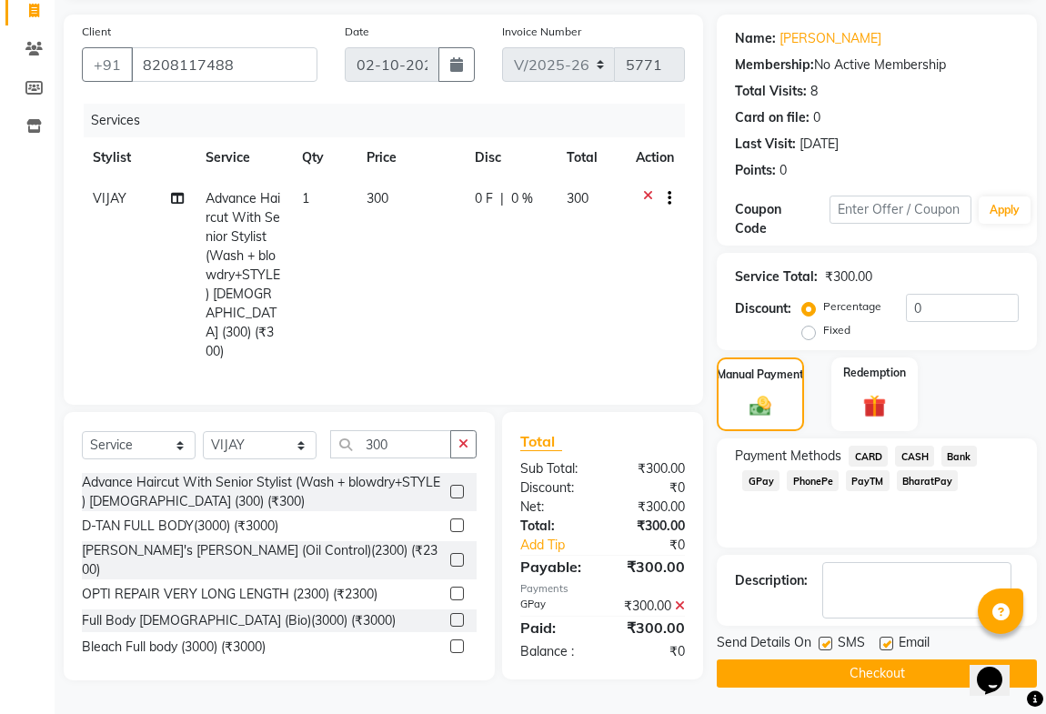
click at [773, 672] on button "Checkout" at bounding box center [877, 674] width 320 height 28
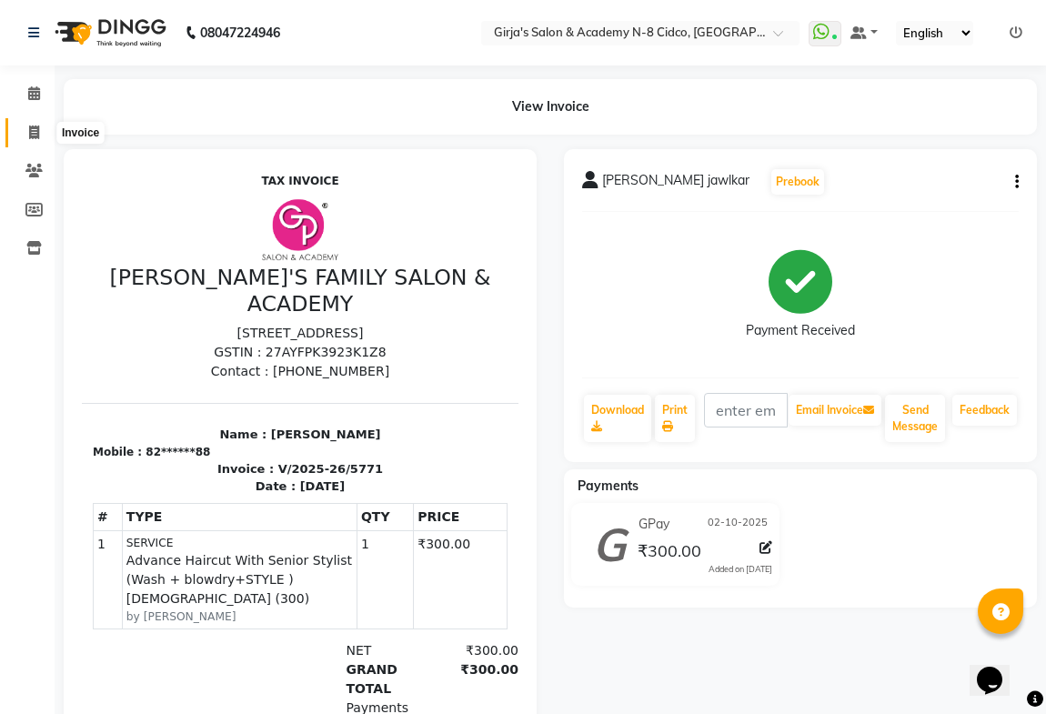
click at [34, 130] on icon at bounding box center [34, 133] width 10 height 14
select select "service"
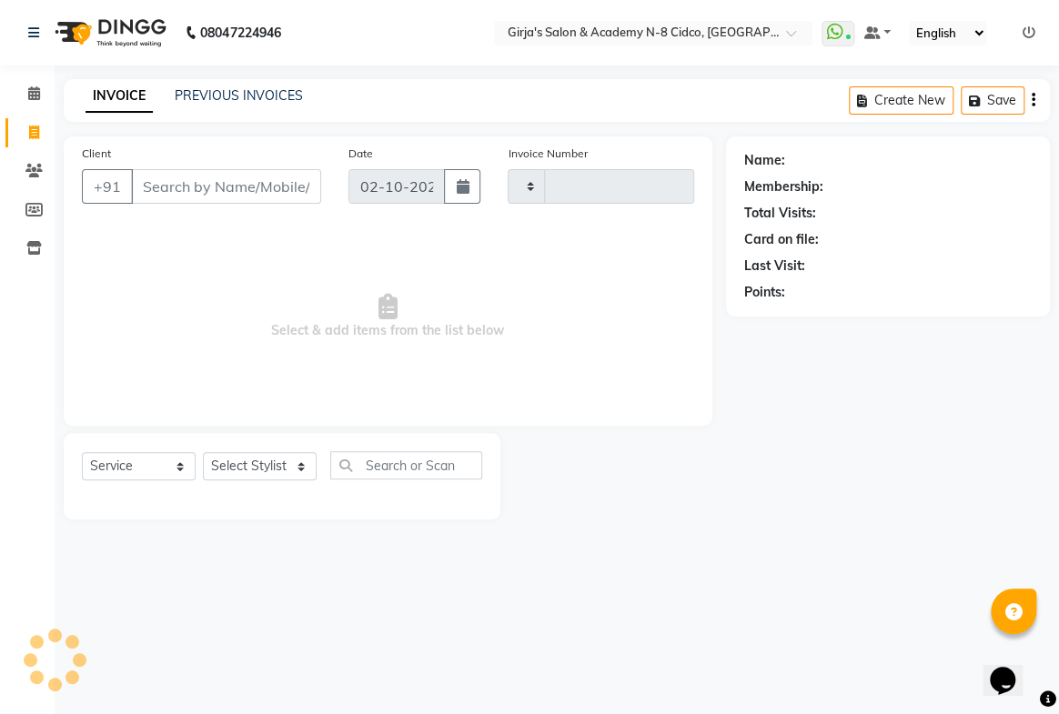
type input "5772"
select select "66"
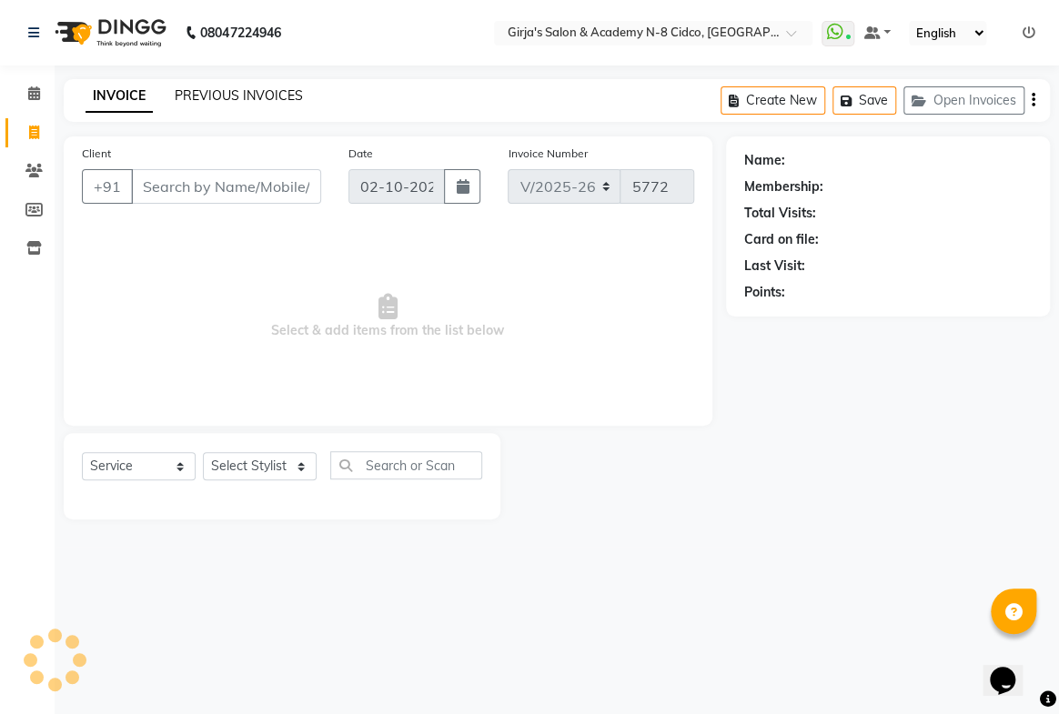
click at [202, 97] on link "PREVIOUS INVOICES" at bounding box center [239, 95] width 128 height 16
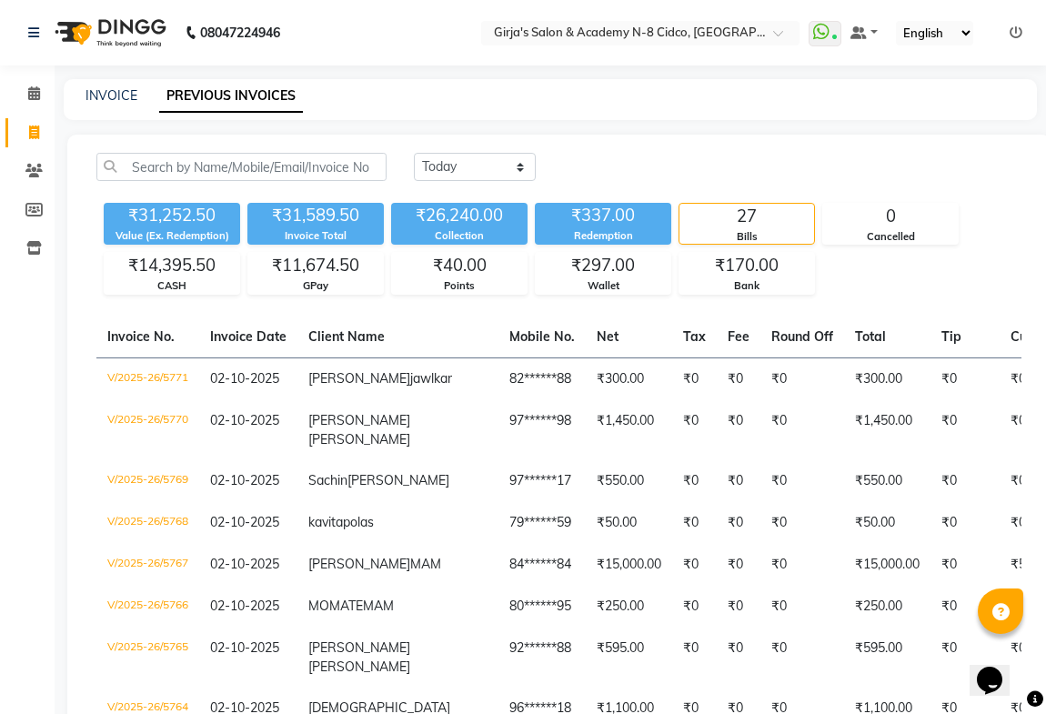
click at [1016, 35] on icon at bounding box center [1016, 32] width 13 height 13
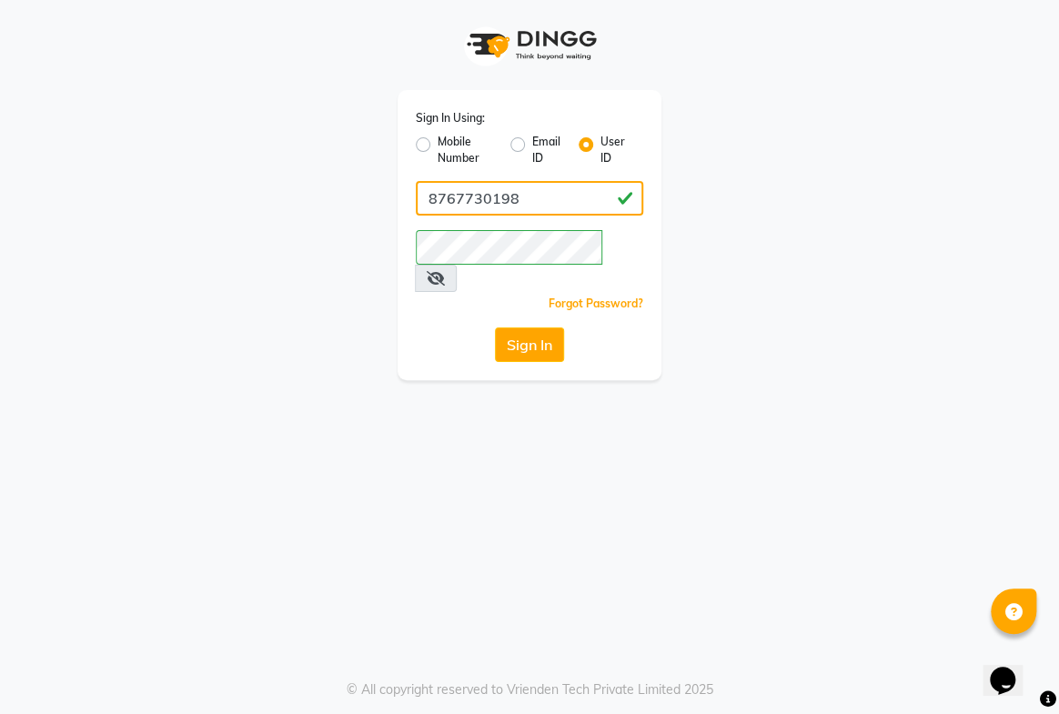
click at [559, 193] on input "8767730198" at bounding box center [529, 198] width 227 height 35
type input "GIRJAS"
click at [687, 221] on div "Sign In Using: Mobile Number Email ID User ID GIRJAS Remember me Forgot Passwor…" at bounding box center [530, 190] width 874 height 380
drag, startPoint x: 510, startPoint y: 327, endPoint x: 524, endPoint y: 323, distance: 15.0
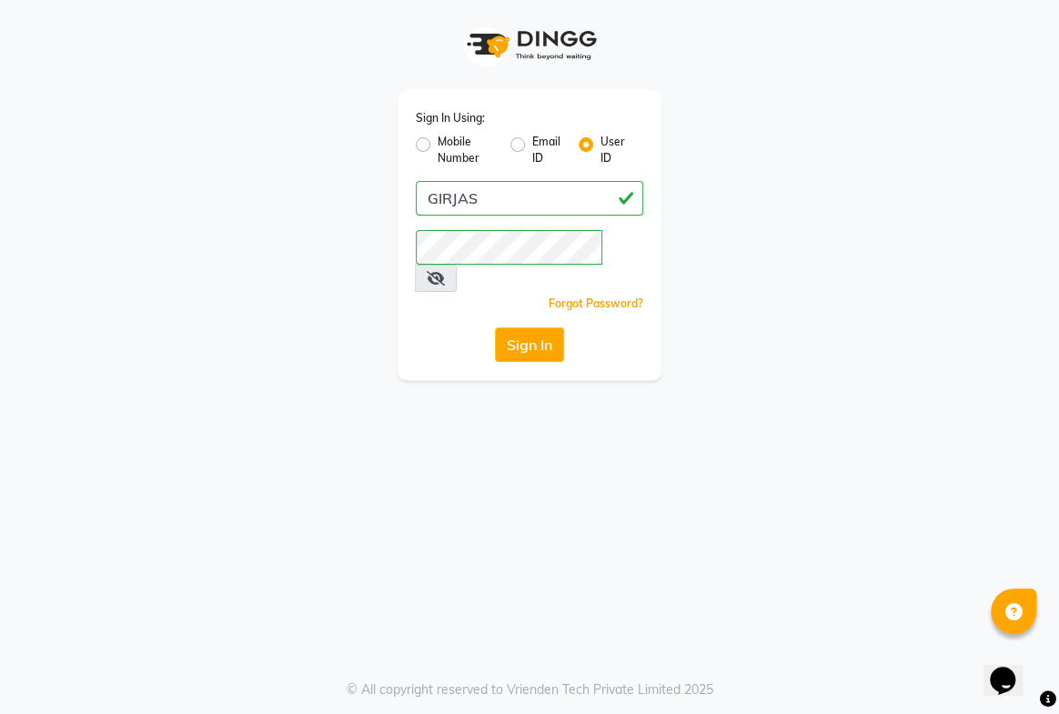
click at [515, 328] on button "Sign In" at bounding box center [529, 345] width 69 height 35
